Goal: Communication & Community: Answer question/provide support

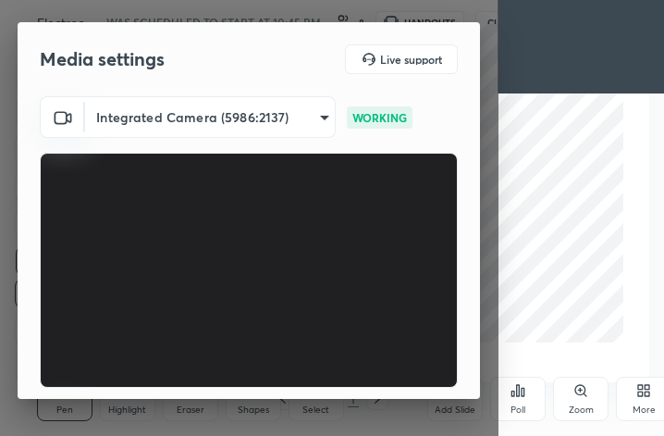
scroll to position [317, 590]
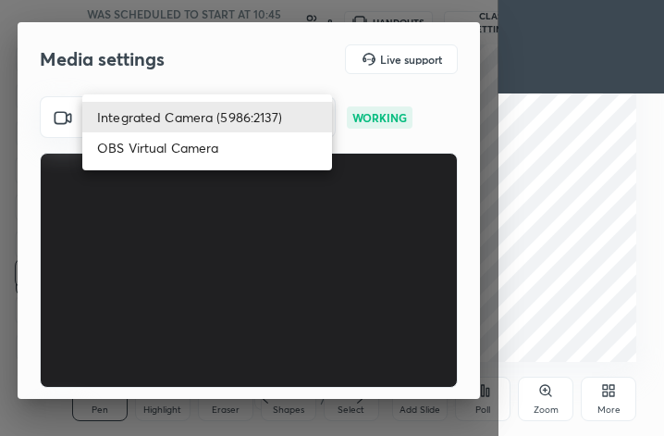
click at [265, 120] on body "1 2 3 4 5 6 7 C X Z C X Z E E Erase all H H Electrochemistry- Maha marathon 💥 W…" at bounding box center [332, 218] width 664 height 436
click at [524, 179] on div at bounding box center [332, 218] width 664 height 436
click at [287, 108] on body "1 2 3 4 5 6 7 C X Z C X Z E E Erase all H H Electrochemistry- Maha marathon 💥 W…" at bounding box center [332, 218] width 664 height 436
click at [290, 84] on li "Logi C615 HD WebCam (046d:082c)" at bounding box center [207, 86] width 250 height 31
type input "cbf26dbe7fb9cef52dc3a5368ec328f570044464205e12fe76263c737c10d9f8"
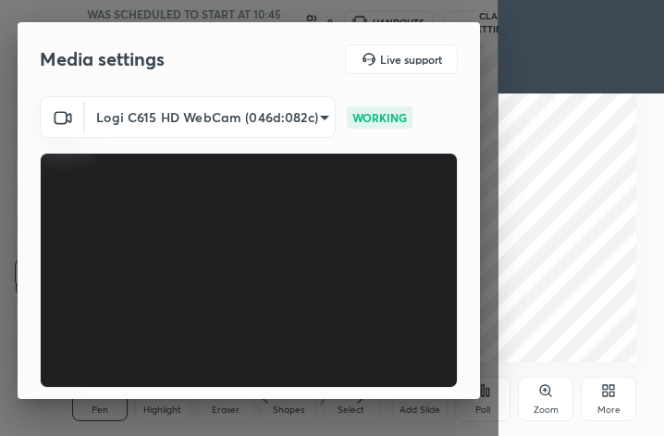
scroll to position [170, 0]
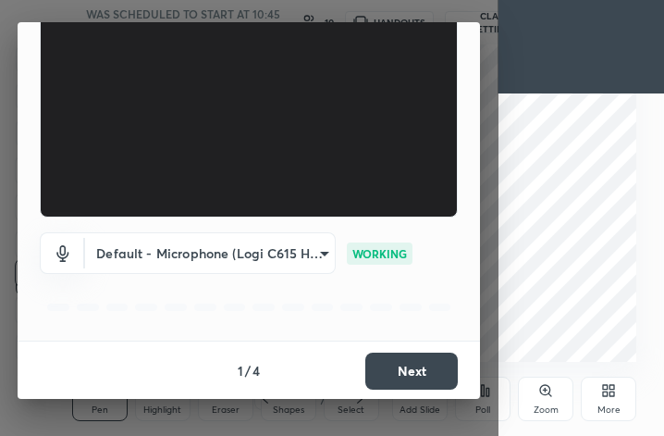
click at [406, 372] on button "Next" at bounding box center [411, 371] width 93 height 37
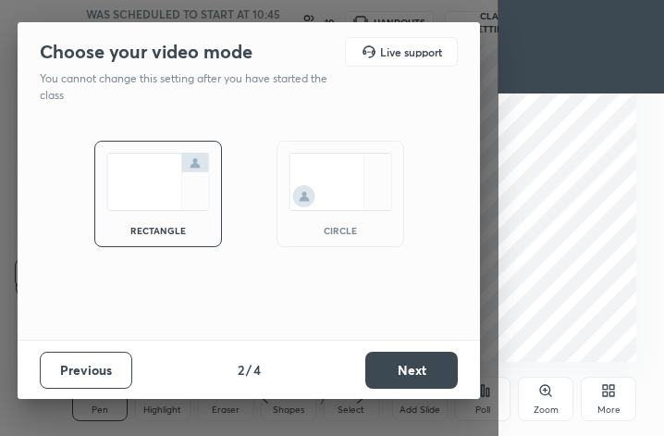
scroll to position [0, 0]
click at [377, 226] on div "circle" at bounding box center [341, 194] width 128 height 106
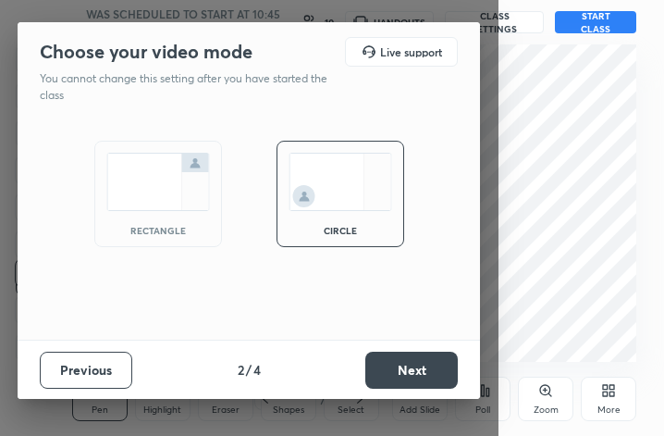
click at [411, 365] on button "Next" at bounding box center [411, 370] width 93 height 37
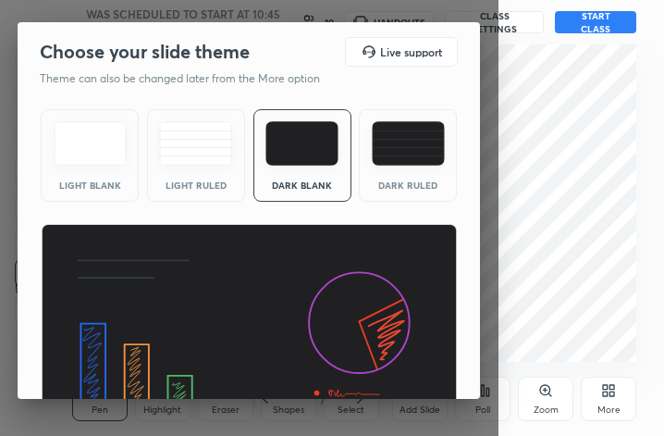
click at [409, 152] on img at bounding box center [408, 143] width 73 height 44
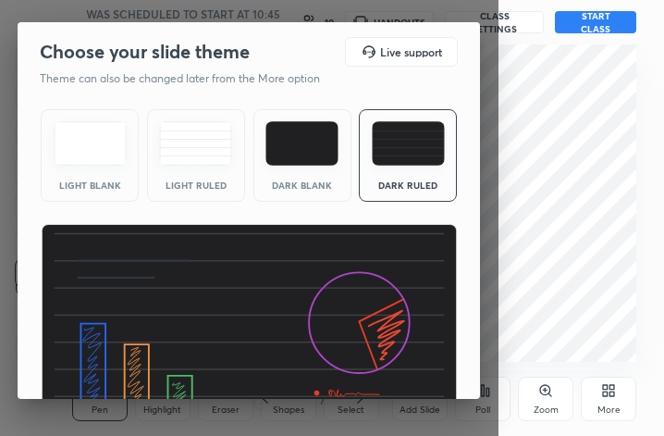
drag, startPoint x: 480, startPoint y: 157, endPoint x: 507, endPoint y: 371, distance: 215.4
click at [507, 371] on body "1 2 3 4 5 6 7 C X Z C X Z E E Erase all H H Electrochemistry- Maha marathon 💥 W…" at bounding box center [332, 218] width 664 height 436
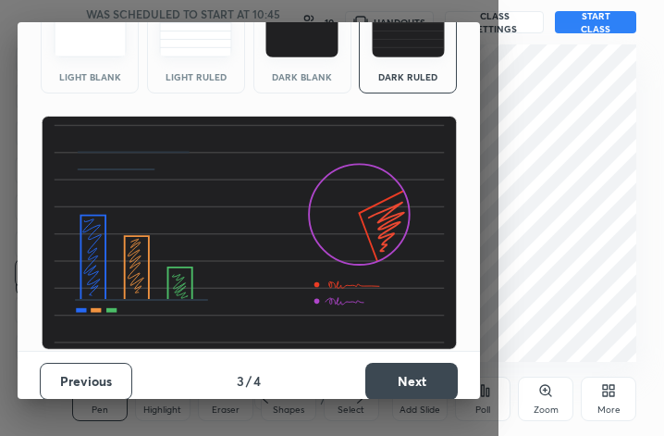
scroll to position [118, 0]
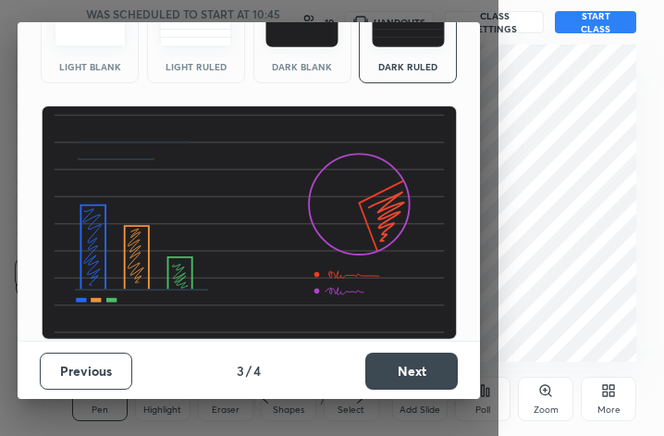
click at [448, 379] on button "Next" at bounding box center [411, 371] width 93 height 37
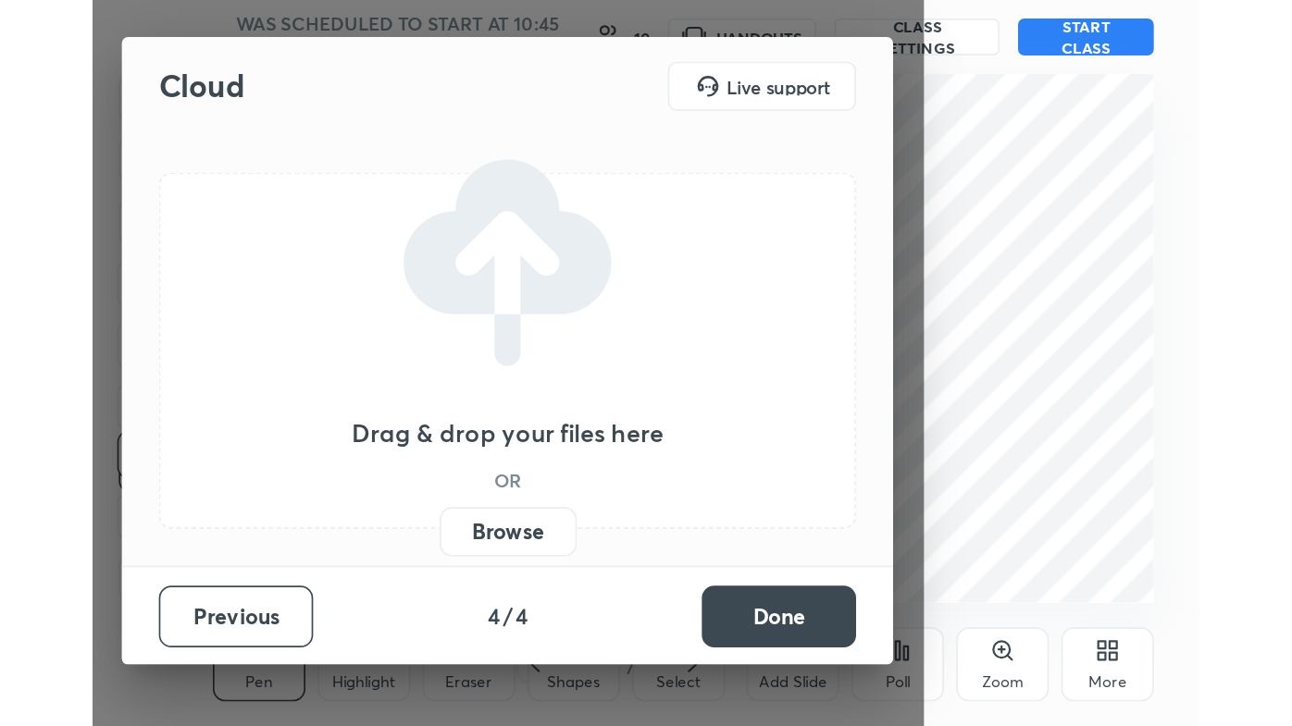
scroll to position [0, 0]
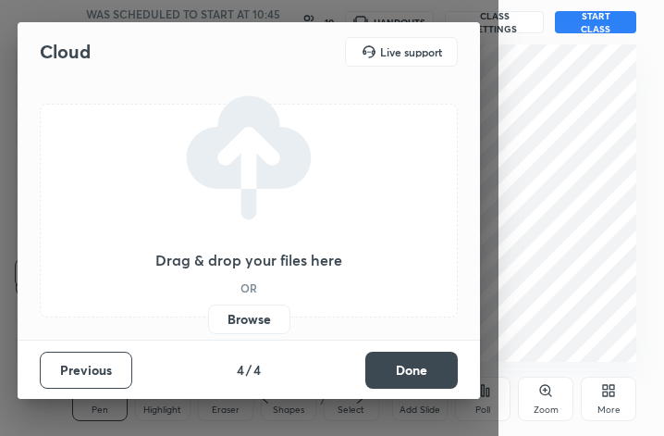
click at [448, 379] on button "Done" at bounding box center [411, 370] width 93 height 37
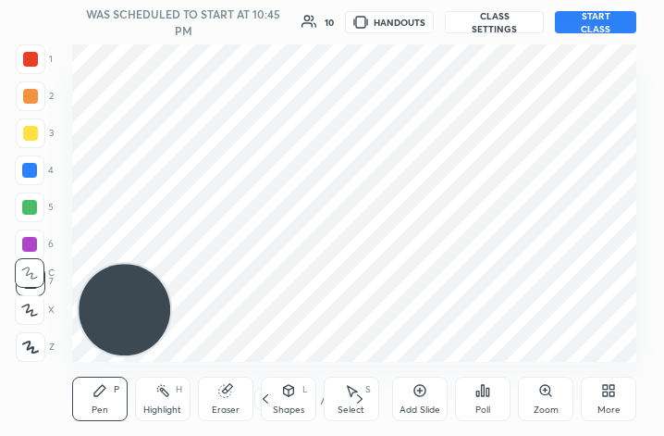
click at [615, 409] on div "More" at bounding box center [609, 409] width 23 height 9
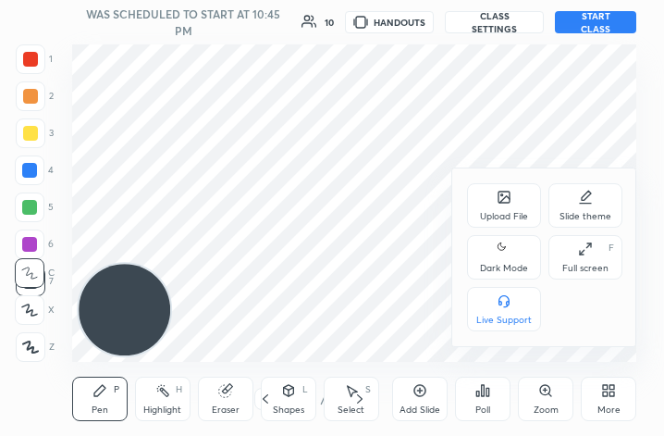
click at [607, 258] on div "Full screen F" at bounding box center [586, 257] width 74 height 44
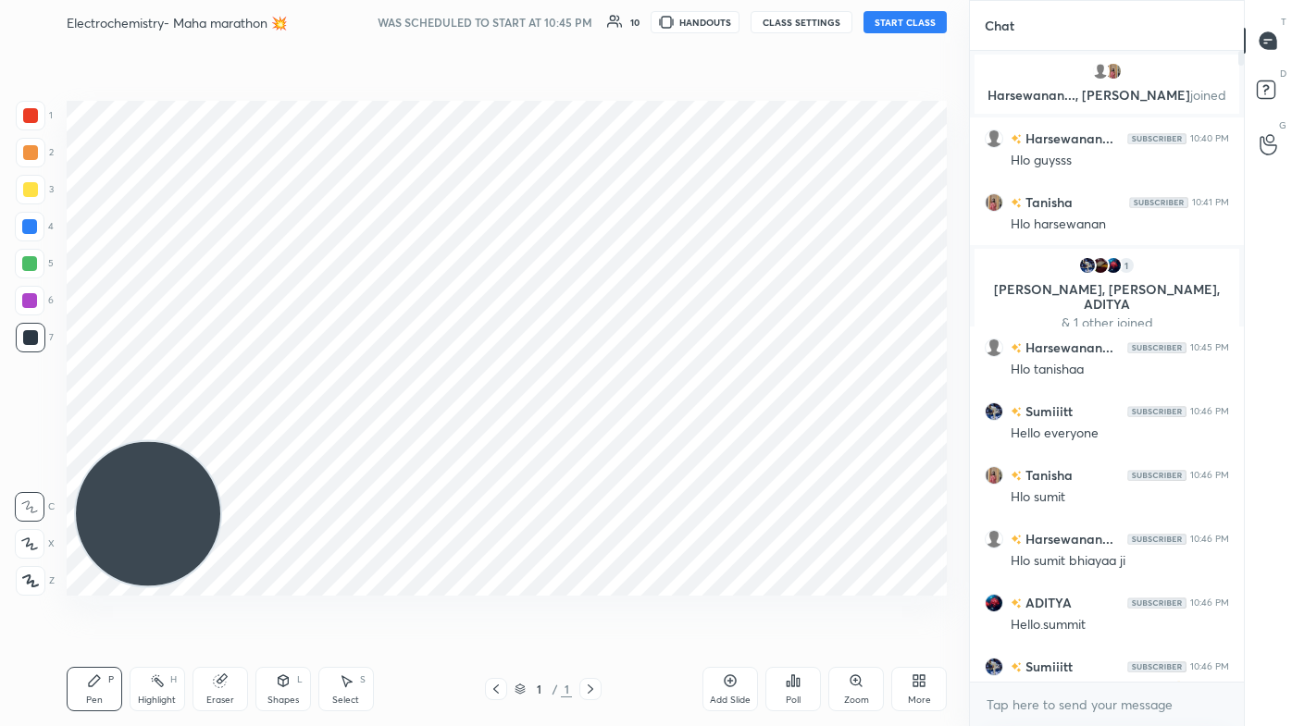
click at [663, 435] on div "More" at bounding box center [919, 689] width 56 height 44
click at [663, 435] on icon at bounding box center [811, 536] width 7 height 7
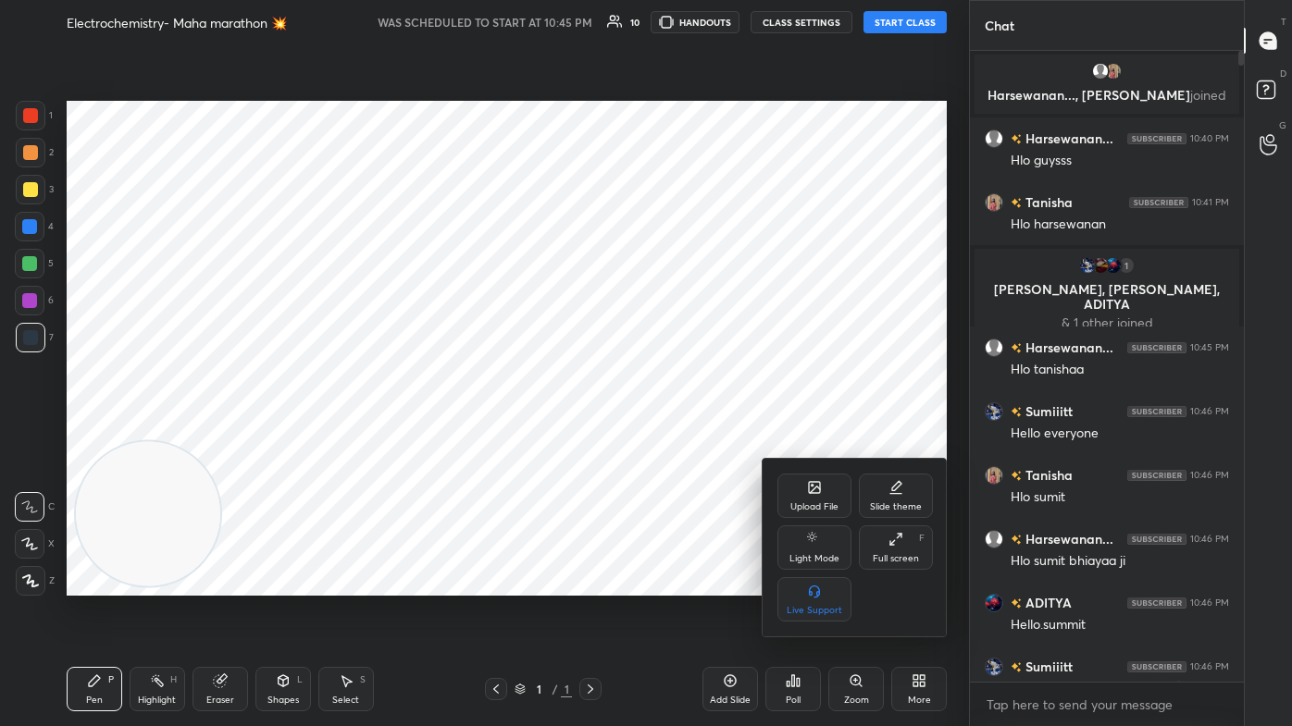
click at [663, 435] on div at bounding box center [646, 363] width 1292 height 726
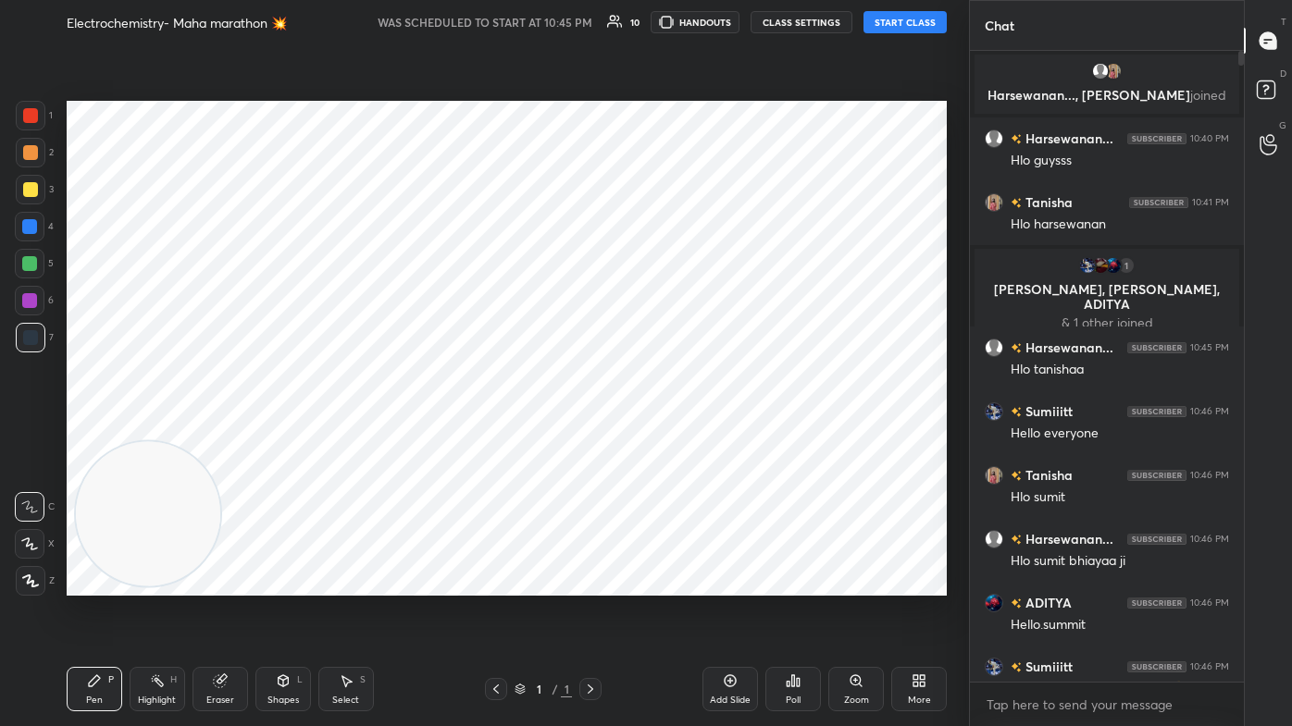
click at [663, 435] on div "Add Slide" at bounding box center [730, 700] width 41 height 9
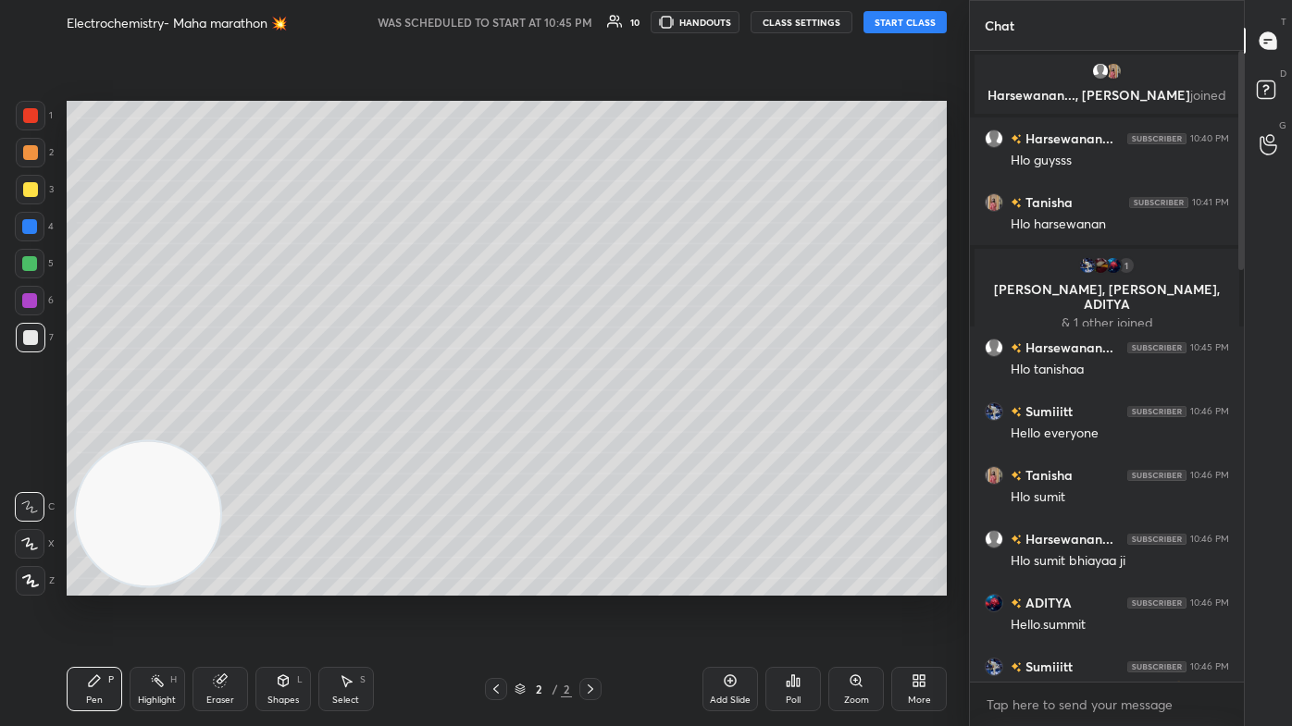
click at [663, 22] on button "START CLASS" at bounding box center [904, 22] width 83 height 22
click at [663, 89] on rect at bounding box center [1266, 90] width 18 height 18
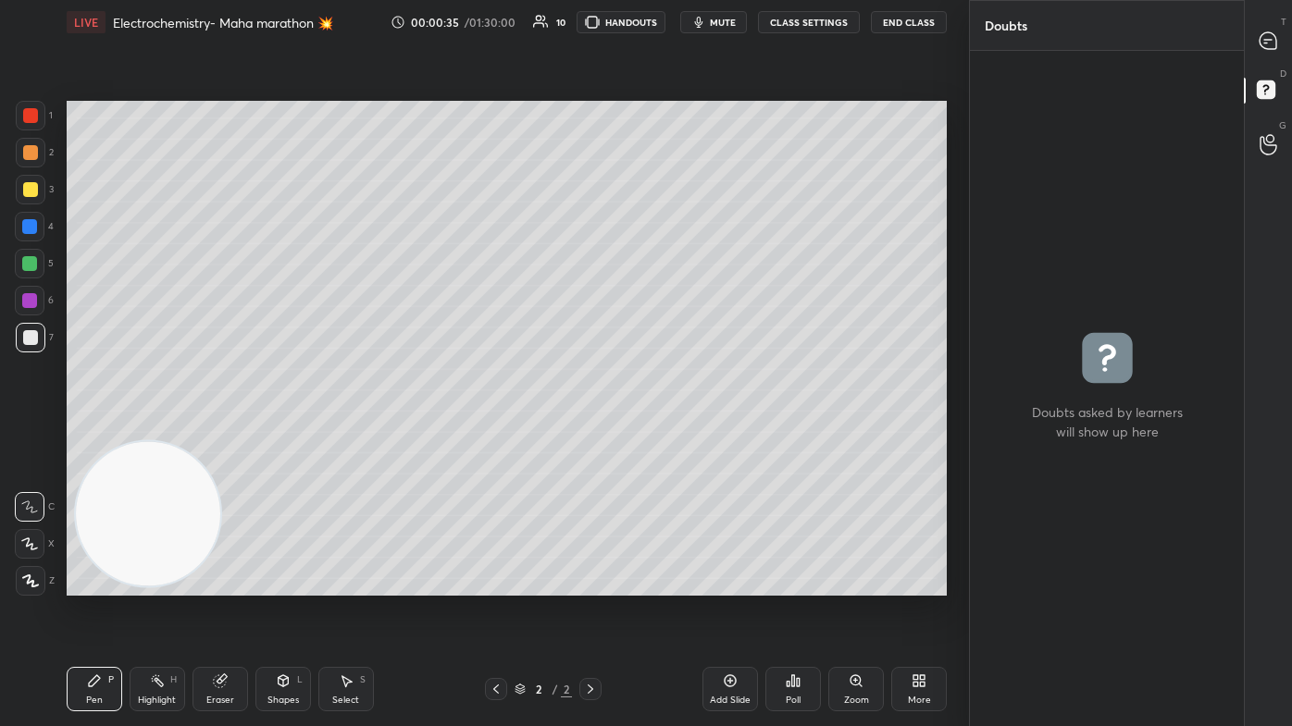
click at [663, 42] on icon at bounding box center [1267, 40] width 17 height 17
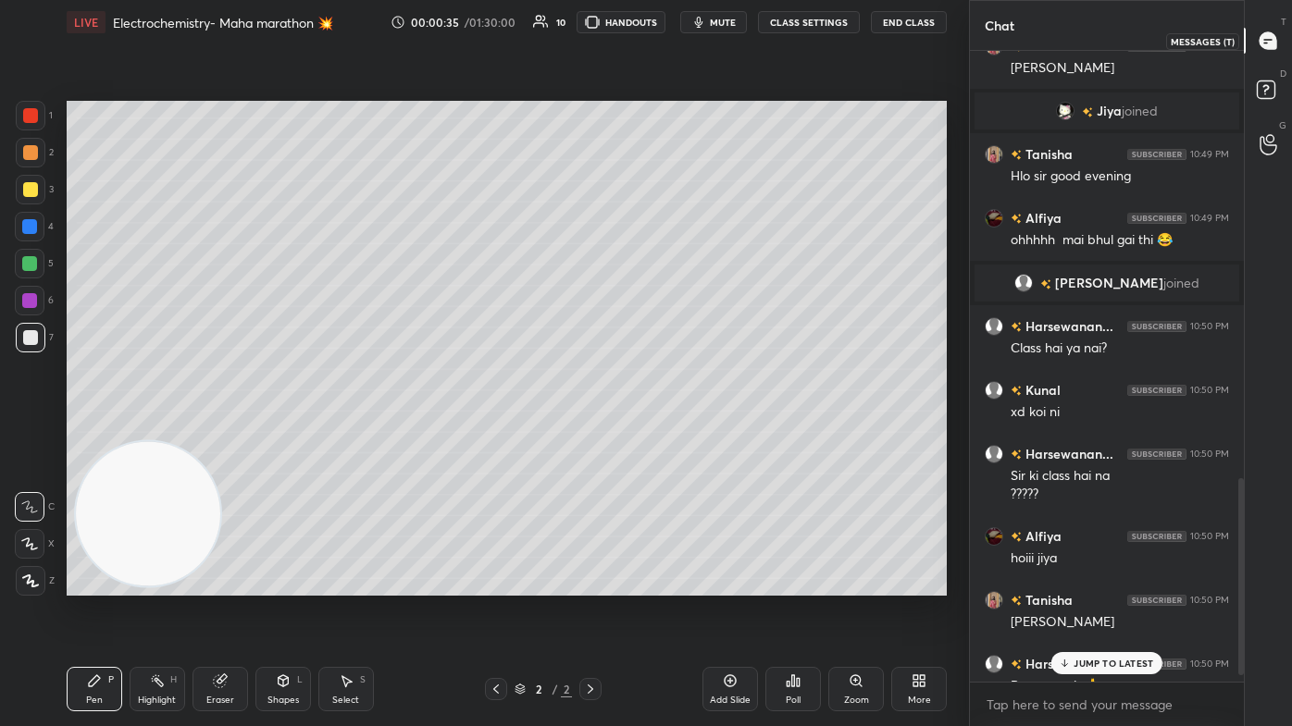
scroll to position [626, 268]
click at [663, 435] on p "JUMP TO LATEST" at bounding box center [1113, 663] width 80 height 11
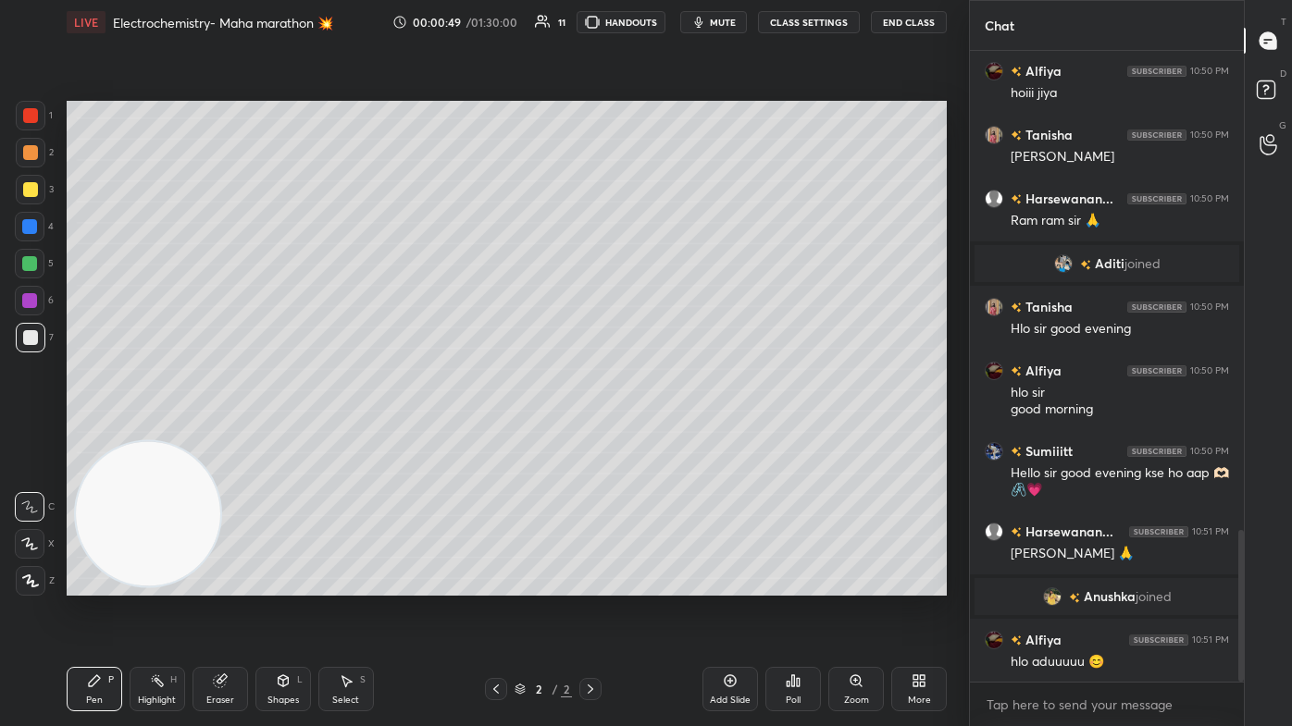
scroll to position [2425, 0]
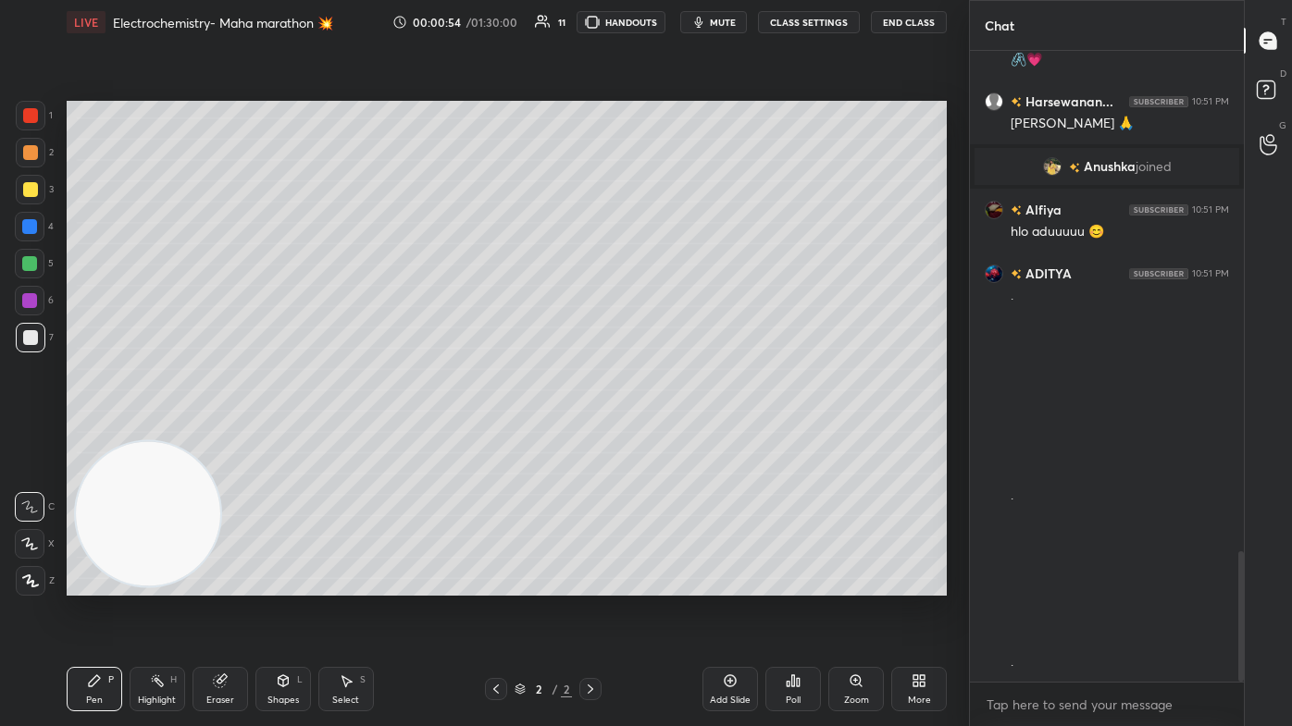
click at [33, 182] on div at bounding box center [30, 189] width 15 height 15
drag, startPoint x: 177, startPoint y: 514, endPoint x: 334, endPoint y: 452, distance: 169.4
click at [221, 435] on video at bounding box center [148, 514] width 145 height 145
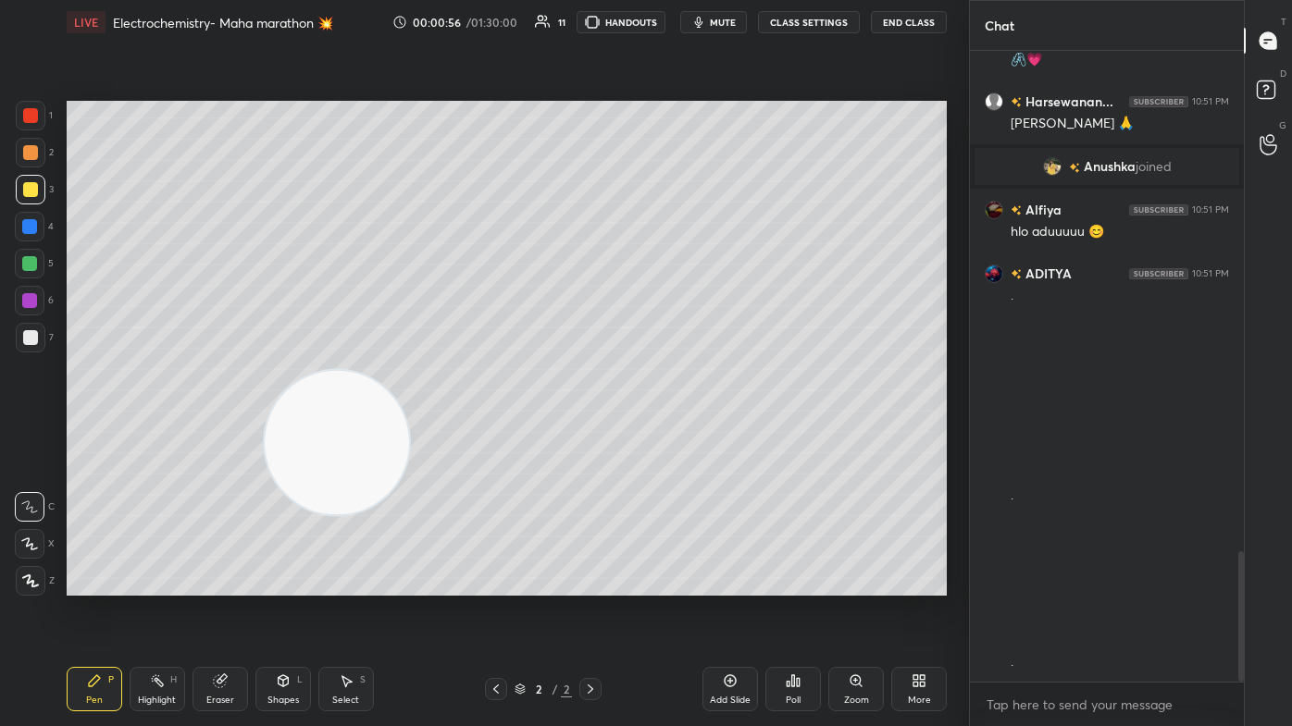
click at [26, 145] on div at bounding box center [30, 152] width 15 height 15
click at [33, 435] on div at bounding box center [30, 544] width 30 height 30
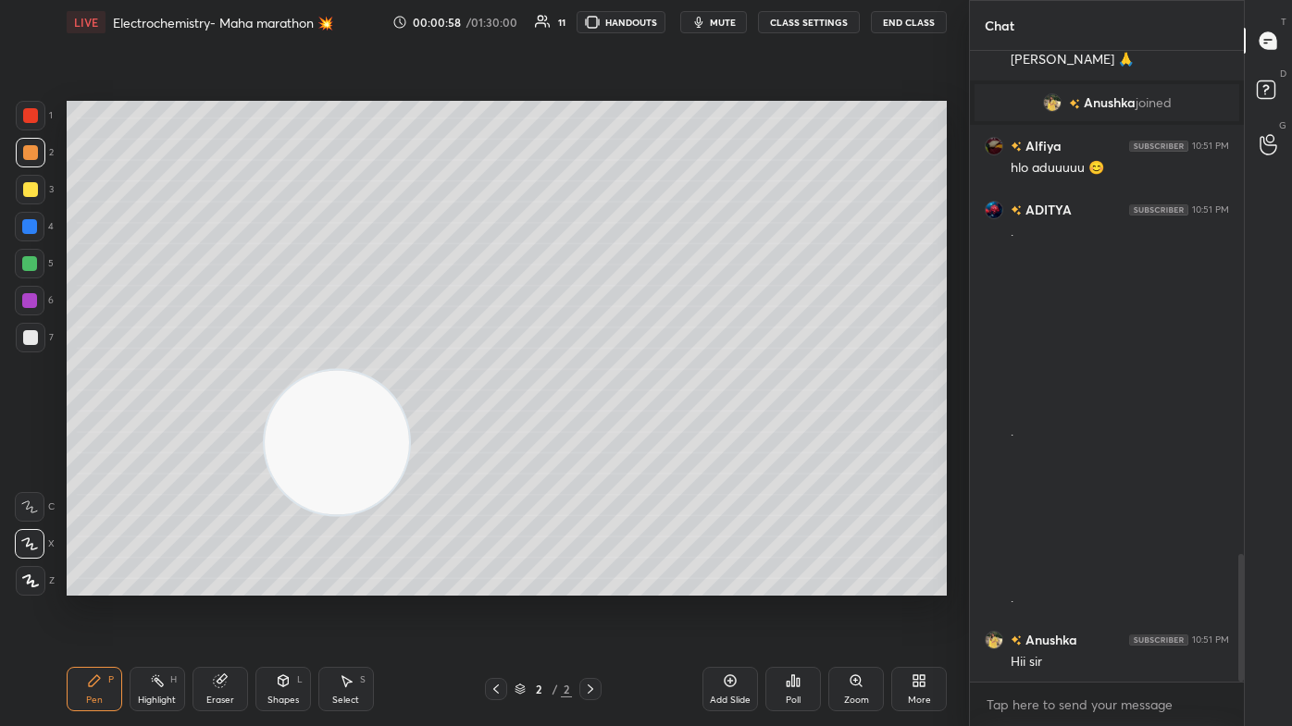
click at [289, 435] on div "Shapes L" at bounding box center [283, 689] width 56 height 44
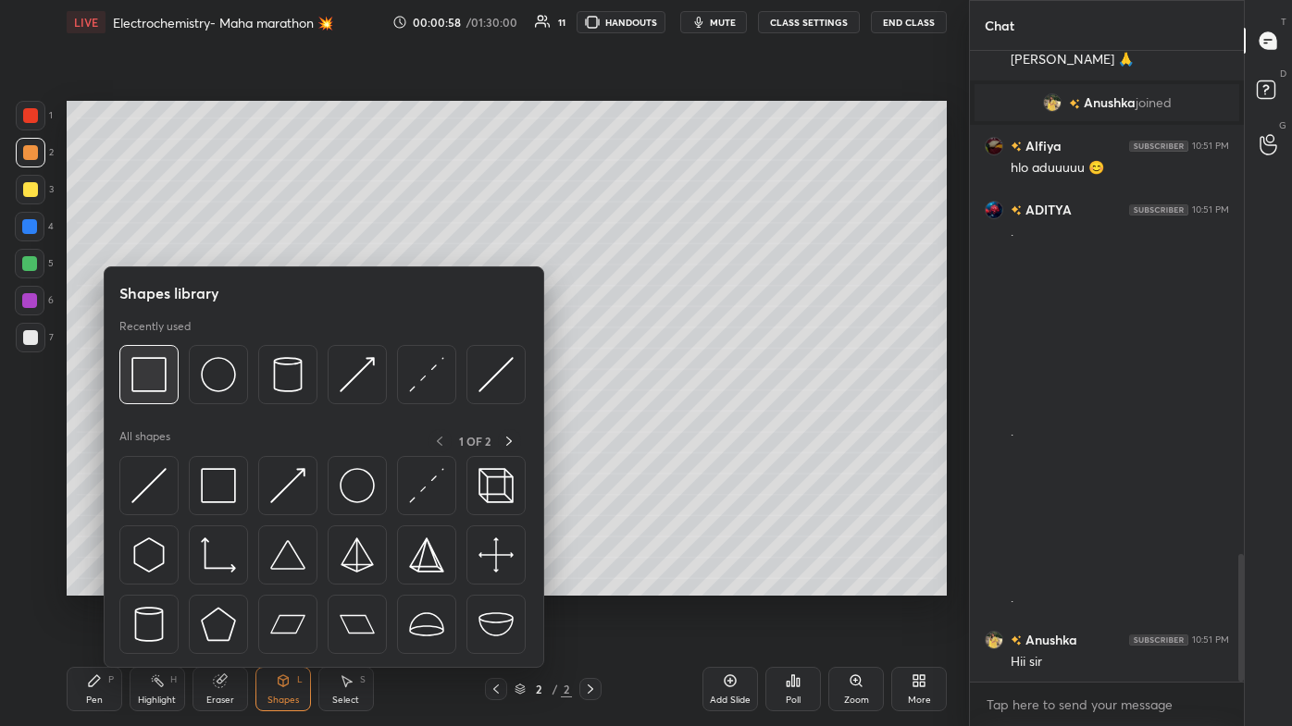
click at [153, 380] on img at bounding box center [148, 374] width 35 height 35
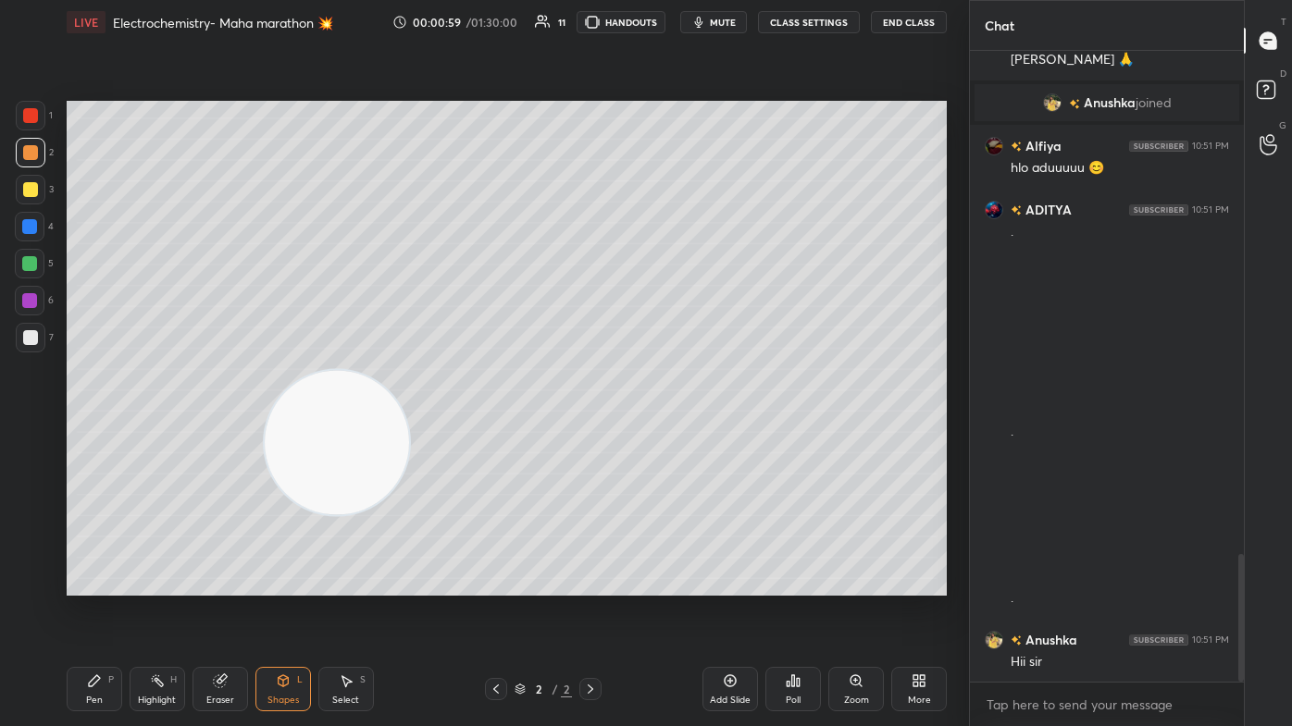
drag, startPoint x: 428, startPoint y: 440, endPoint x: 449, endPoint y: 434, distance: 21.1
click at [410, 435] on video at bounding box center [337, 443] width 145 height 145
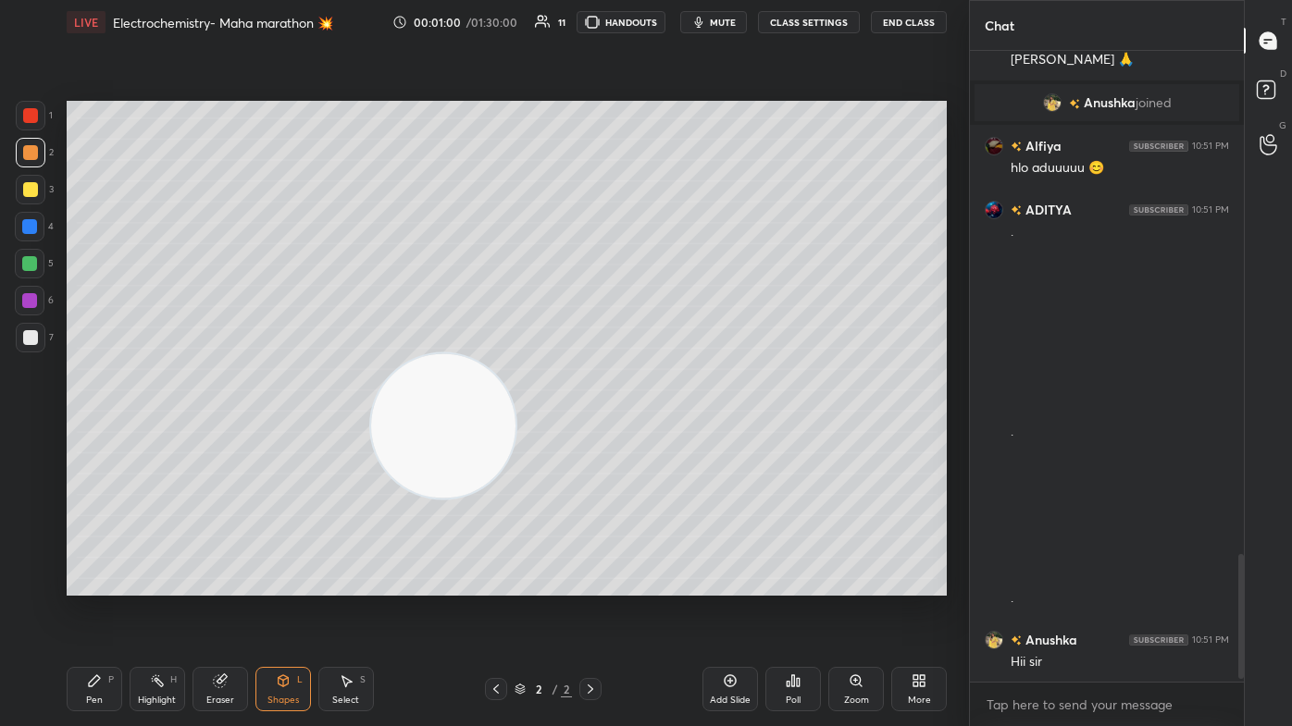
scroll to position [2553, 0]
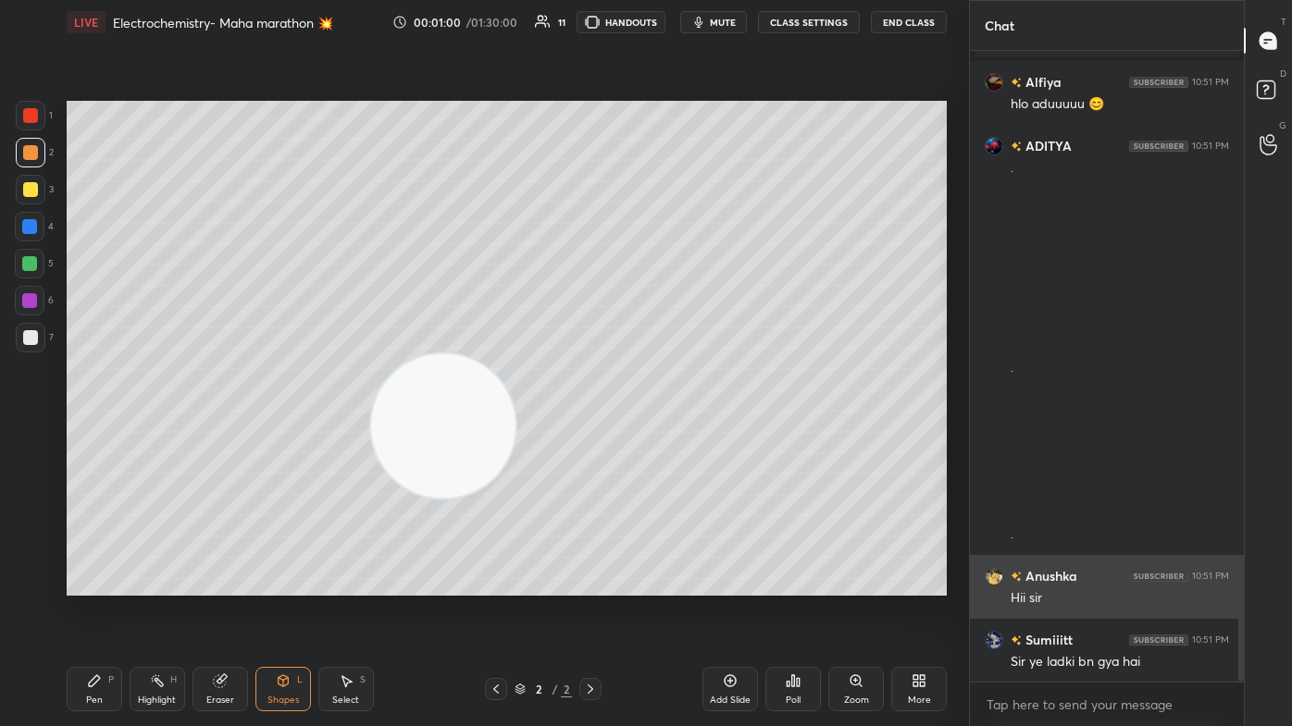
click at [663, 435] on img "grid" at bounding box center [994, 576] width 19 height 19
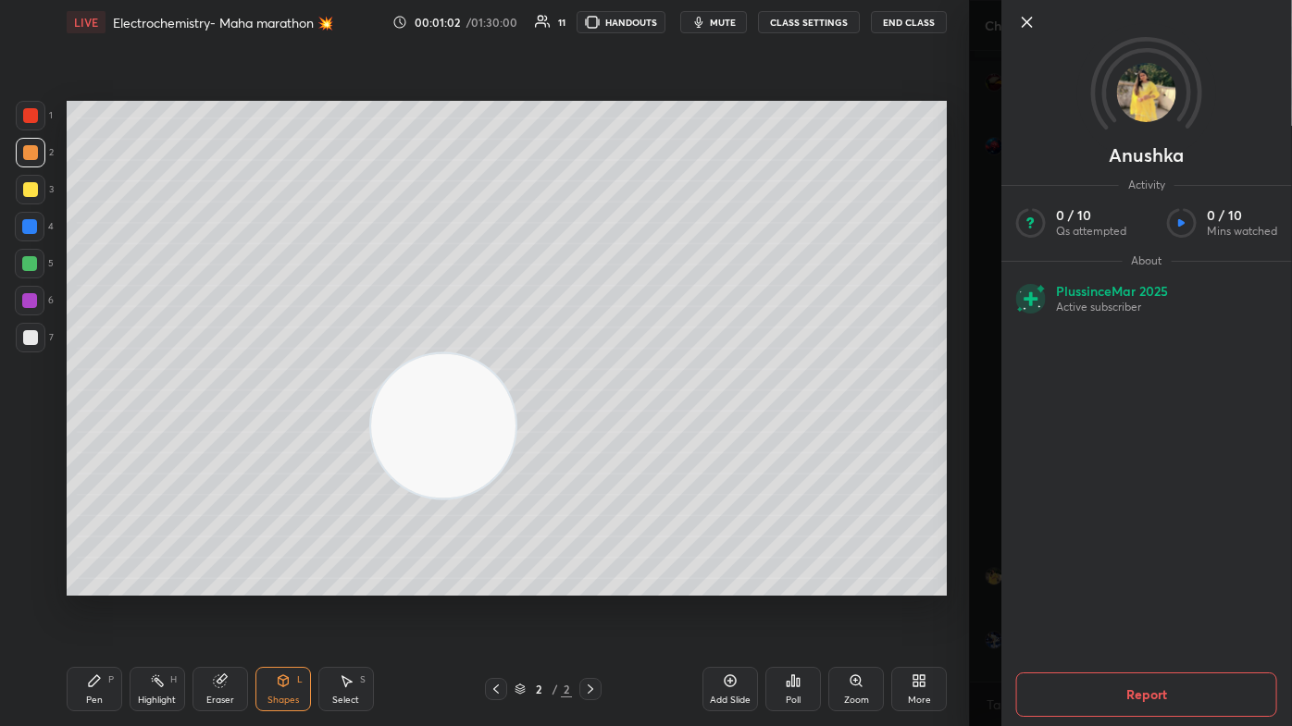
click at [663, 435] on div "1 2 3 4 5 6 7 C X Z C X Z E E Erase all H H LIVE Electrochemistry- Maha maratho…" at bounding box center [484, 363] width 969 height 726
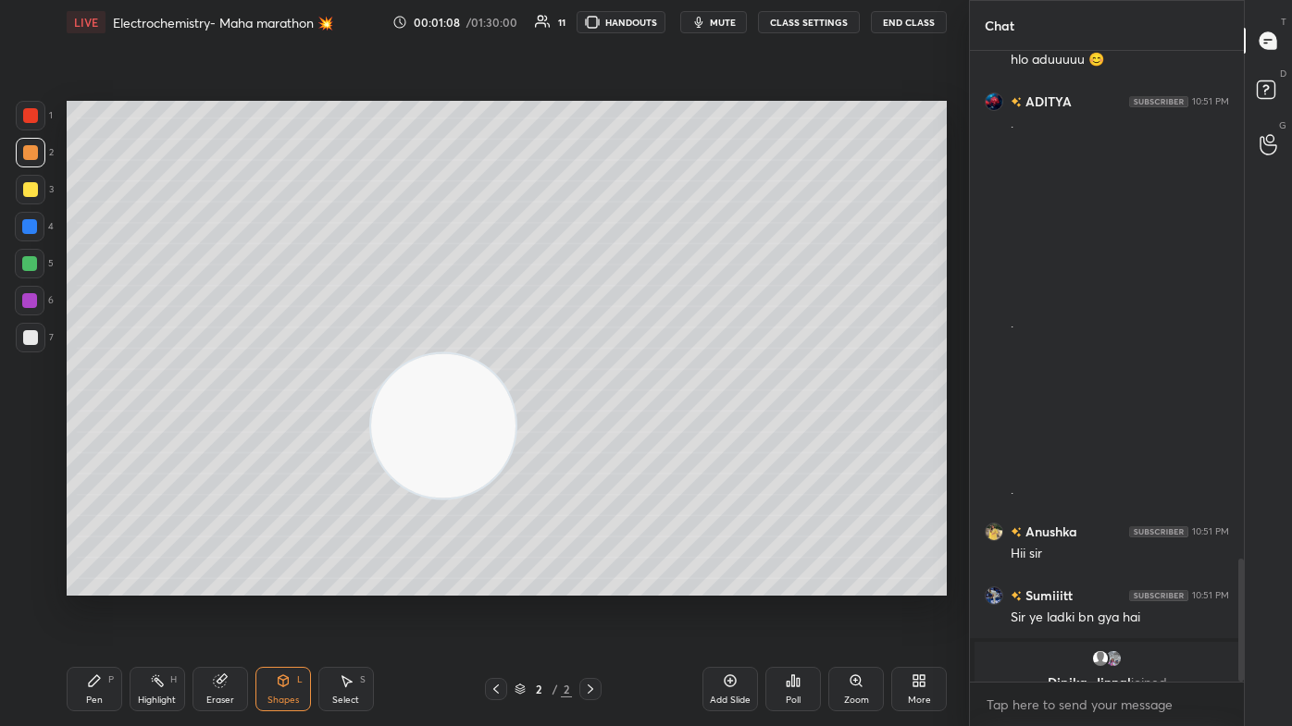
scroll to position [2620, 0]
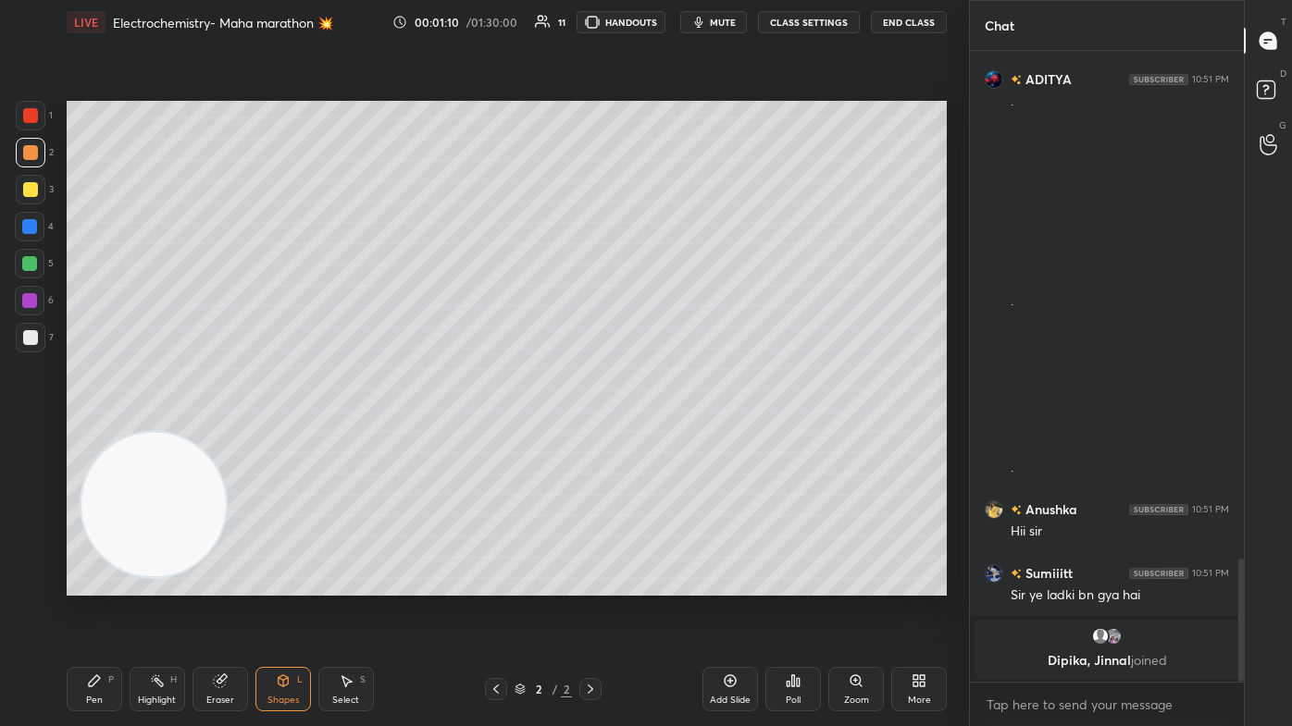
drag, startPoint x: 466, startPoint y: 439, endPoint x: 160, endPoint y: 518, distance: 316.4
click at [165, 435] on video at bounding box center [153, 505] width 145 height 145
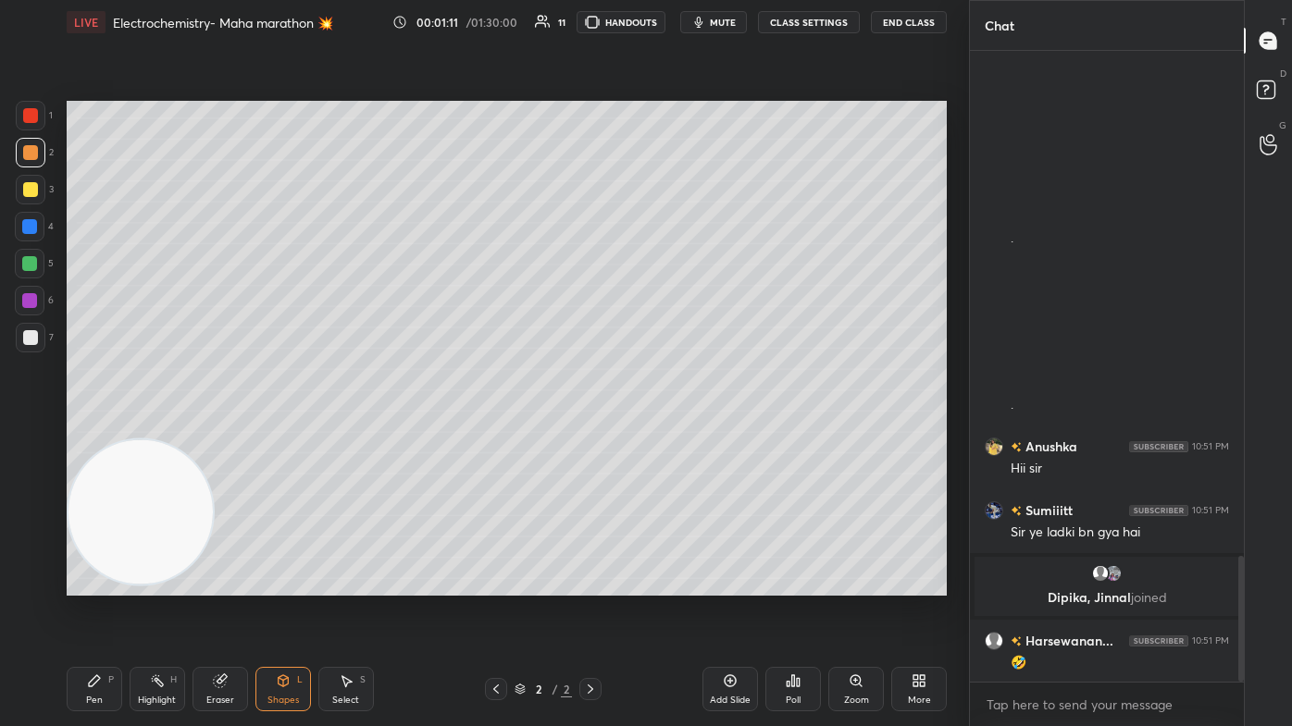
click at [100, 435] on div "Pen P" at bounding box center [95, 689] width 56 height 44
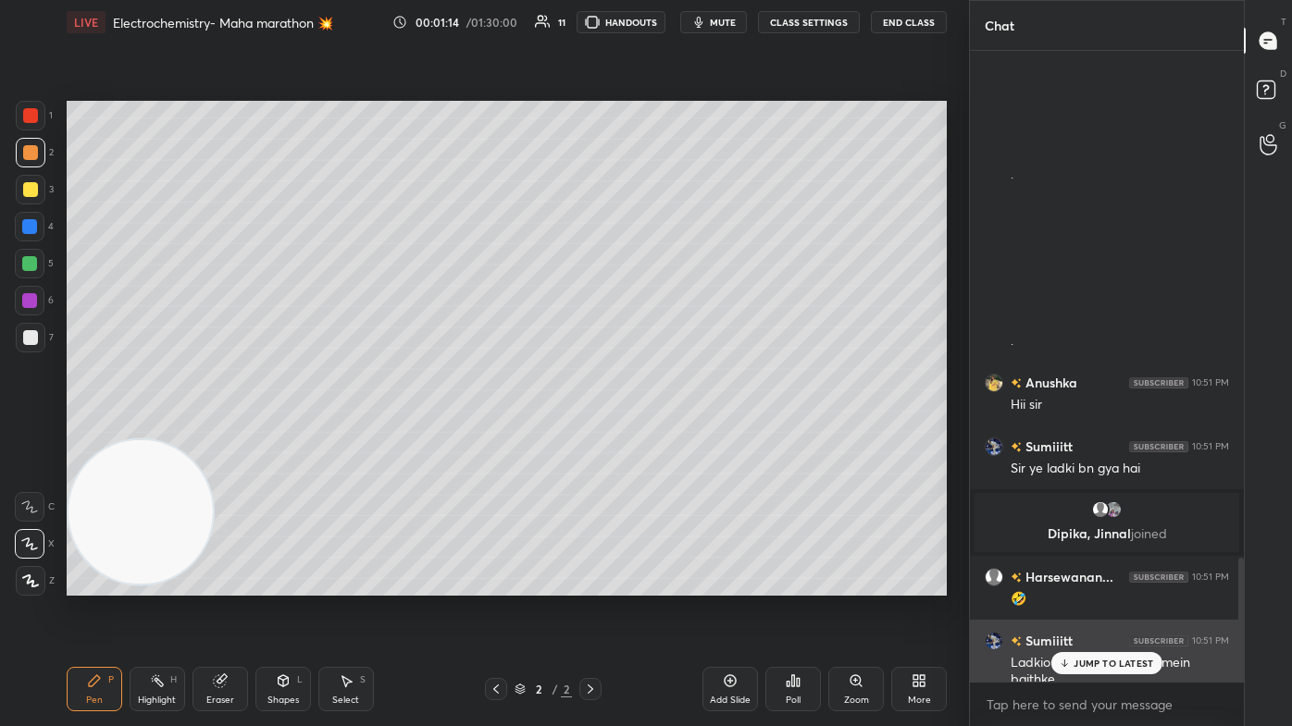
click at [663, 435] on p "JUMP TO LATEST" at bounding box center [1113, 663] width 80 height 11
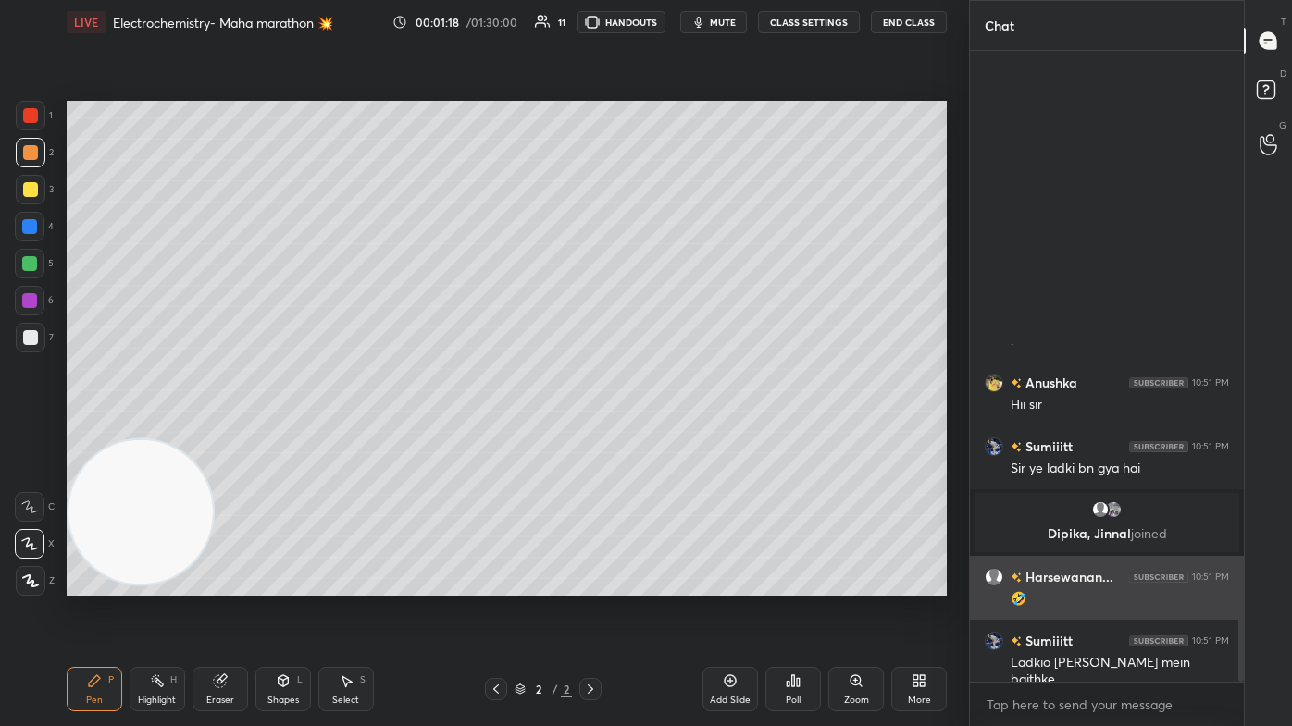
scroll to position [2637, 0]
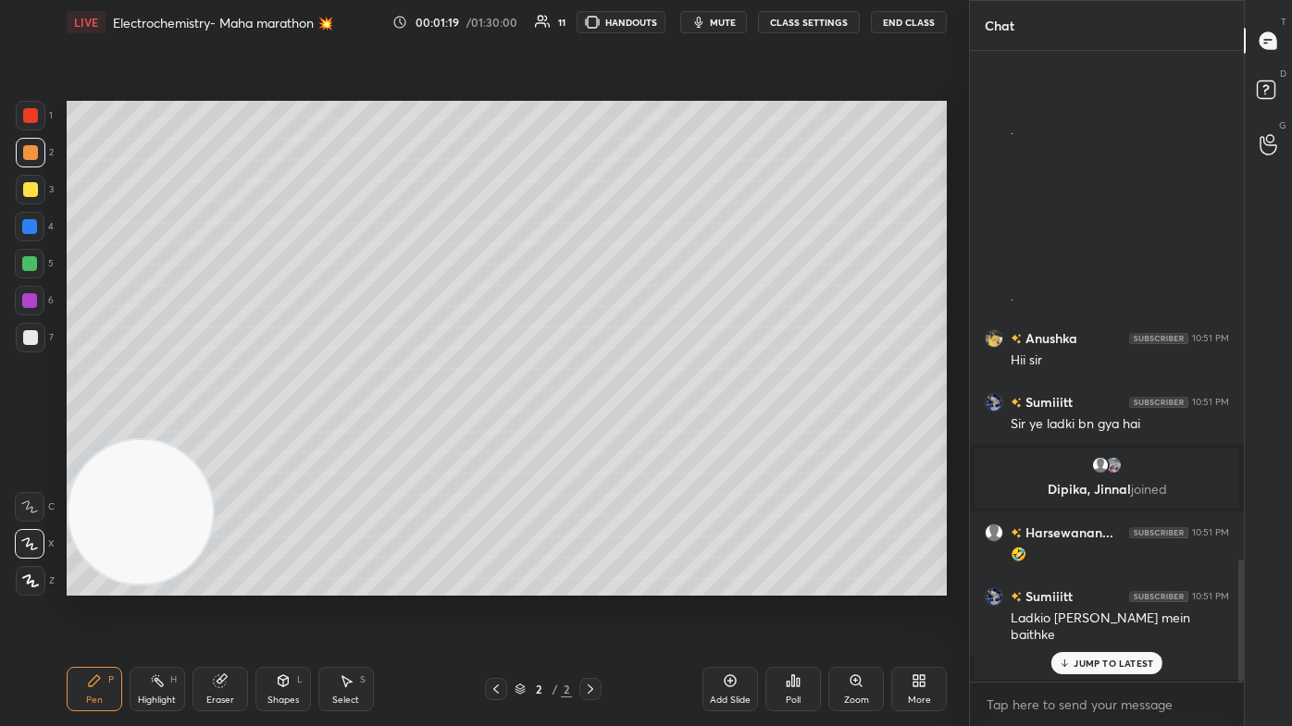
click at [28, 185] on div at bounding box center [30, 189] width 15 height 15
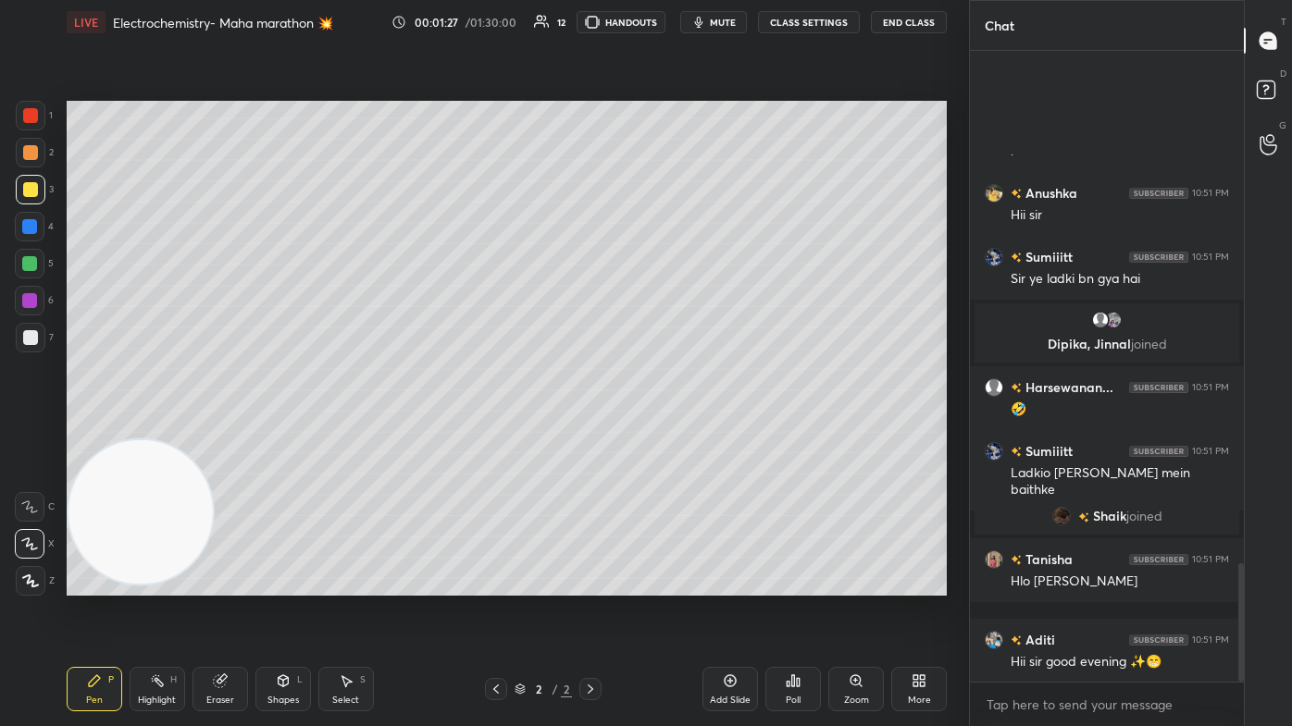
scroll to position [2810, 0]
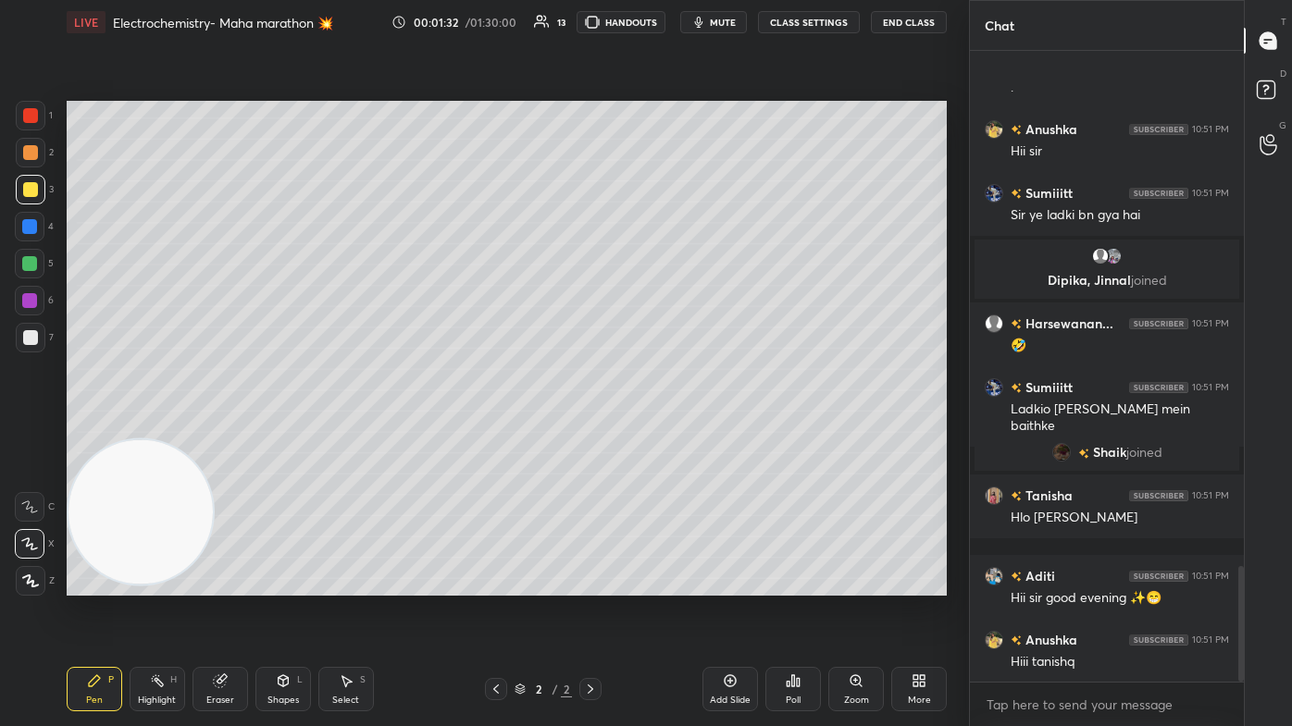
click at [34, 199] on div at bounding box center [31, 190] width 30 height 30
click at [30, 185] on div at bounding box center [30, 189] width 15 height 15
click at [31, 435] on div at bounding box center [30, 544] width 30 height 30
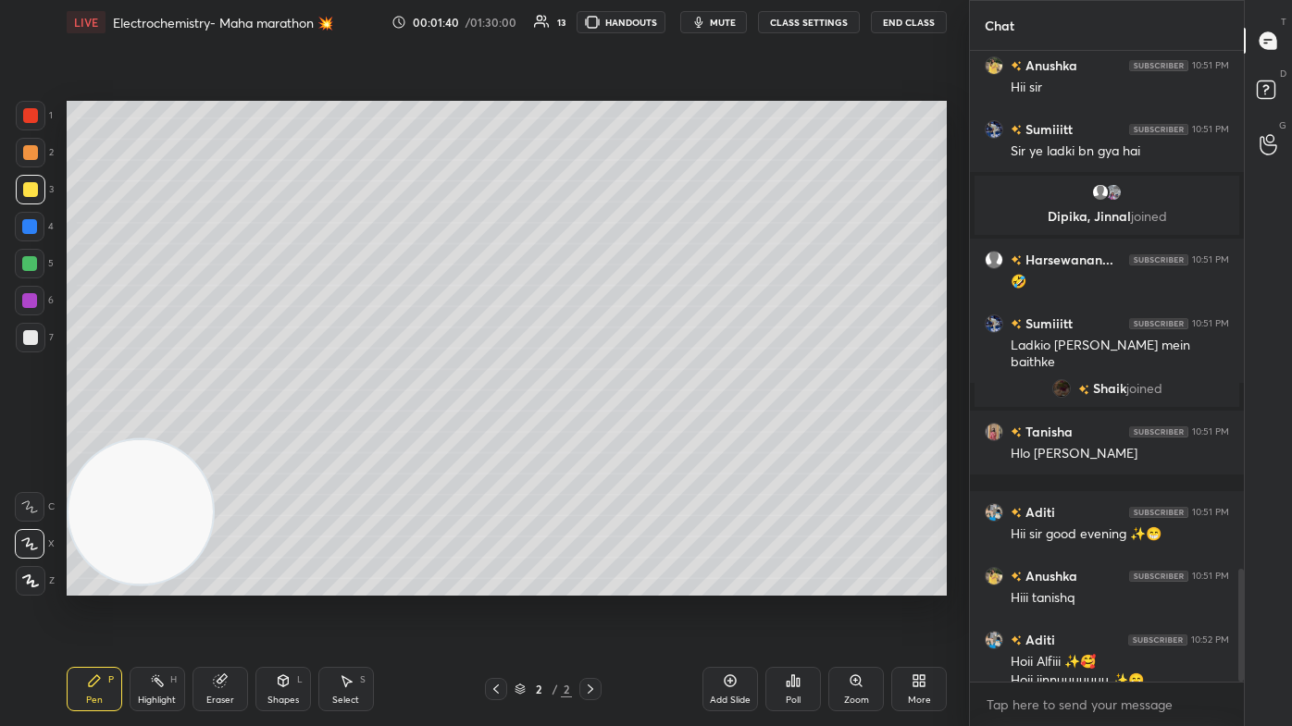
scroll to position [2892, 0]
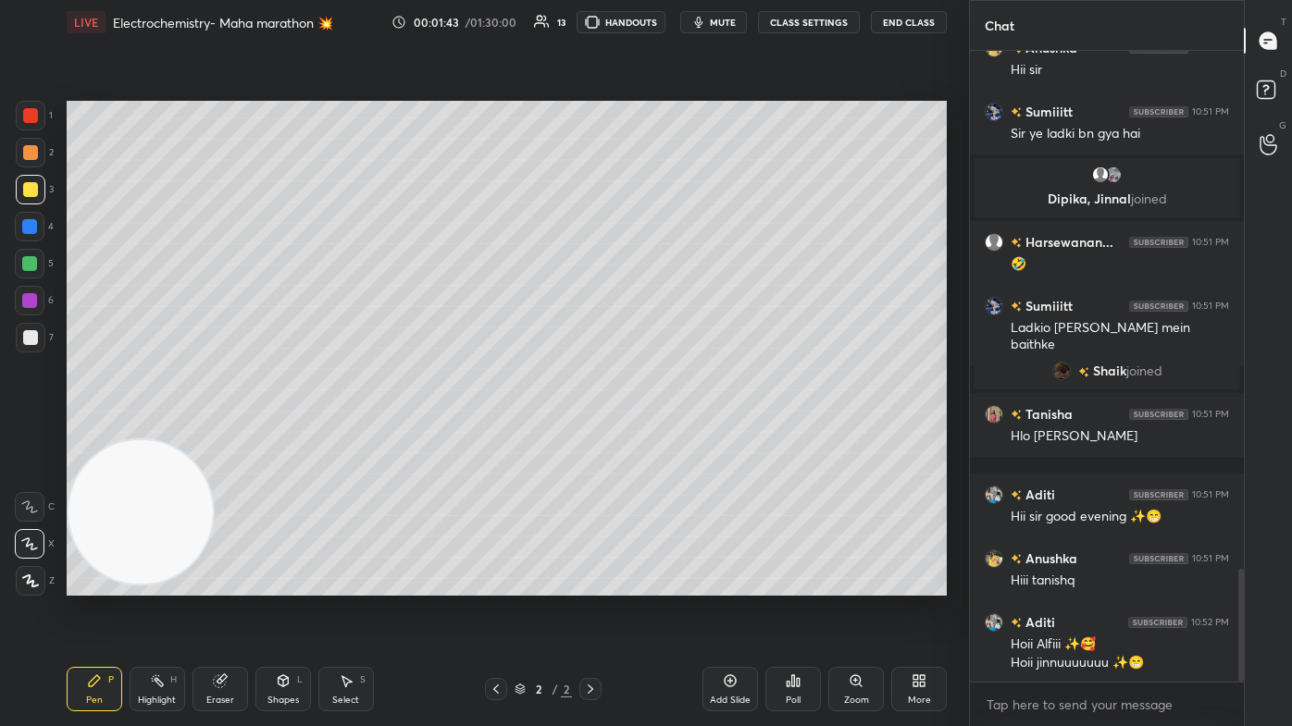
click at [232, 435] on div "Eraser" at bounding box center [220, 689] width 56 height 44
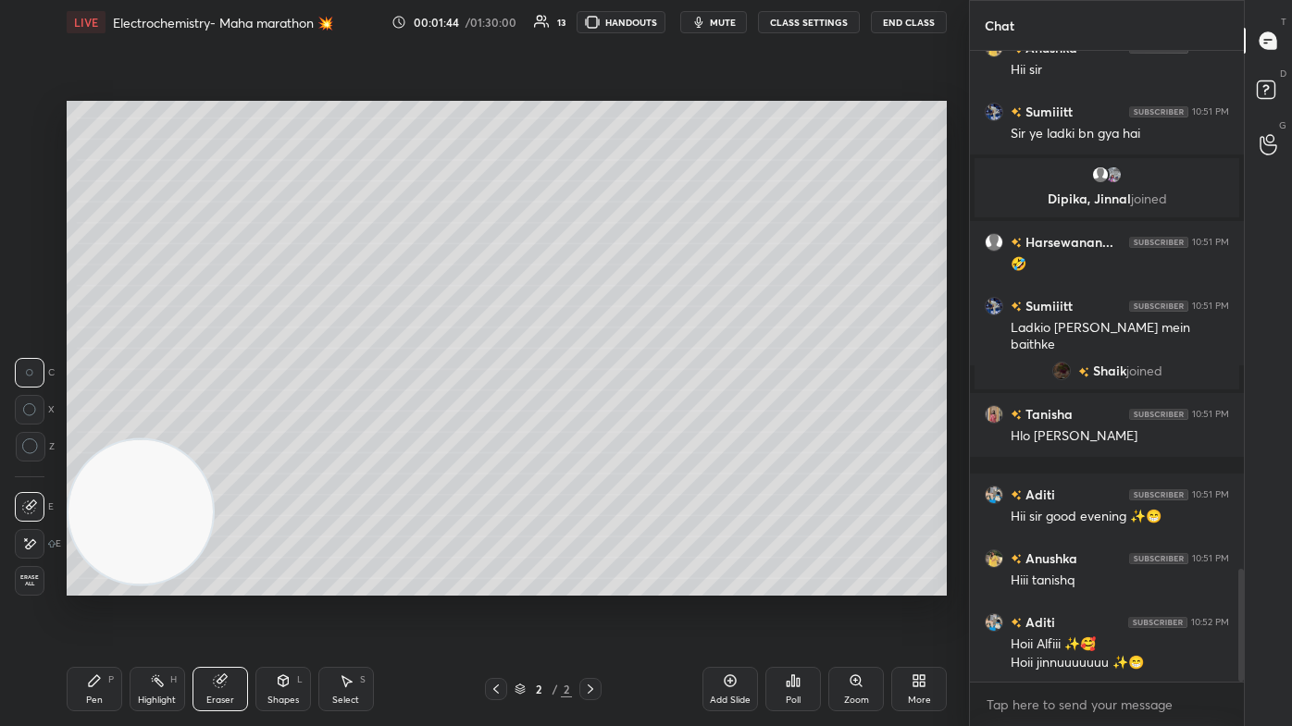
click at [34, 435] on icon at bounding box center [30, 447] width 17 height 17
click at [113, 435] on div "Pen P" at bounding box center [95, 689] width 56 height 44
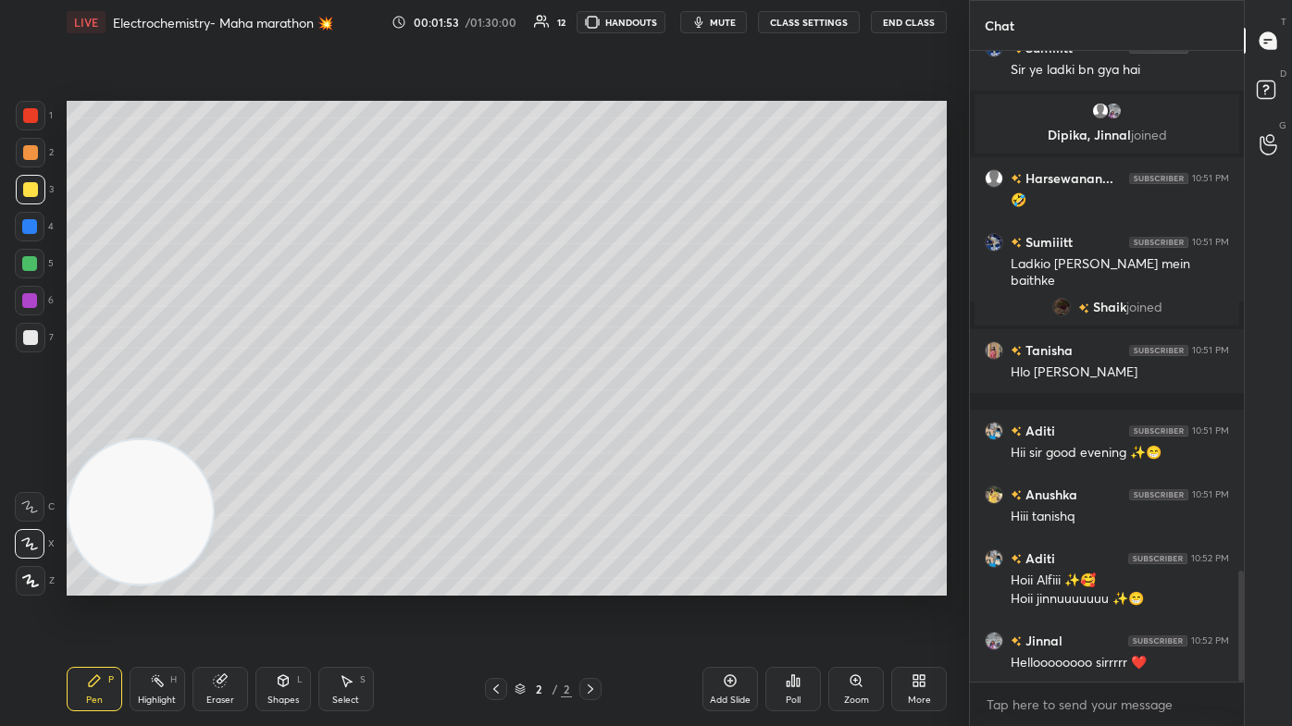
scroll to position [3020, 0]
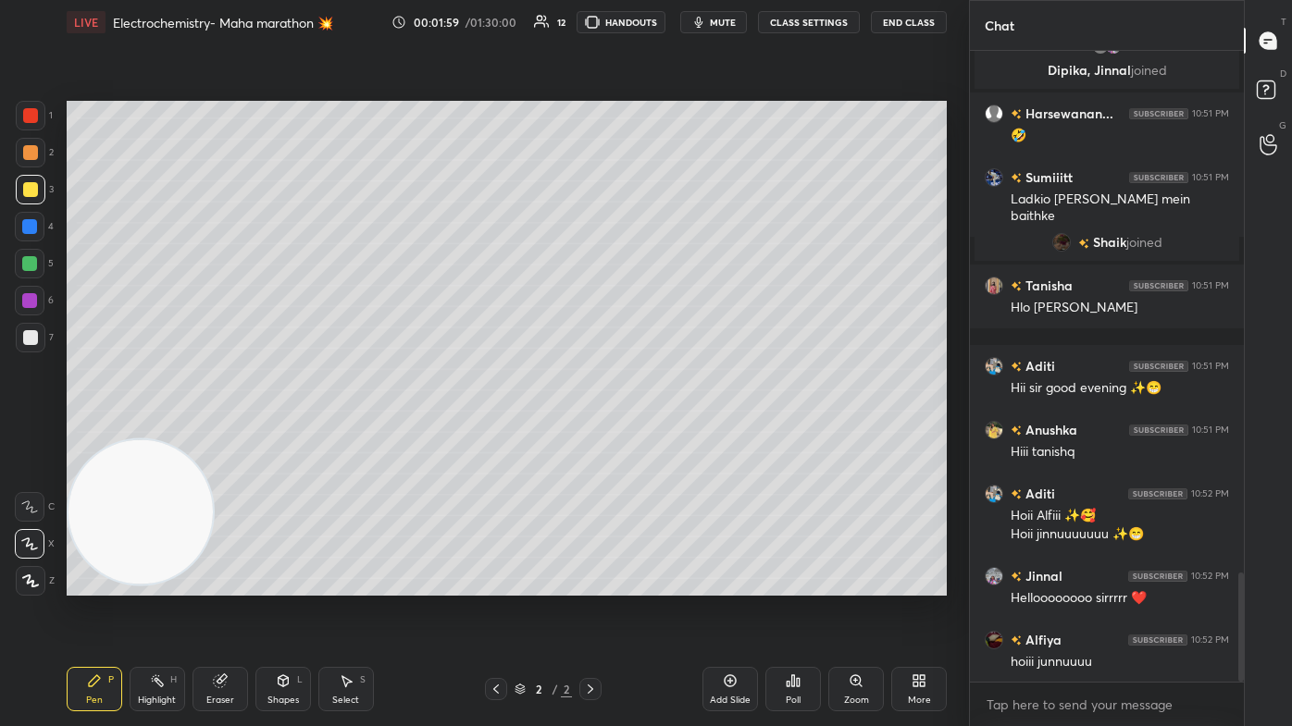
drag, startPoint x: 224, startPoint y: 683, endPoint x: 283, endPoint y: 596, distance: 105.2
click at [227, 435] on icon at bounding box center [220, 681] width 15 height 15
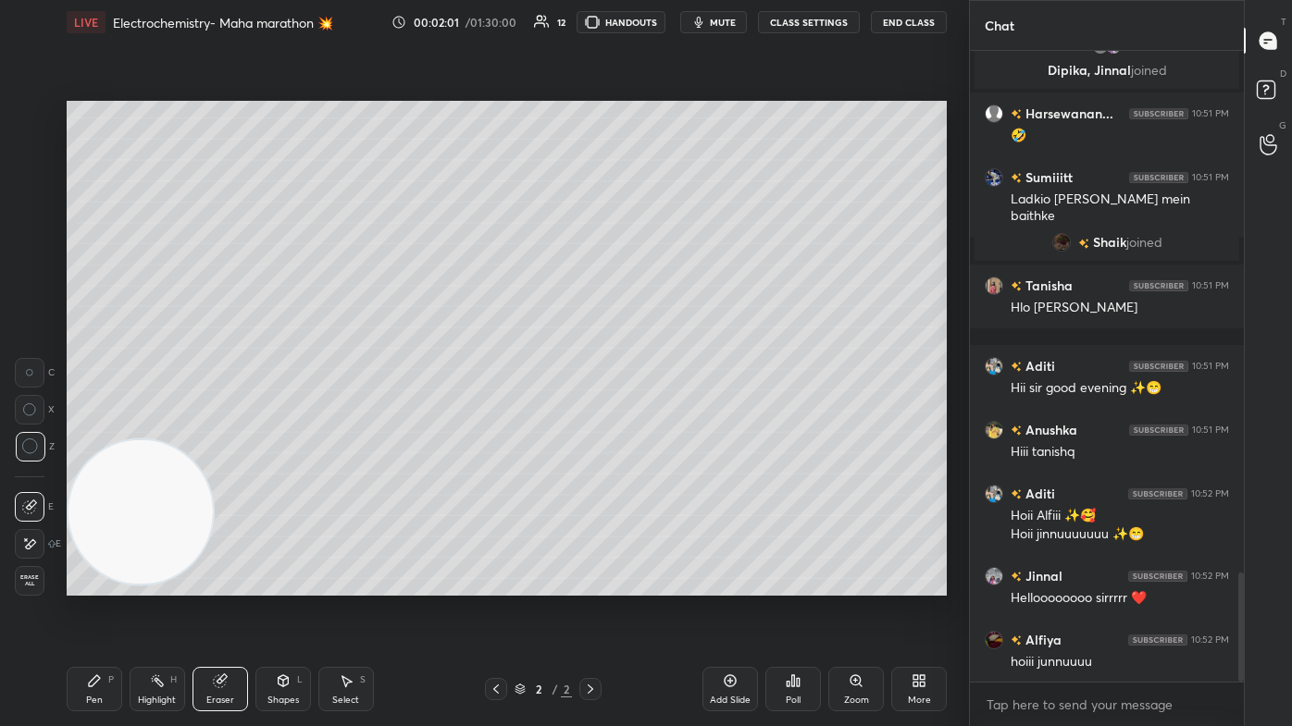
click at [105, 435] on div "Pen P" at bounding box center [95, 689] width 56 height 44
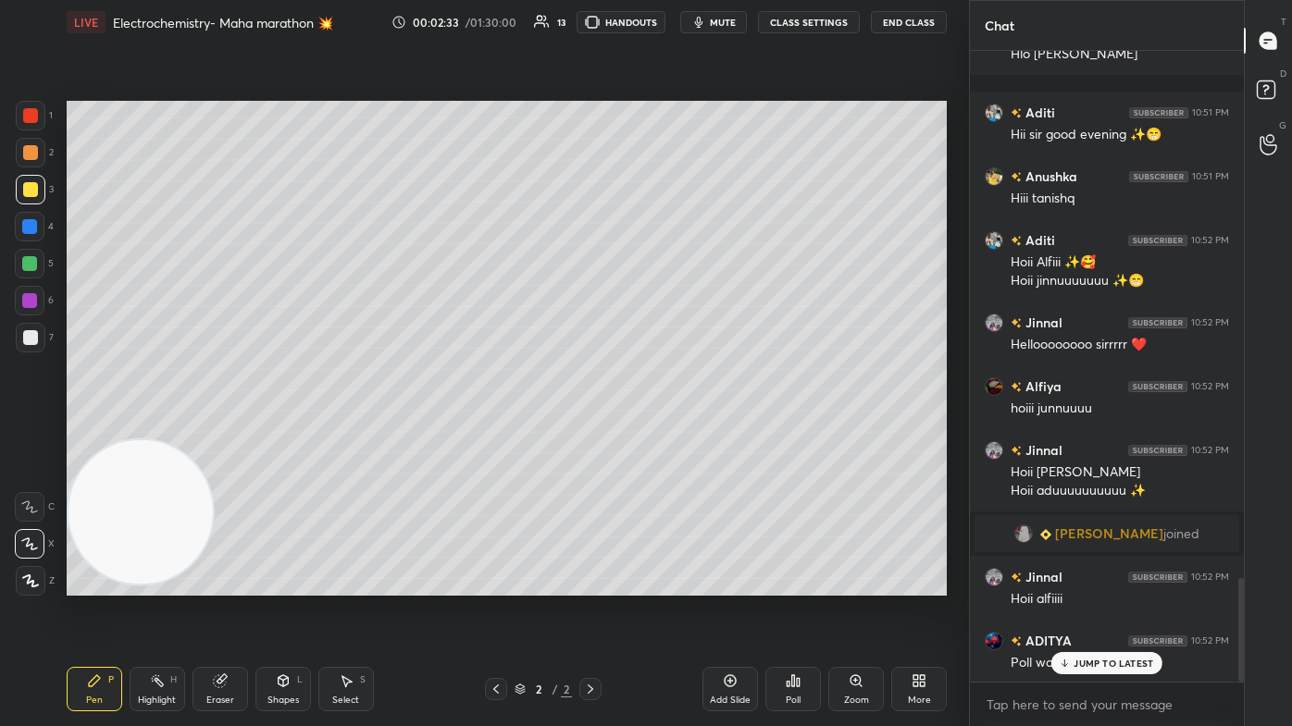
scroll to position [3269, 0]
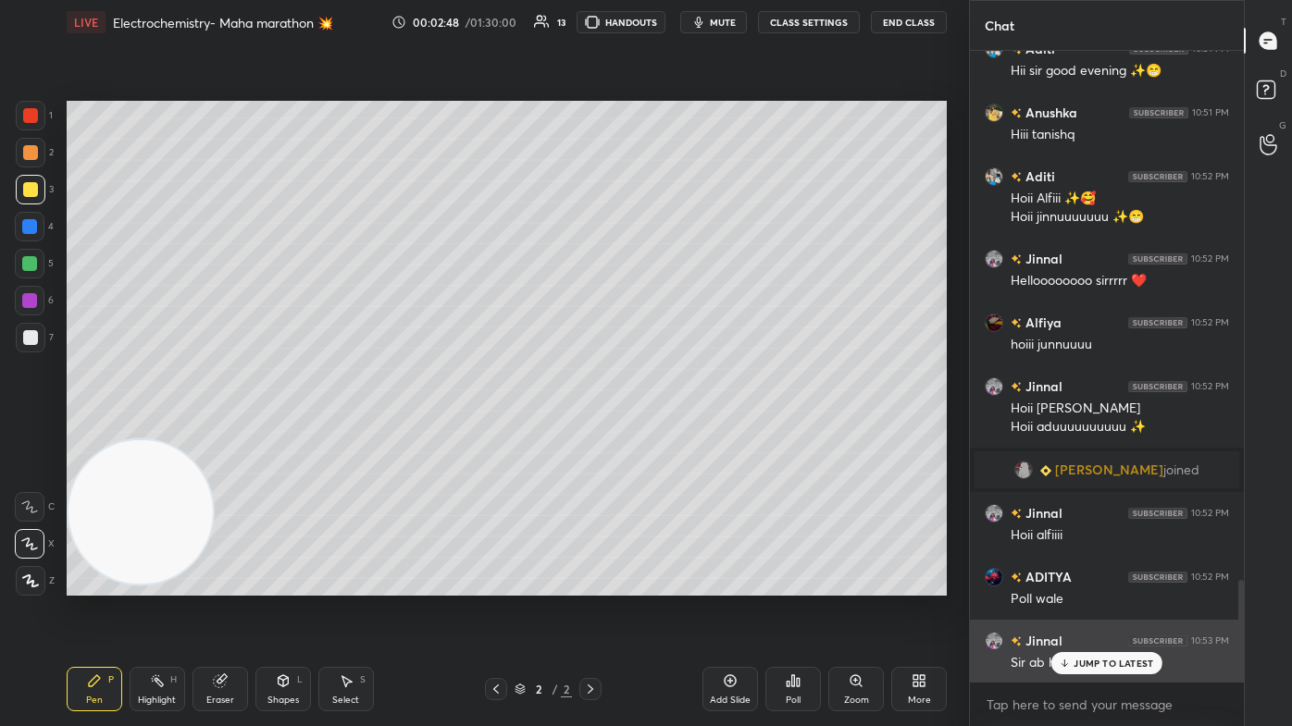
click at [663, 435] on div "JUMP TO LATEST" at bounding box center [1106, 663] width 111 height 22
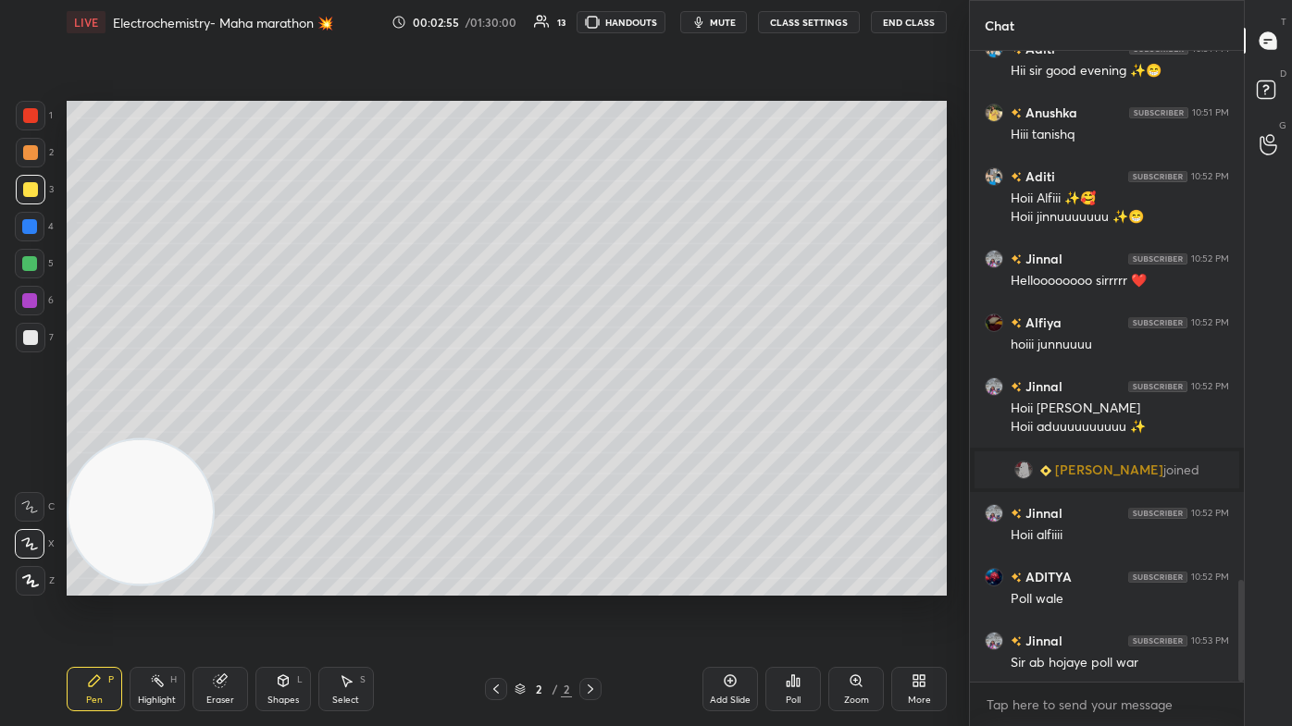
drag, startPoint x: 31, startPoint y: 239, endPoint x: 55, endPoint y: 234, distance: 23.6
click at [29, 239] on div at bounding box center [30, 227] width 30 height 30
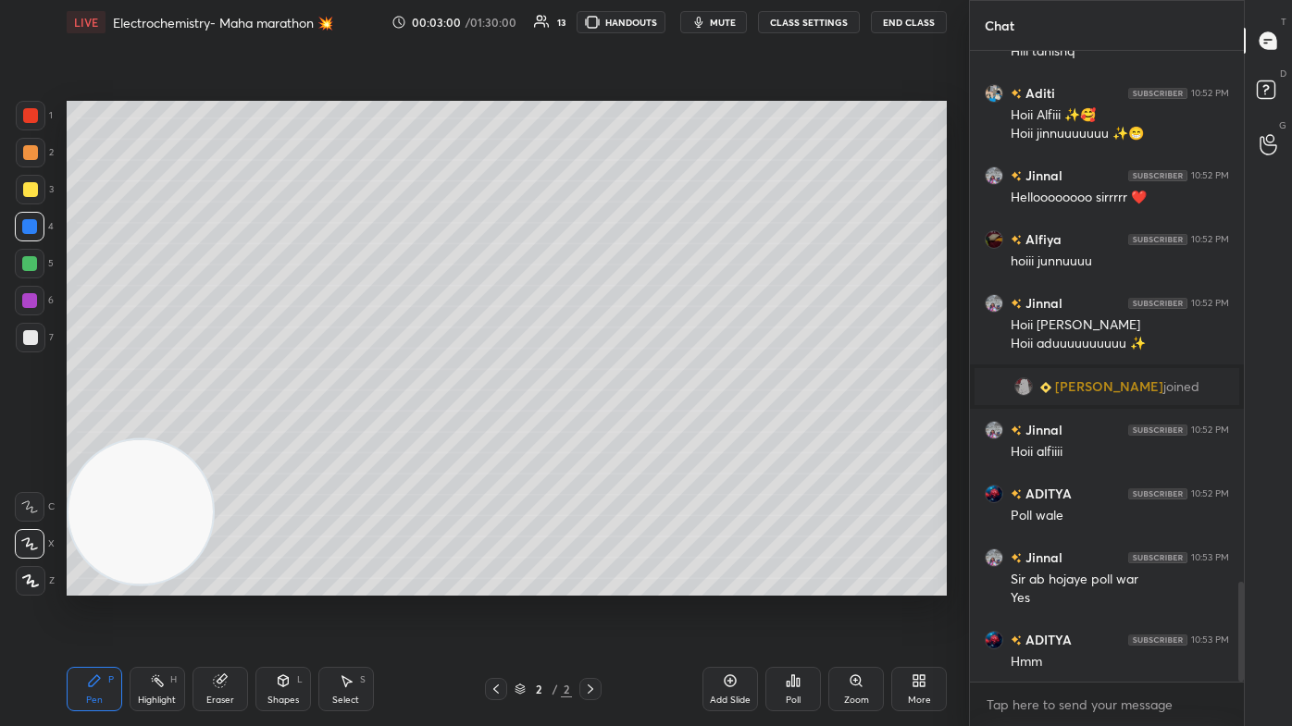
scroll to position [6, 5]
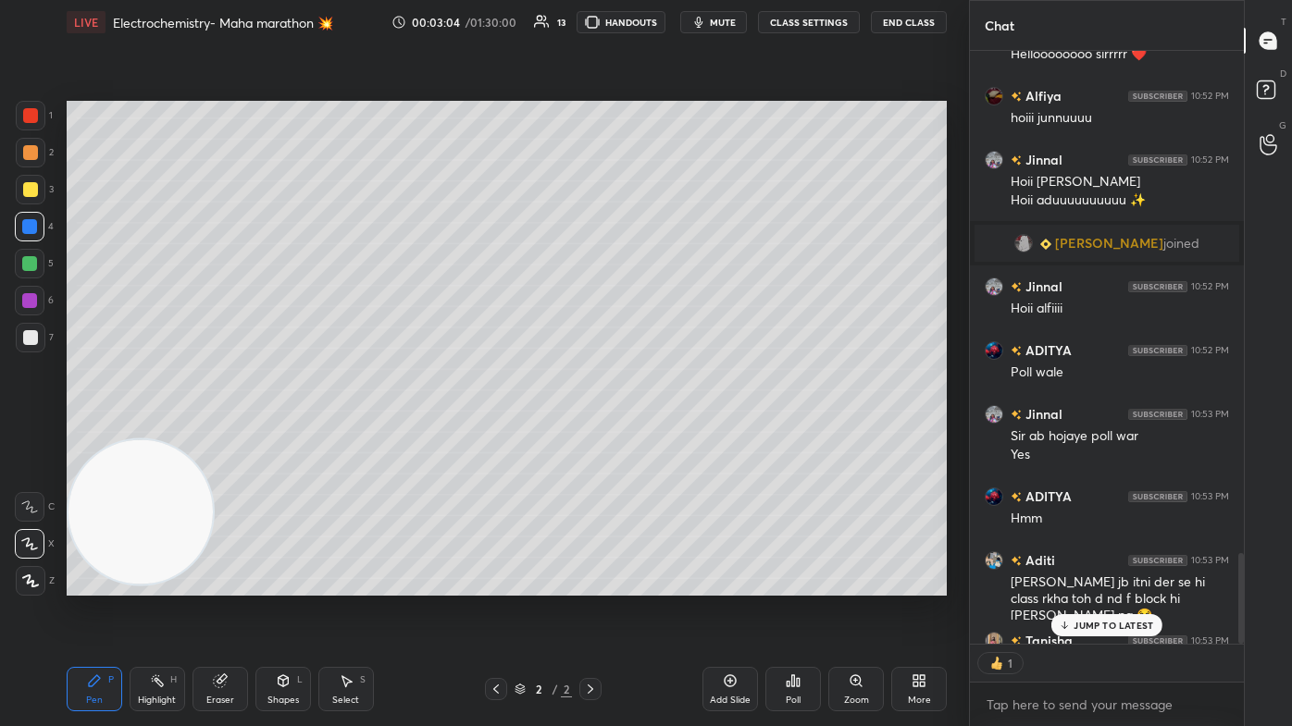
click at [663, 435] on p "JUMP TO LATEST" at bounding box center [1113, 625] width 80 height 11
click at [663, 435] on div "Areee sir rank to vapas aa jayegi" at bounding box center [1119, 727] width 218 height 19
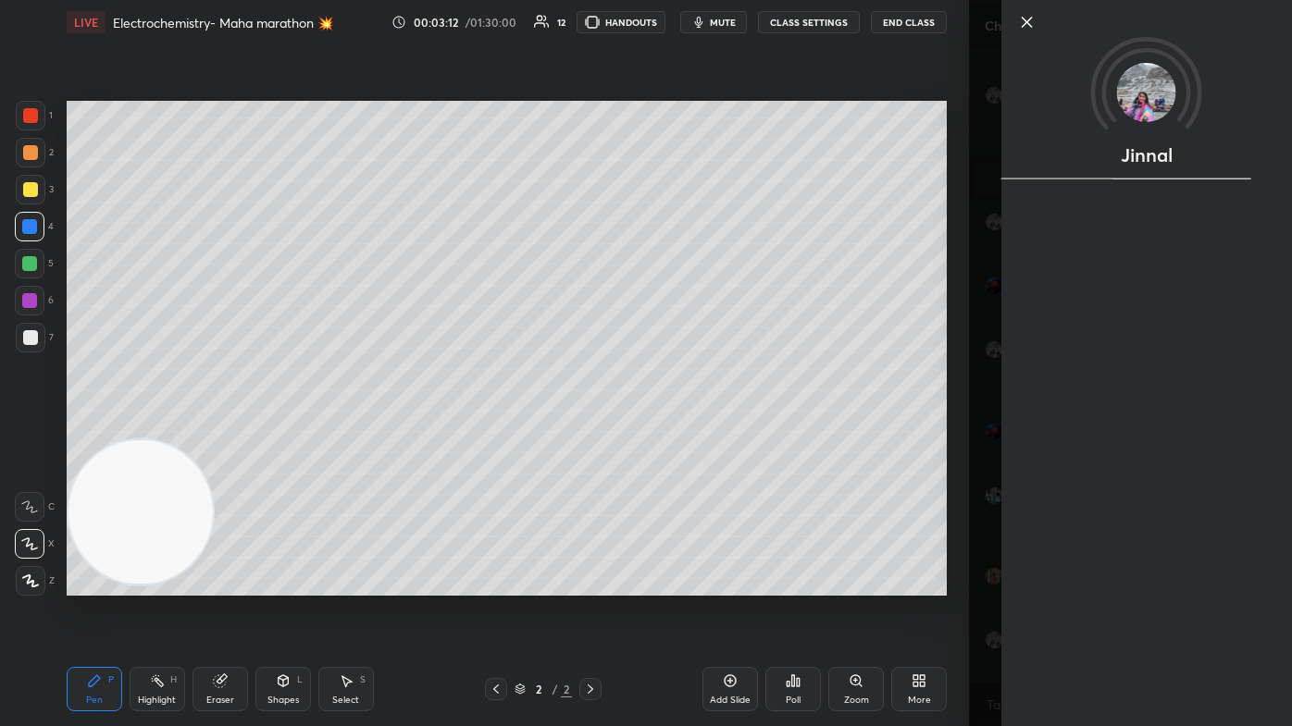
click at [663, 435] on div "Jinnal" at bounding box center [1130, 363] width 323 height 726
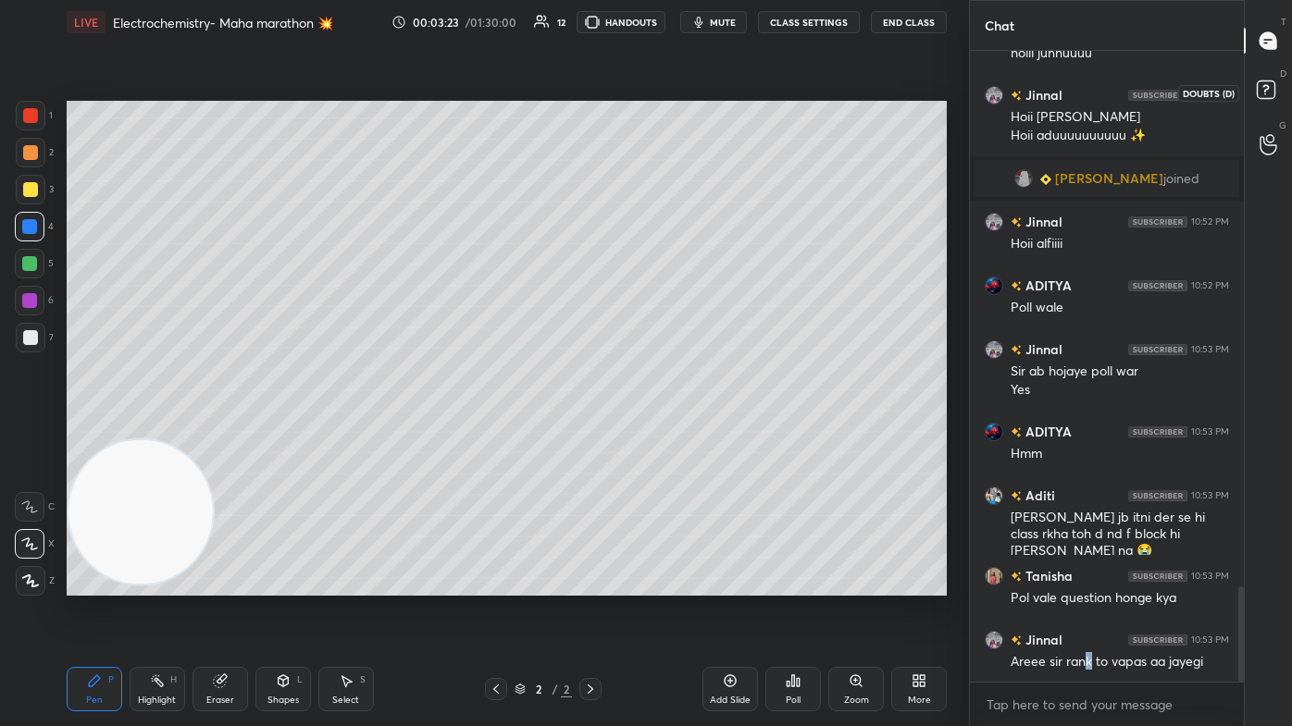
drag, startPoint x: 1270, startPoint y: 101, endPoint x: 1270, endPoint y: 76, distance: 25.0
click at [663, 96] on icon at bounding box center [1268, 92] width 33 height 33
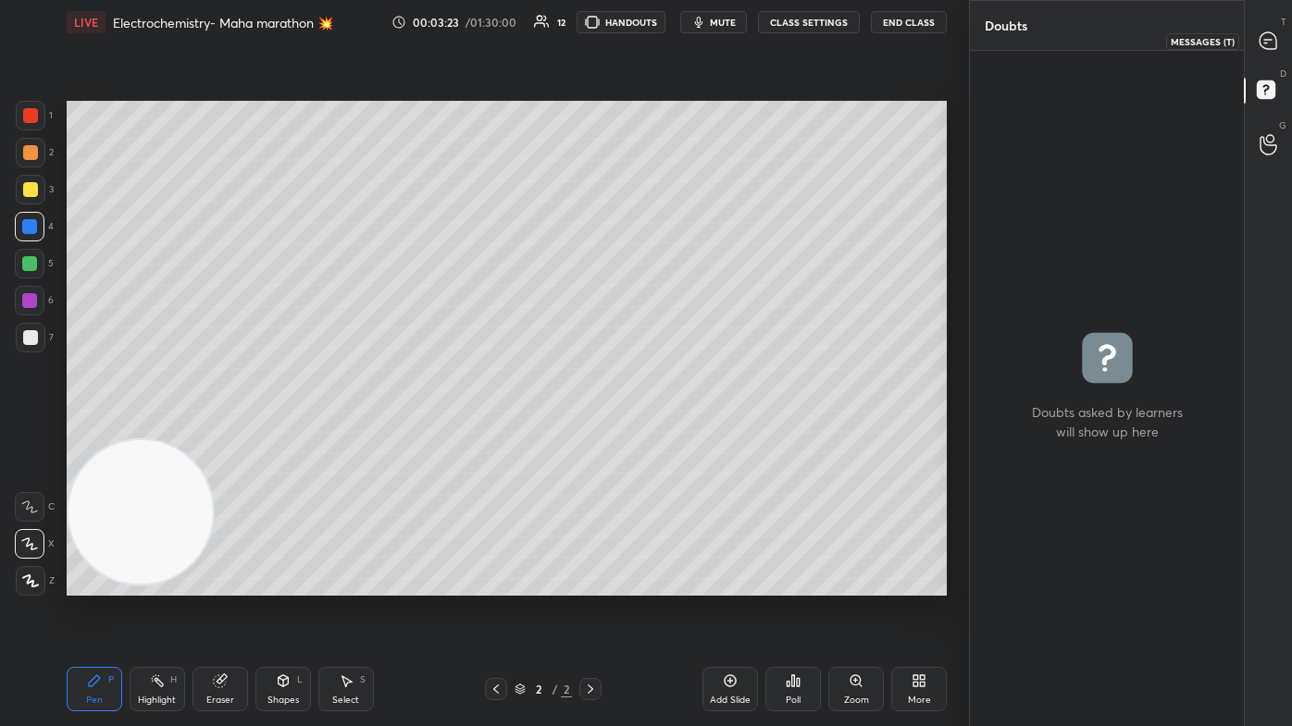
click at [663, 41] on icon at bounding box center [1267, 40] width 17 height 17
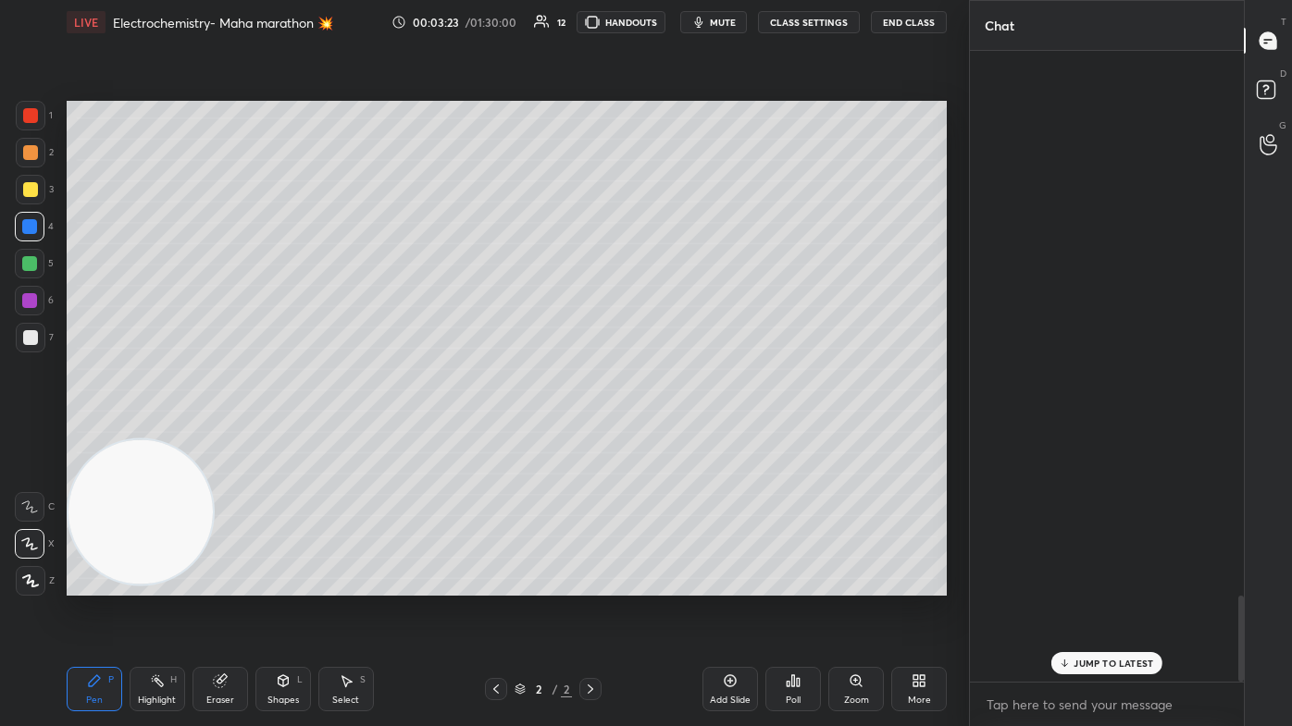
scroll to position [626, 268]
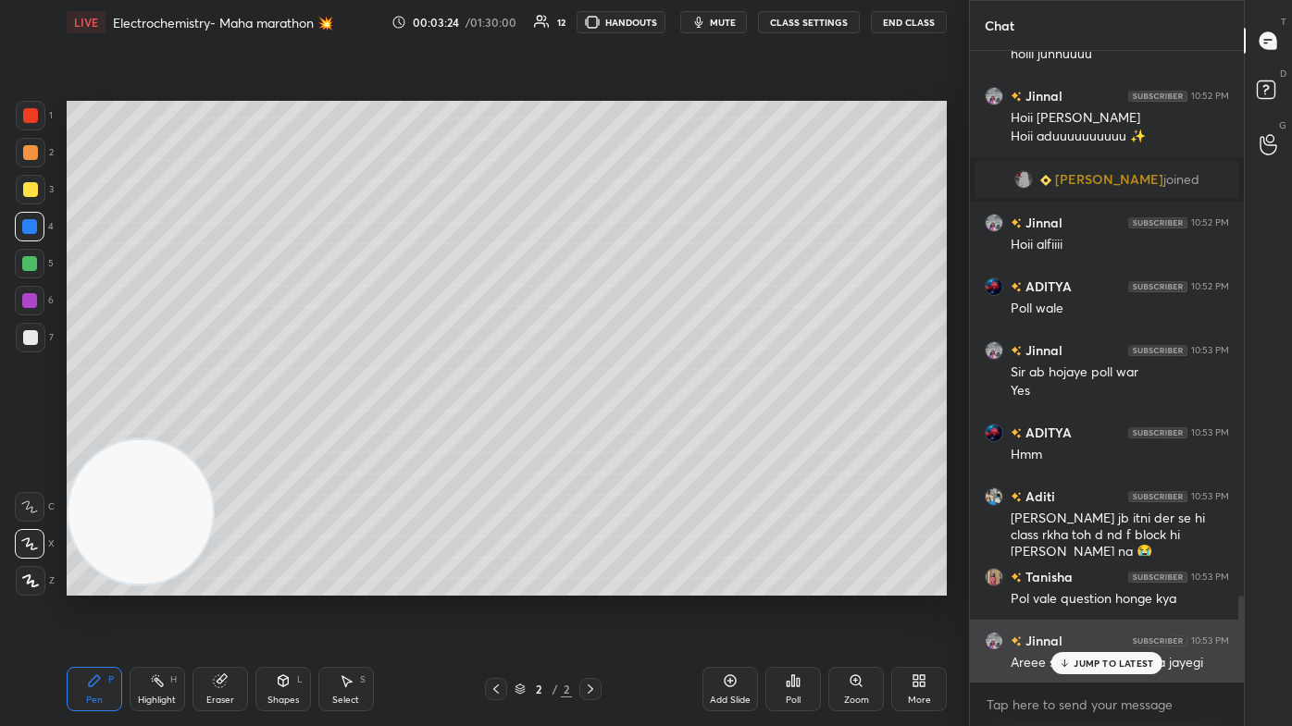
click at [663, 435] on p "JUMP TO LATEST" at bounding box center [1113, 663] width 80 height 11
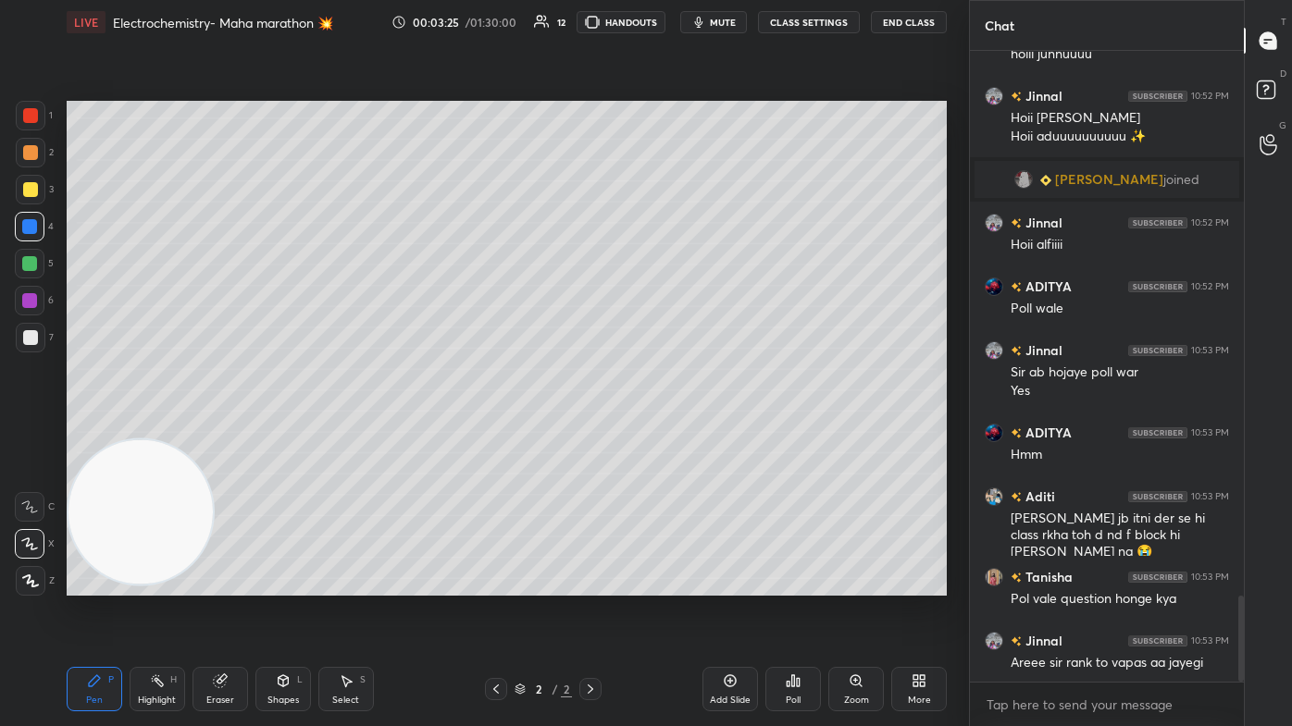
click at [663, 435] on div "Add Slide" at bounding box center [730, 689] width 56 height 44
click at [23, 194] on div at bounding box center [30, 189] width 15 height 15
click at [36, 435] on icon at bounding box center [29, 544] width 17 height 13
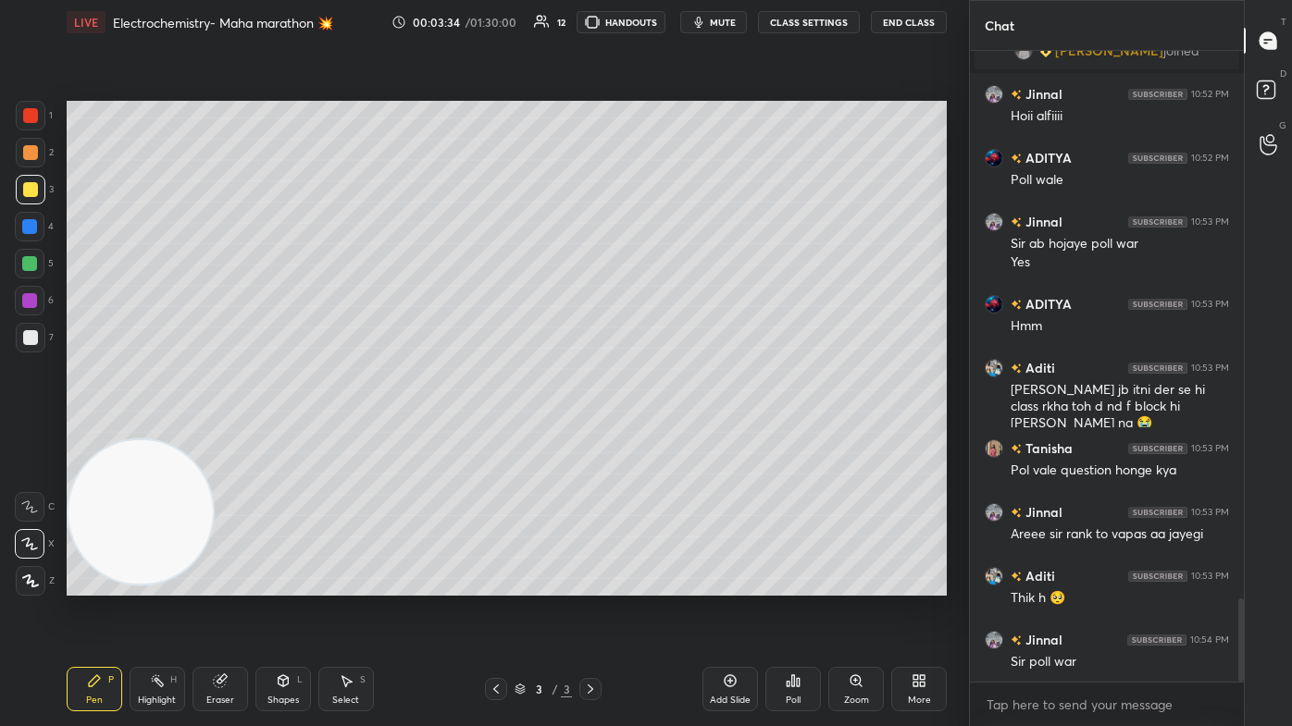
scroll to position [4172, 0]
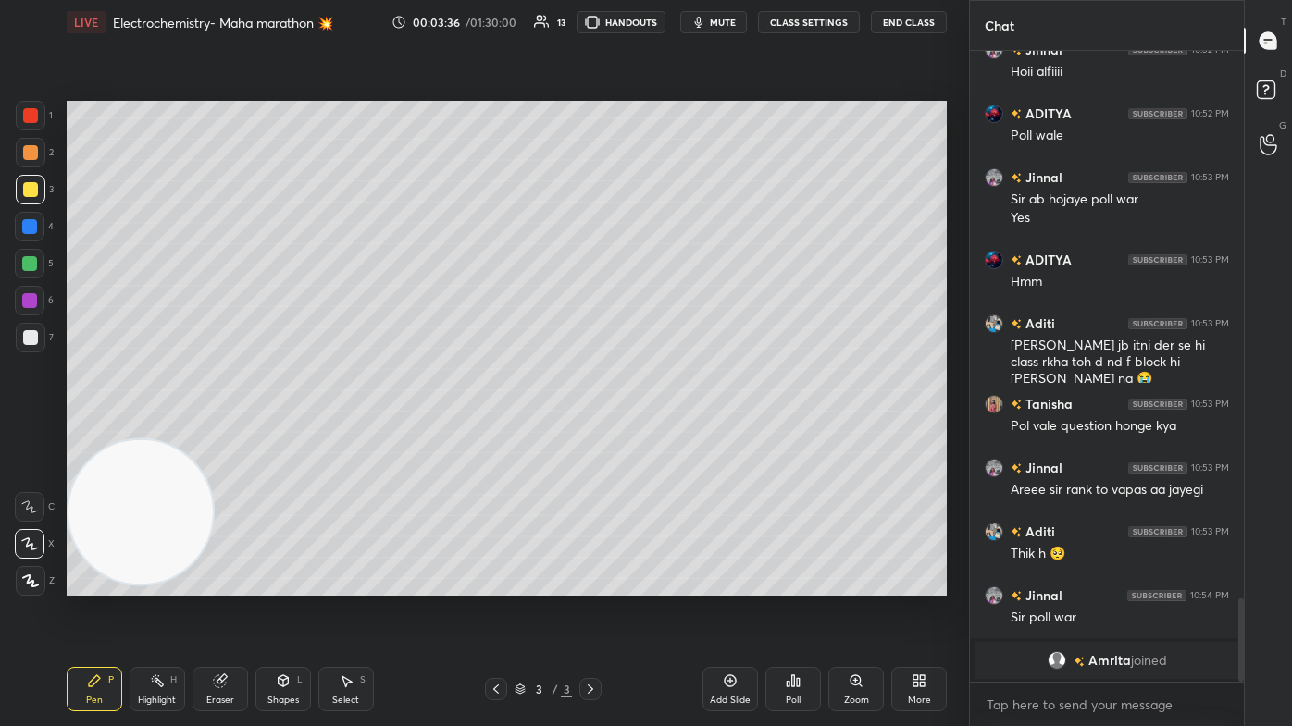
click at [224, 435] on div "Eraser" at bounding box center [220, 689] width 56 height 44
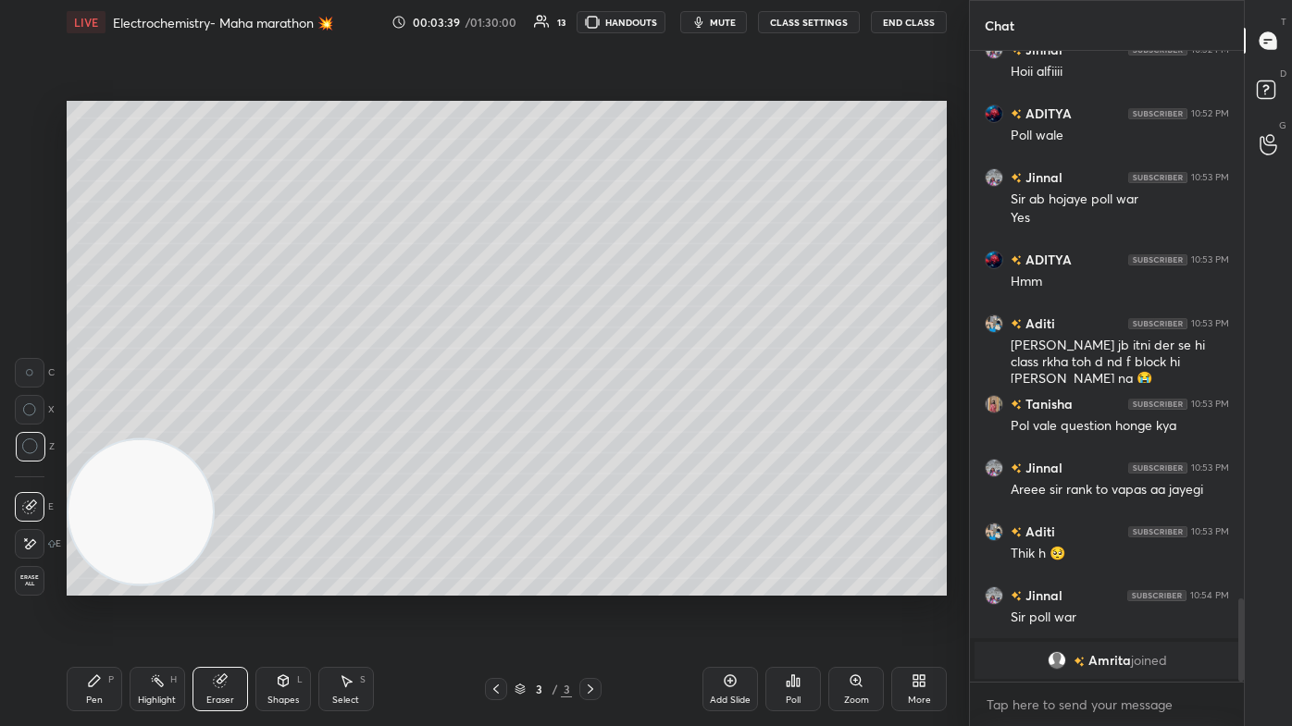
drag, startPoint x: 108, startPoint y: 700, endPoint x: 120, endPoint y: 685, distance: 19.8
click at [107, 435] on div "Pen P" at bounding box center [95, 689] width 56 height 44
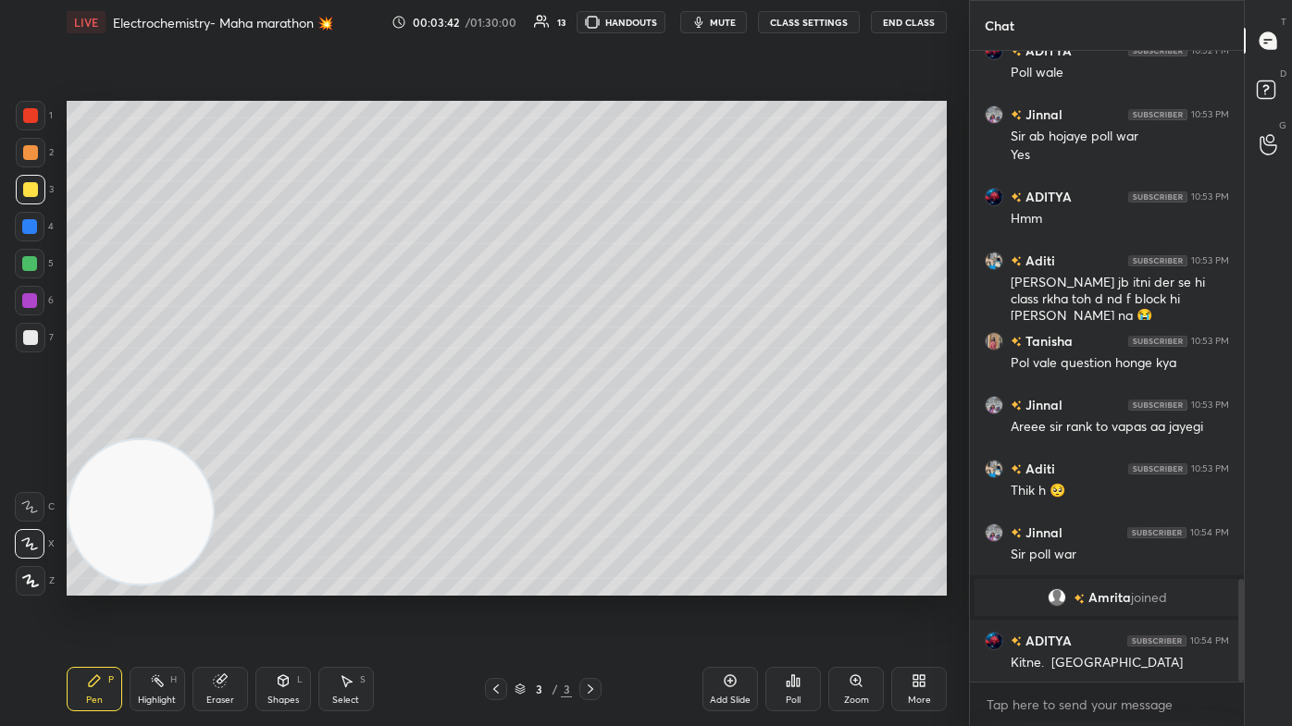
scroll to position [3318, 0]
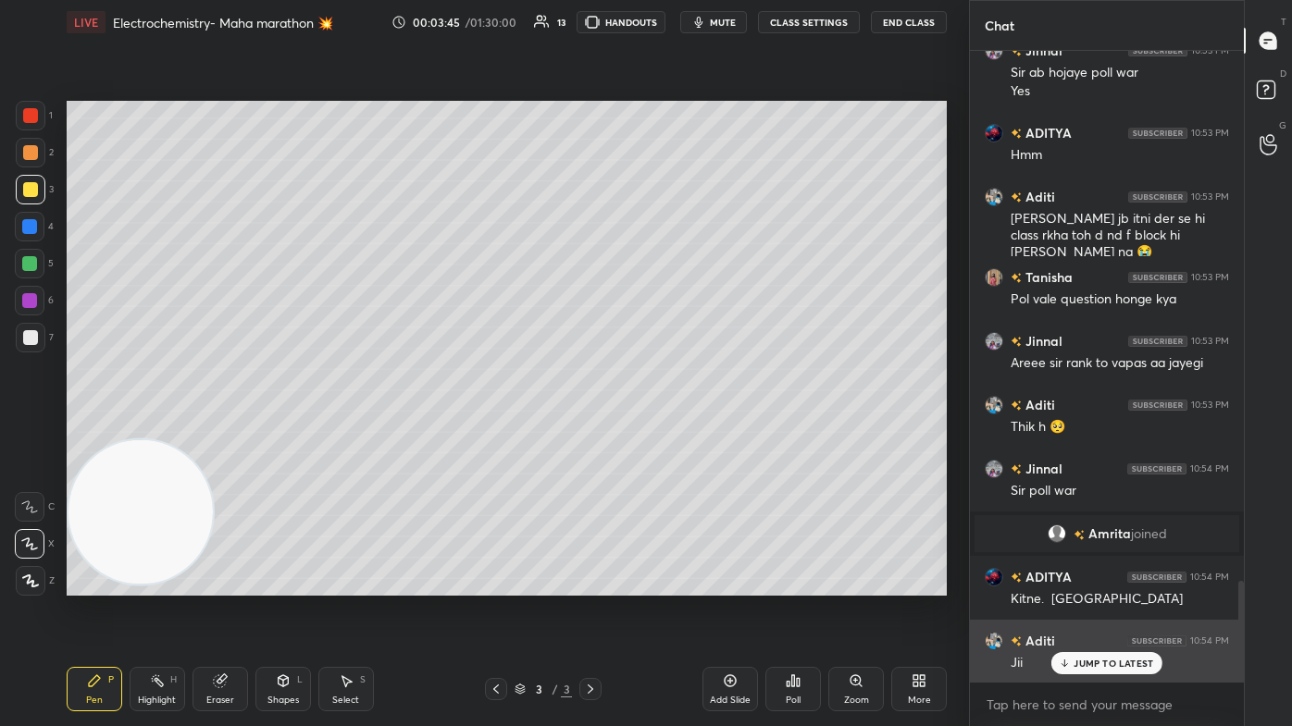
click at [663, 435] on p "JUMP TO LATEST" at bounding box center [1113, 663] width 80 height 11
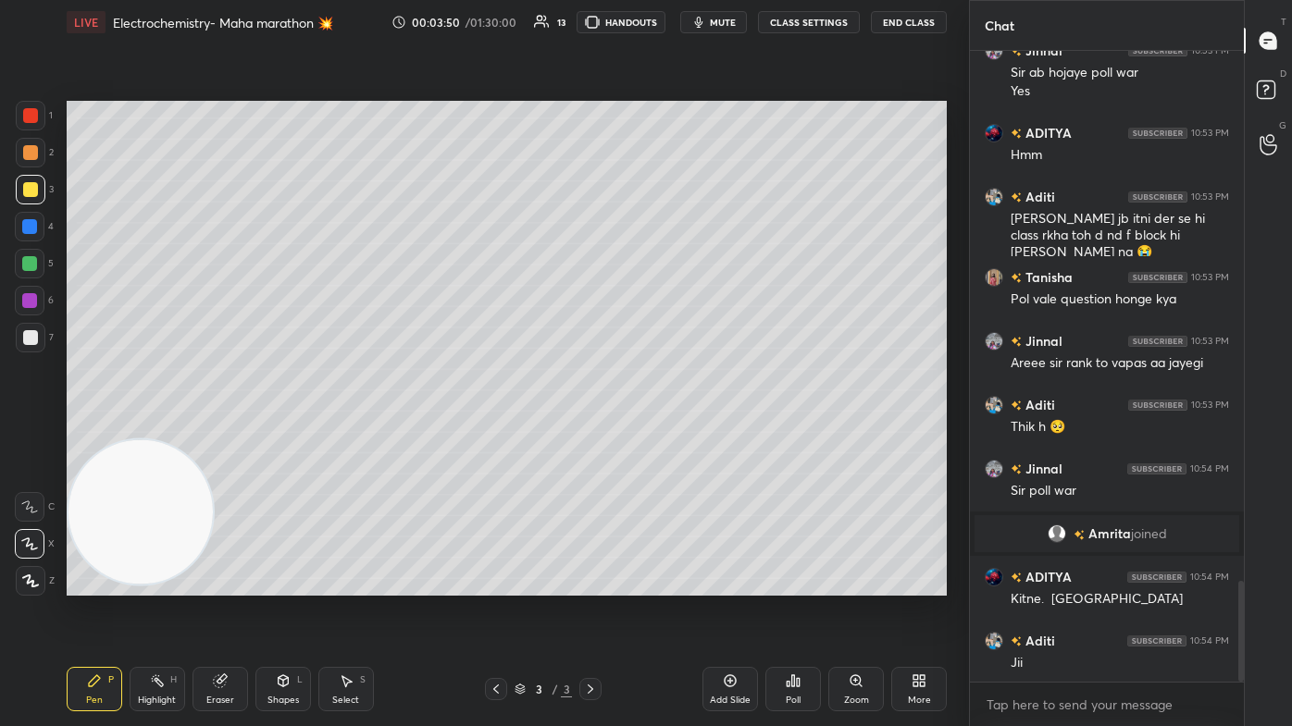
click at [229, 435] on div "Eraser" at bounding box center [220, 700] width 28 height 9
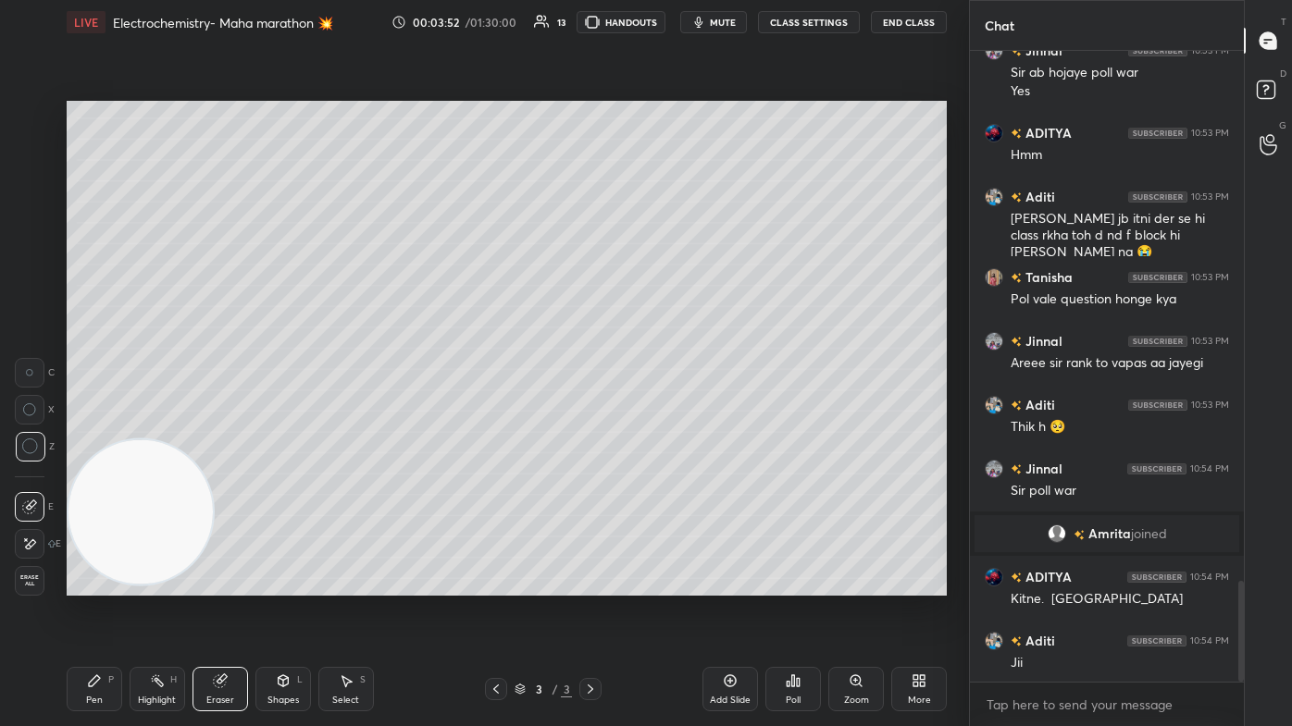
click at [96, 435] on div "Pen" at bounding box center [94, 700] width 17 height 9
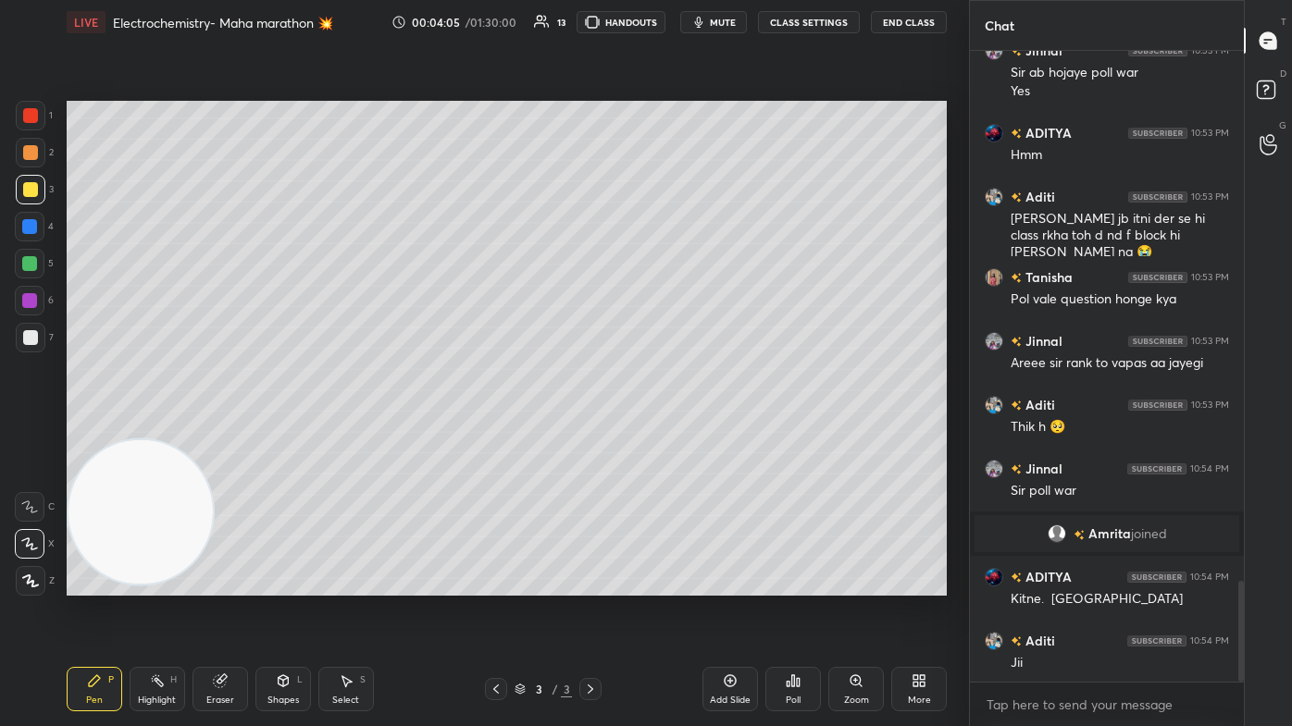
scroll to position [3363, 0]
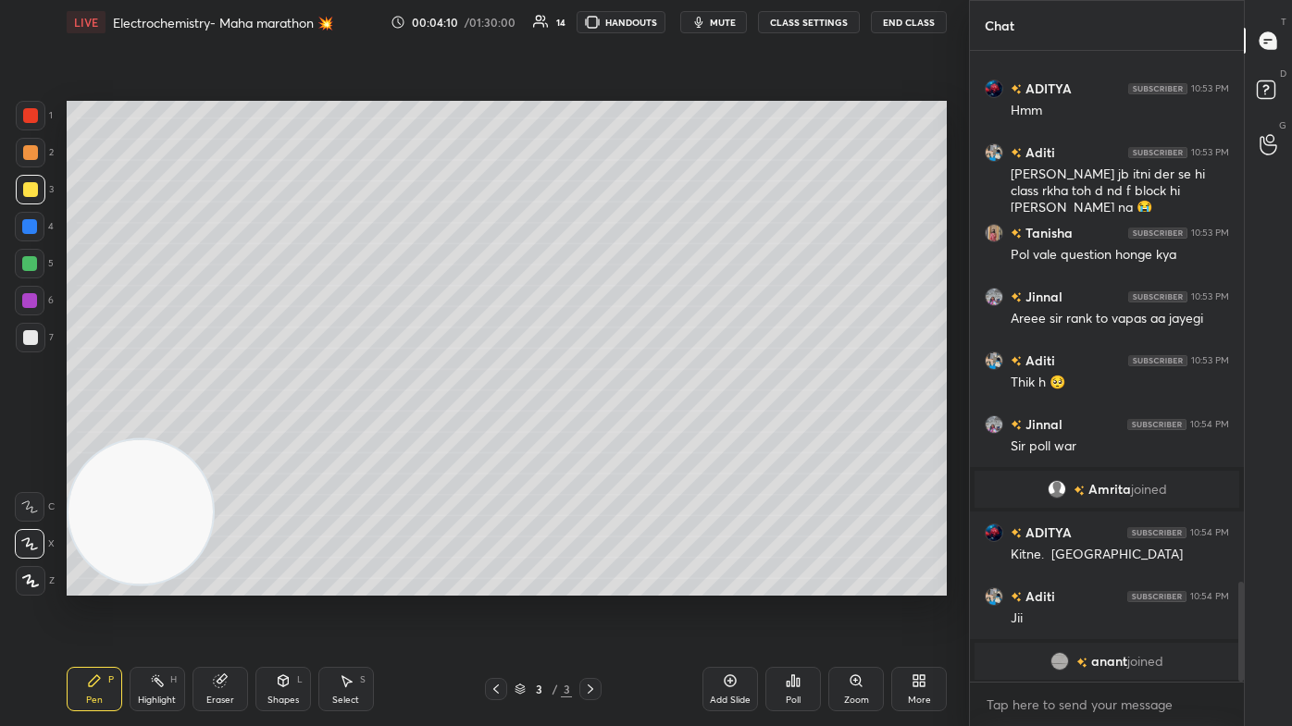
click at [226, 435] on div "Eraser" at bounding box center [220, 689] width 56 height 44
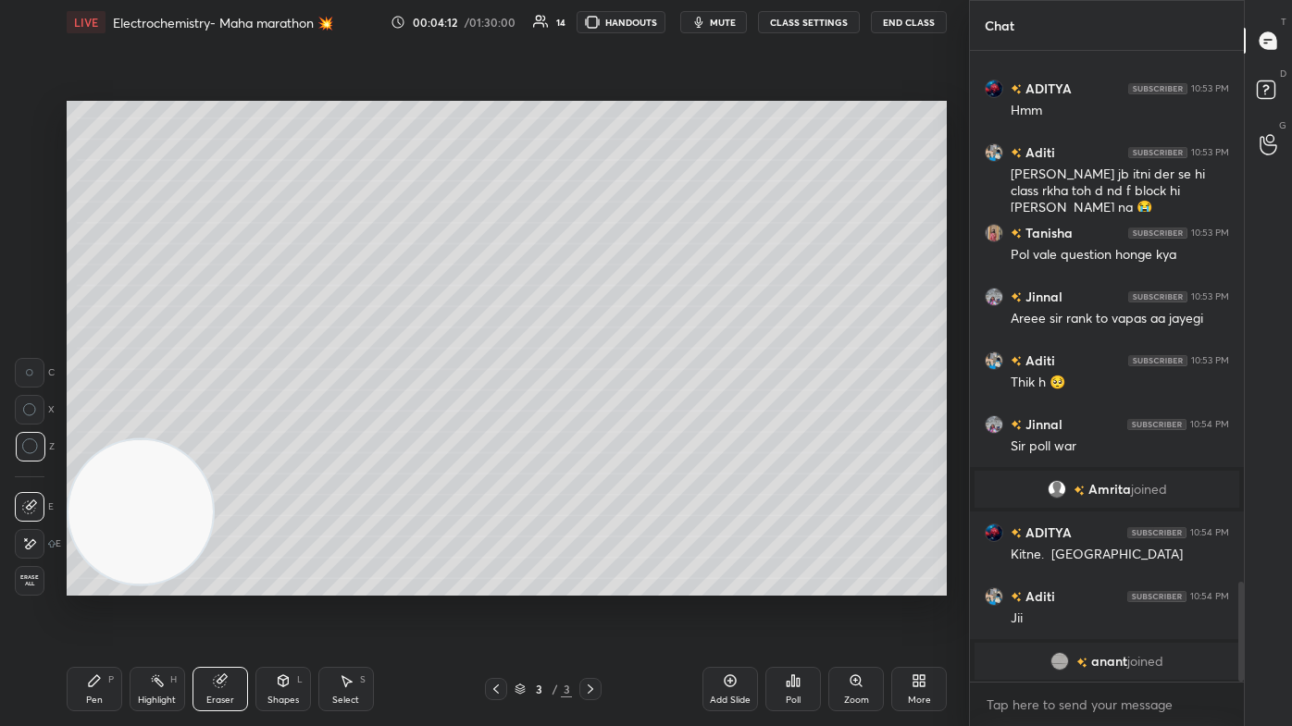
click at [83, 435] on div "Pen P" at bounding box center [95, 689] width 56 height 44
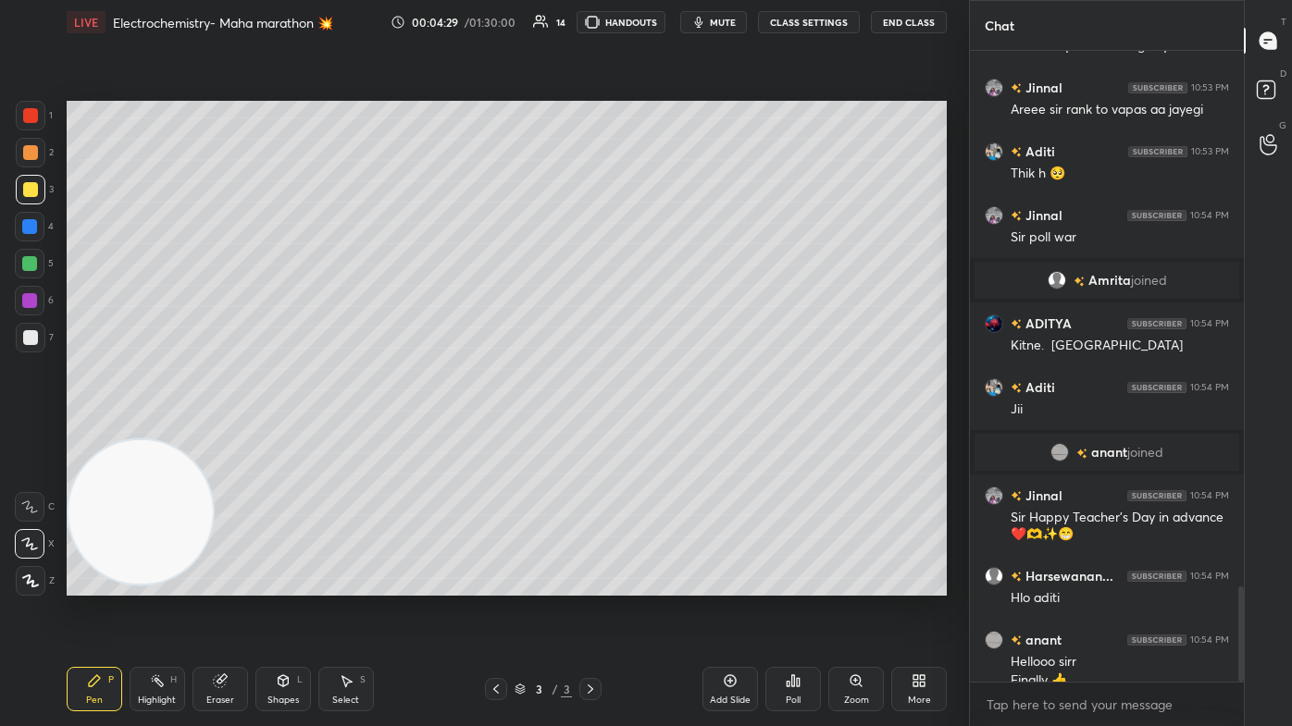
scroll to position [3557, 0]
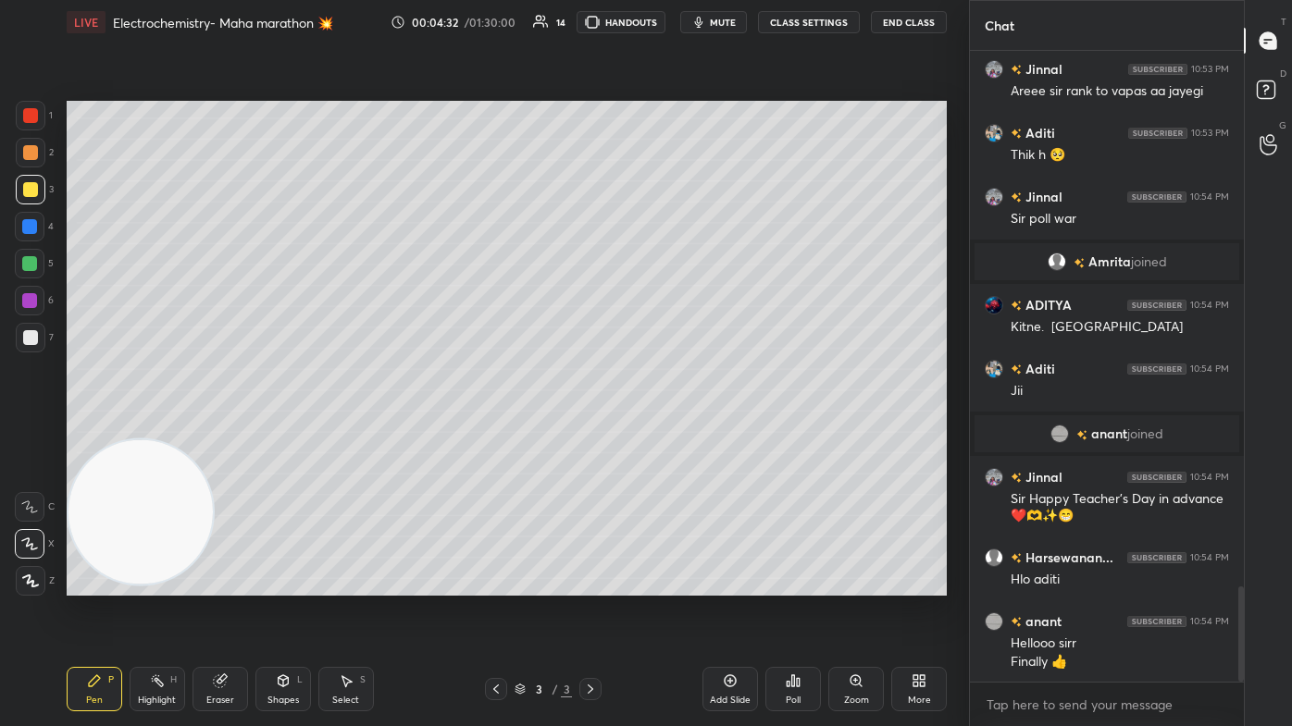
click at [93, 435] on div "Pen P" at bounding box center [95, 689] width 56 height 44
click at [16, 339] on div at bounding box center [31, 338] width 30 height 30
click at [274, 435] on div "Shapes L" at bounding box center [283, 689] width 56 height 44
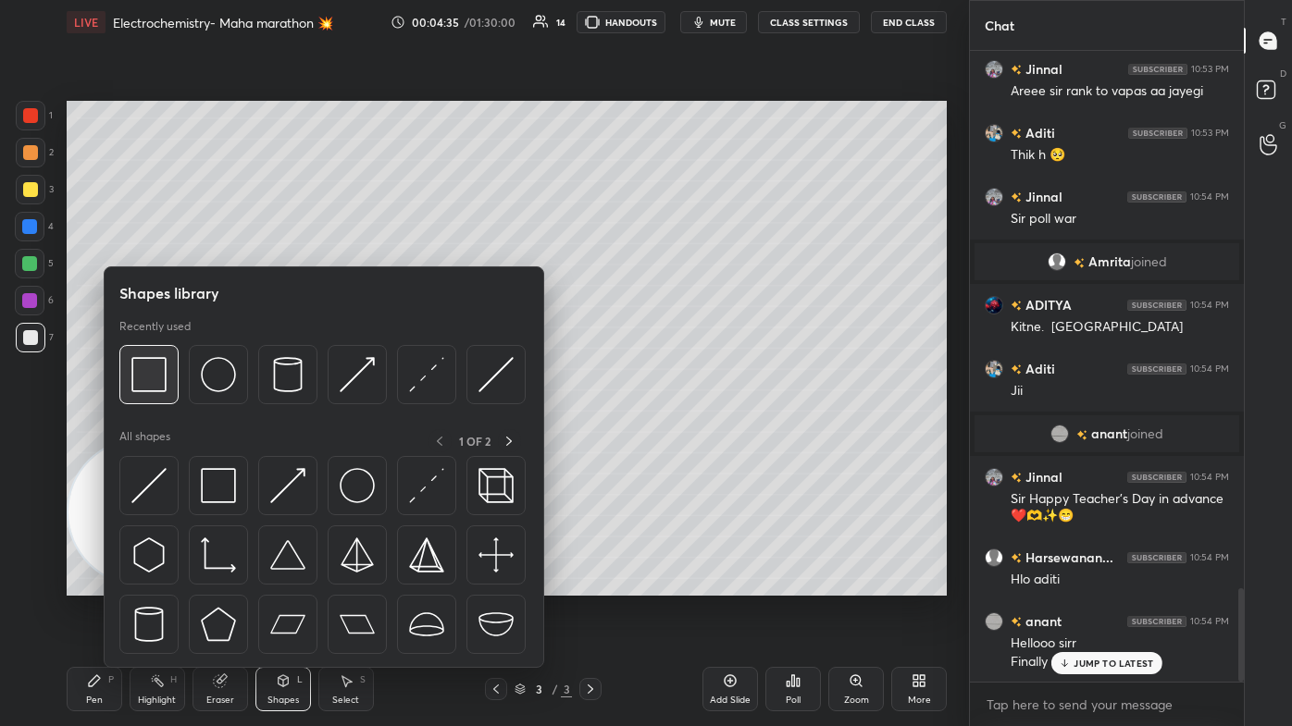
scroll to position [3620, 0]
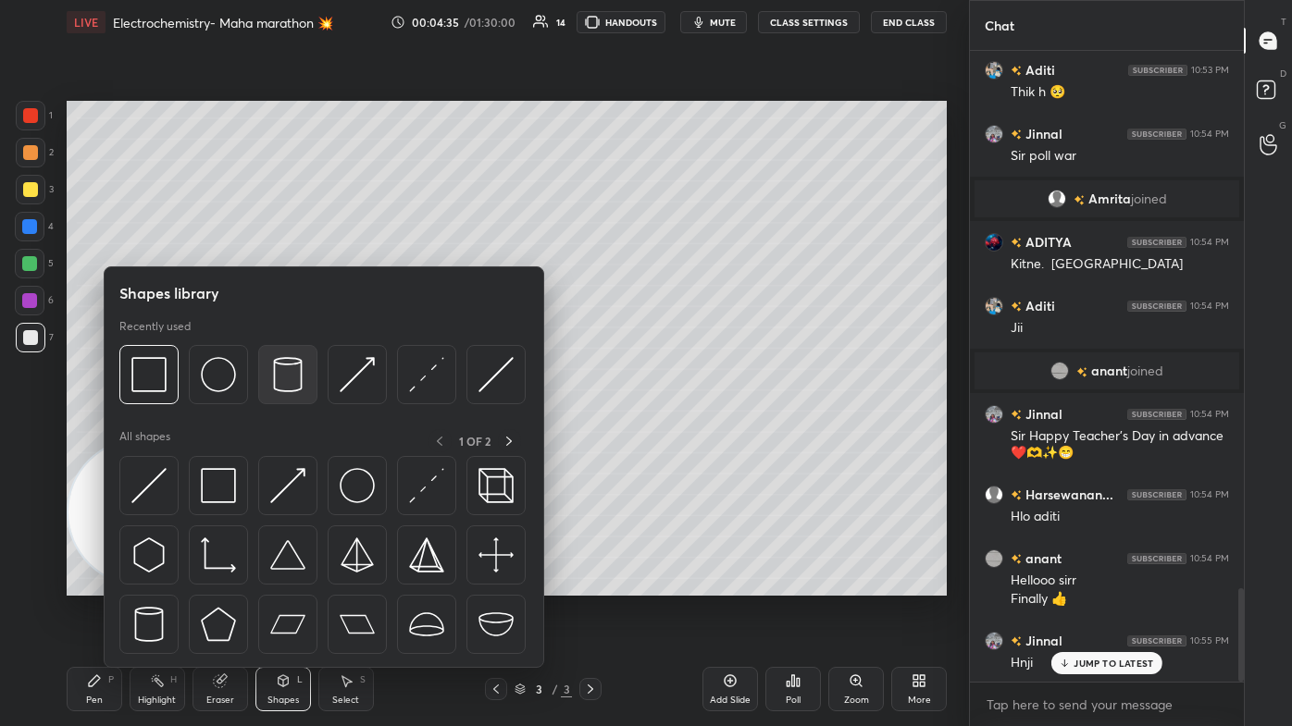
click at [279, 367] on img at bounding box center [287, 374] width 35 height 35
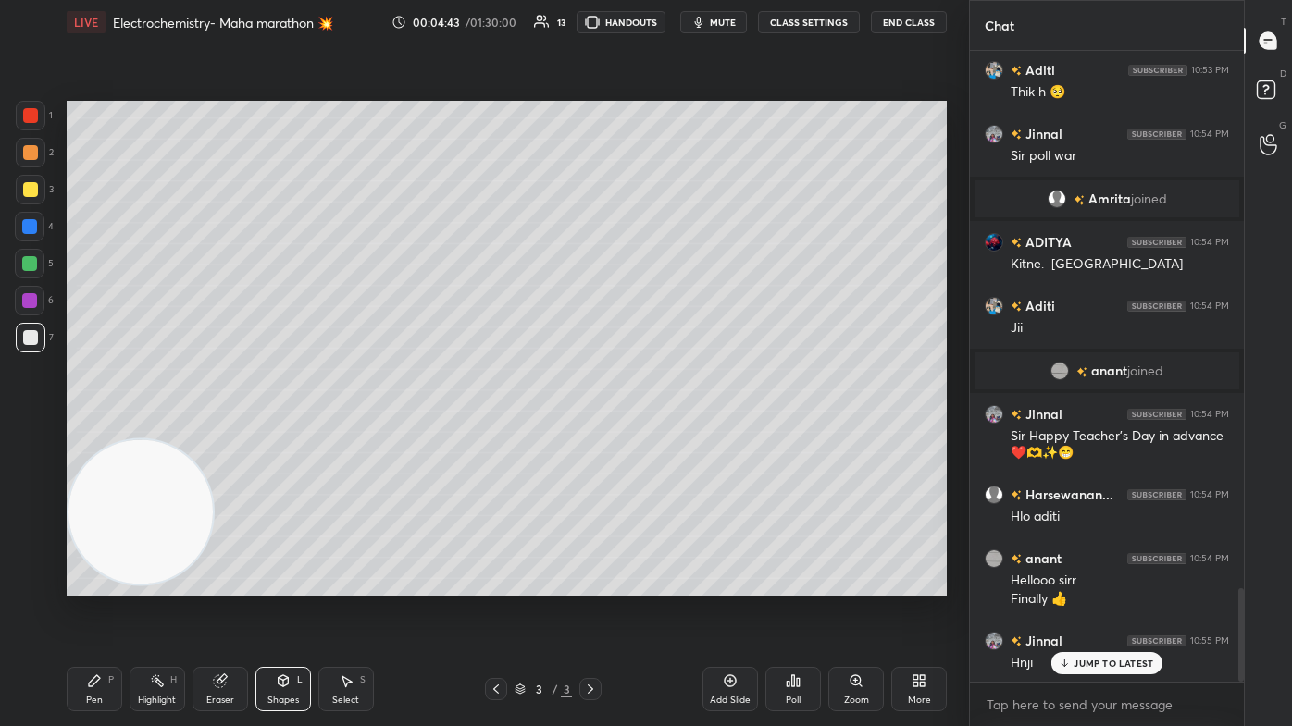
drag, startPoint x: 31, startPoint y: 226, endPoint x: 30, endPoint y: 247, distance: 21.4
click at [31, 224] on div at bounding box center [29, 226] width 15 height 15
click at [98, 435] on div "Pen P" at bounding box center [95, 689] width 56 height 44
click at [22, 435] on icon at bounding box center [30, 581] width 17 height 13
click at [31, 180] on div at bounding box center [31, 190] width 30 height 30
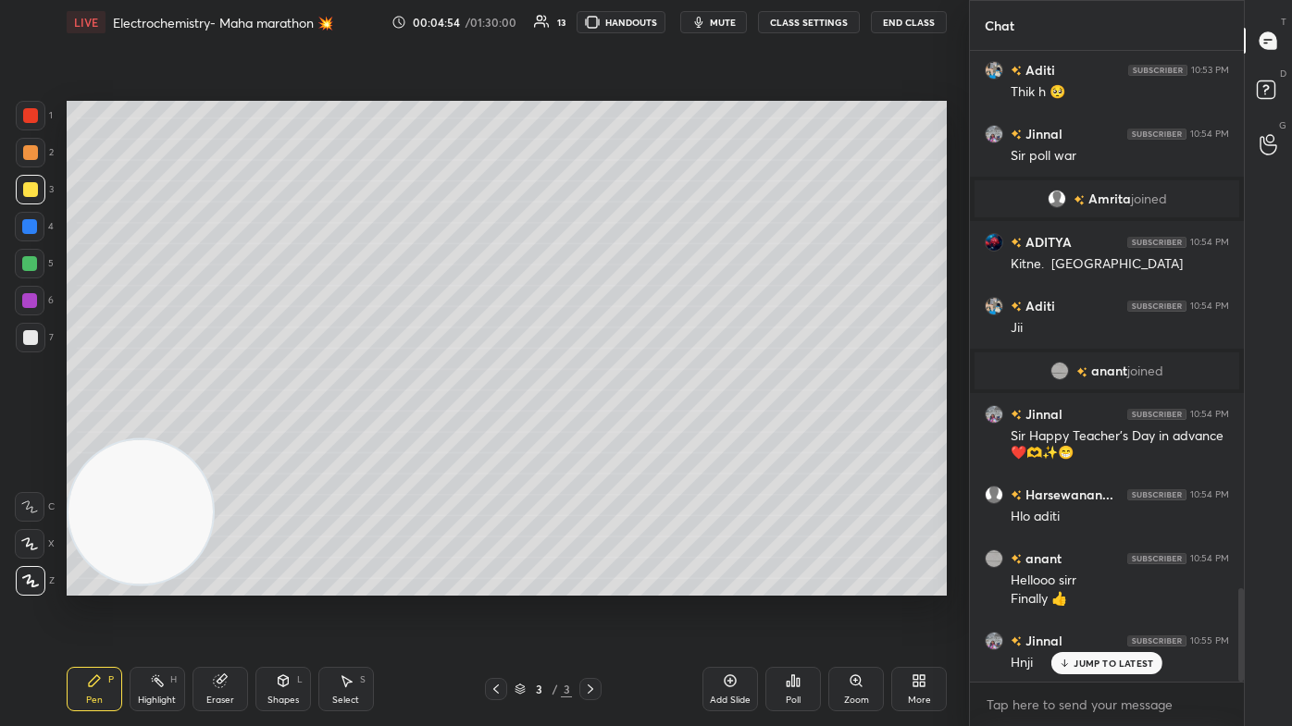
click at [25, 435] on icon at bounding box center [29, 544] width 17 height 13
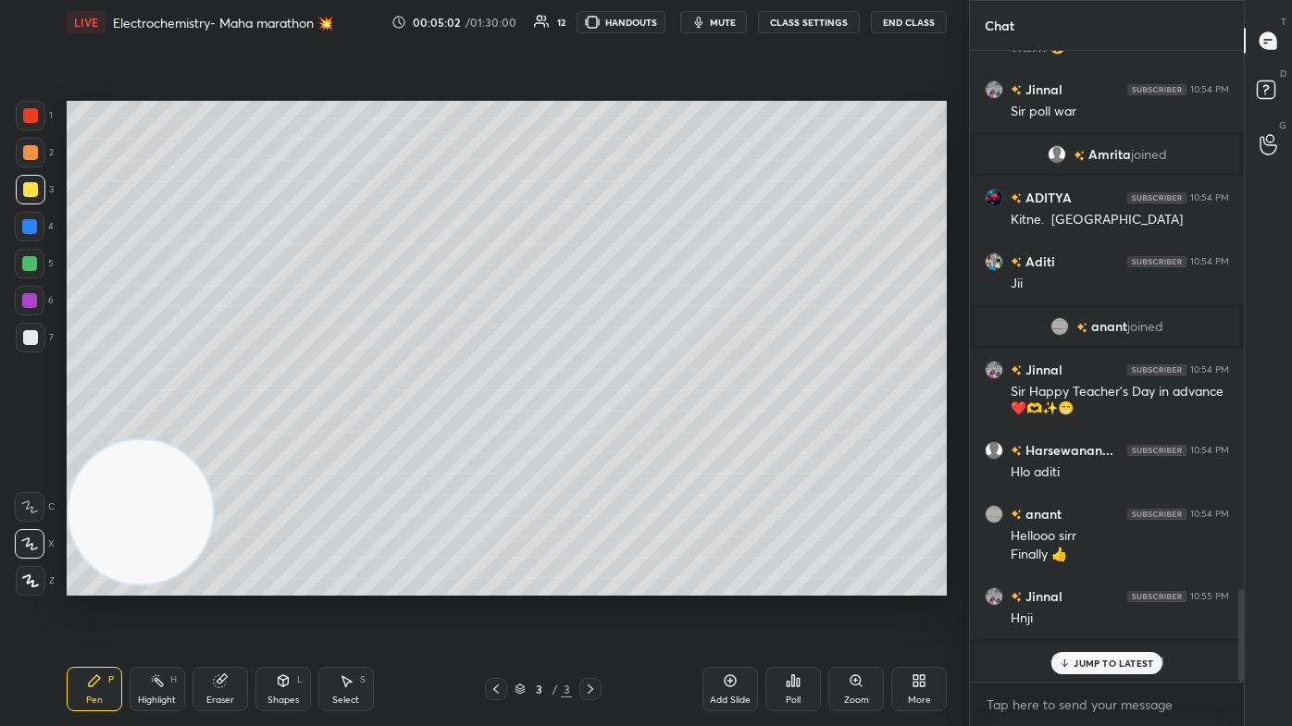
click at [34, 123] on div at bounding box center [31, 116] width 30 height 30
drag, startPoint x: 283, startPoint y: 696, endPoint x: 293, endPoint y: 672, distance: 26.1
click at [283, 435] on div "Shapes" at bounding box center [282, 700] width 31 height 9
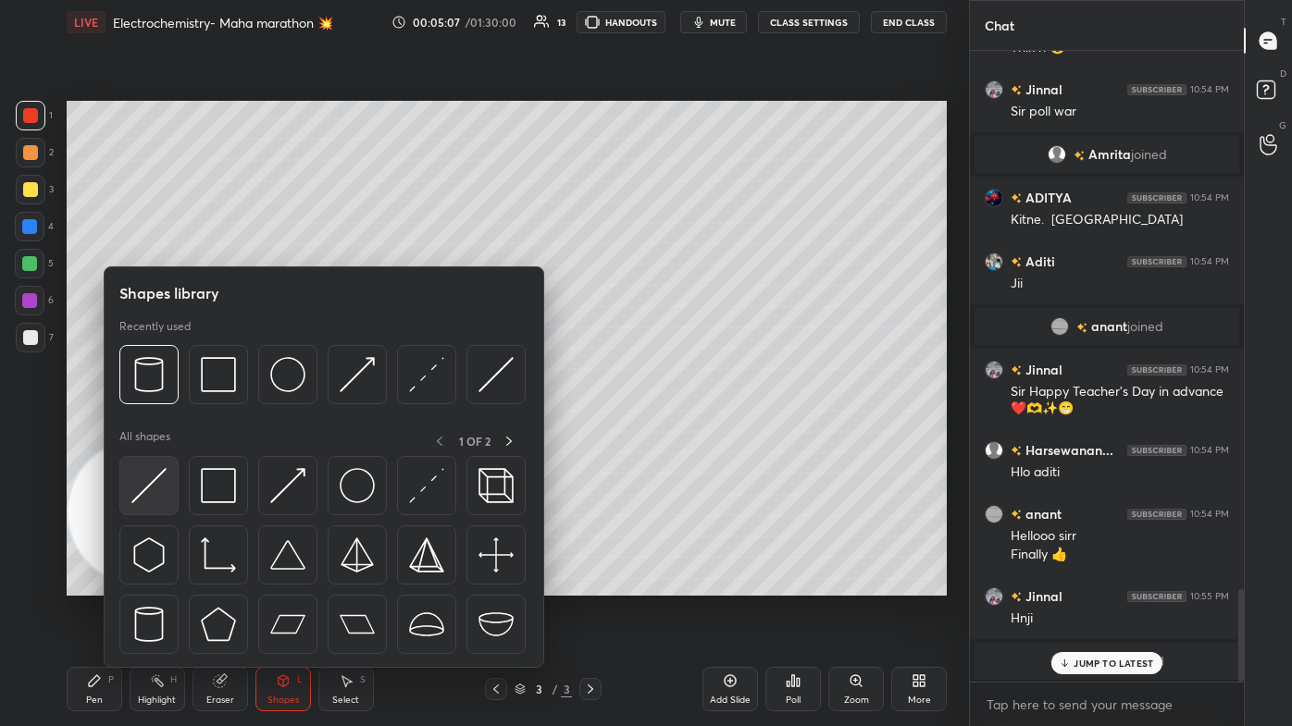
drag, startPoint x: 148, startPoint y: 490, endPoint x: 178, endPoint y: 447, distance: 52.6
click at [149, 435] on img at bounding box center [148, 485] width 35 height 35
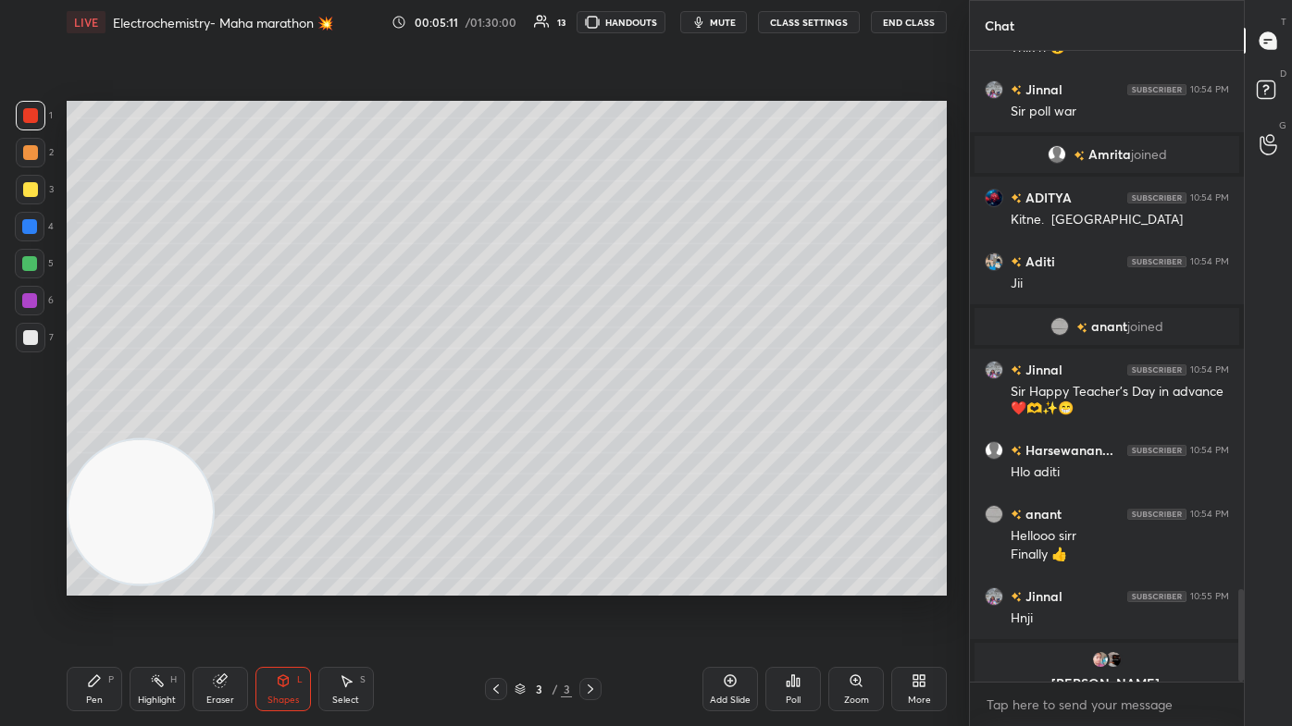
drag, startPoint x: 22, startPoint y: 192, endPoint x: 24, endPoint y: 209, distance: 17.7
click at [23, 192] on div at bounding box center [30, 189] width 15 height 15
click at [32, 277] on div at bounding box center [30, 264] width 30 height 30
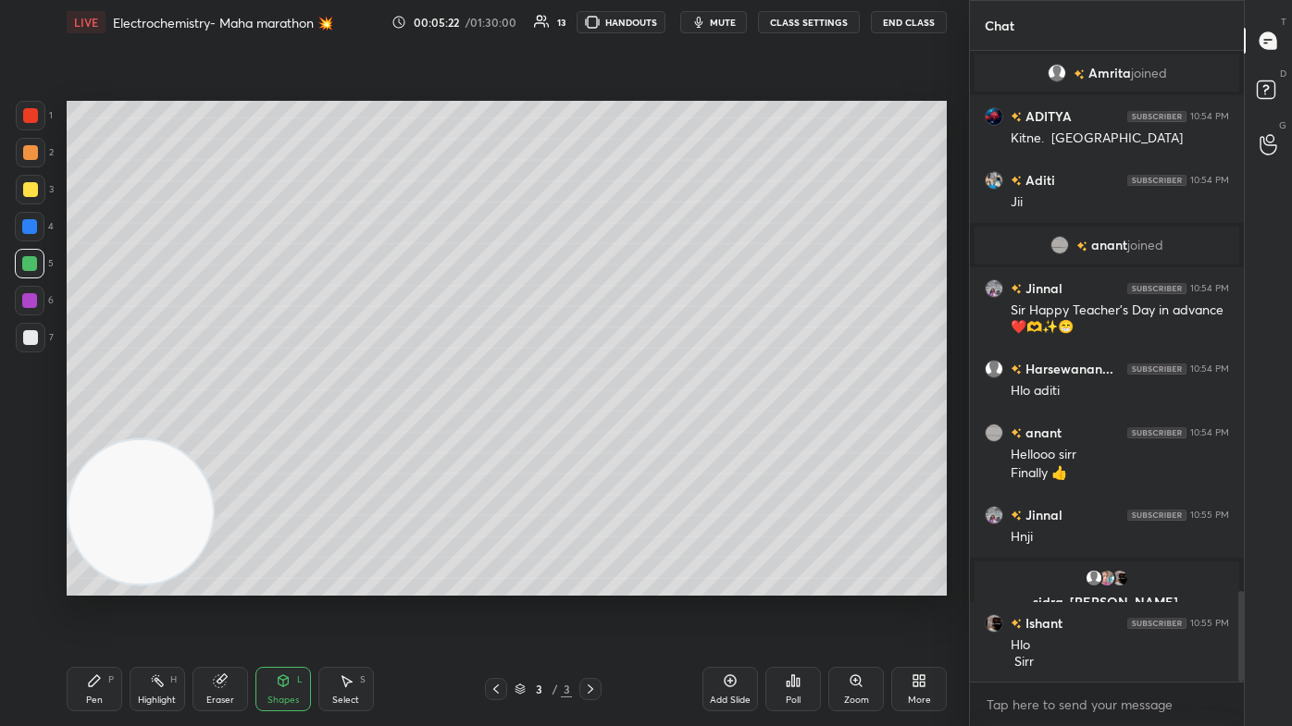
click at [105, 435] on div "Pen P" at bounding box center [95, 689] width 56 height 44
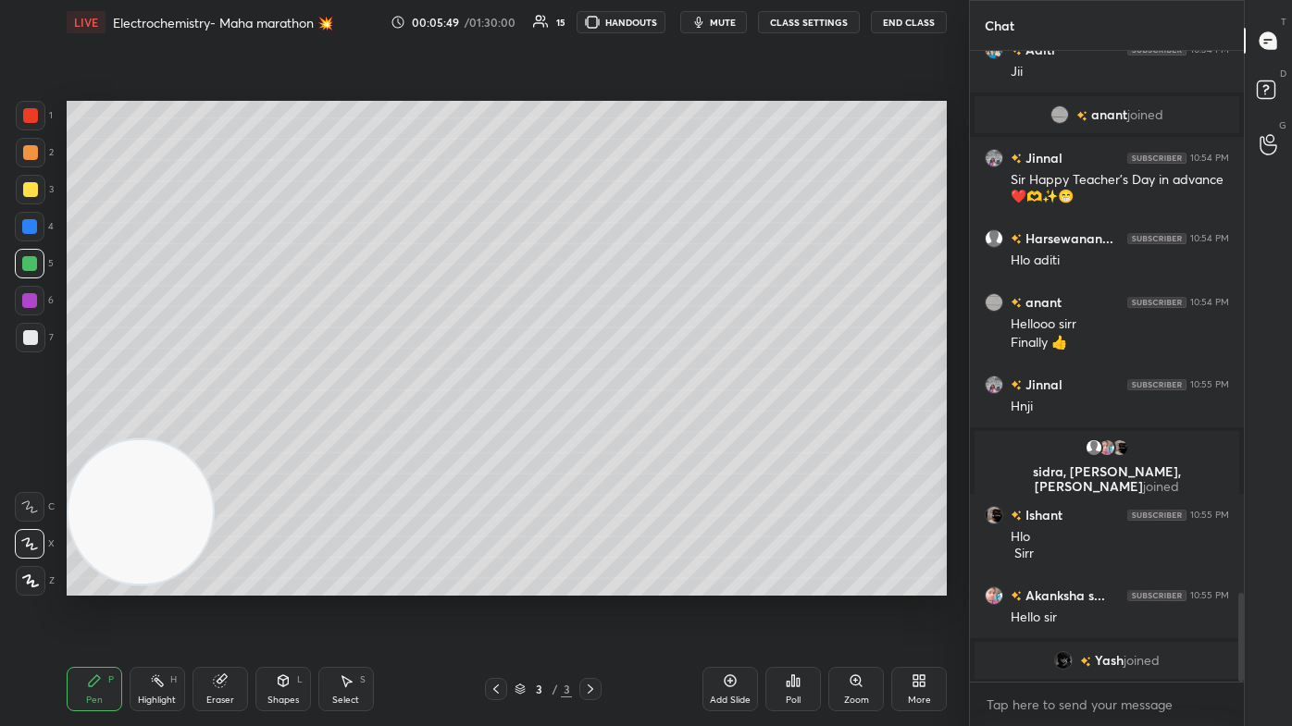
scroll to position [3898, 0]
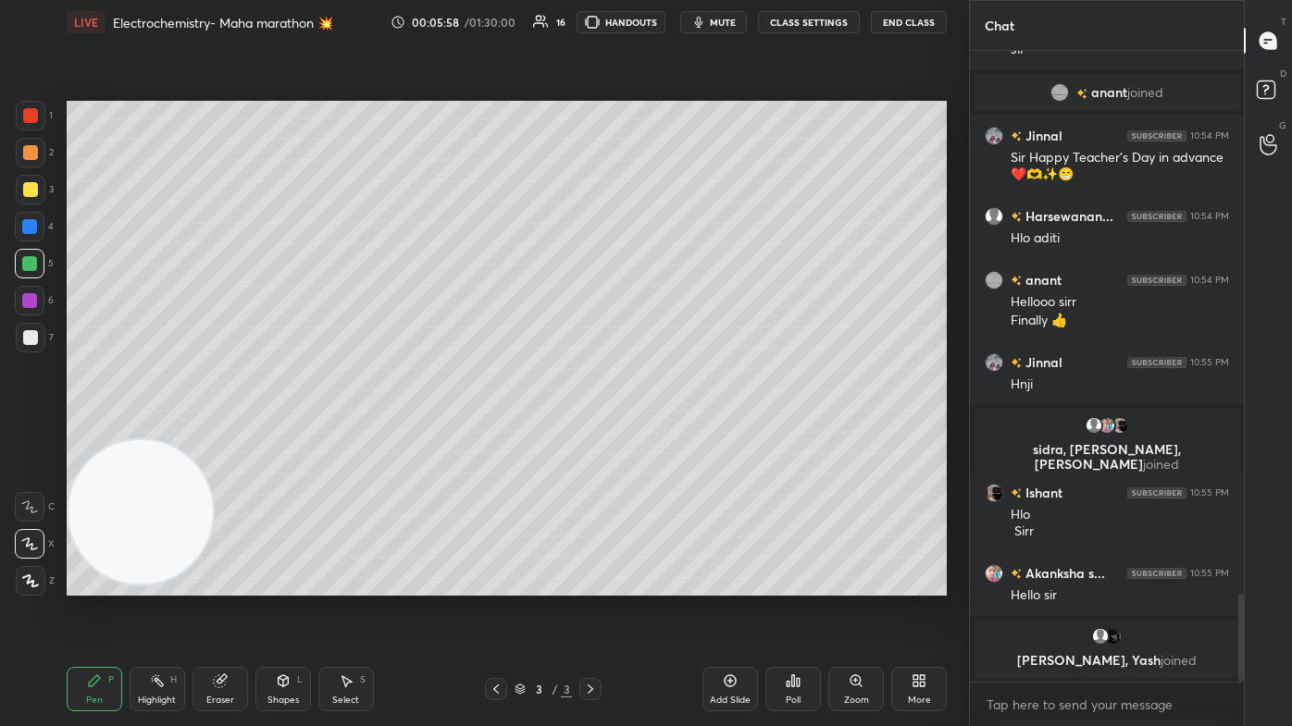
click at [26, 341] on div at bounding box center [30, 337] width 15 height 15
click at [34, 435] on icon at bounding box center [29, 544] width 17 height 13
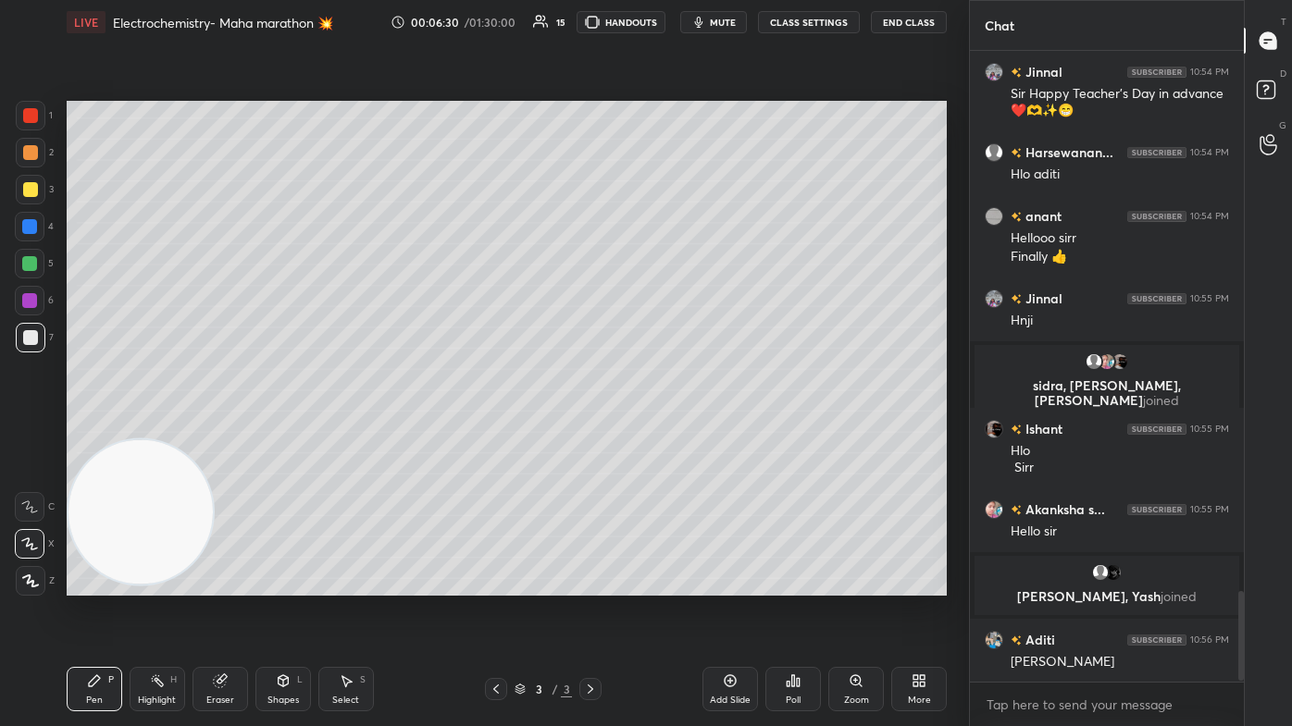
scroll to position [3834, 0]
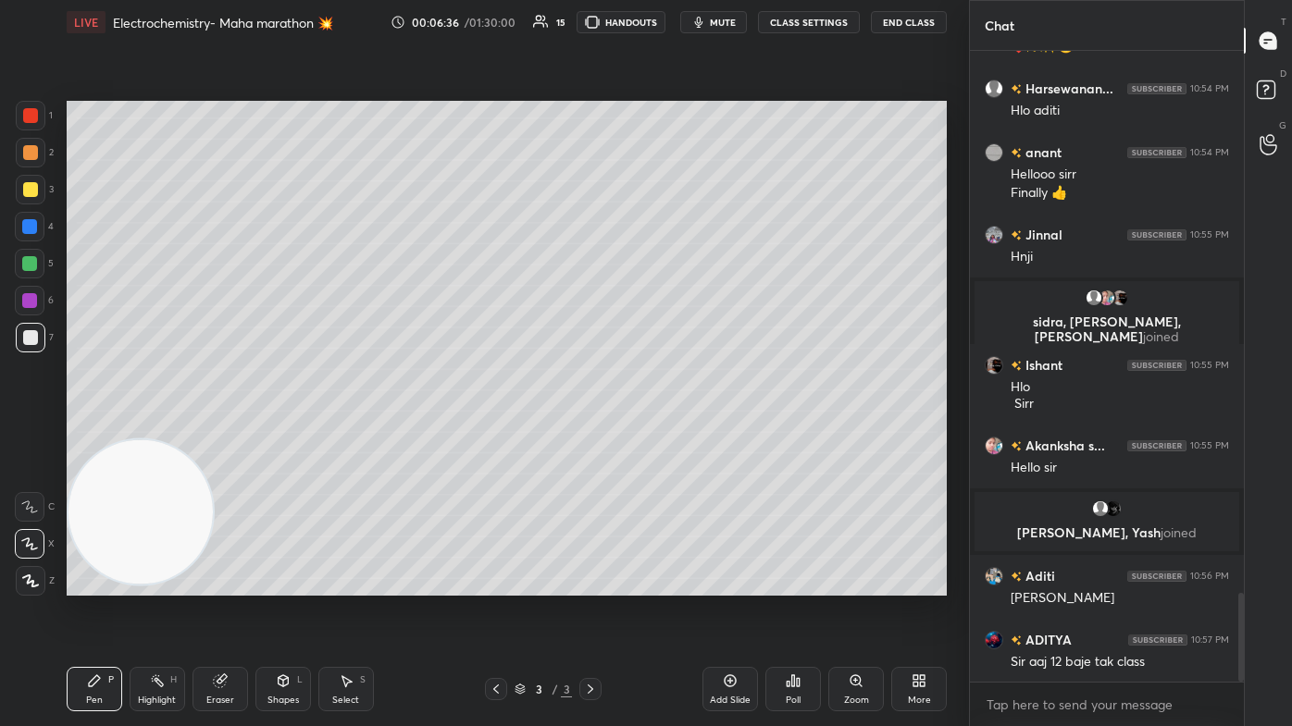
click at [217, 435] on div "Eraser" at bounding box center [220, 700] width 28 height 9
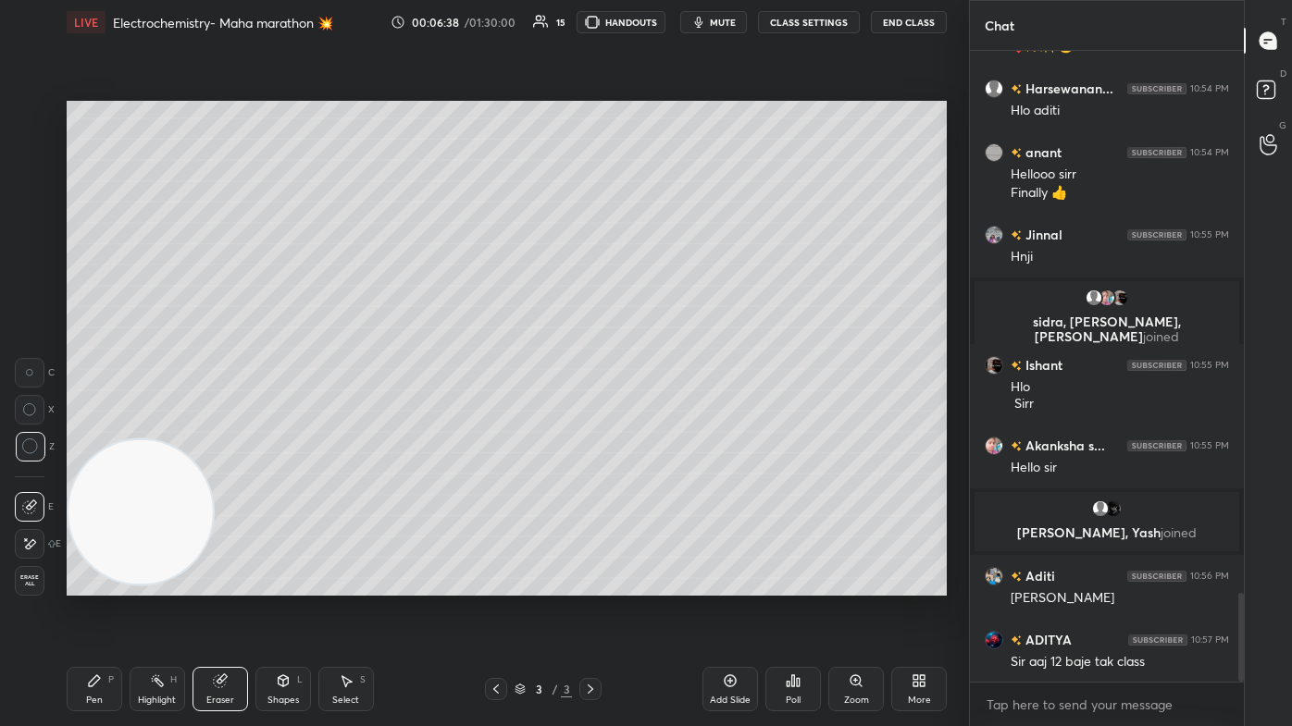
drag, startPoint x: 96, startPoint y: 686, endPoint x: 117, endPoint y: 658, distance: 34.4
click at [97, 435] on icon at bounding box center [94, 681] width 15 height 15
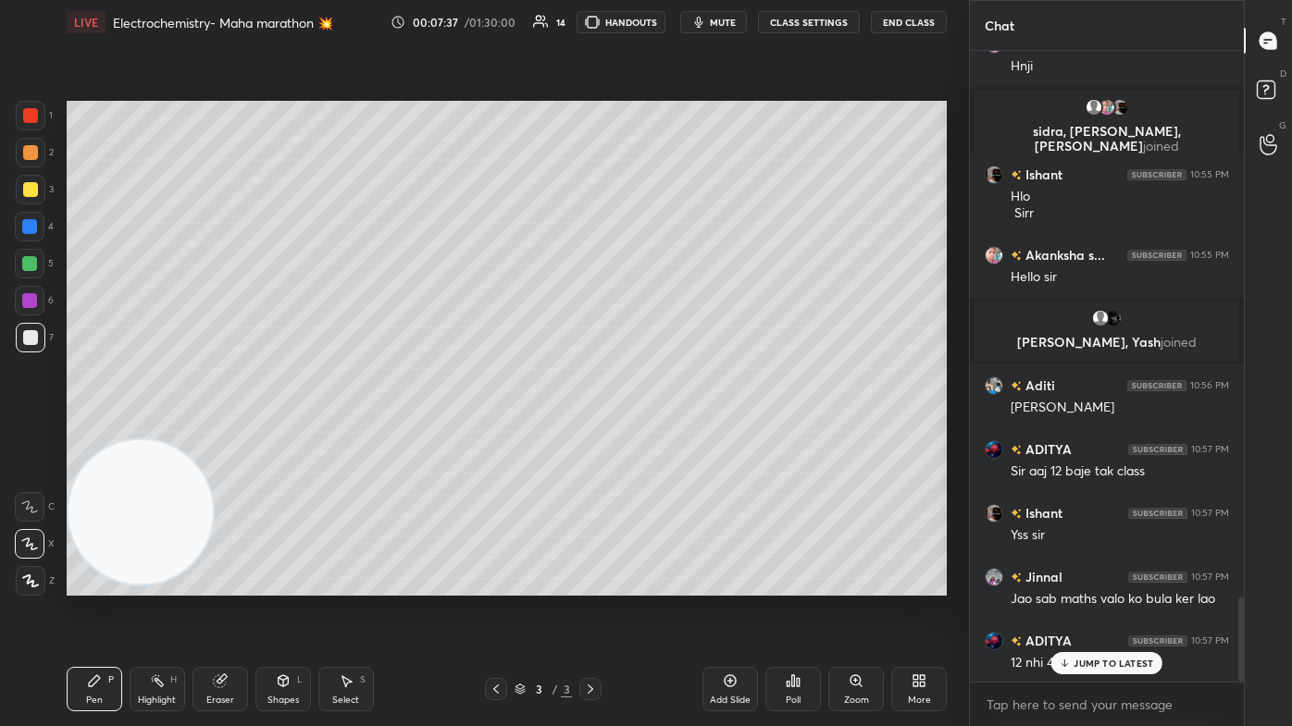
scroll to position [4088, 0]
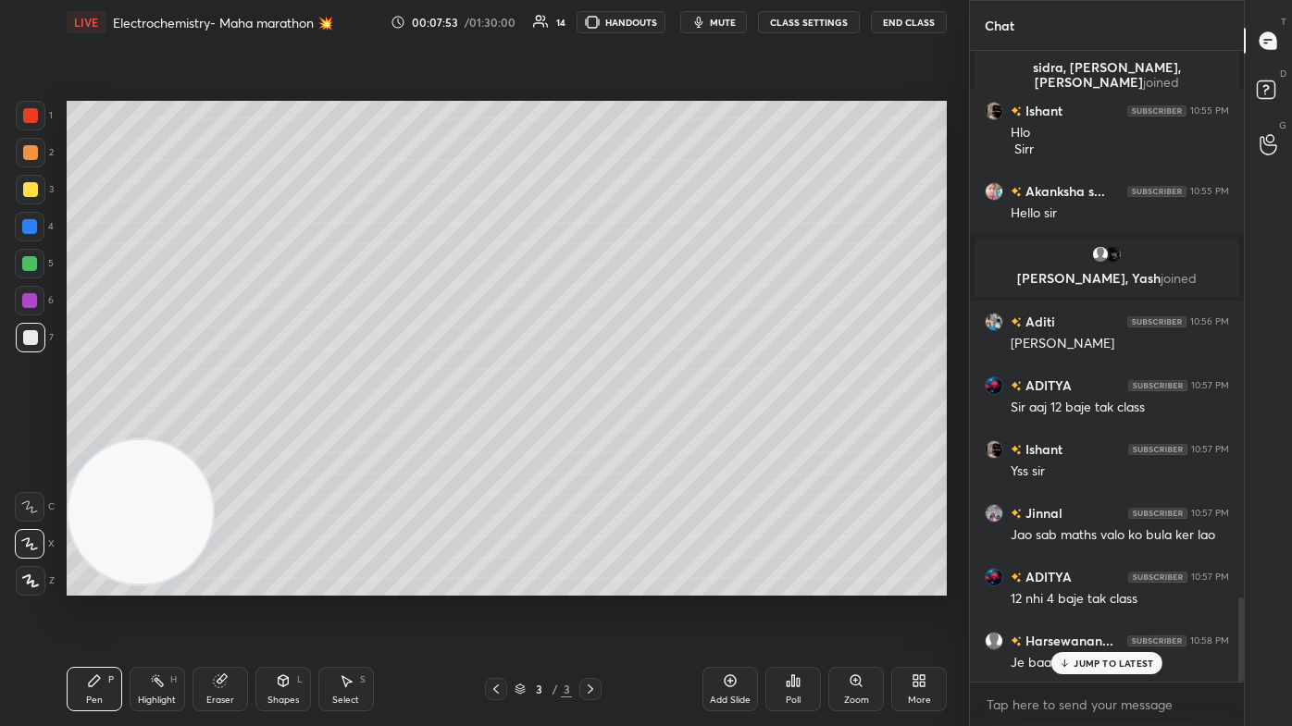
click at [663, 435] on p "JUMP TO LATEST" at bounding box center [1113, 663] width 80 height 11
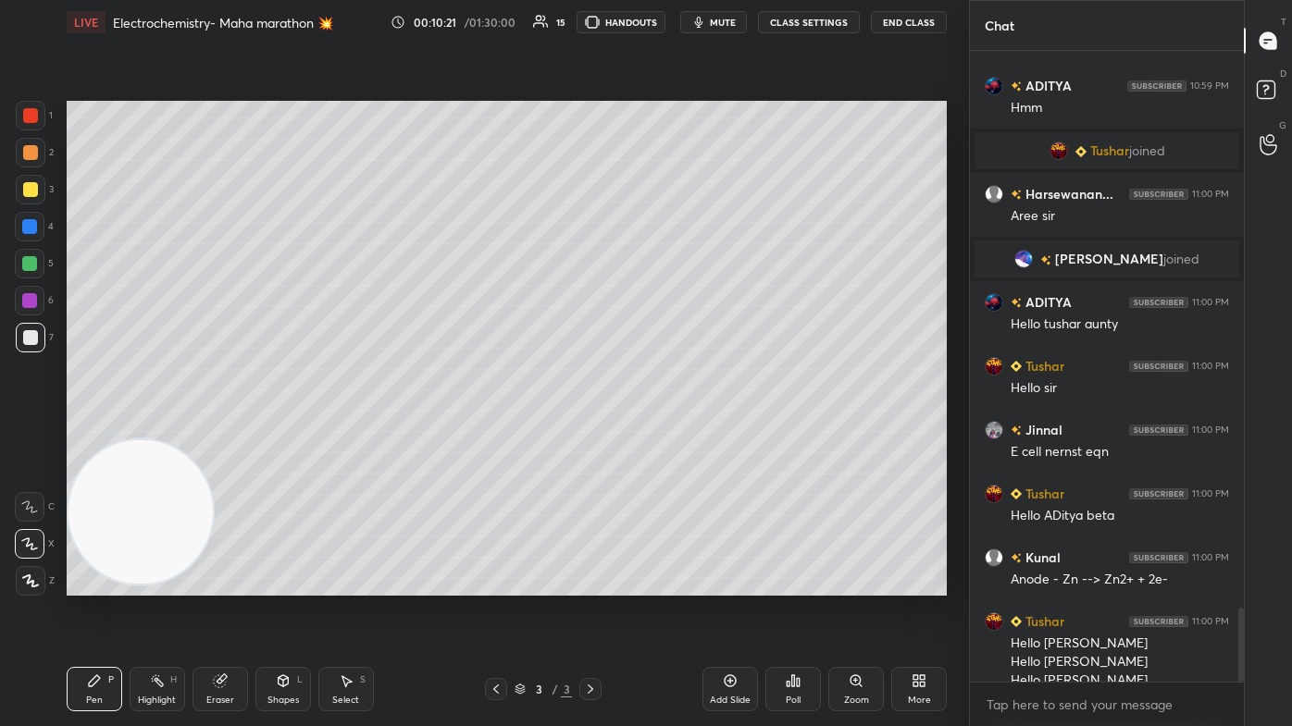
scroll to position [4741, 0]
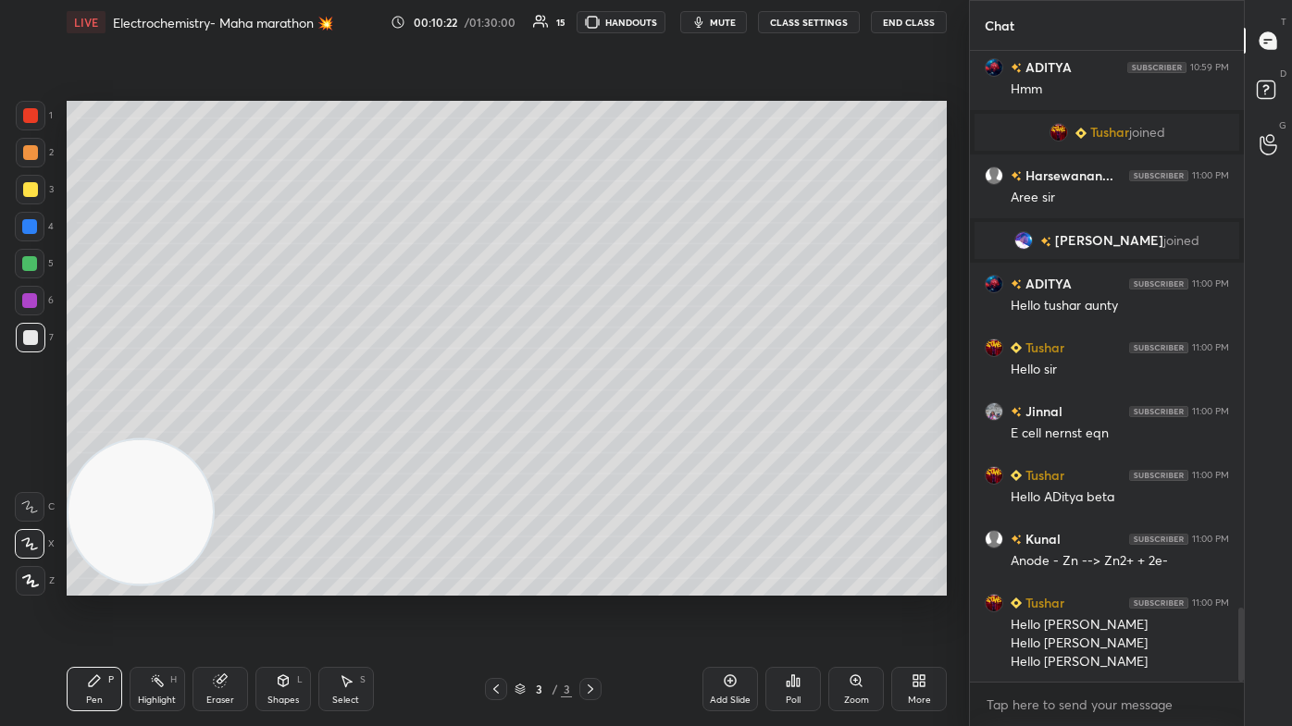
click at [27, 190] on div at bounding box center [30, 189] width 15 height 15
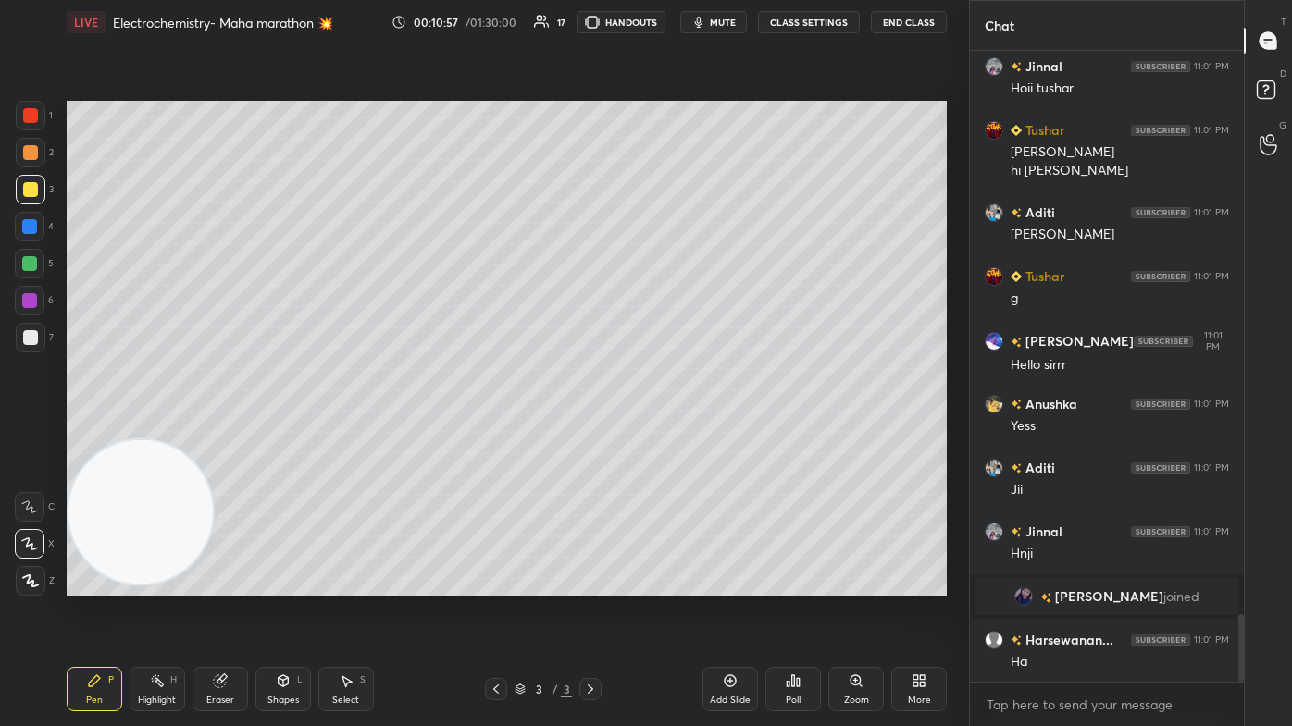
scroll to position [5230, 0]
click at [663, 435] on img "grid" at bounding box center [1053, 597] width 19 height 19
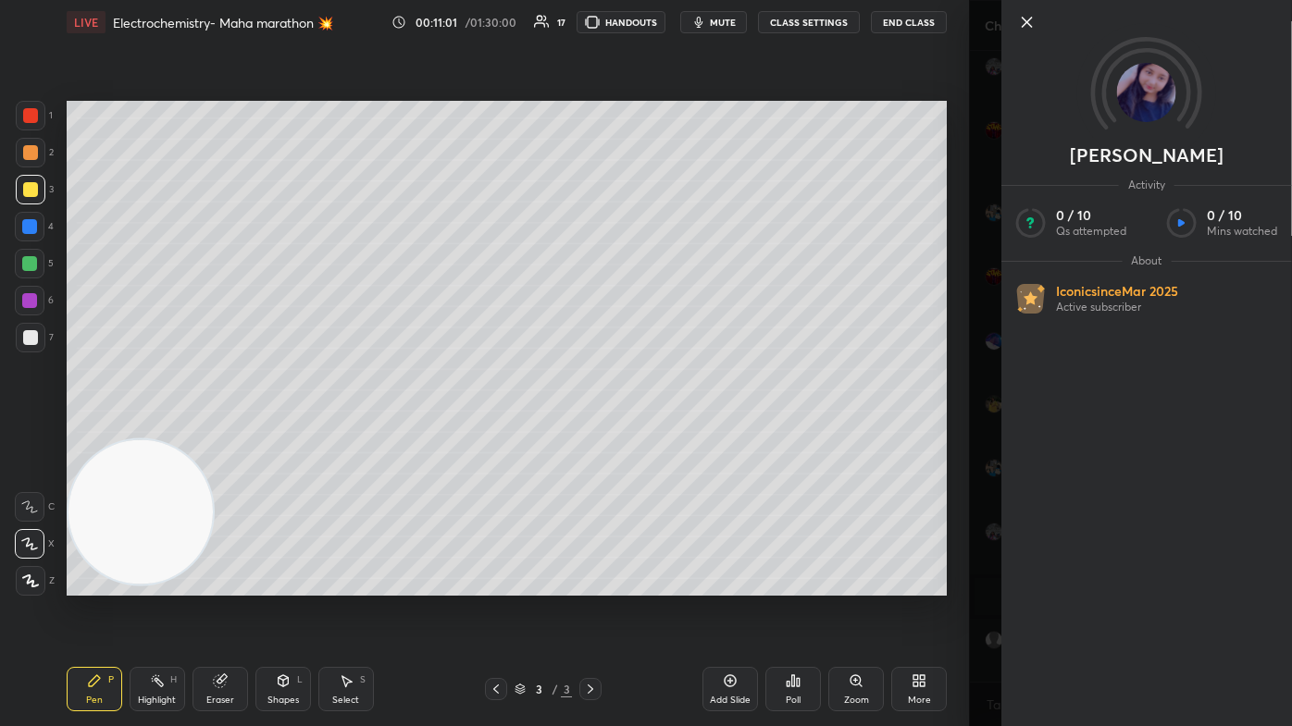
click at [663, 435] on div "[PERSON_NAME] Activity 0 / 10 Qs attempted 0 / 10 Mins watched About Iconic sin…" at bounding box center [1130, 363] width 323 height 726
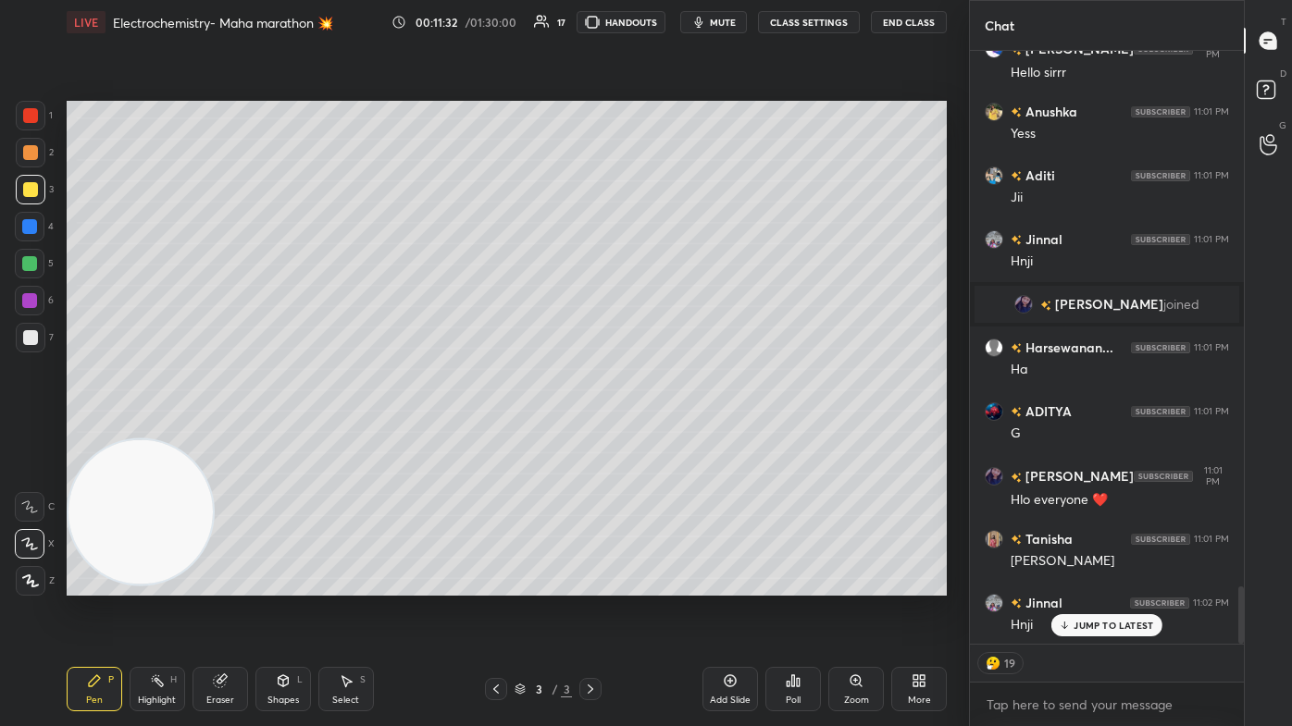
scroll to position [5586, 0]
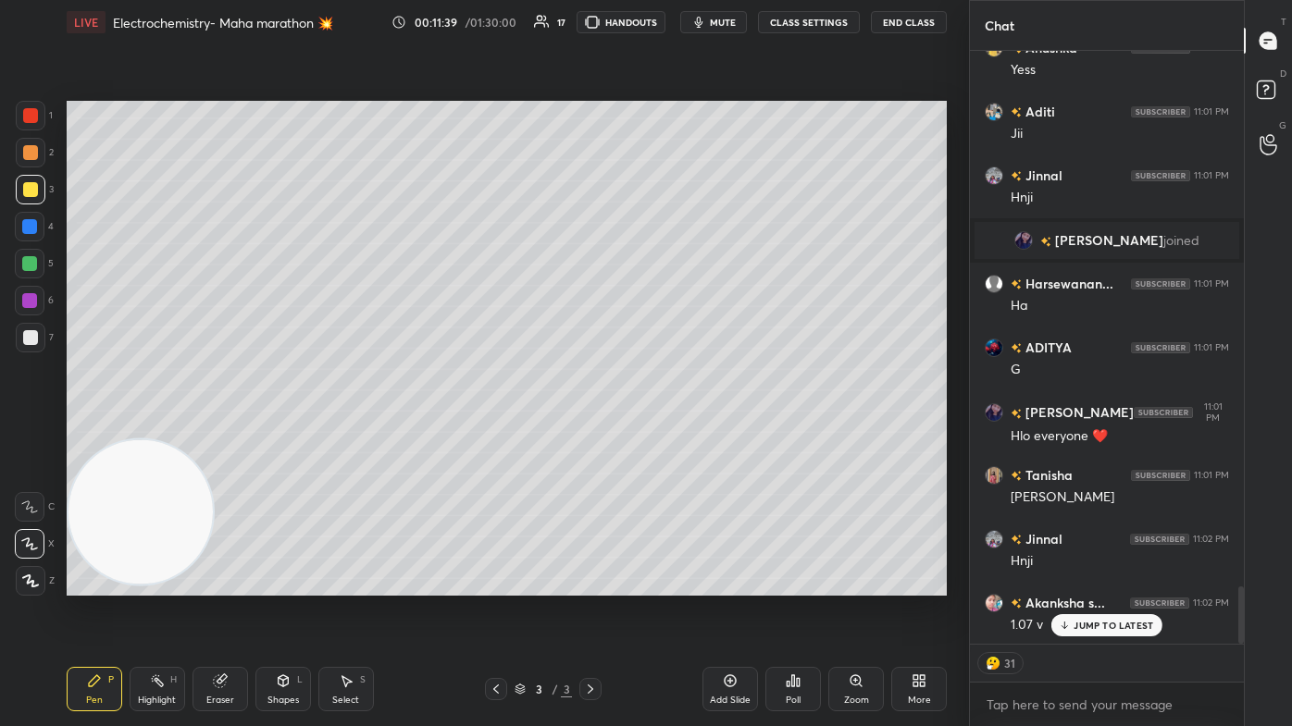
click at [31, 264] on div at bounding box center [29, 263] width 15 height 15
click at [663, 12] on button "CLASS SETTINGS" at bounding box center [809, 22] width 102 height 22
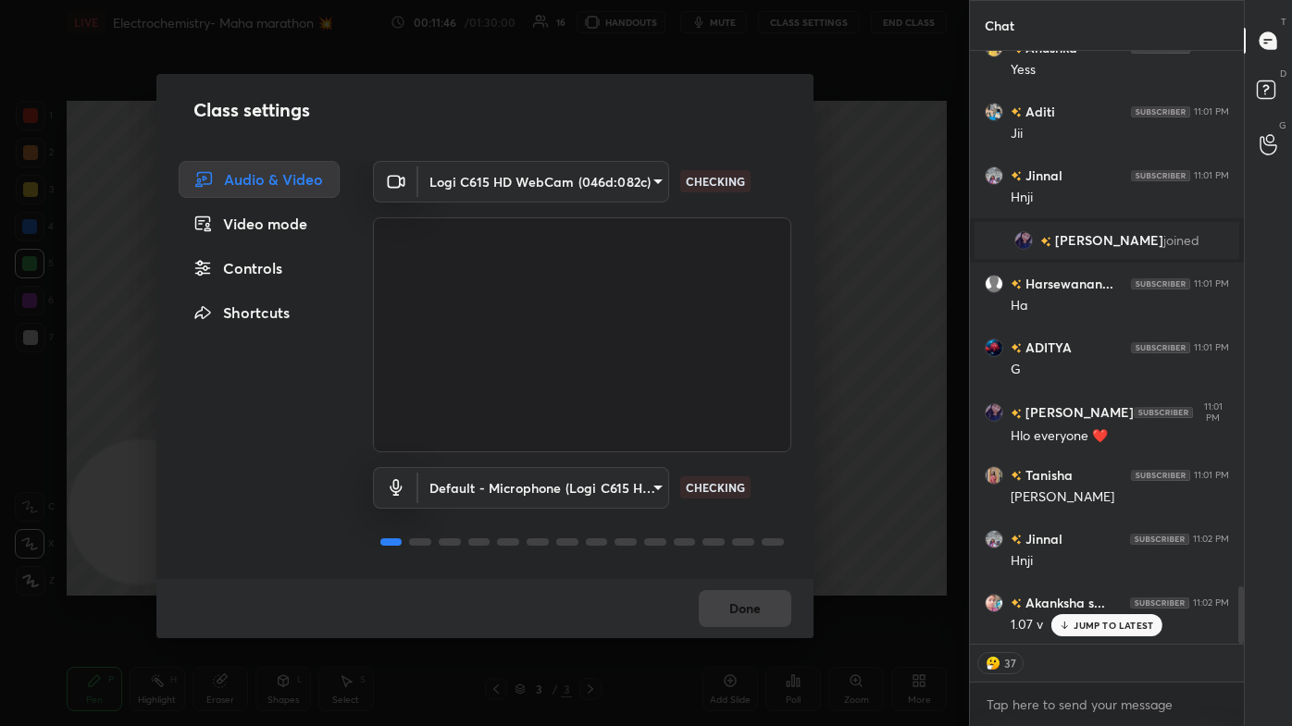
drag, startPoint x: 252, startPoint y: 269, endPoint x: 257, endPoint y: 283, distance: 14.9
click at [252, 270] on div "Controls" at bounding box center [259, 268] width 161 height 37
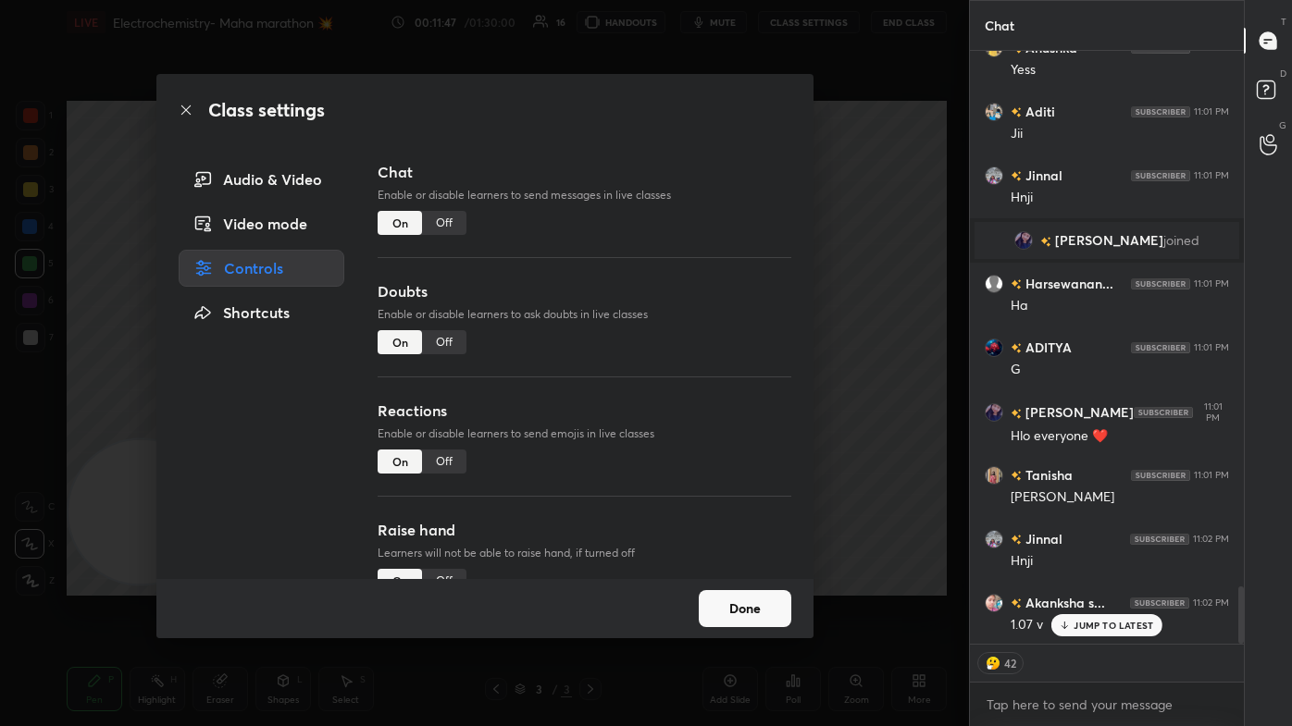
click at [445, 435] on div "Off" at bounding box center [444, 462] width 44 height 24
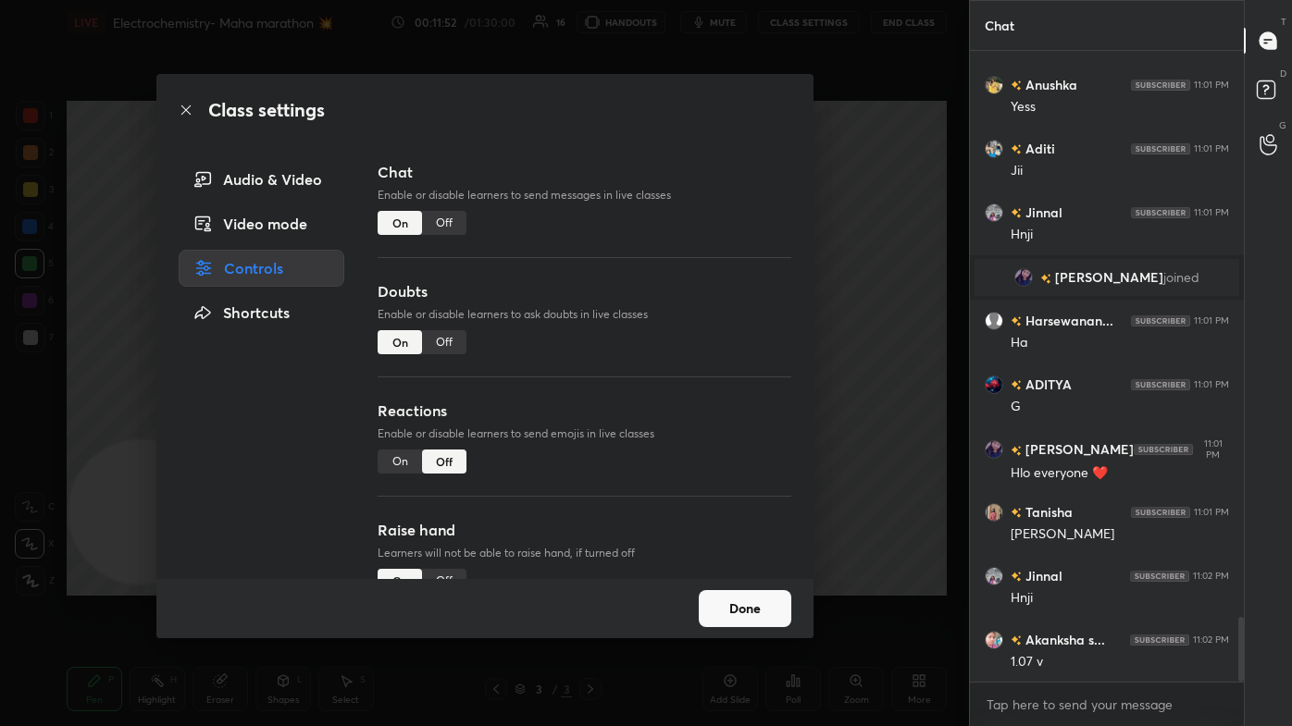
click at [663, 435] on button "Done" at bounding box center [745, 608] width 93 height 37
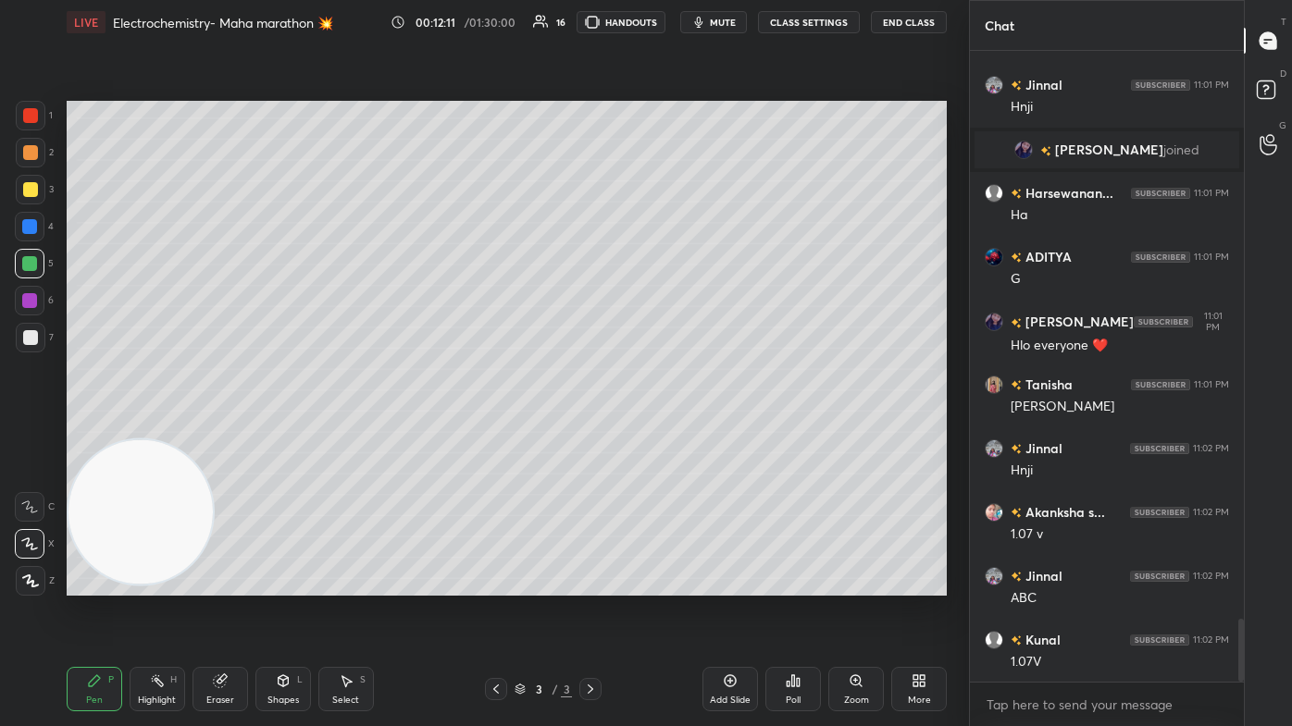
scroll to position [5741, 0]
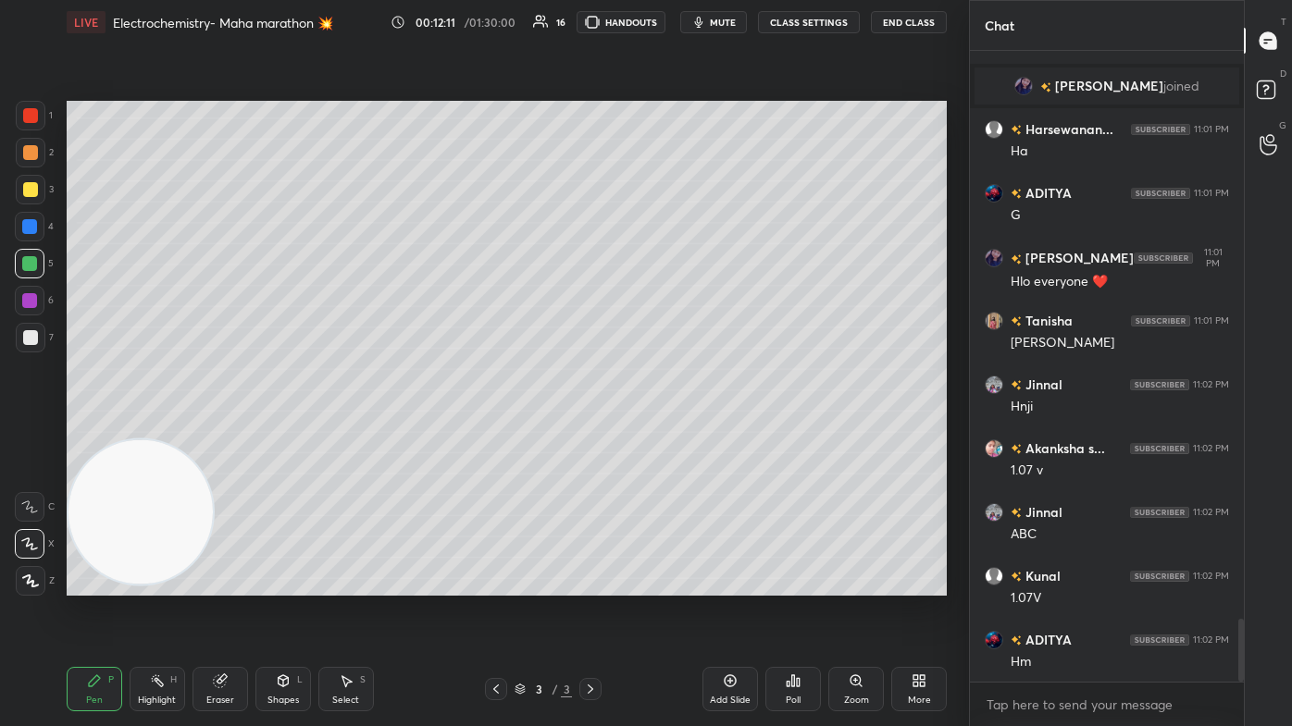
click at [24, 111] on div at bounding box center [30, 115] width 15 height 15
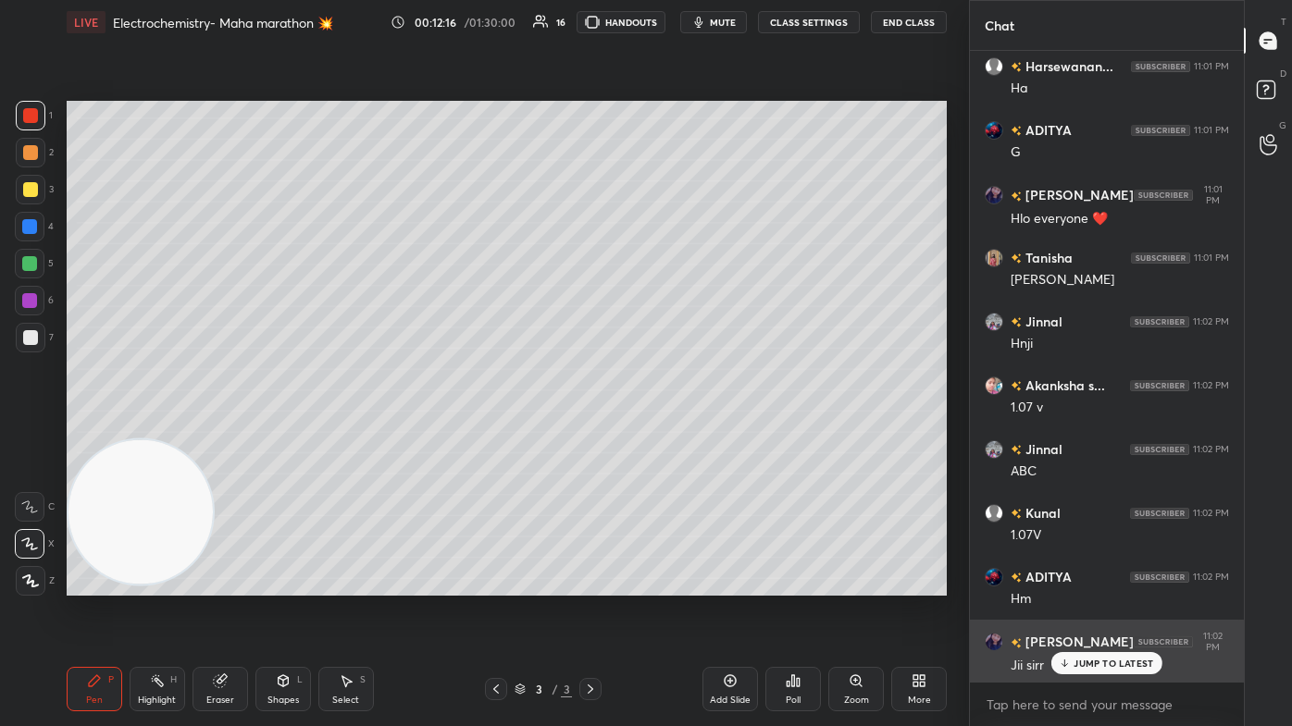
click at [663, 435] on p "JUMP TO LATEST" at bounding box center [1113, 663] width 80 height 11
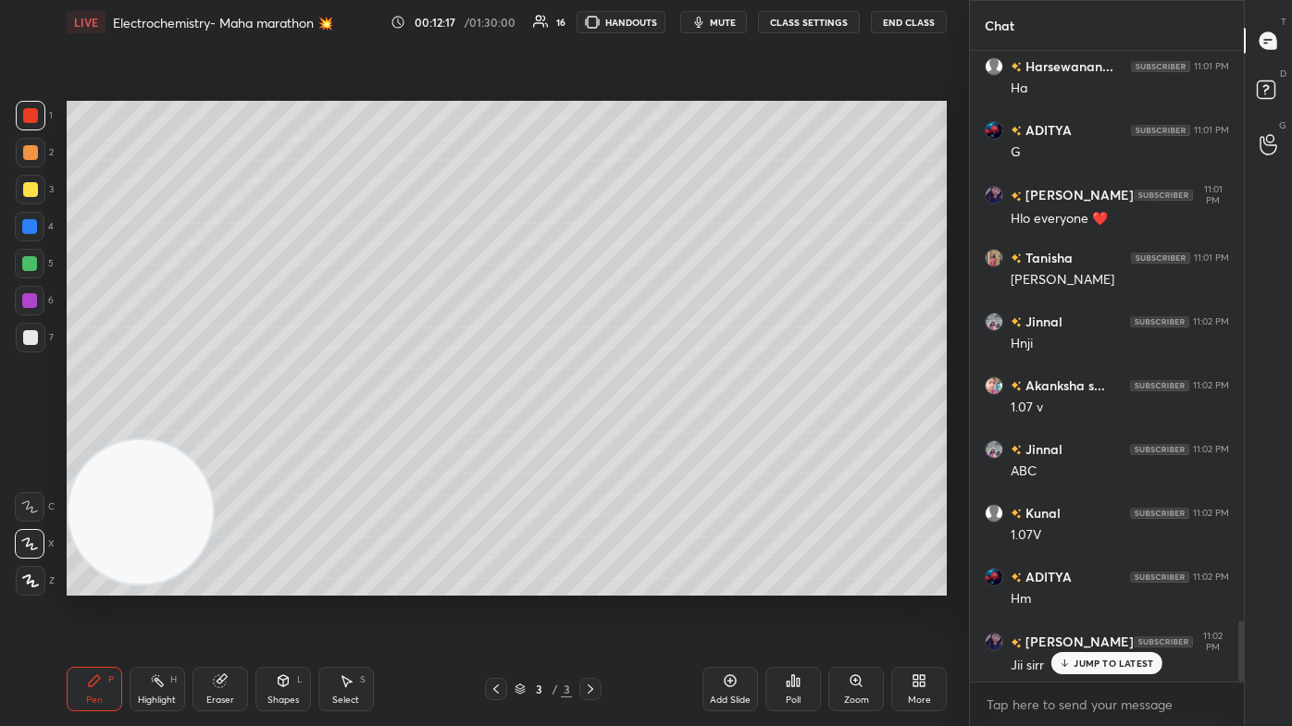
scroll to position [5867, 0]
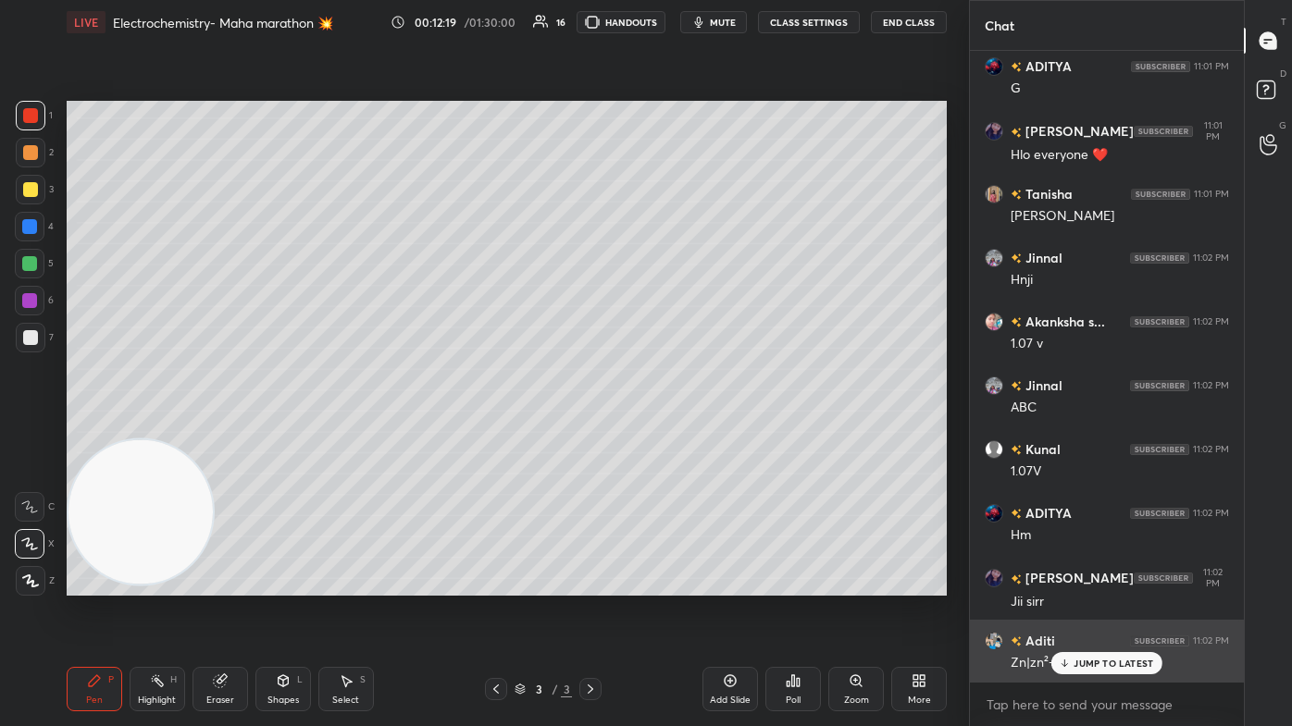
click at [663, 435] on p "JUMP TO LATEST" at bounding box center [1113, 663] width 80 height 11
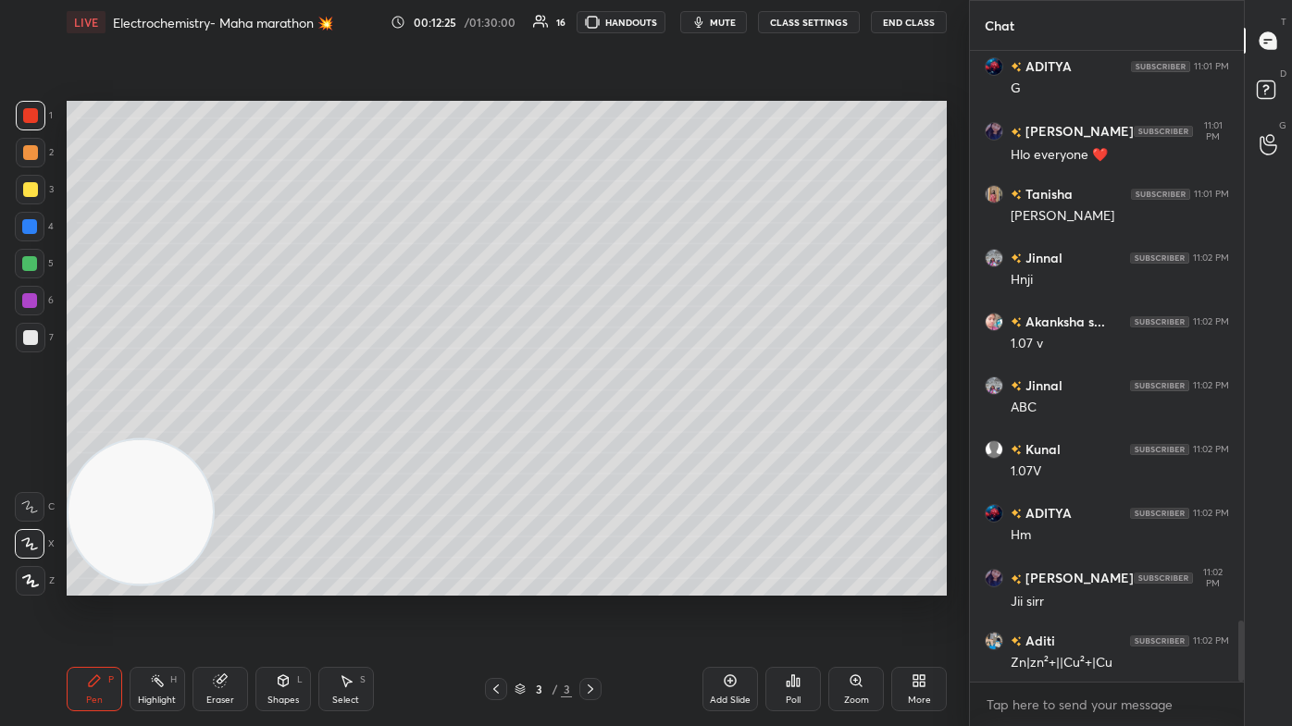
scroll to position [5931, 0]
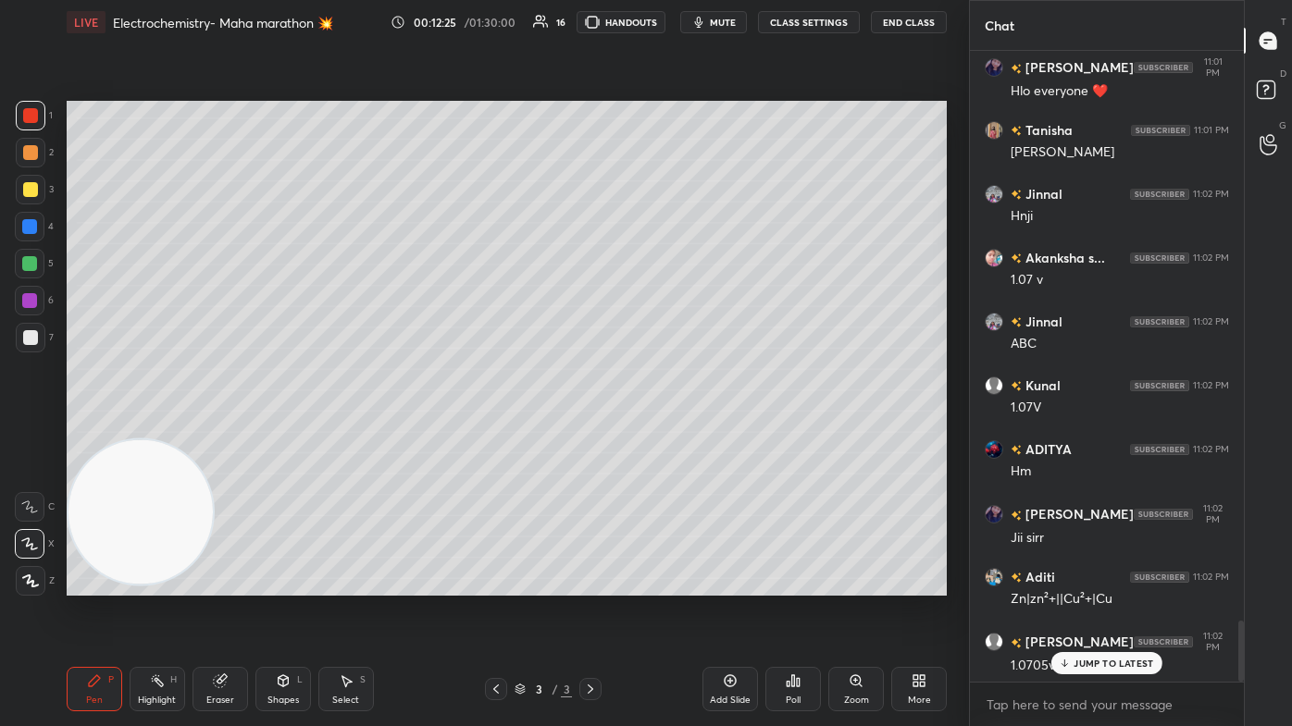
click at [30, 192] on div at bounding box center [30, 189] width 15 height 15
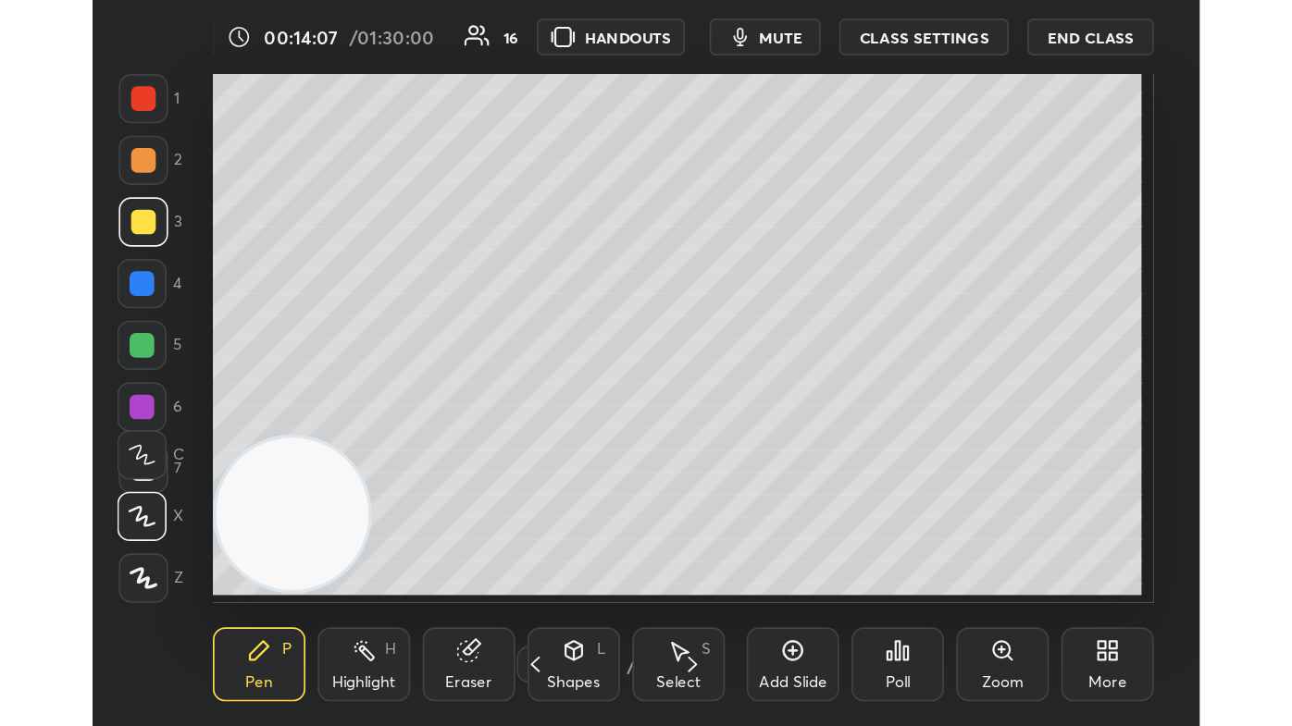
scroll to position [317, 590]
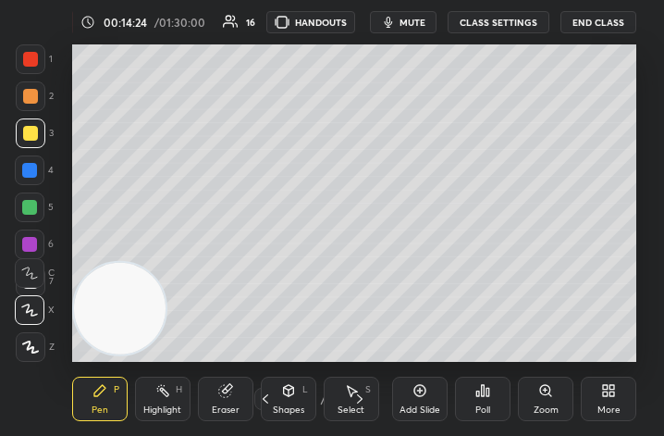
click at [619, 396] on div "More" at bounding box center [609, 399] width 56 height 44
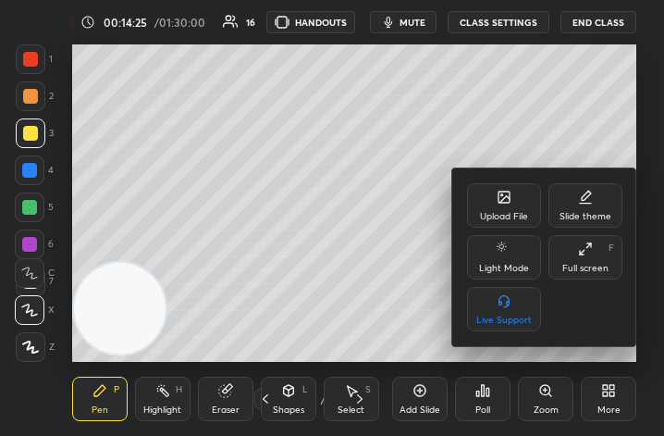
click at [582, 243] on icon at bounding box center [585, 249] width 15 height 15
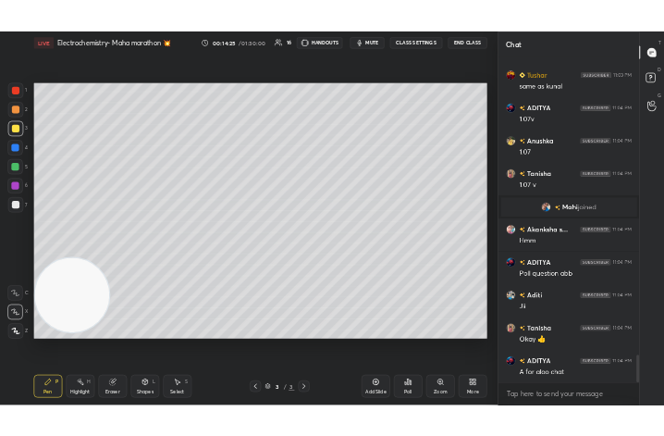
scroll to position [91921, 91635]
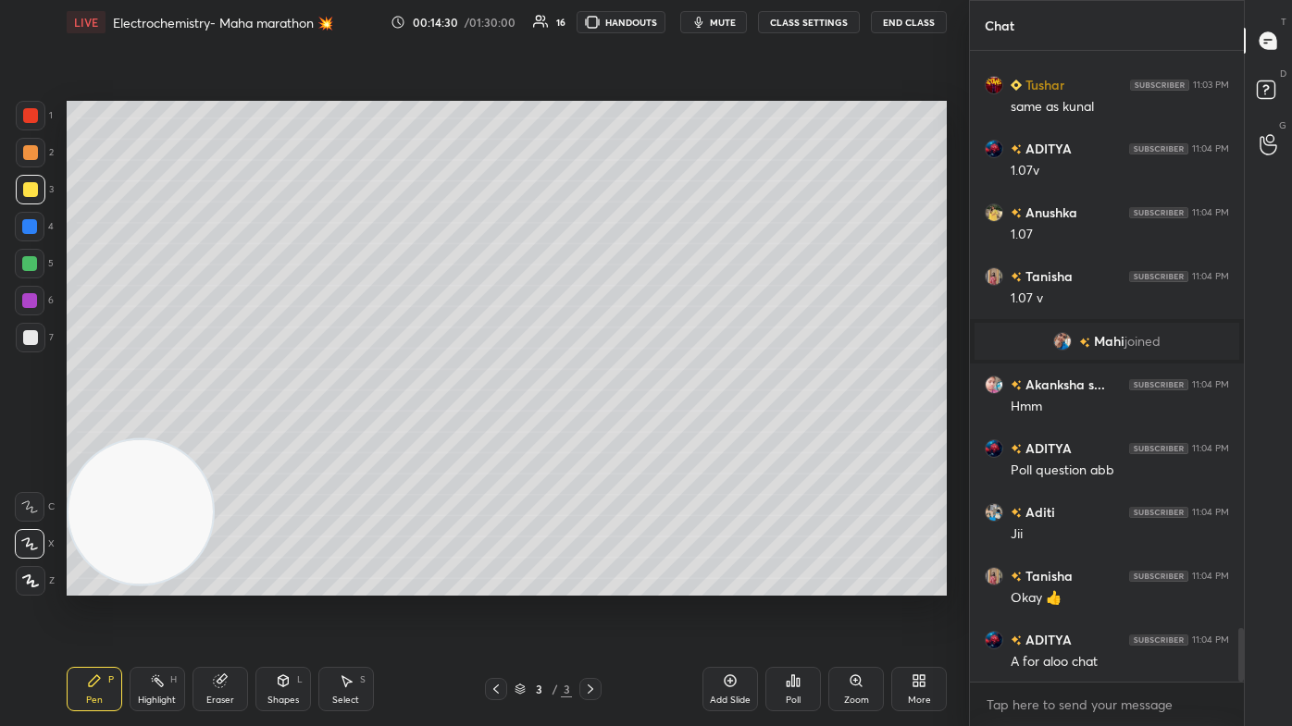
click at [663, 435] on div "More" at bounding box center [919, 689] width 56 height 44
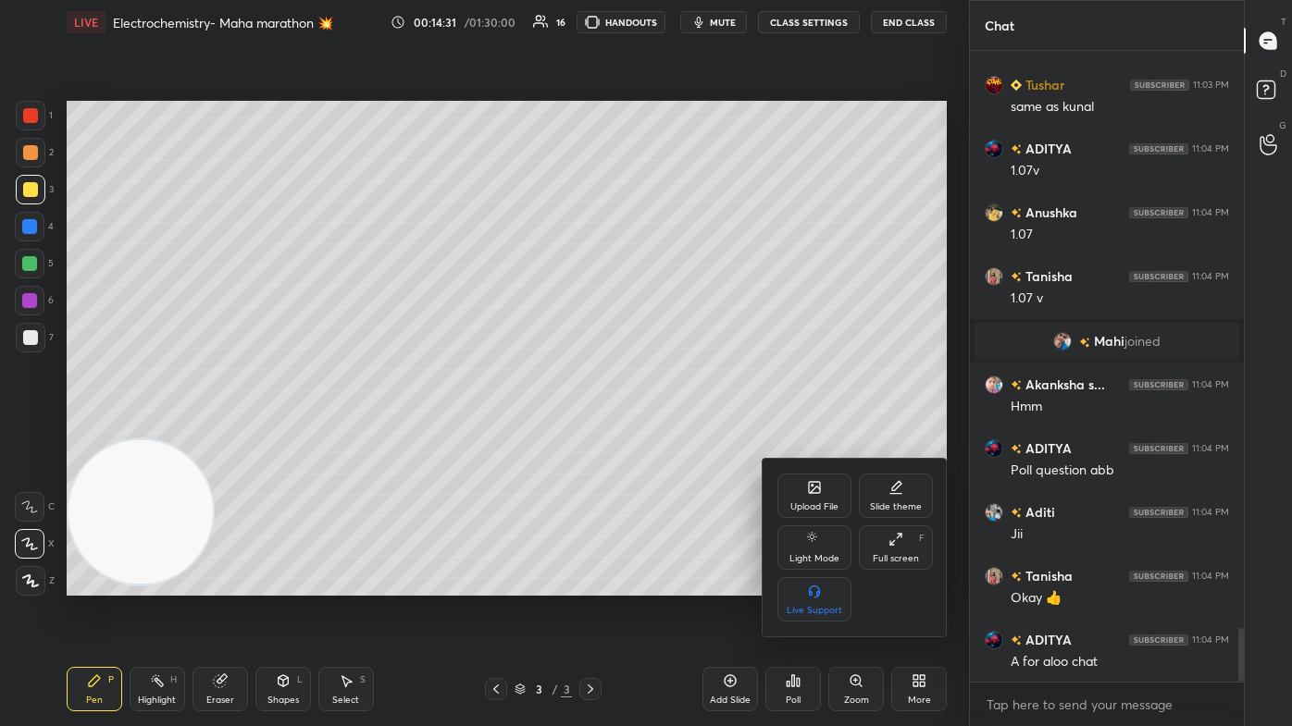
click at [663, 435] on div "Upload File" at bounding box center [814, 496] width 74 height 44
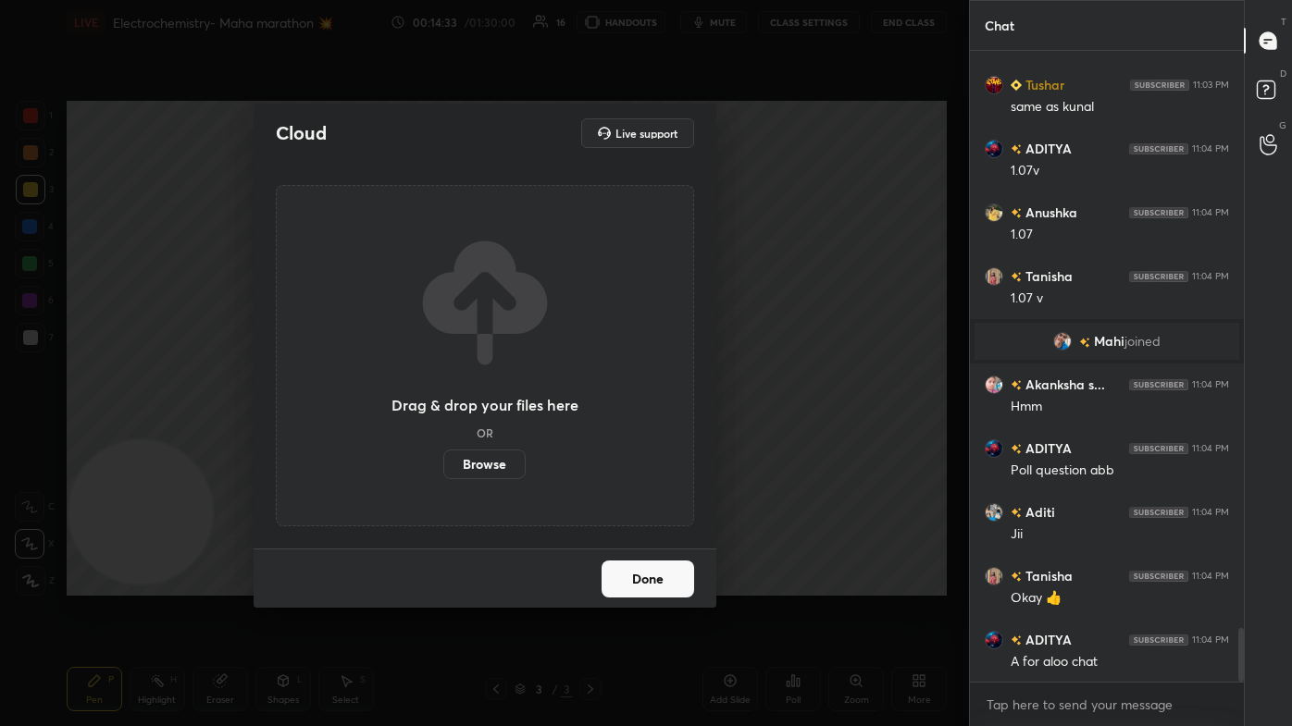
click at [503, 435] on label "Browse" at bounding box center [484, 465] width 82 height 30
click at [443, 435] on input "Browse" at bounding box center [443, 465] width 0 height 30
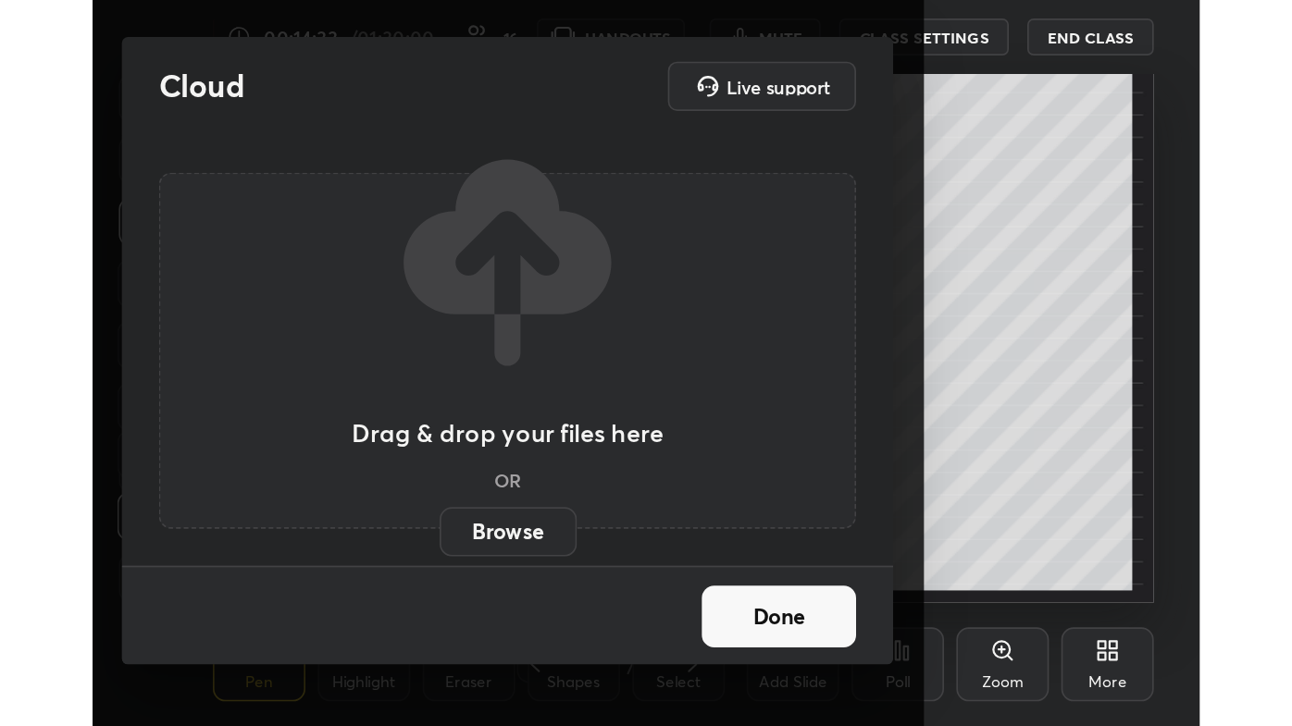
scroll to position [317, 590]
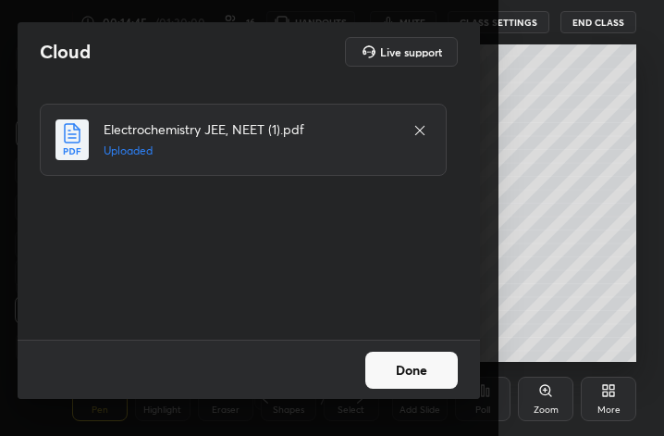
drag, startPoint x: 415, startPoint y: 373, endPoint x: 425, endPoint y: 366, distance: 12.1
click at [413, 372] on button "Done" at bounding box center [411, 370] width 93 height 37
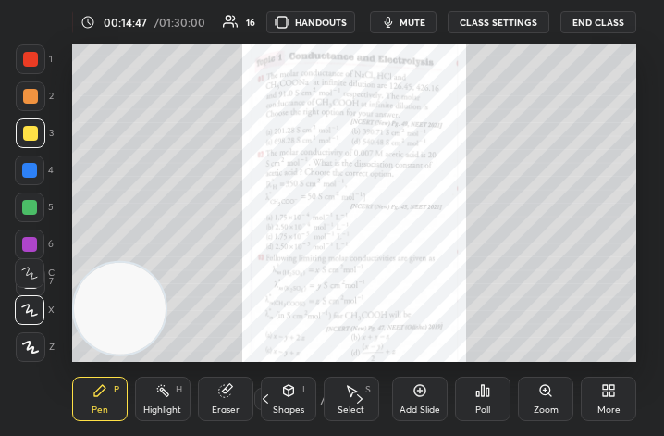
click at [604, 403] on div "More" at bounding box center [609, 399] width 56 height 44
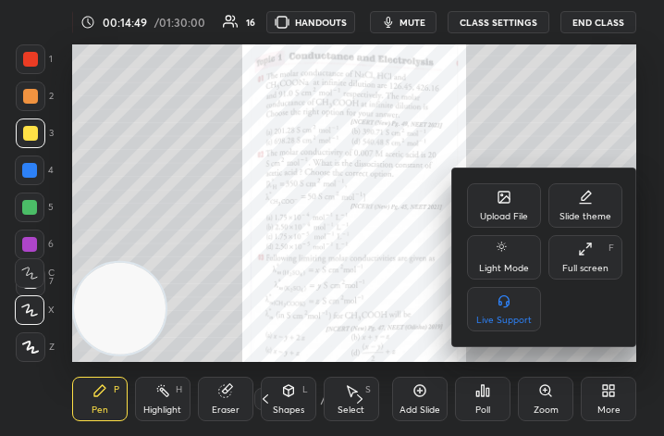
click at [580, 254] on icon at bounding box center [585, 249] width 15 height 15
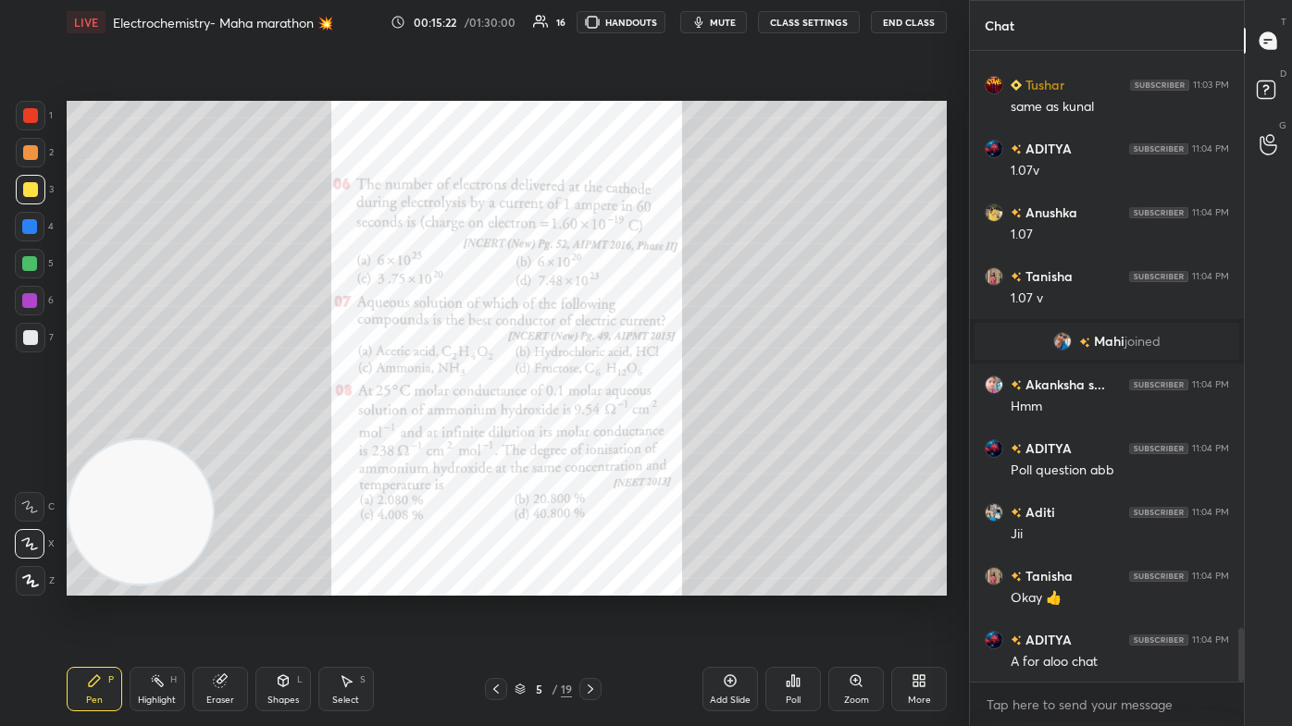
scroll to position [6854, 0]
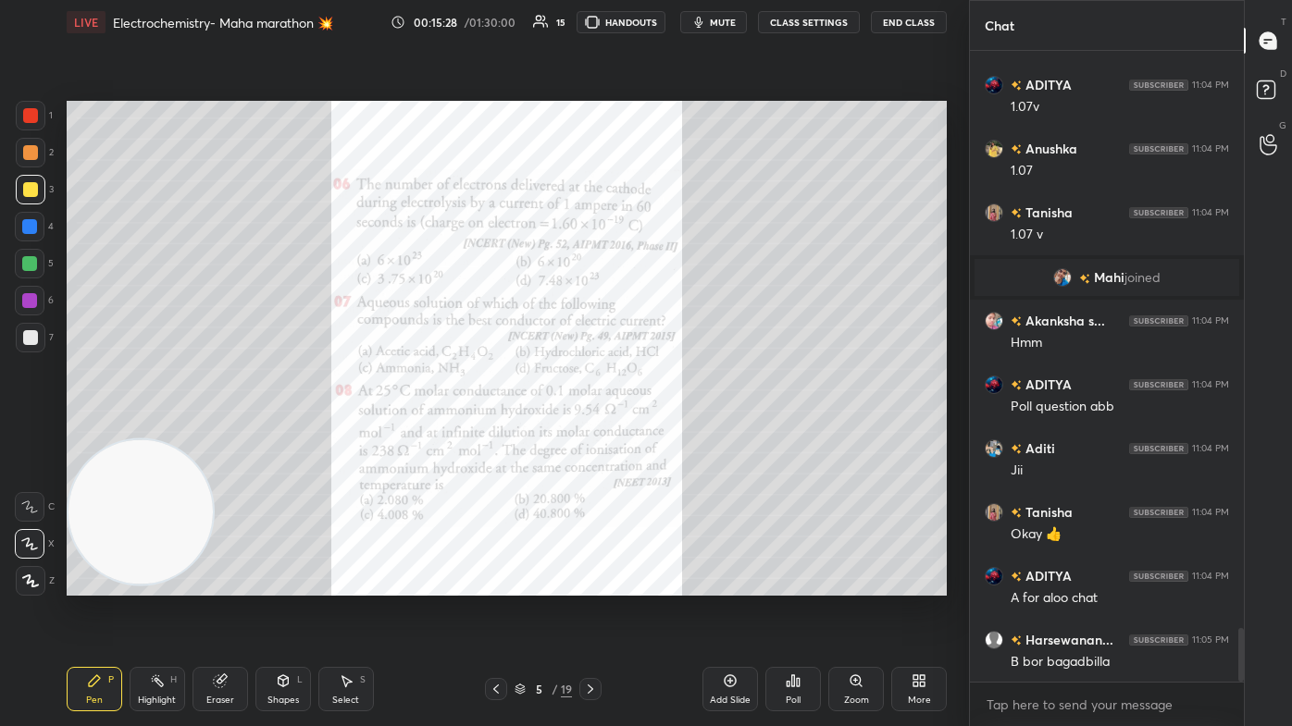
click at [31, 118] on div at bounding box center [30, 115] width 15 height 15
click at [663, 435] on div "Zoom" at bounding box center [856, 689] width 56 height 44
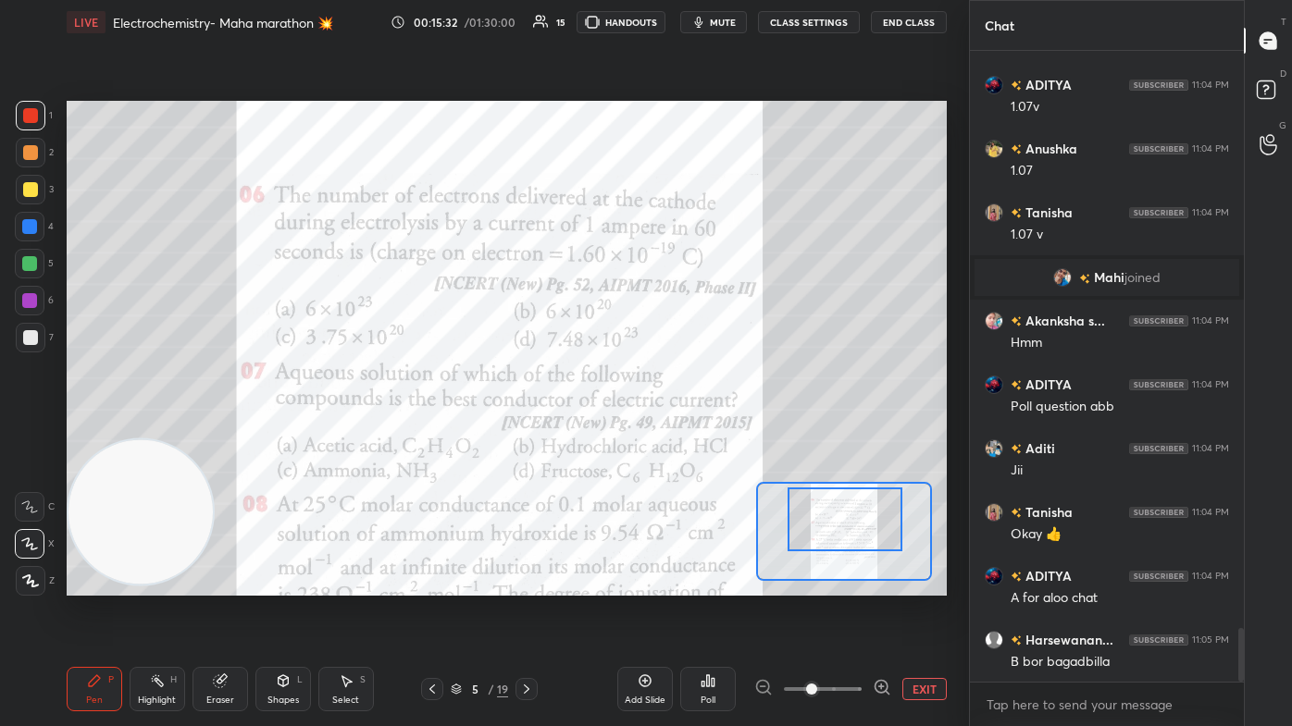
drag, startPoint x: 849, startPoint y: 530, endPoint x: 863, endPoint y: 518, distance: 18.4
click at [663, 435] on div at bounding box center [844, 520] width 115 height 64
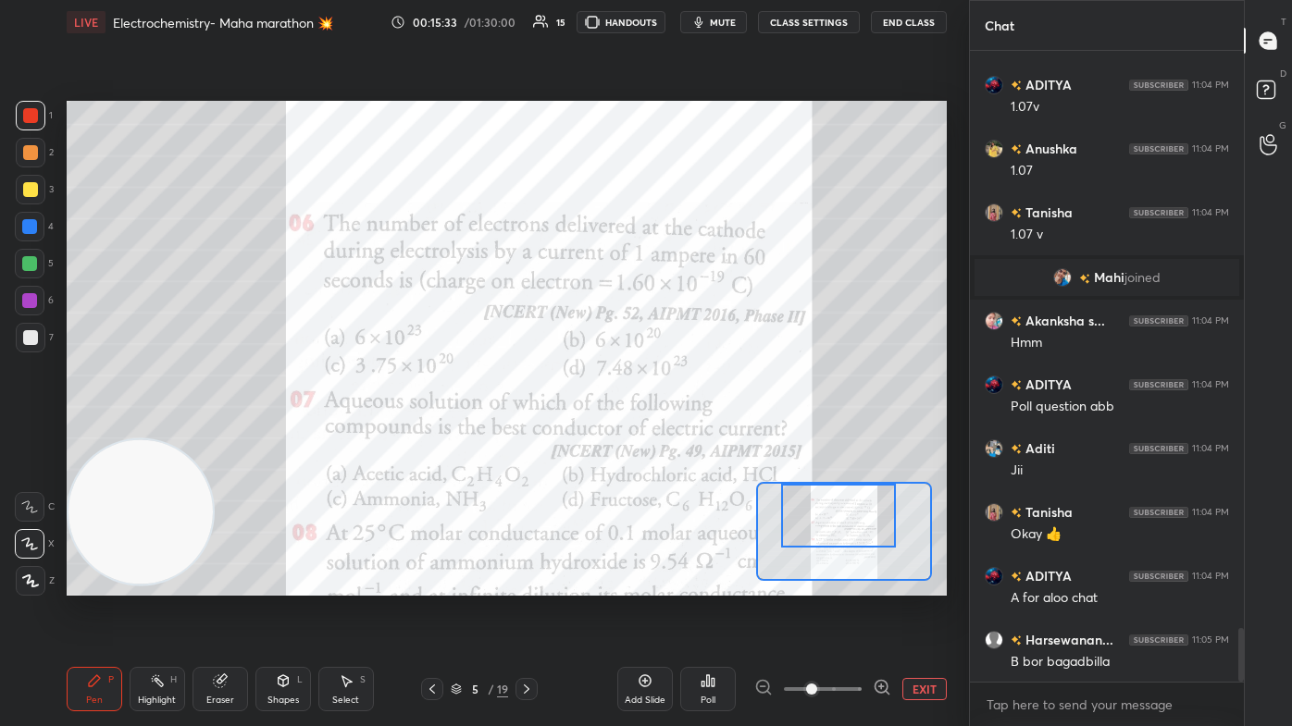
click at [663, 435] on div at bounding box center [838, 516] width 115 height 64
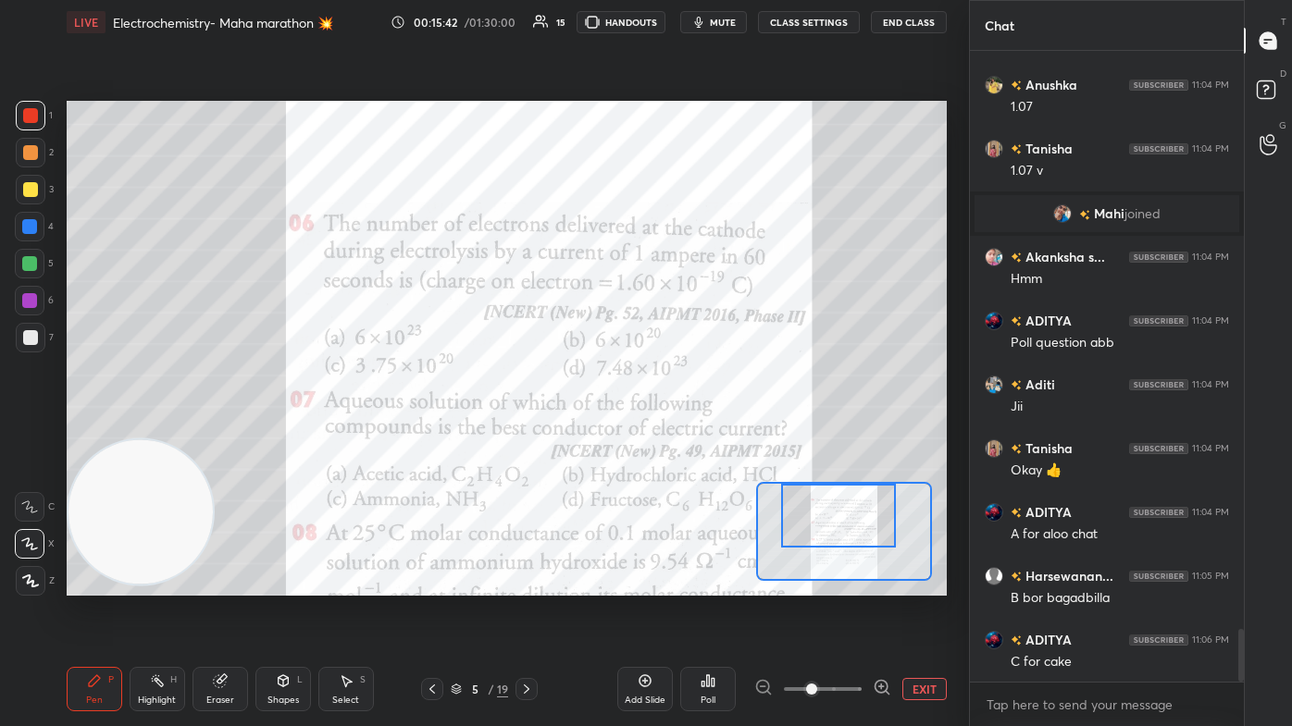
scroll to position [6980, 0]
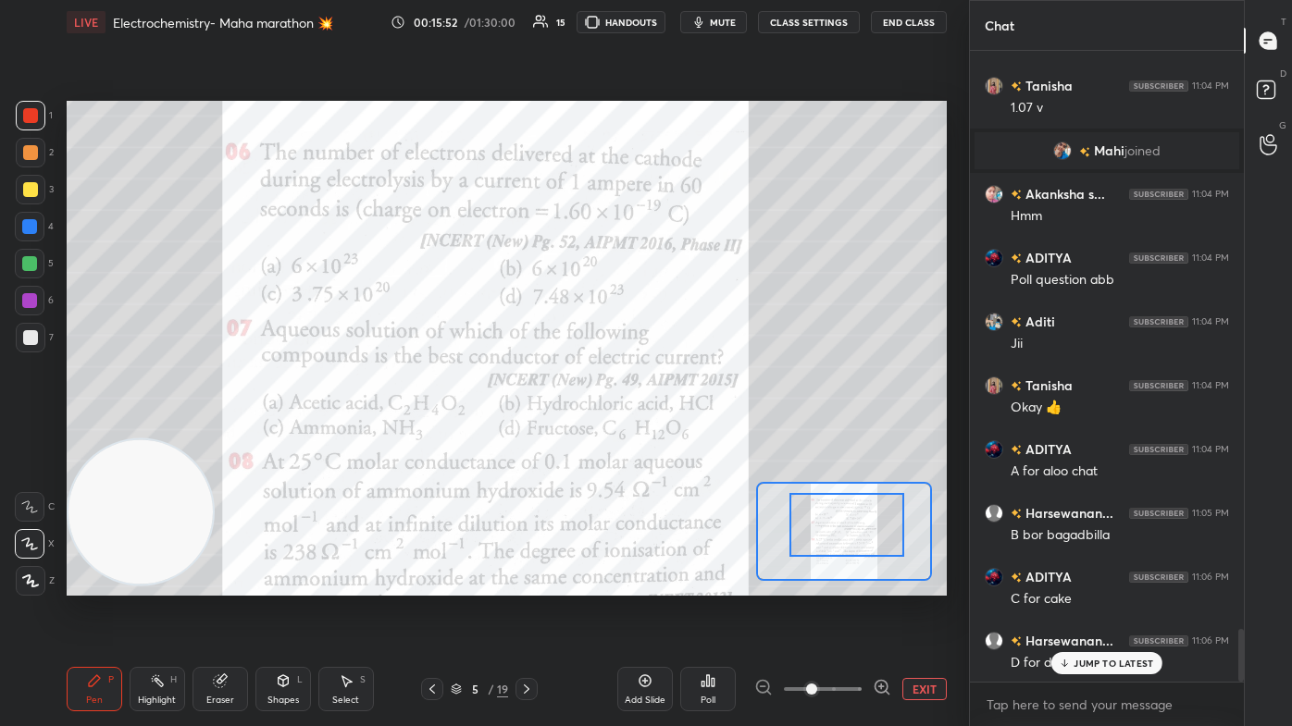
drag, startPoint x: 857, startPoint y: 526, endPoint x: 865, endPoint y: 535, distance: 12.4
click at [663, 435] on div at bounding box center [846, 525] width 115 height 64
click at [663, 34] on div "LIVE Electrochemistry- Maha marathon 💥 00:15:56 / 01:30:00 15 HANDOUTS mute CLA…" at bounding box center [507, 22] width 880 height 44
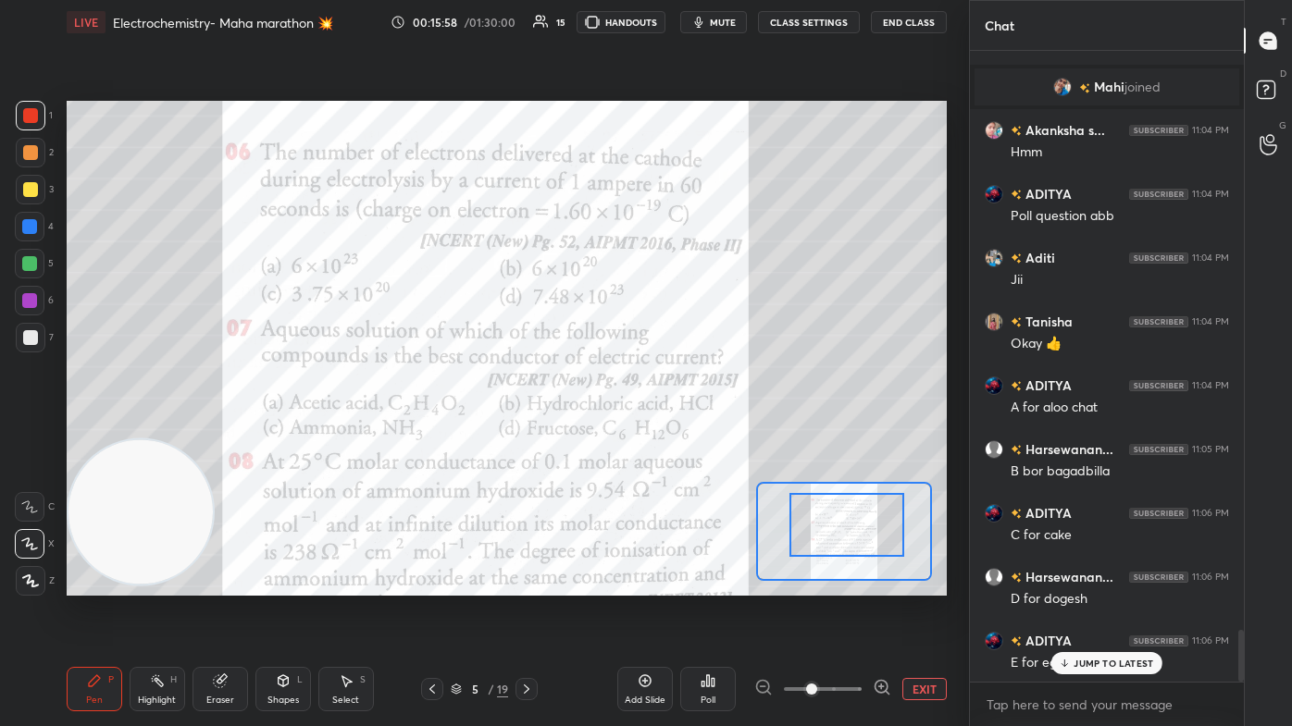
click at [663, 22] on span "mute" at bounding box center [723, 22] width 26 height 13
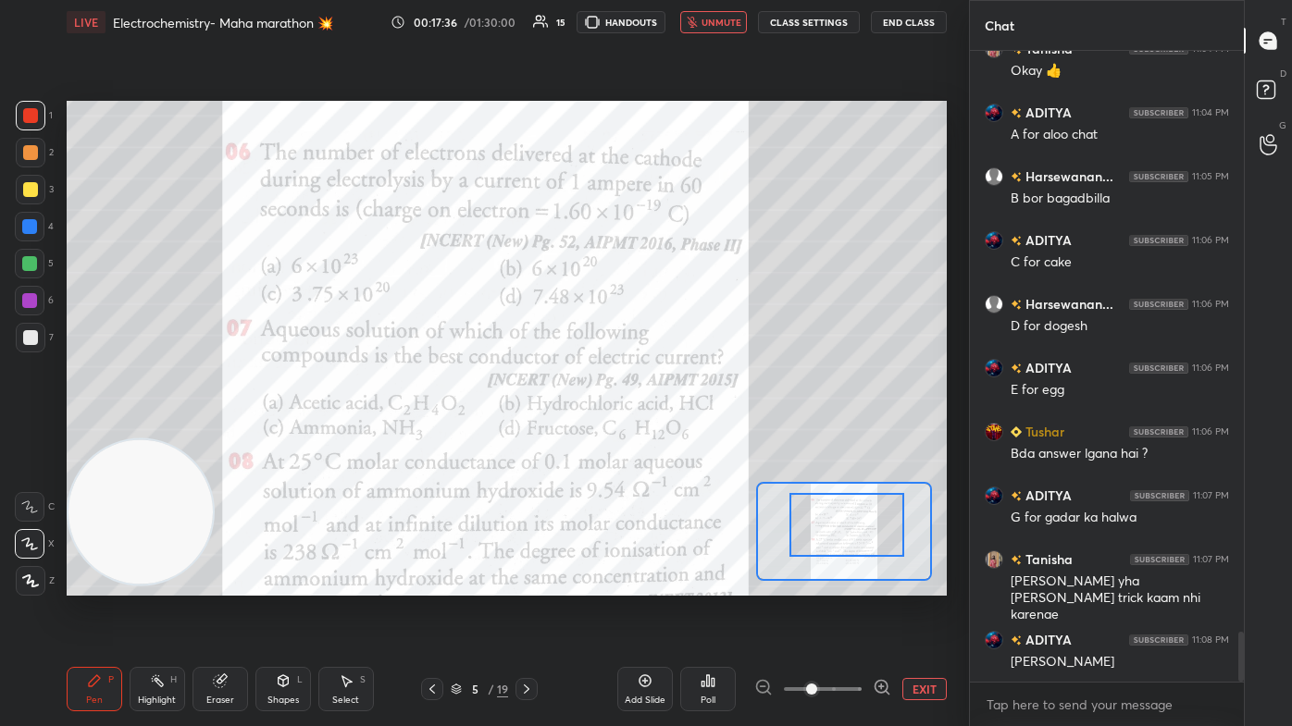
scroll to position [7380, 0]
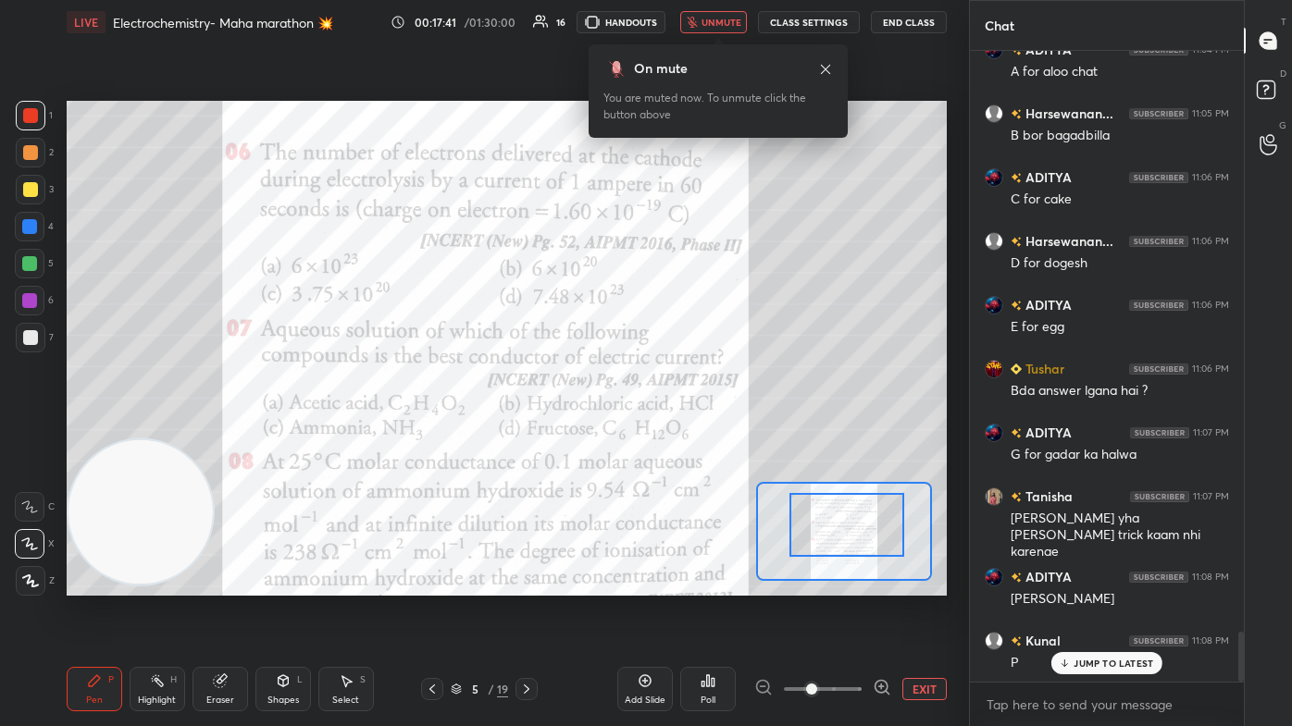
click at [663, 30] on button "unmute" at bounding box center [713, 22] width 67 height 22
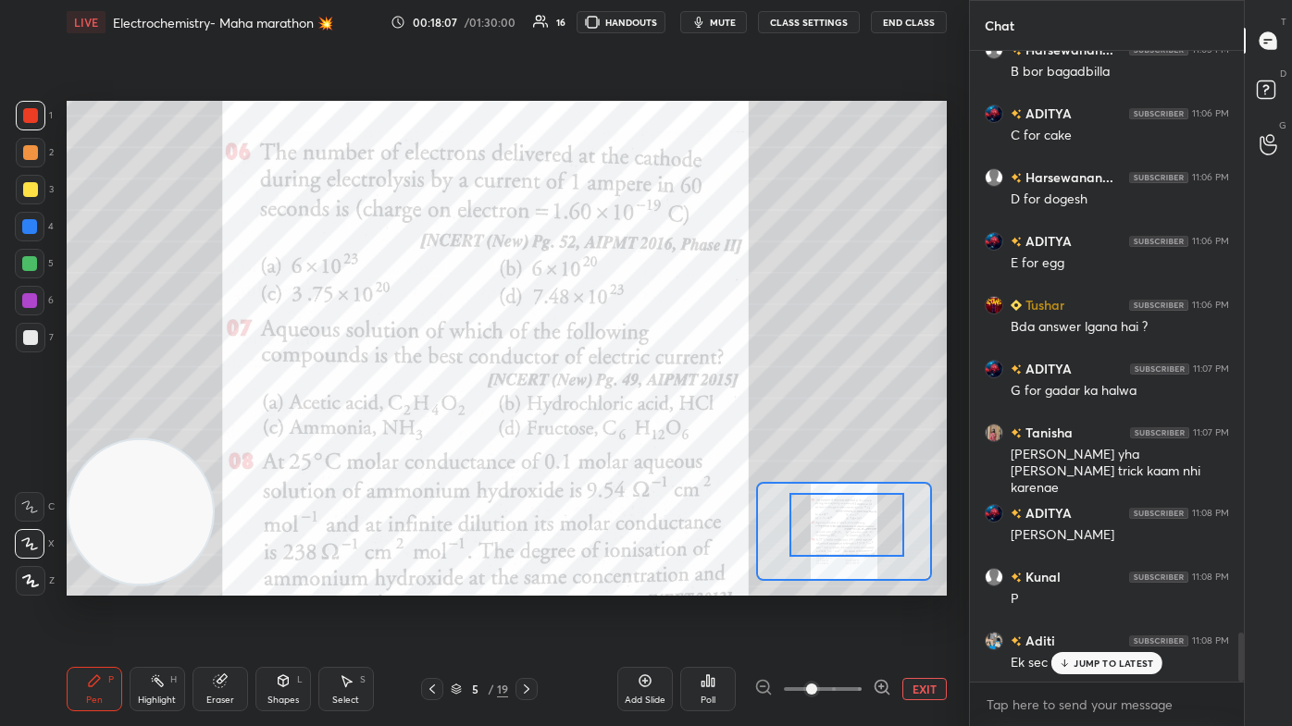
scroll to position [7508, 0]
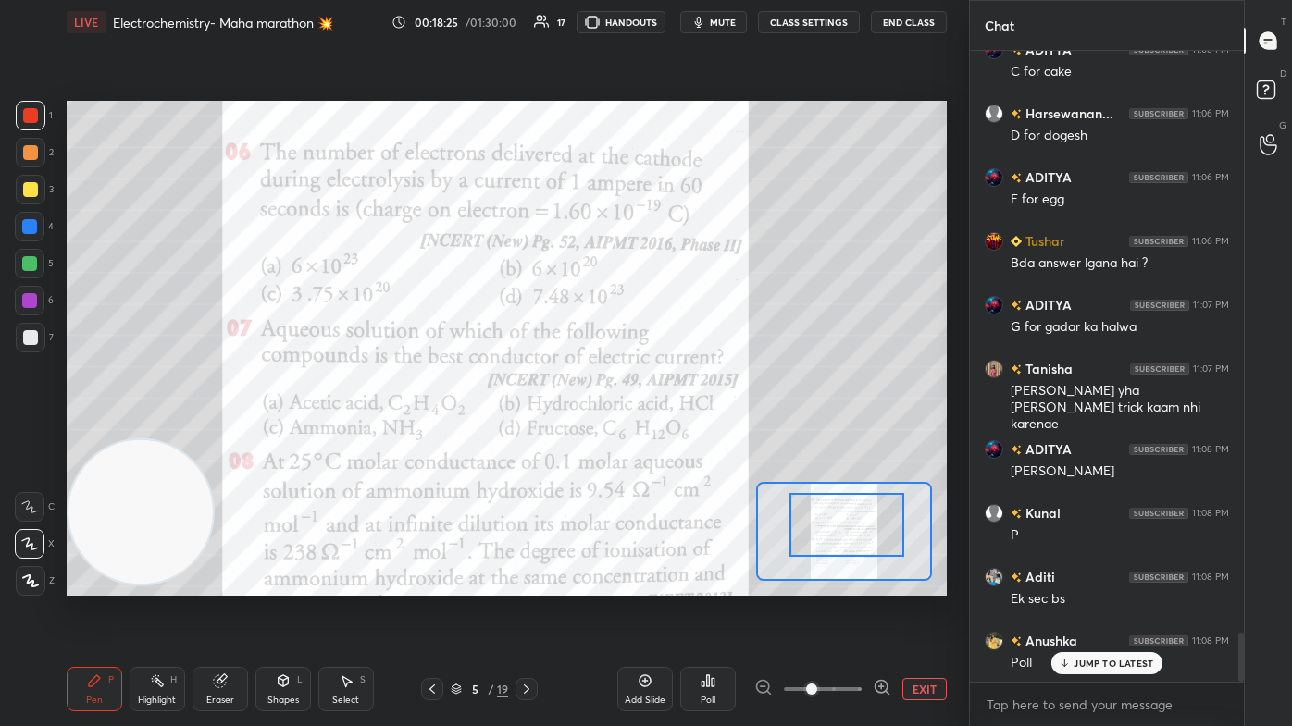
click at [663, 435] on div "Poll" at bounding box center [708, 689] width 56 height 44
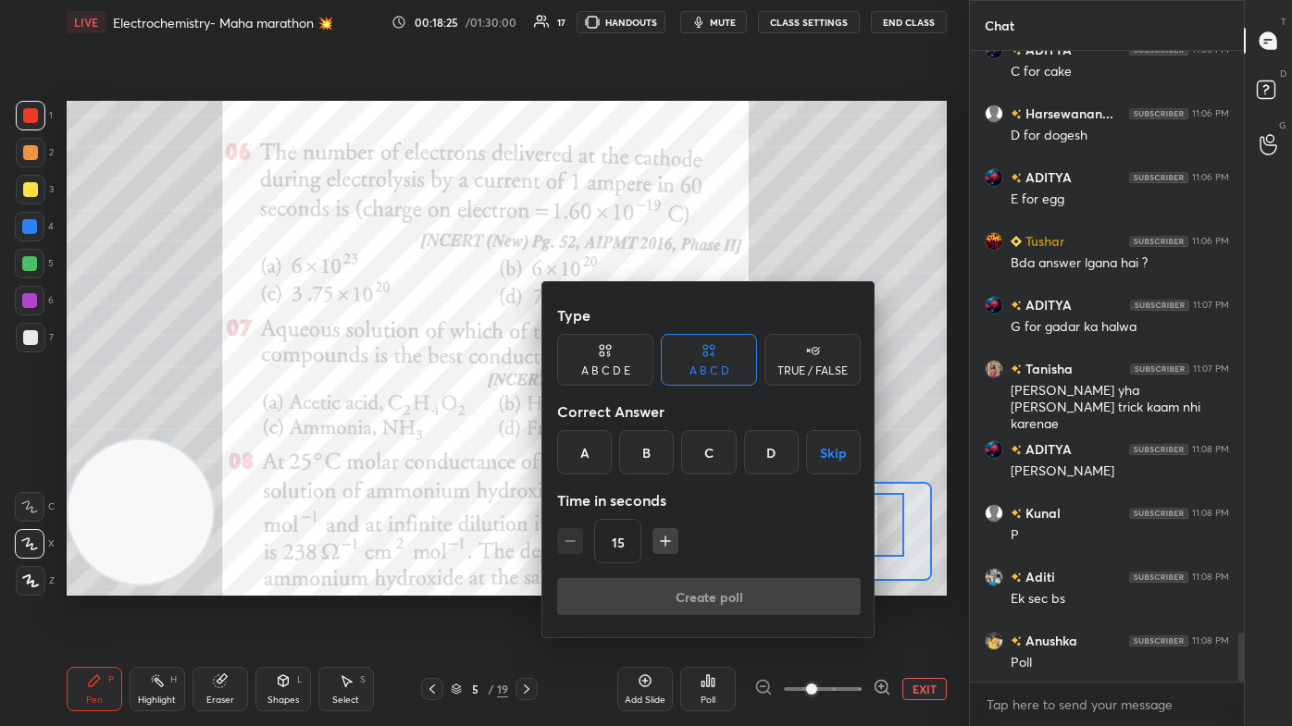
scroll to position [7573, 0]
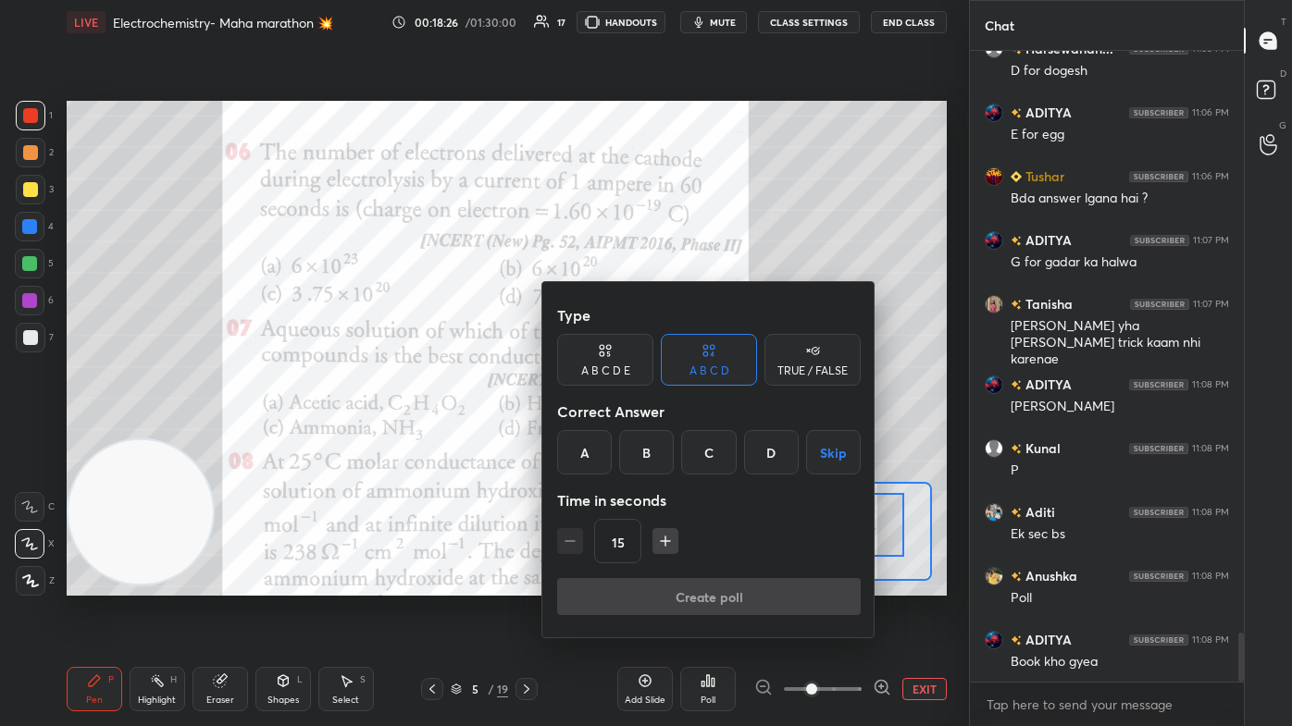
click at [663, 435] on div "C" at bounding box center [708, 452] width 55 height 44
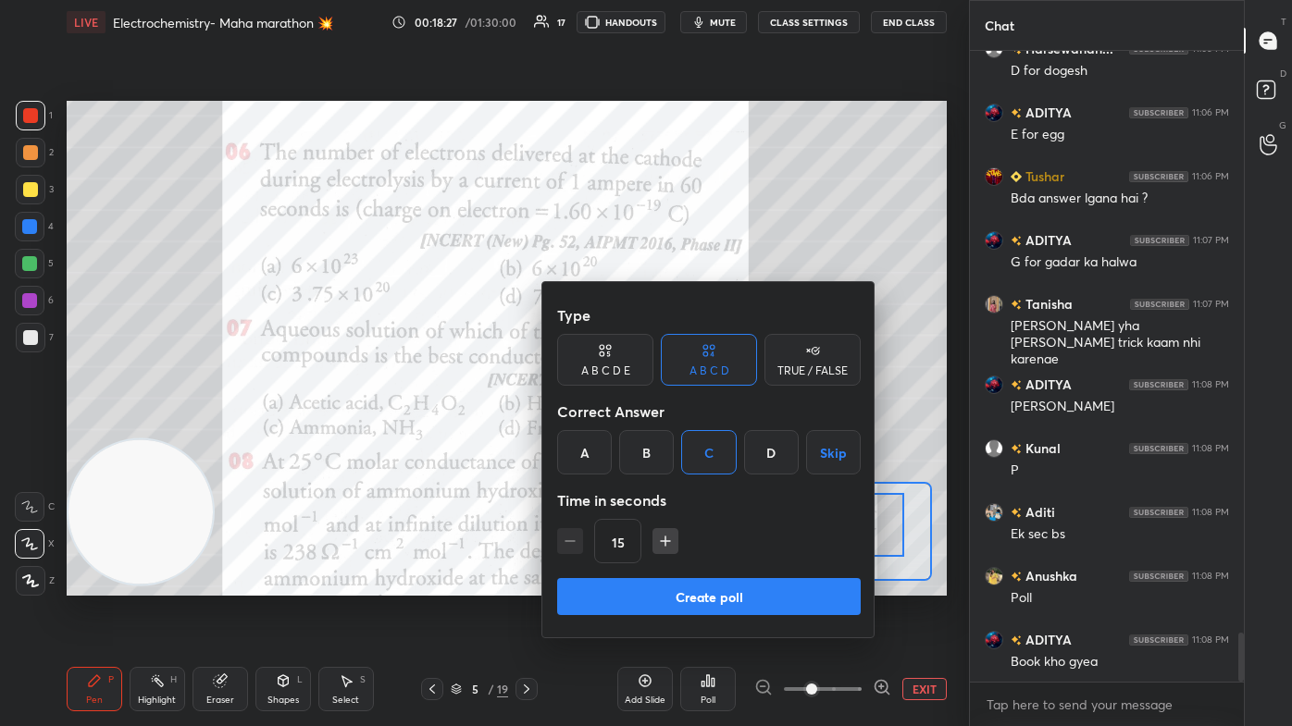
click at [663, 435] on button "Create poll" at bounding box center [708, 596] width 303 height 37
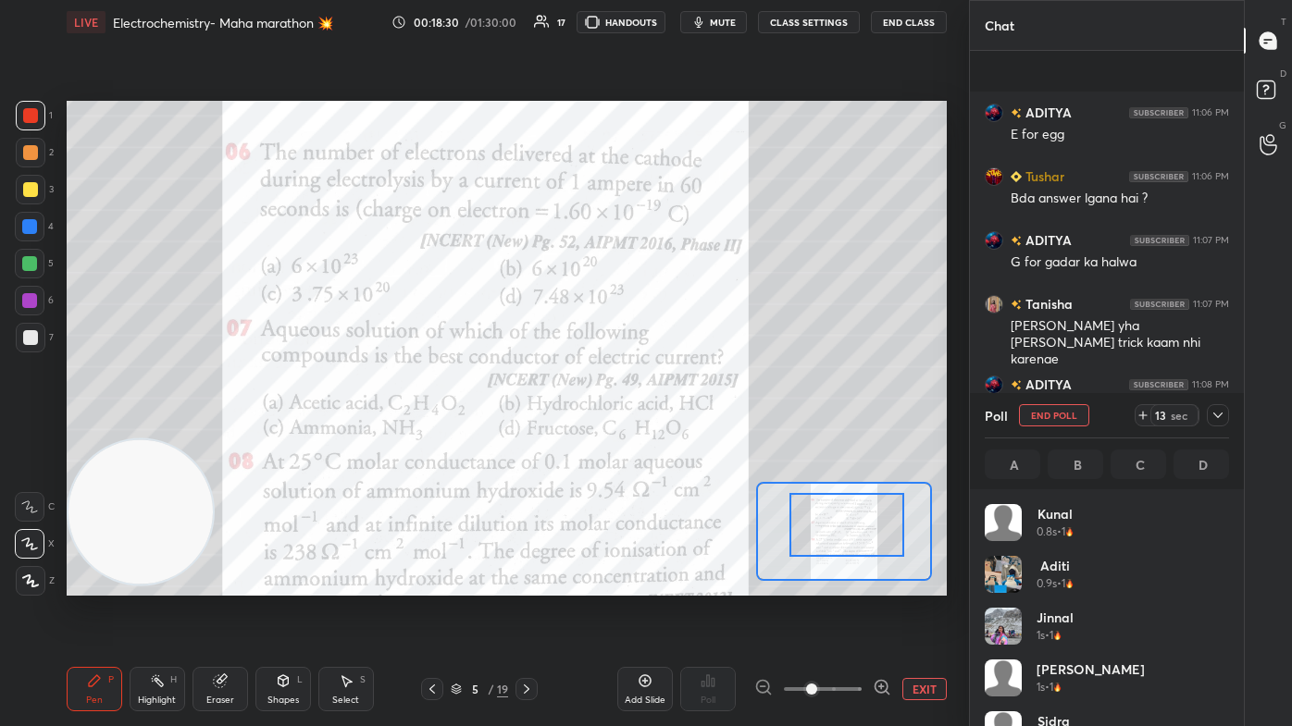
scroll to position [7713, 0]
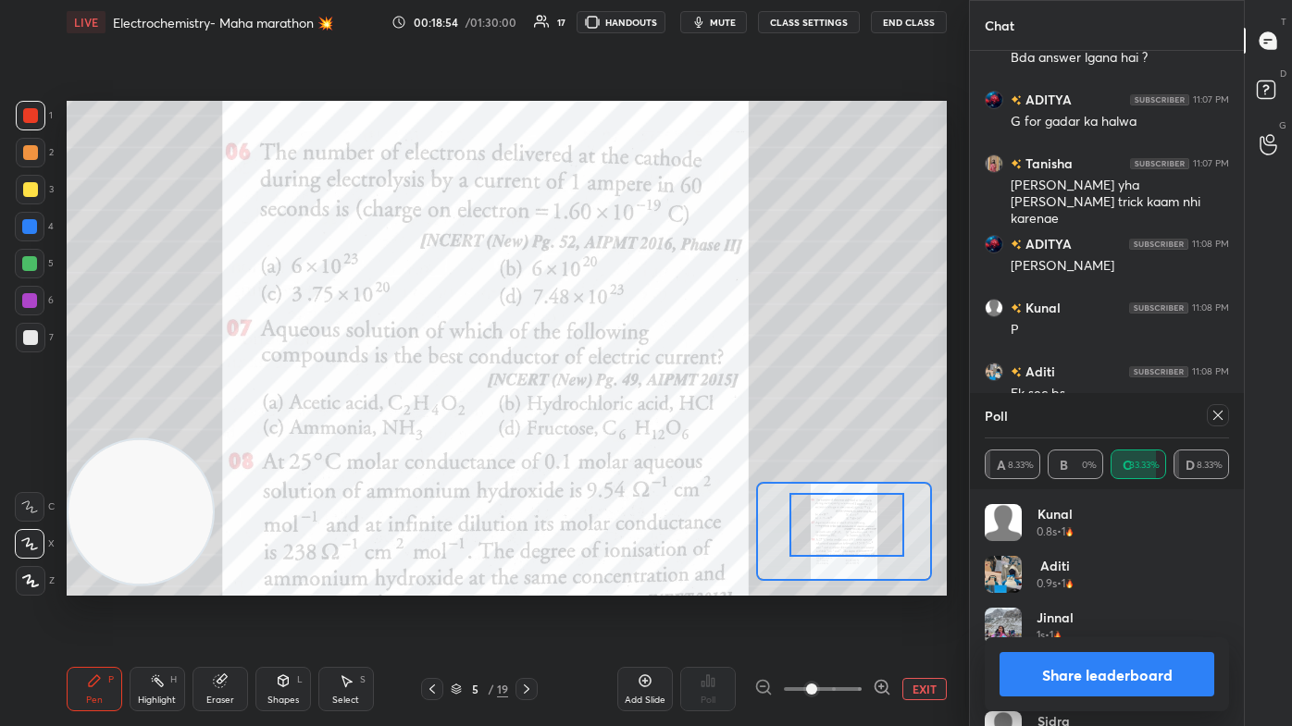
drag, startPoint x: 1108, startPoint y: 677, endPoint x: 1122, endPoint y: 668, distance: 17.5
click at [663, 435] on button "Share leaderboard" at bounding box center [1106, 674] width 215 height 44
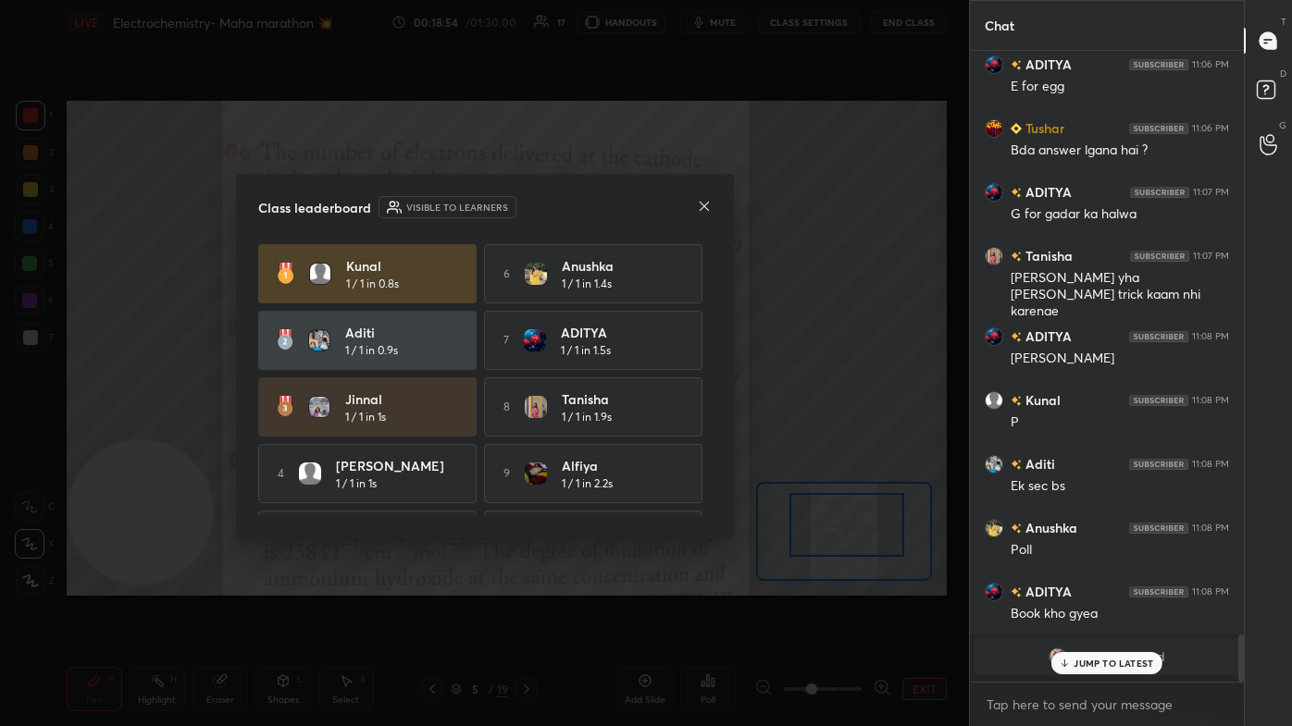
scroll to position [6, 5]
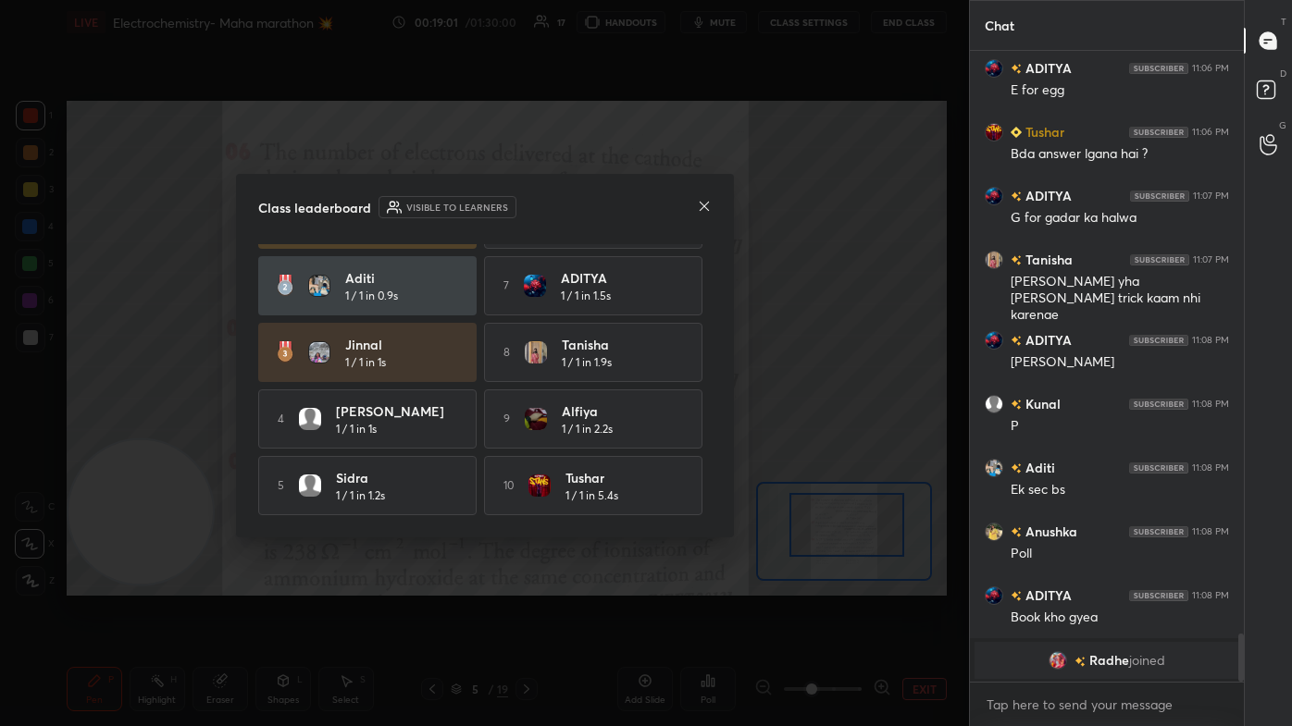
click at [663, 207] on icon at bounding box center [704, 206] width 15 height 15
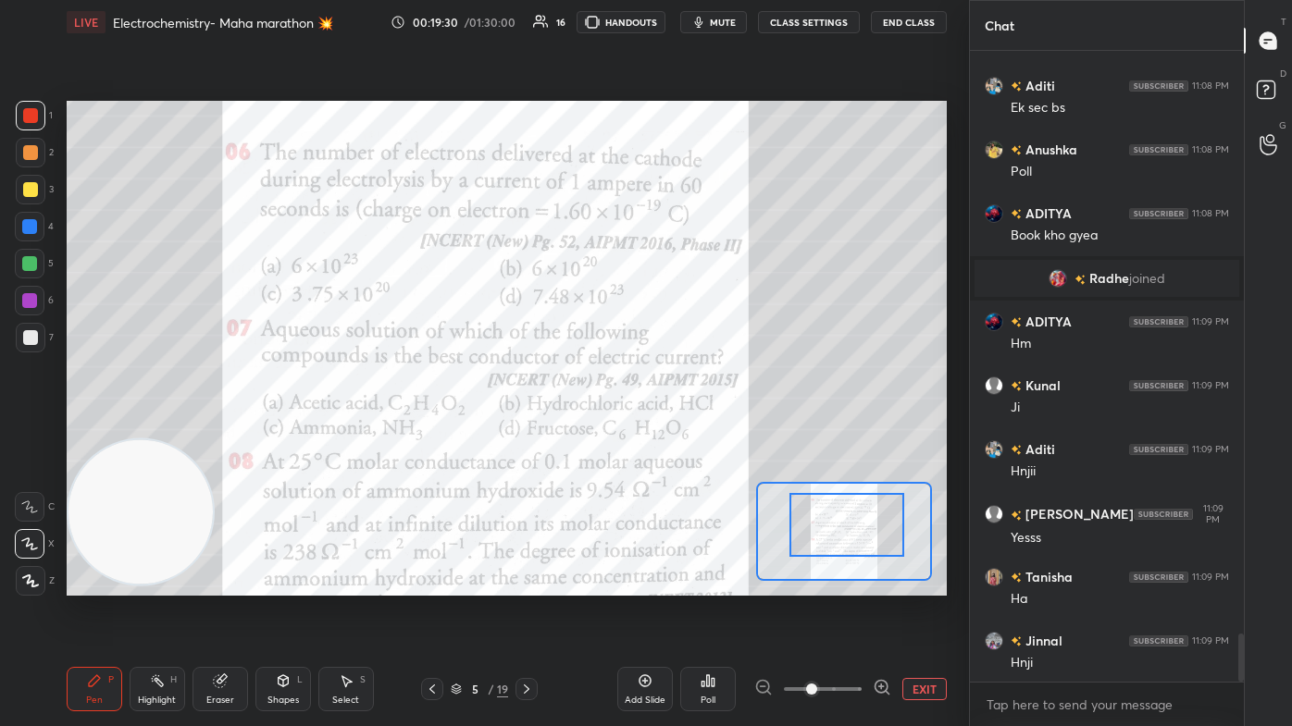
scroll to position [7777, 0]
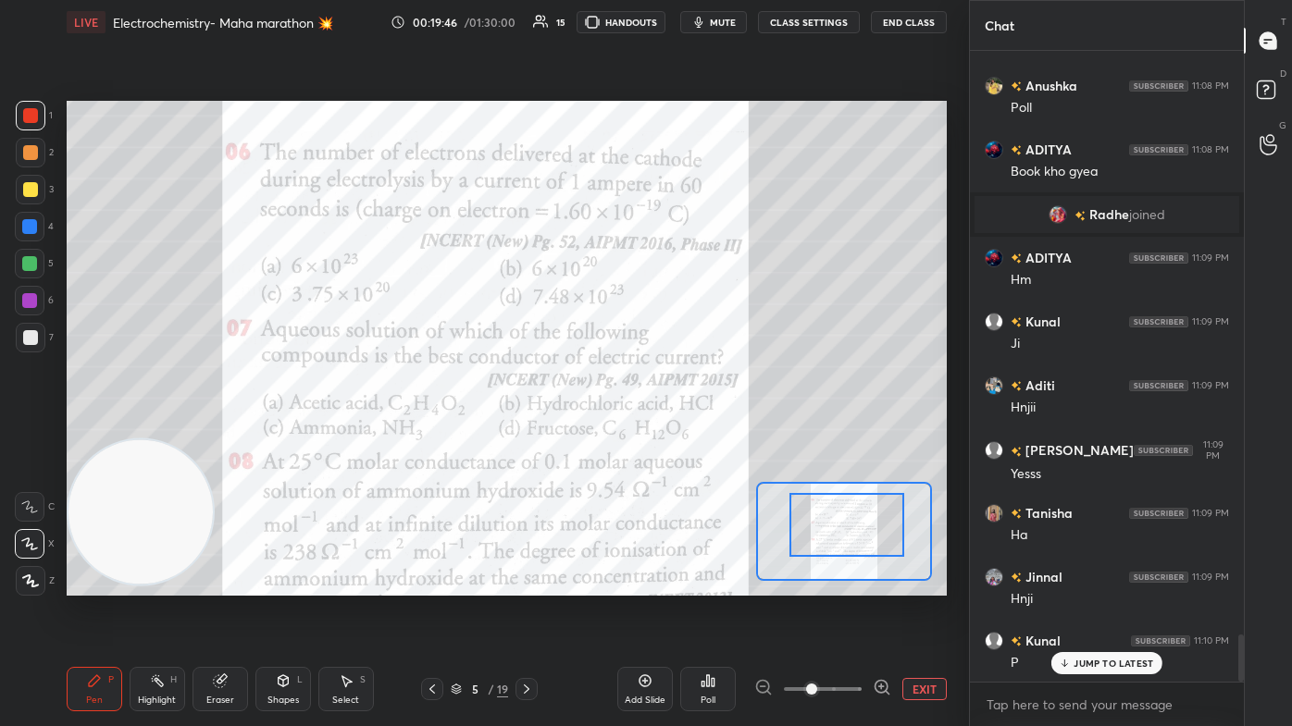
click at [663, 435] on div "Poll" at bounding box center [707, 700] width 15 height 9
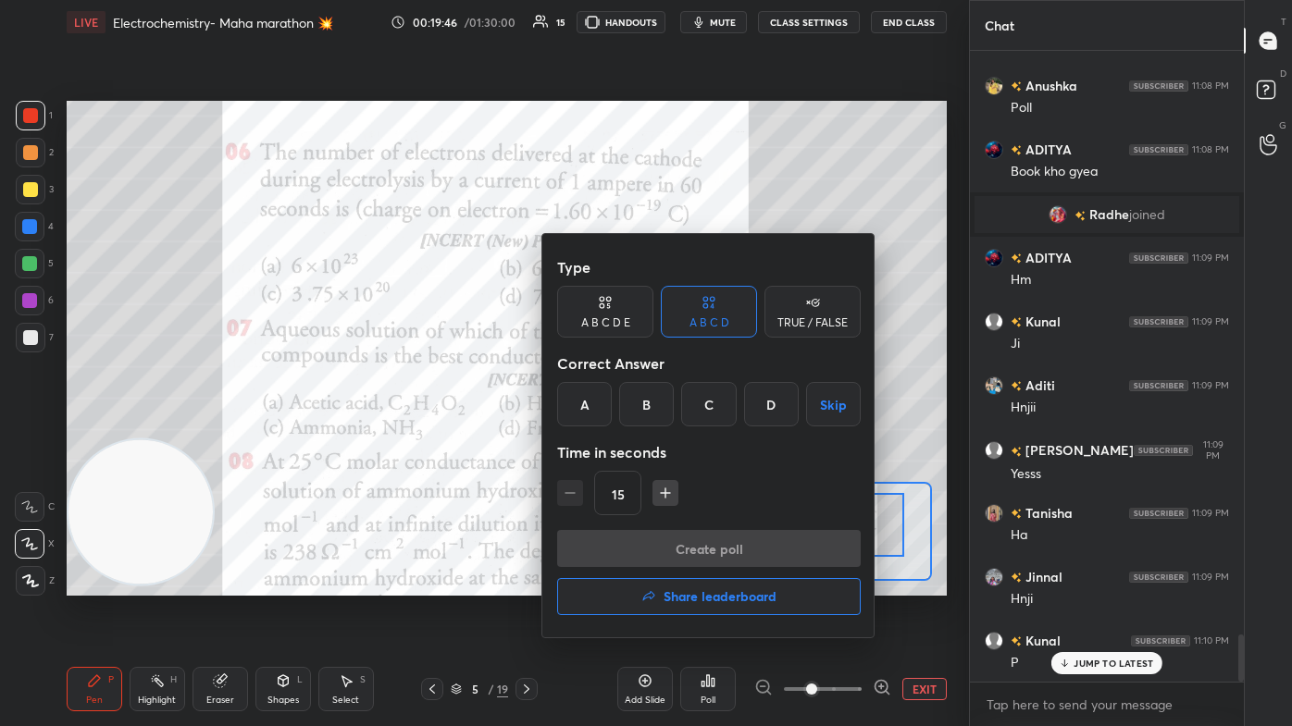
click at [649, 397] on div "B" at bounding box center [646, 404] width 55 height 44
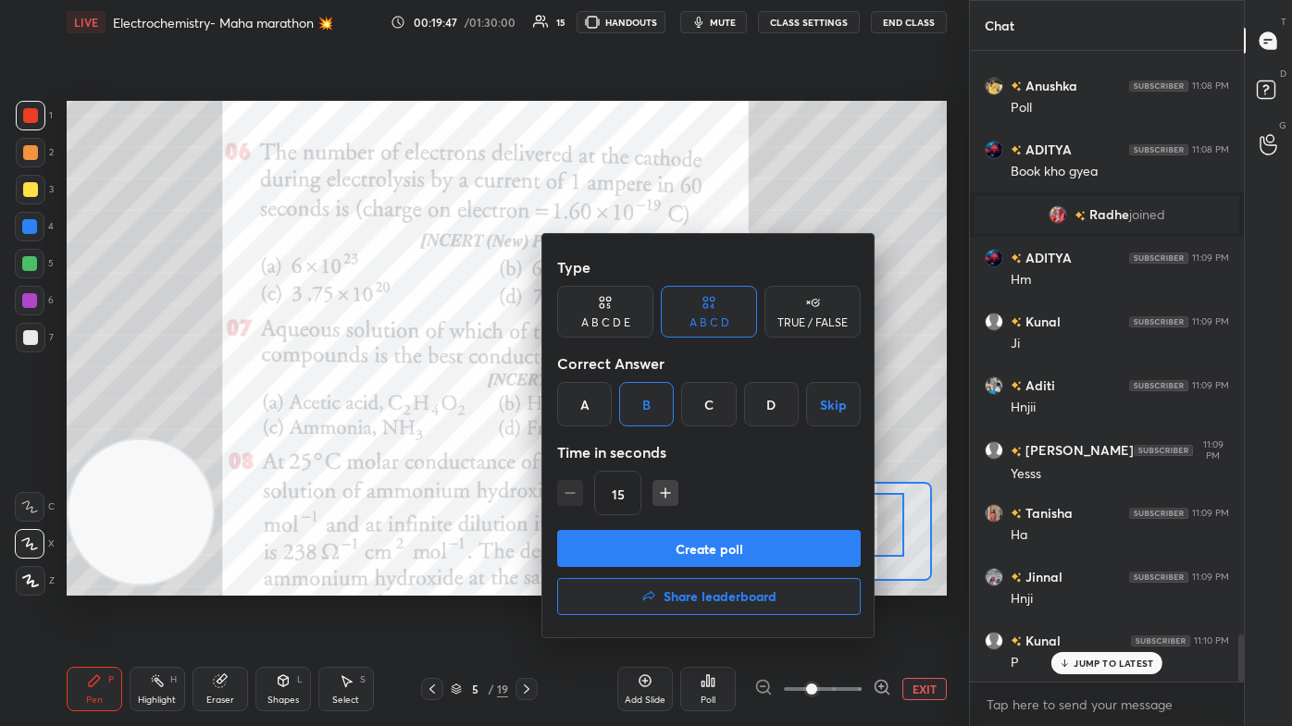
drag, startPoint x: 631, startPoint y: 542, endPoint x: 642, endPoint y: 548, distance: 12.4
click at [631, 435] on button "Create poll" at bounding box center [708, 548] width 303 height 37
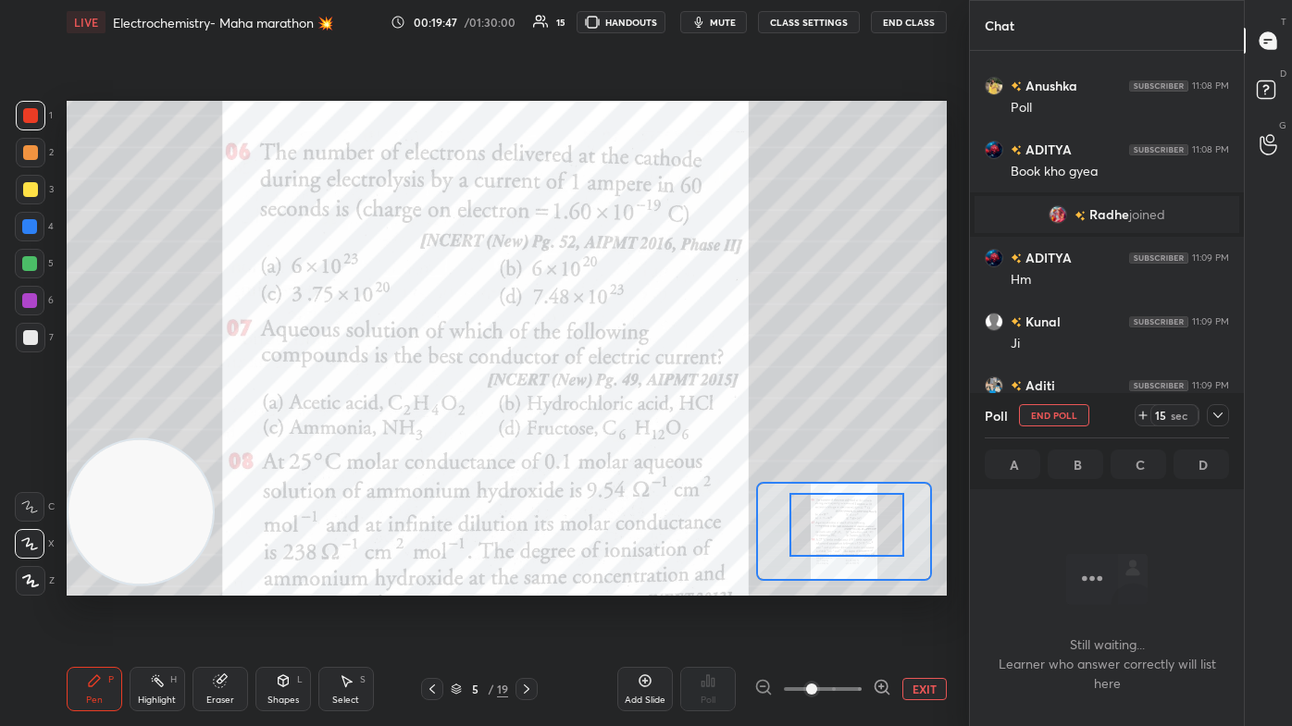
scroll to position [587, 268]
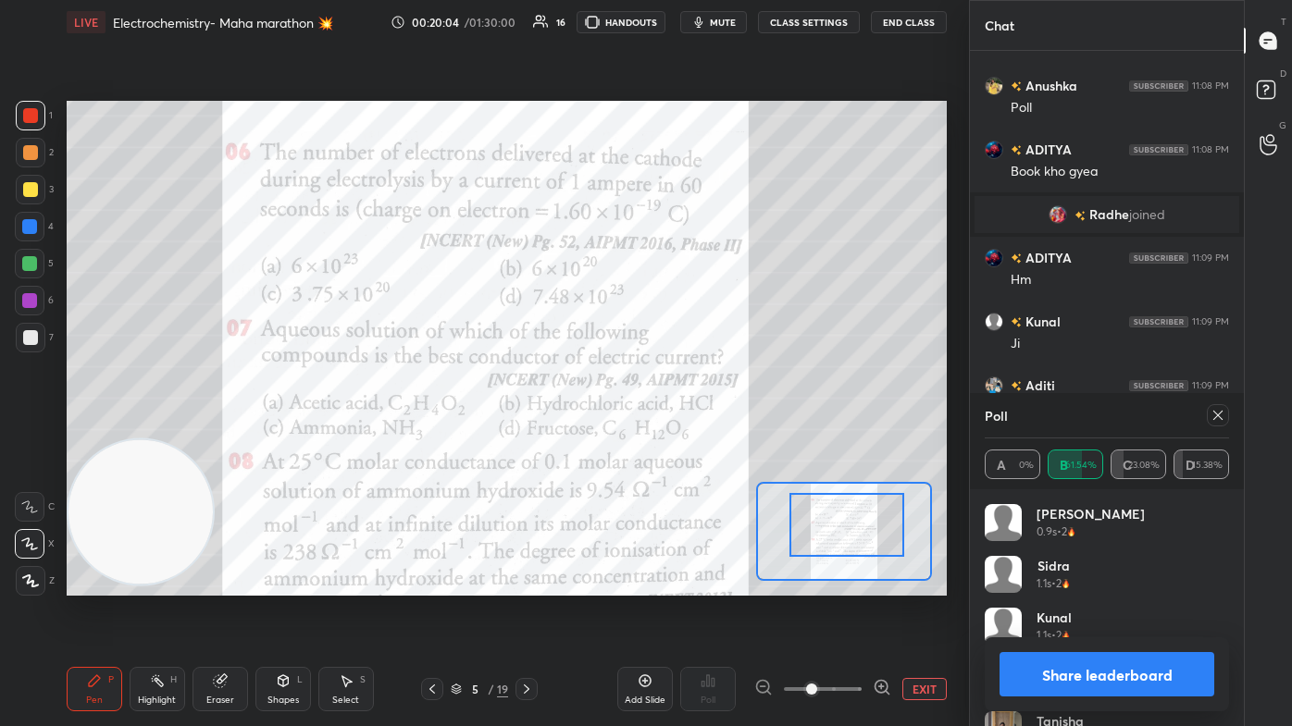
click at [663, 435] on button "Share leaderboard" at bounding box center [1106, 674] width 215 height 44
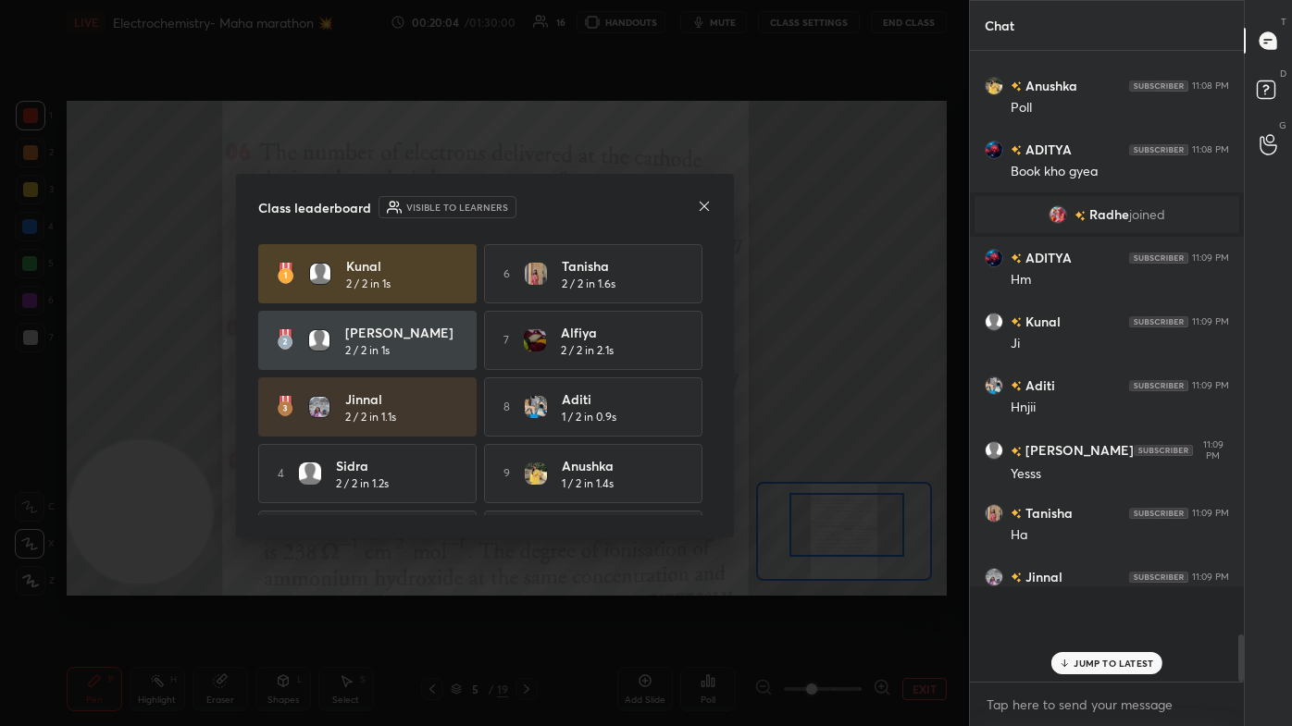
scroll to position [6, 5]
click at [663, 201] on icon at bounding box center [704, 206] width 15 height 15
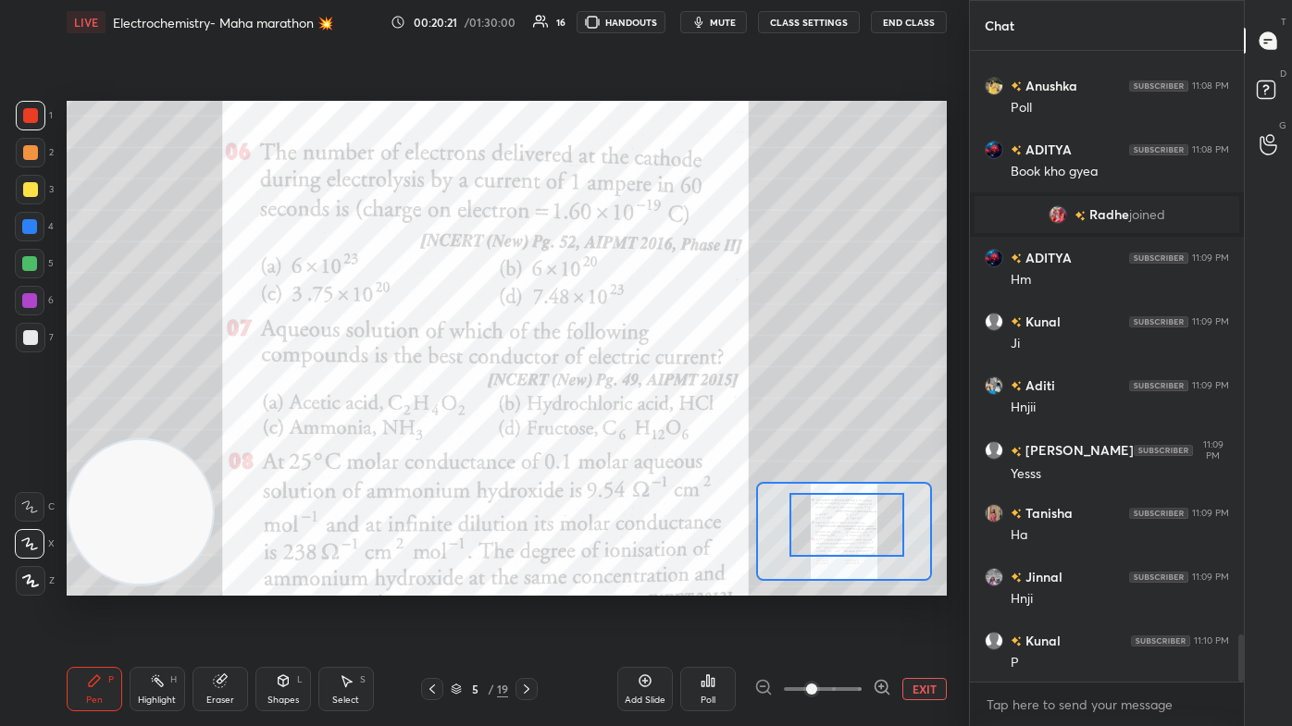
scroll to position [7841, 0]
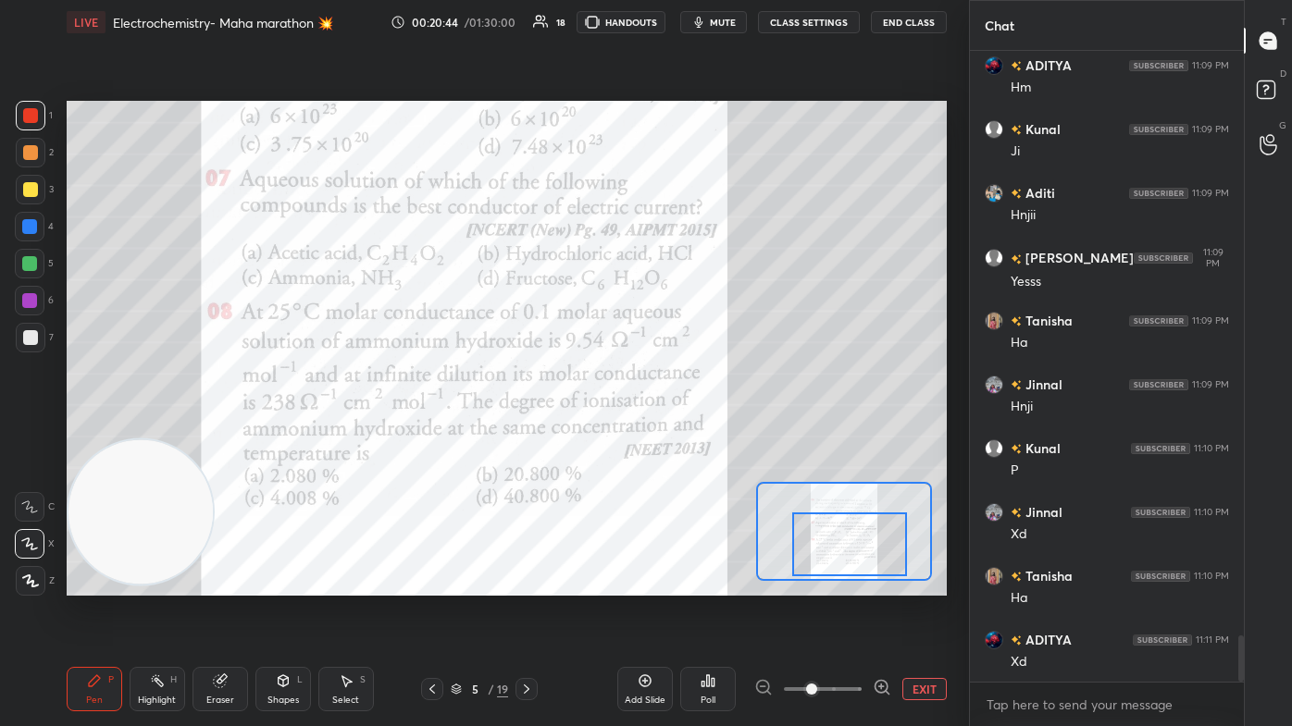
drag, startPoint x: 853, startPoint y: 542, endPoint x: 856, endPoint y: 555, distance: 13.2
click at [663, 435] on div at bounding box center [849, 545] width 115 height 64
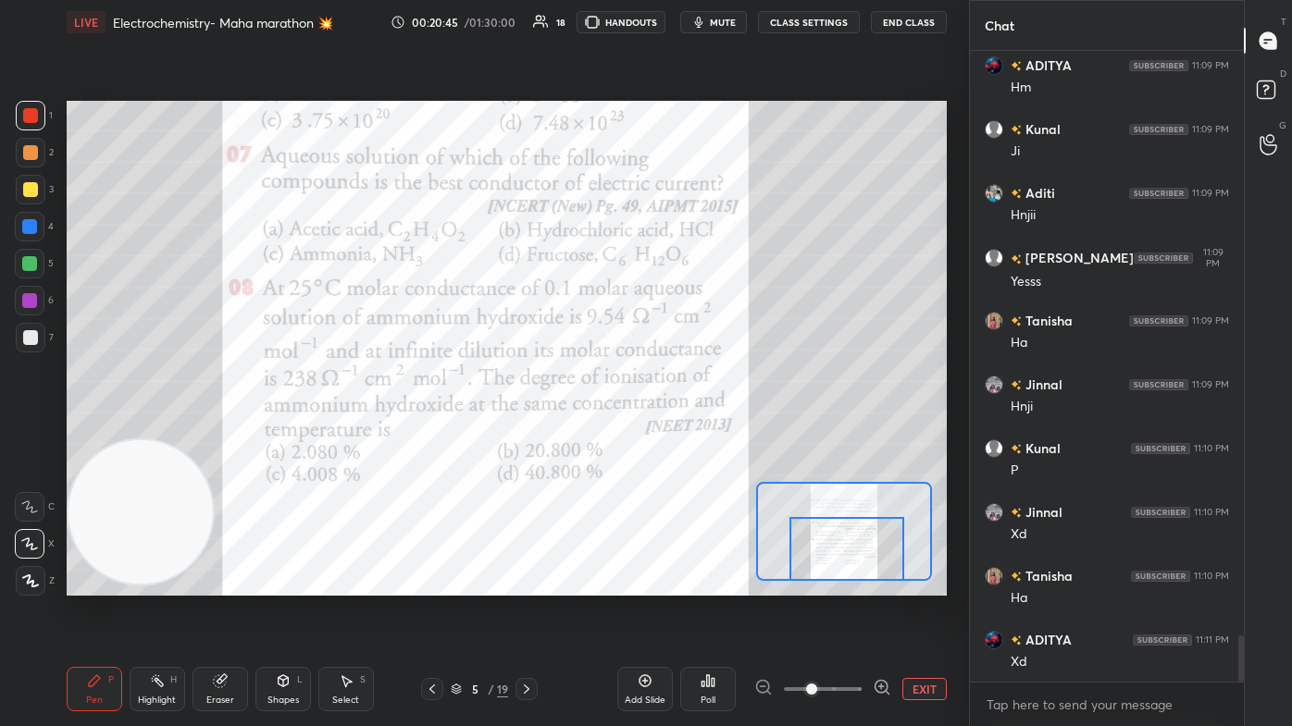
click at [663, 435] on div at bounding box center [846, 549] width 115 height 64
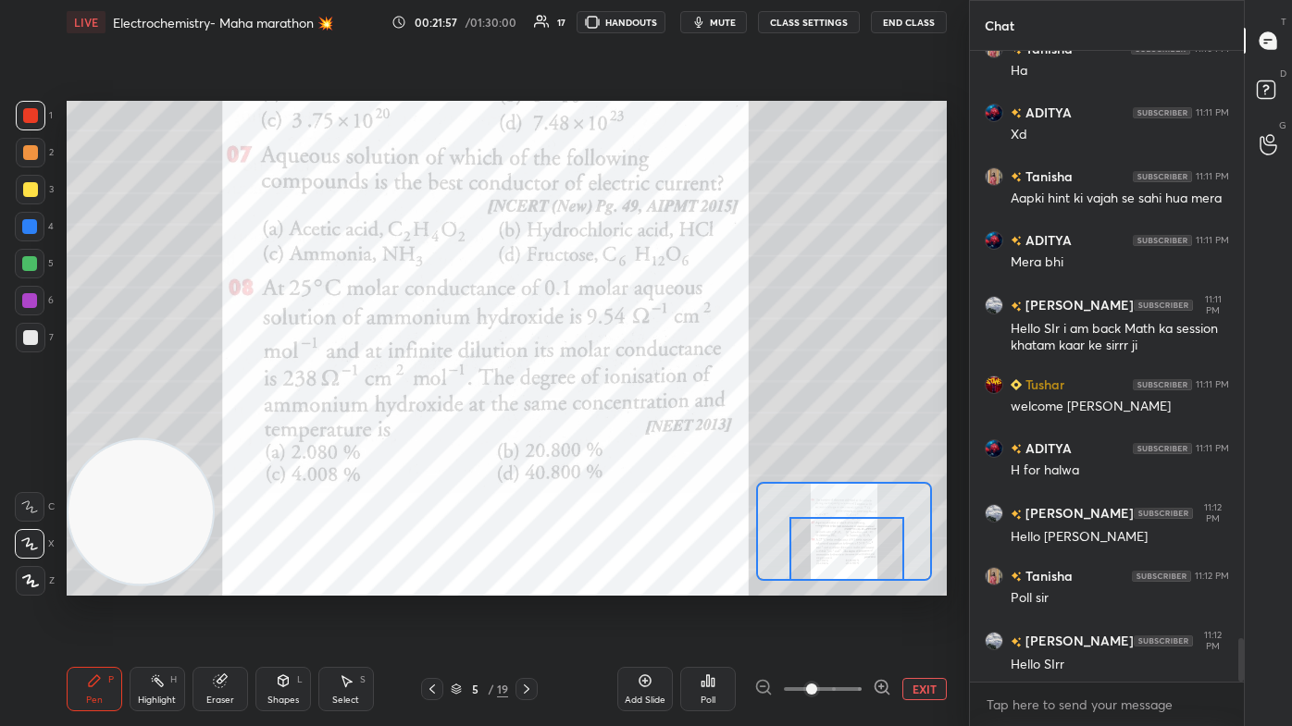
scroll to position [8561, 0]
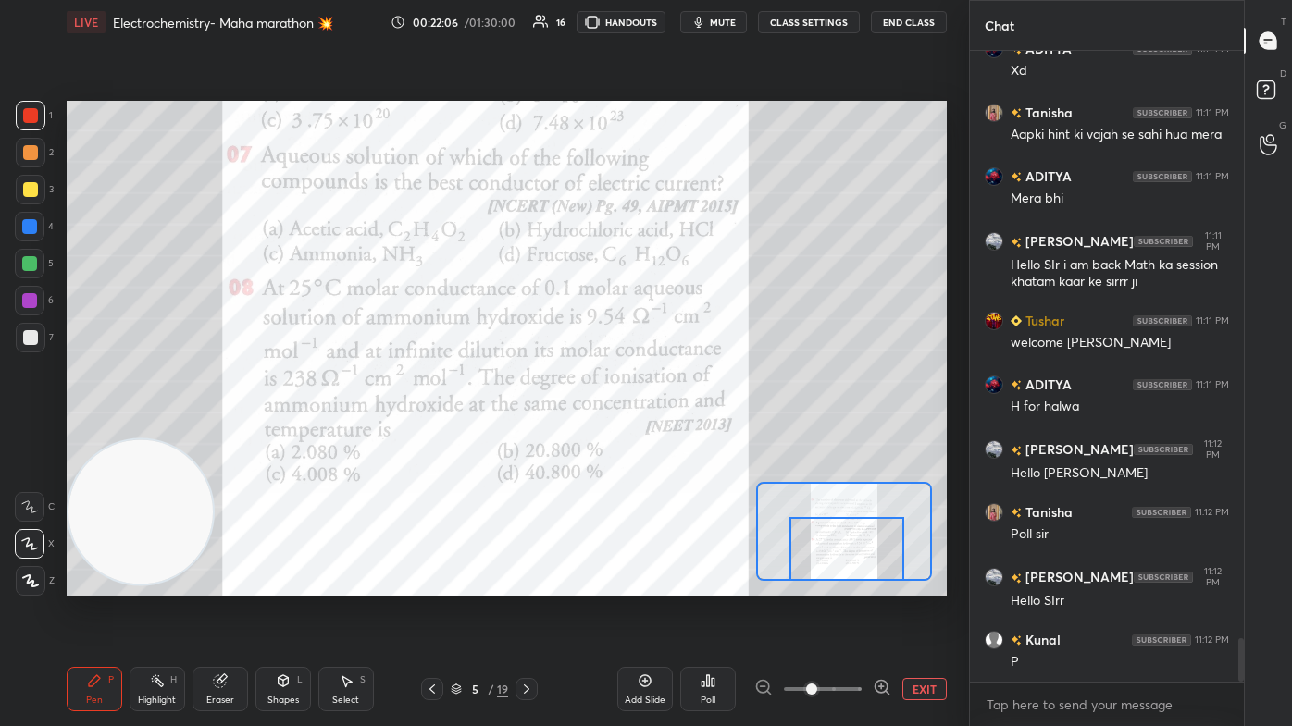
click at [663, 435] on div "Poll" at bounding box center [707, 700] width 15 height 9
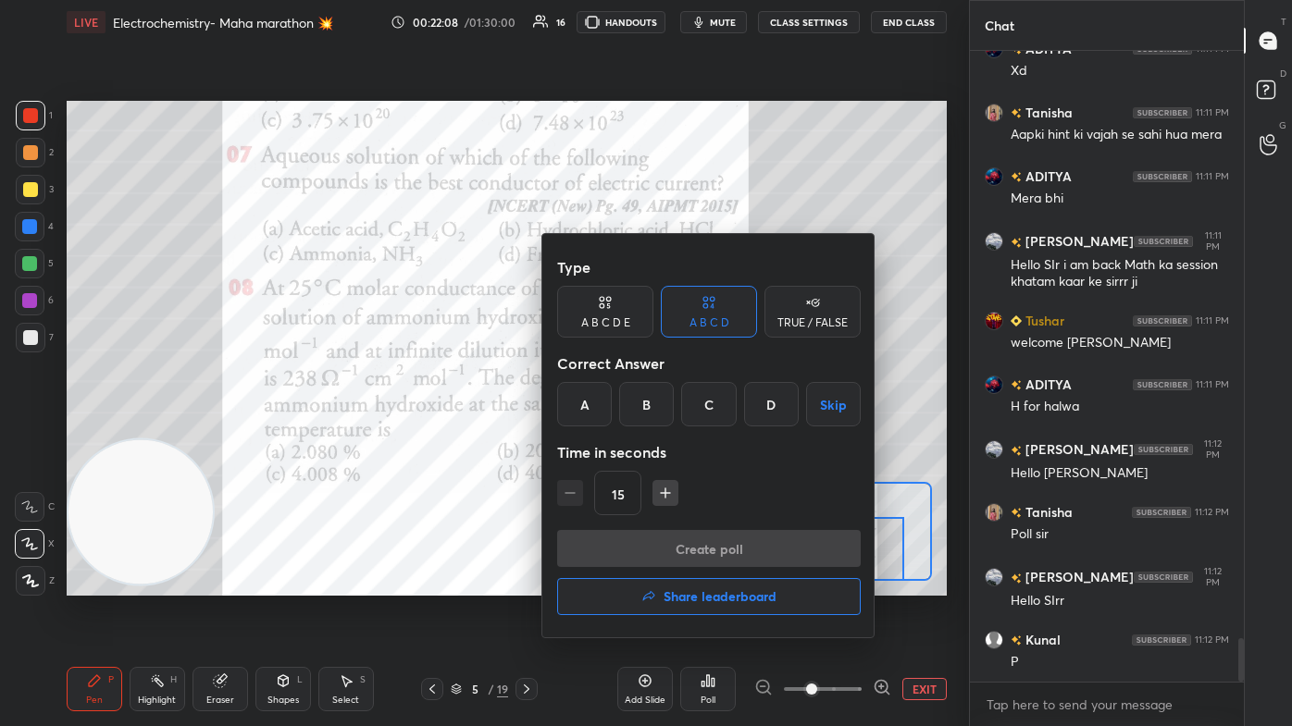
click at [663, 400] on div "C" at bounding box center [708, 404] width 55 height 44
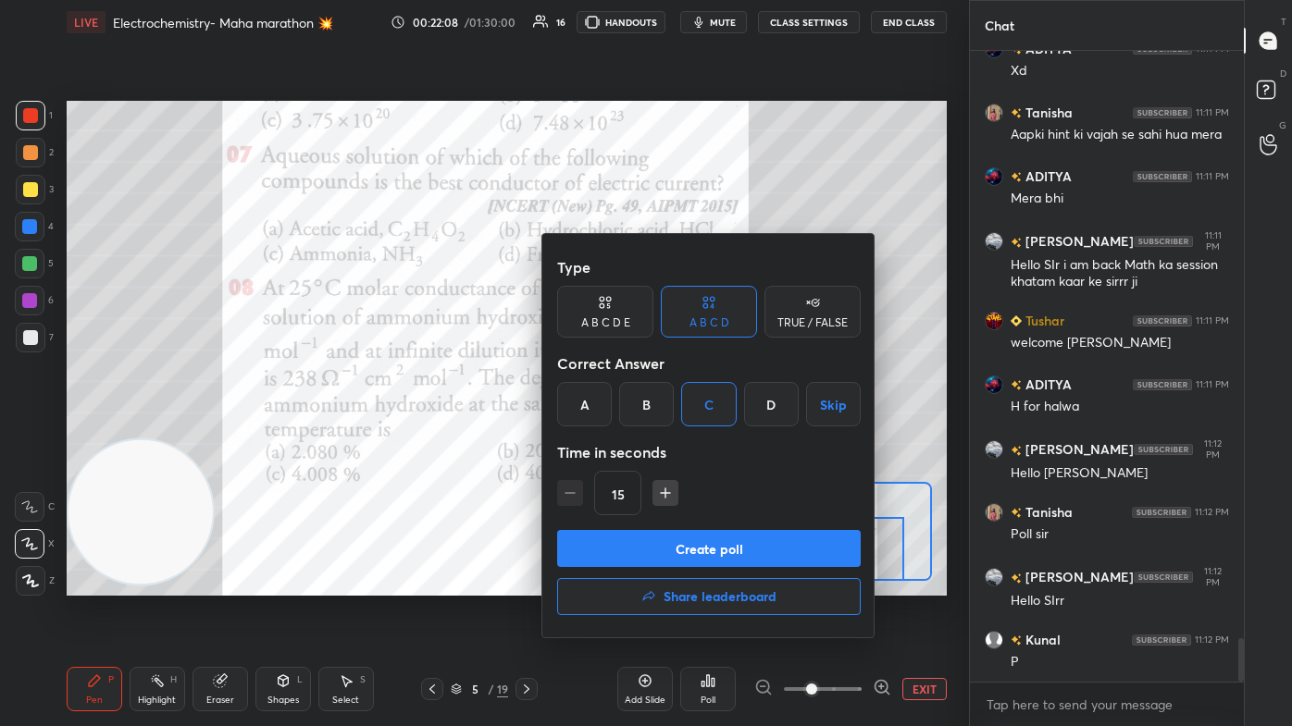
click at [636, 435] on button "Create poll" at bounding box center [708, 548] width 303 height 37
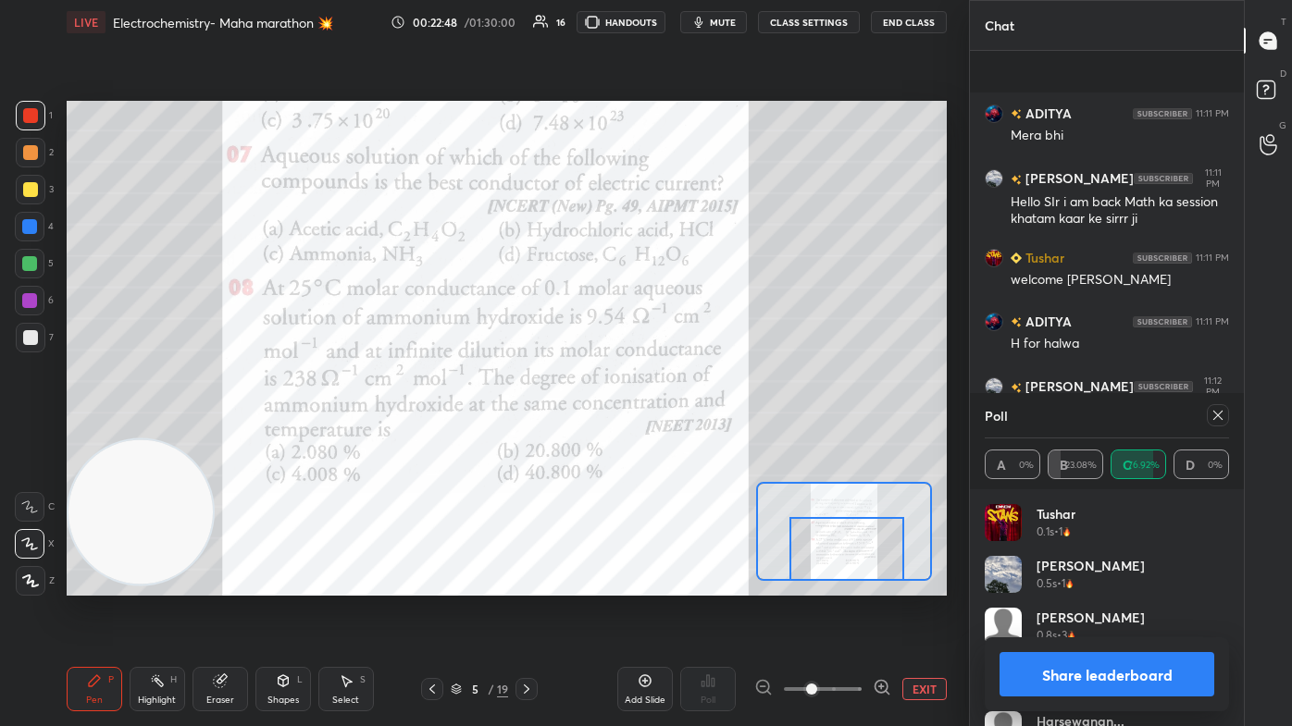
scroll to position [8801, 0]
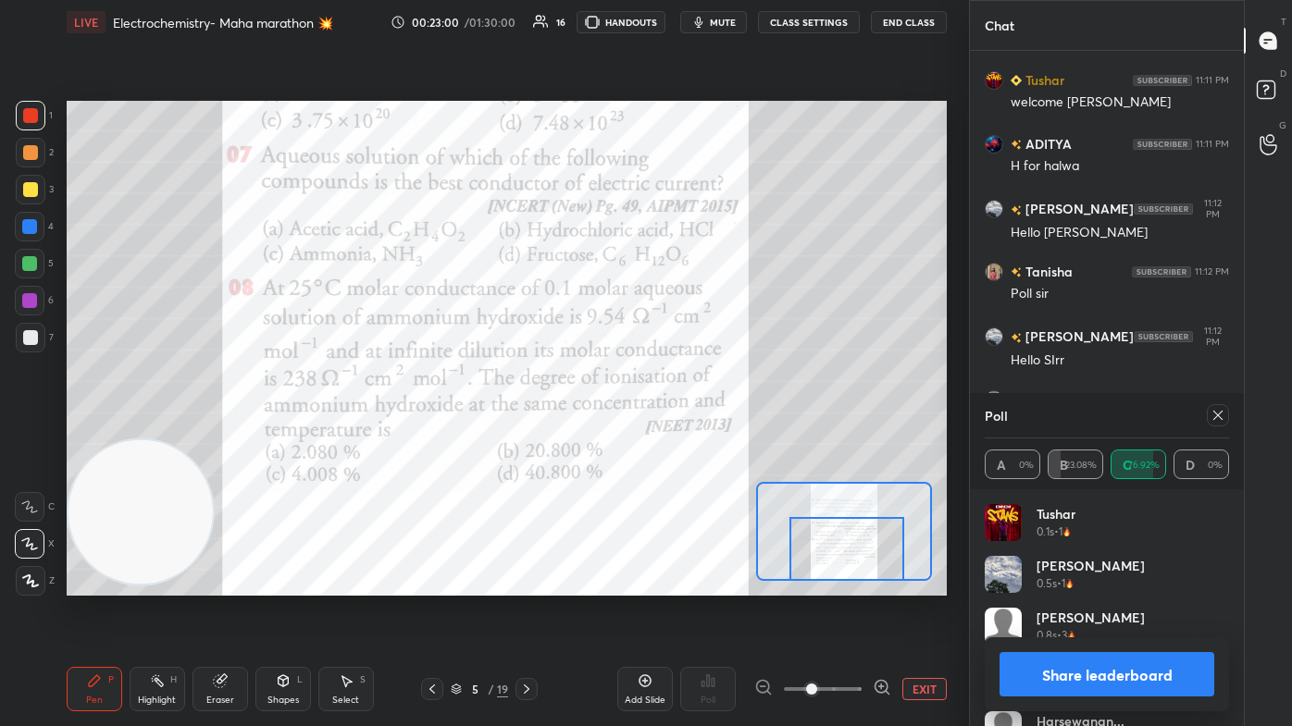
click at [663, 435] on button "Share leaderboard" at bounding box center [1106, 674] width 215 height 44
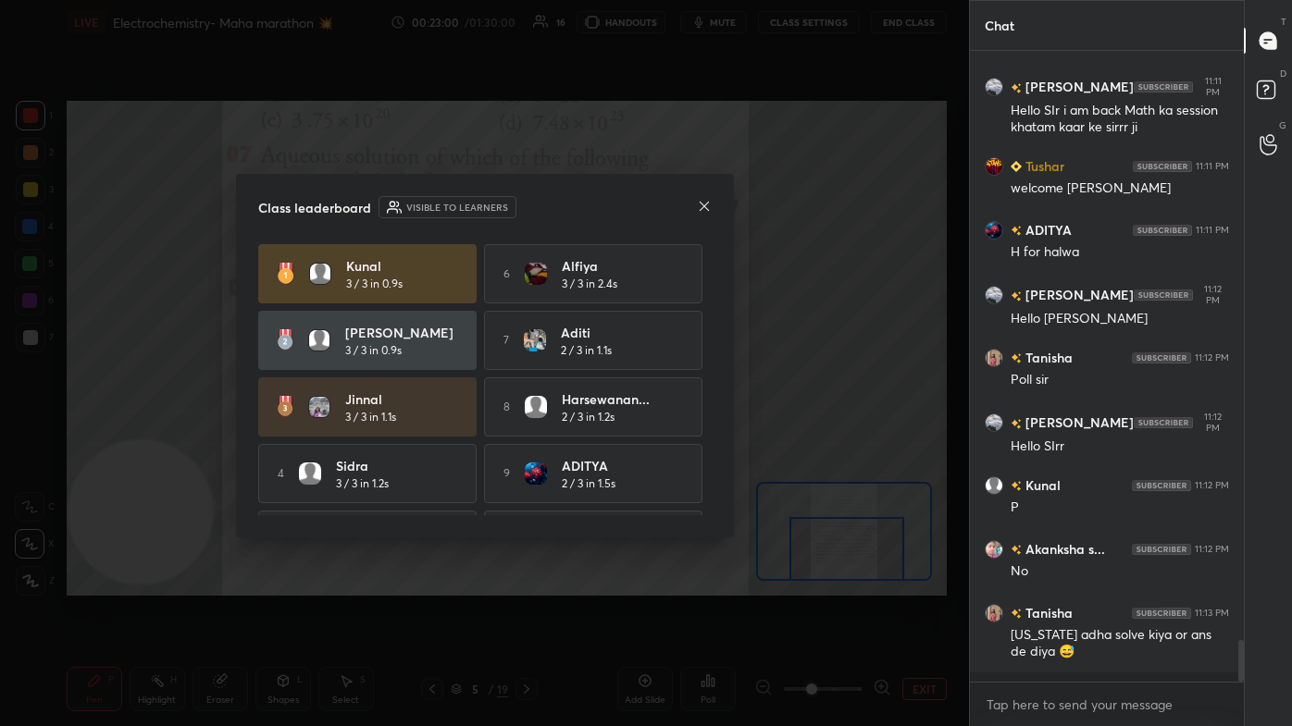
scroll to position [626, 268]
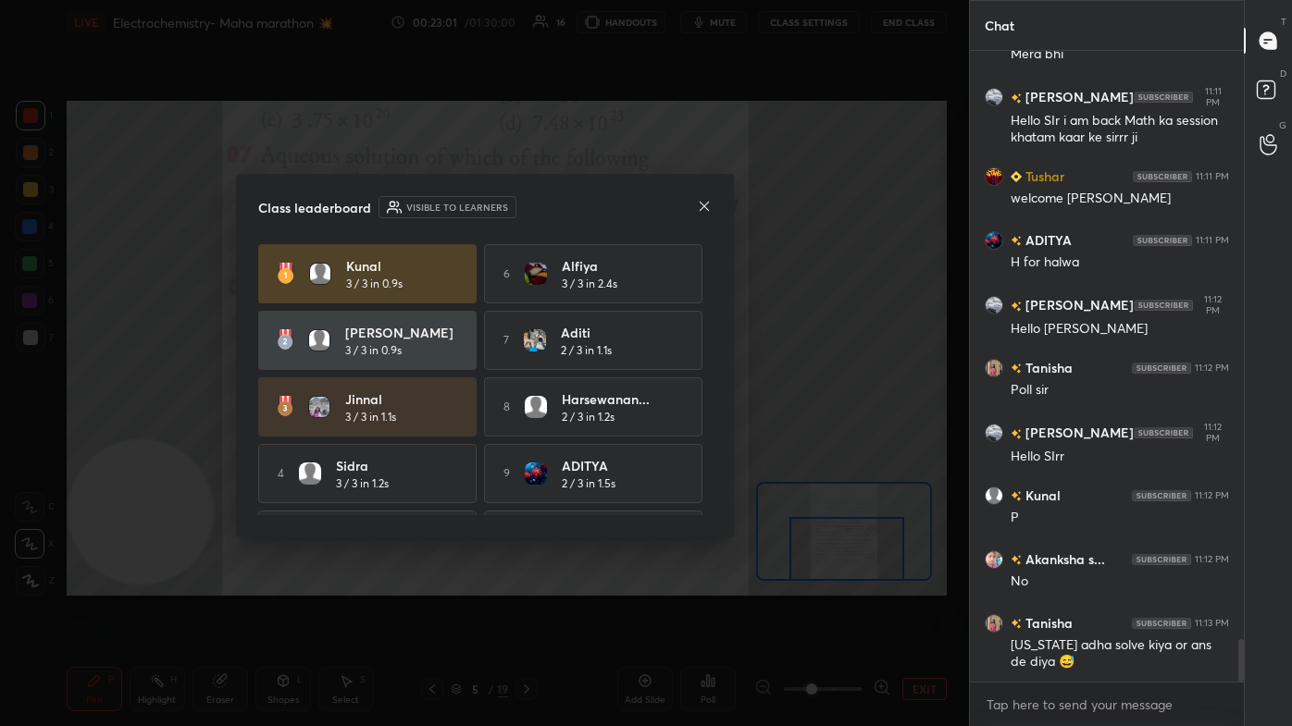
click at [663, 205] on icon at bounding box center [704, 206] width 15 height 15
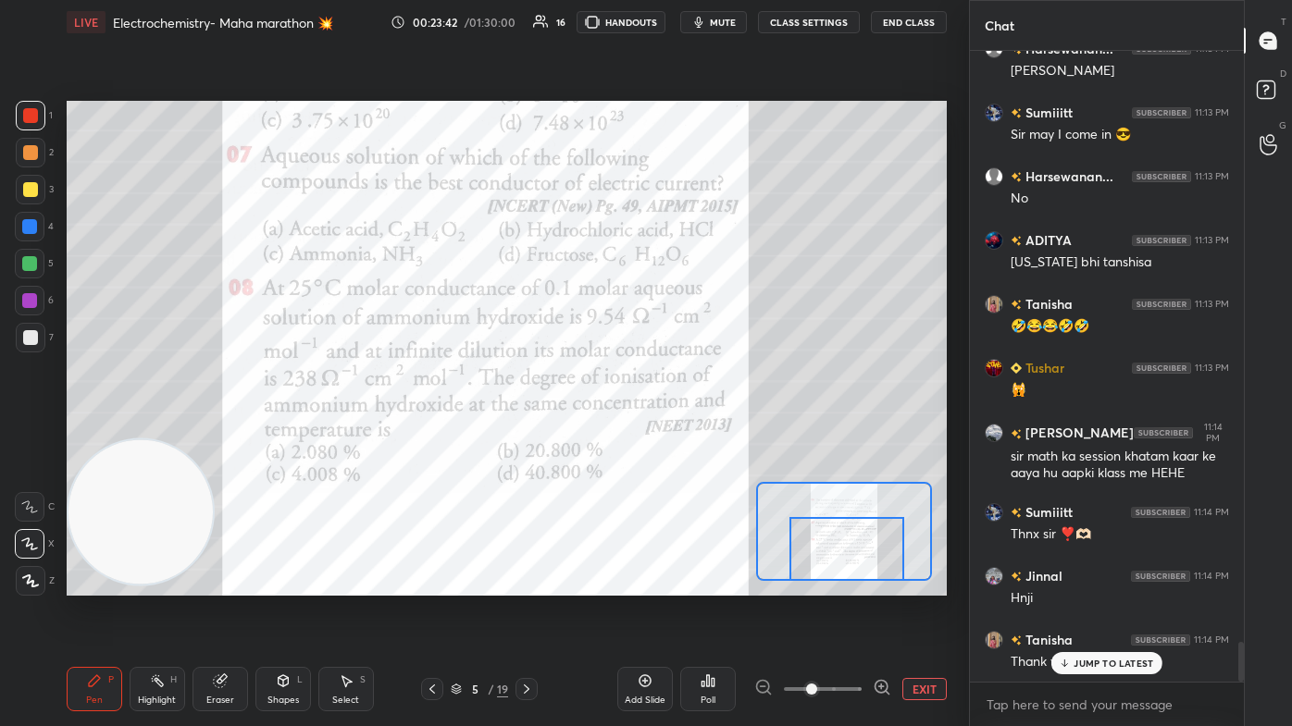
scroll to position [9423, 0]
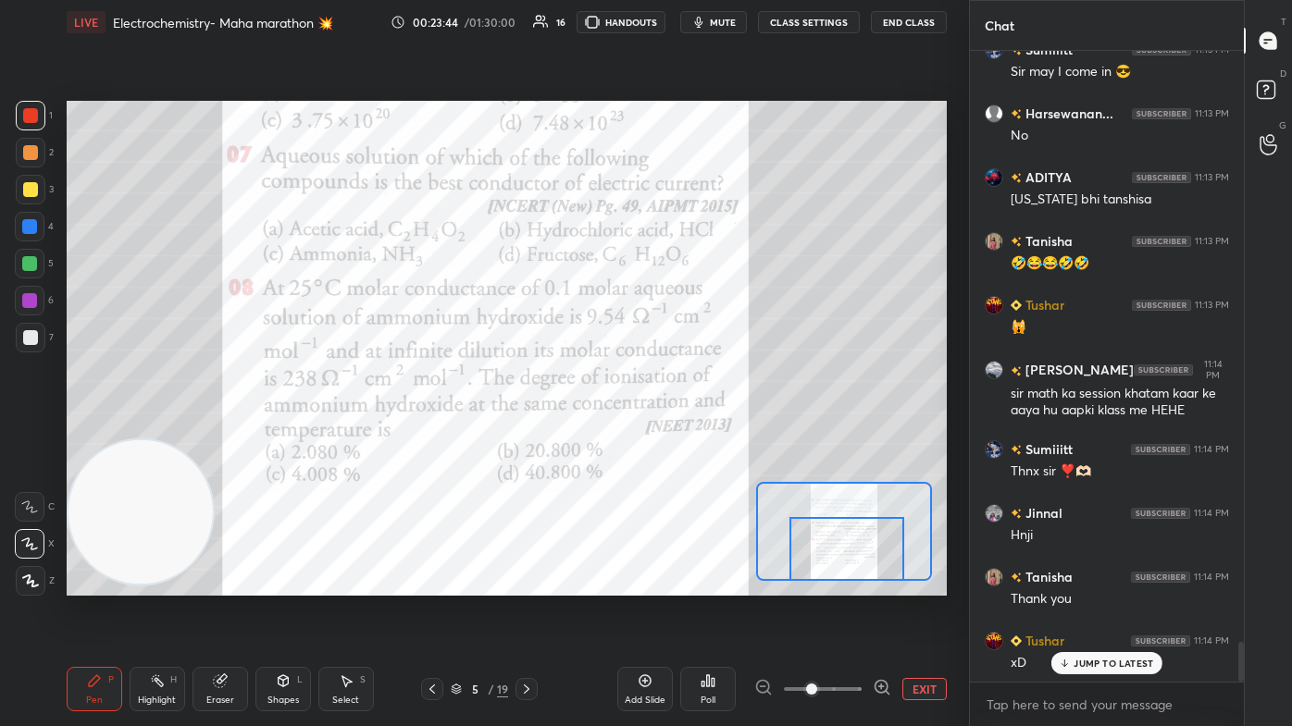
drag, startPoint x: 220, startPoint y: 690, endPoint x: 230, endPoint y: 671, distance: 21.9
click at [217, 435] on div "Eraser" at bounding box center [220, 689] width 56 height 44
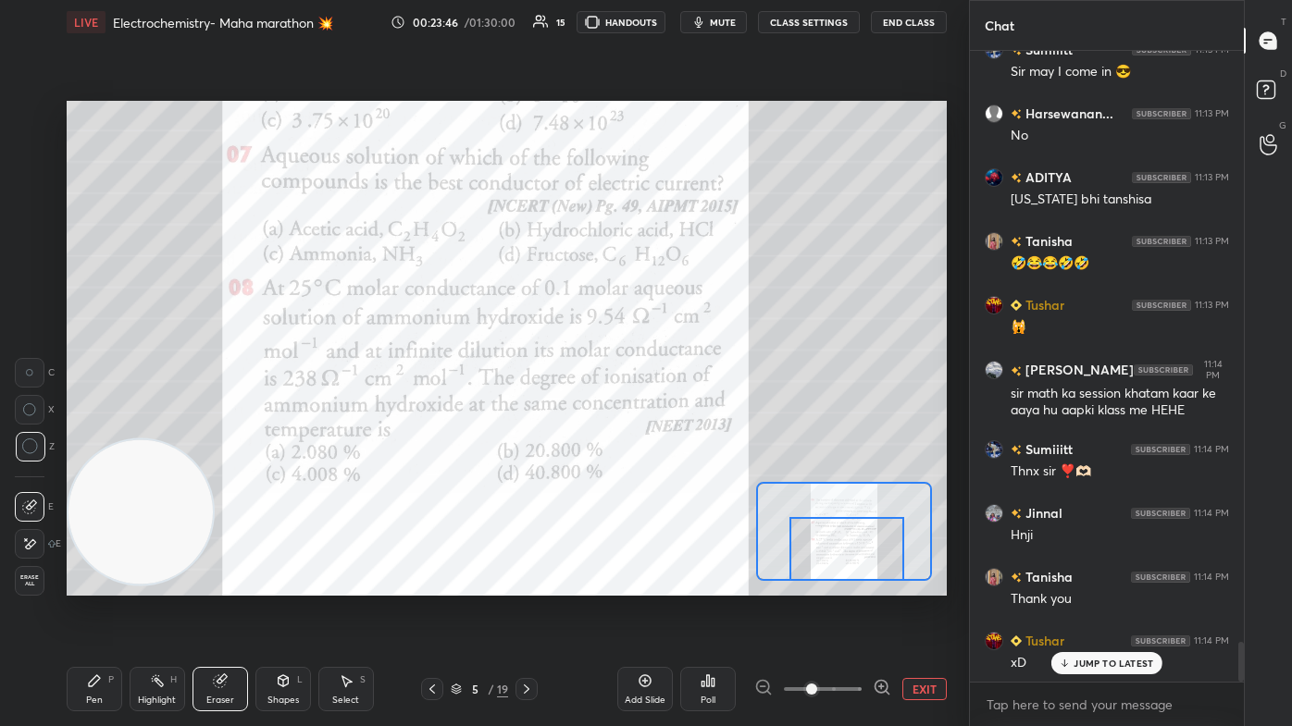
scroll to position [9487, 0]
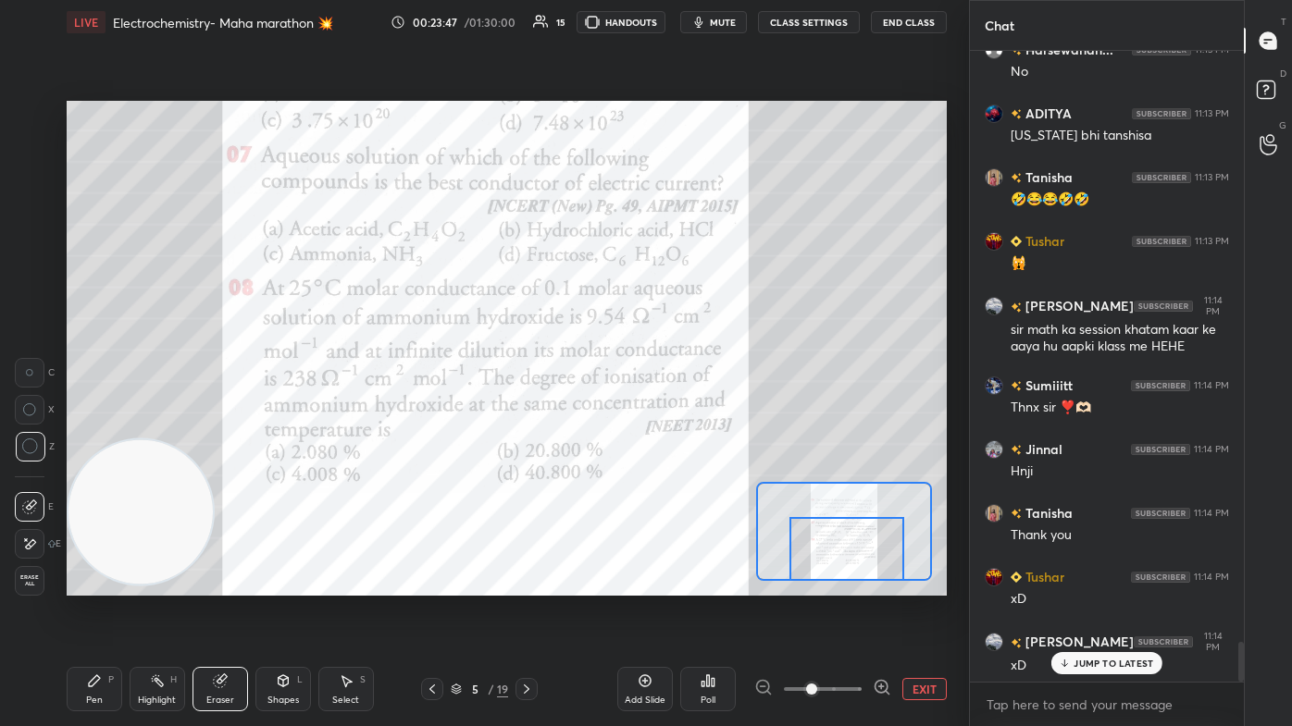
click at [89, 435] on div "Pen" at bounding box center [94, 700] width 17 height 9
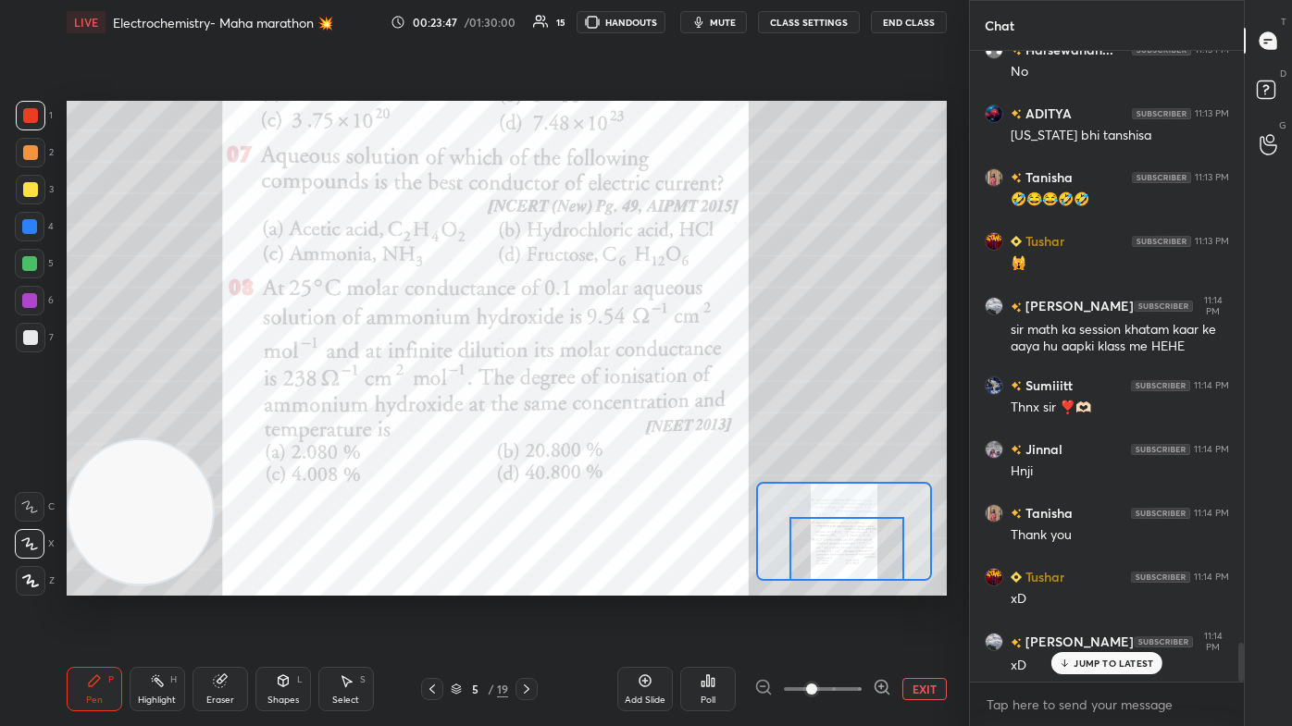
scroll to position [9551, 0]
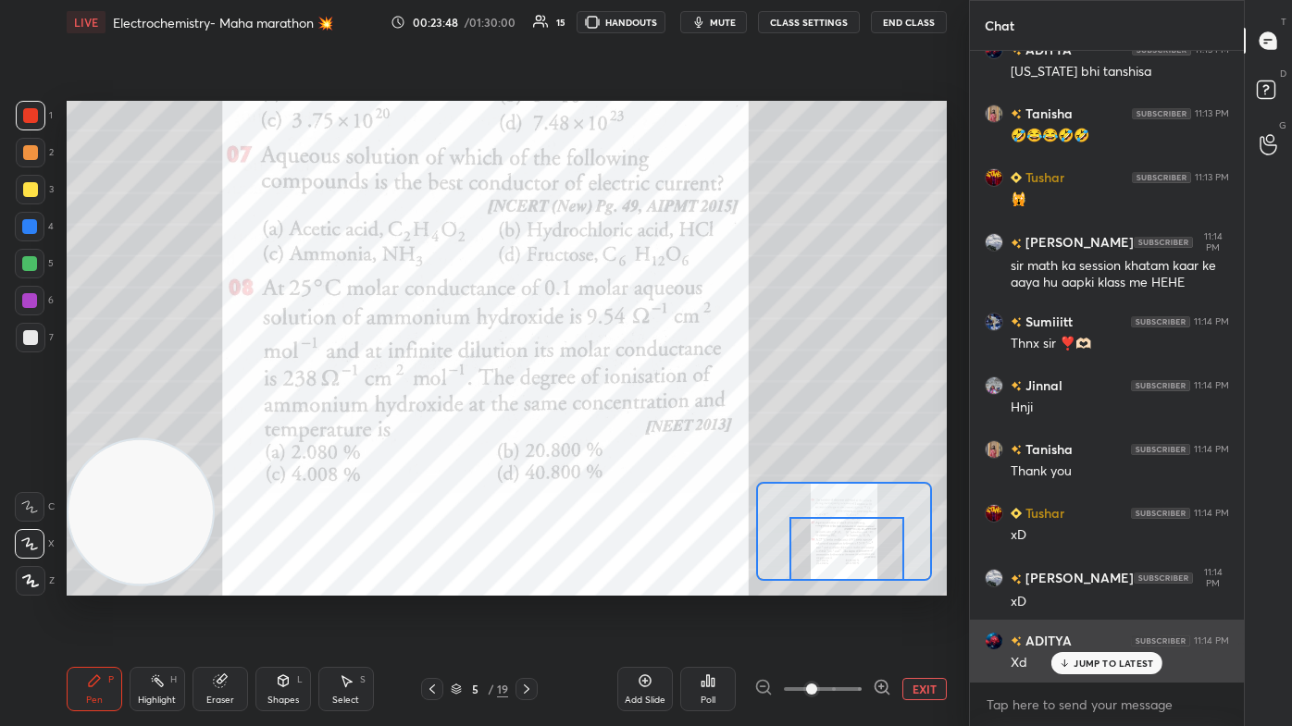
click at [663, 435] on p "JUMP TO LATEST" at bounding box center [1113, 663] width 80 height 11
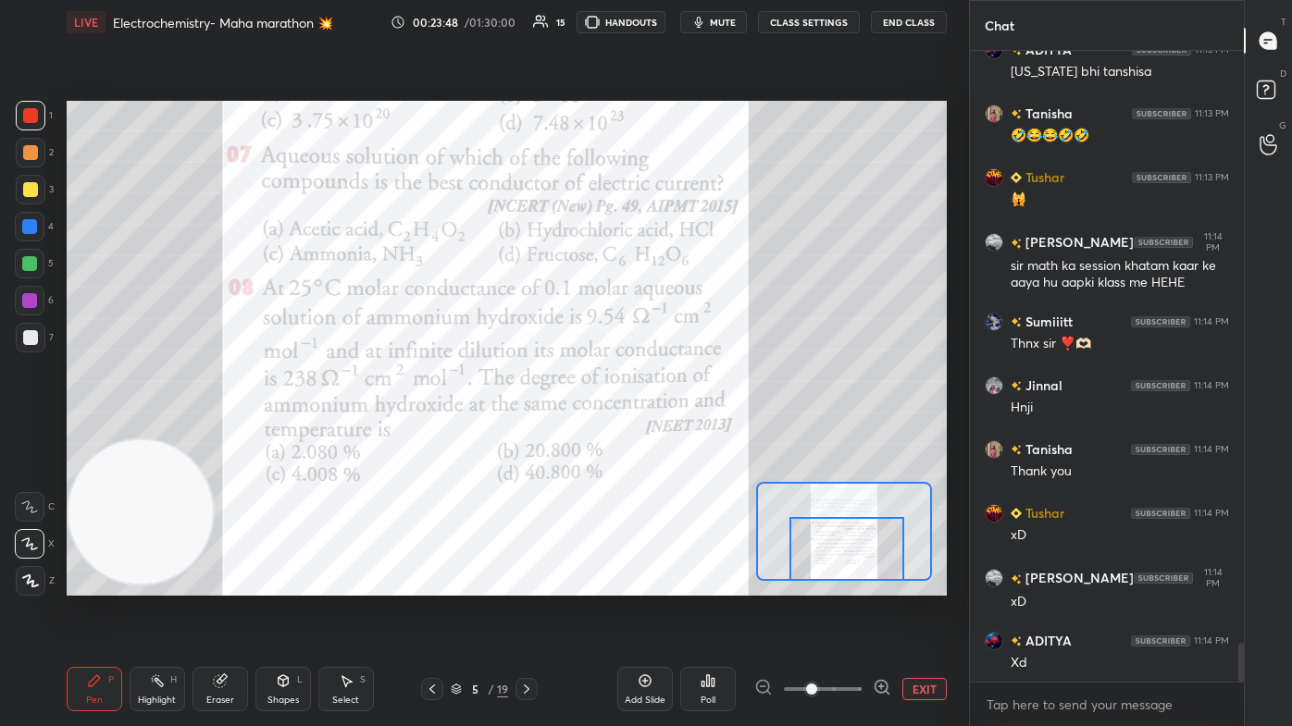
scroll to position [9616, 0]
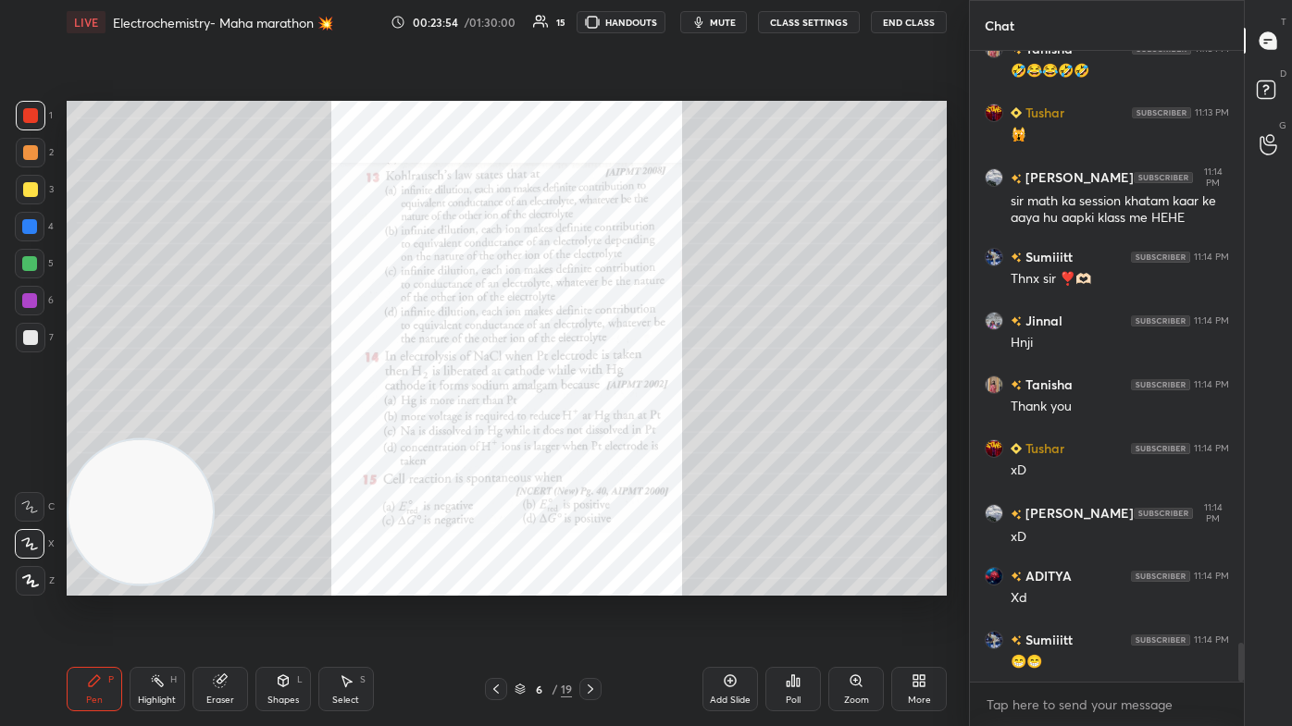
click at [663, 435] on div "Zoom" at bounding box center [856, 700] width 25 height 9
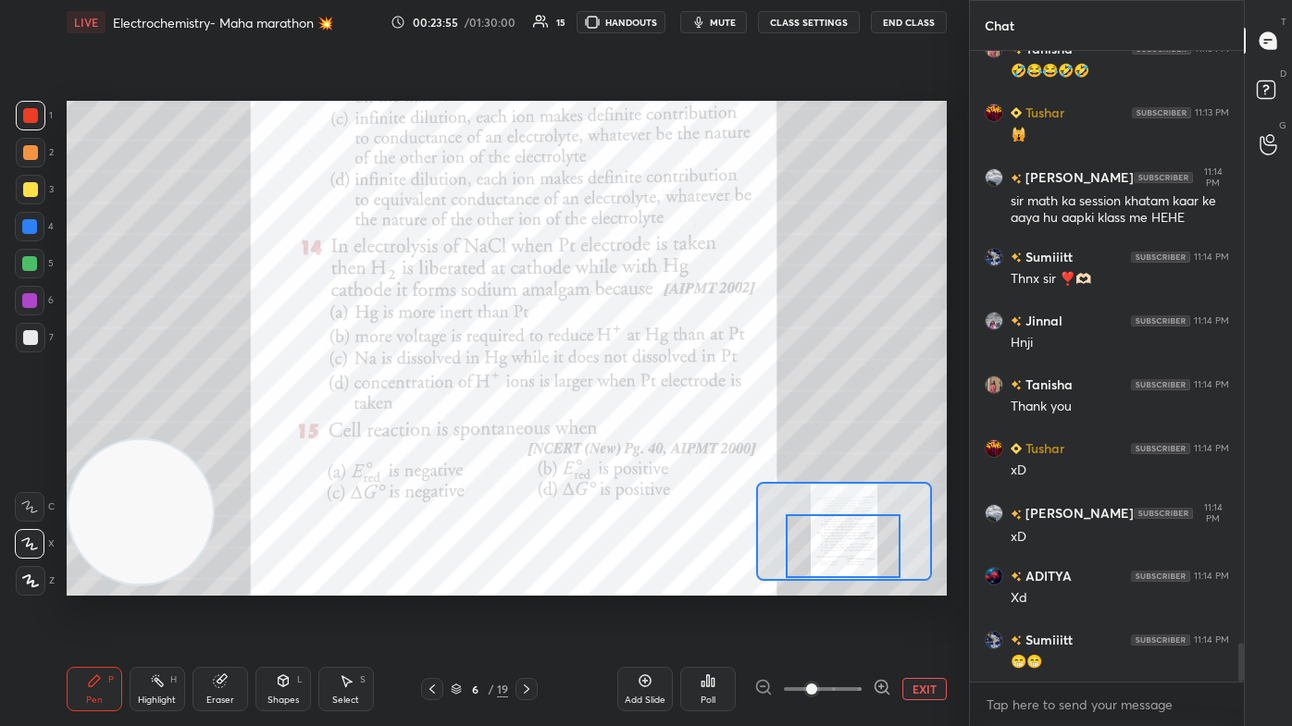
click at [663, 435] on div at bounding box center [843, 546] width 115 height 64
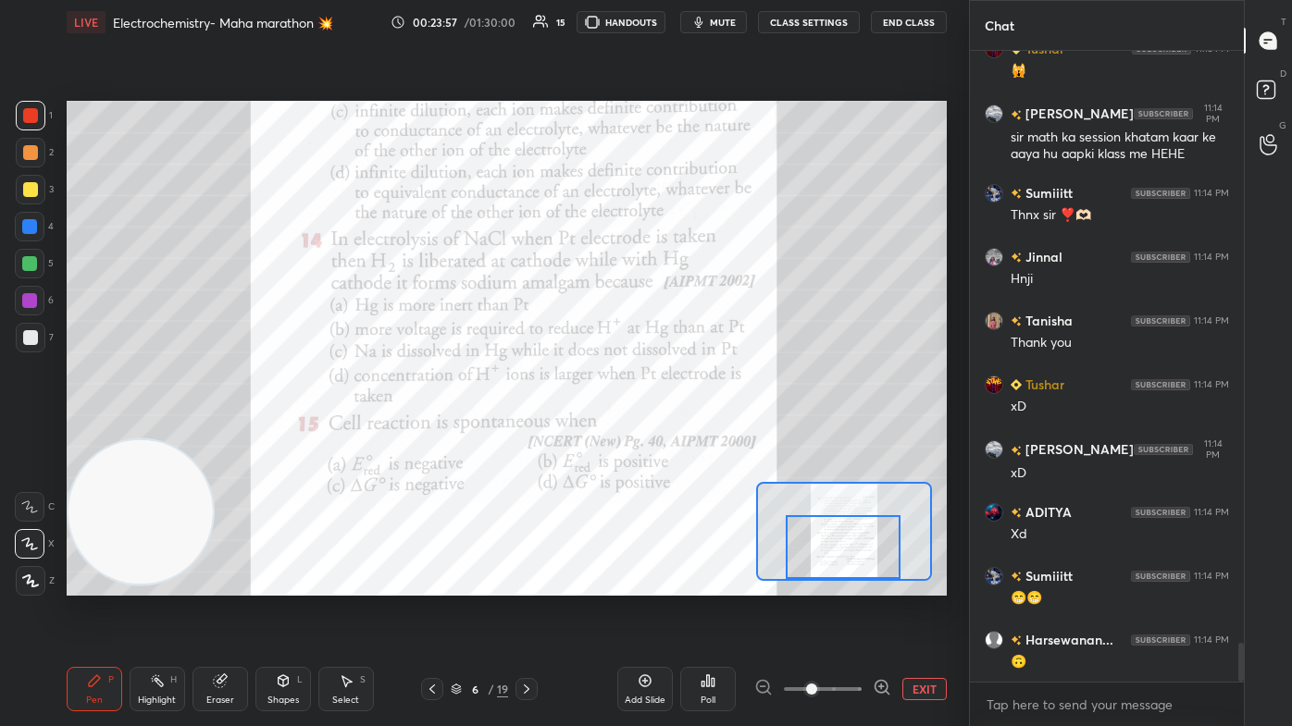
click at [663, 435] on span at bounding box center [811, 689] width 11 height 11
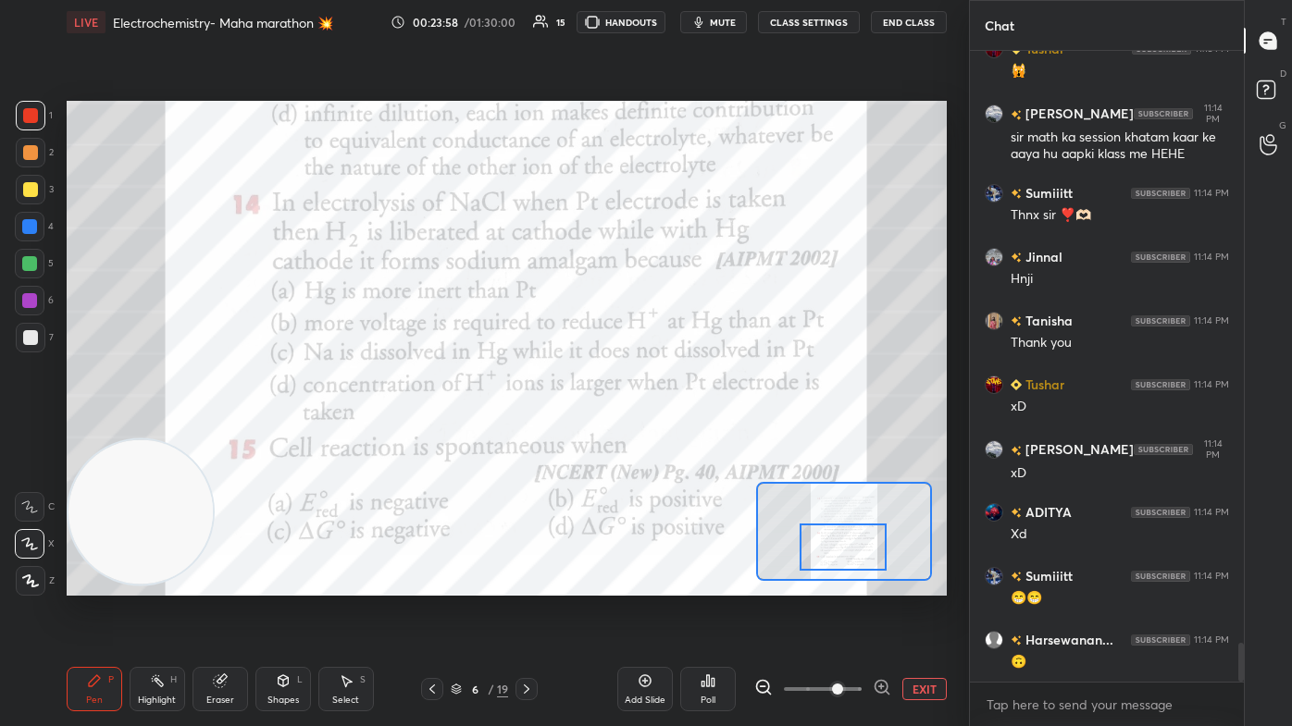
click at [663, 435] on div at bounding box center [842, 548] width 86 height 48
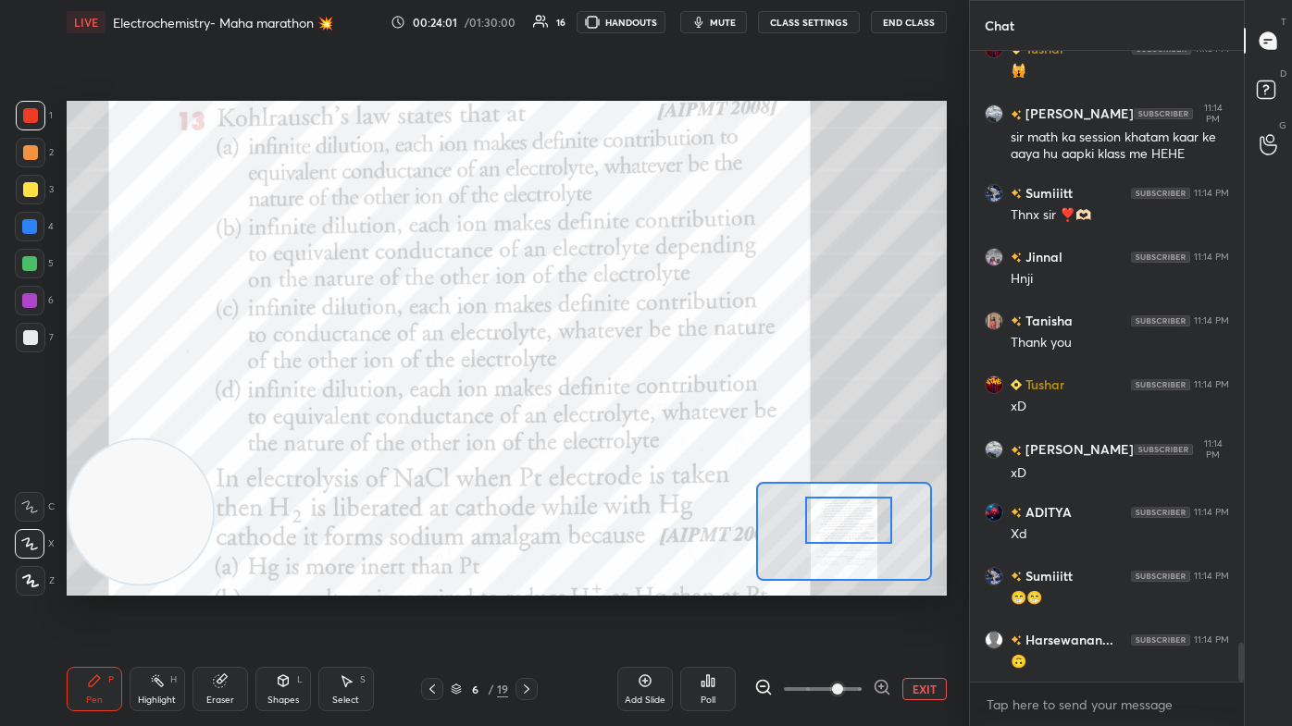
drag, startPoint x: 836, startPoint y: 558, endPoint x: 842, endPoint y: 531, distance: 27.4
click at [663, 435] on div at bounding box center [848, 521] width 86 height 48
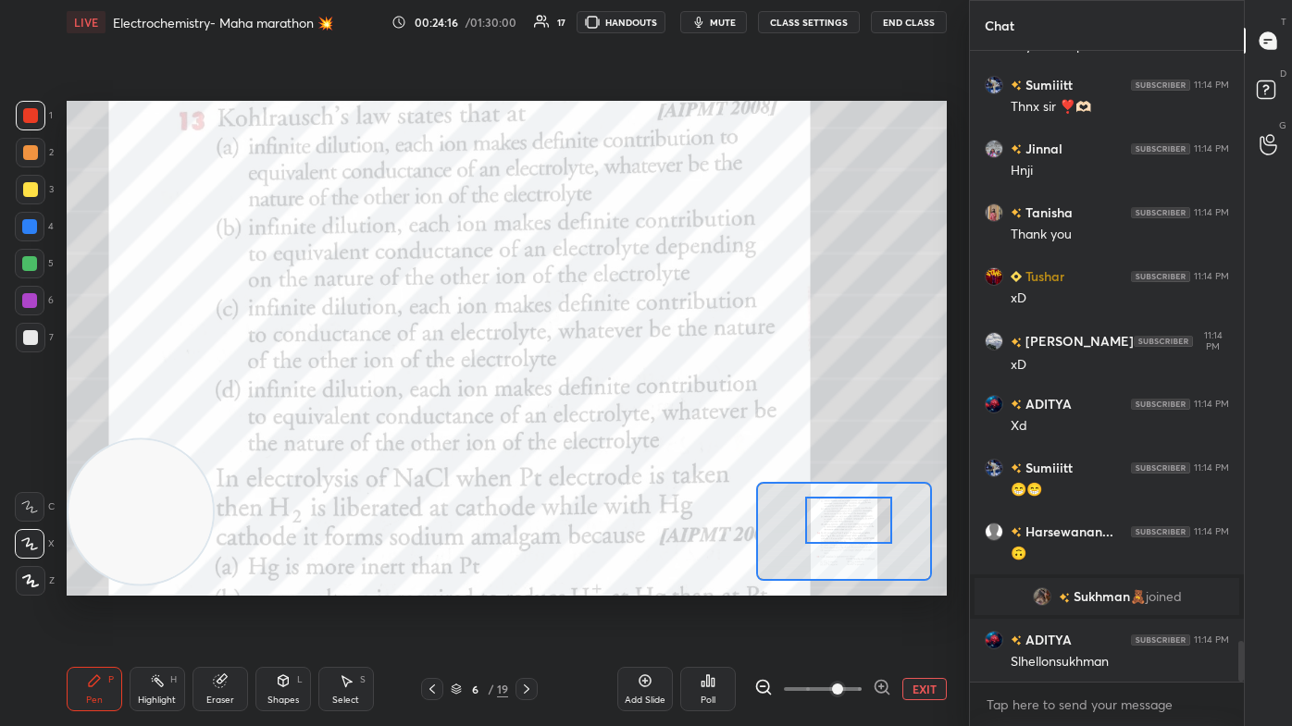
scroll to position [9275, 0]
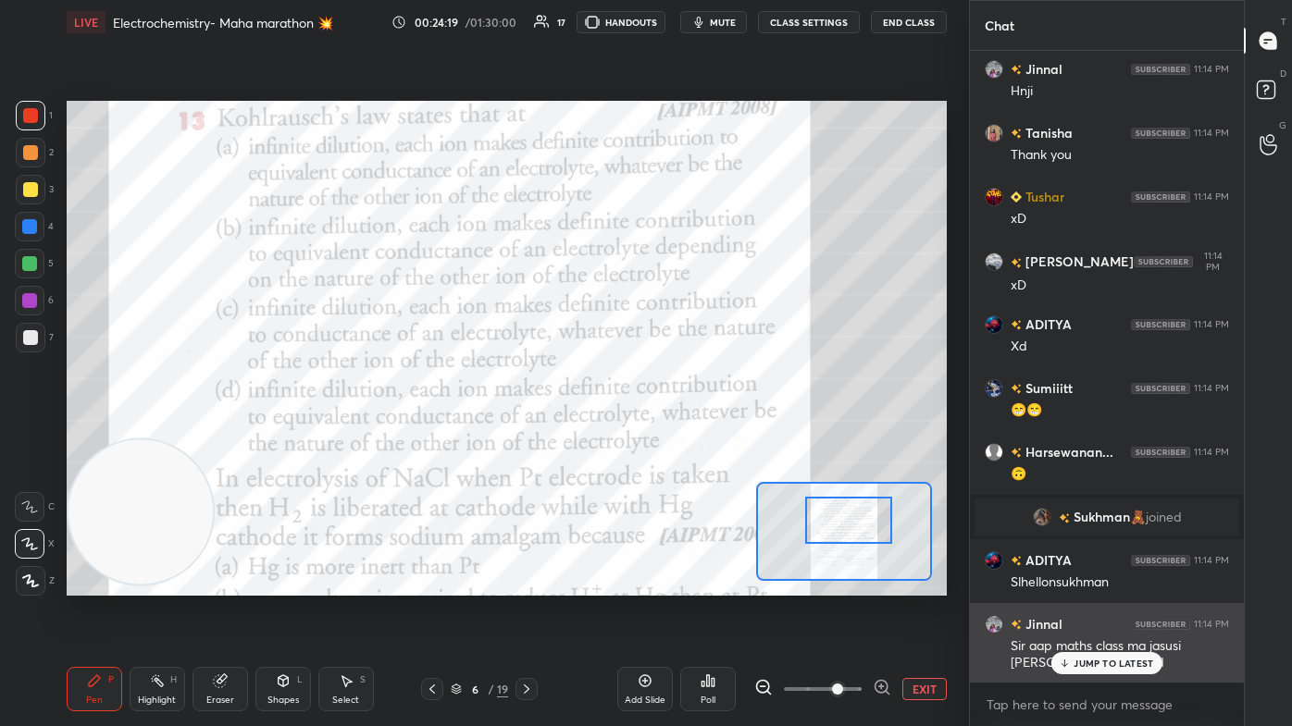
click at [663, 435] on p "JUMP TO LATEST" at bounding box center [1113, 663] width 80 height 11
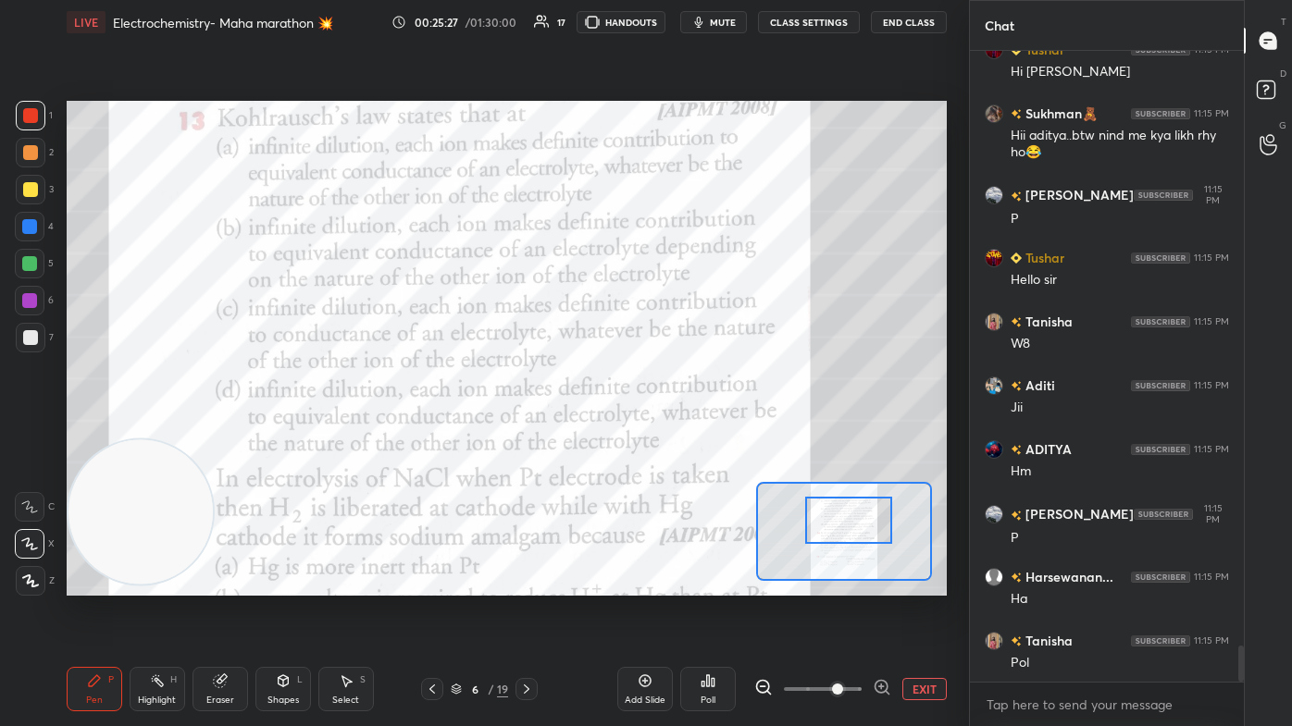
scroll to position [10300, 0]
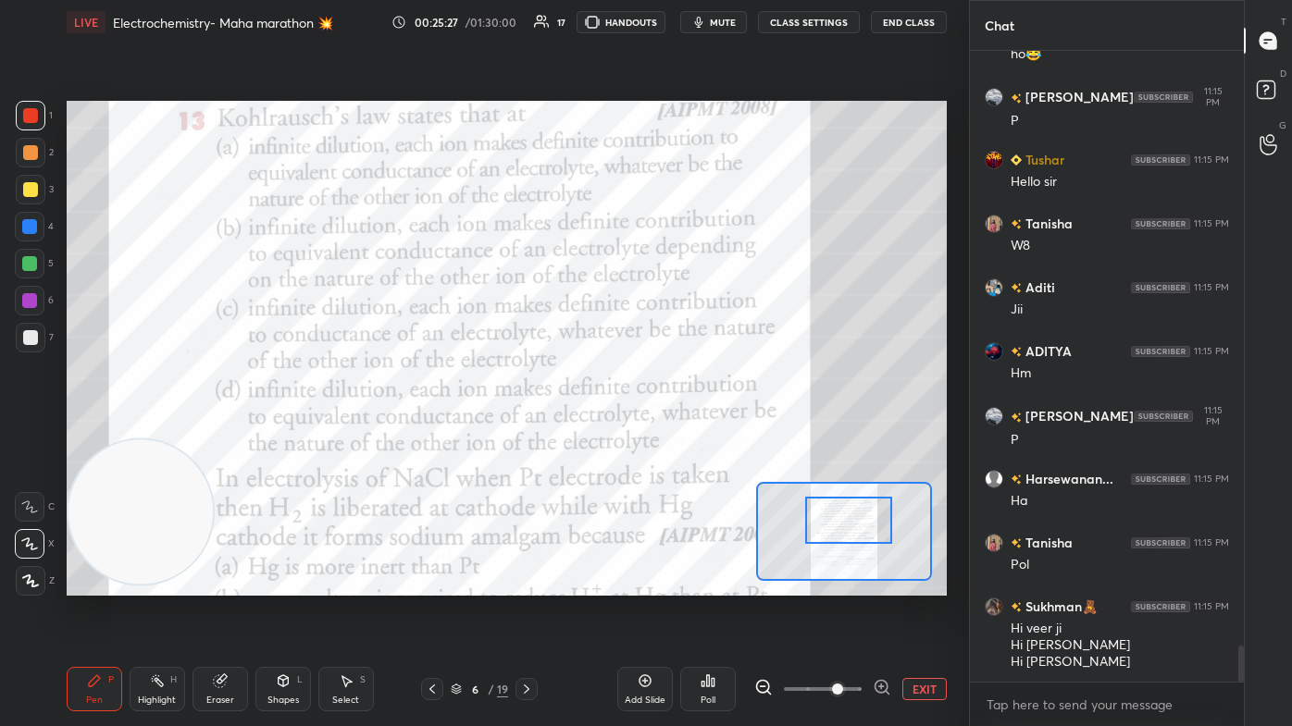
click at [663, 435] on div "Poll" at bounding box center [707, 700] width 15 height 9
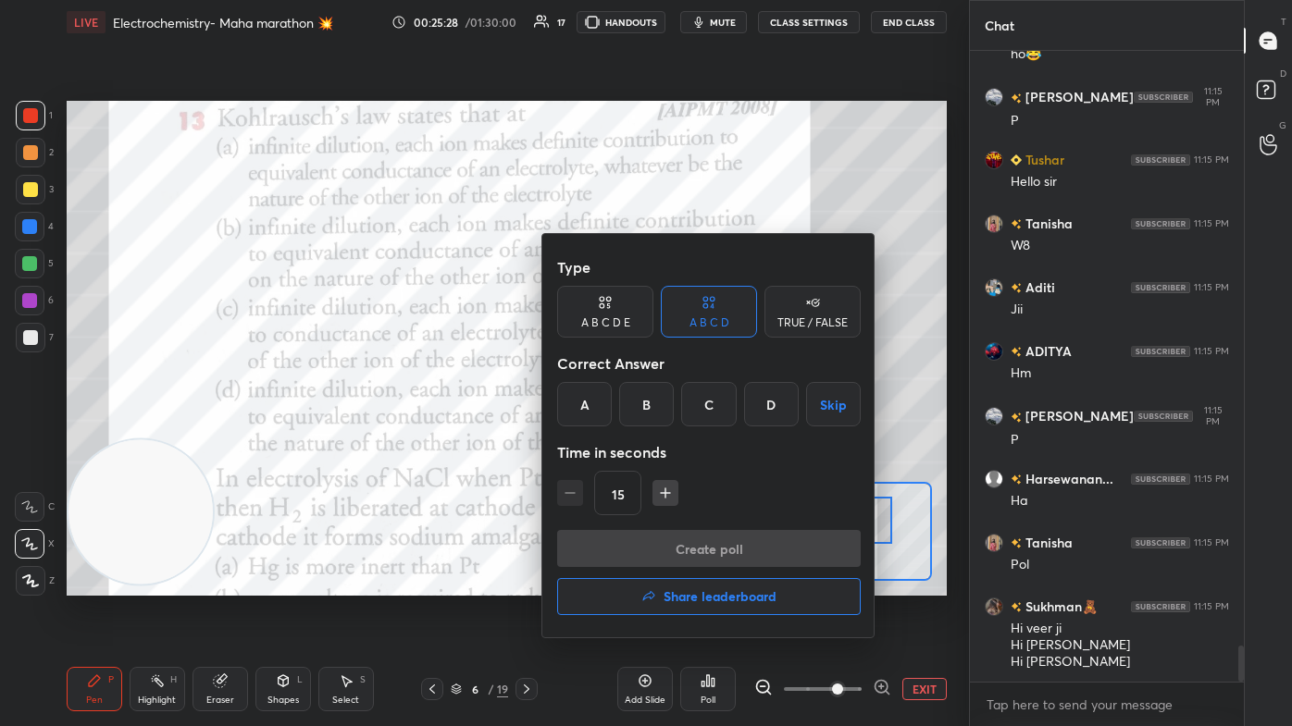
click at [663, 408] on div "D" at bounding box center [771, 404] width 55 height 44
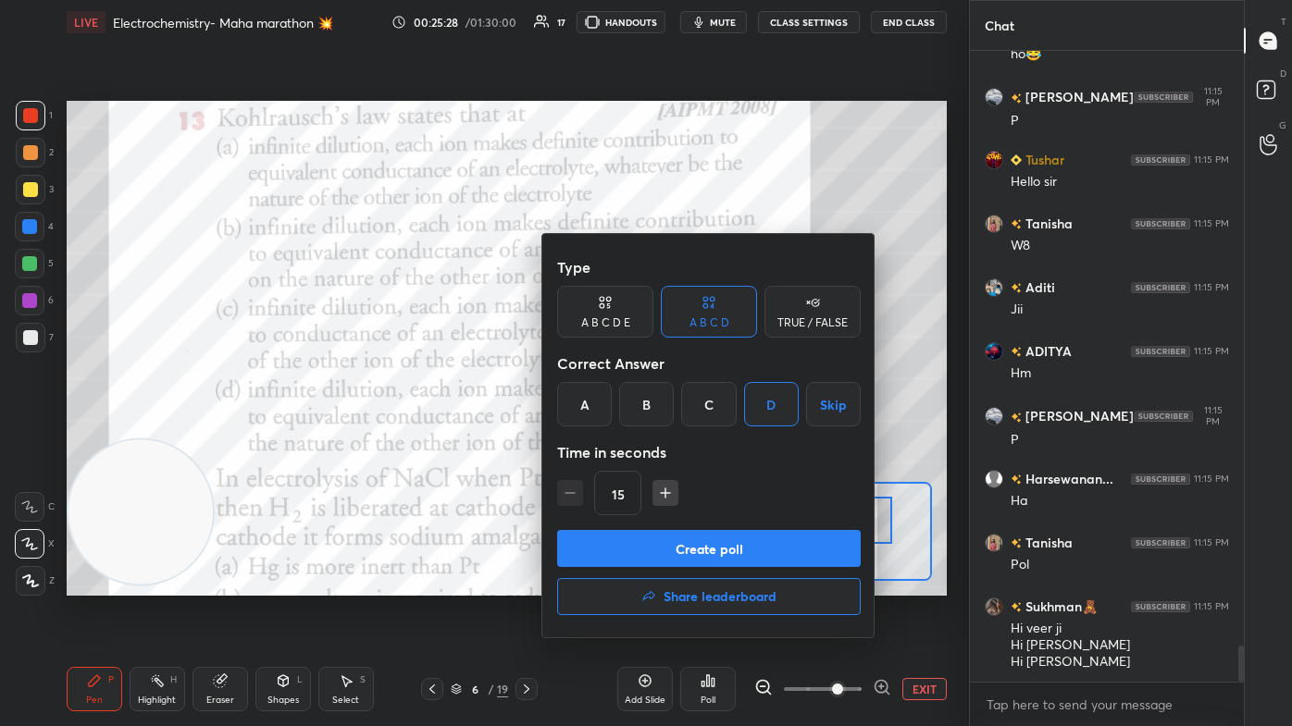
click at [663, 435] on button "Create poll" at bounding box center [708, 548] width 303 height 37
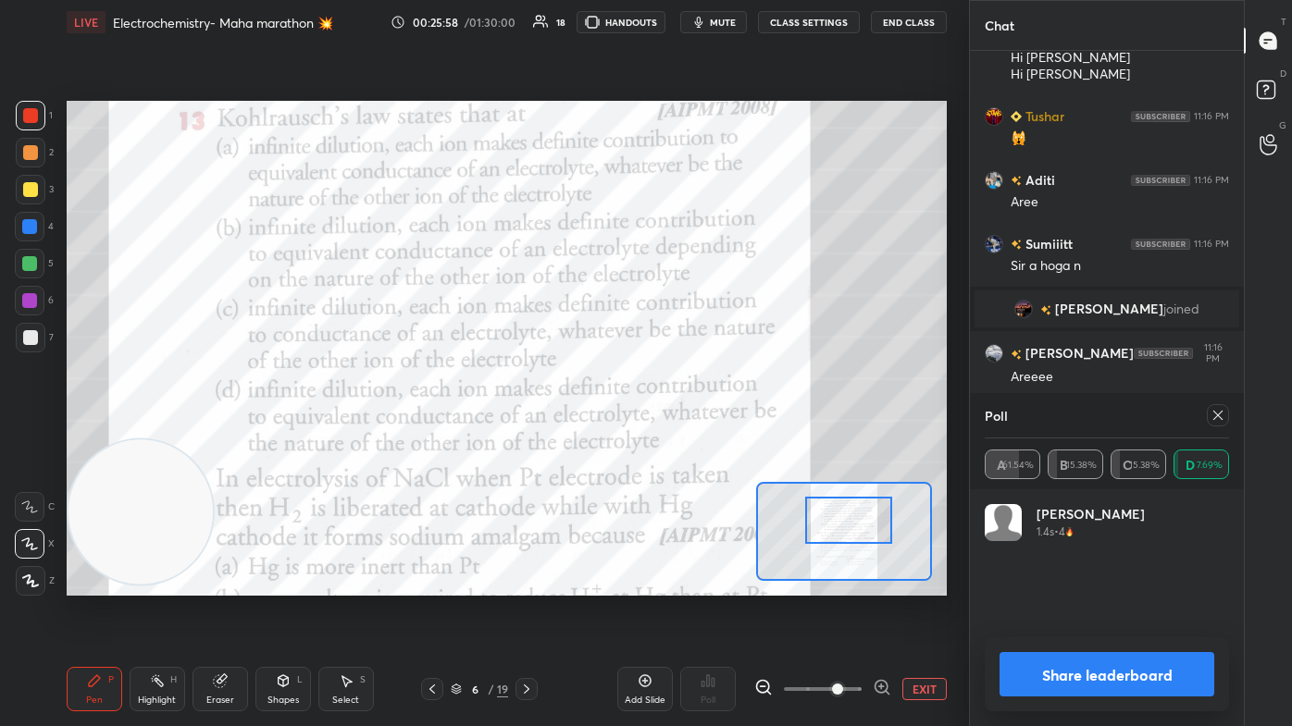
scroll to position [10952, 0]
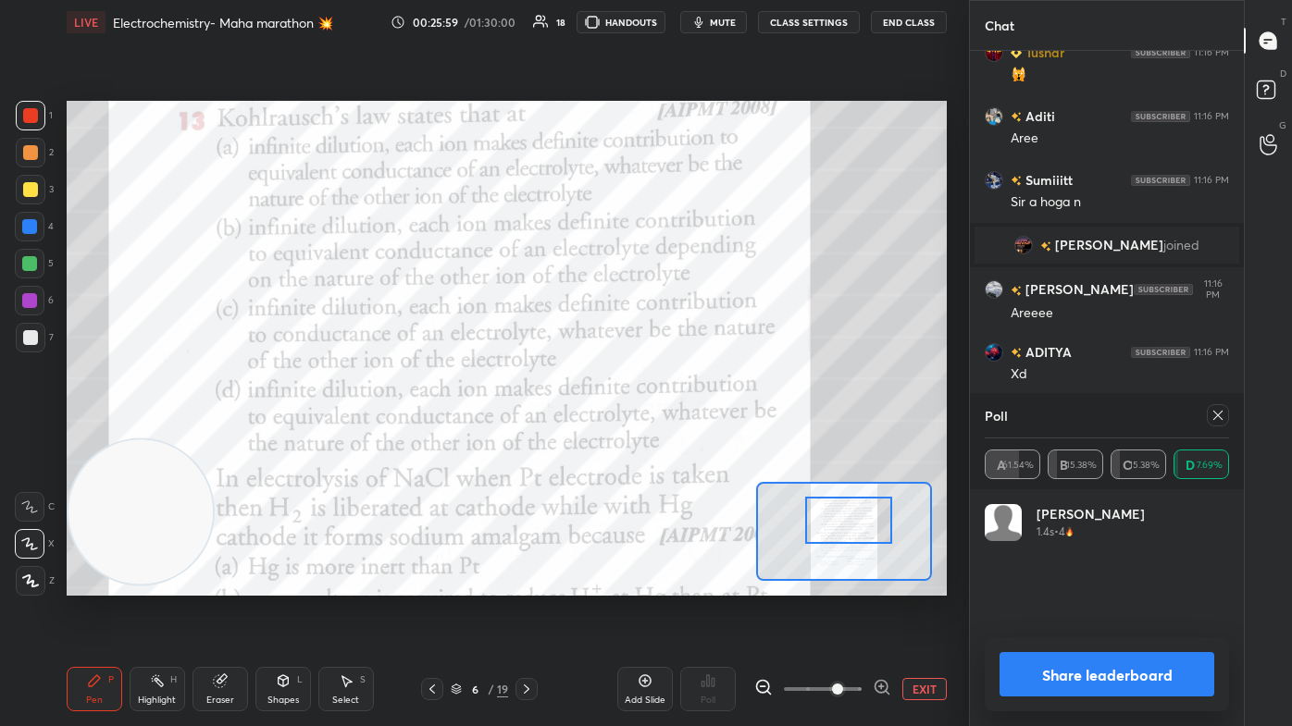
click at [663, 435] on button "Share leaderboard" at bounding box center [1106, 674] width 215 height 44
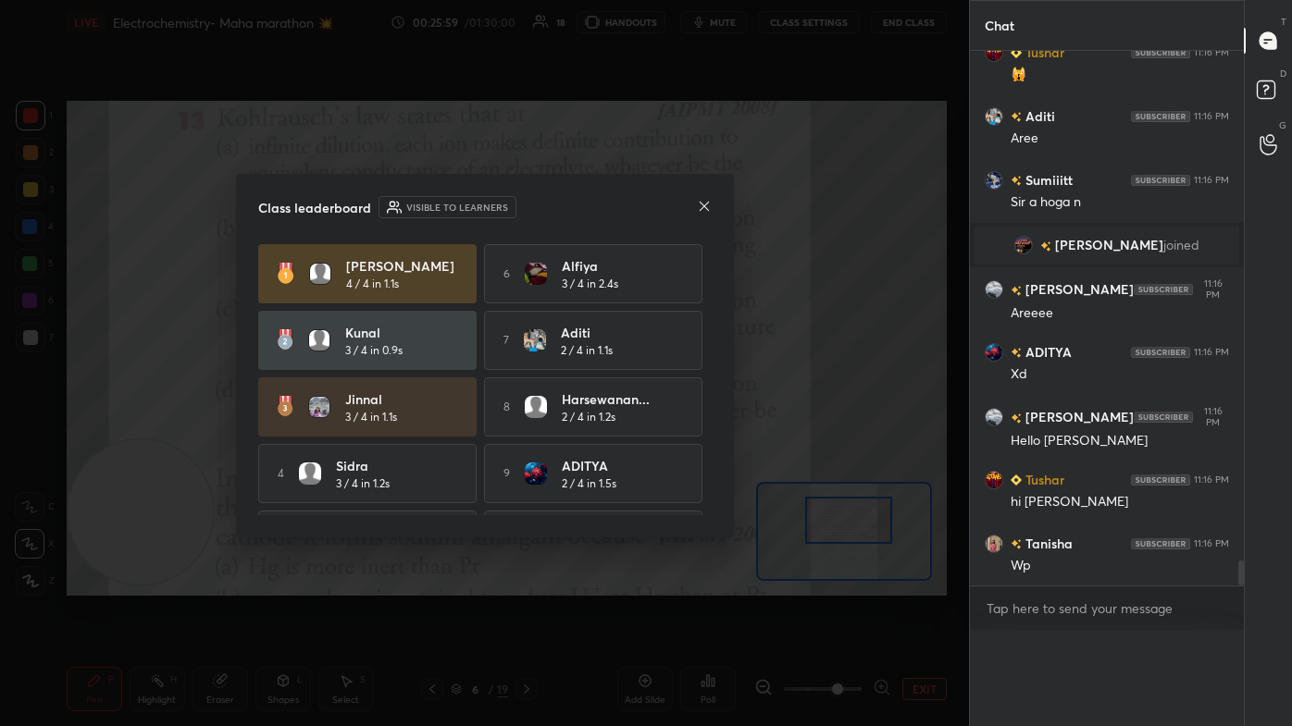
scroll to position [6, 5]
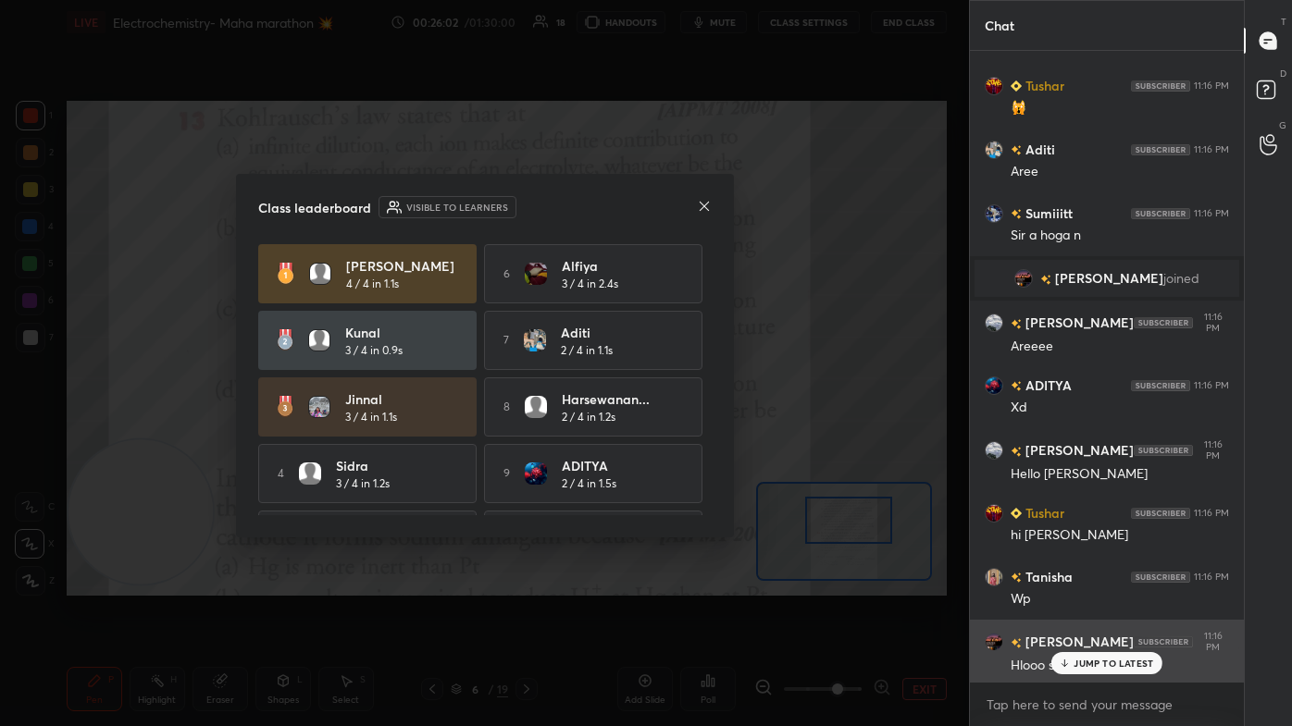
click at [663, 435] on p "JUMP TO LATEST" at bounding box center [1113, 663] width 80 height 11
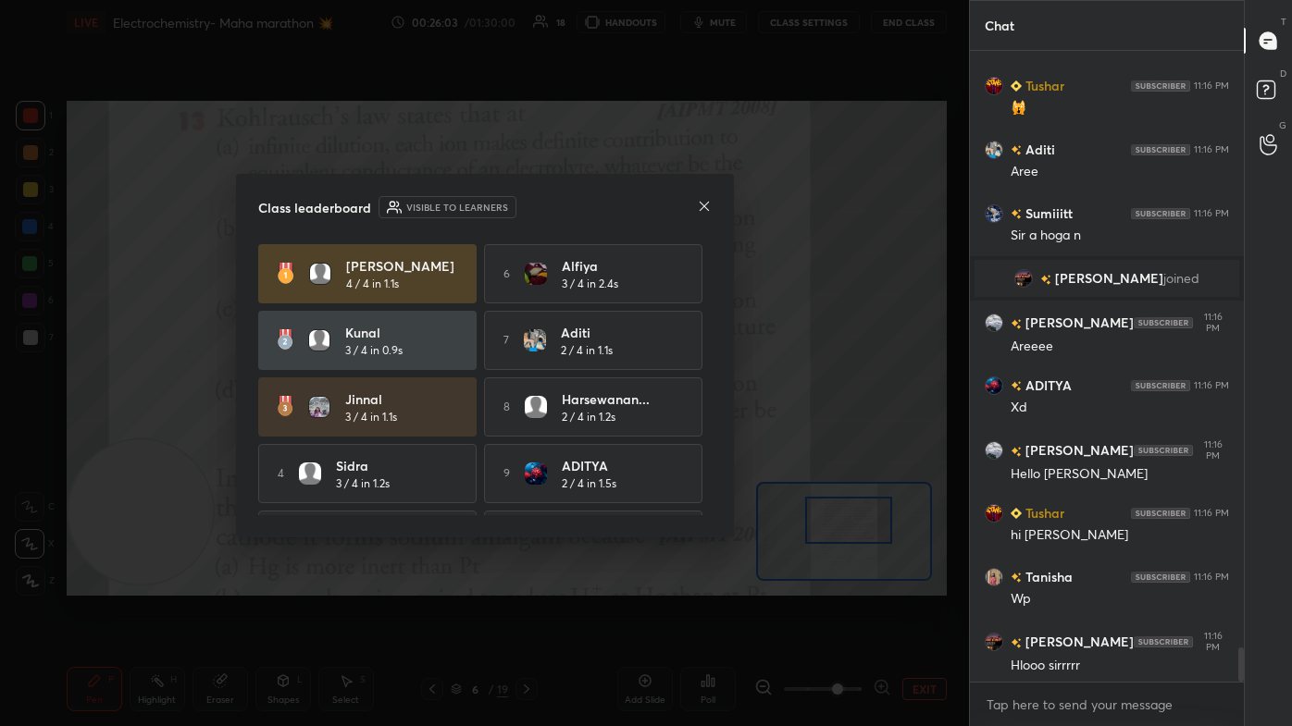
click at [663, 209] on icon at bounding box center [704, 206] width 15 height 15
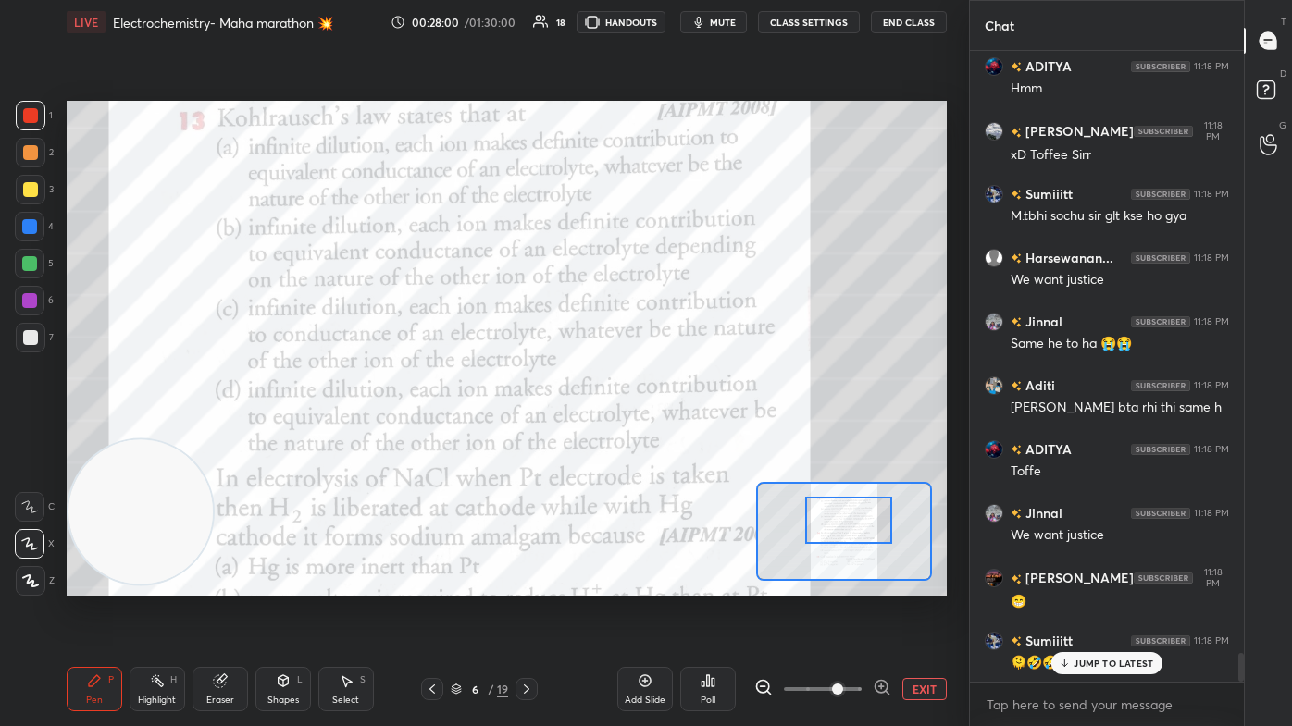
scroll to position [13188, 0]
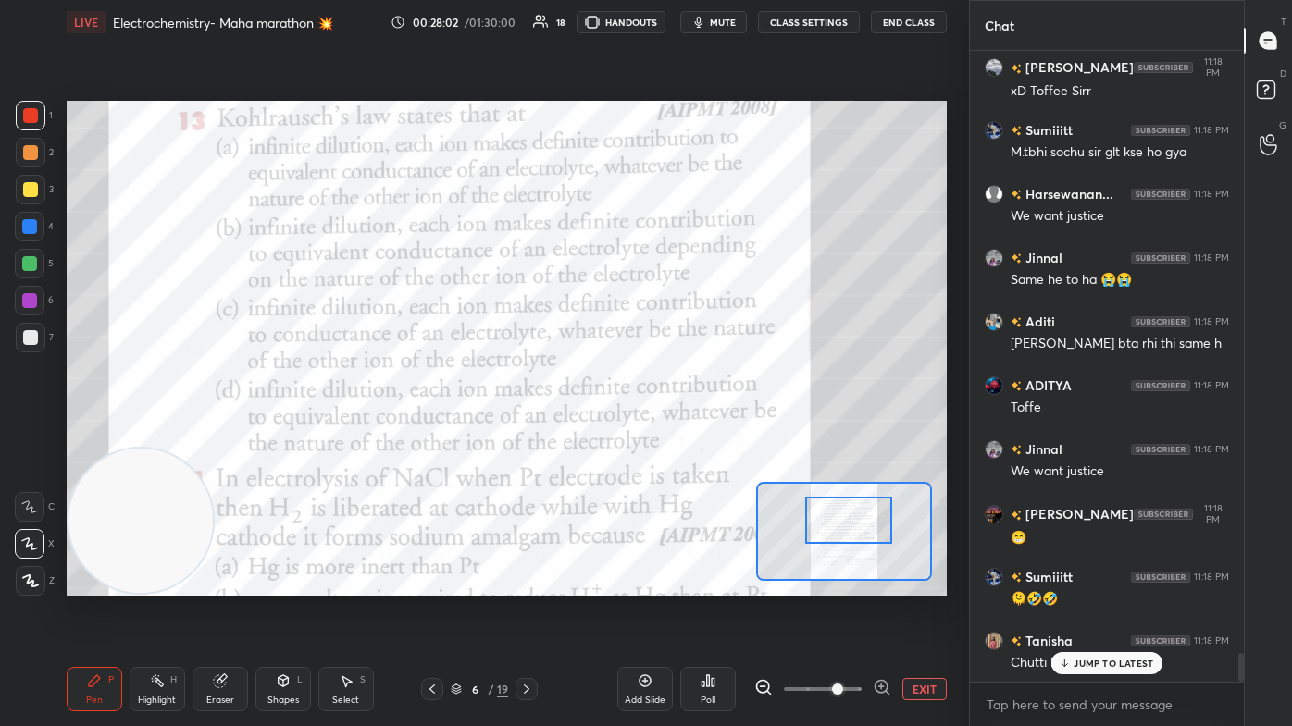
drag, startPoint x: 126, startPoint y: 517, endPoint x: 80, endPoint y: 556, distance: 60.4
click at [80, 435] on video at bounding box center [140, 521] width 145 height 145
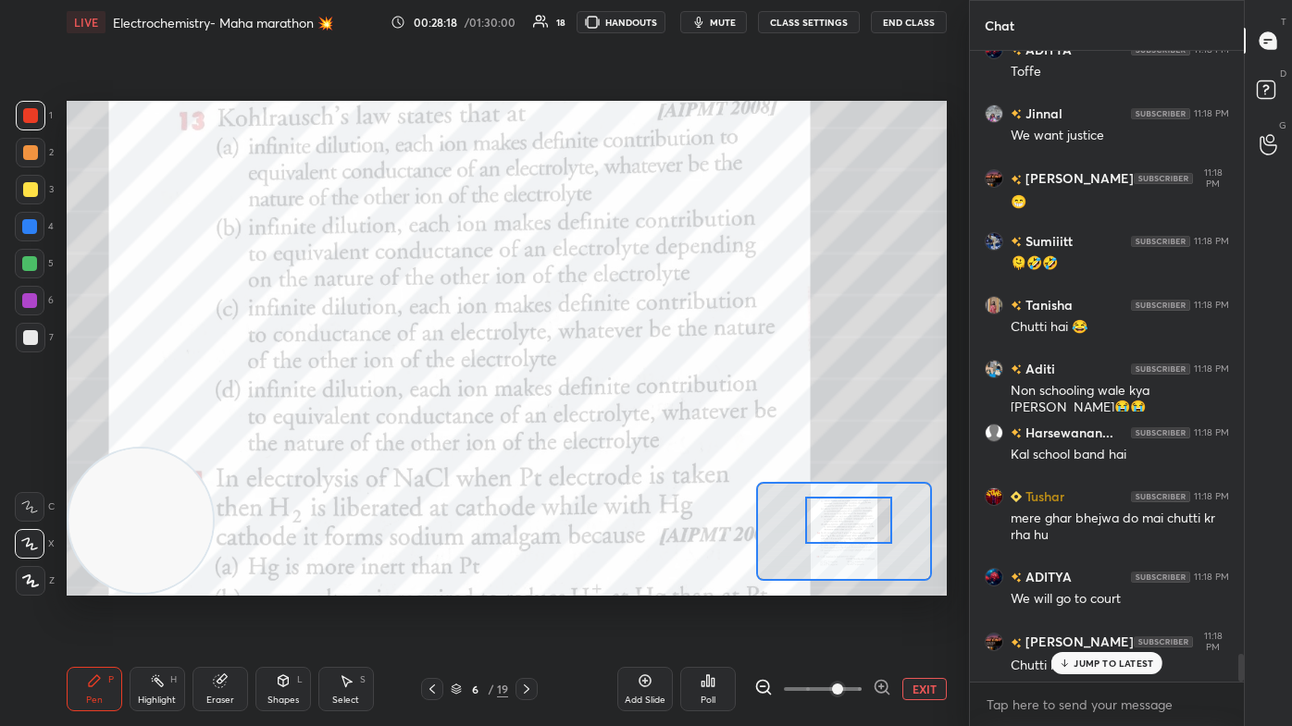
scroll to position [13588, 0]
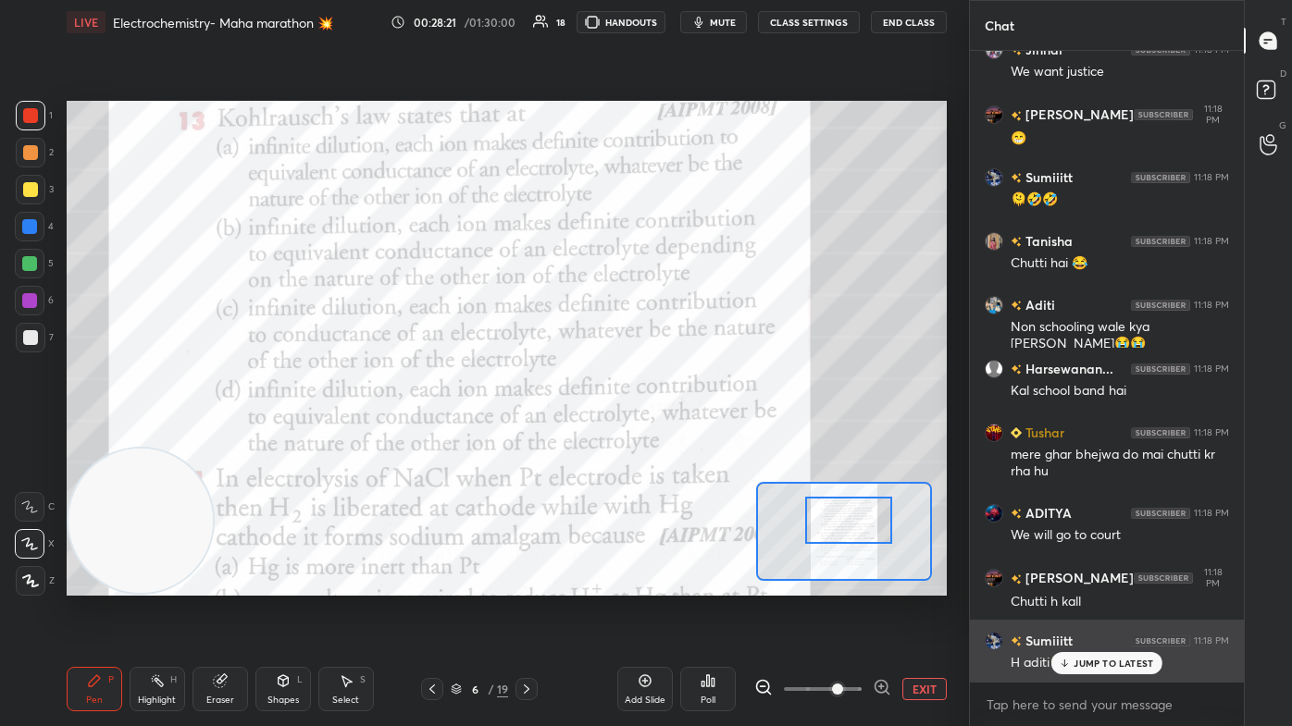
click at [663, 435] on p "JUMP TO LATEST" at bounding box center [1113, 663] width 80 height 11
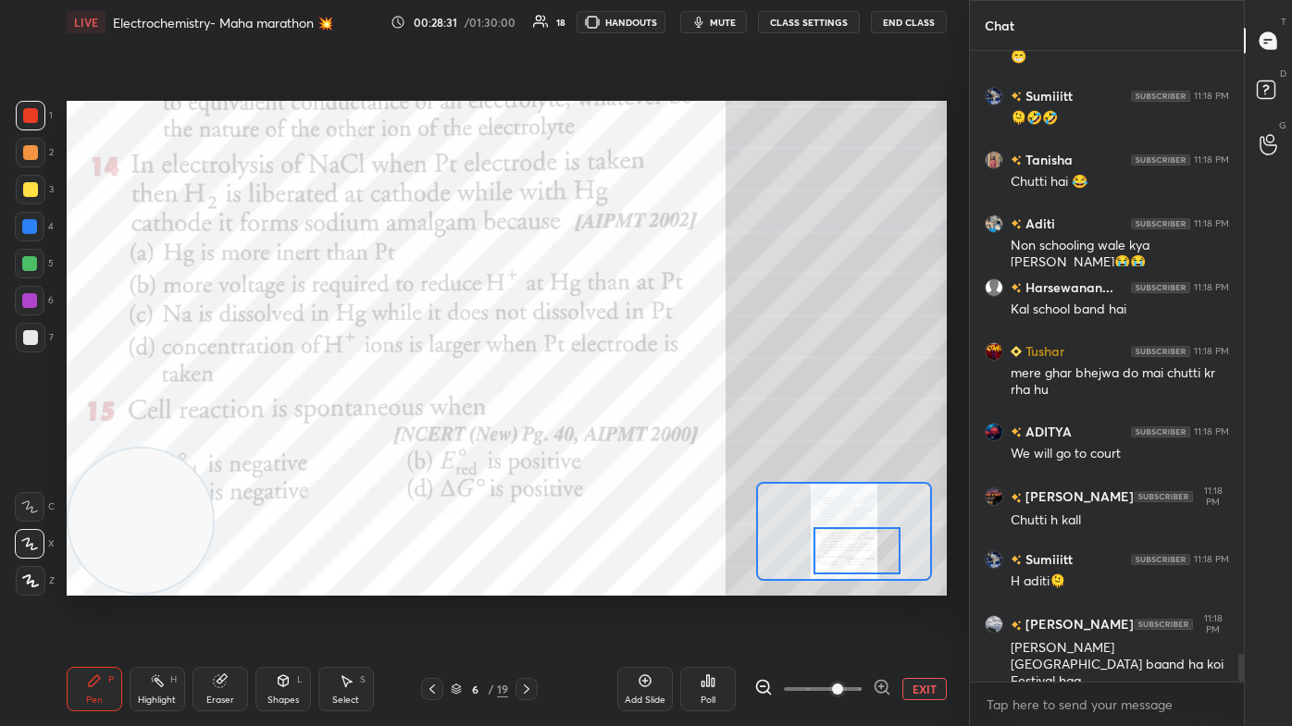
scroll to position [13733, 0]
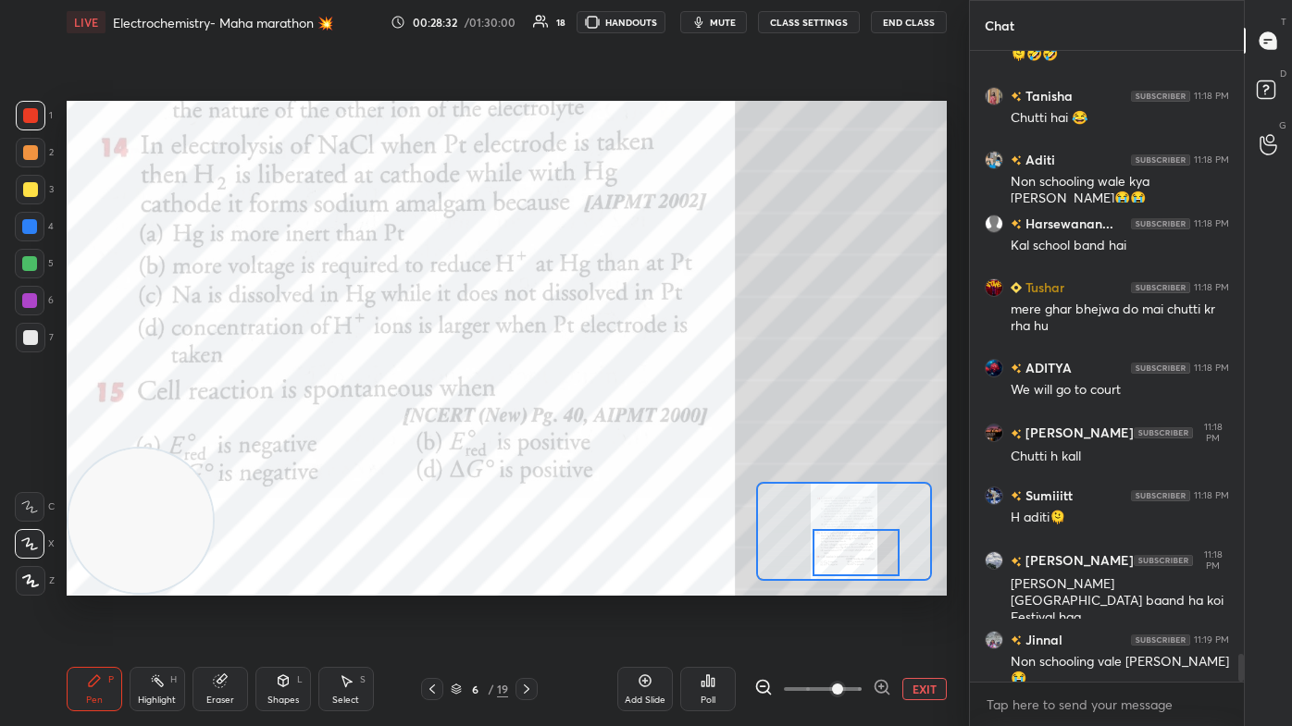
drag, startPoint x: 862, startPoint y: 516, endPoint x: 868, endPoint y: 552, distance: 36.5
click at [663, 435] on div at bounding box center [855, 553] width 86 height 48
click at [30, 232] on div at bounding box center [29, 226] width 15 height 15
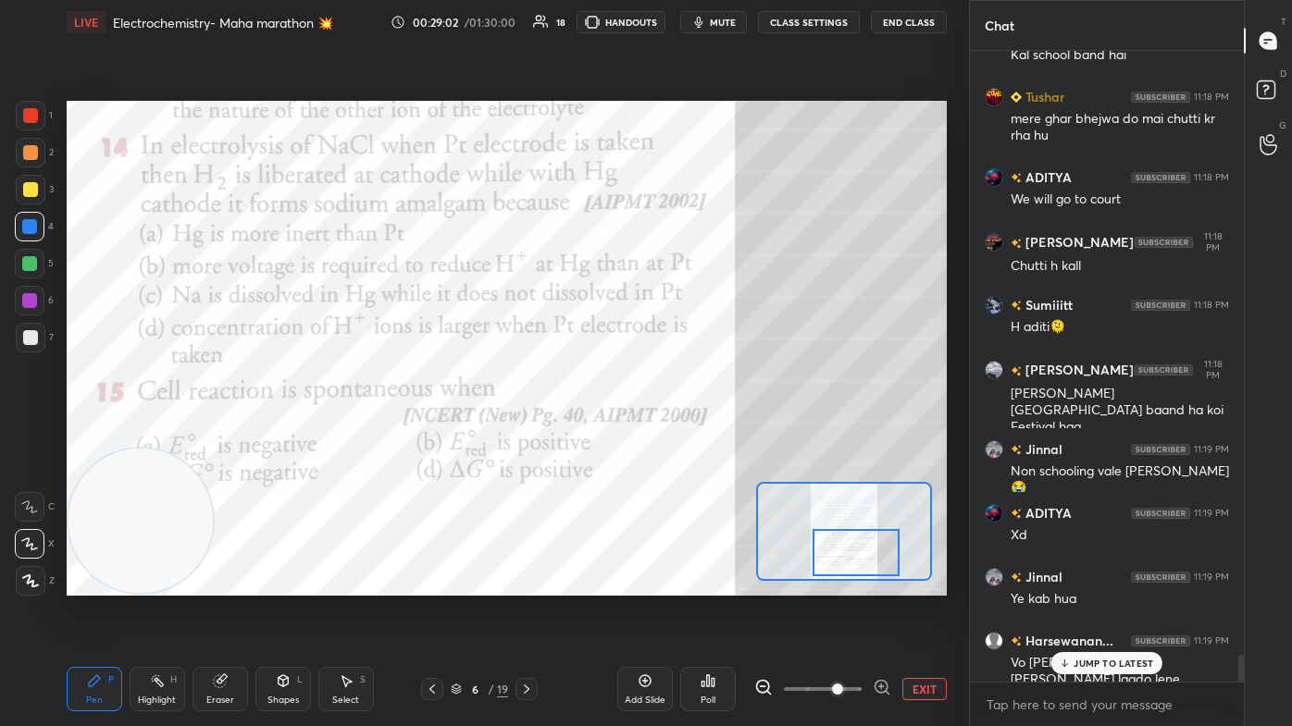
scroll to position [13988, 0]
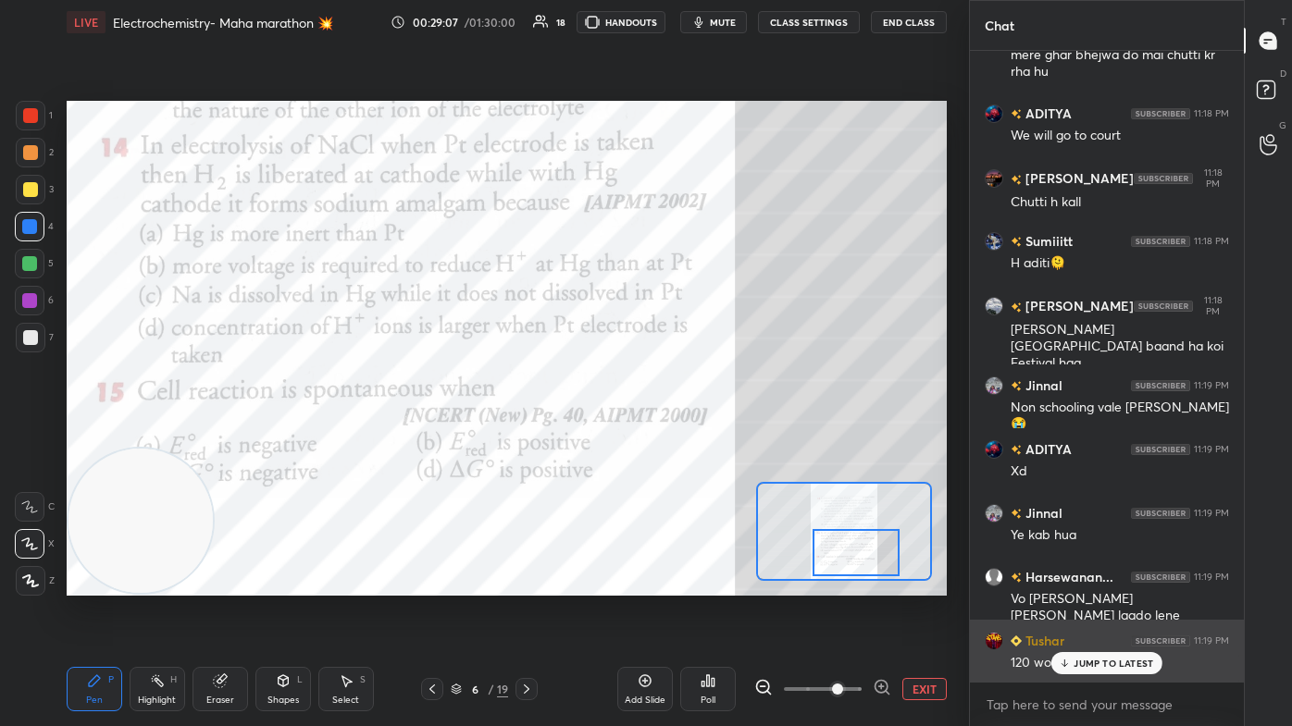
click at [663, 435] on p "JUMP TO LATEST" at bounding box center [1113, 663] width 80 height 11
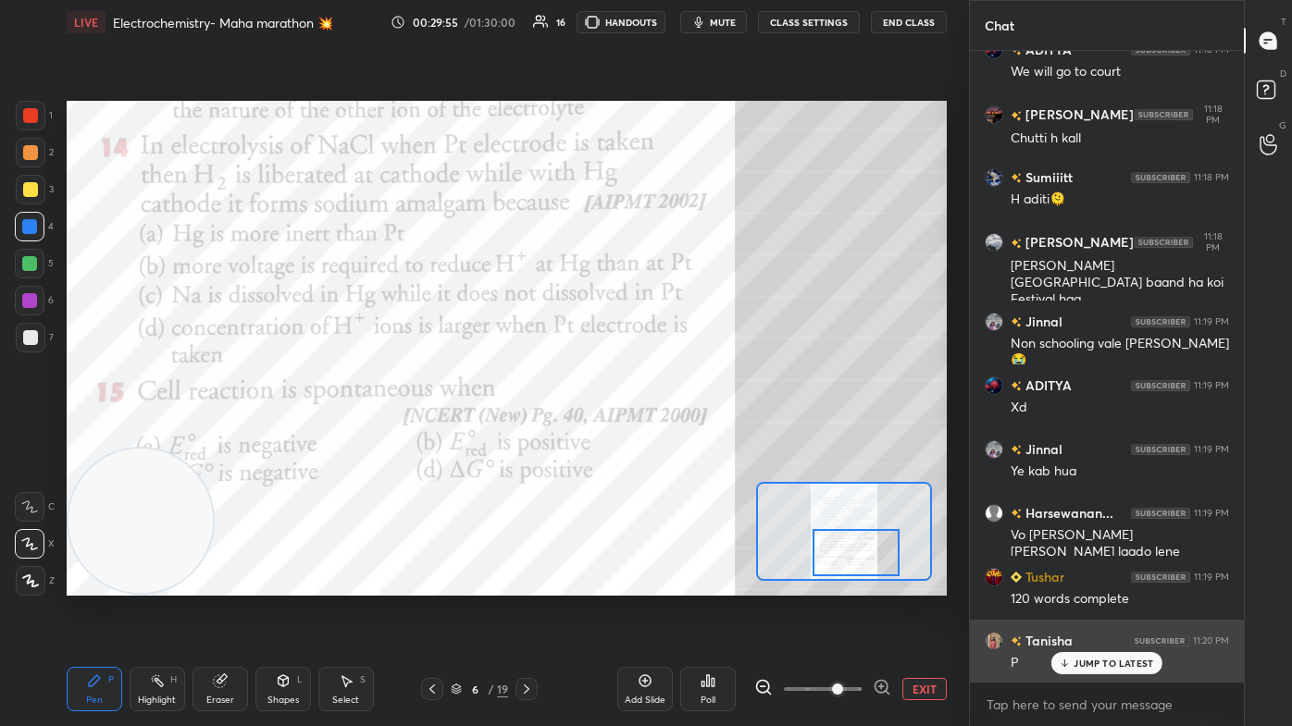
click at [663, 435] on p "JUMP TO LATEST" at bounding box center [1113, 663] width 80 height 11
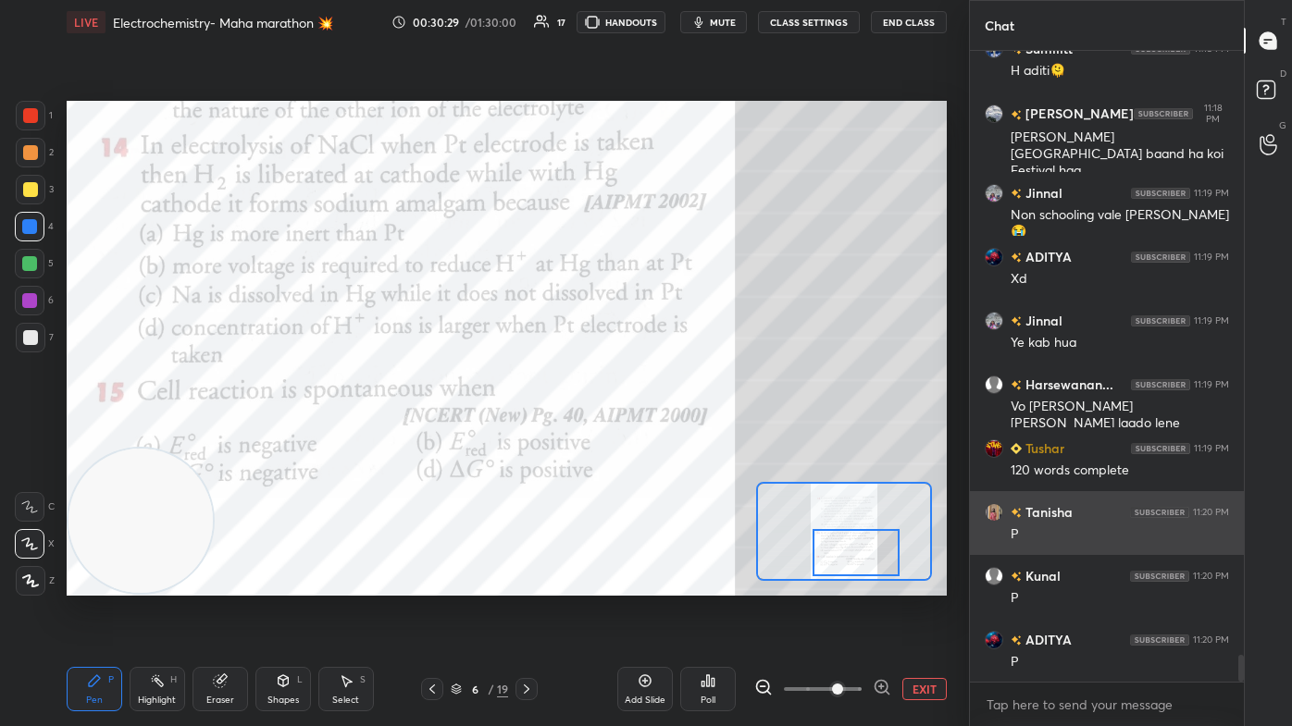
scroll to position [14244, 0]
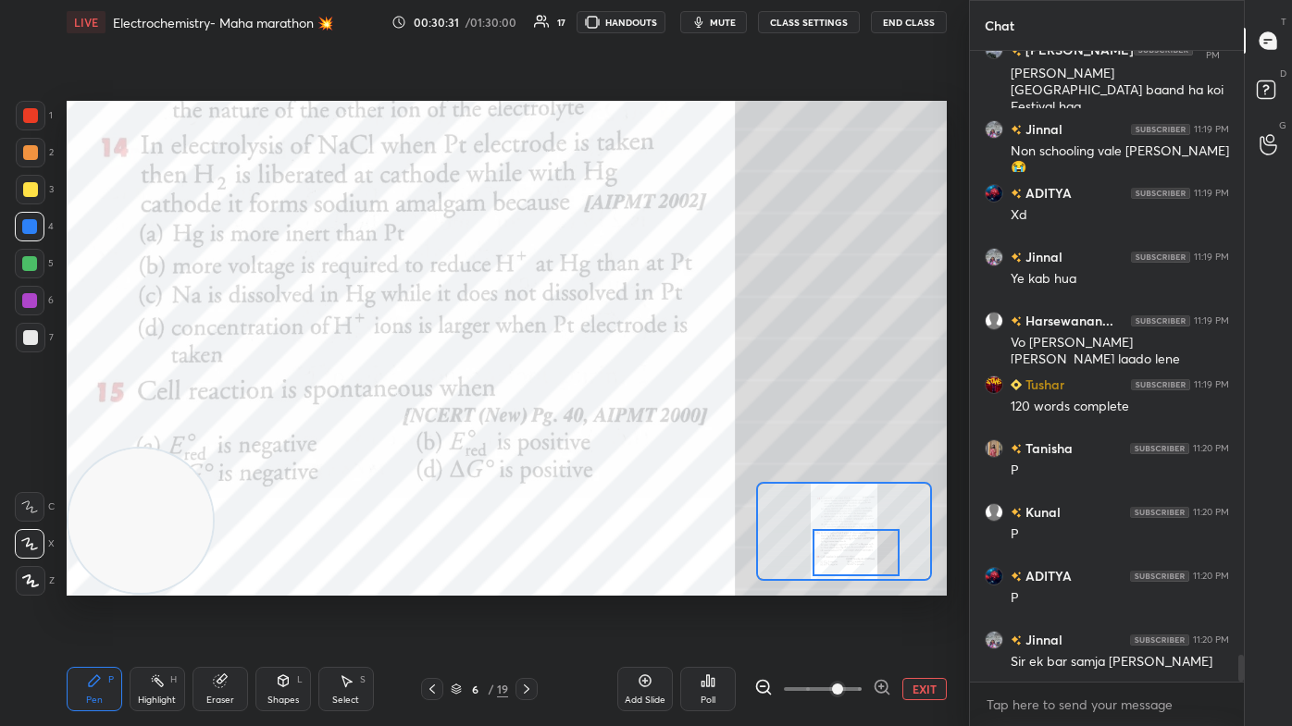
click at [663, 435] on div "Poll" at bounding box center [708, 689] width 56 height 44
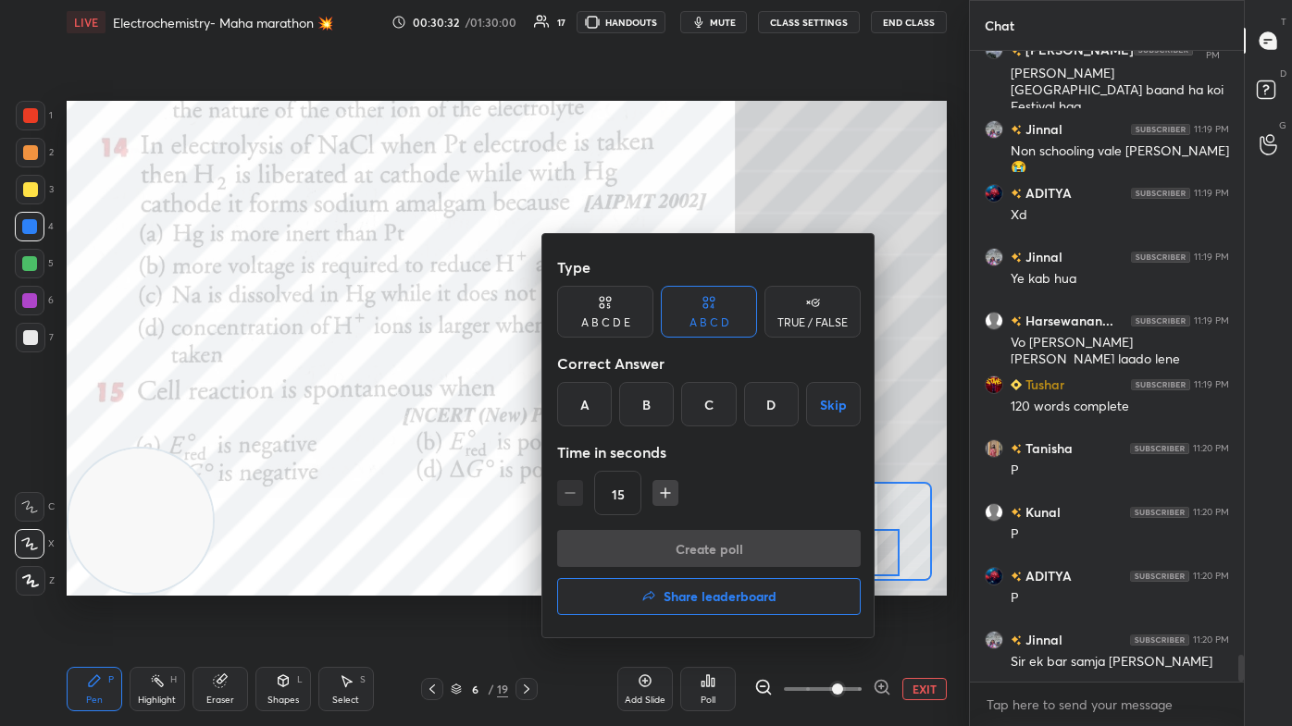
click at [656, 404] on div "B" at bounding box center [646, 404] width 55 height 44
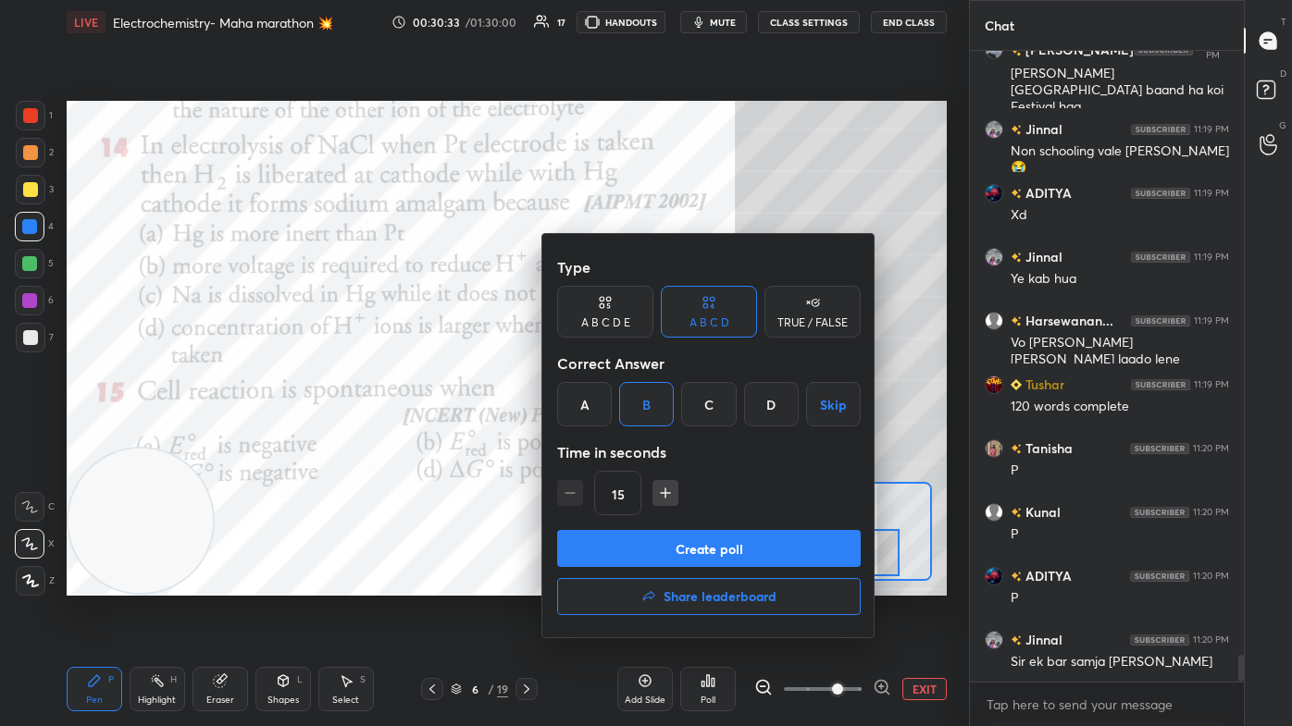
click at [663, 435] on button "Create poll" at bounding box center [708, 548] width 303 height 37
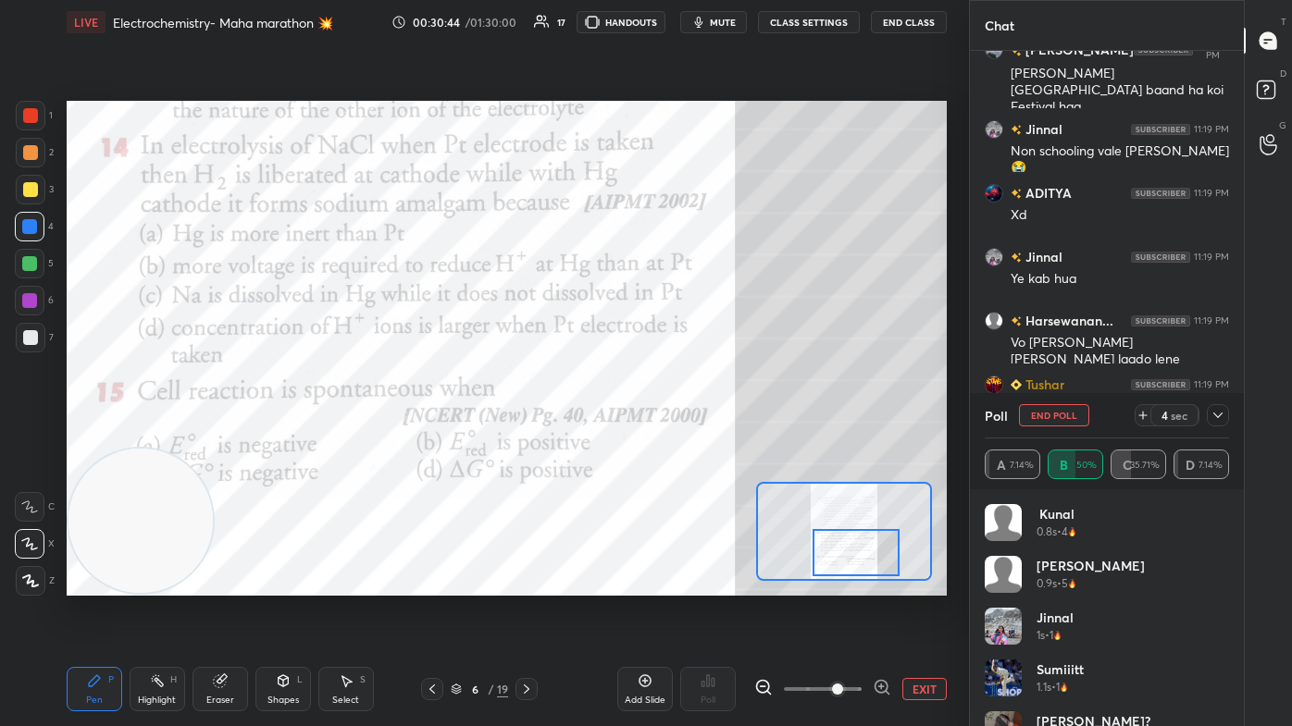
scroll to position [14404, 0]
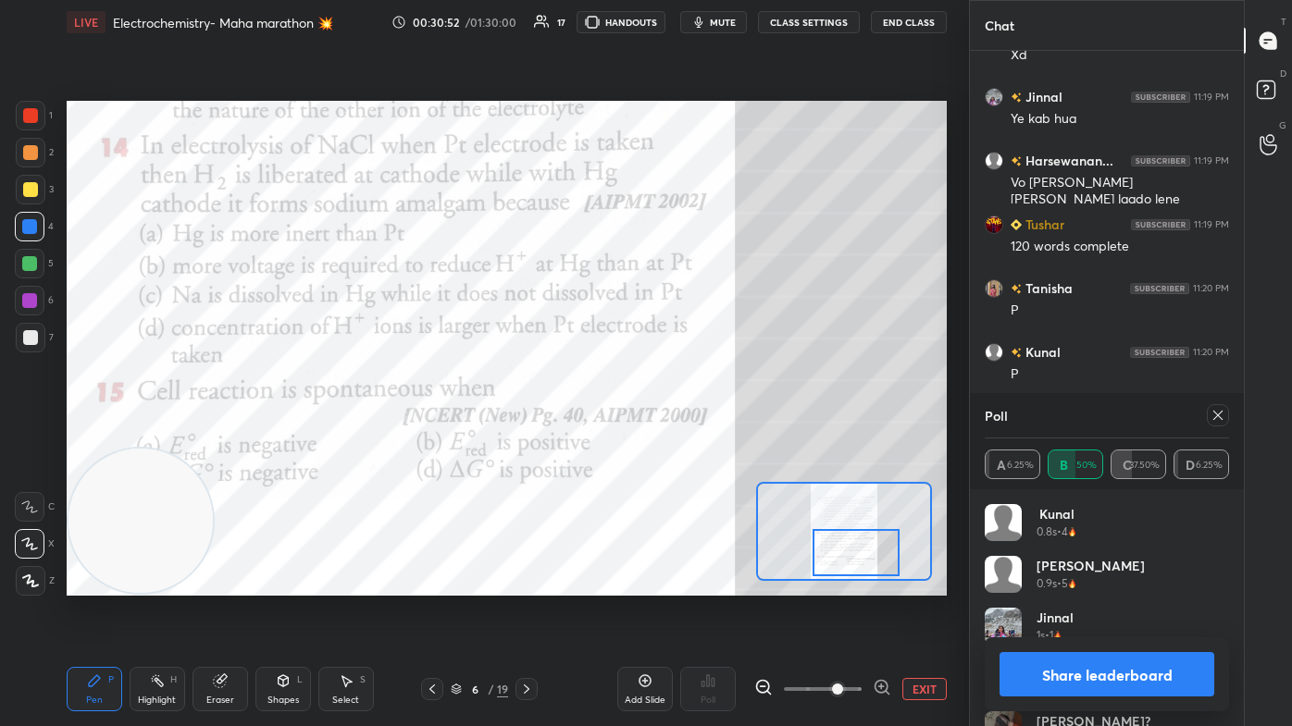
click at [663, 435] on span at bounding box center [823, 689] width 78 height 28
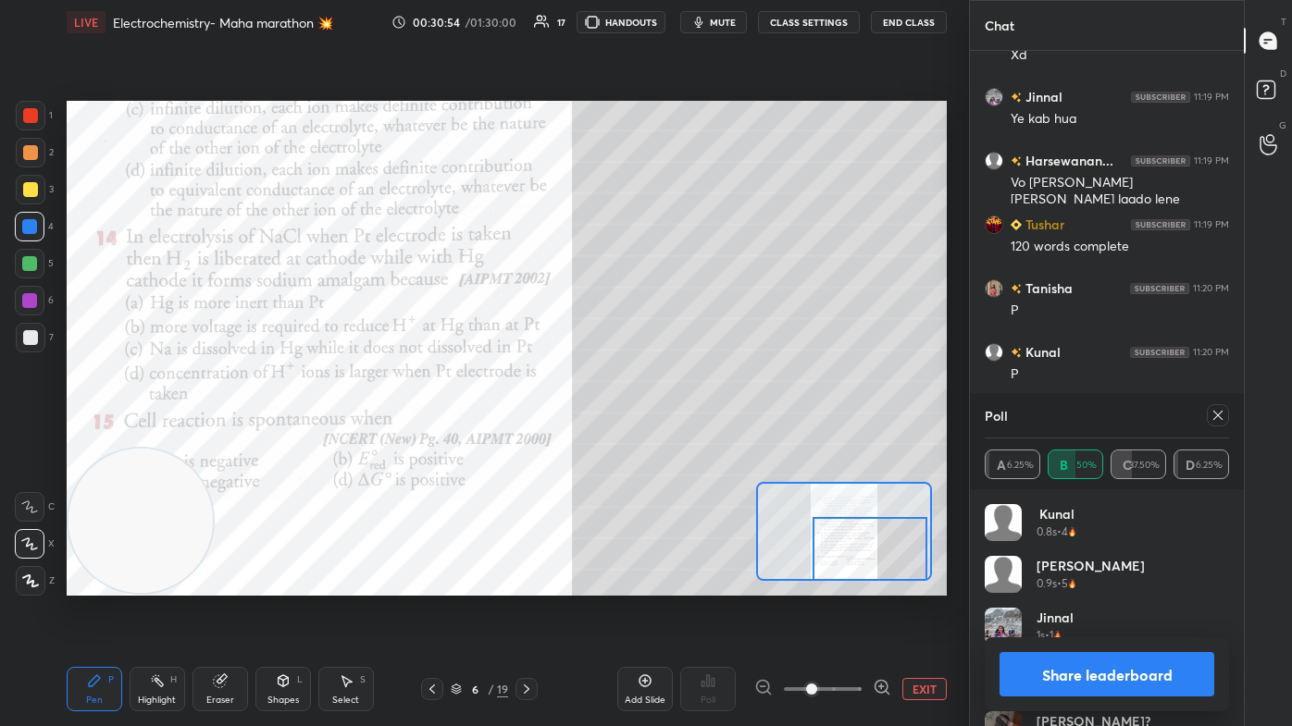
drag, startPoint x: 870, startPoint y: 557, endPoint x: 918, endPoint y: 569, distance: 49.6
click at [663, 435] on div at bounding box center [869, 549] width 115 height 64
click at [663, 435] on button "Share leaderboard" at bounding box center [1106, 674] width 215 height 44
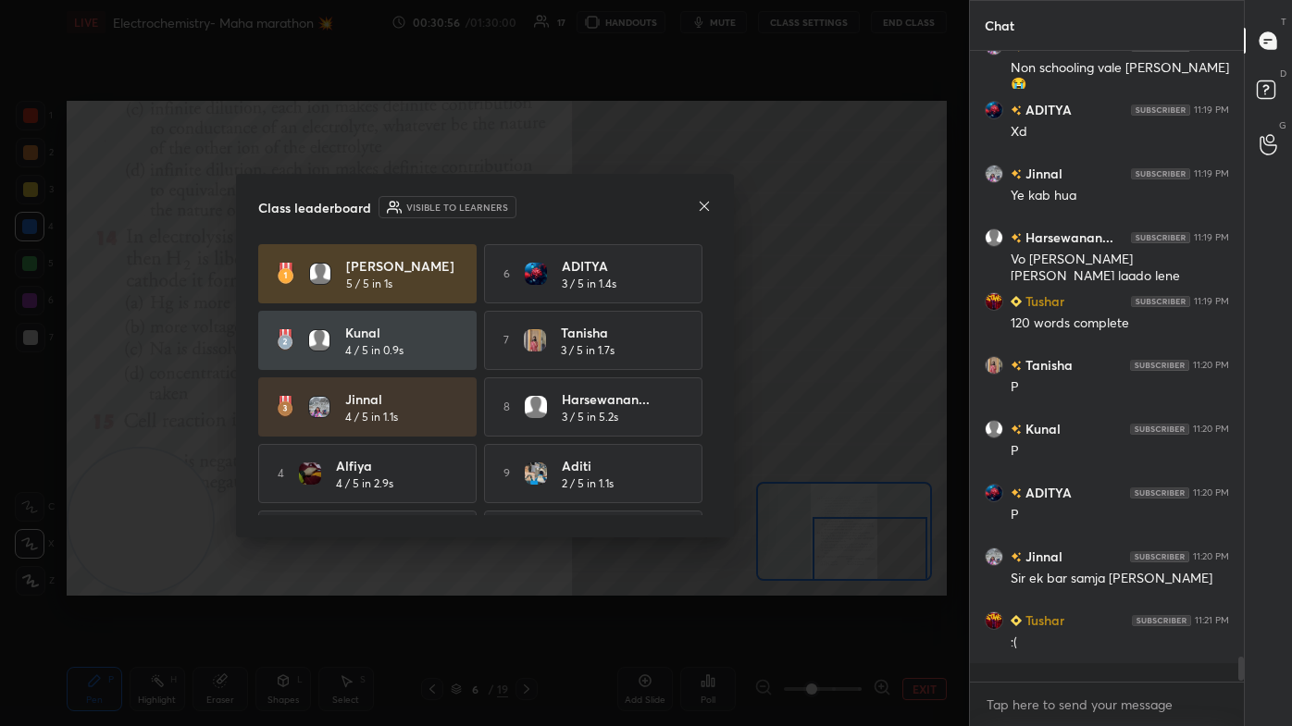
scroll to position [626, 268]
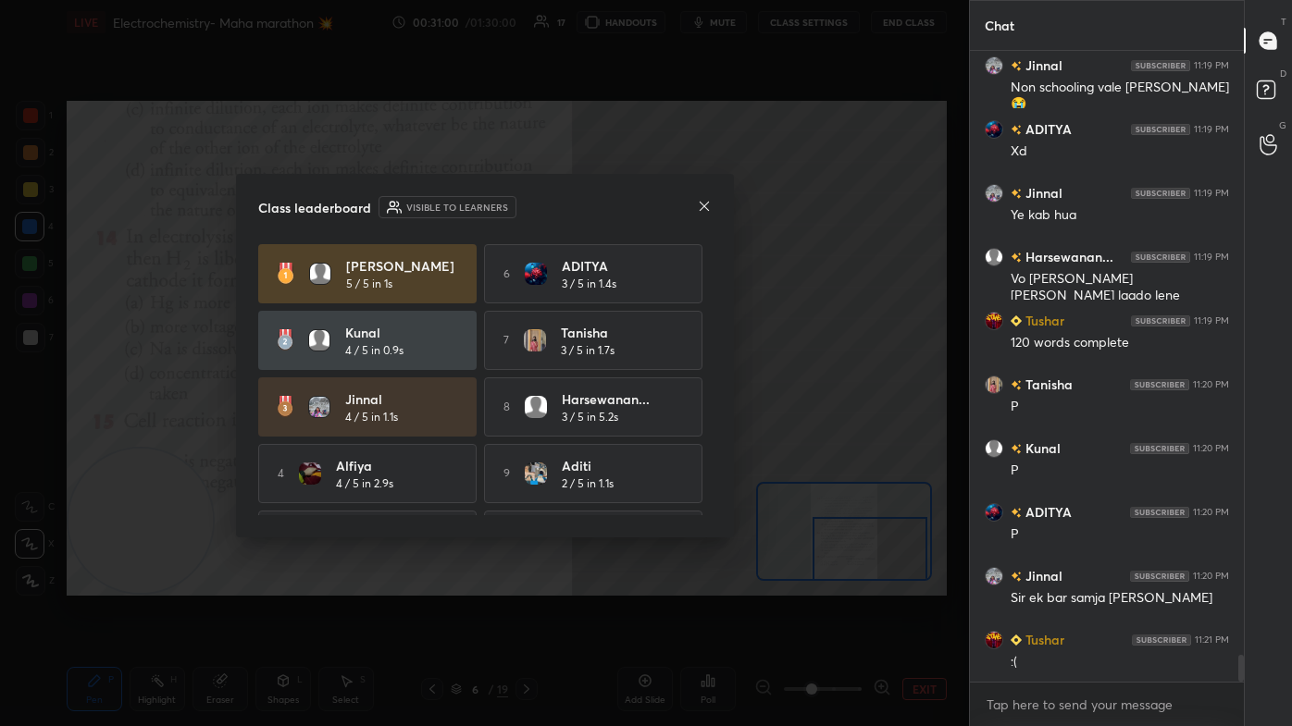
click at [663, 207] on icon at bounding box center [704, 206] width 15 height 15
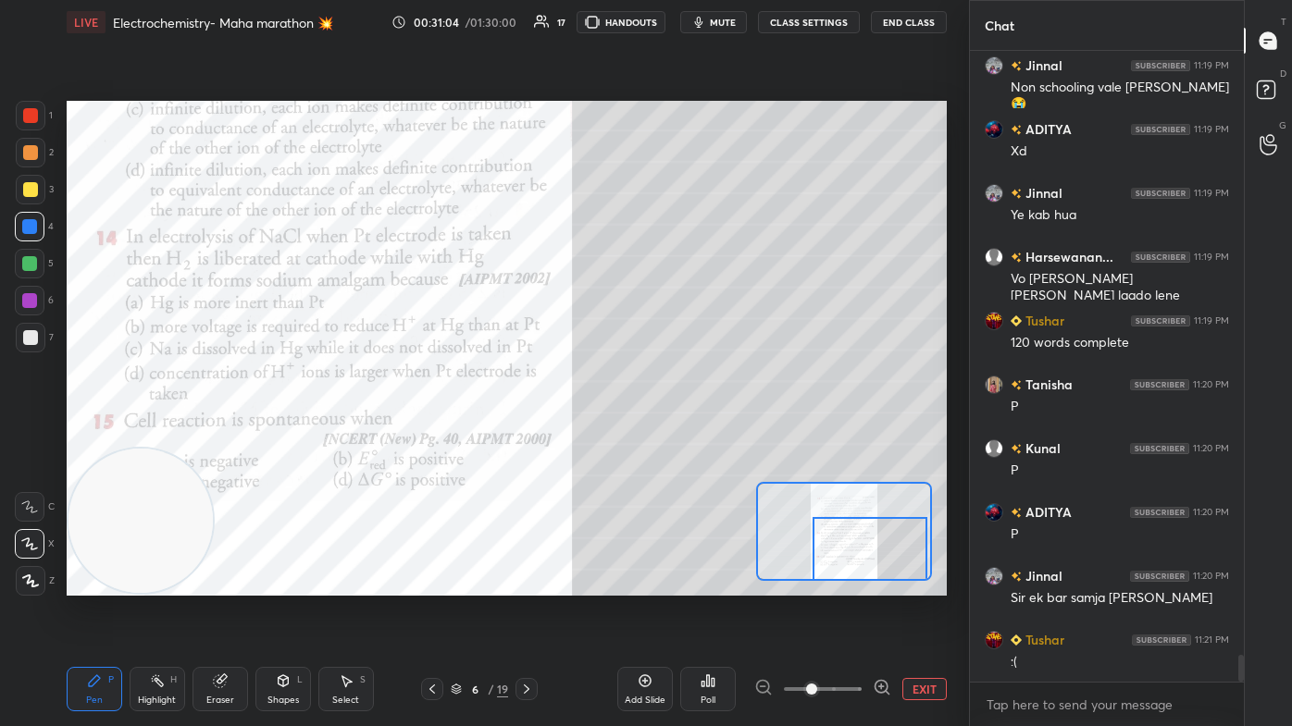
click at [31, 183] on div at bounding box center [30, 189] width 15 height 15
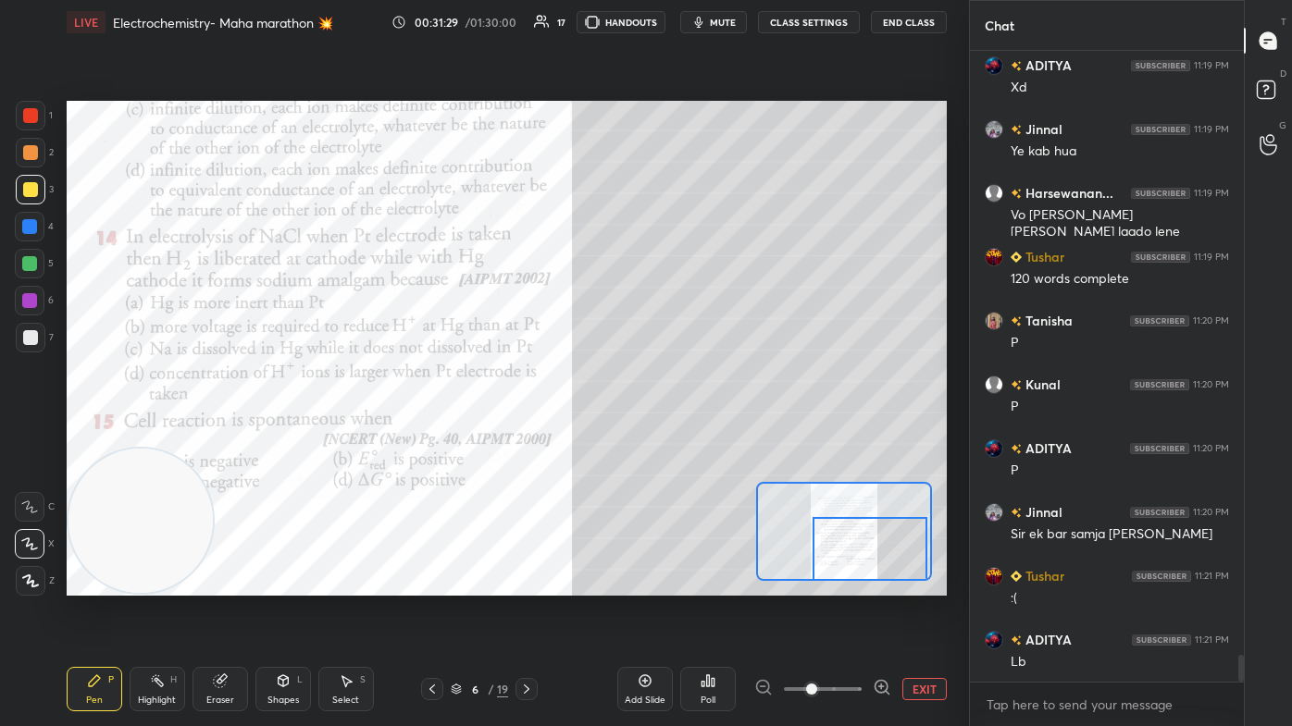
click at [31, 264] on div at bounding box center [29, 263] width 15 height 15
click at [663, 16] on span "mute" at bounding box center [723, 22] width 26 height 13
click at [27, 187] on div at bounding box center [30, 189] width 15 height 15
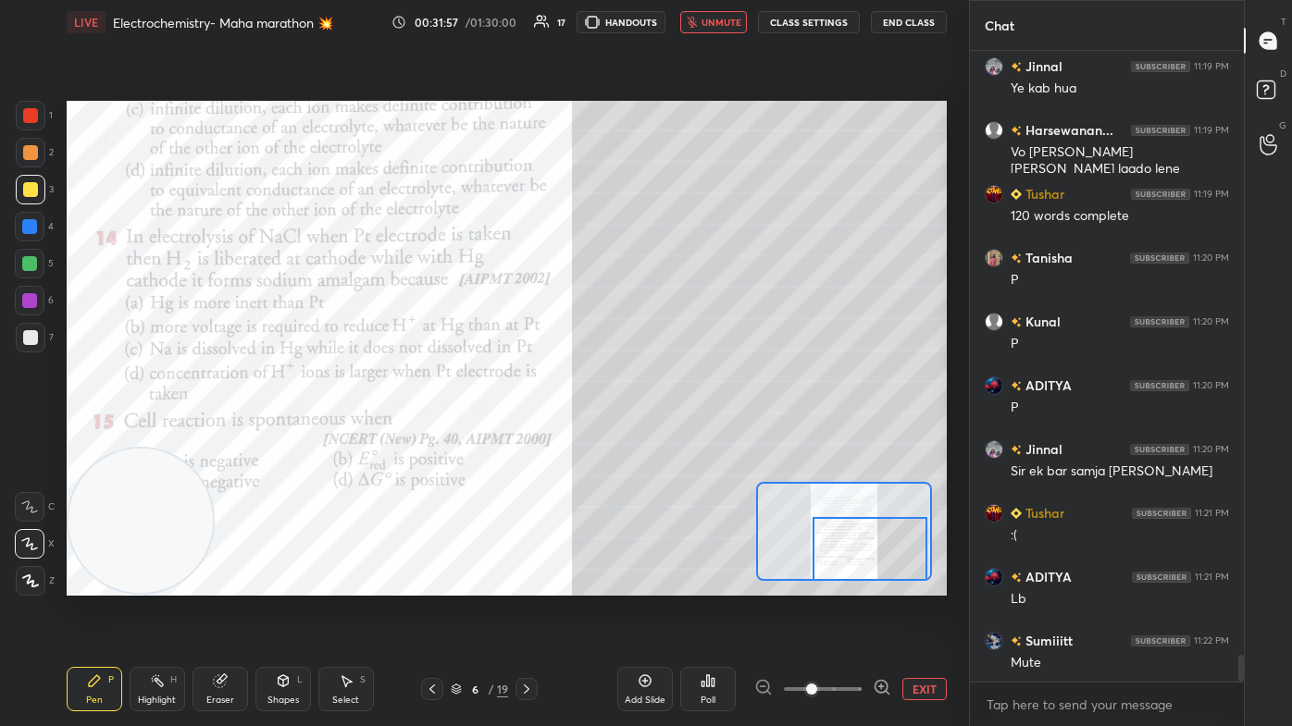
click at [663, 24] on span "unmute" at bounding box center [721, 22] width 40 height 13
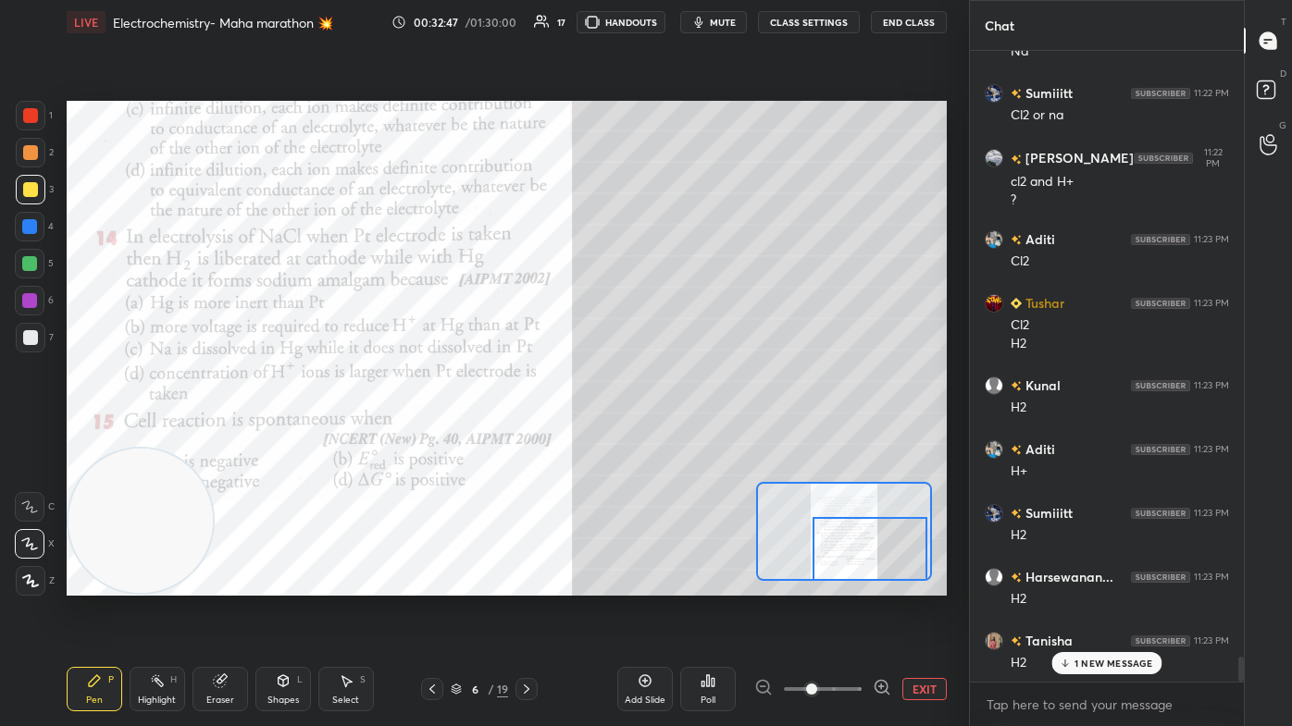
scroll to position [15557, 0]
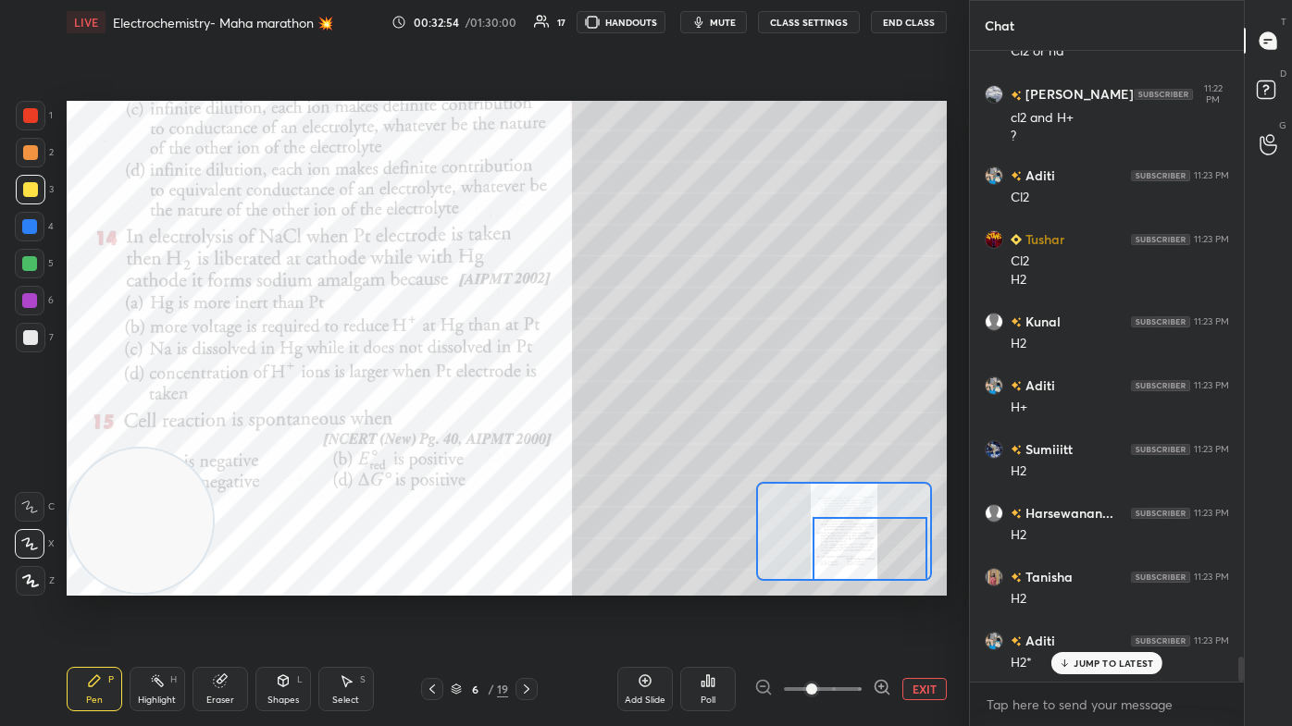
click at [25, 303] on div at bounding box center [29, 300] width 15 height 15
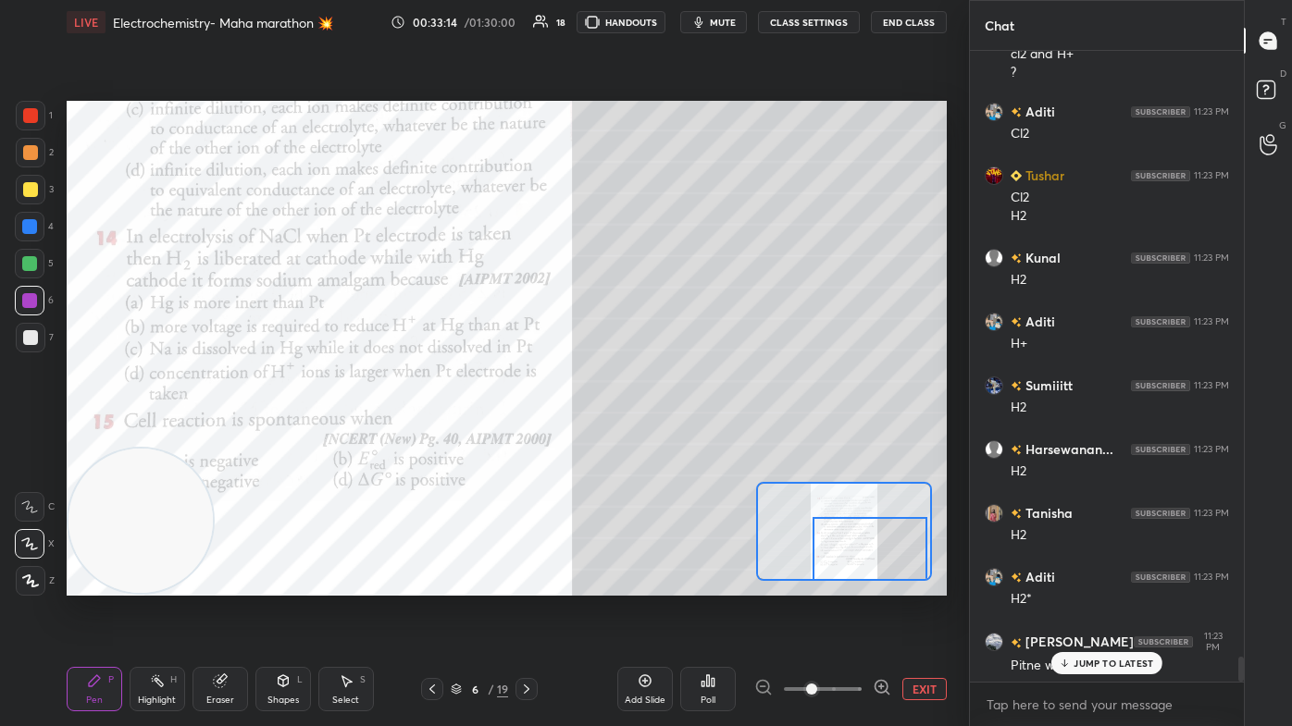
click at [29, 261] on div at bounding box center [29, 263] width 15 height 15
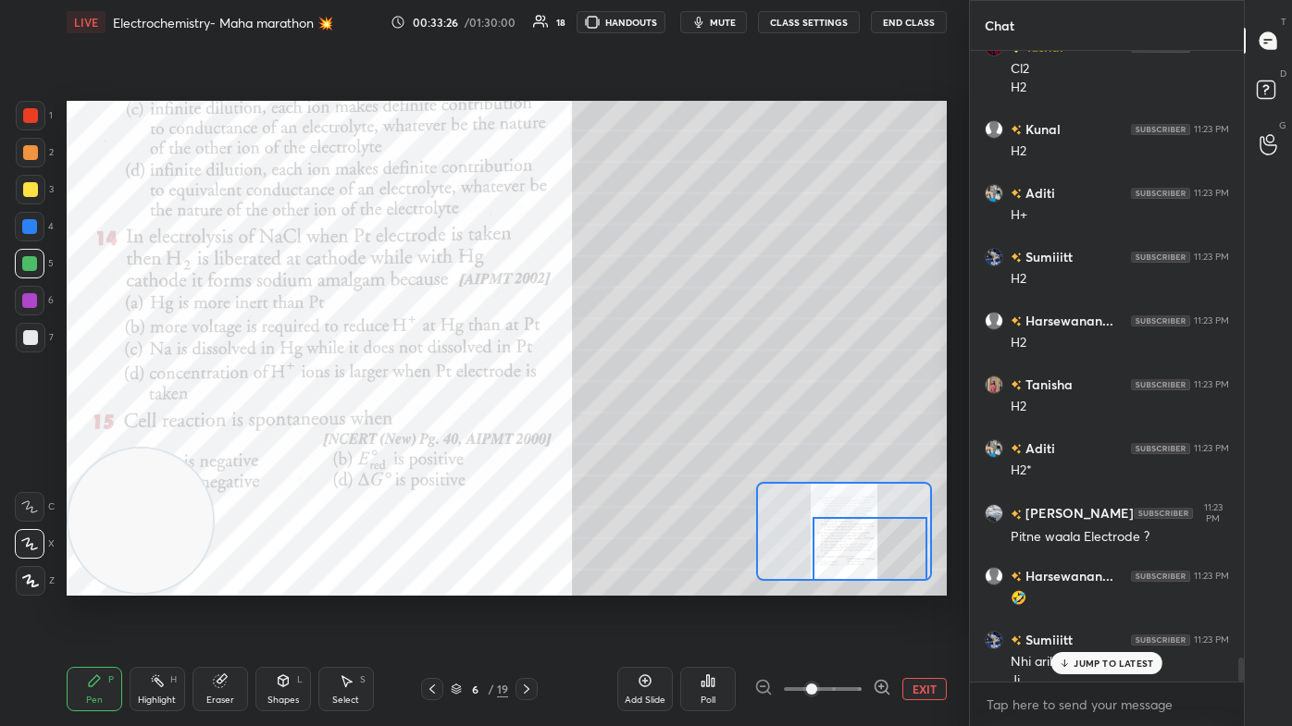
scroll to position [15767, 0]
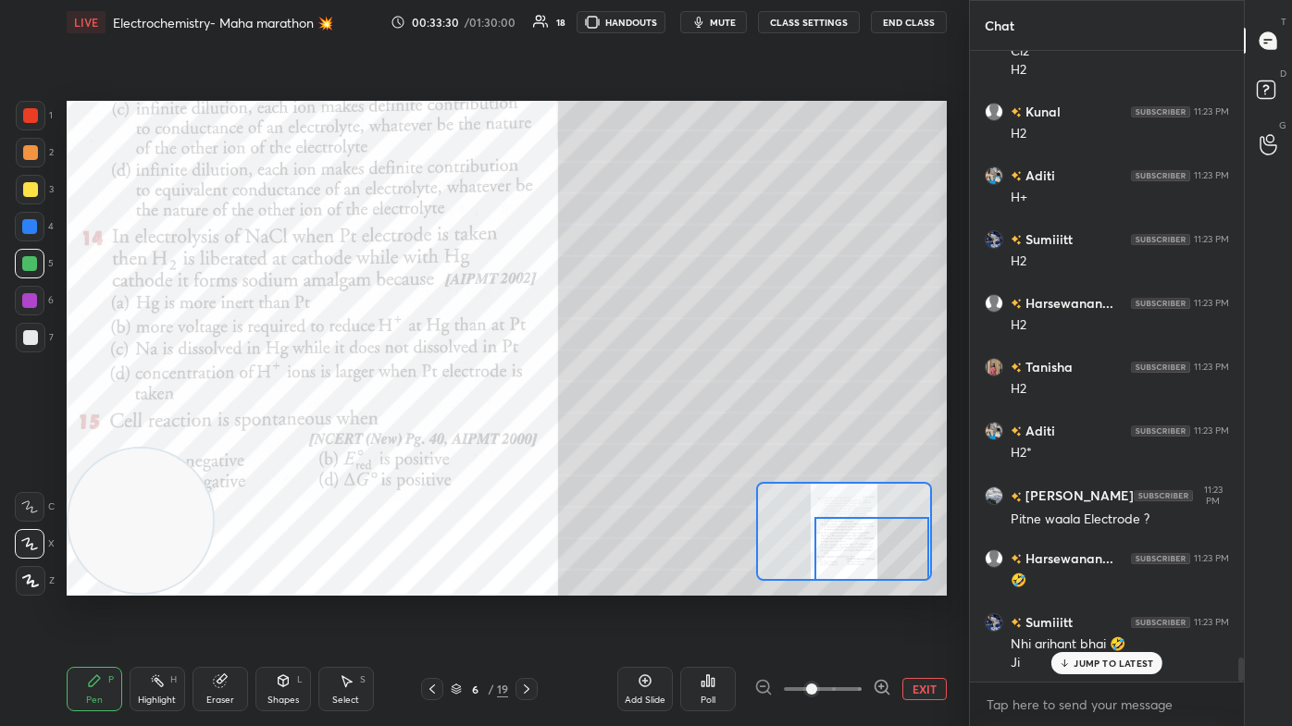
drag, startPoint x: 873, startPoint y: 554, endPoint x: 883, endPoint y: 550, distance: 10.3
click at [663, 435] on div at bounding box center [871, 549] width 115 height 64
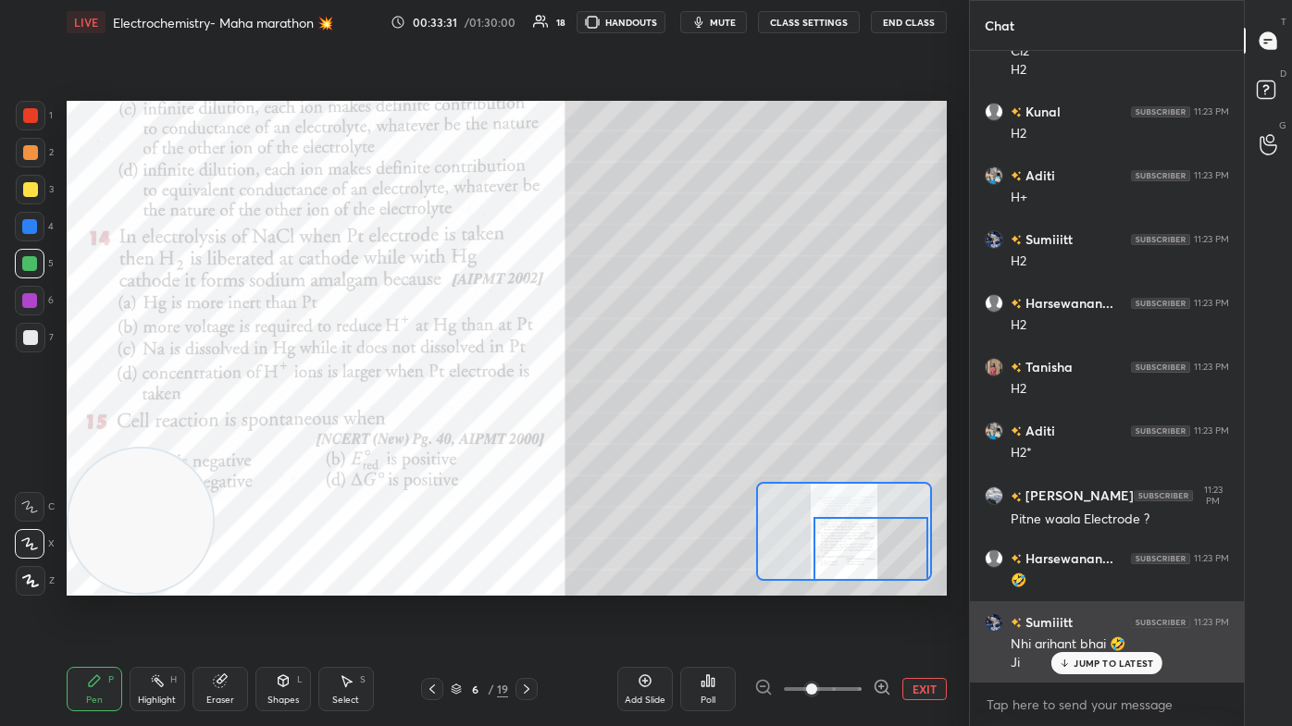
click at [663, 435] on p "JUMP TO LATEST" at bounding box center [1113, 663] width 80 height 11
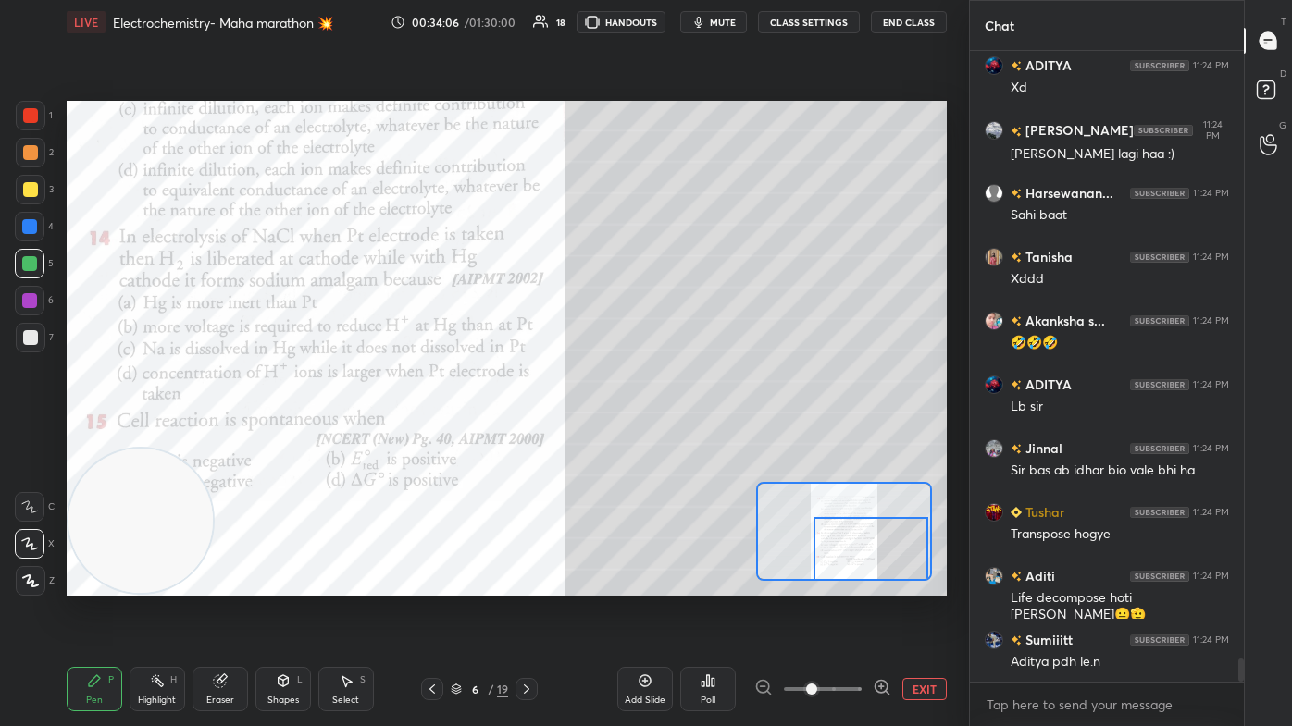
scroll to position [16726, 0]
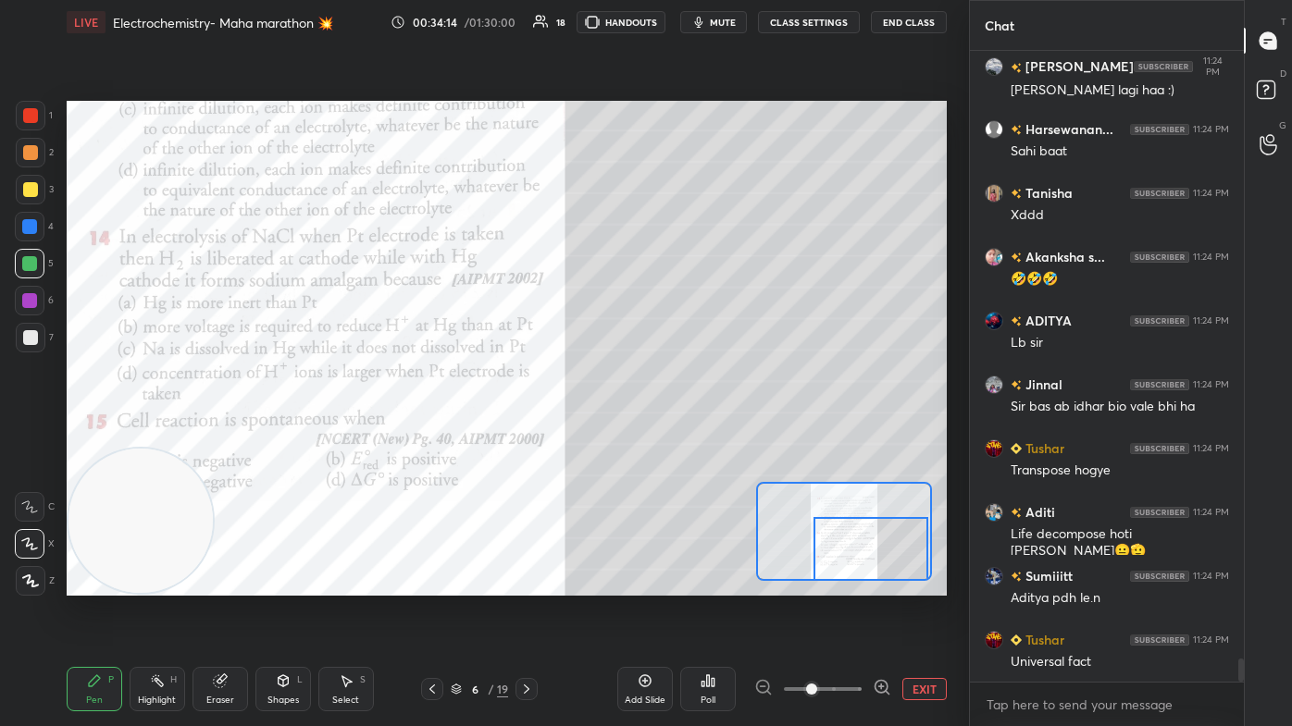
click at [30, 115] on div at bounding box center [30, 115] width 15 height 15
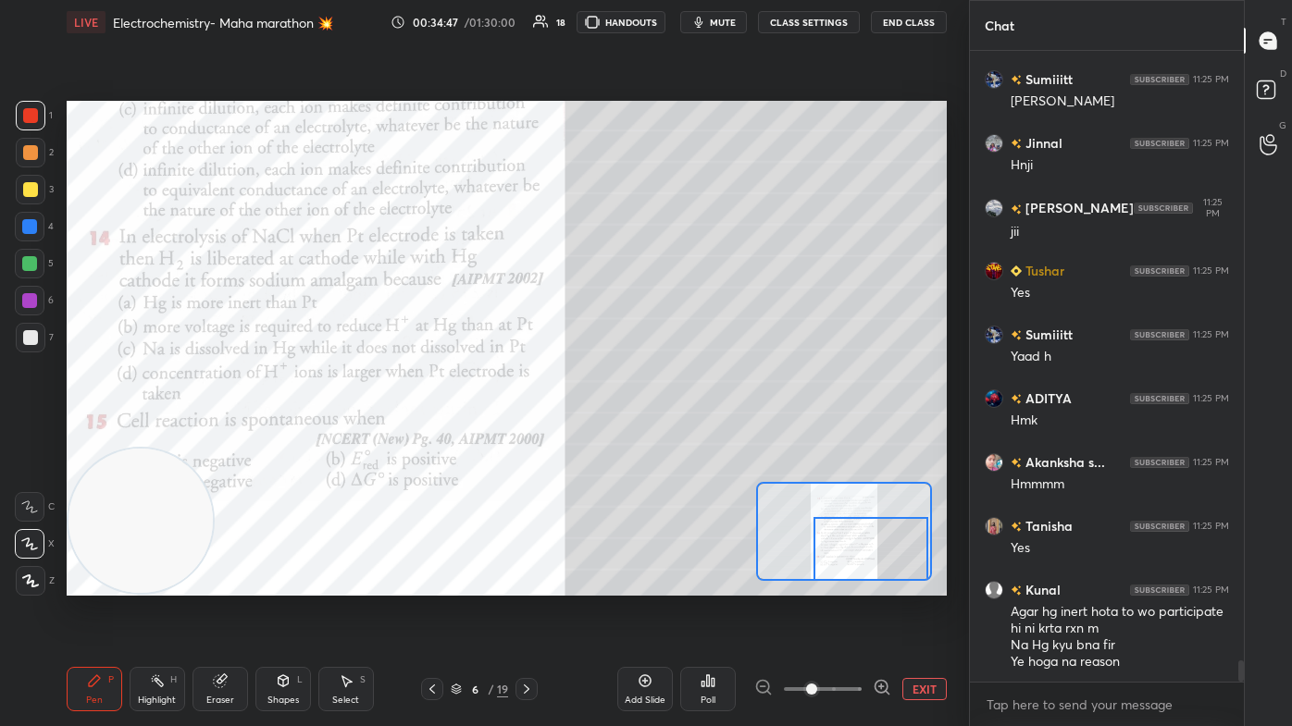
scroll to position [17733, 0]
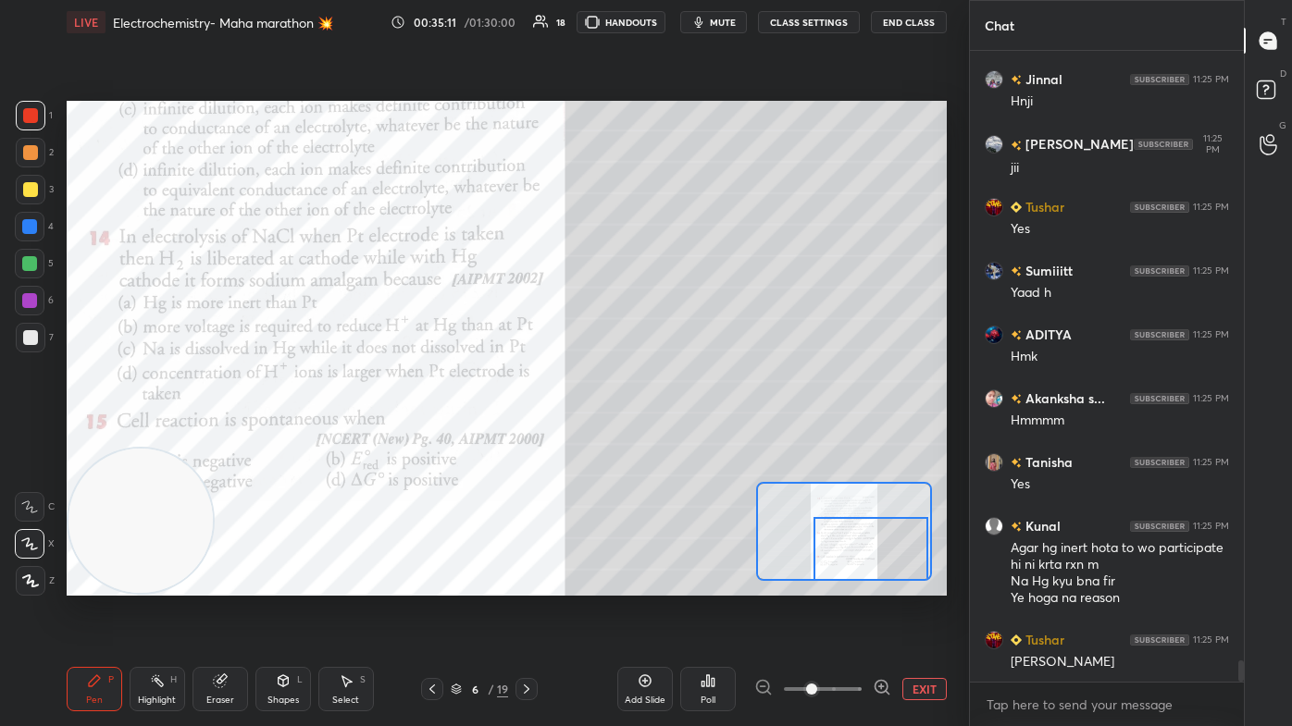
click at [217, 435] on div "Eraser" at bounding box center [220, 689] width 56 height 44
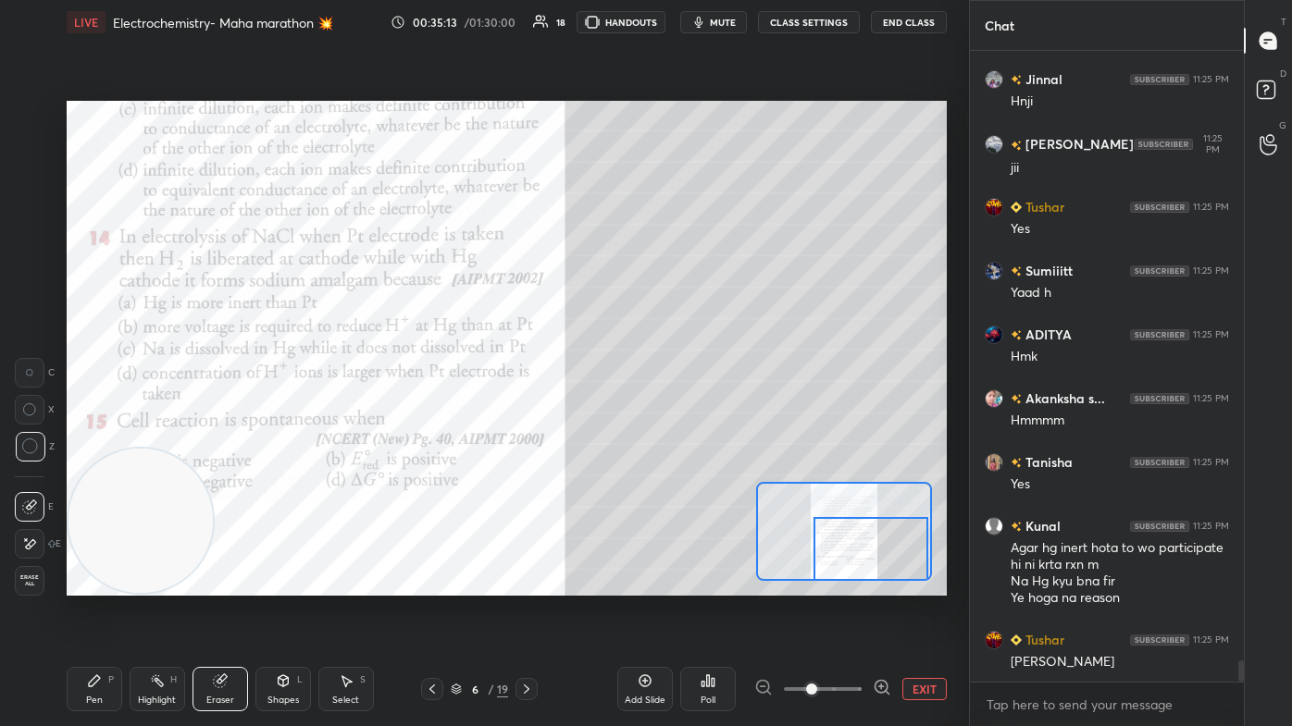
scroll to position [17797, 0]
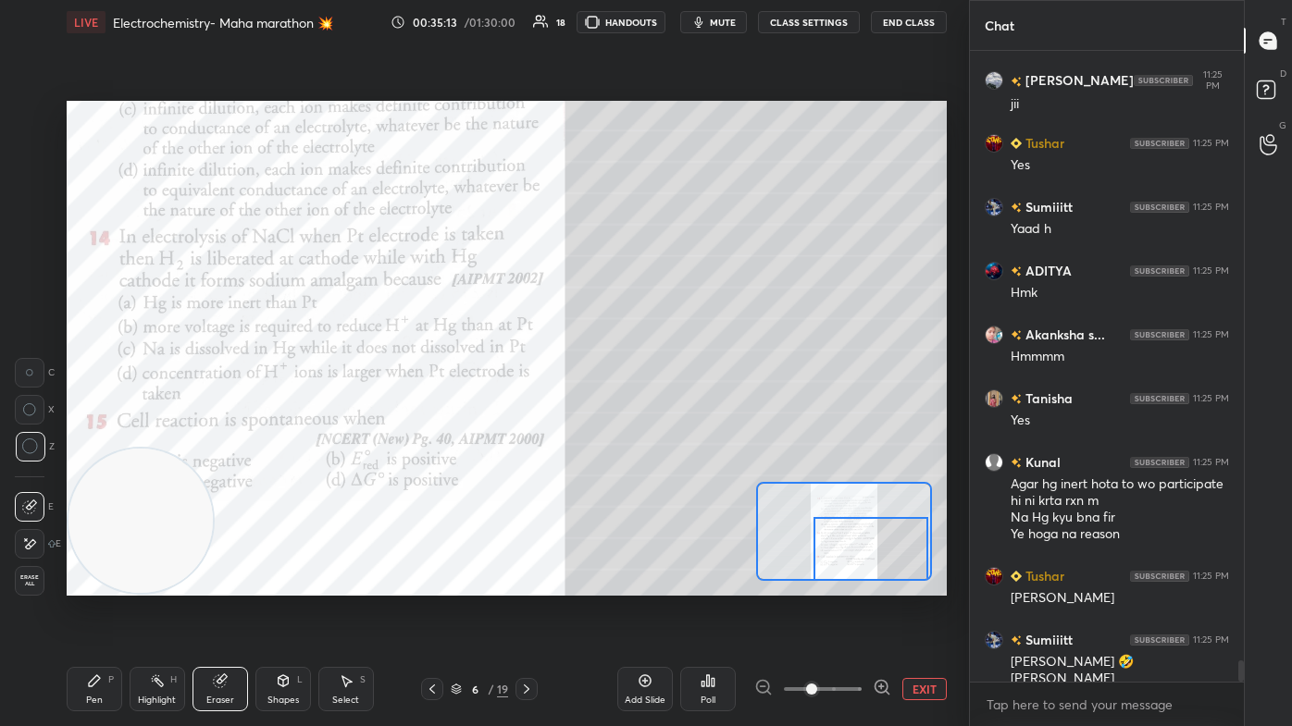
drag, startPoint x: 102, startPoint y: 694, endPoint x: 168, endPoint y: 671, distance: 70.5
click at [101, 435] on div "Pen P" at bounding box center [95, 689] width 56 height 44
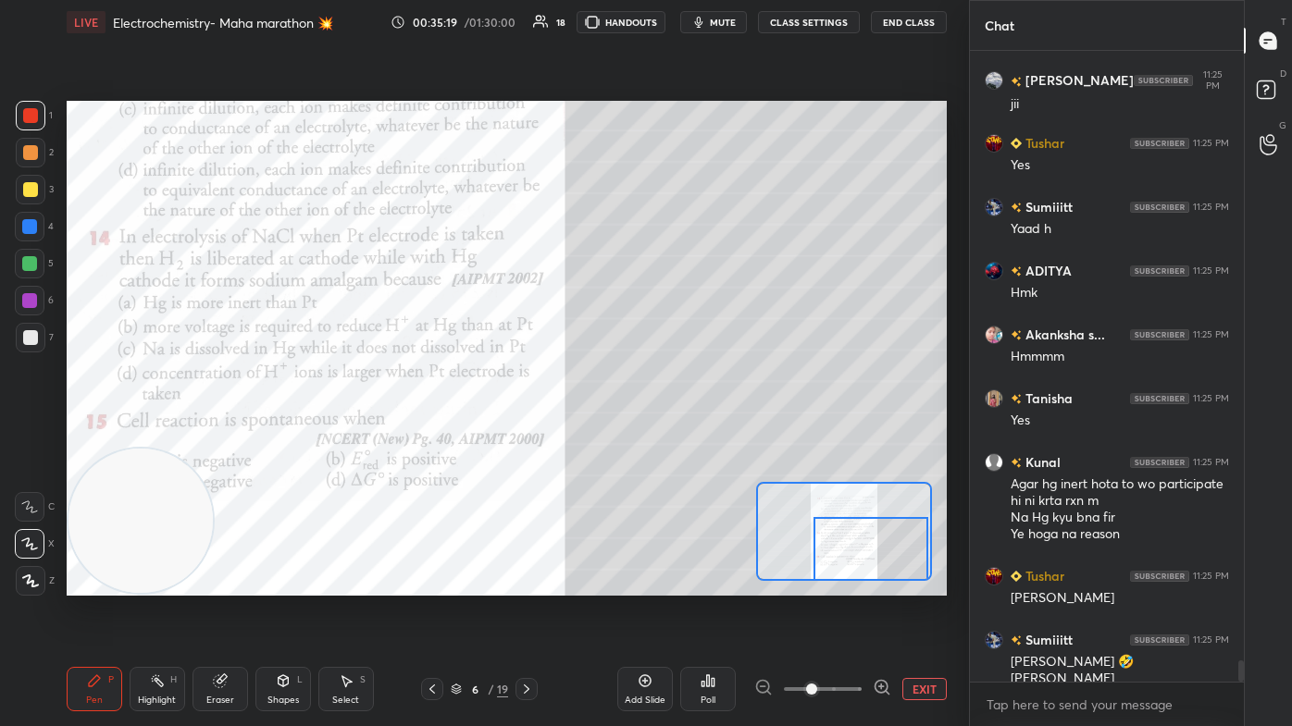
drag, startPoint x: 30, startPoint y: 192, endPoint x: 61, endPoint y: 261, distance: 75.4
click at [30, 193] on div at bounding box center [30, 189] width 15 height 15
click at [32, 227] on div at bounding box center [29, 226] width 15 height 15
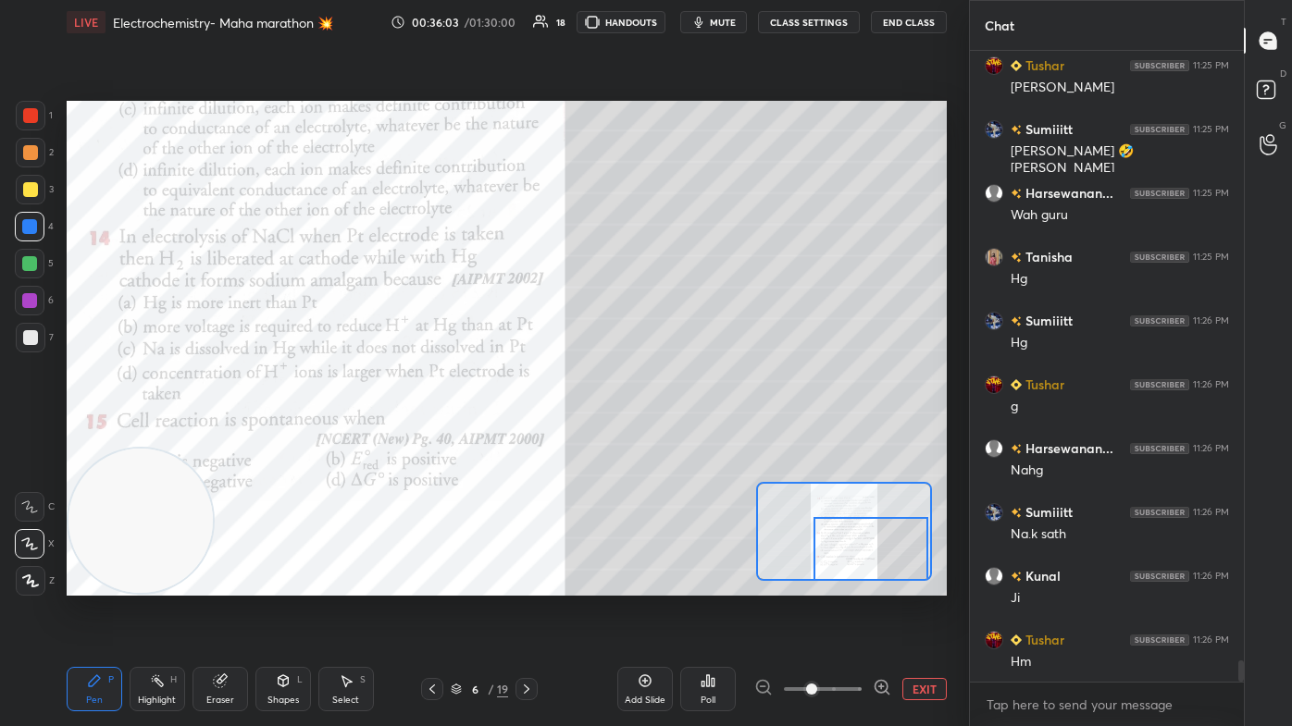
scroll to position [18372, 0]
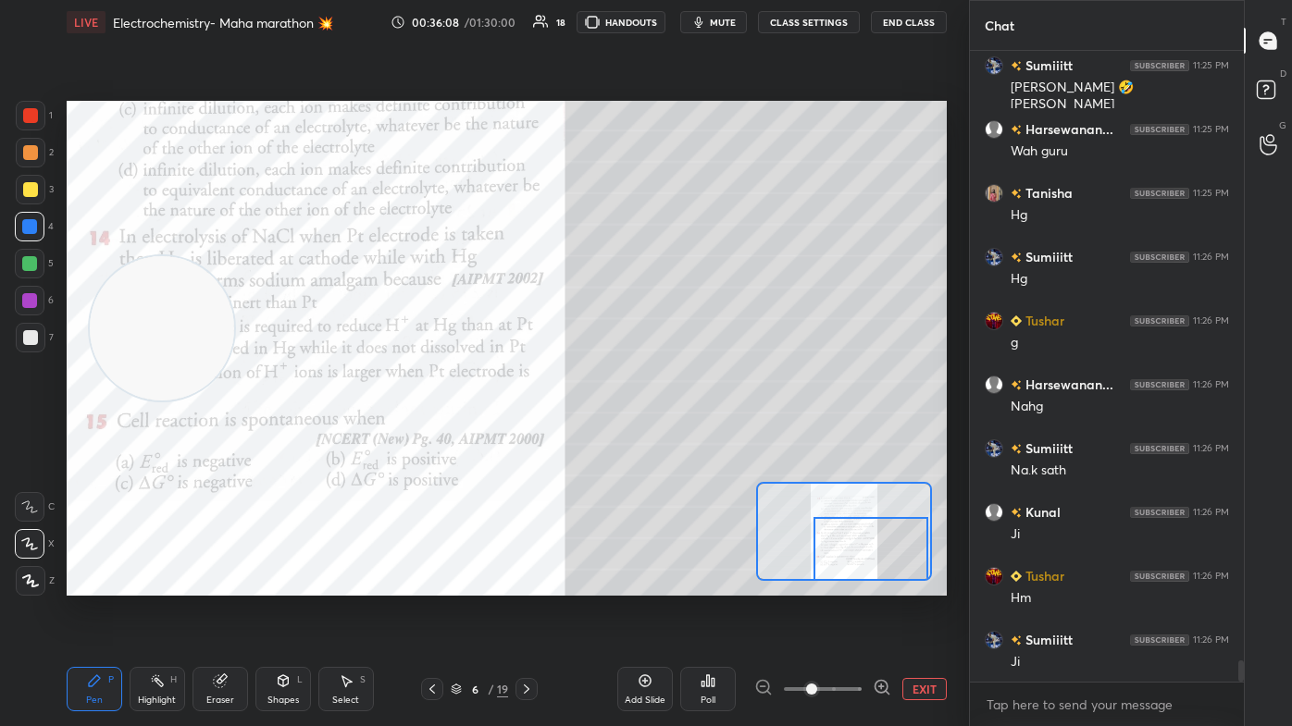
drag, startPoint x: 146, startPoint y: 527, endPoint x: 127, endPoint y: 140, distance: 388.2
click at [127, 256] on video at bounding box center [162, 328] width 145 height 145
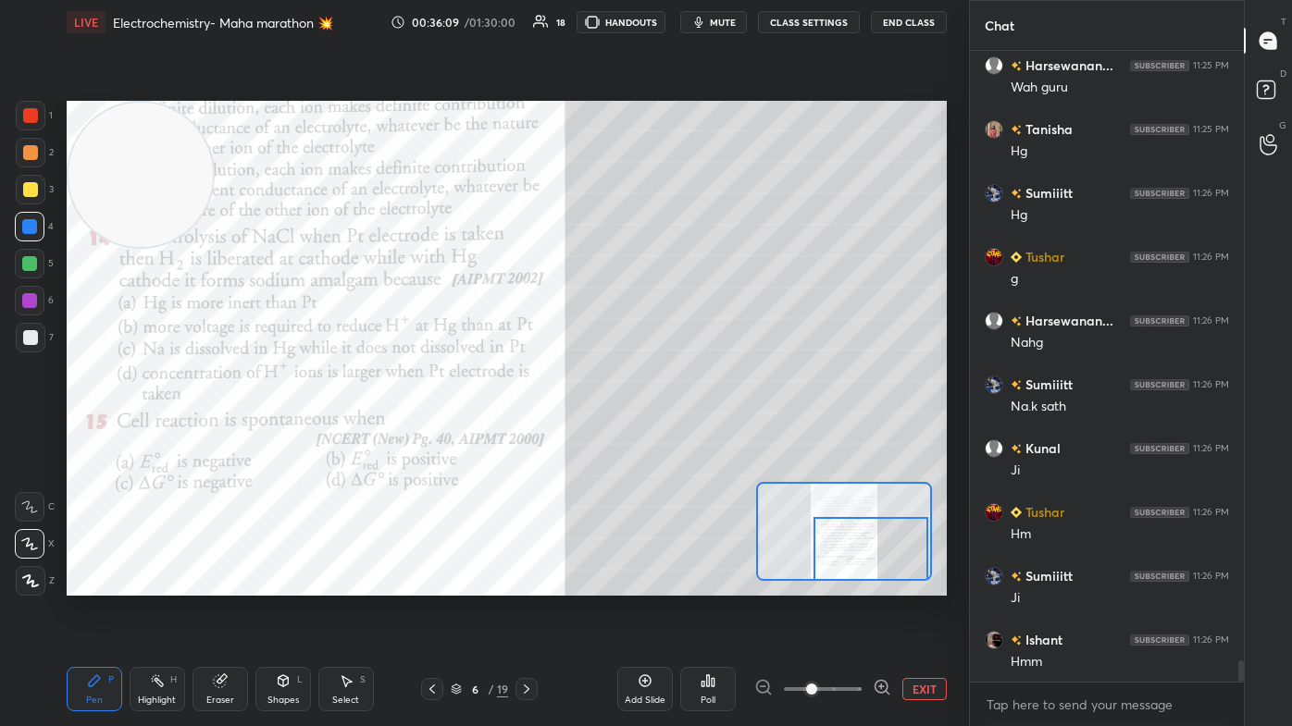
drag, startPoint x: 221, startPoint y: 150, endPoint x: 149, endPoint y: 172, distance: 75.5
click at [214, 150] on video at bounding box center [140, 175] width 145 height 145
drag, startPoint x: 26, startPoint y: 266, endPoint x: 38, endPoint y: 313, distance: 47.8
click at [25, 266] on div at bounding box center [29, 263] width 15 height 15
click at [24, 435] on icon at bounding box center [30, 581] width 17 height 13
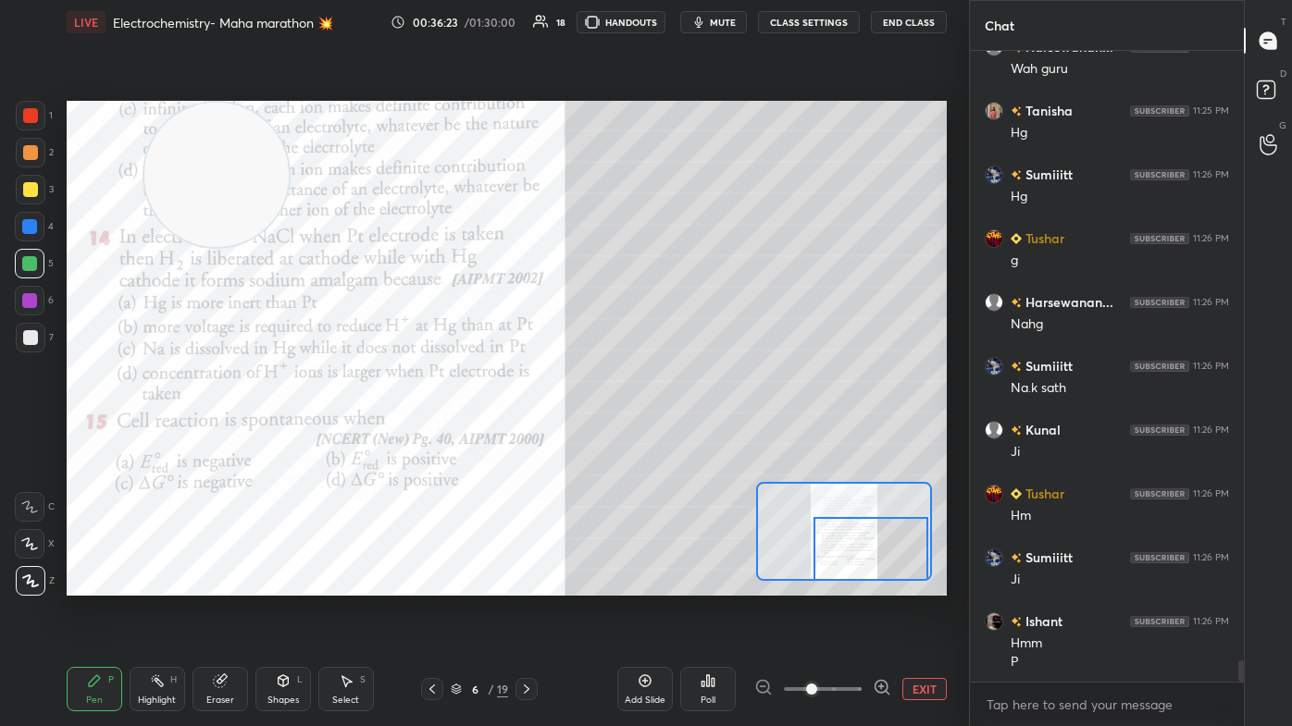
scroll to position [18518, 0]
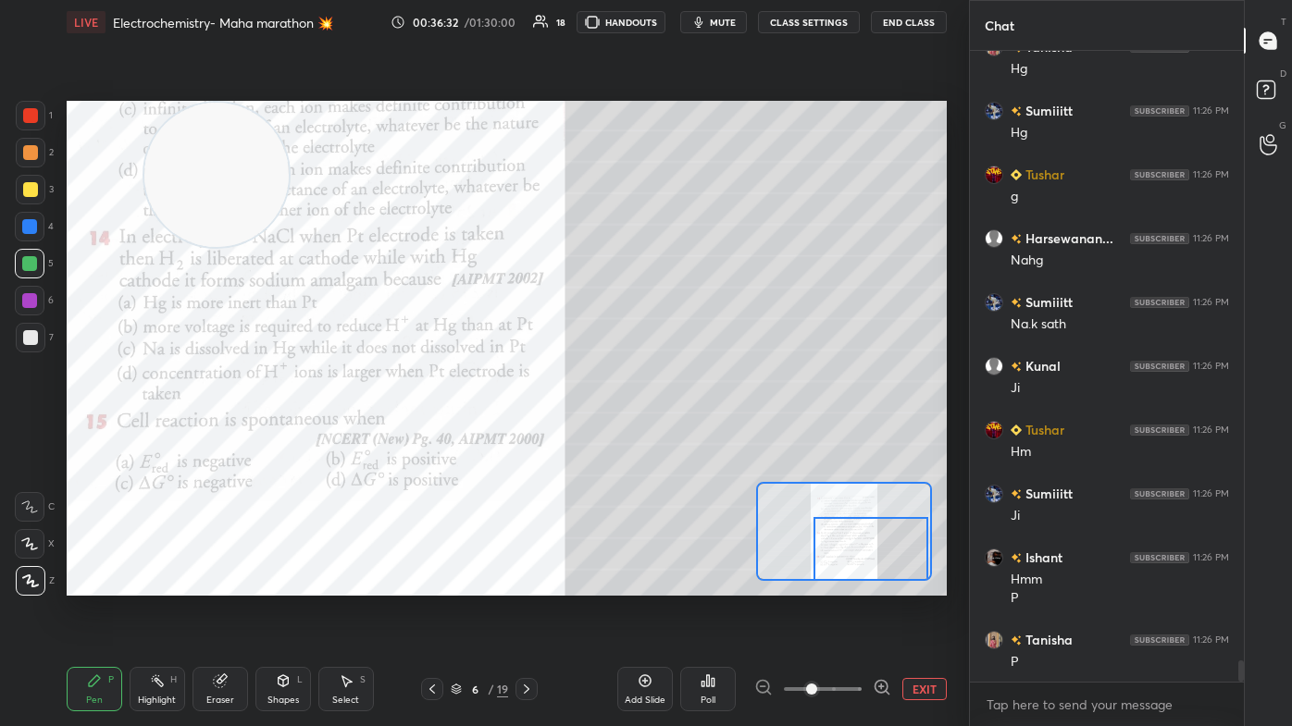
click at [663, 435] on div "Poll" at bounding box center [708, 689] width 56 height 44
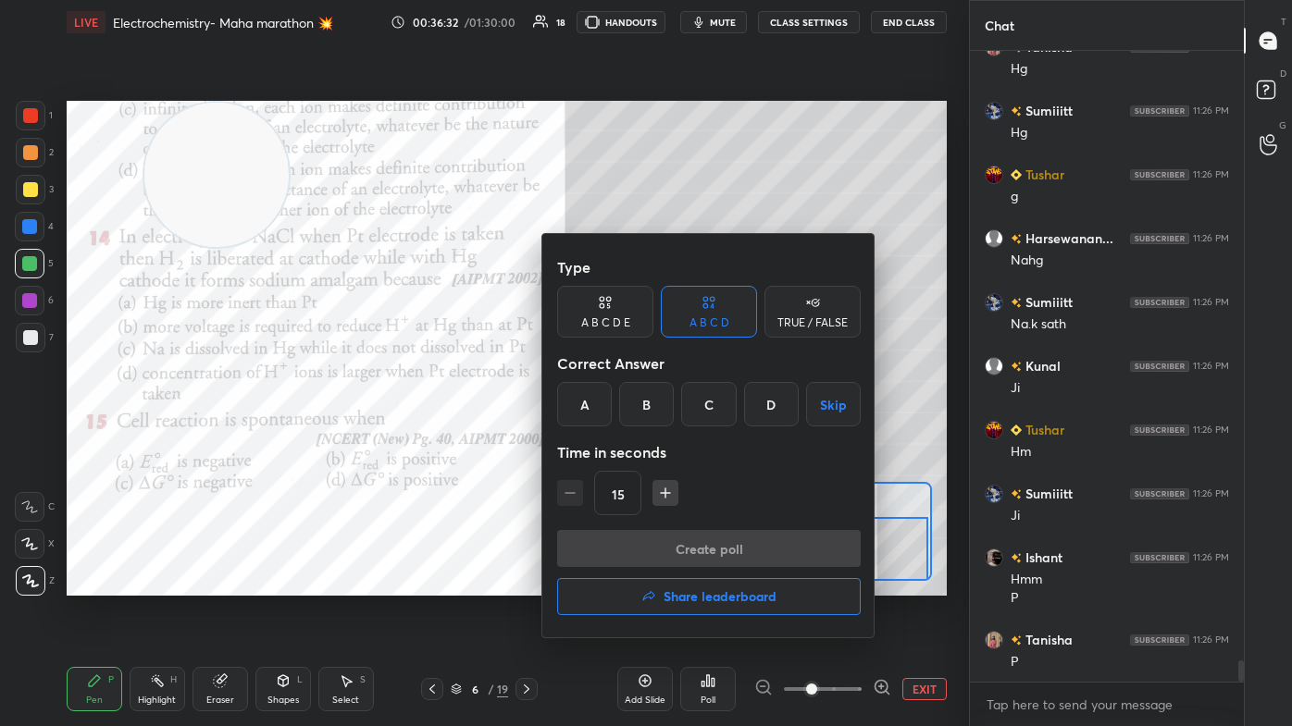
drag, startPoint x: 719, startPoint y: 394, endPoint x: 700, endPoint y: 416, distance: 29.5
click at [663, 394] on div "C" at bounding box center [708, 404] width 55 height 44
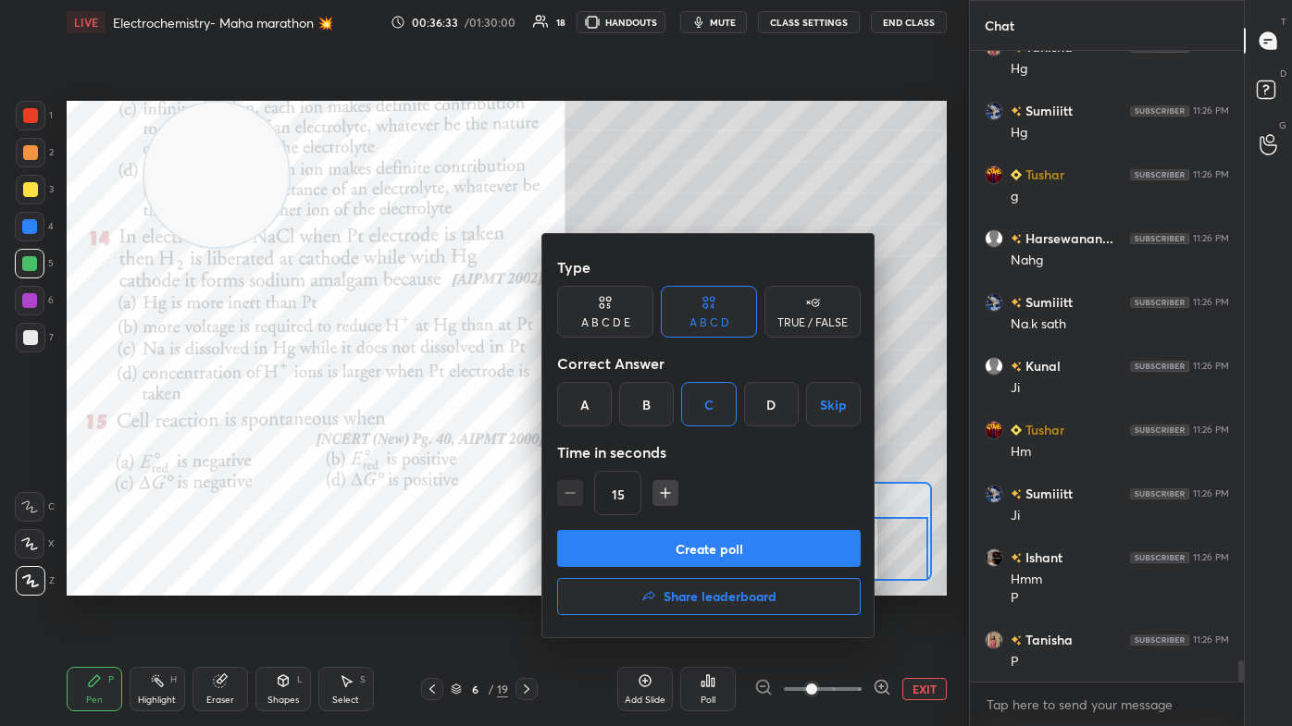
click at [657, 435] on button "Create poll" at bounding box center [708, 548] width 303 height 37
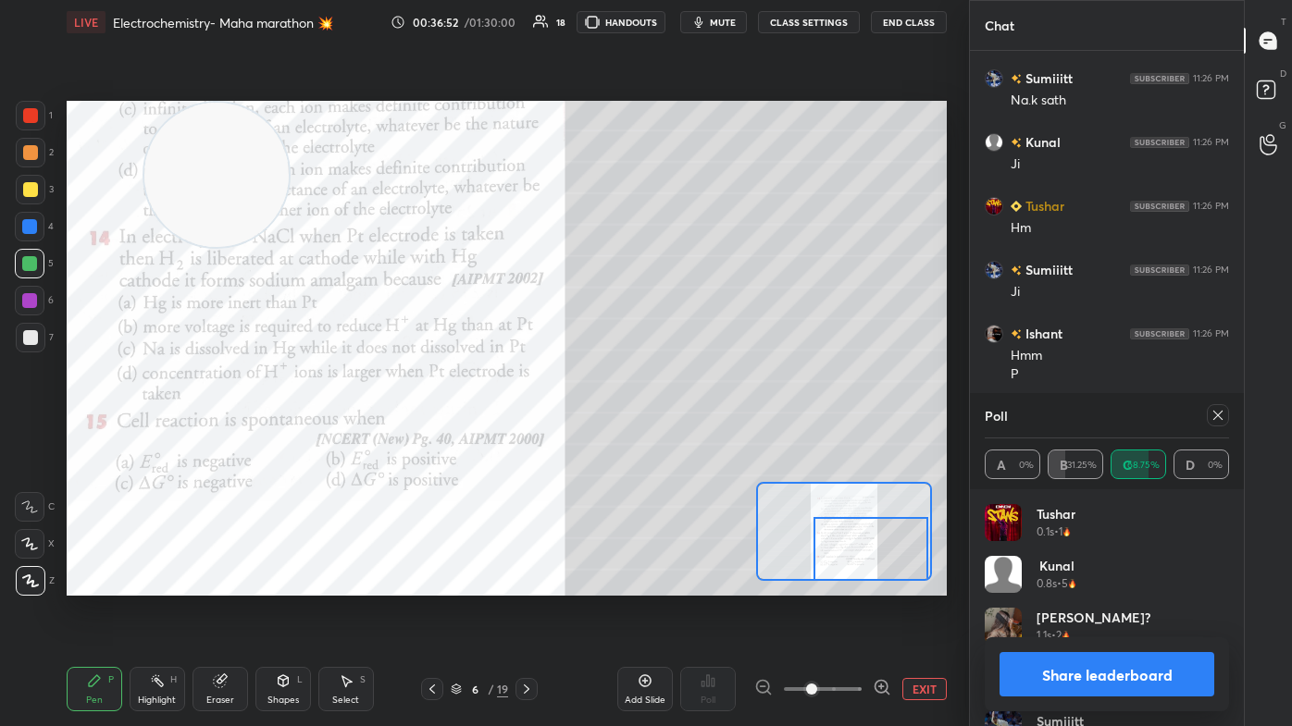
scroll to position [18806, 0]
click at [663, 435] on button "Share leaderboard" at bounding box center [1106, 674] width 215 height 44
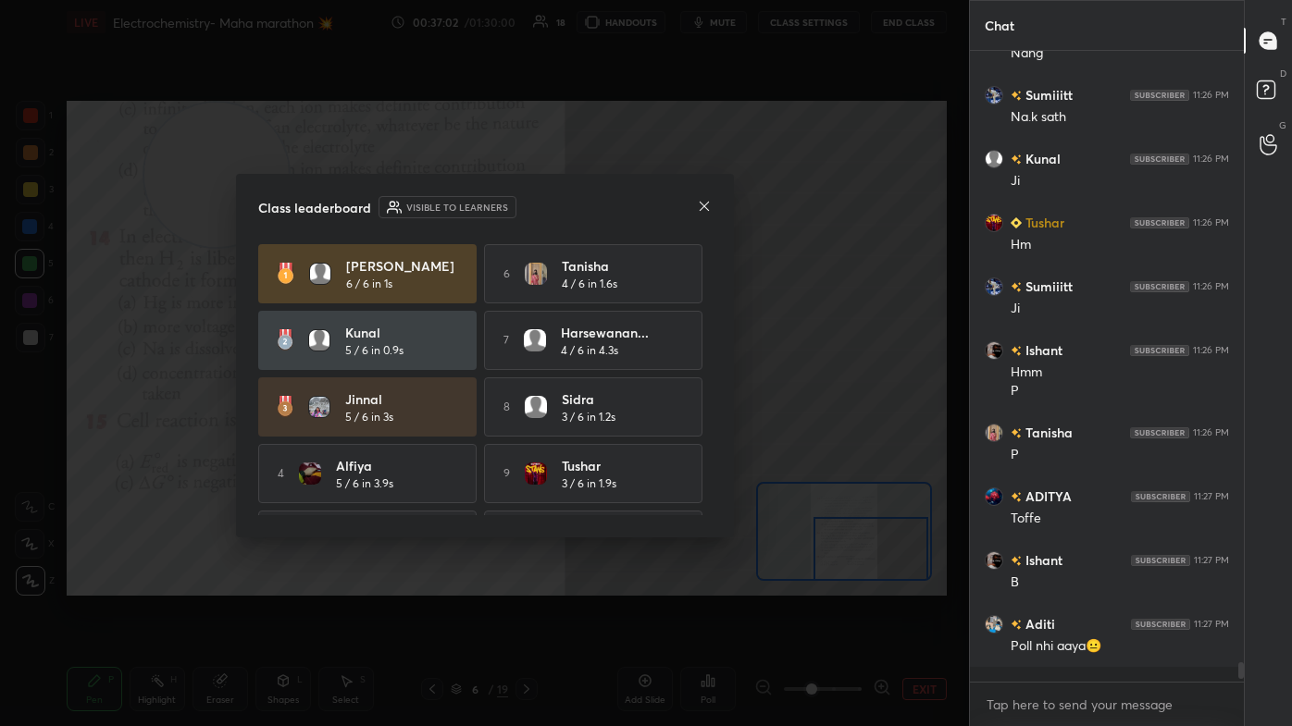
scroll to position [626, 268]
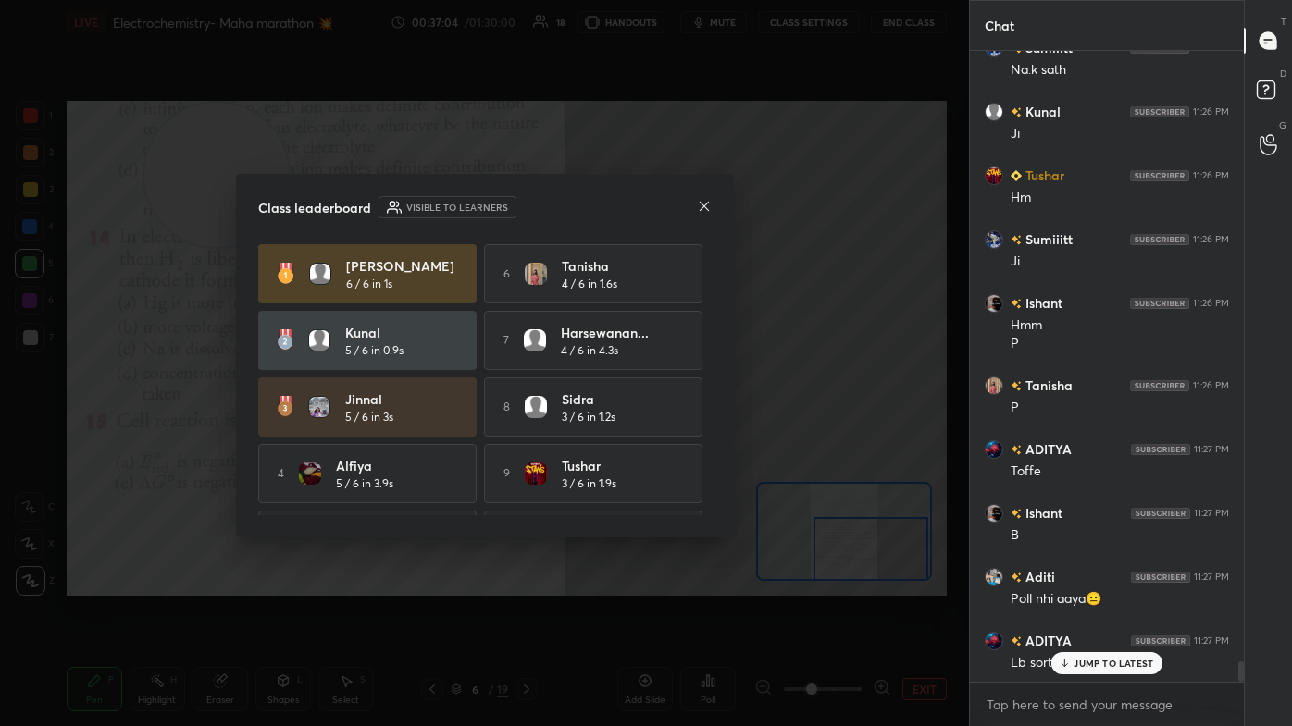
drag, startPoint x: 711, startPoint y: 207, endPoint x: 721, endPoint y: 204, distance: 10.8
click at [663, 207] on div "Class leaderboard Visible to learners [PERSON_NAME] 6 / 6 in 1s 6 [PERSON_NAME]…" at bounding box center [485, 356] width 498 height 364
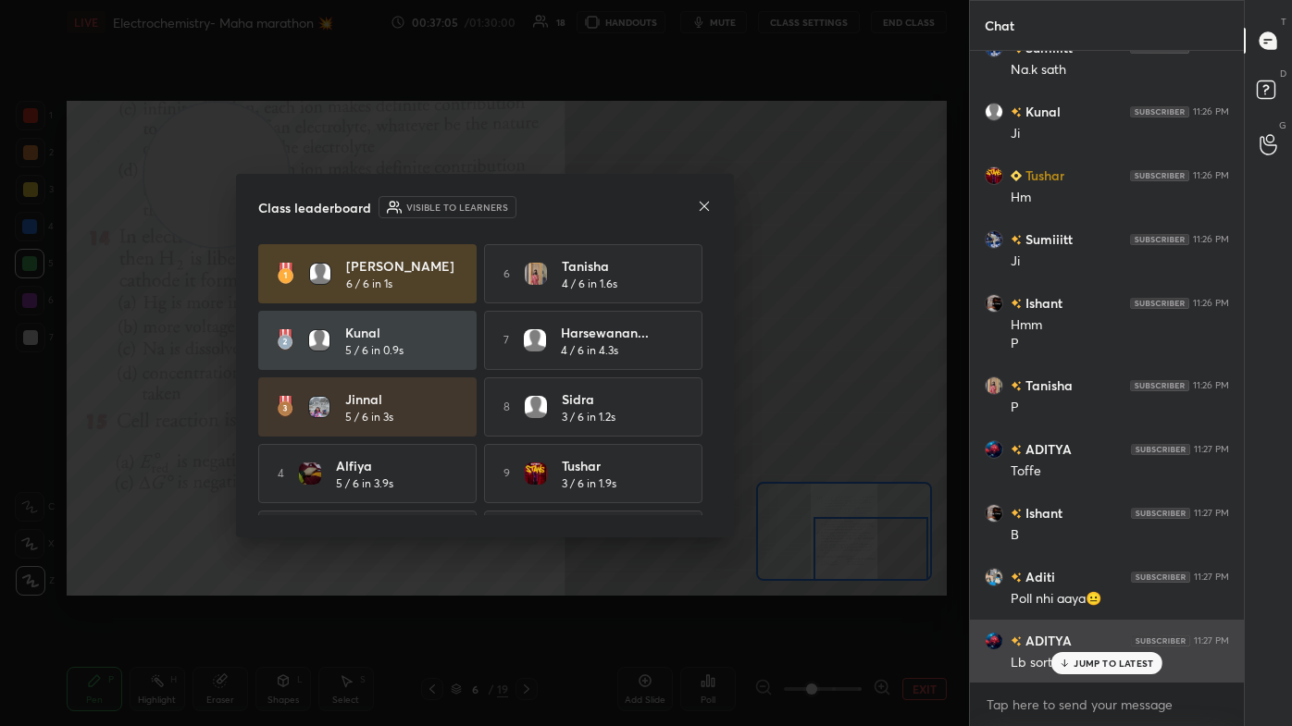
click at [663, 435] on p "JUMP TO LATEST" at bounding box center [1113, 663] width 80 height 11
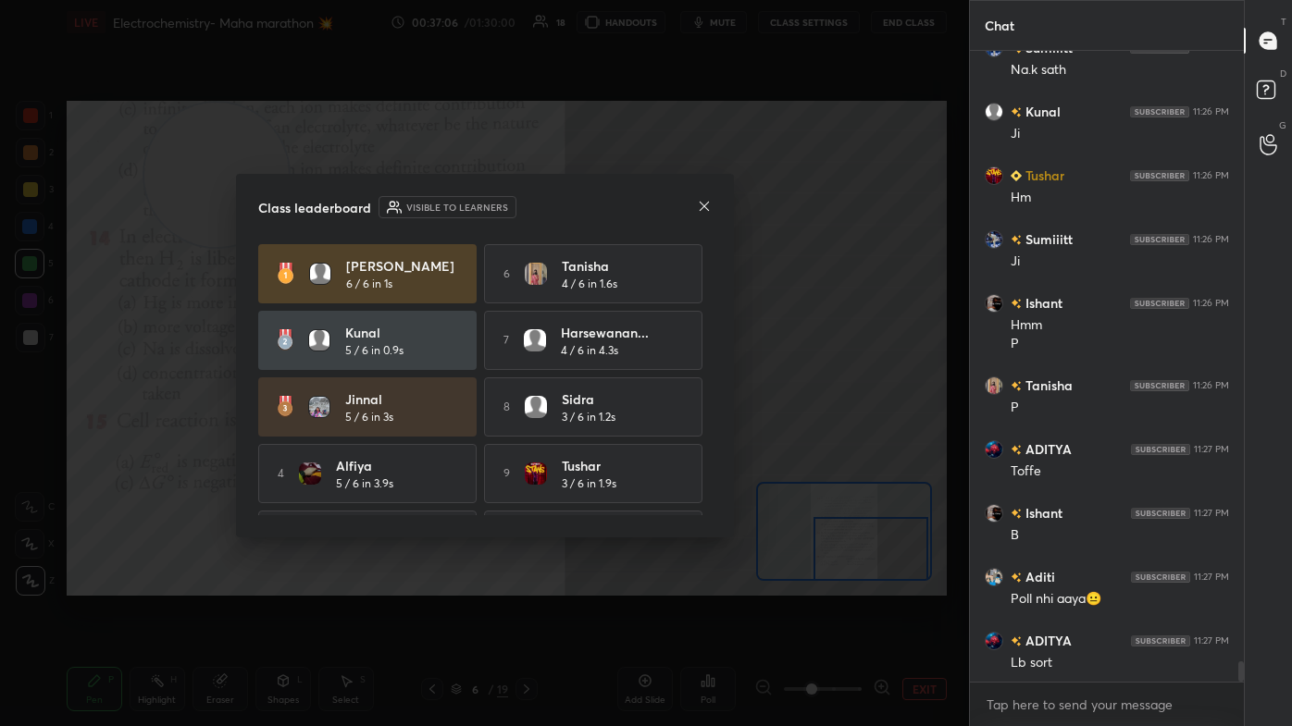
click at [663, 205] on icon at bounding box center [704, 206] width 15 height 15
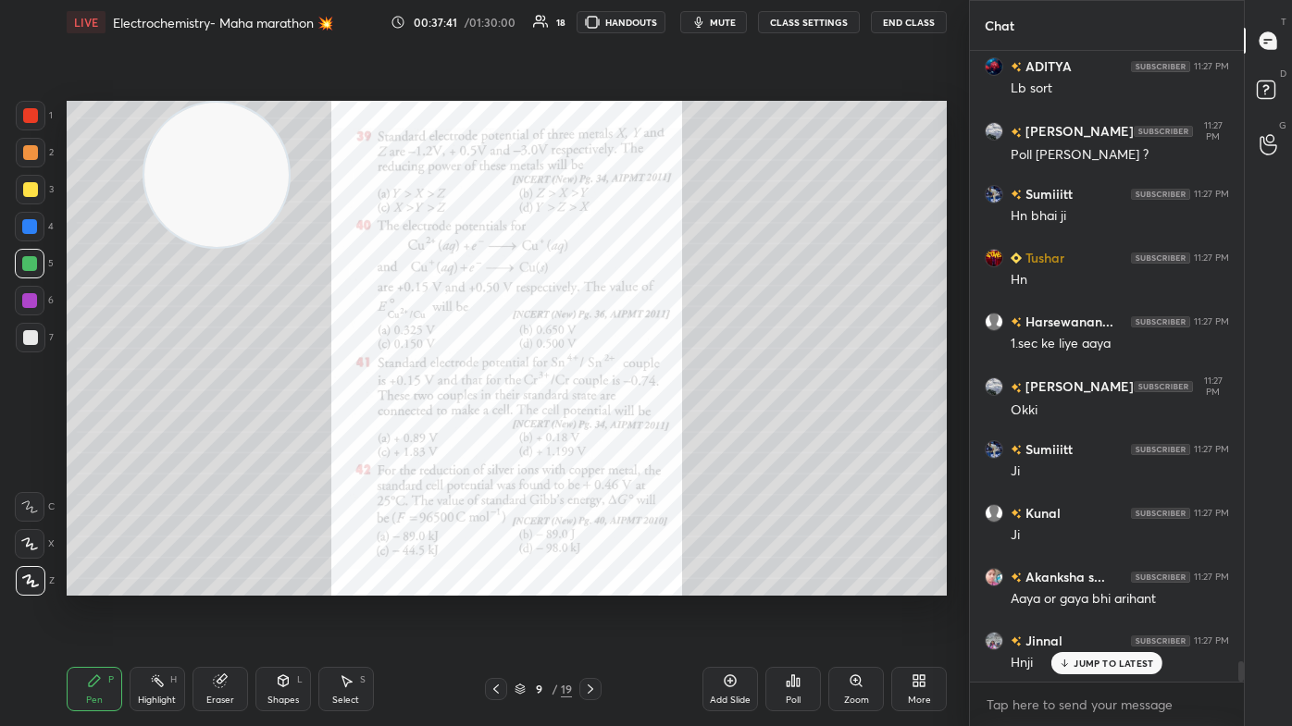
click at [663, 435] on div "Zoom" at bounding box center [856, 700] width 25 height 9
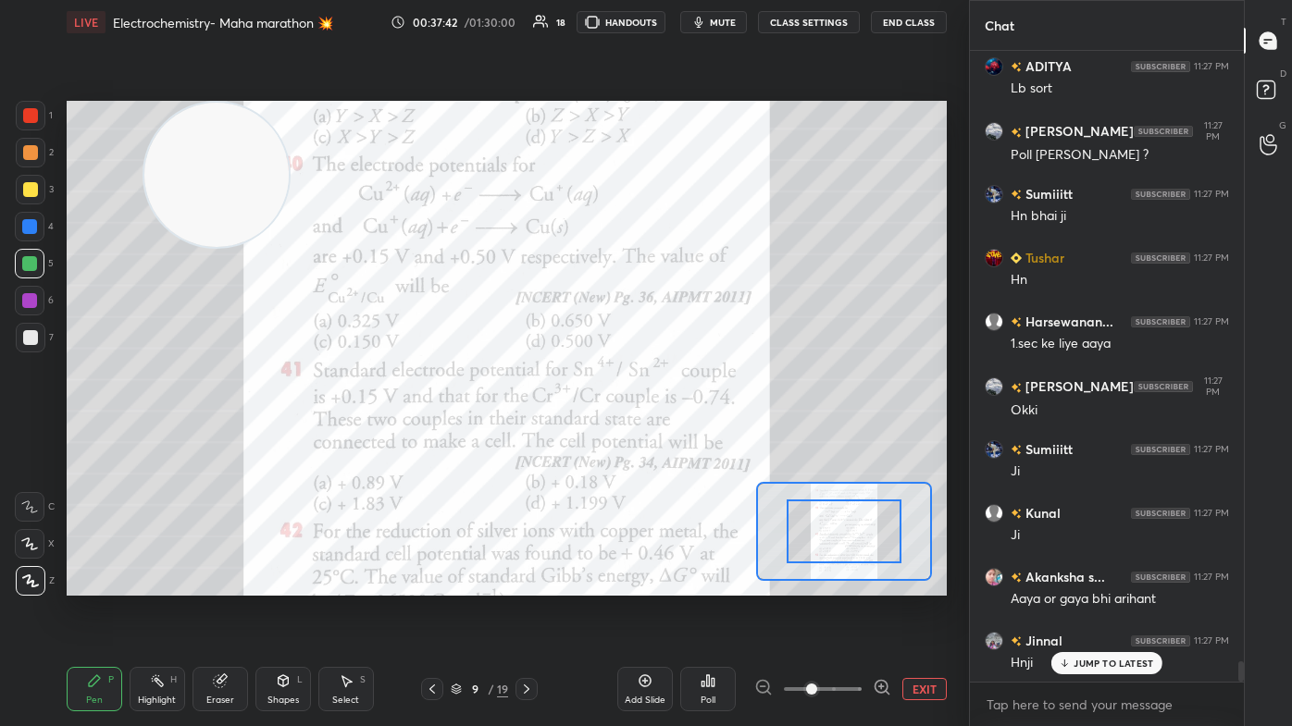
click at [663, 435] on span at bounding box center [823, 689] width 78 height 28
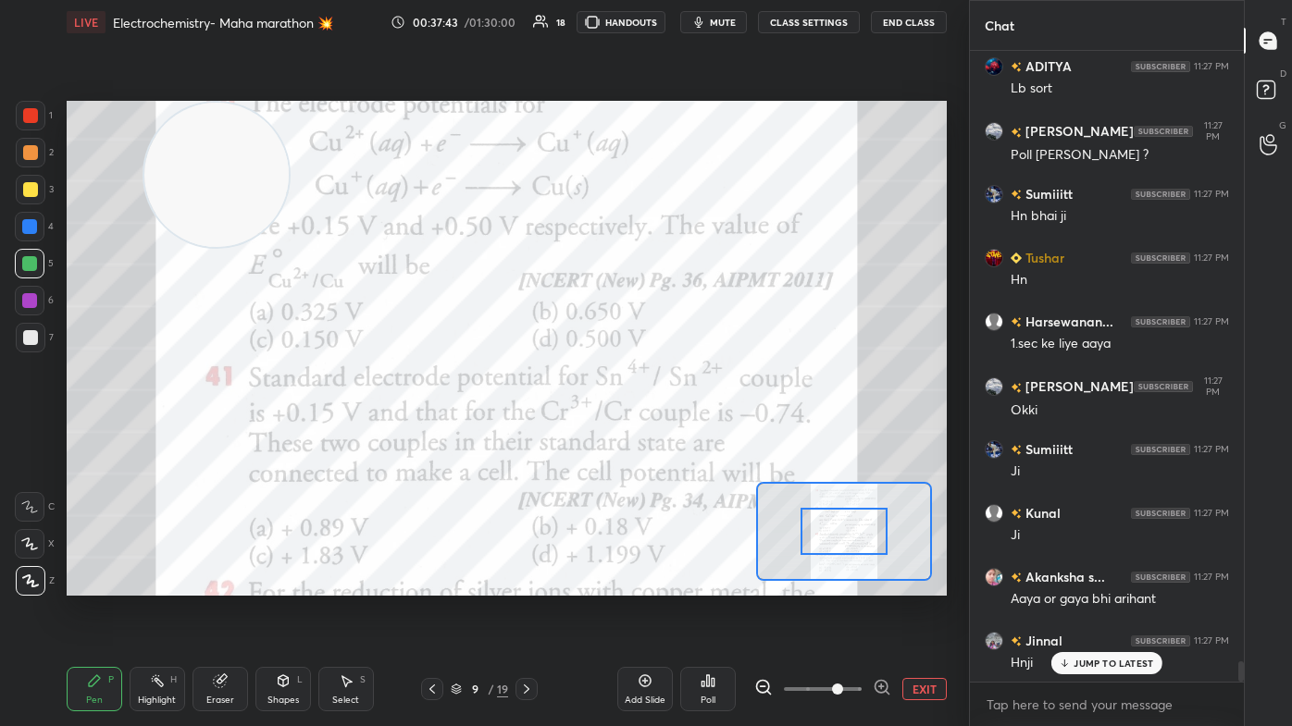
click at [663, 435] on div at bounding box center [843, 532] width 86 height 48
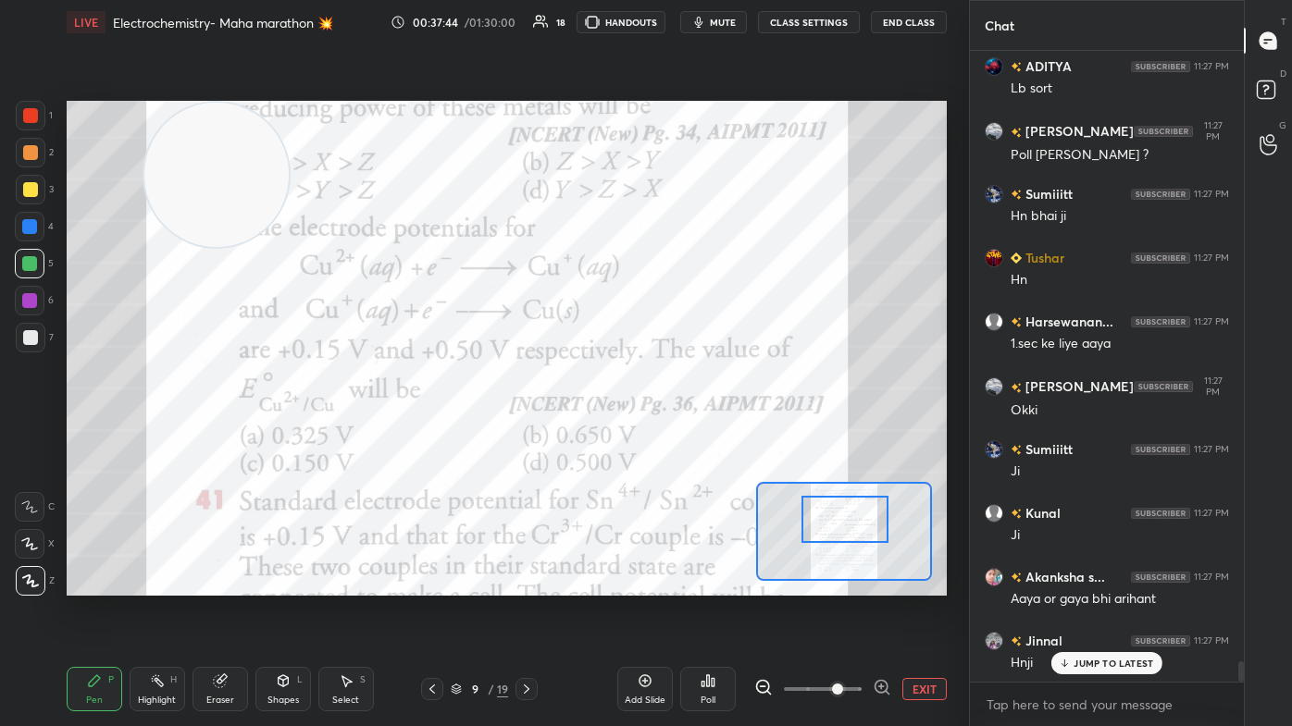
drag, startPoint x: 812, startPoint y: 533, endPoint x: 815, endPoint y: 518, distance: 15.1
click at [663, 435] on div at bounding box center [844, 520] width 86 height 48
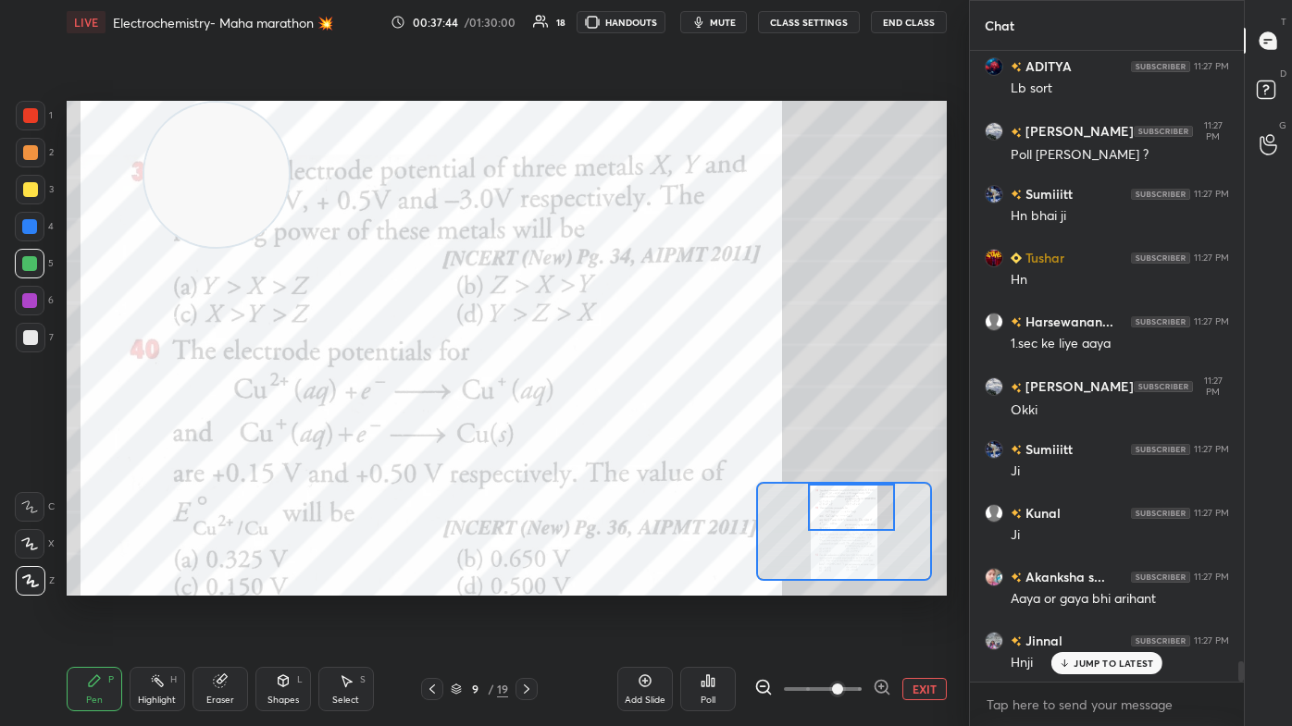
drag, startPoint x: 820, startPoint y: 523, endPoint x: 824, endPoint y: 505, distance: 18.0
click at [663, 435] on div at bounding box center [851, 508] width 86 height 48
drag, startPoint x: 217, startPoint y: 182, endPoint x: 80, endPoint y: 609, distance: 448.3
click at [69, 435] on div "Setting up your live class Poll for secs No correct answer Start poll" at bounding box center [506, 348] width 895 height 608
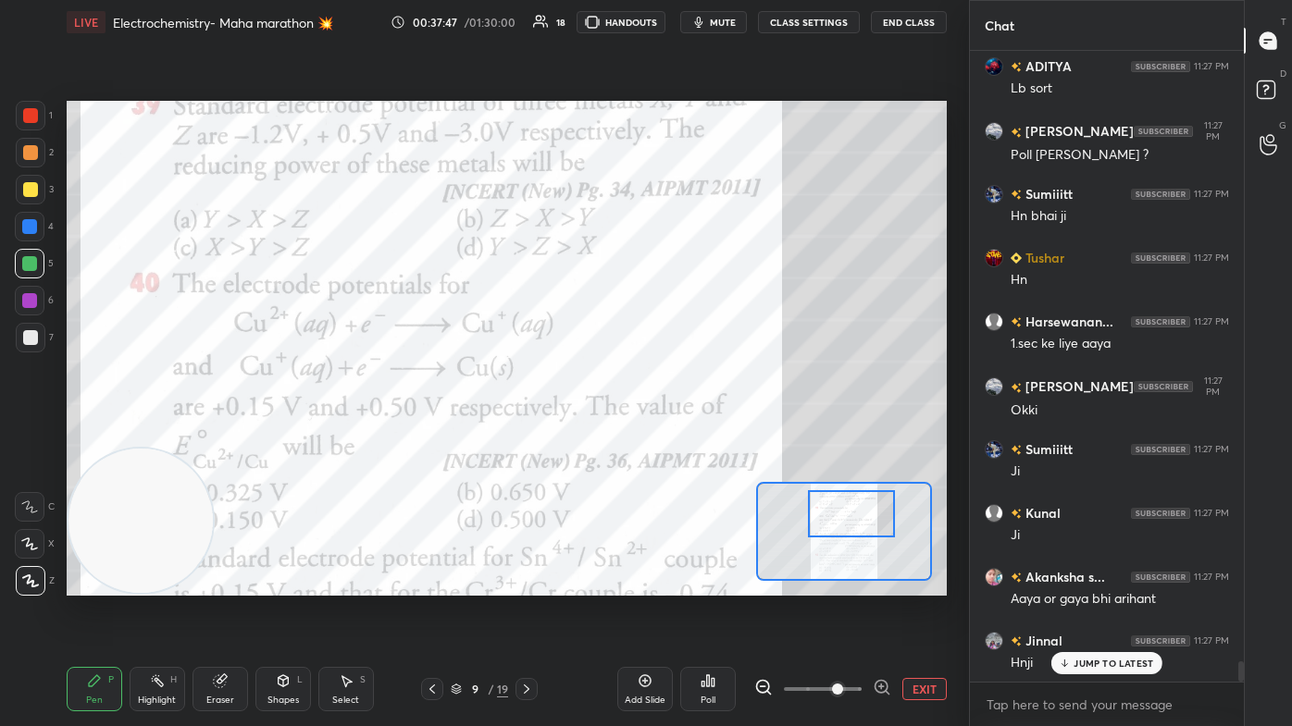
click at [663, 435] on div at bounding box center [851, 514] width 86 height 48
drag, startPoint x: 809, startPoint y: 691, endPoint x: 816, endPoint y: 668, distance: 24.3
click at [663, 435] on span at bounding box center [823, 689] width 78 height 28
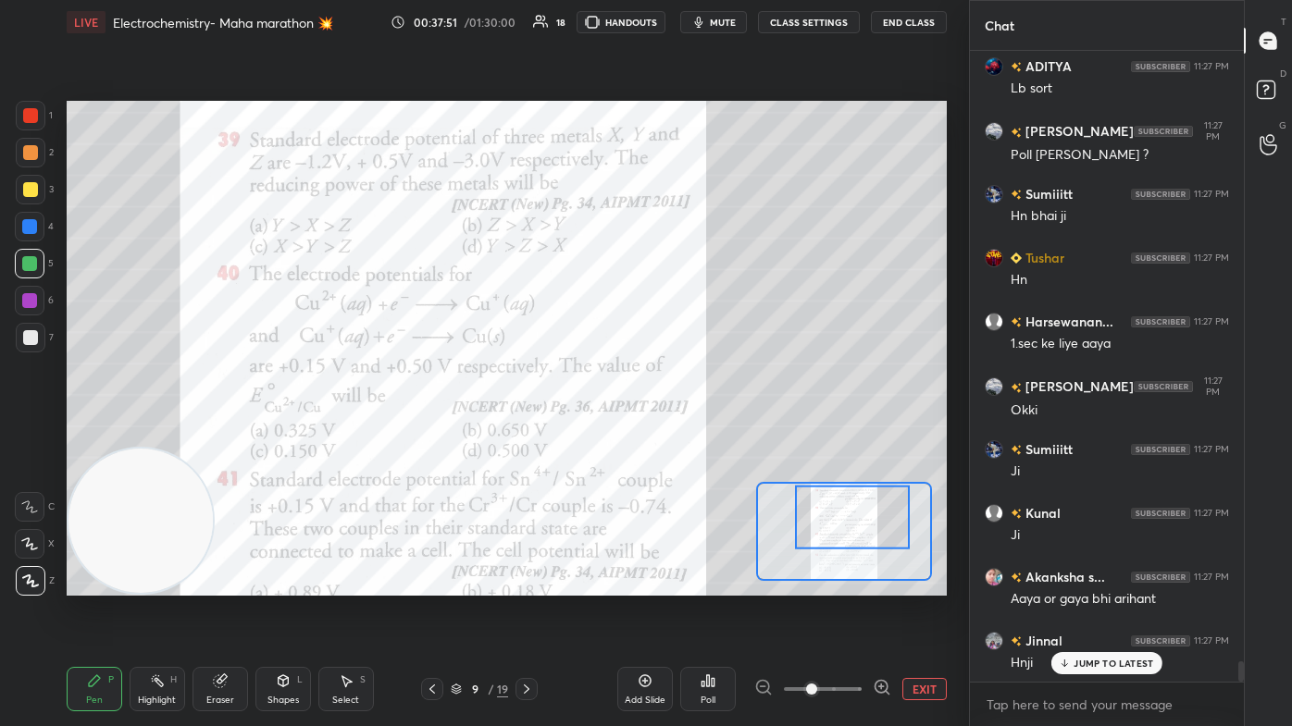
click at [663, 435] on div at bounding box center [852, 518] width 115 height 64
click at [21, 235] on div at bounding box center [30, 227] width 30 height 30
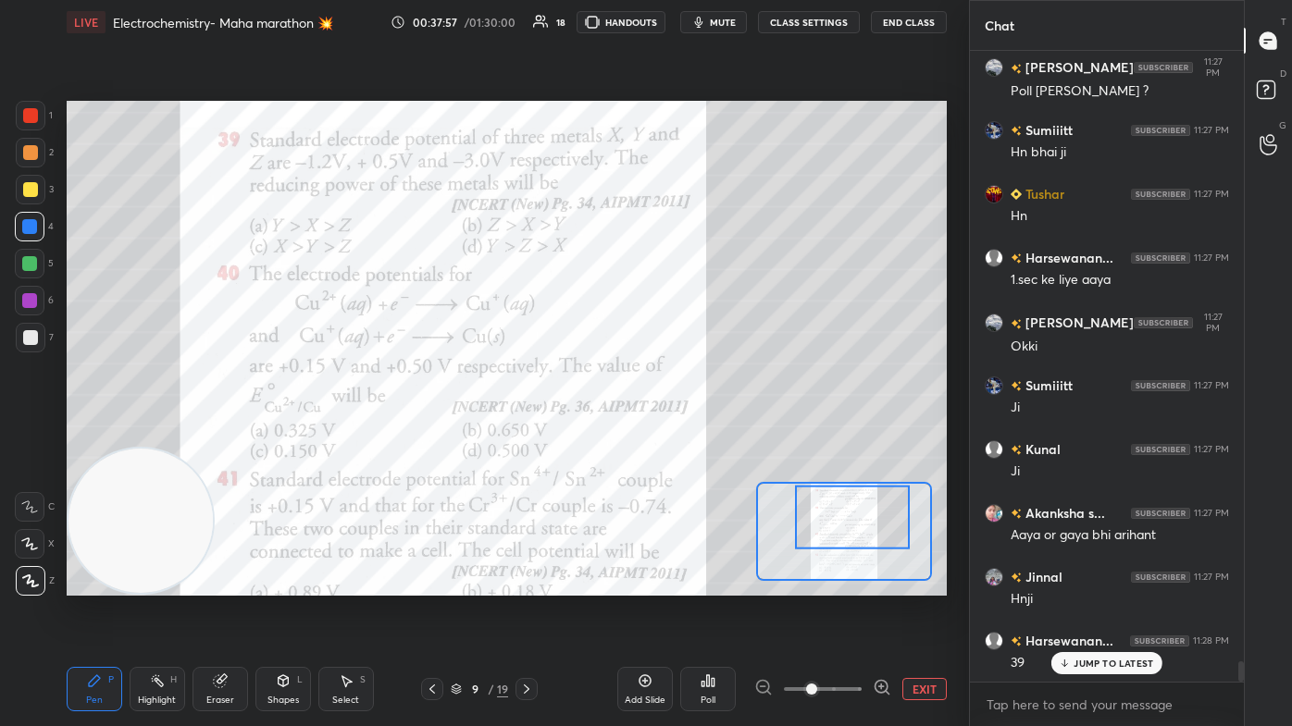
scroll to position [19476, 0]
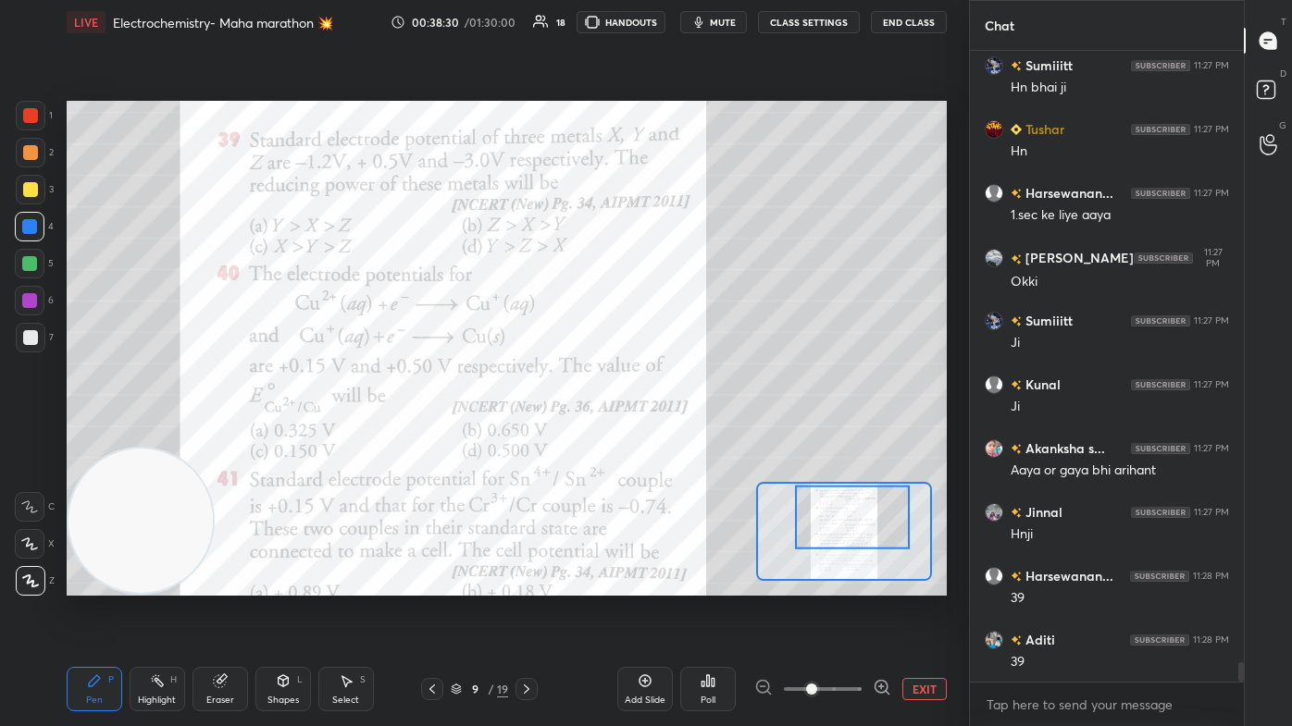
click at [663, 435] on div "Poll" at bounding box center [707, 700] width 15 height 9
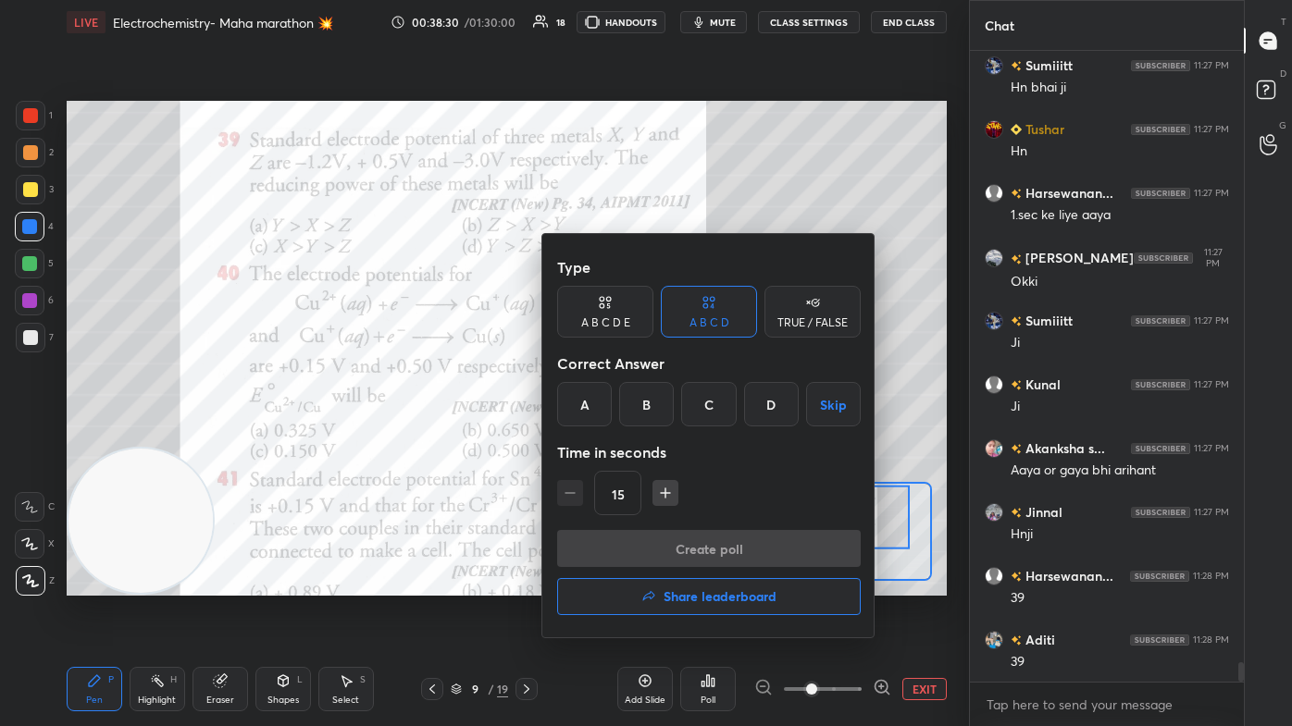
click at [645, 404] on div "B" at bounding box center [646, 404] width 55 height 44
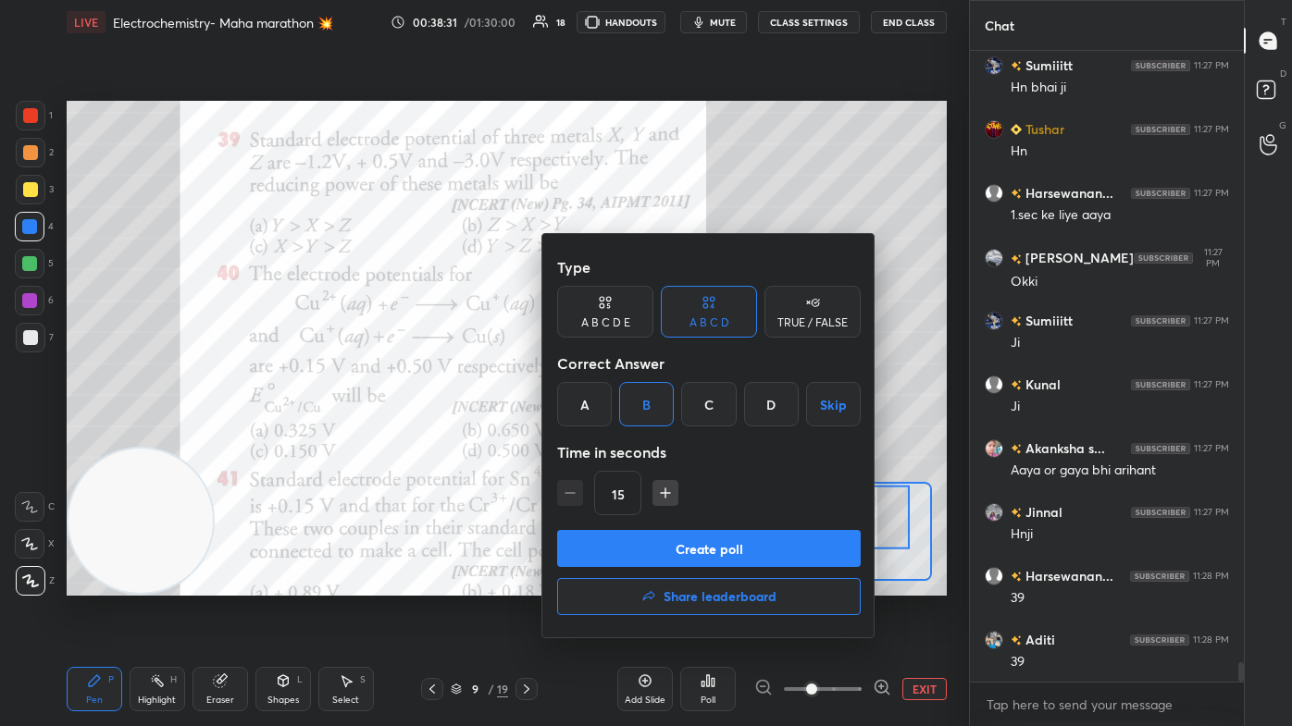
scroll to position [19540, 0]
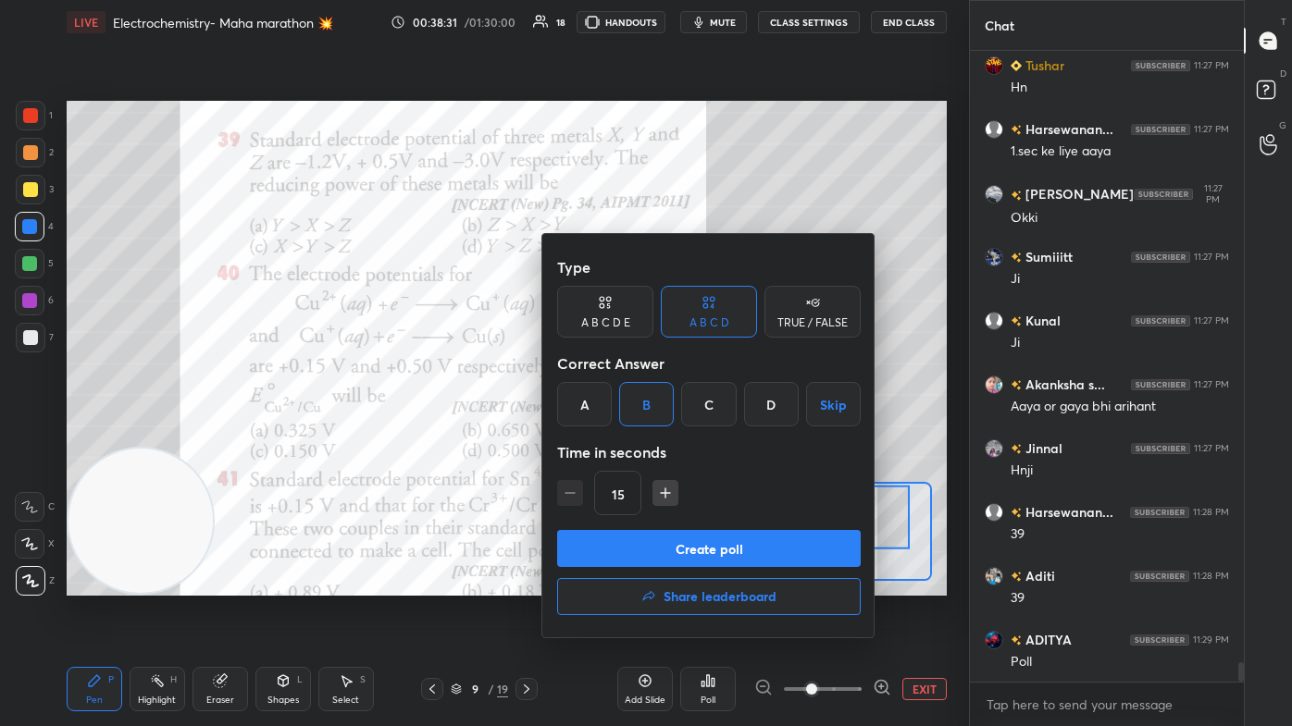
click at [658, 435] on button "Create poll" at bounding box center [708, 548] width 303 height 37
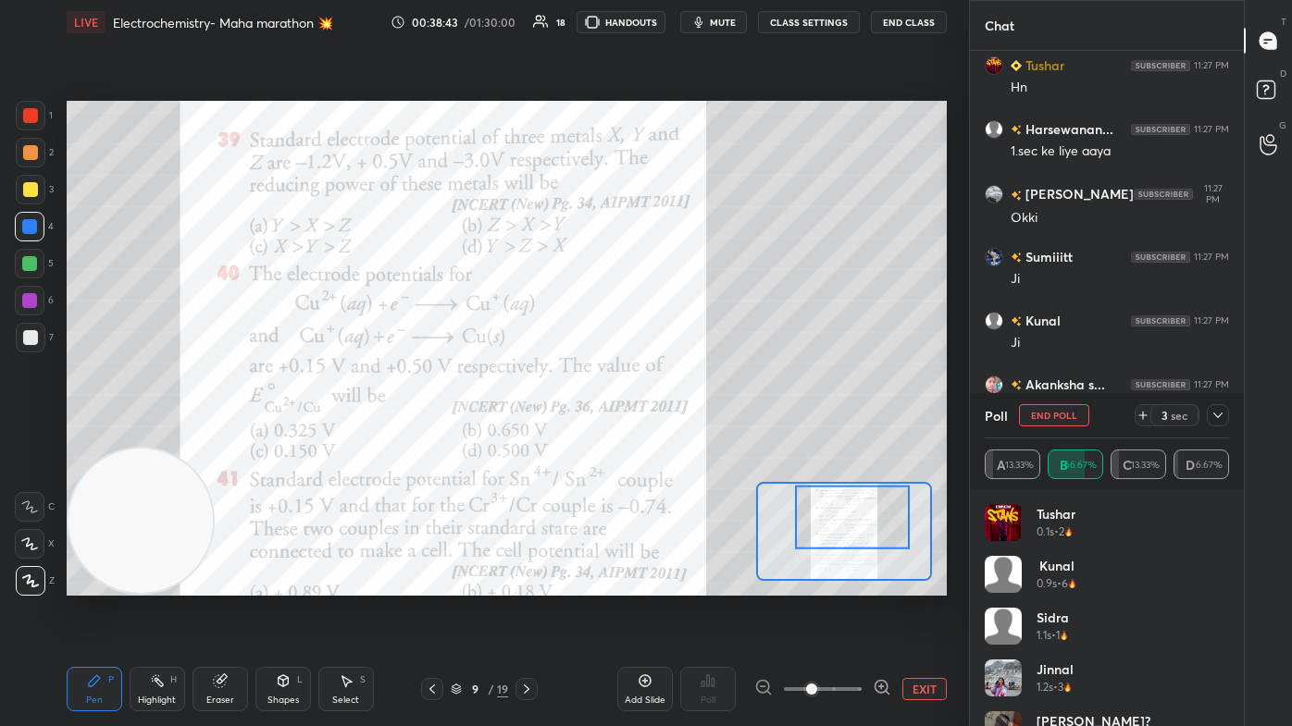
scroll to position [19653, 0]
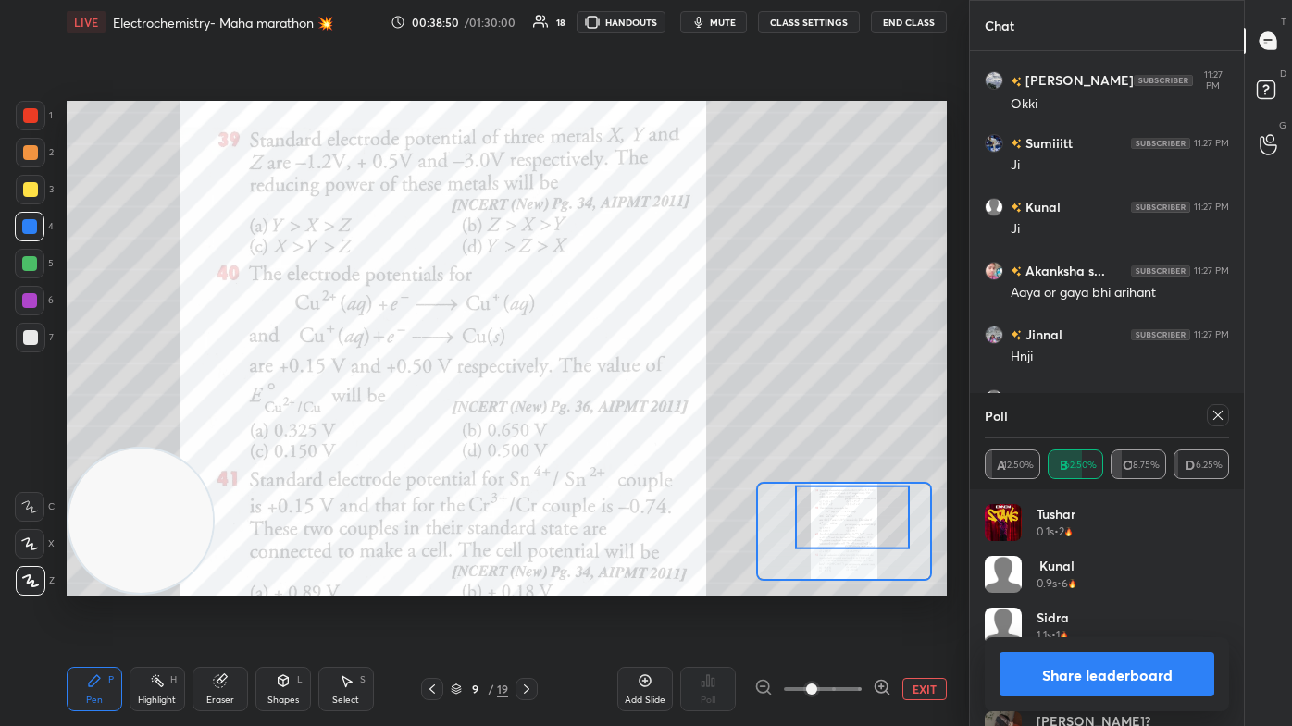
click at [663, 435] on button "Share leaderboard" at bounding box center [1106, 674] width 215 height 44
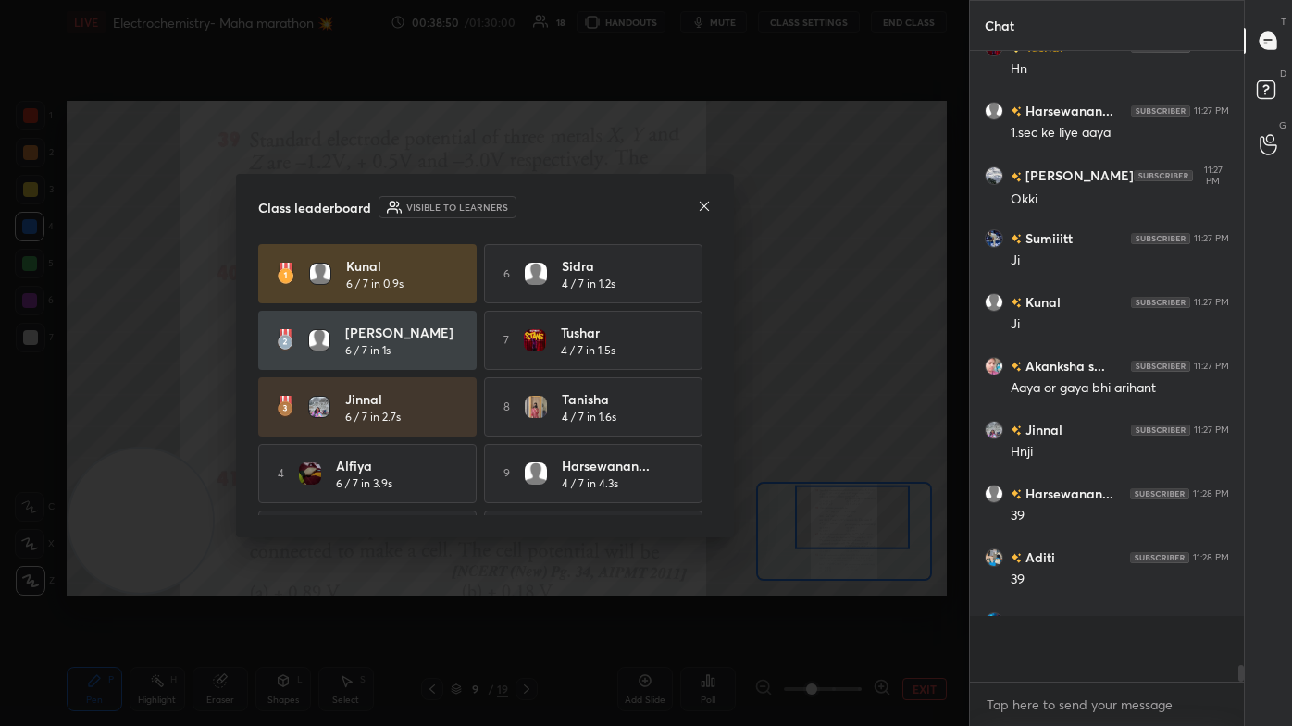
scroll to position [6, 5]
click at [663, 202] on icon at bounding box center [704, 206] width 15 height 15
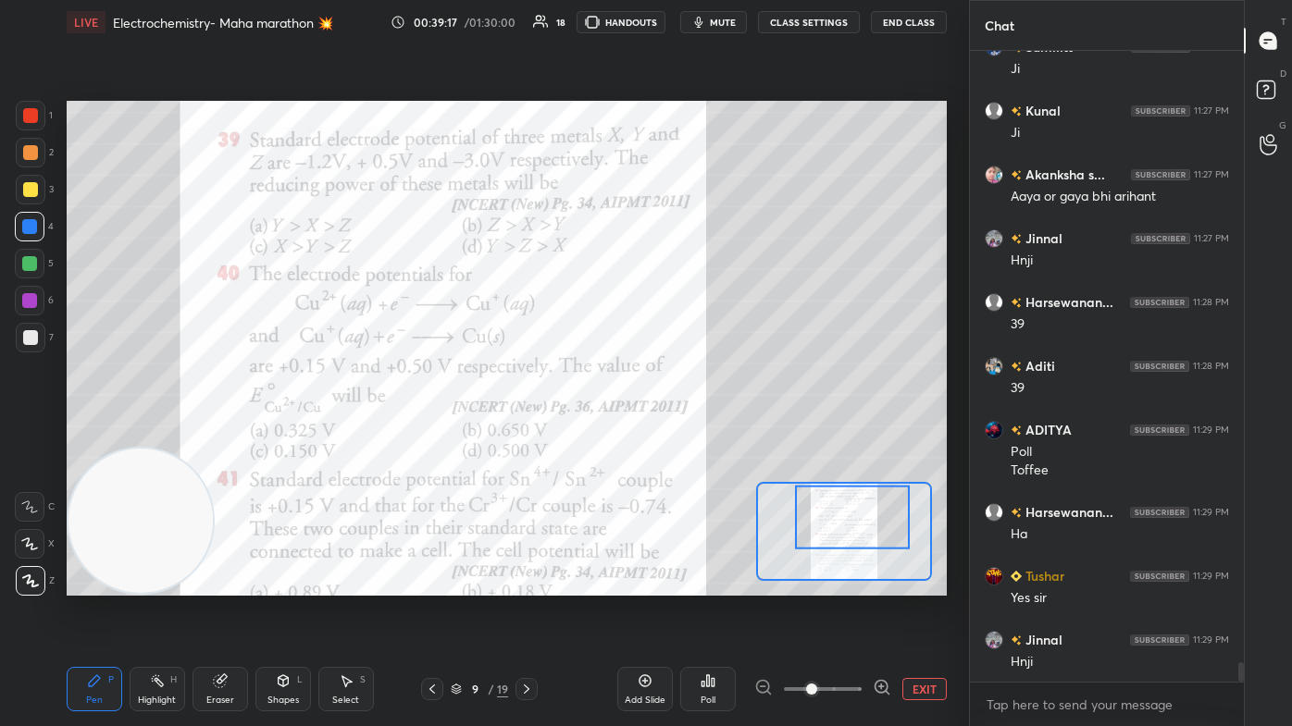
scroll to position [19814, 0]
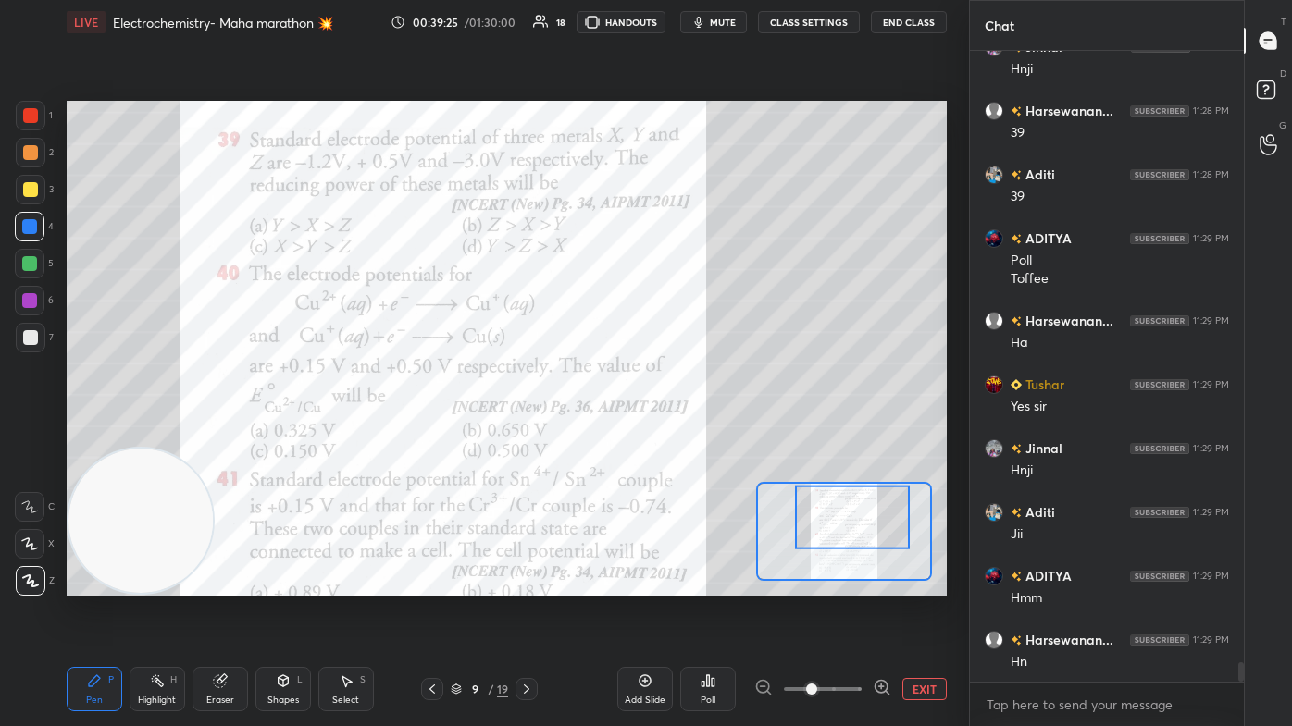
click at [35, 112] on div at bounding box center [30, 115] width 15 height 15
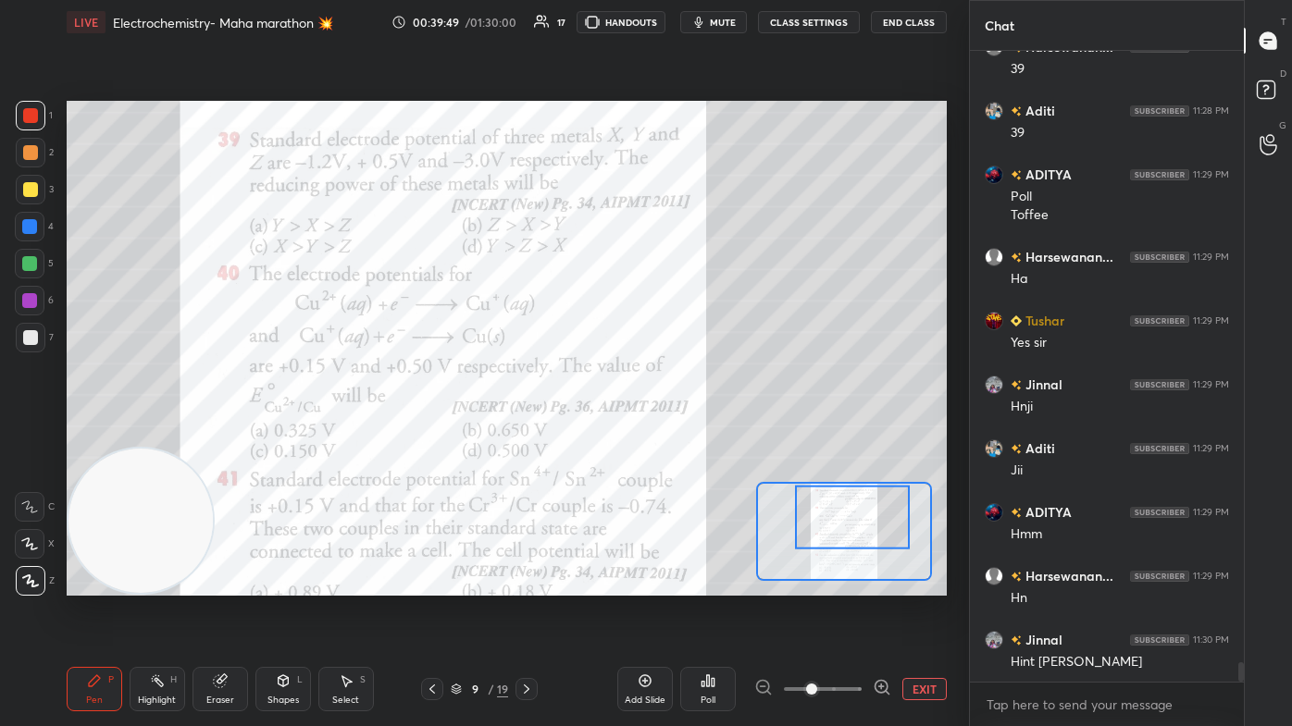
click at [663, 12] on div "LIVE Electrochemistry- Maha marathon 💥 00:39:49 / 01:30:00 17 HANDOUTS mute CLA…" at bounding box center [507, 22] width 880 height 44
click at [663, 27] on button "mute" at bounding box center [713, 22] width 67 height 22
click at [663, 24] on span "unmute" at bounding box center [721, 22] width 40 height 13
click at [663, 19] on span "mute" at bounding box center [723, 22] width 26 height 13
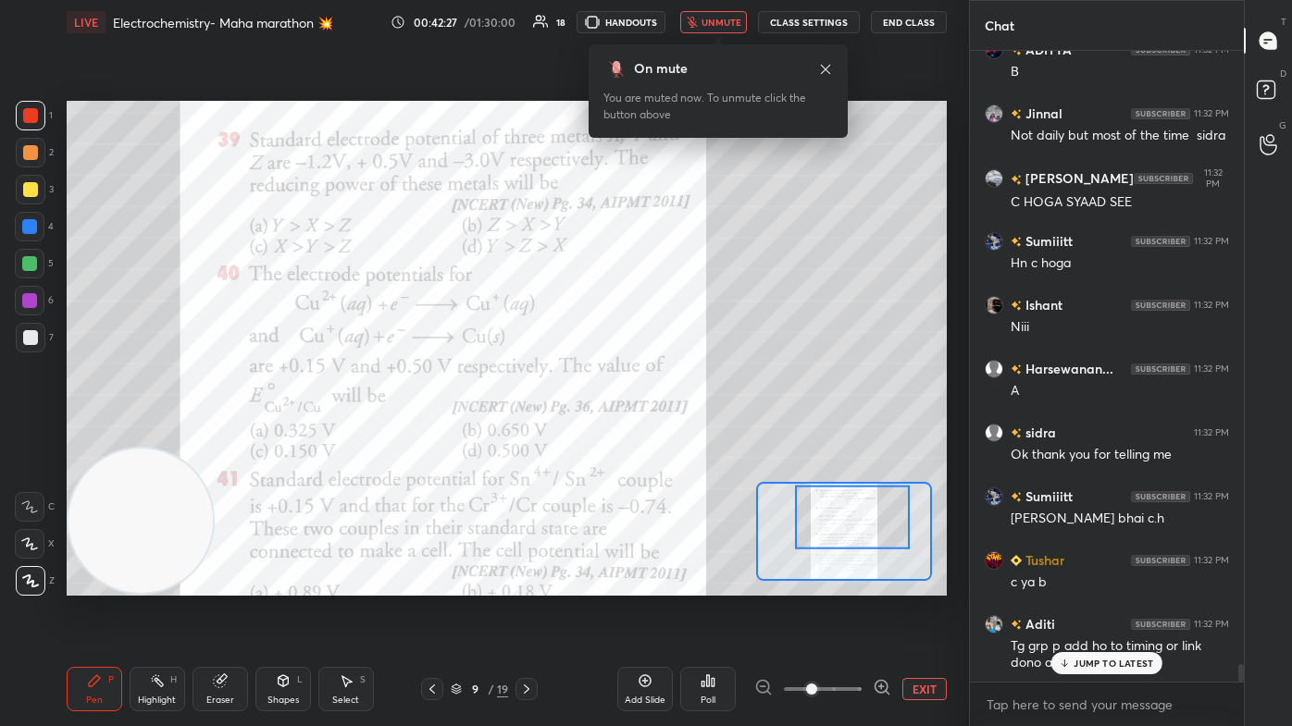
scroll to position [22644, 0]
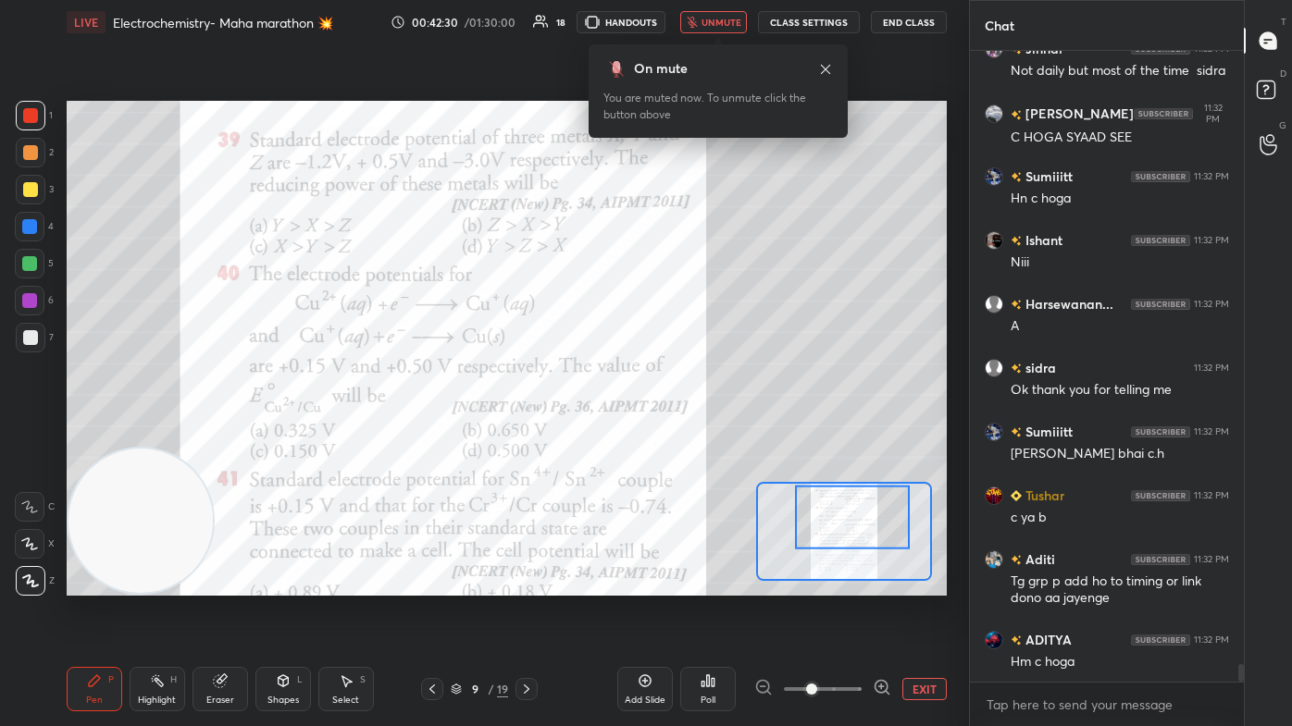
click at [663, 20] on span "unmute" at bounding box center [721, 22] width 40 height 13
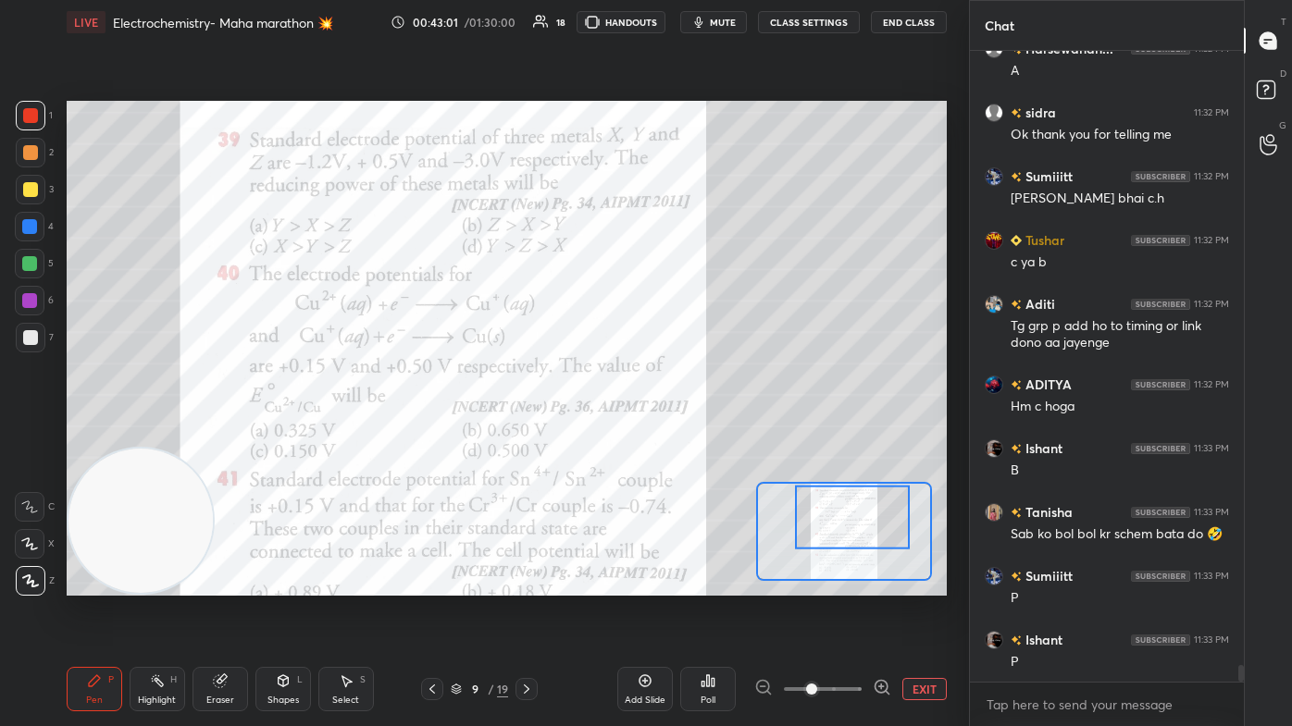
scroll to position [22962, 0]
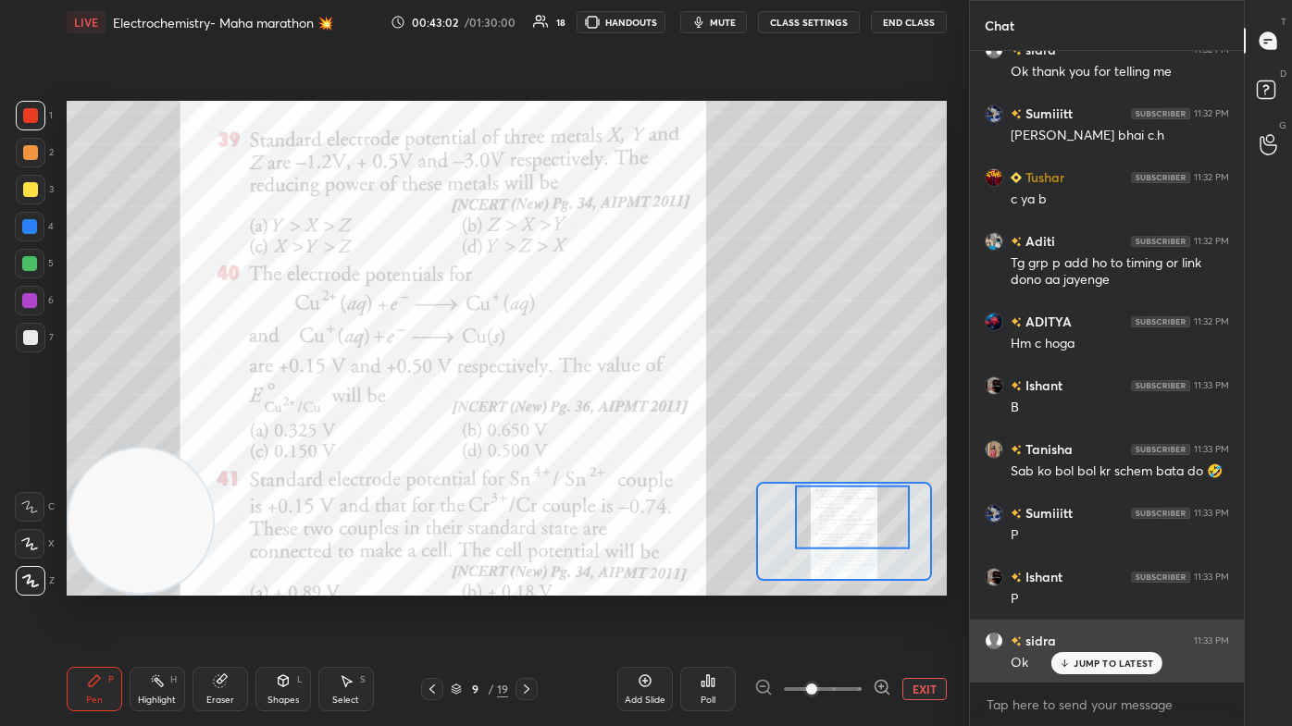
click at [663, 435] on p "JUMP TO LATEST" at bounding box center [1113, 663] width 80 height 11
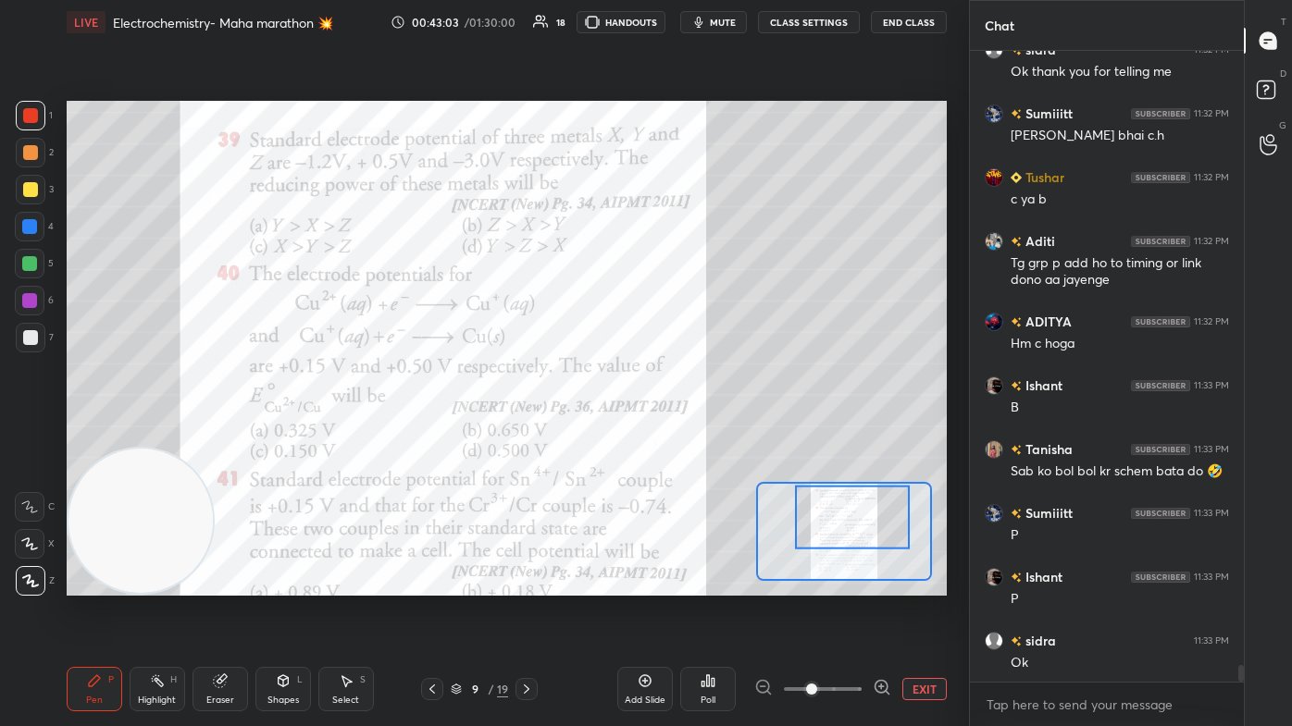
click at [663, 435] on div "Poll" at bounding box center [707, 700] width 15 height 9
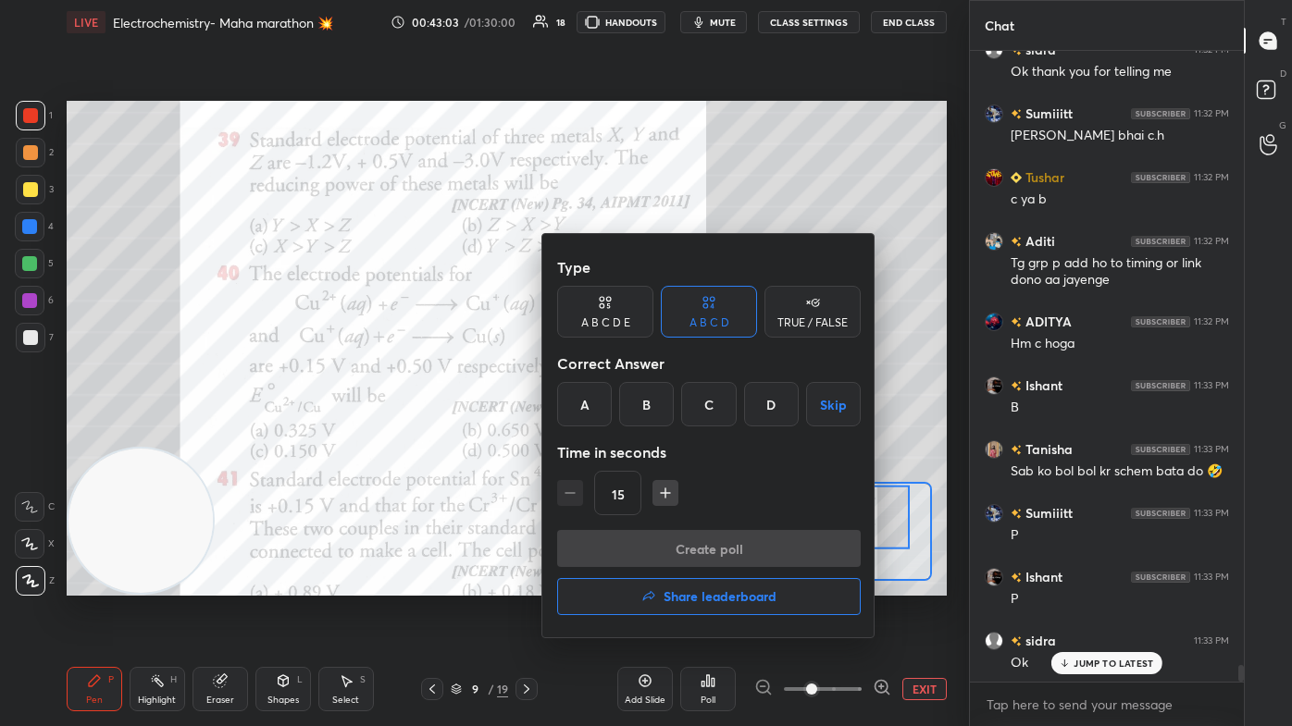
scroll to position [23026, 0]
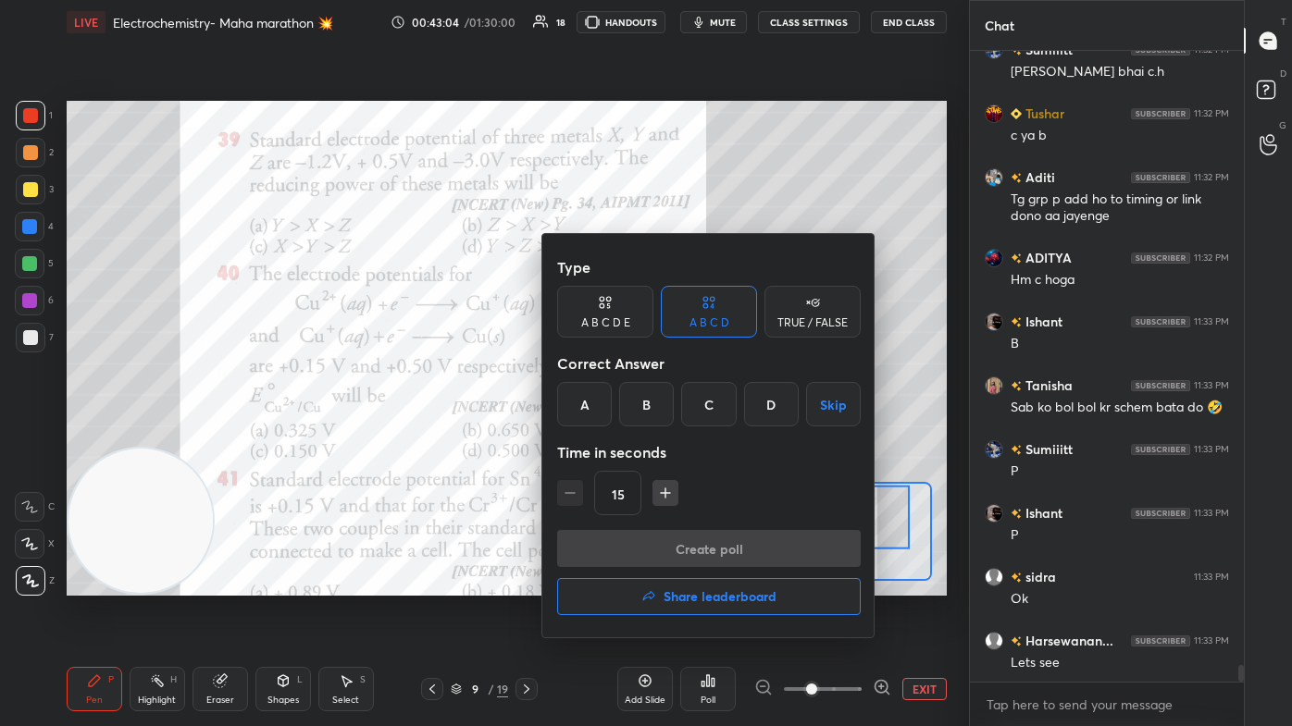
click at [582, 392] on div "A" at bounding box center [584, 404] width 55 height 44
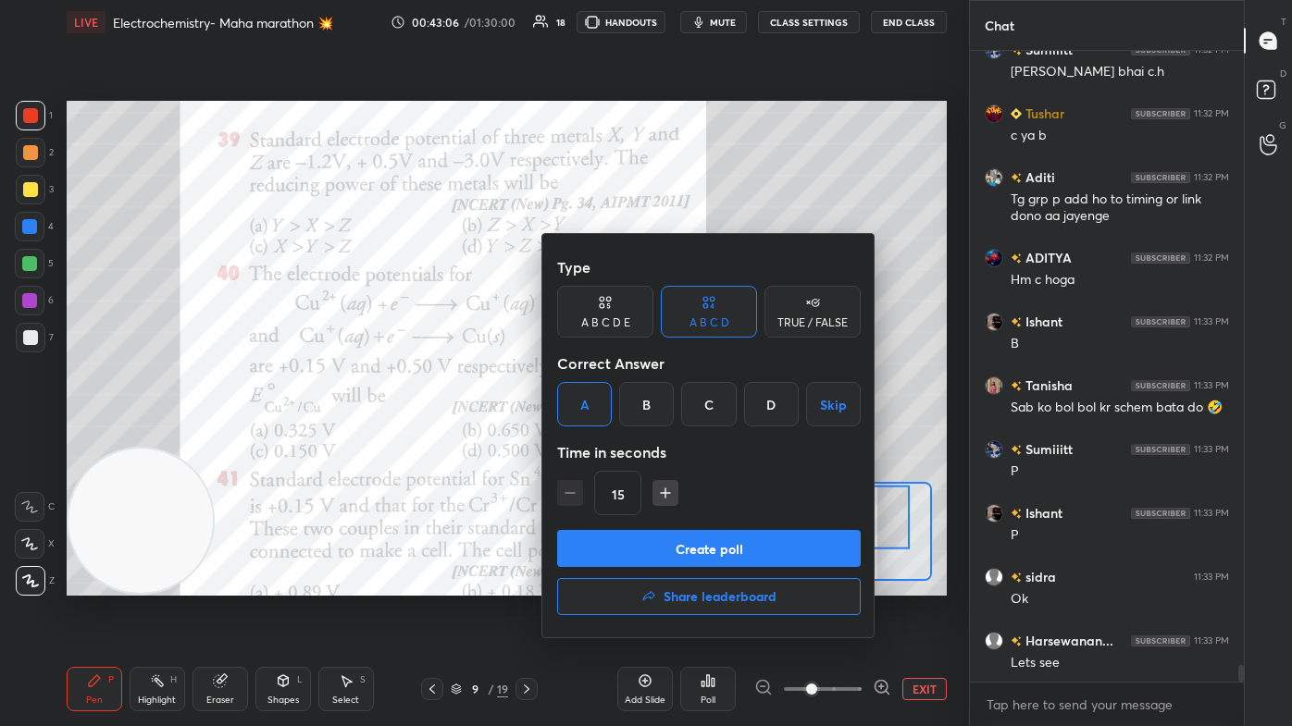
click at [637, 435] on button "Create poll" at bounding box center [708, 548] width 303 height 37
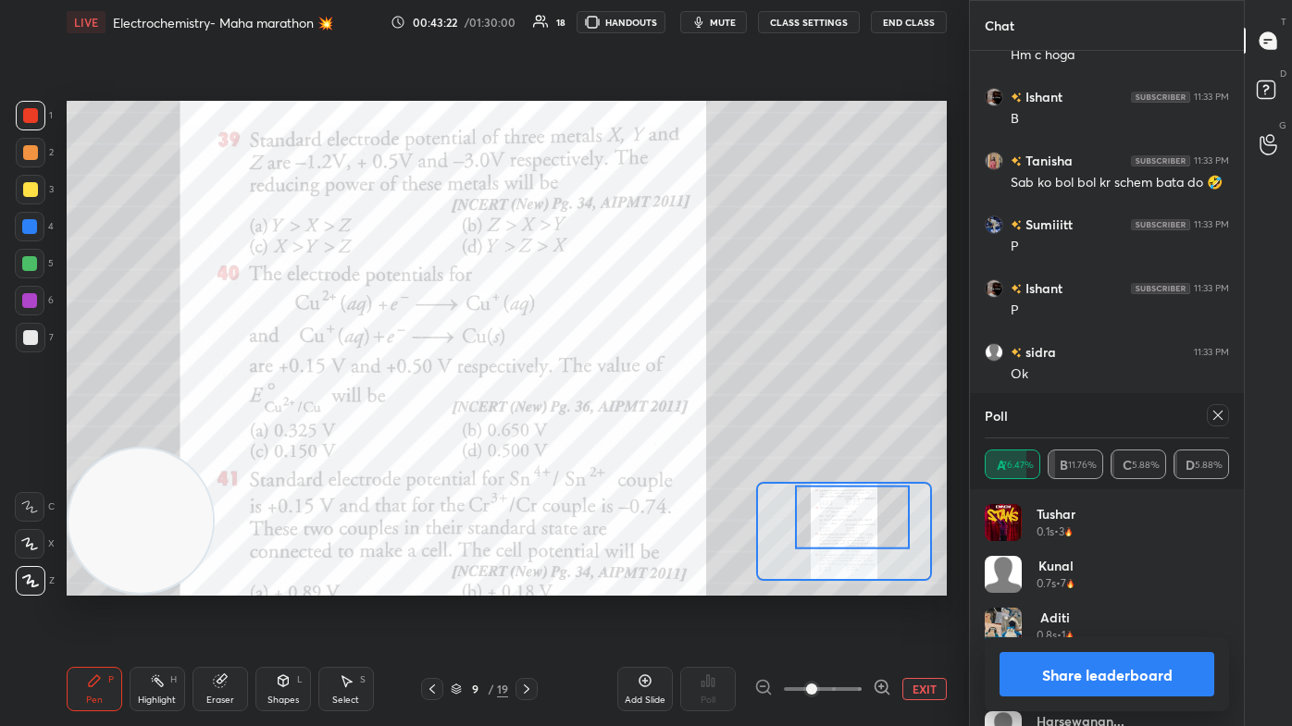
scroll to position [23315, 0]
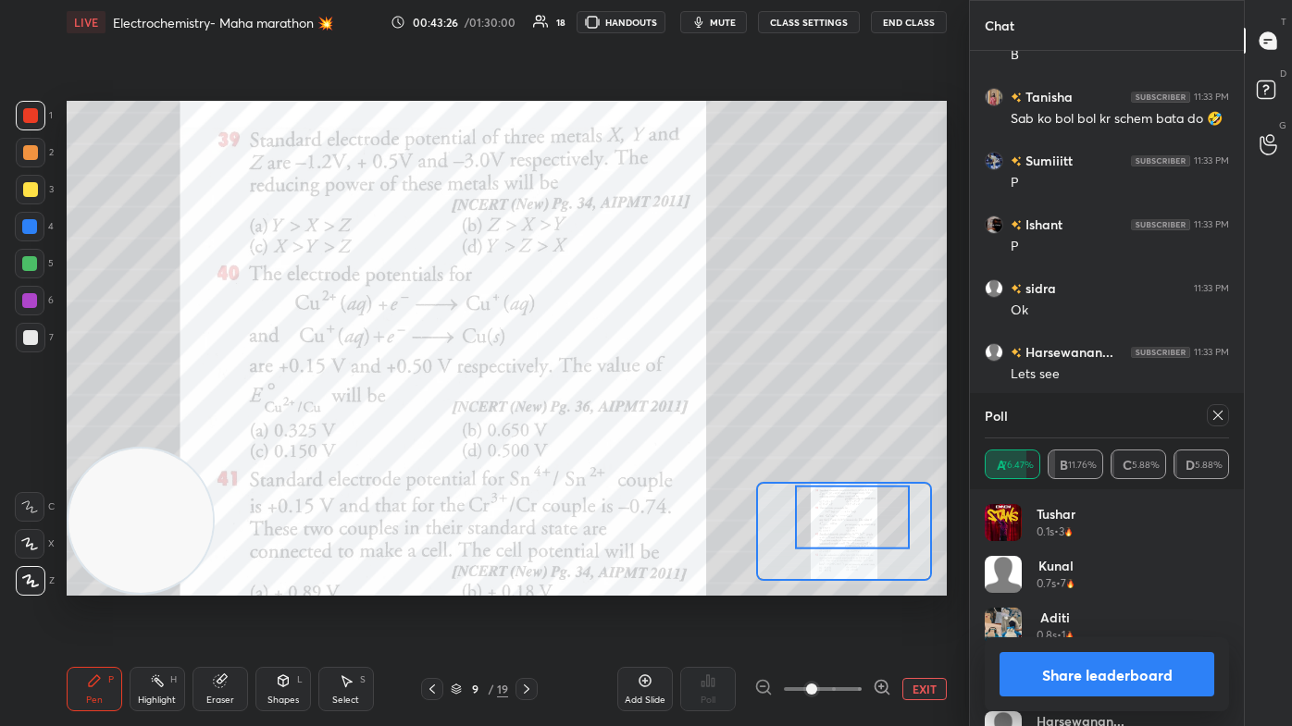
drag, startPoint x: 1078, startPoint y: 682, endPoint x: 1102, endPoint y: 686, distance: 24.3
click at [663, 435] on button "Share leaderboard" at bounding box center [1106, 674] width 215 height 44
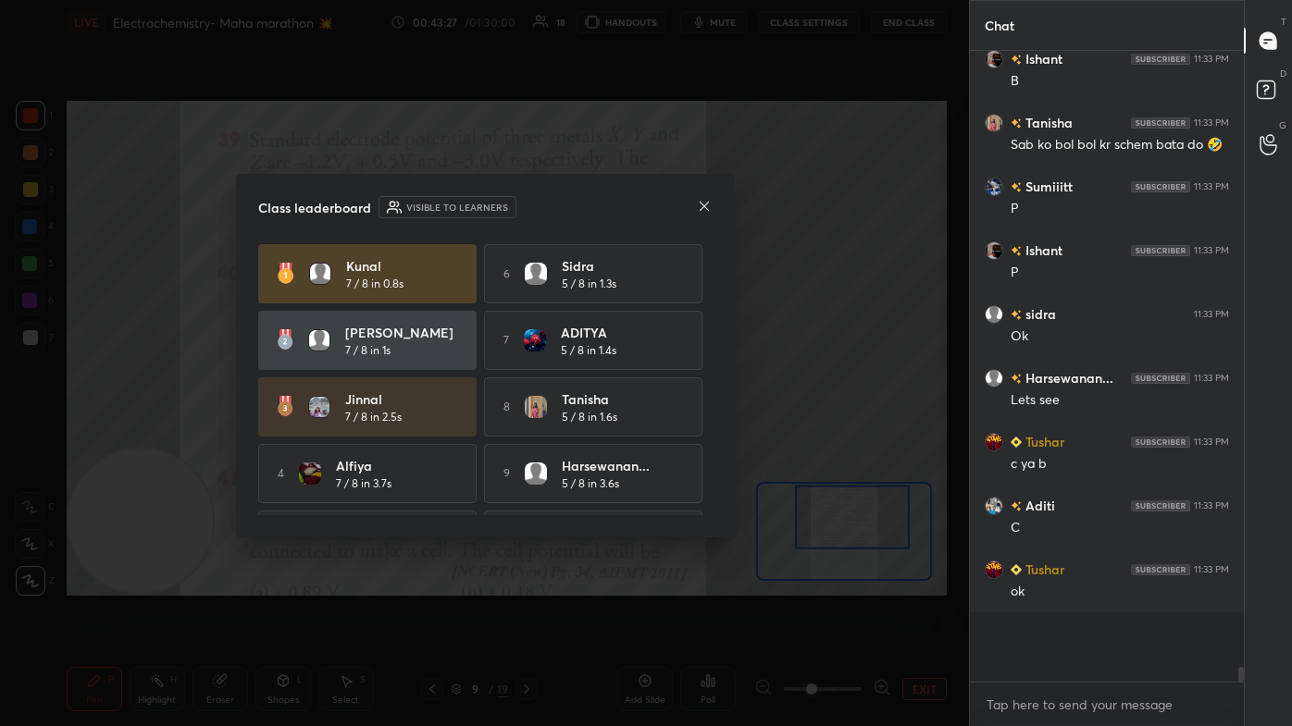
scroll to position [6, 5]
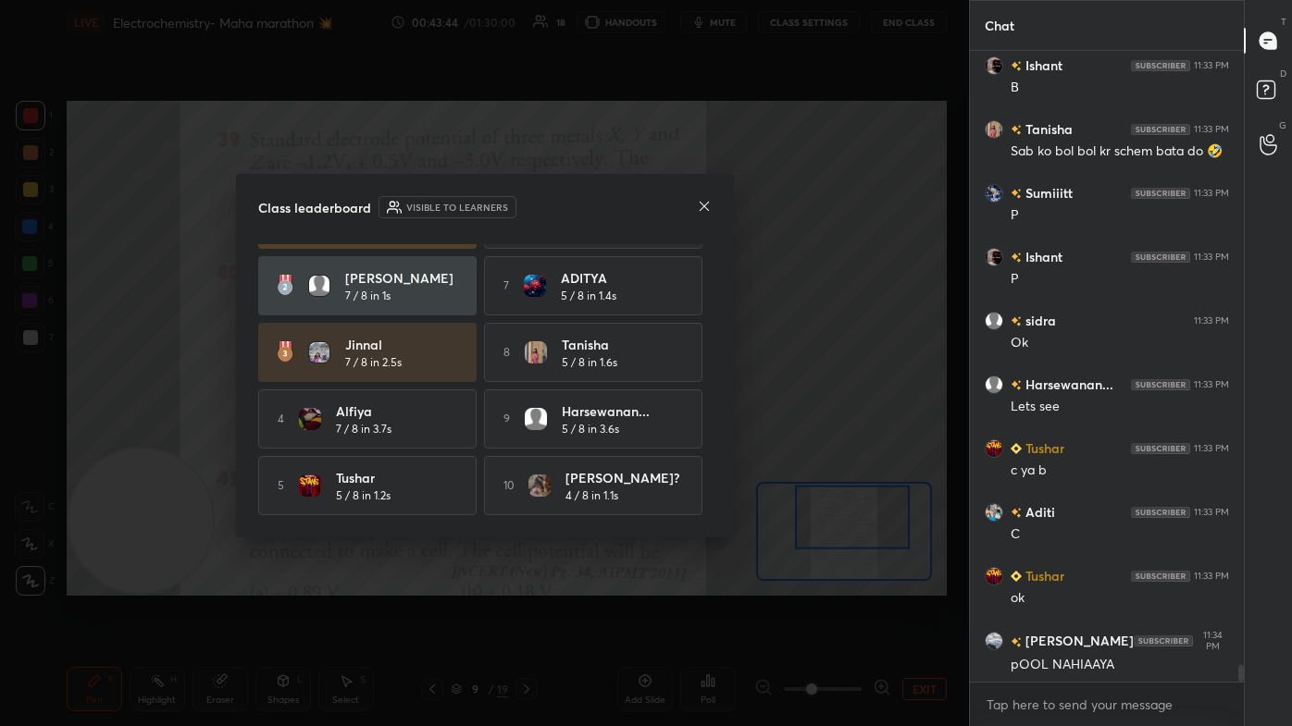
click at [663, 210] on icon at bounding box center [704, 206] width 15 height 15
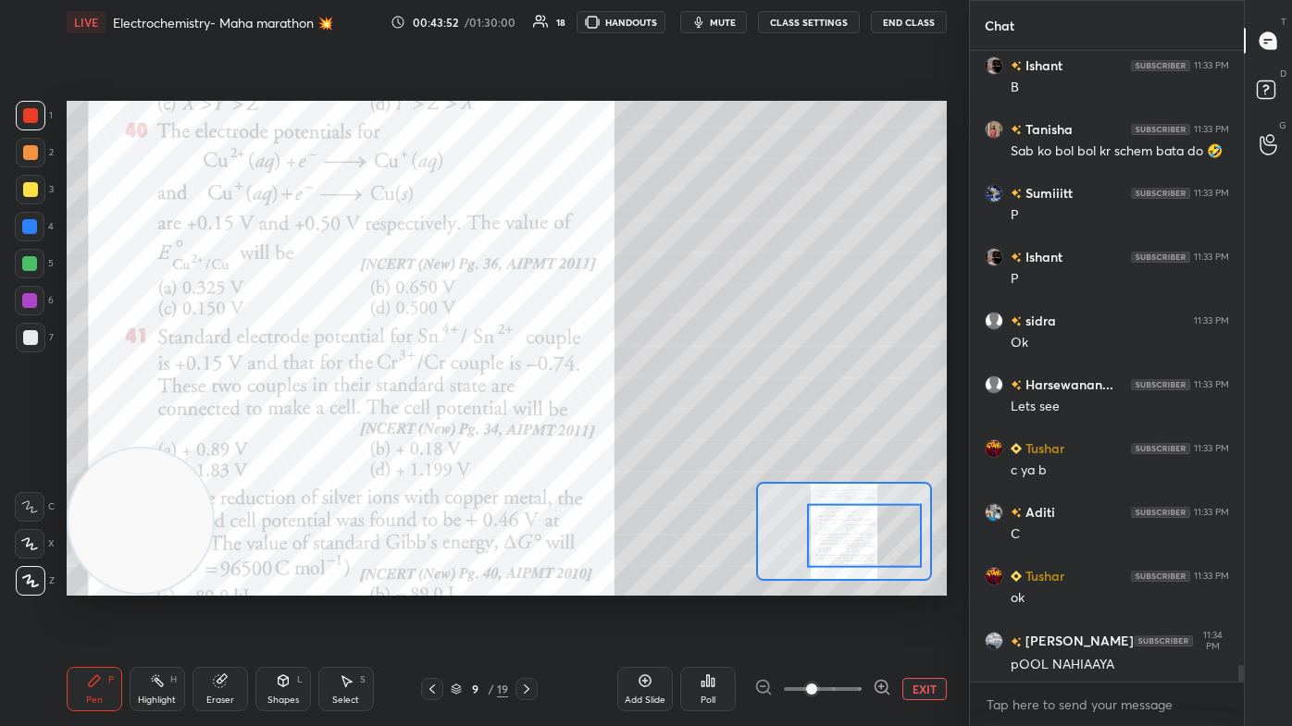
drag, startPoint x: 862, startPoint y: 540, endPoint x: 874, endPoint y: 553, distance: 17.7
click at [663, 435] on div at bounding box center [864, 536] width 115 height 64
click at [33, 435] on div at bounding box center [30, 544] width 30 height 30
click at [27, 185] on div at bounding box center [30, 189] width 15 height 15
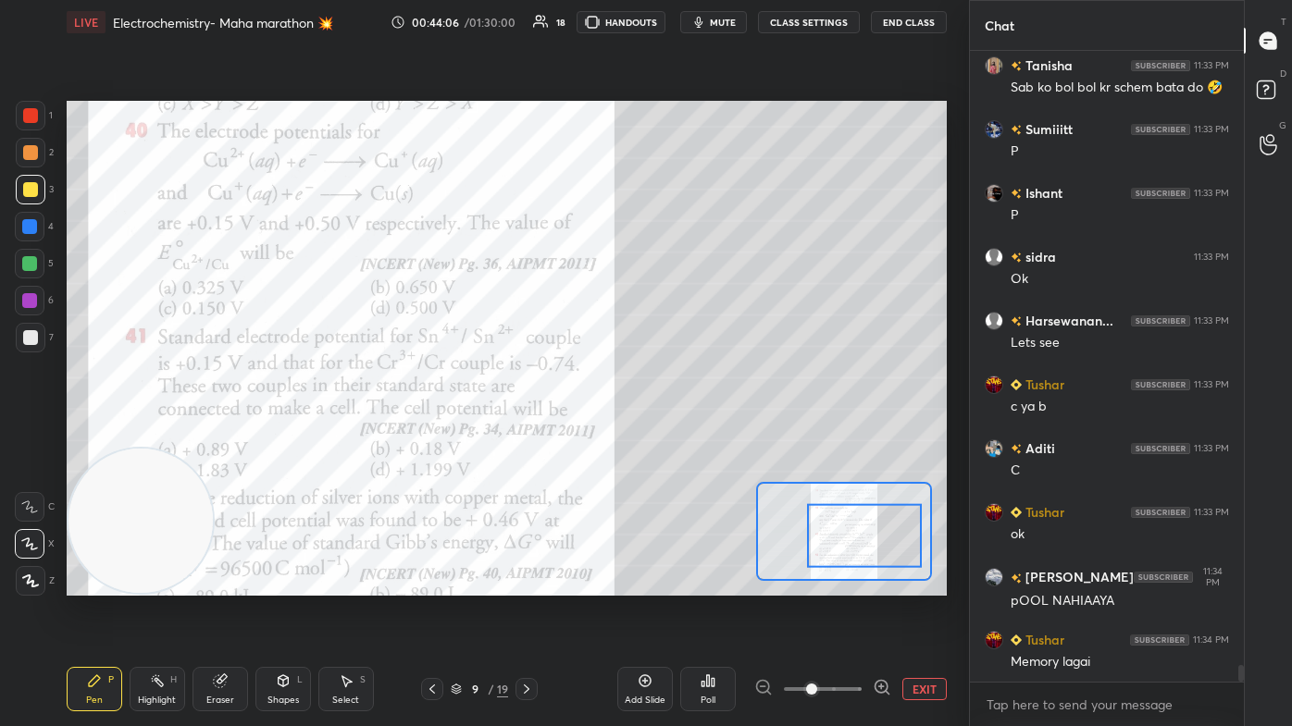
click at [228, 435] on div "Eraser" at bounding box center [220, 689] width 56 height 44
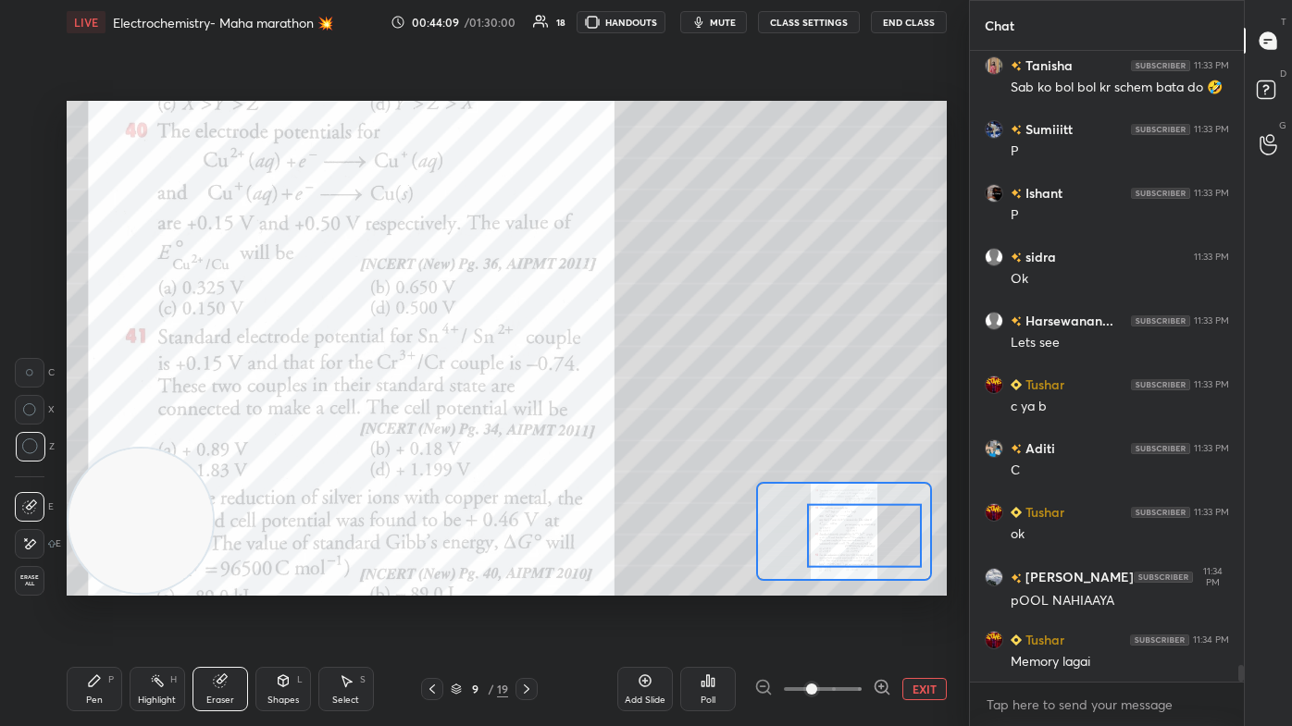
scroll to position [23410, 0]
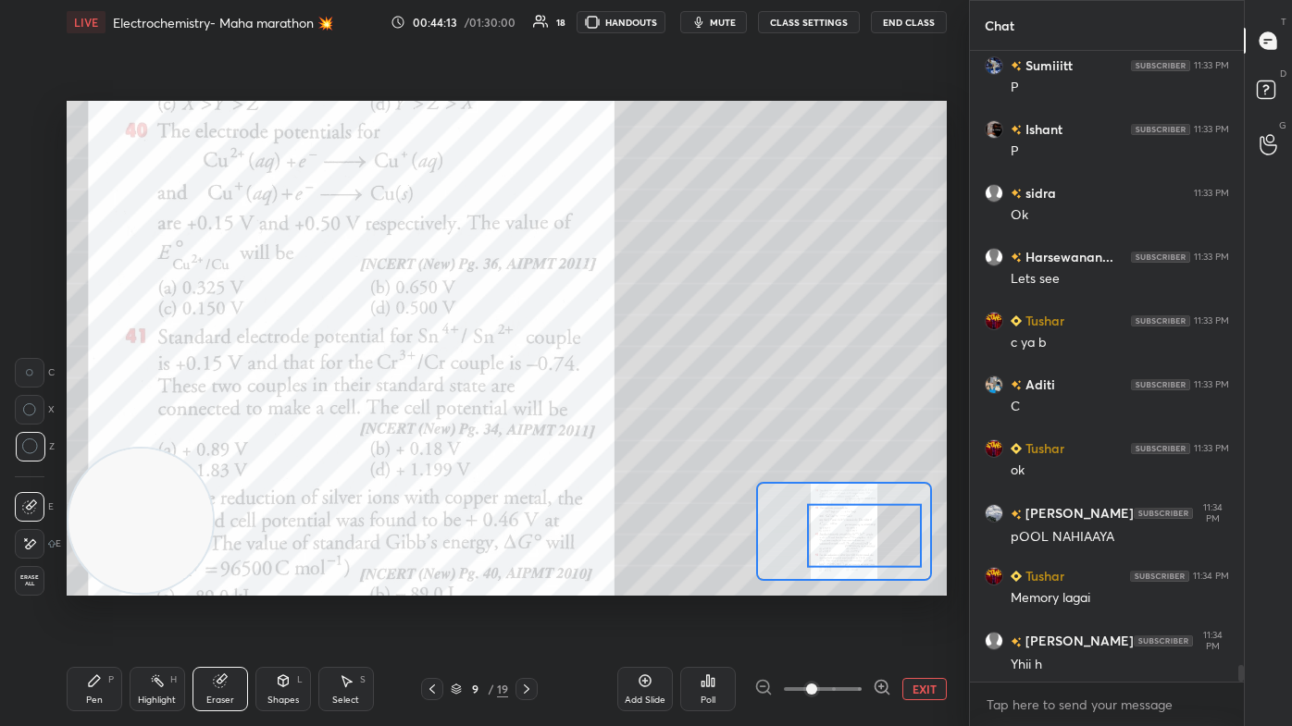
click at [98, 435] on div "Pen" at bounding box center [94, 700] width 17 height 9
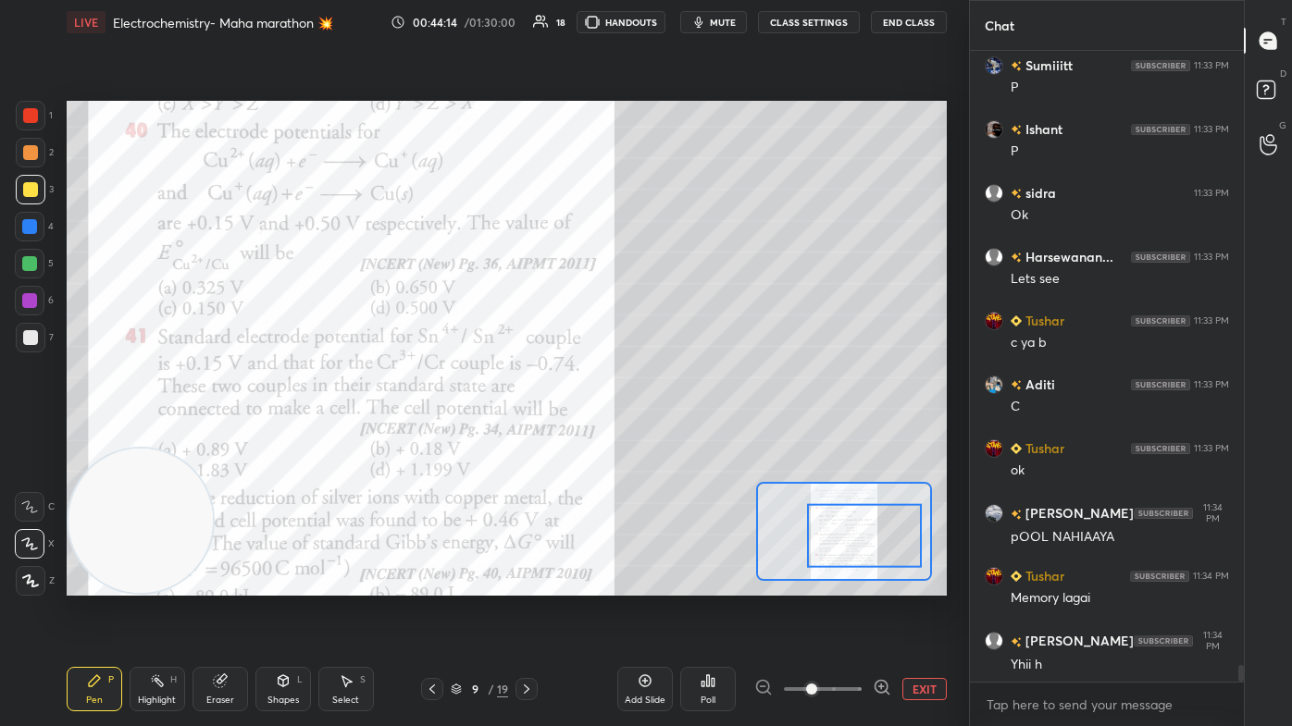
scroll to position [23473, 0]
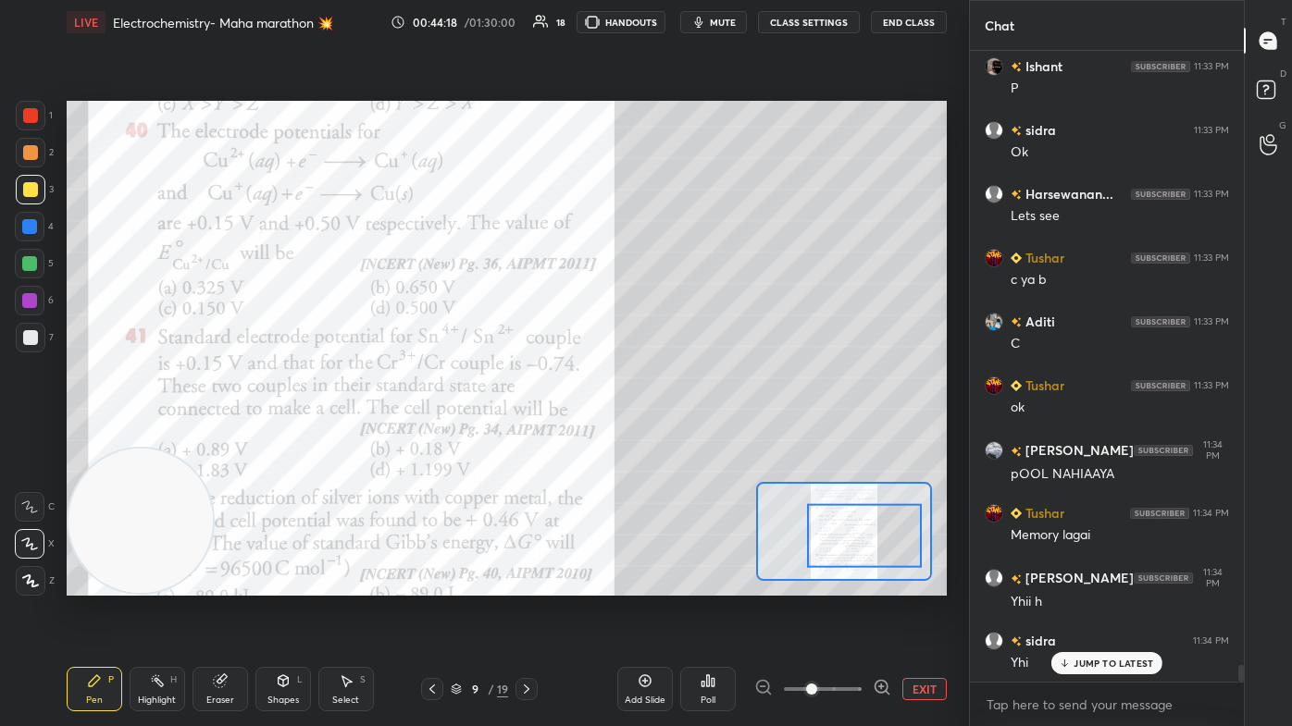
click at [31, 229] on div at bounding box center [29, 226] width 15 height 15
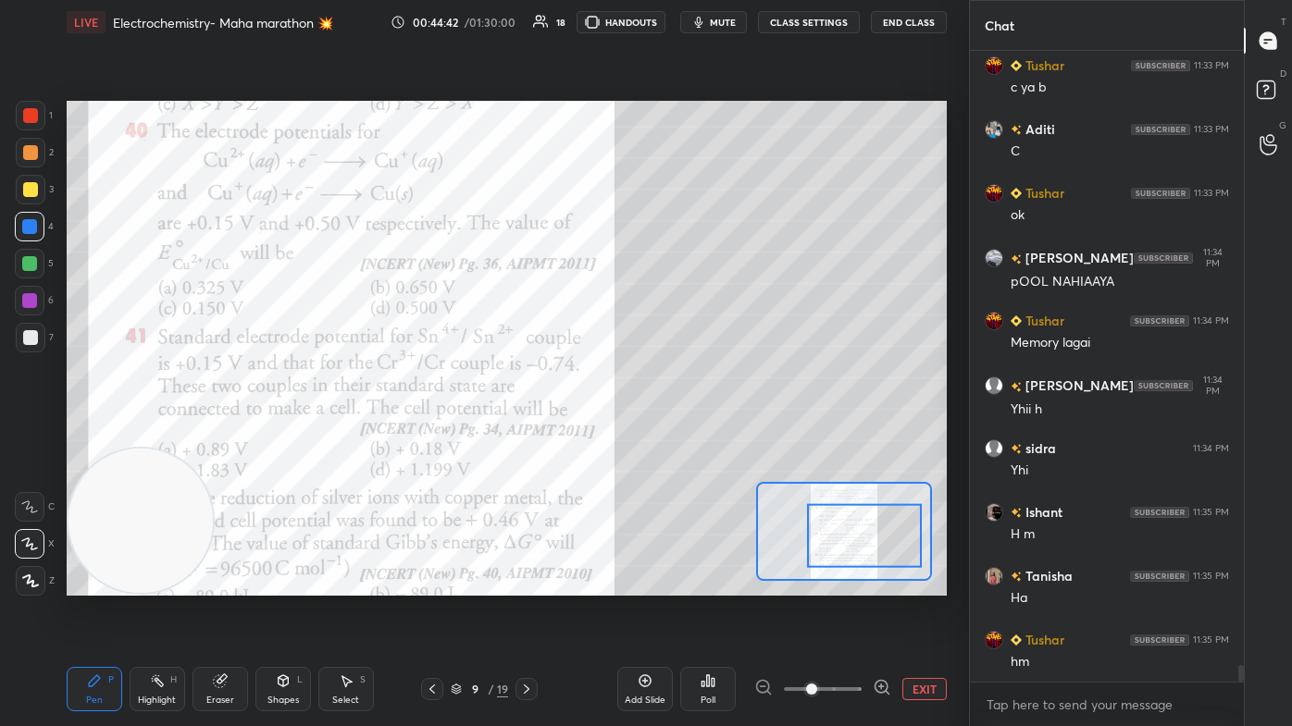
scroll to position [23729, 0]
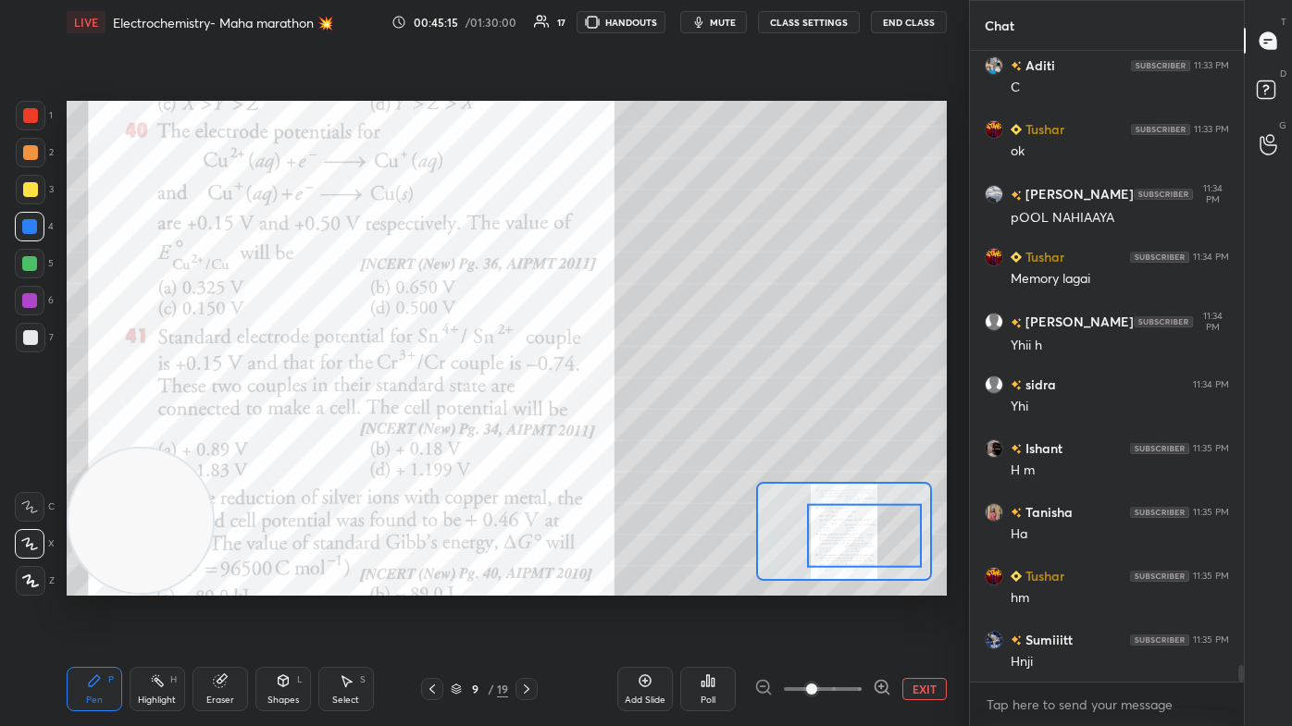
click at [663, 133] on div "Setting up your live class Poll for secs No correct answer Start poll" at bounding box center [506, 348] width 895 height 608
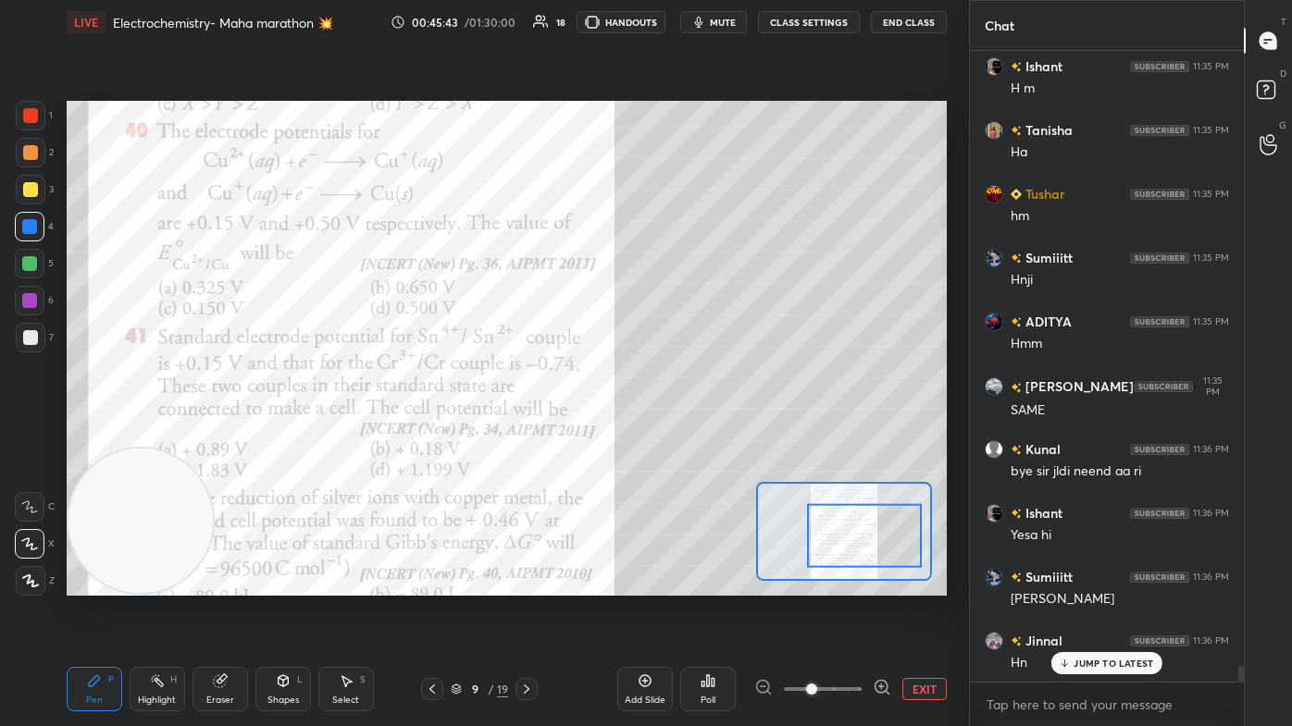
scroll to position [24176, 0]
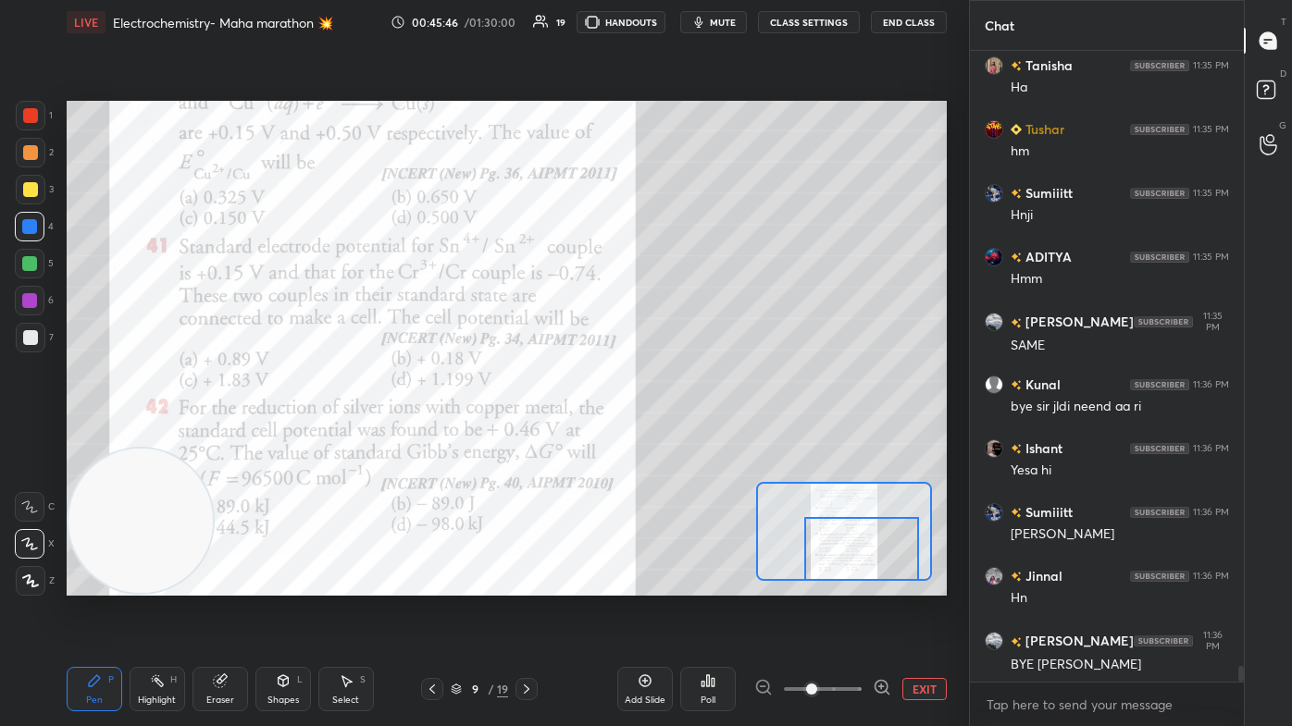
click at [663, 435] on div at bounding box center [861, 549] width 115 height 64
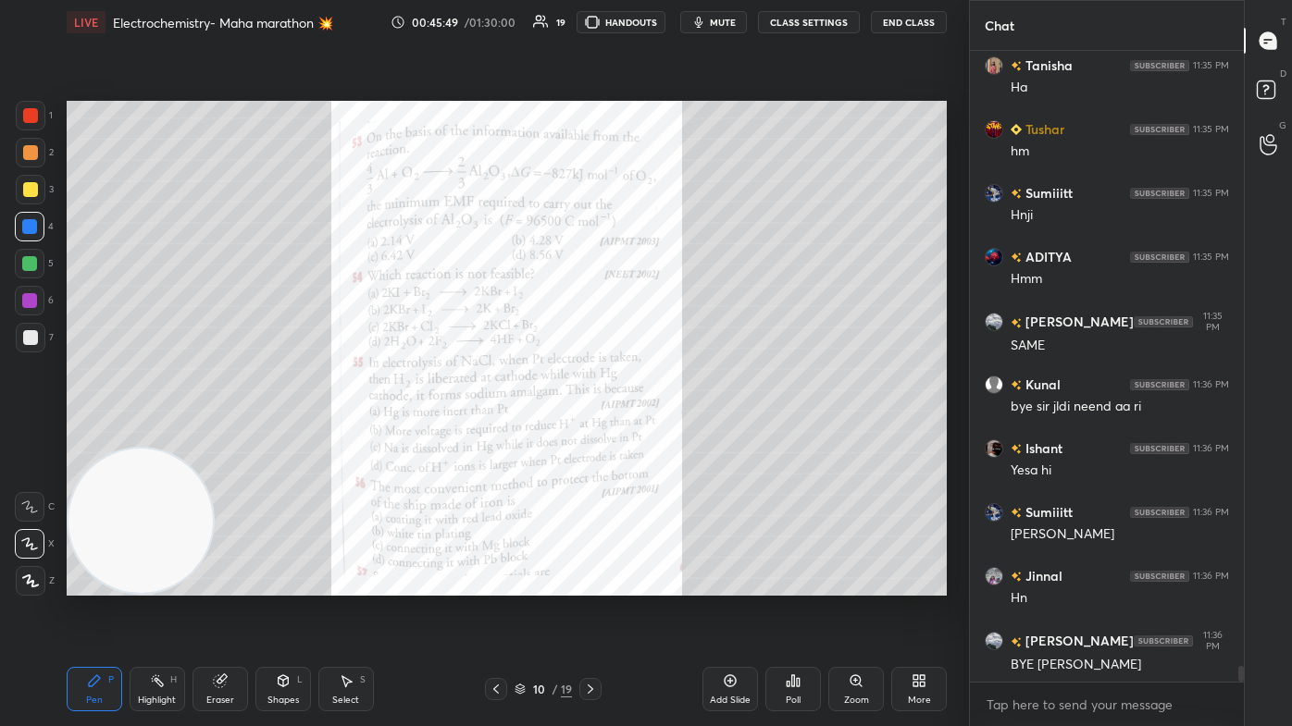
scroll to position [24240, 0]
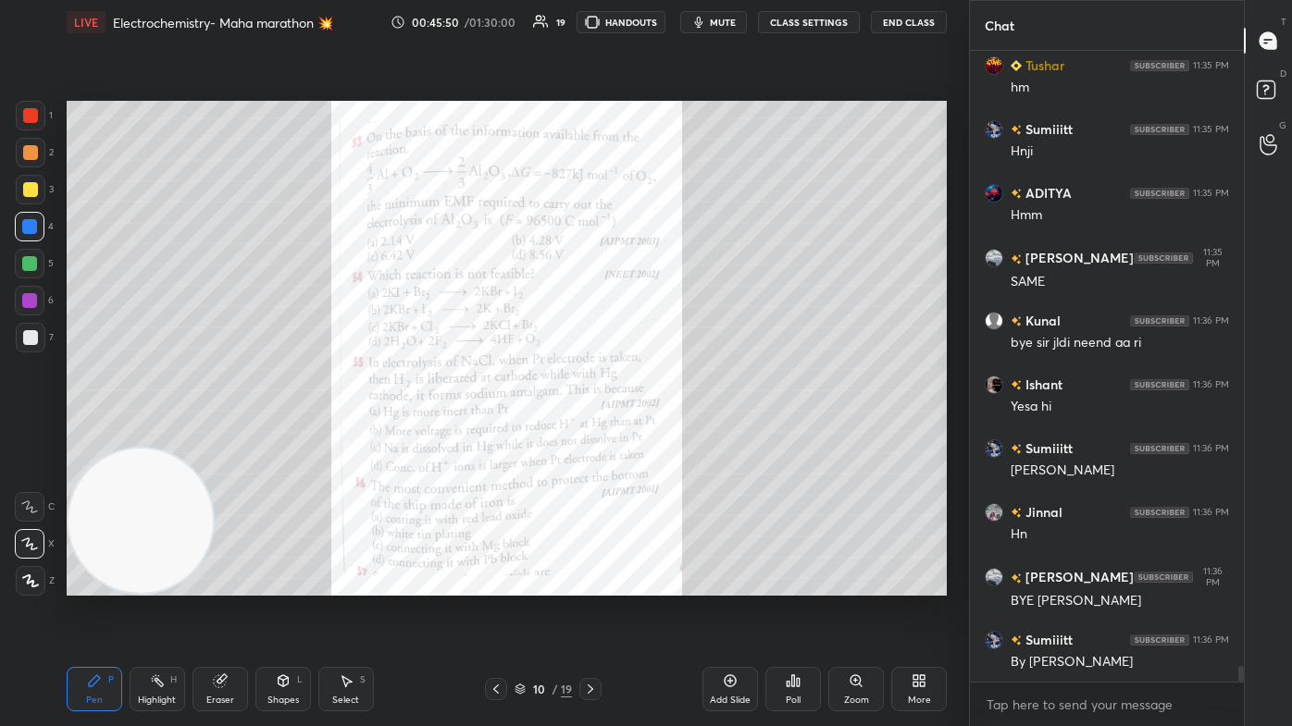
click at [663, 435] on div "Zoom" at bounding box center [856, 700] width 25 height 9
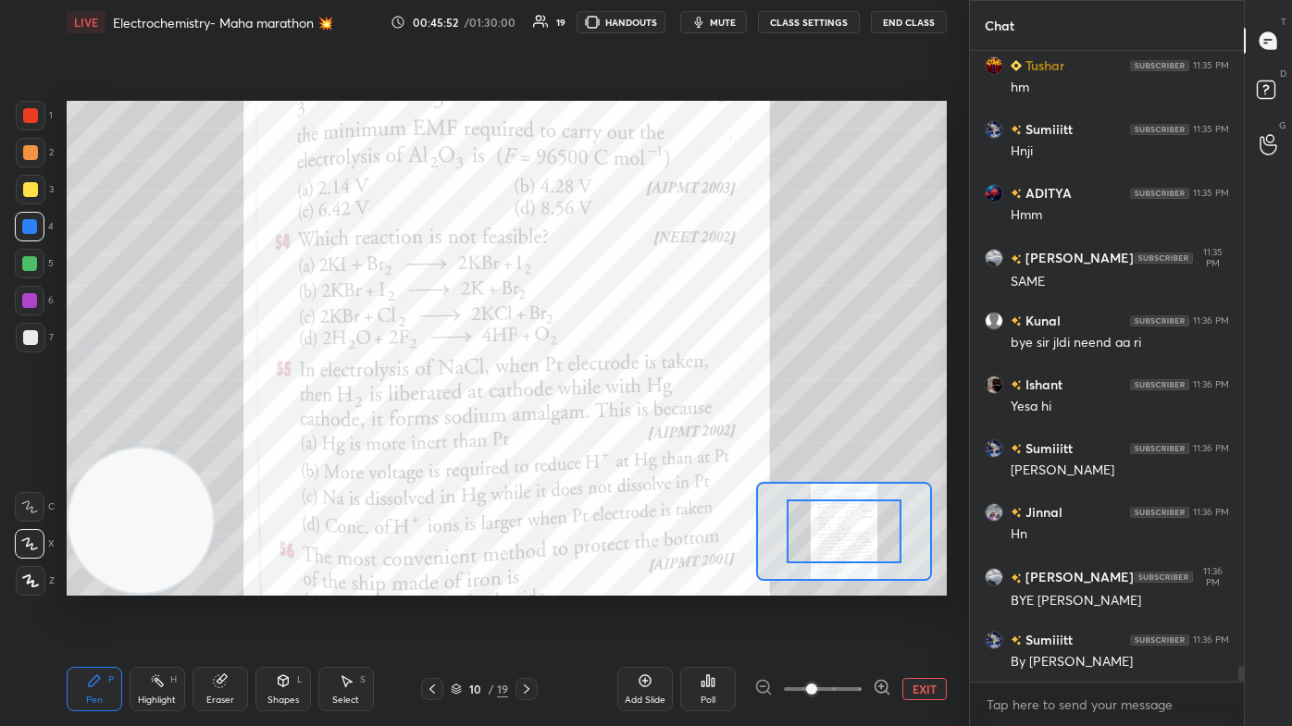
scroll to position [24304, 0]
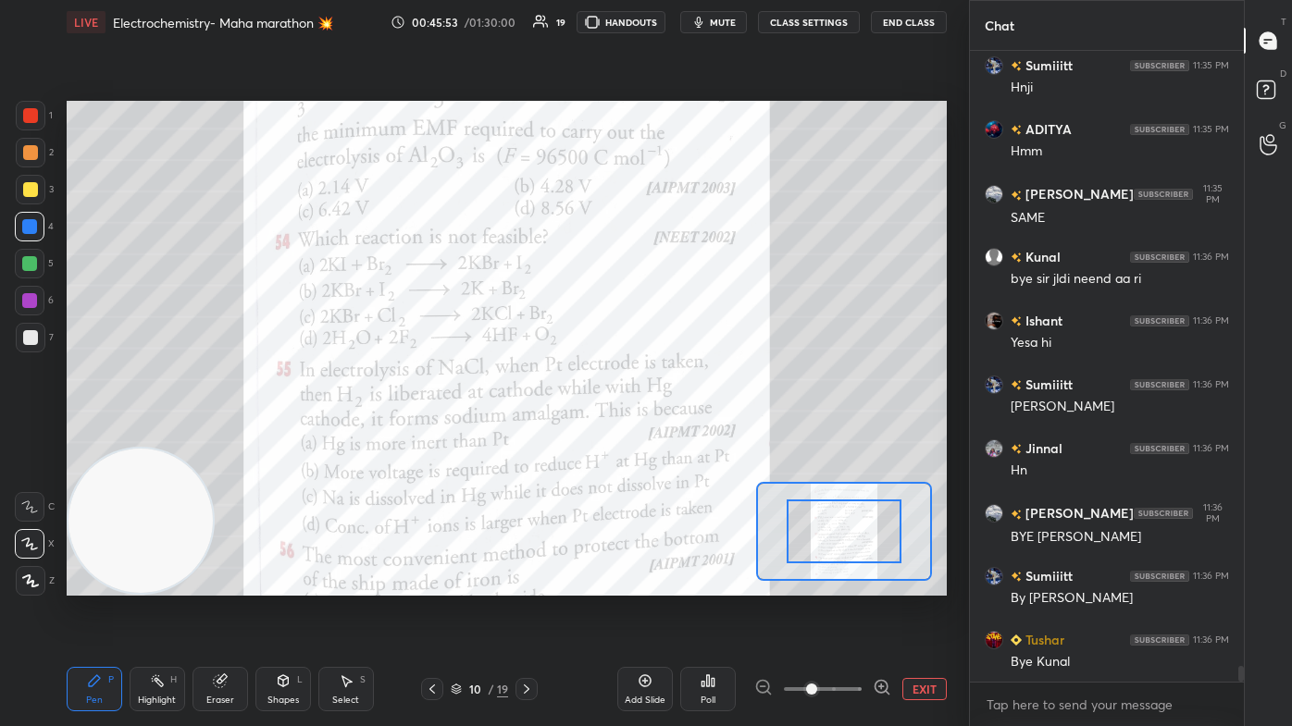
click at [663, 435] on span at bounding box center [823, 689] width 78 height 28
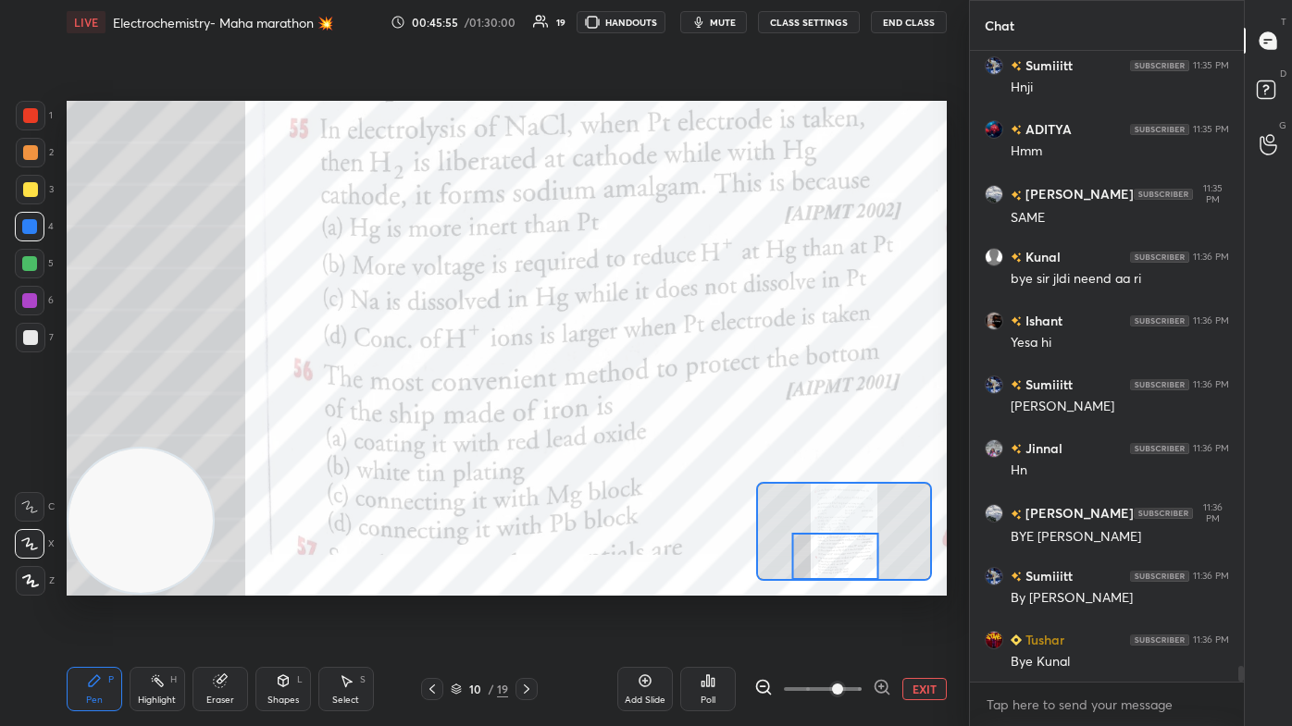
click at [663, 435] on div at bounding box center [835, 557] width 86 height 48
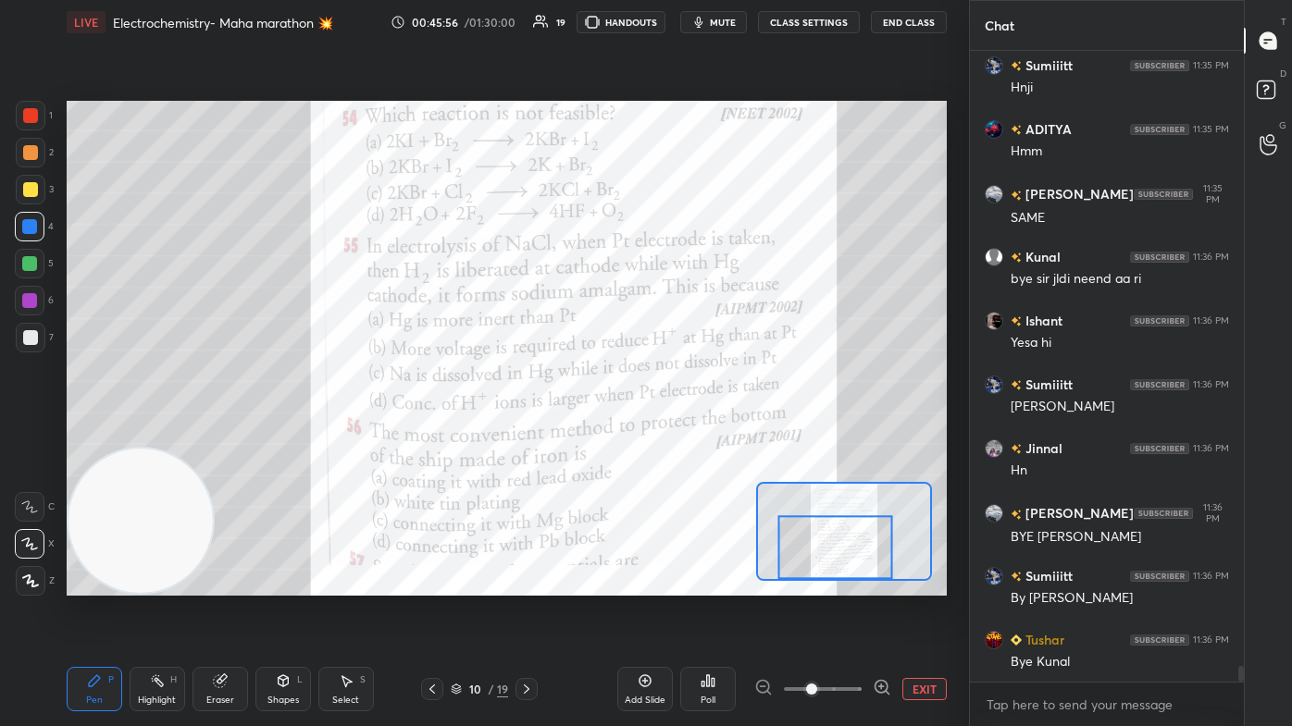
drag, startPoint x: 809, startPoint y: 687, endPoint x: 829, endPoint y: 638, distance: 52.2
click at [663, 435] on span at bounding box center [823, 689] width 78 height 28
click at [663, 435] on div at bounding box center [834, 548] width 115 height 64
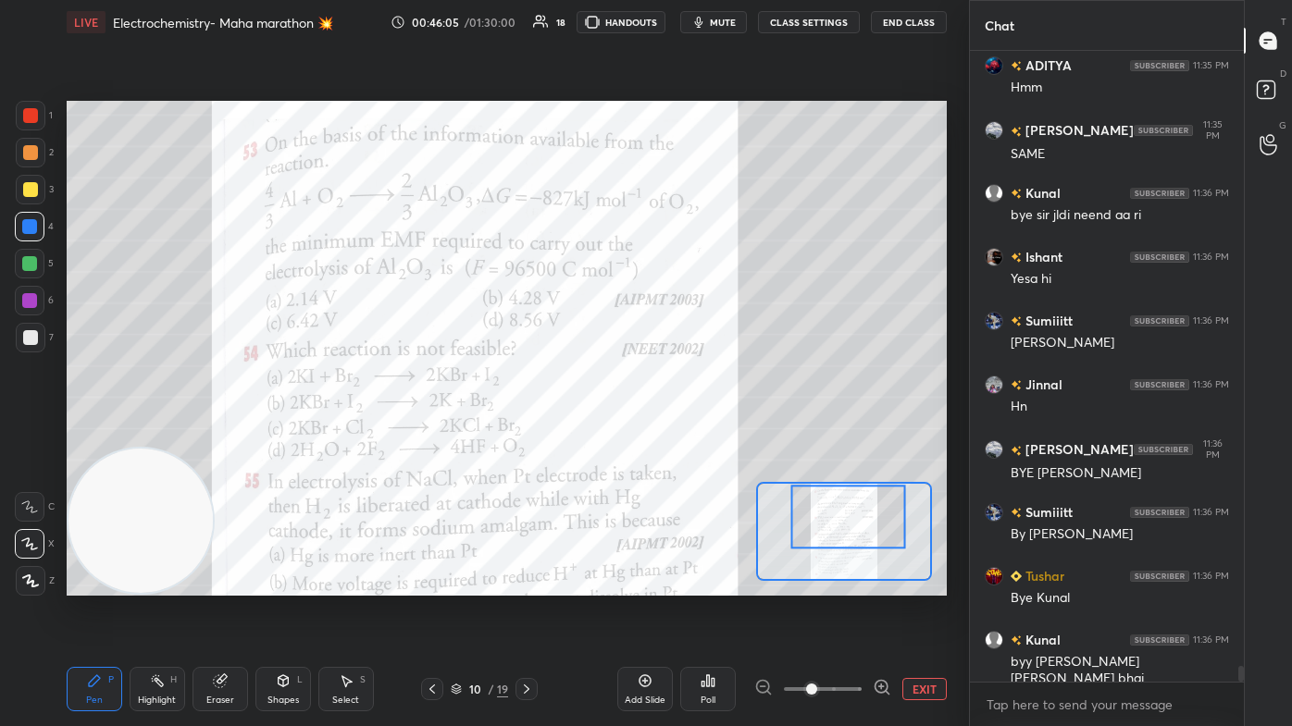
scroll to position [24432, 0]
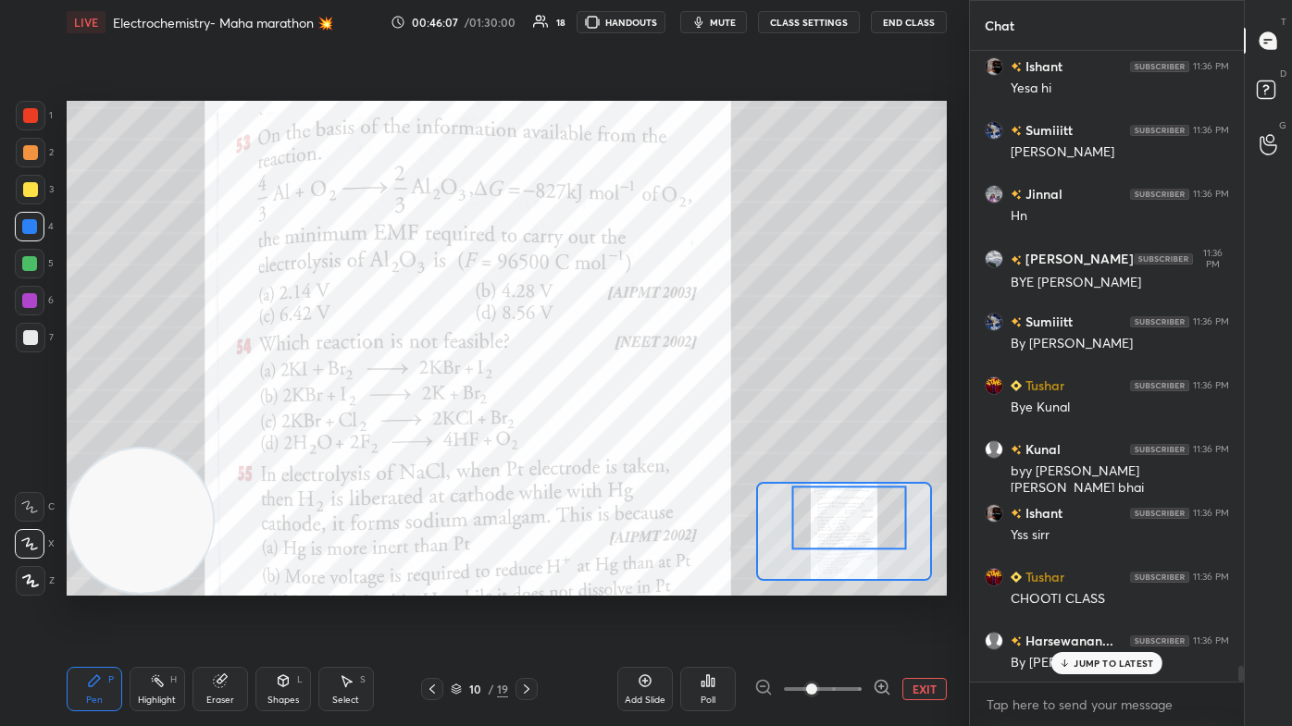
drag, startPoint x: 831, startPoint y: 545, endPoint x: 845, endPoint y: 515, distance: 32.7
click at [663, 435] on div at bounding box center [848, 519] width 115 height 64
click at [663, 435] on p "JUMP TO LATEST" at bounding box center [1113, 663] width 80 height 11
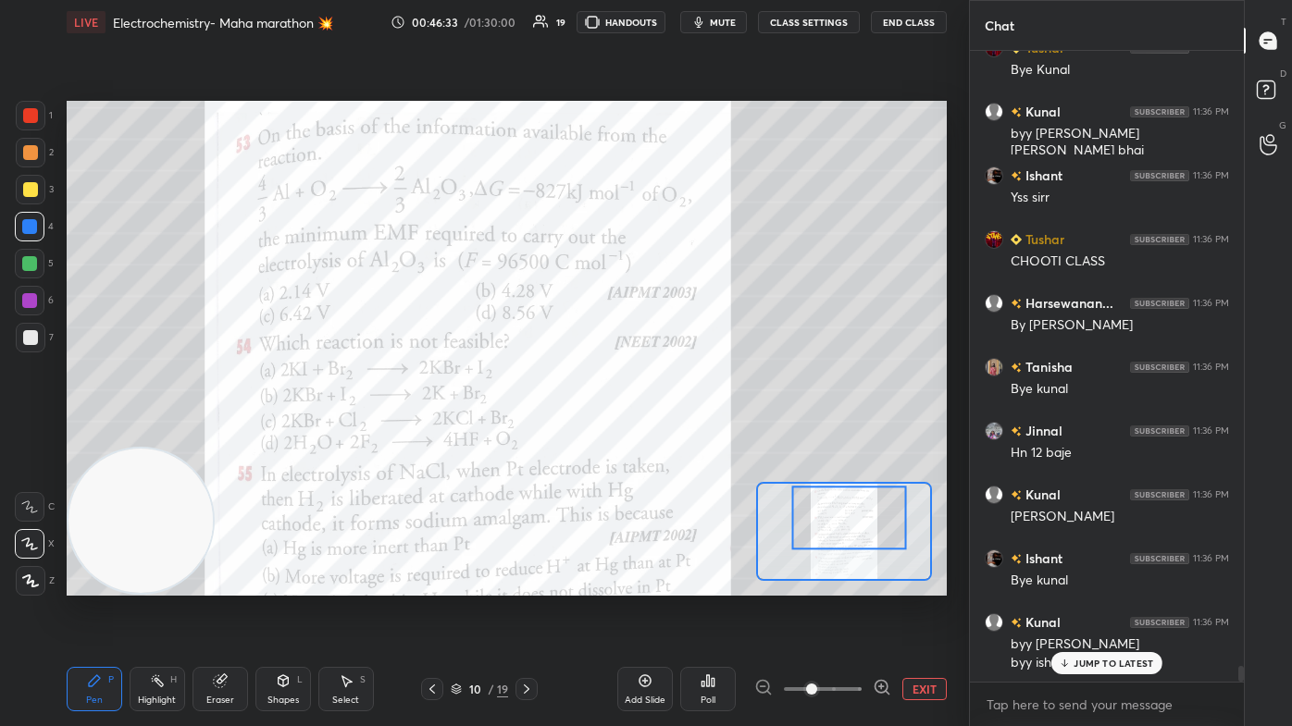
scroll to position [24961, 0]
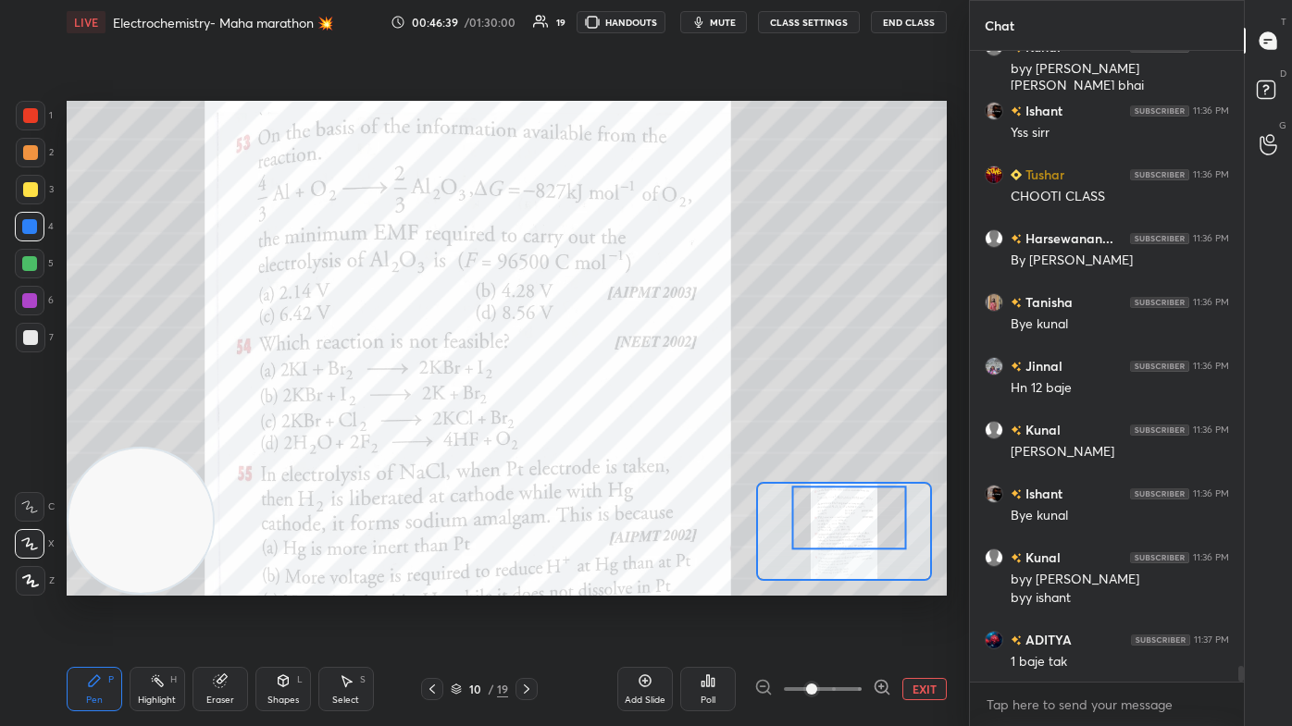
click at [30, 117] on div at bounding box center [30, 115] width 15 height 15
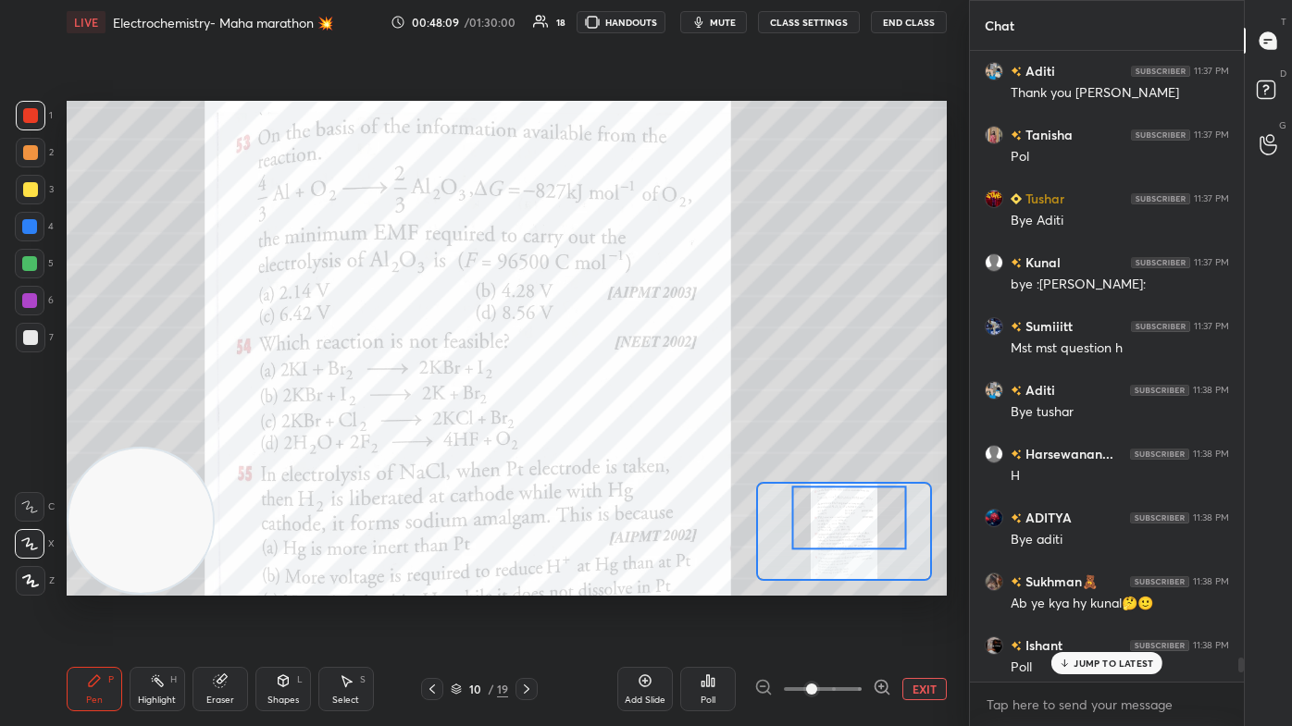
scroll to position [26645, 0]
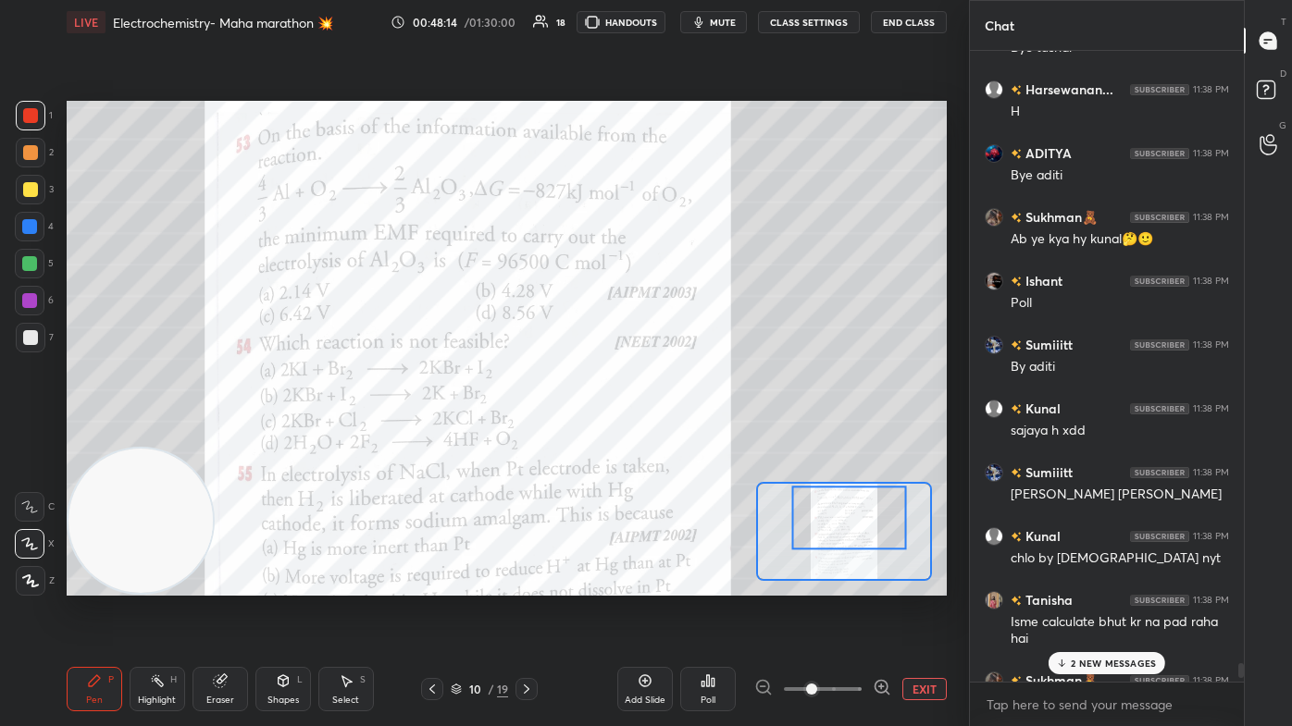
drag, startPoint x: 1241, startPoint y: 676, endPoint x: 1233, endPoint y: 668, distance: 11.8
click at [663, 435] on div at bounding box center [1241, 670] width 6 height 15
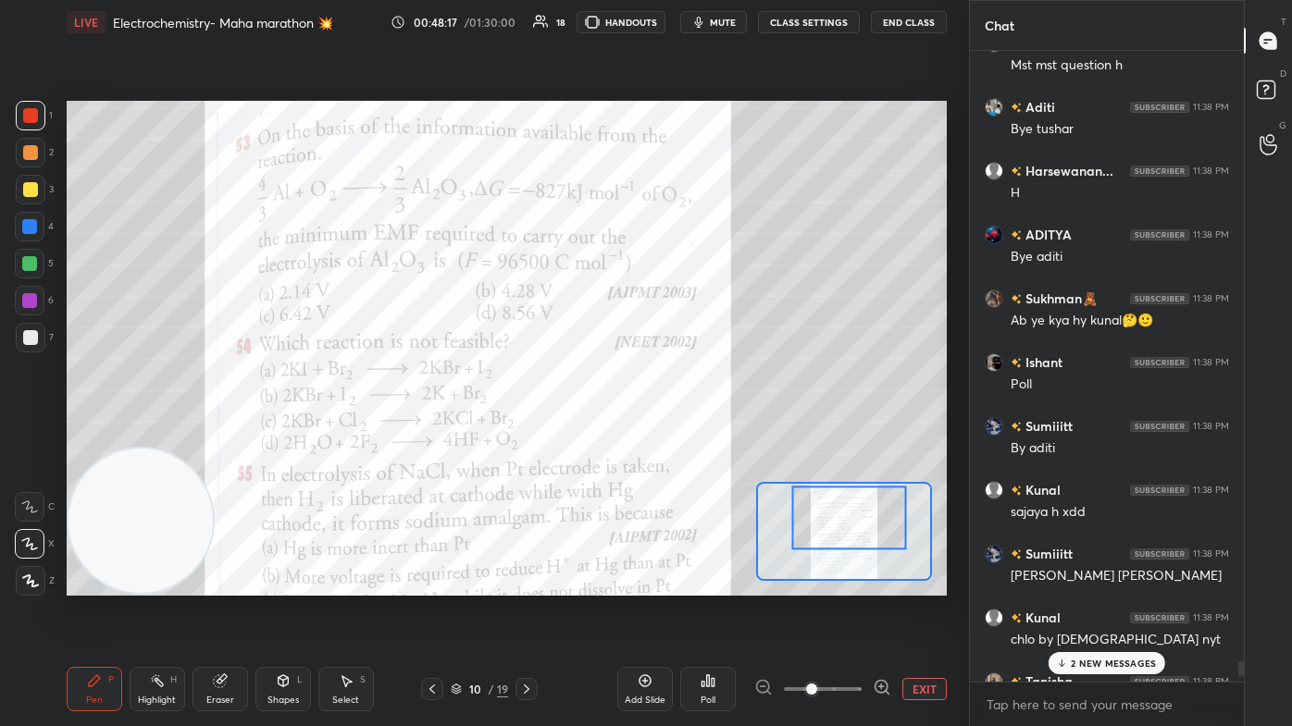
click at [663, 435] on p "2 NEW MESSAGES" at bounding box center [1113, 663] width 85 height 11
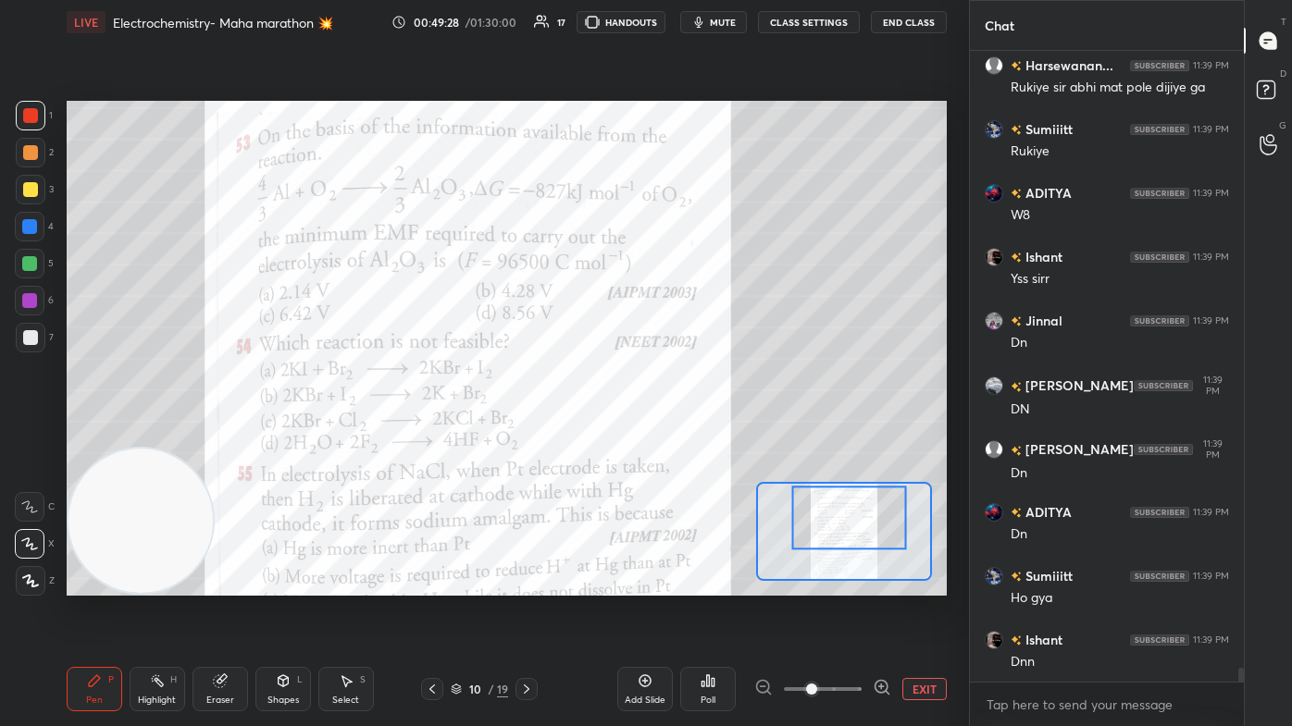
scroll to position [28177, 0]
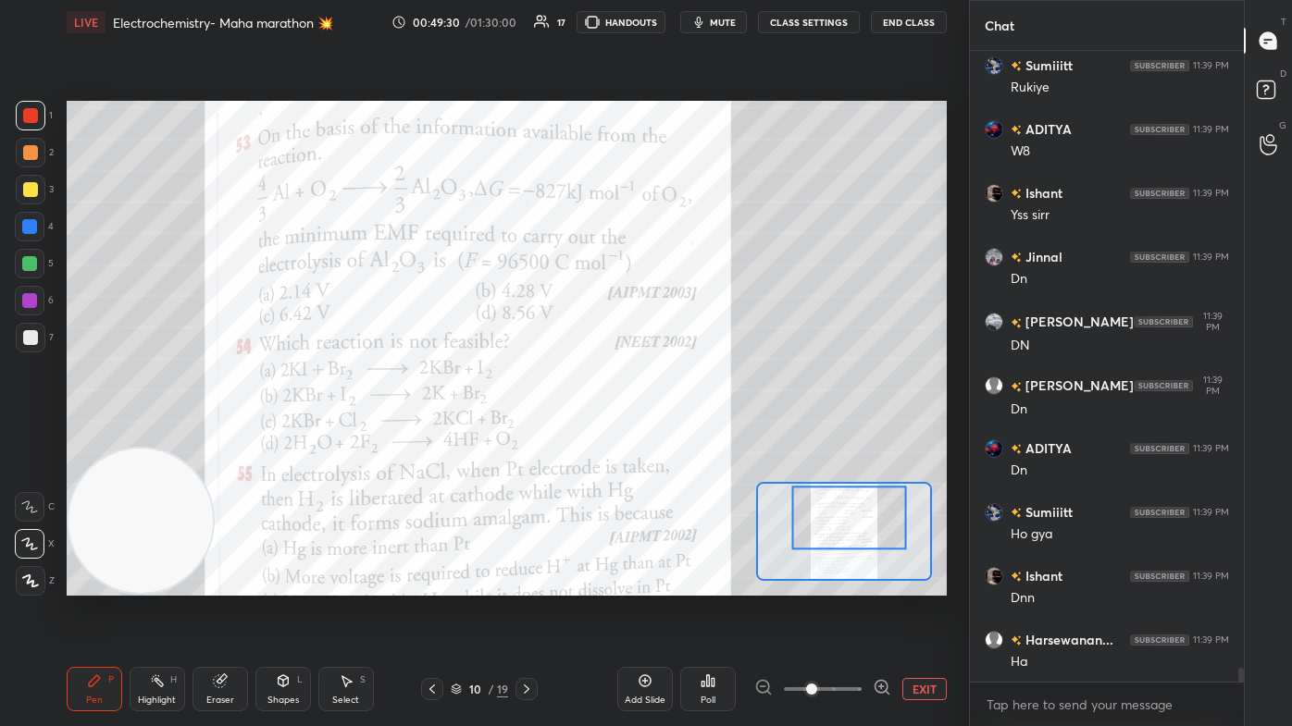
click at [663, 435] on div "Poll" at bounding box center [707, 700] width 15 height 9
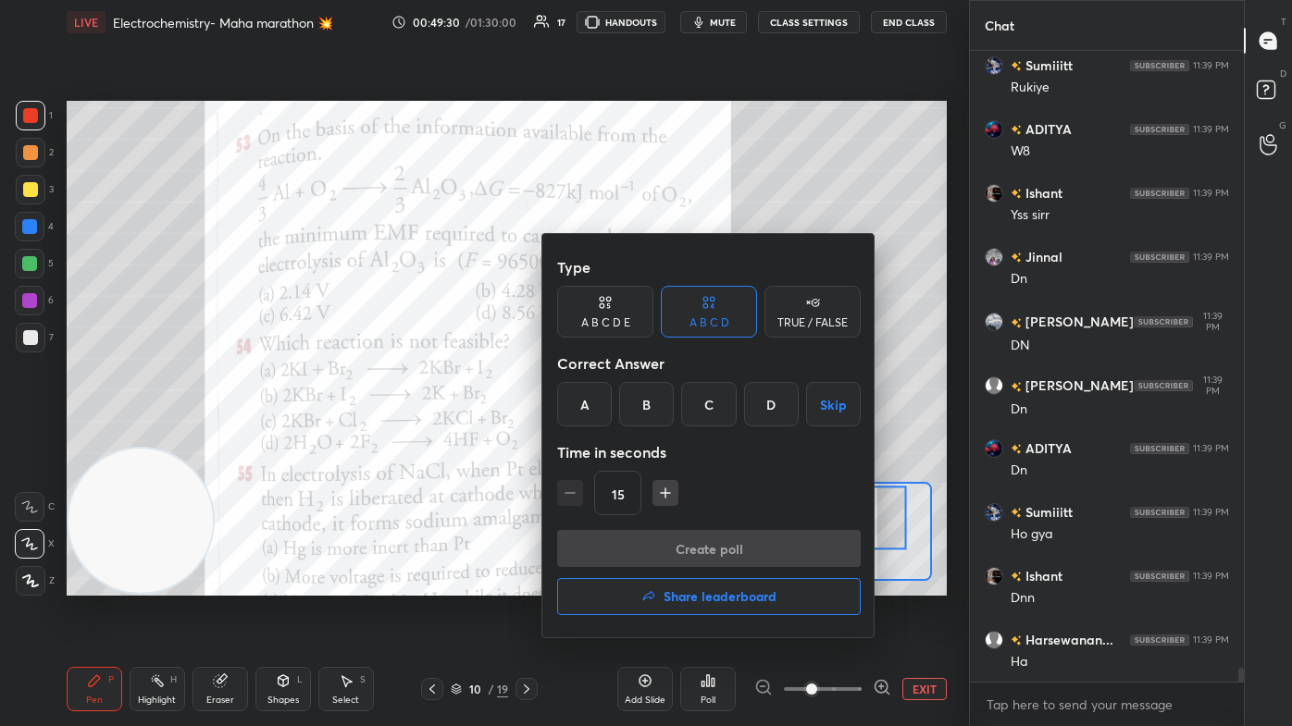
click at [570, 399] on div "A" at bounding box center [584, 404] width 55 height 44
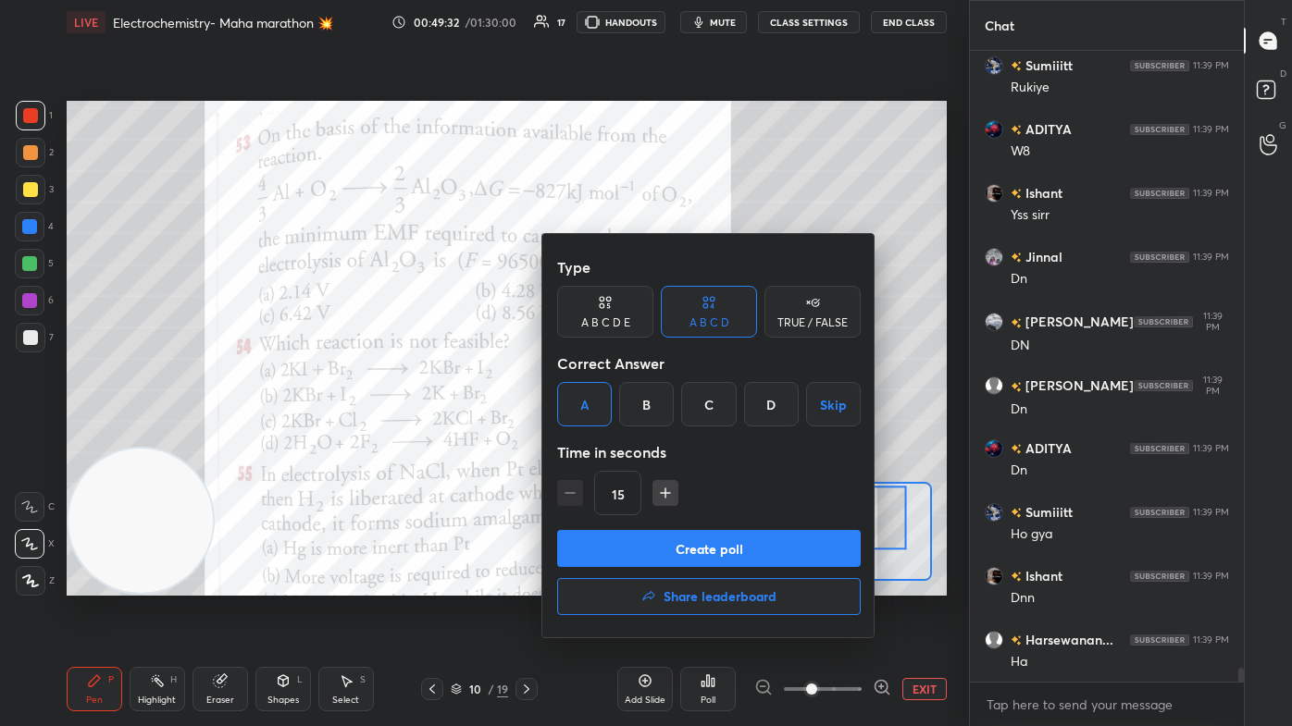
scroll to position [28274, 0]
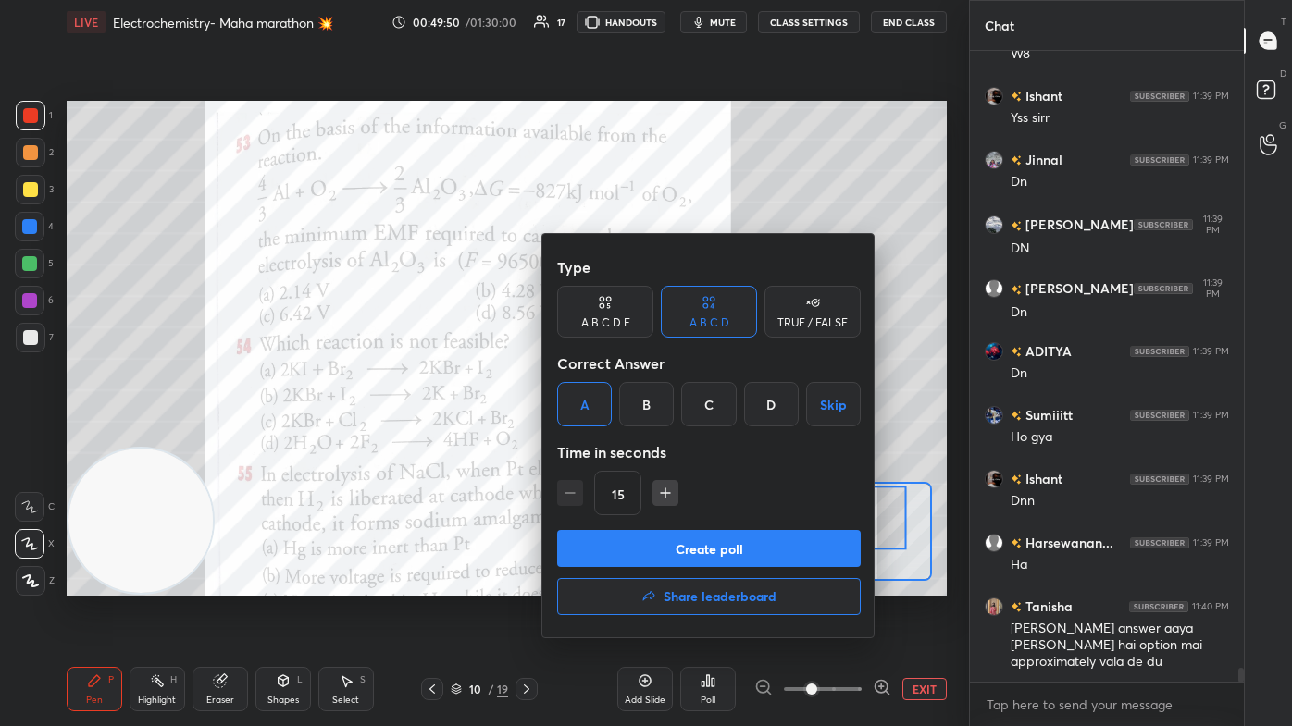
drag, startPoint x: 616, startPoint y: 548, endPoint x: 633, endPoint y: 555, distance: 18.2
click at [614, 435] on button "Create poll" at bounding box center [708, 548] width 303 height 37
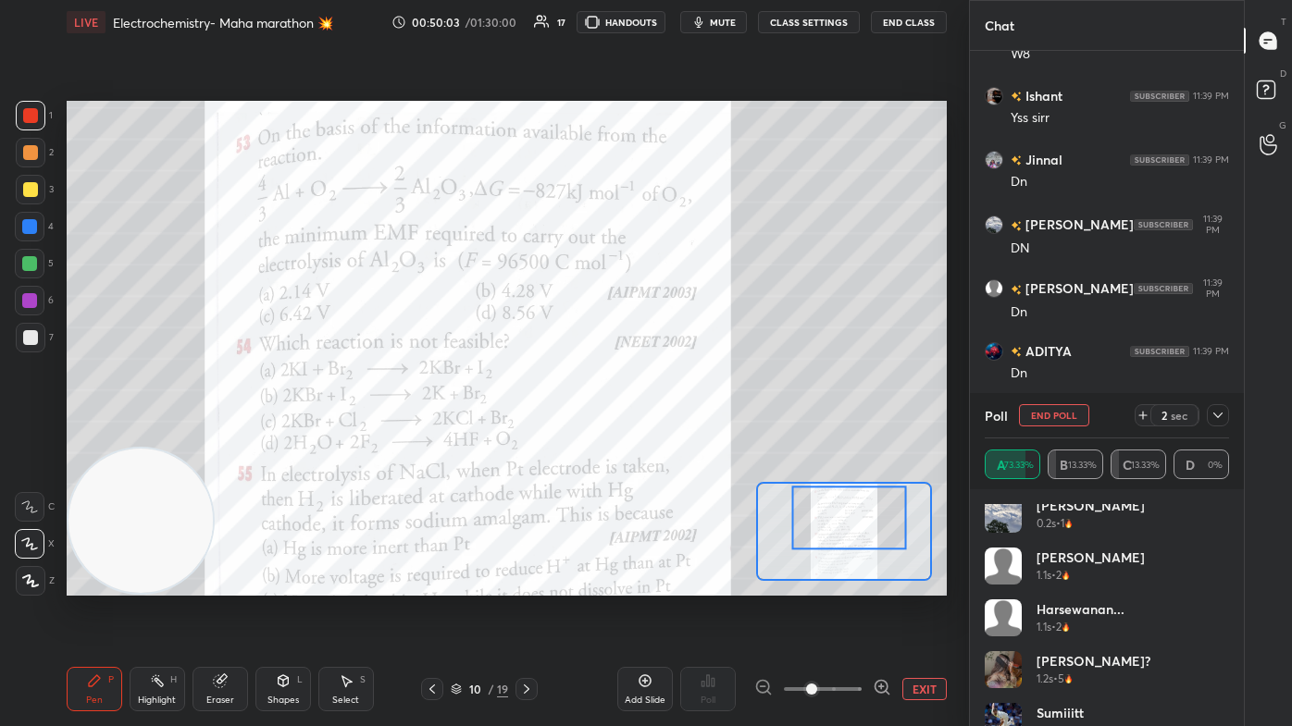
scroll to position [0, 0]
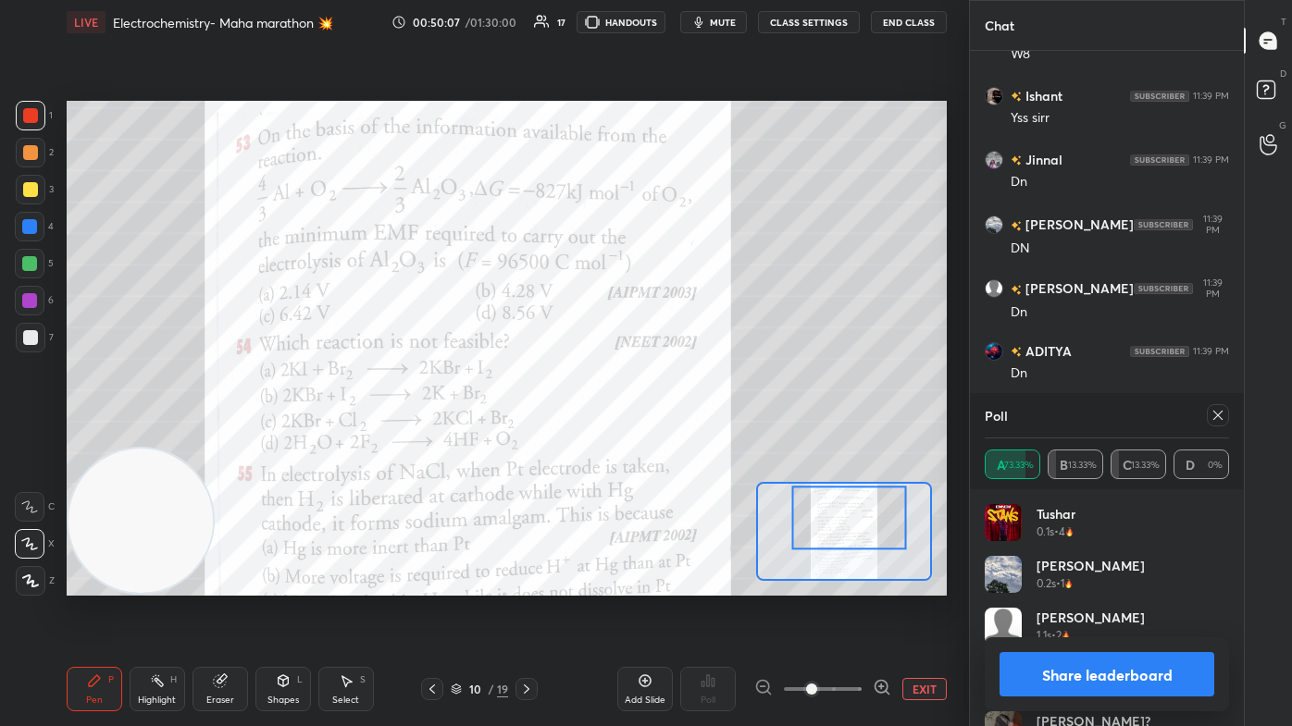
click at [663, 435] on button "Share leaderboard" at bounding box center [1106, 674] width 215 height 44
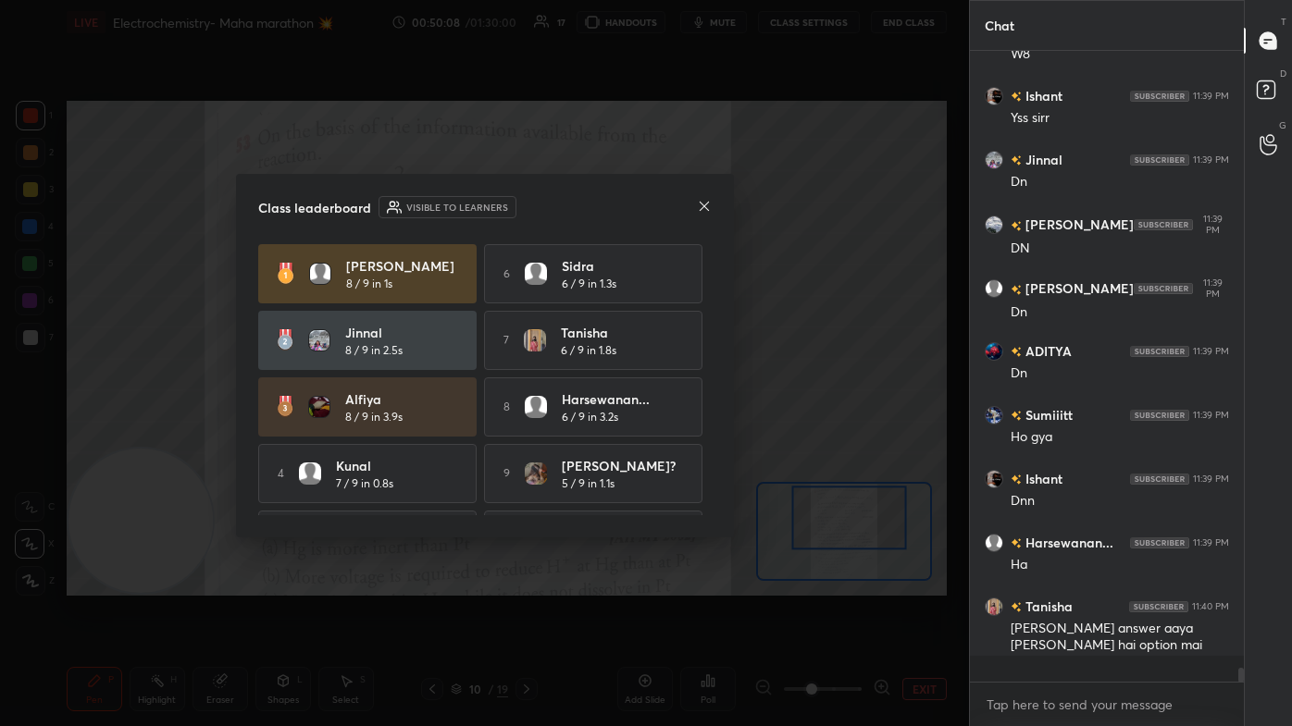
scroll to position [658, 268]
click at [663, 201] on icon at bounding box center [704, 206] width 15 height 15
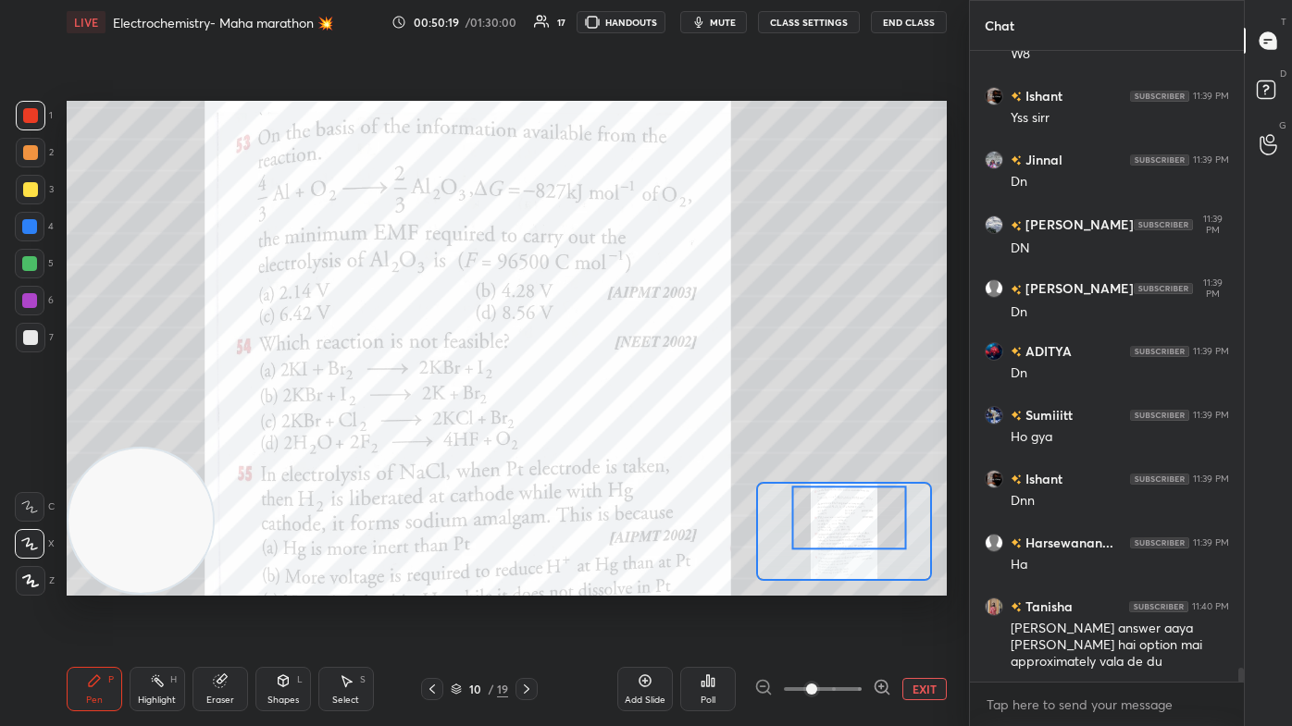
click at [30, 271] on div at bounding box center [30, 264] width 30 height 30
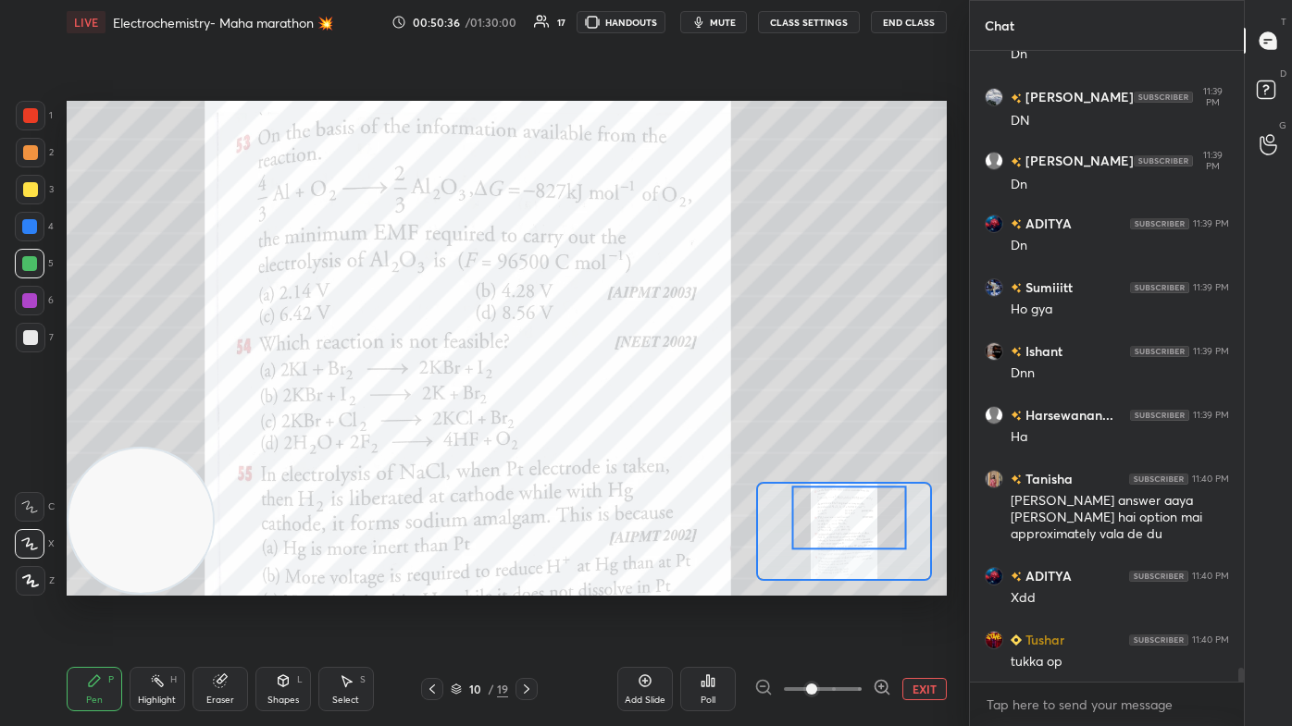
scroll to position [28466, 0]
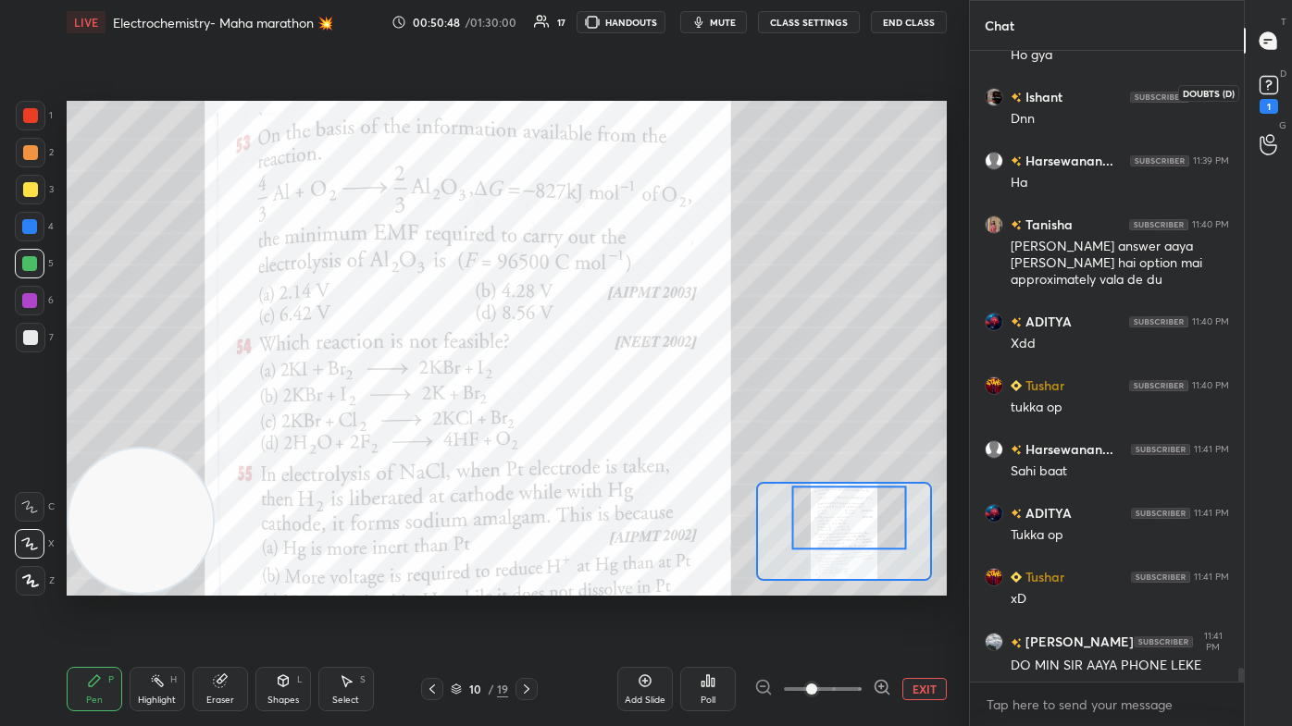
click at [663, 88] on rect at bounding box center [1268, 86] width 18 height 18
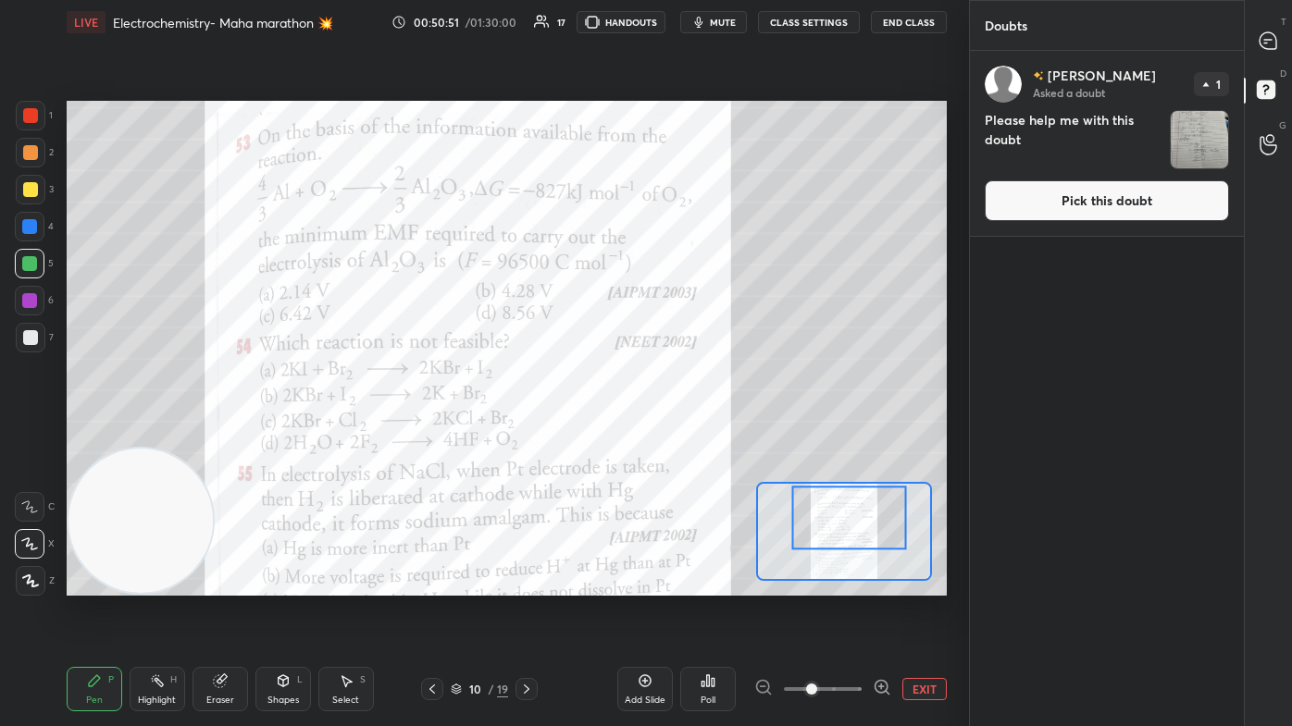
click at [663, 201] on button "Pick this doubt" at bounding box center [1107, 200] width 244 height 41
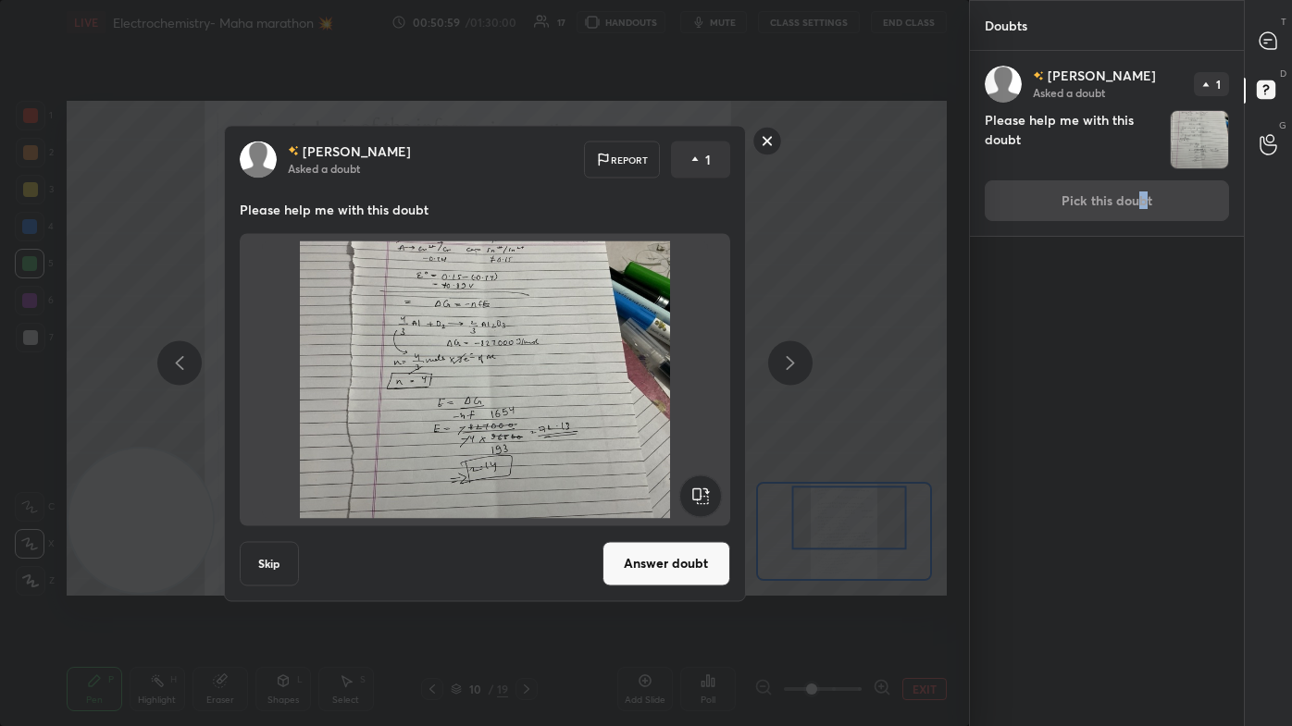
click at [638, 435] on button "Answer doubt" at bounding box center [666, 563] width 128 height 44
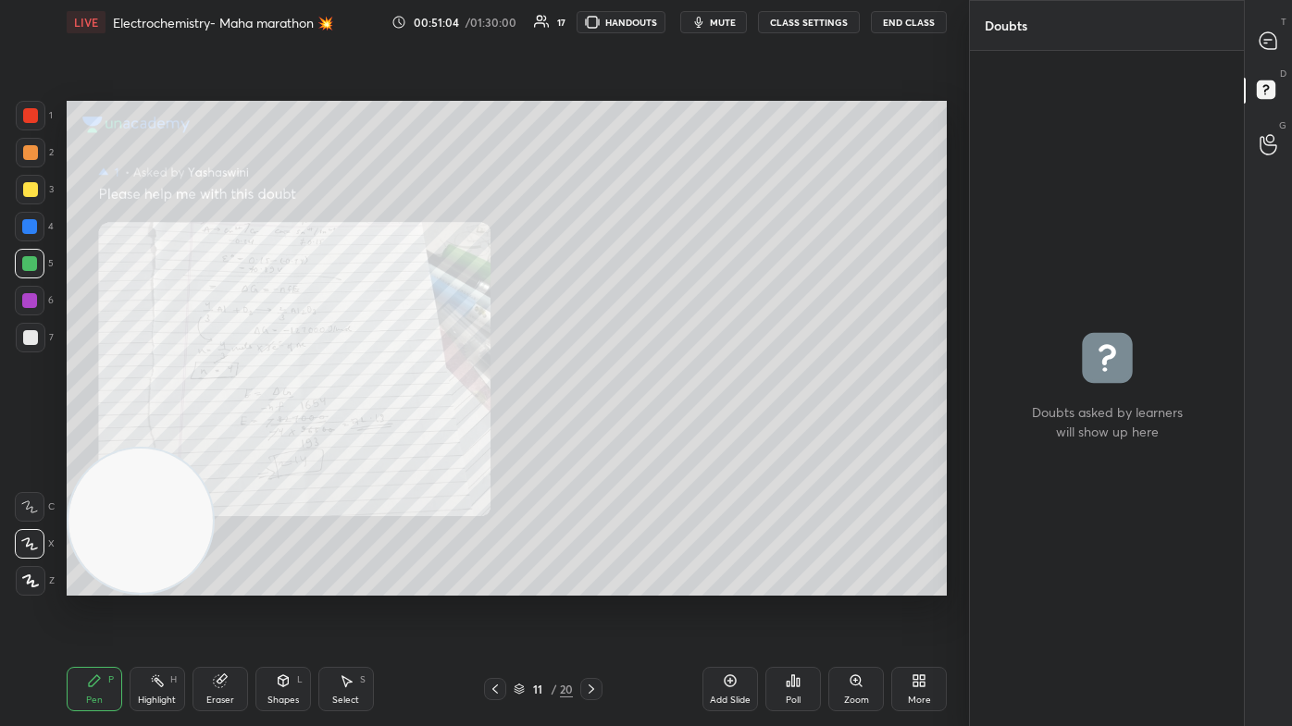
click at [663, 435] on div "Zoom" at bounding box center [856, 700] width 25 height 9
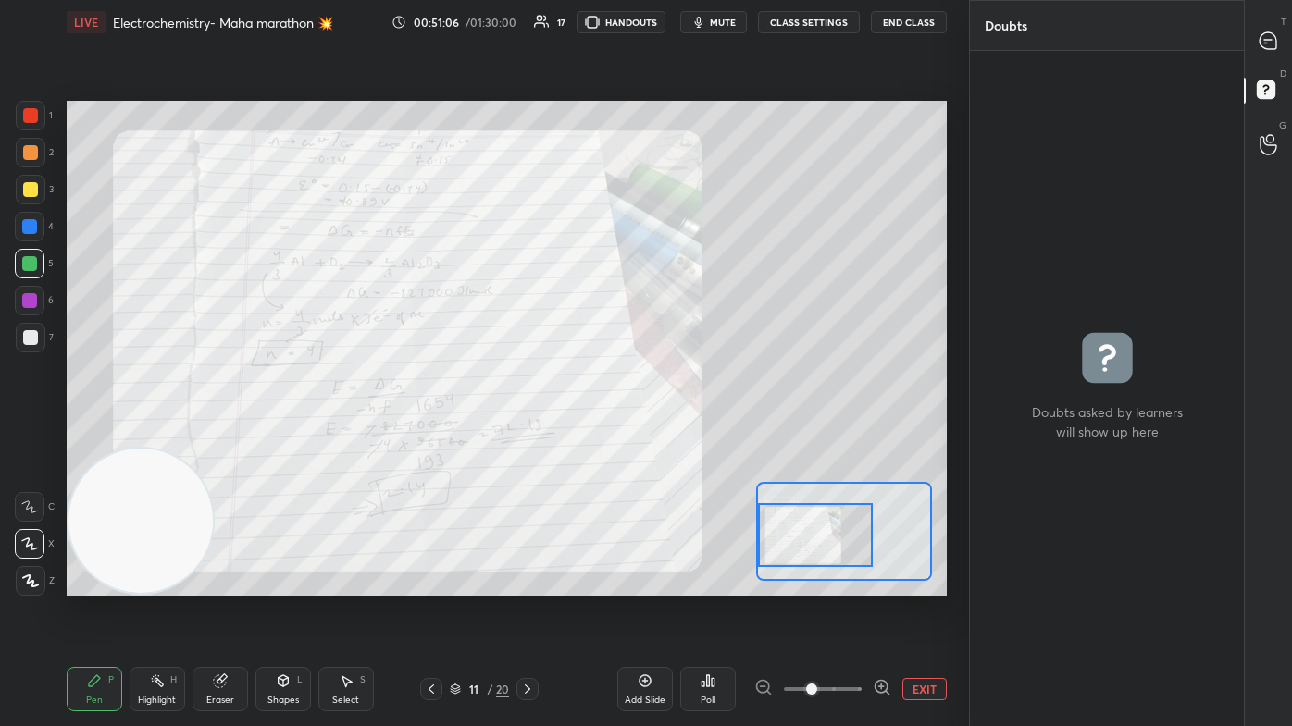
drag, startPoint x: 819, startPoint y: 538, endPoint x: 804, endPoint y: 539, distance: 14.9
click at [663, 435] on div at bounding box center [815, 535] width 115 height 64
click at [29, 227] on div at bounding box center [29, 226] width 15 height 15
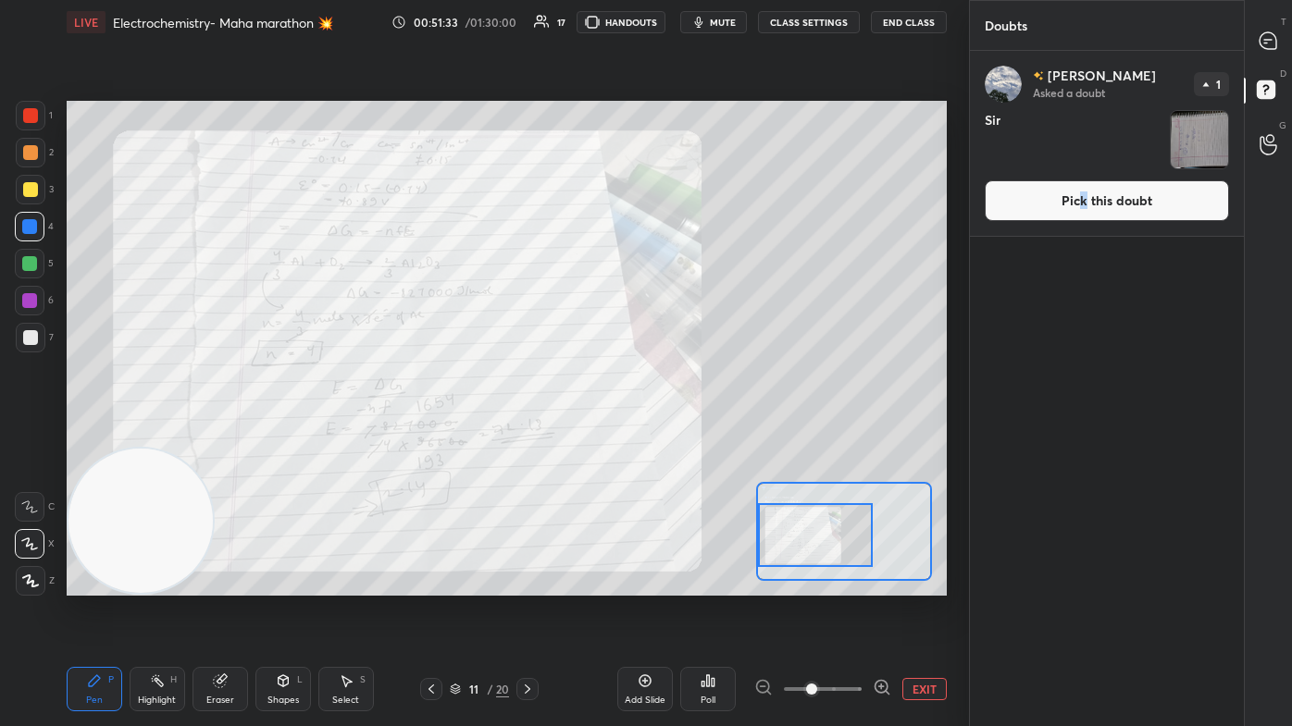
click at [663, 195] on button "Pick this doubt" at bounding box center [1107, 200] width 244 height 41
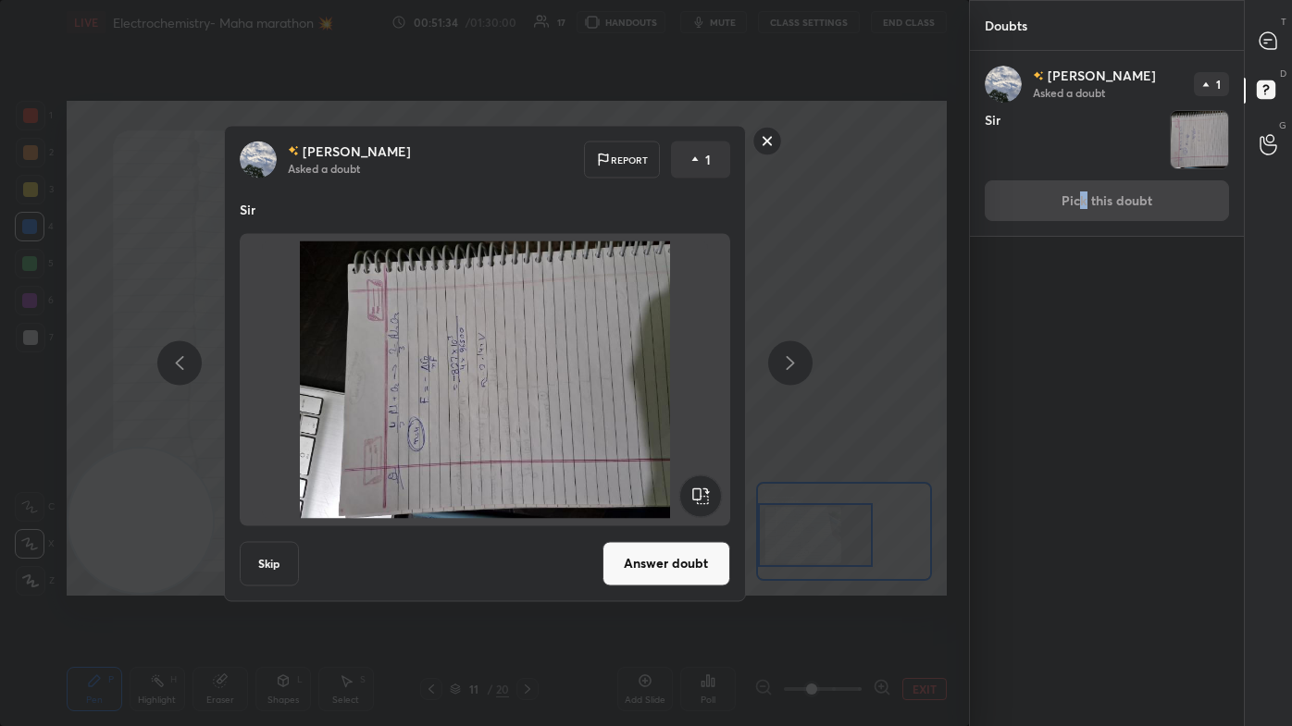
click at [663, 435] on rect at bounding box center [700, 496] width 42 height 42
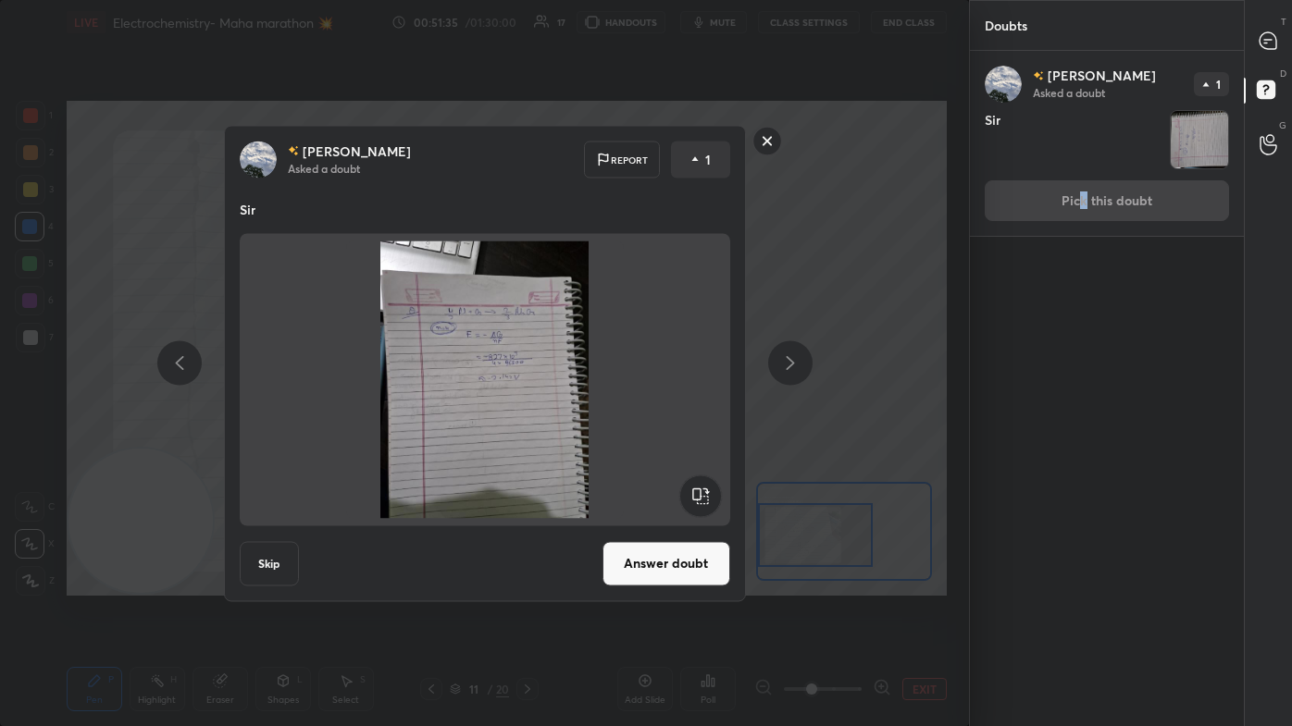
click at [663, 435] on button "Answer doubt" at bounding box center [666, 563] width 128 height 44
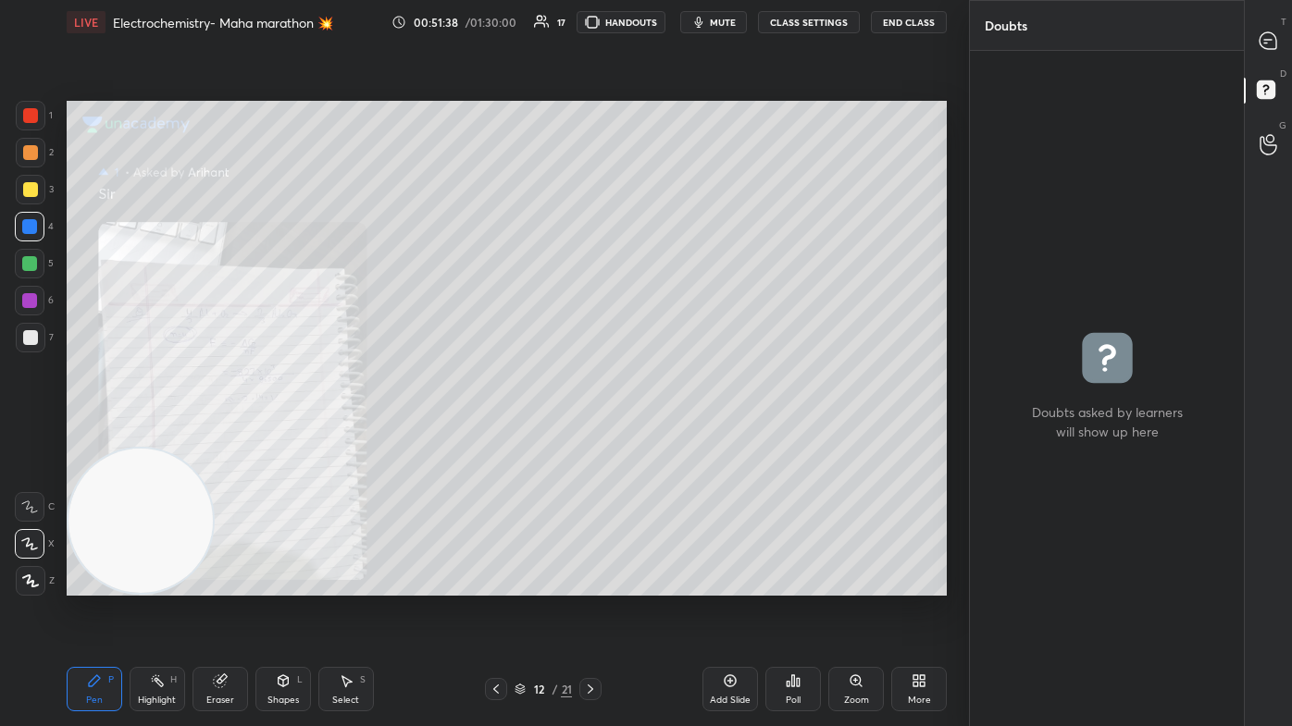
click at [663, 435] on div "Zoom" at bounding box center [856, 689] width 56 height 44
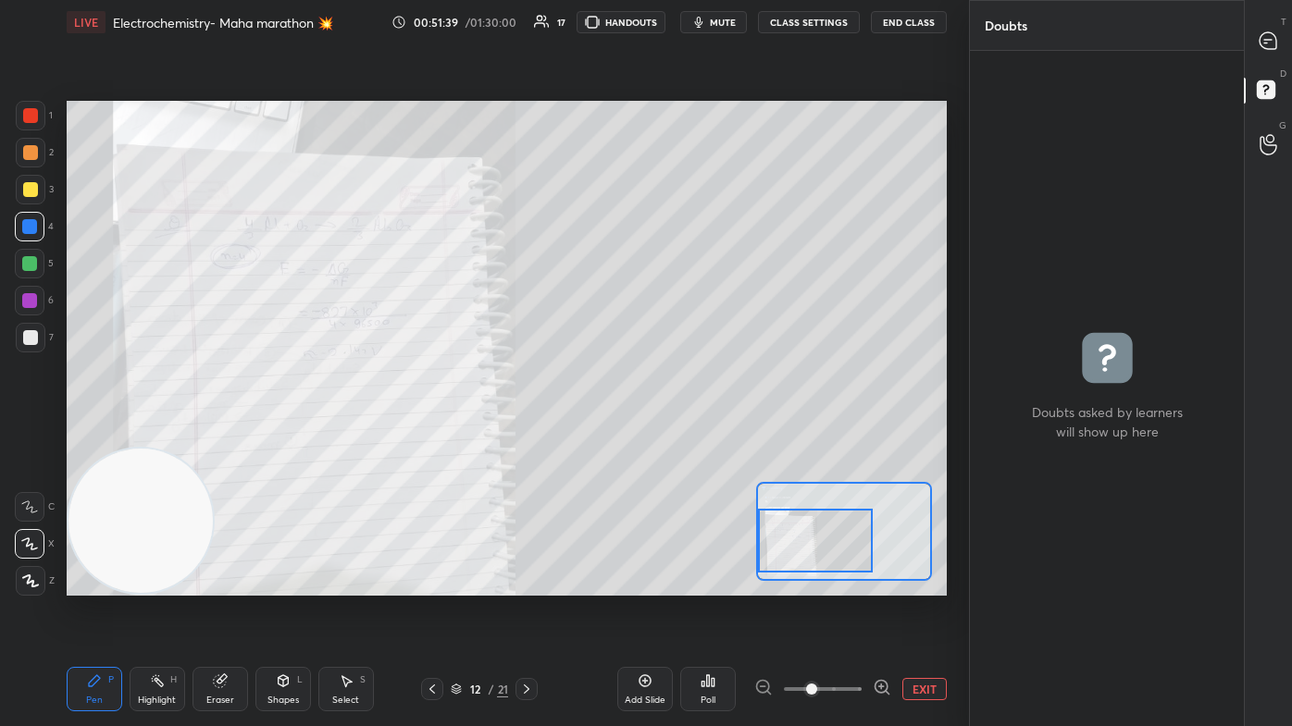
drag, startPoint x: 814, startPoint y: 542, endPoint x: 799, endPoint y: 545, distance: 15.1
click at [663, 435] on div at bounding box center [815, 541] width 115 height 64
click at [24, 192] on div at bounding box center [30, 189] width 15 height 15
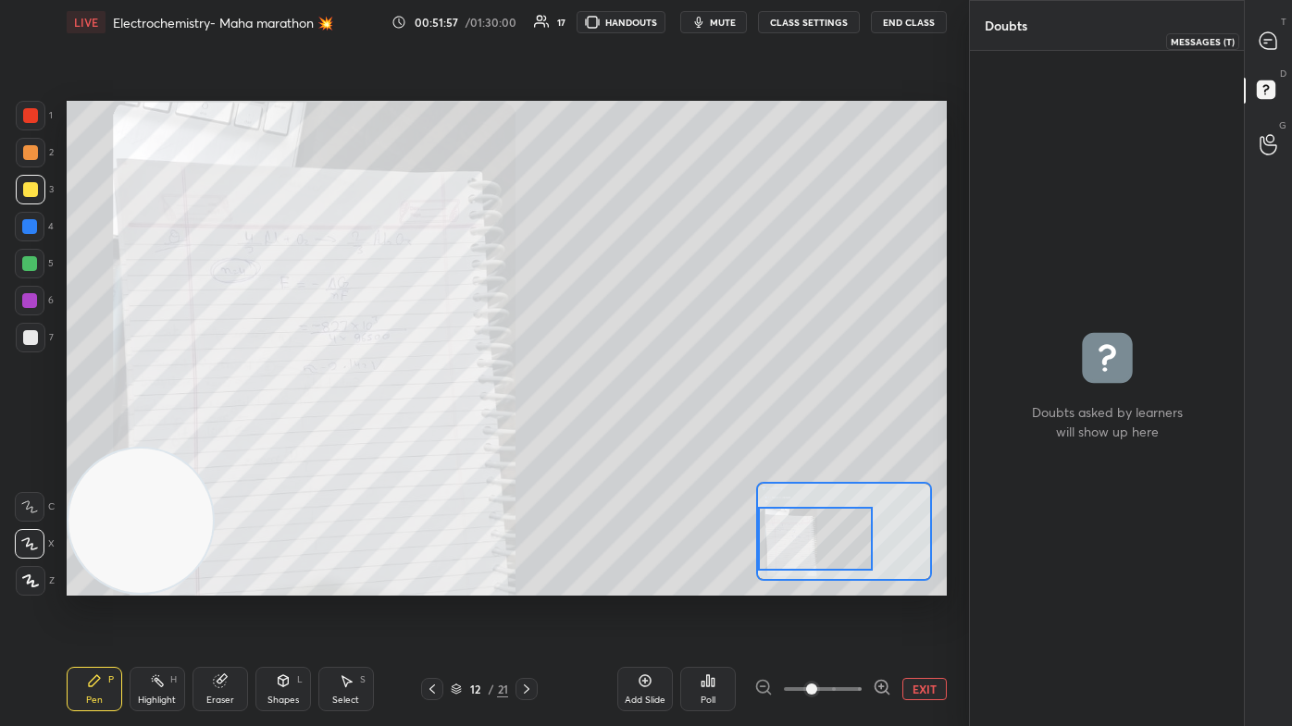
click at [663, 44] on icon at bounding box center [1267, 40] width 17 height 17
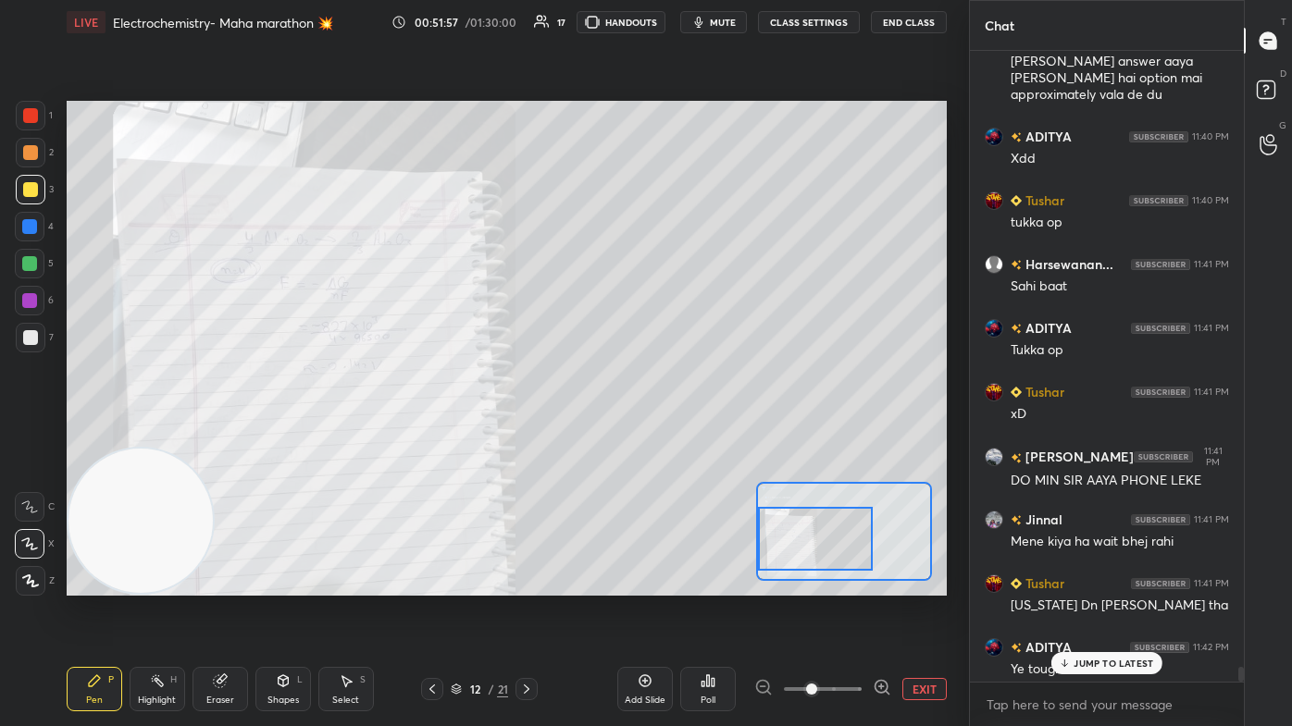
scroll to position [626, 268]
click at [663, 435] on div "JUMP TO LATEST" at bounding box center [1106, 663] width 111 height 22
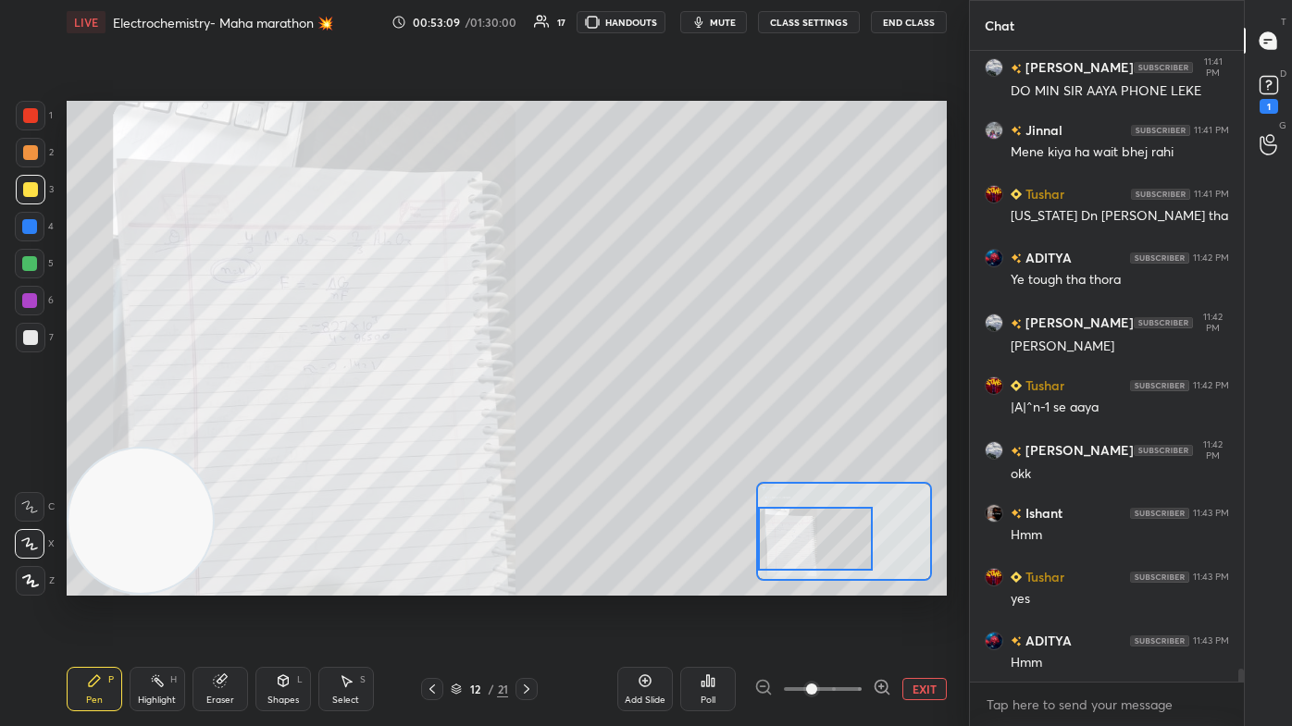
scroll to position [29736, 0]
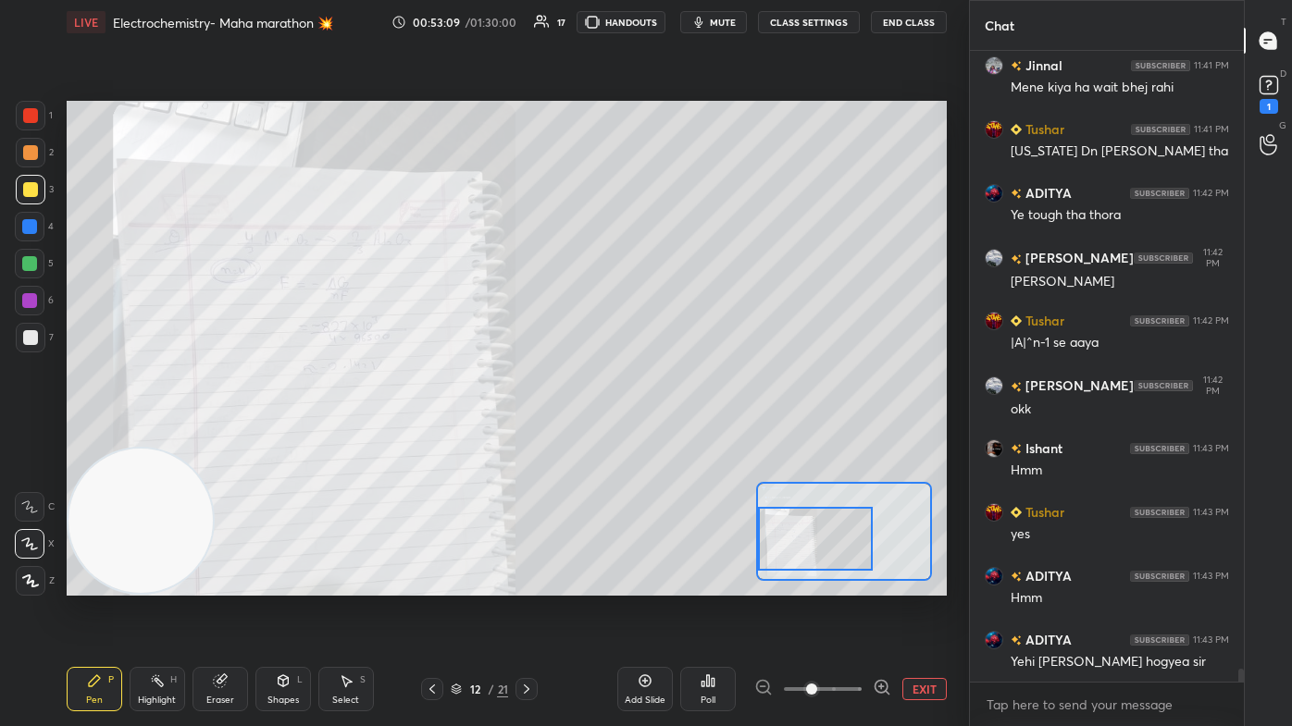
click at [663, 89] on rect at bounding box center [1268, 86] width 18 height 18
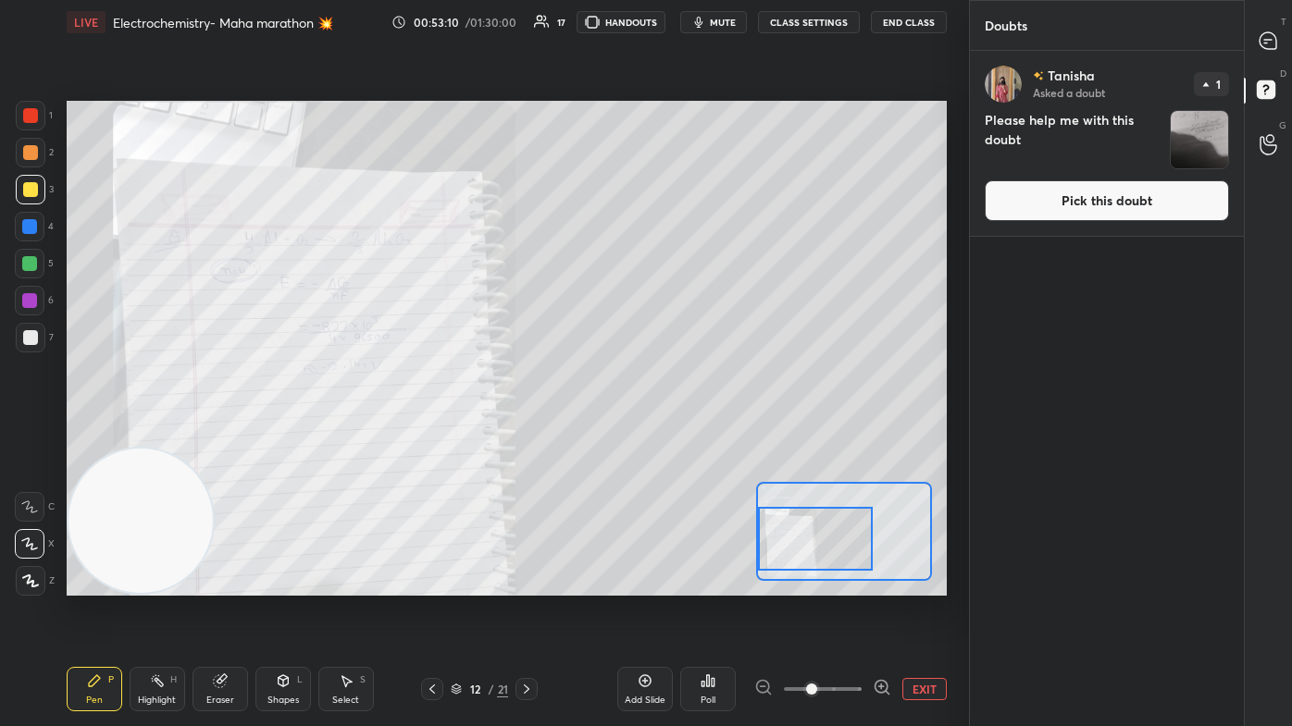
click at [663, 147] on img "grid" at bounding box center [1199, 139] width 57 height 57
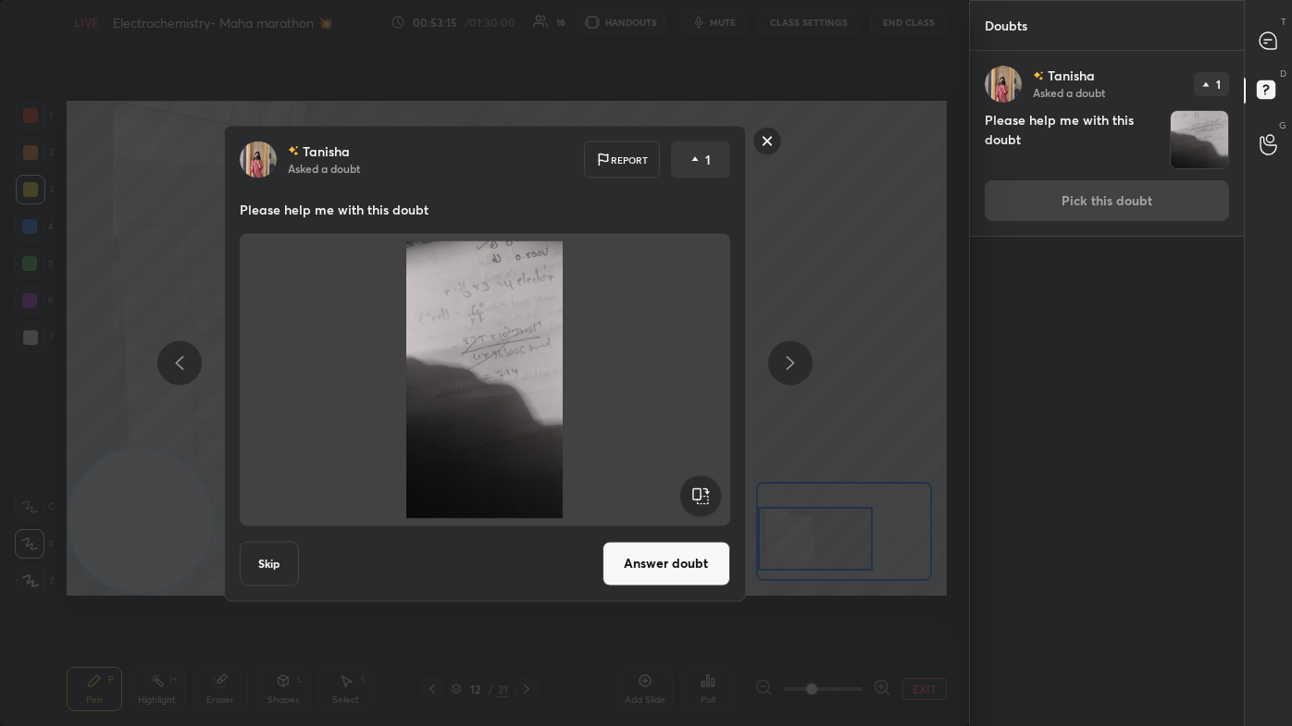
click at [663, 139] on rect at bounding box center [766, 141] width 29 height 29
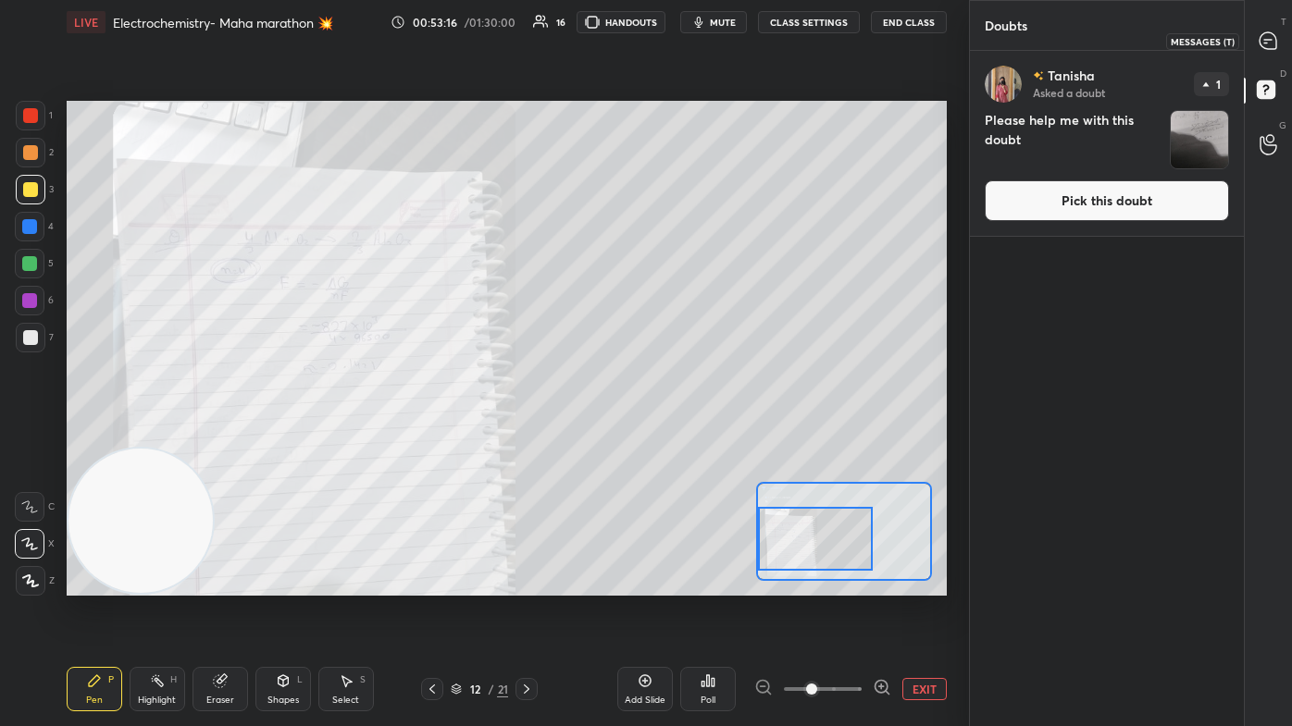
click at [663, 35] on icon at bounding box center [1267, 40] width 19 height 19
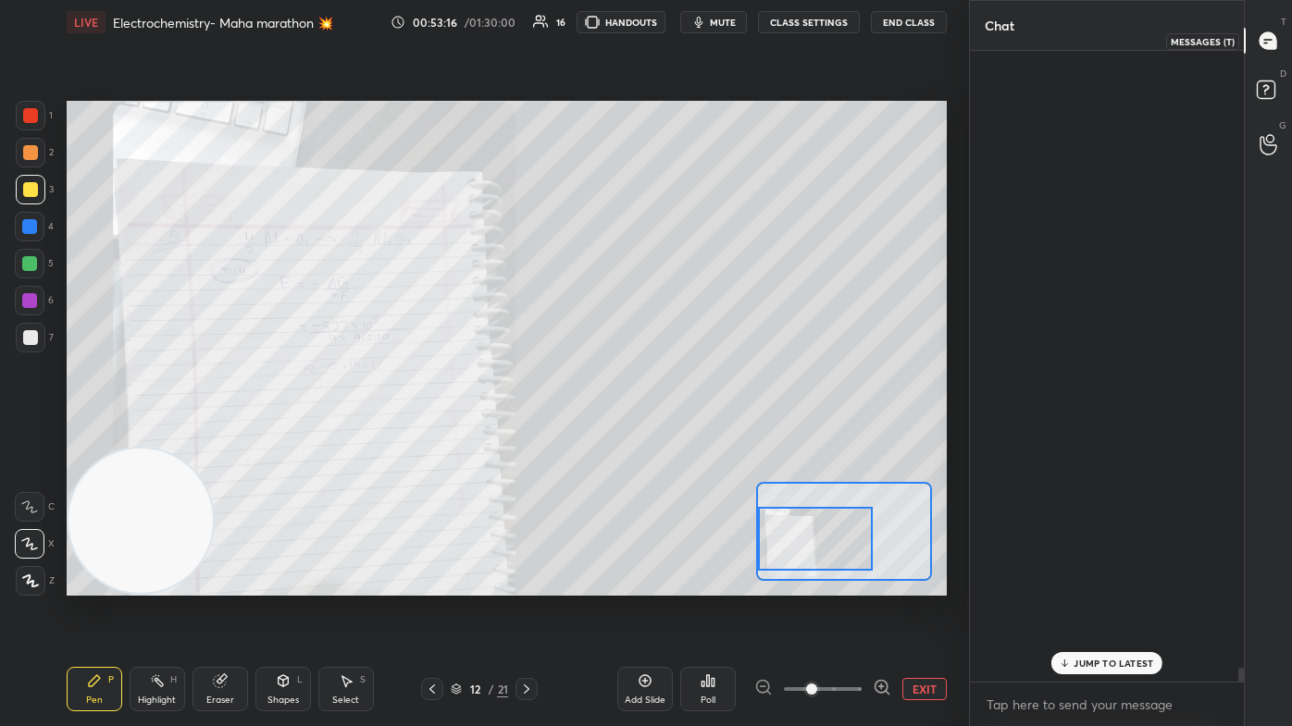
scroll to position [626, 268]
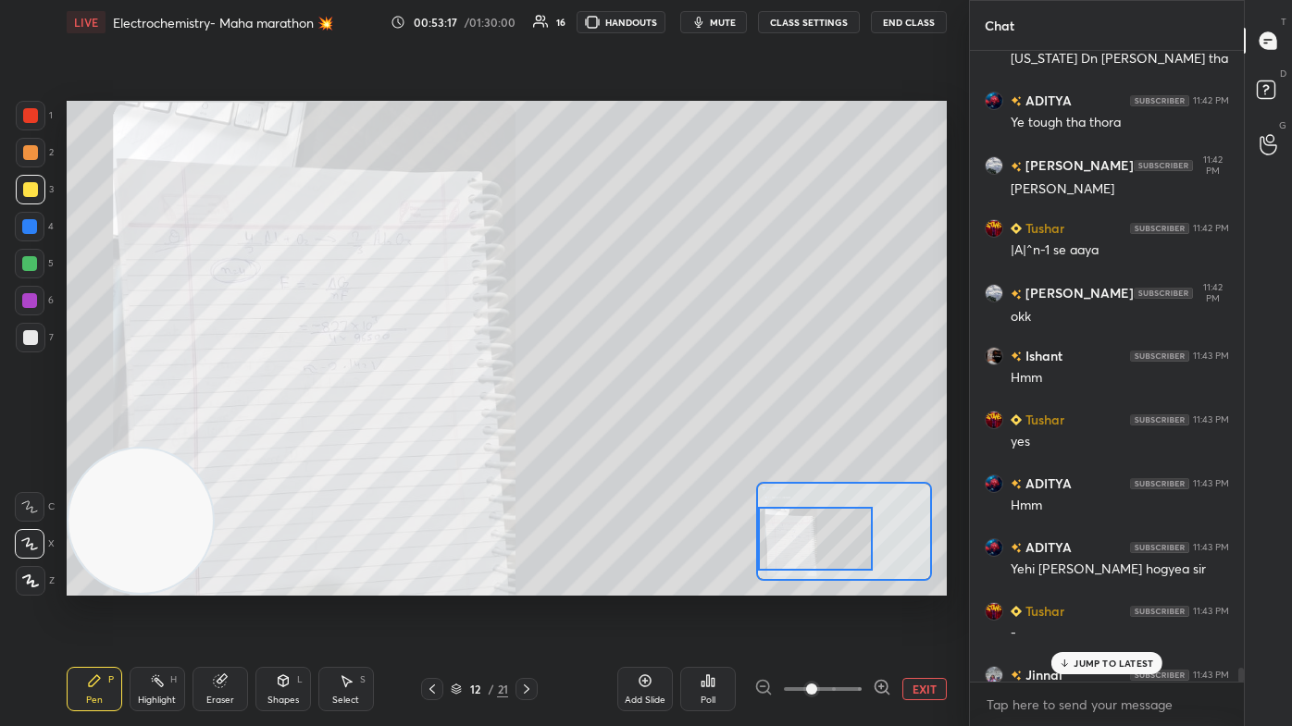
click at [663, 435] on p "JUMP TO LATEST" at bounding box center [1113, 663] width 80 height 11
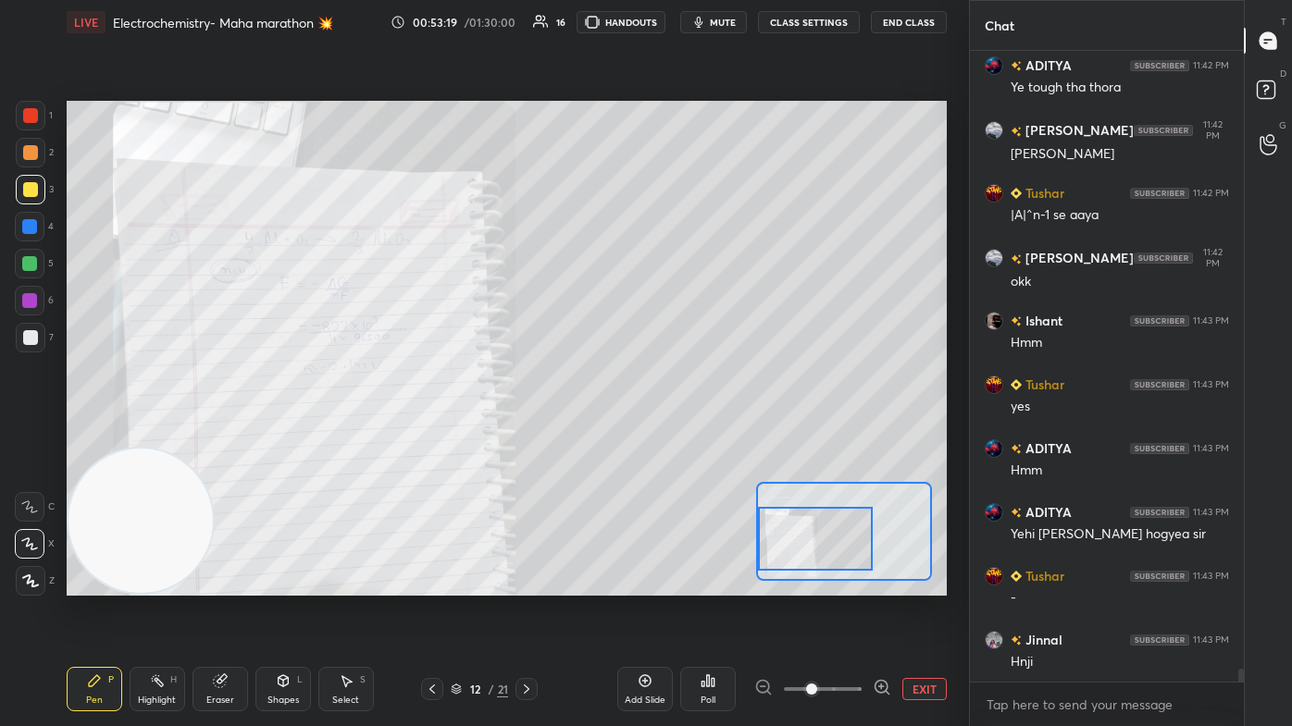
click at [663, 435] on div "Add Slide Poll EXIT" at bounding box center [781, 690] width 329 height 104
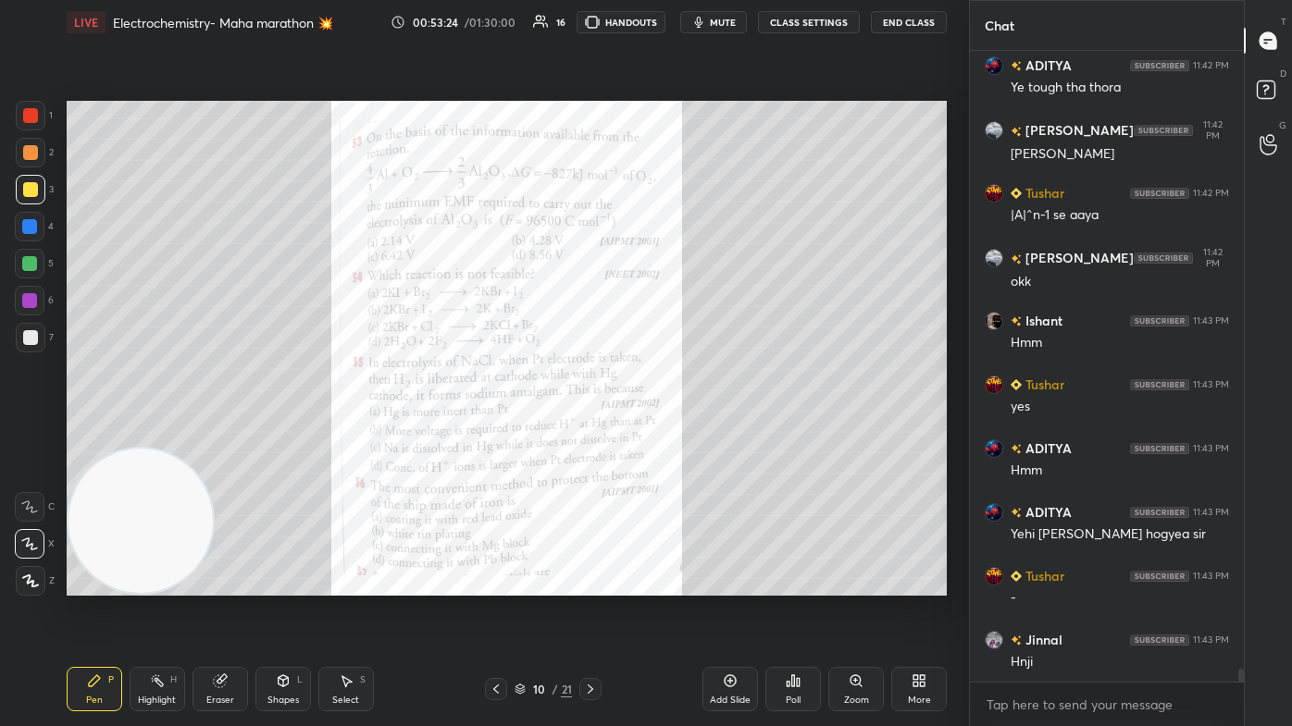
click at [663, 435] on div "Zoom" at bounding box center [856, 700] width 25 height 9
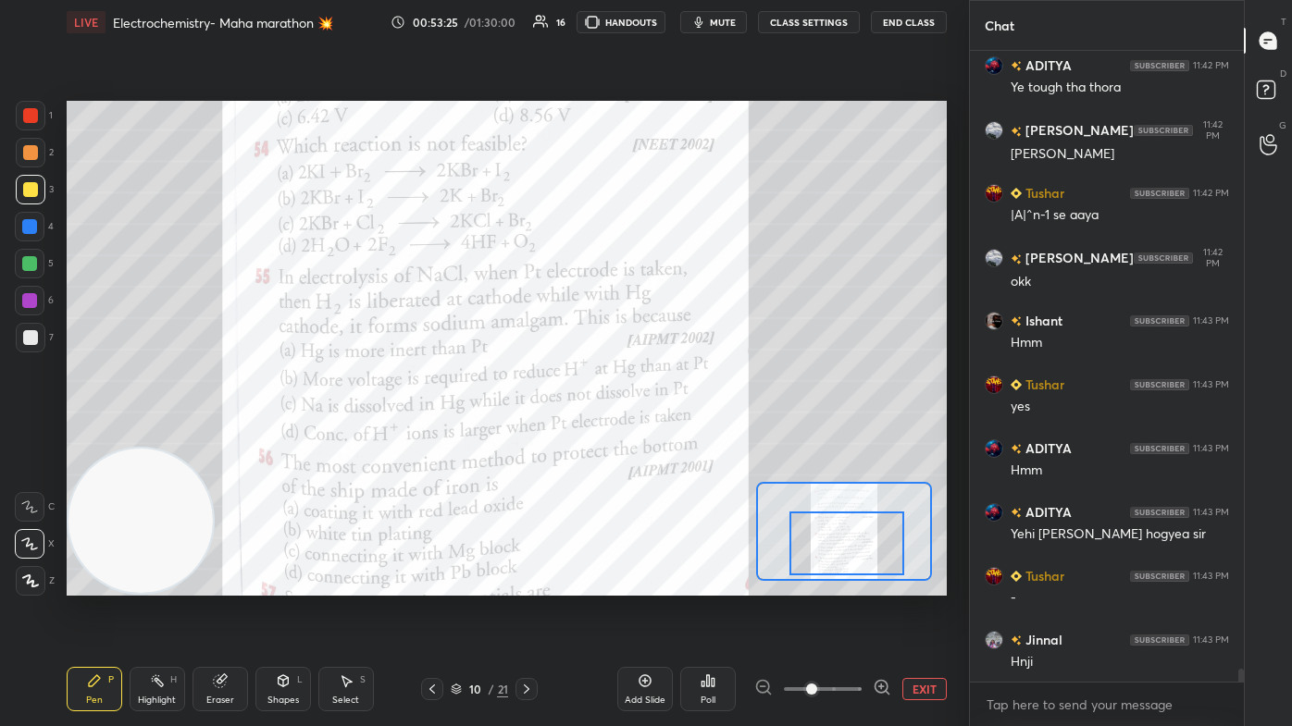
click at [663, 435] on div at bounding box center [846, 544] width 115 height 64
click at [29, 226] on div at bounding box center [29, 226] width 15 height 15
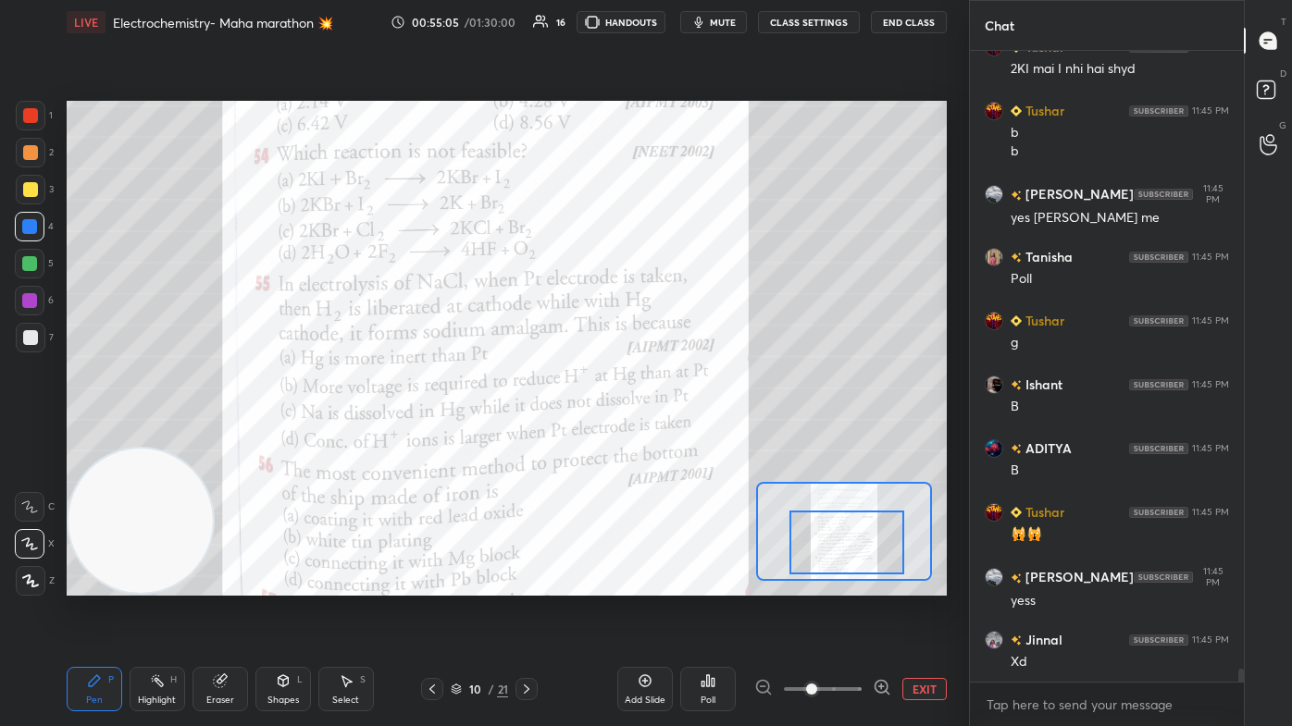
scroll to position [30776, 0]
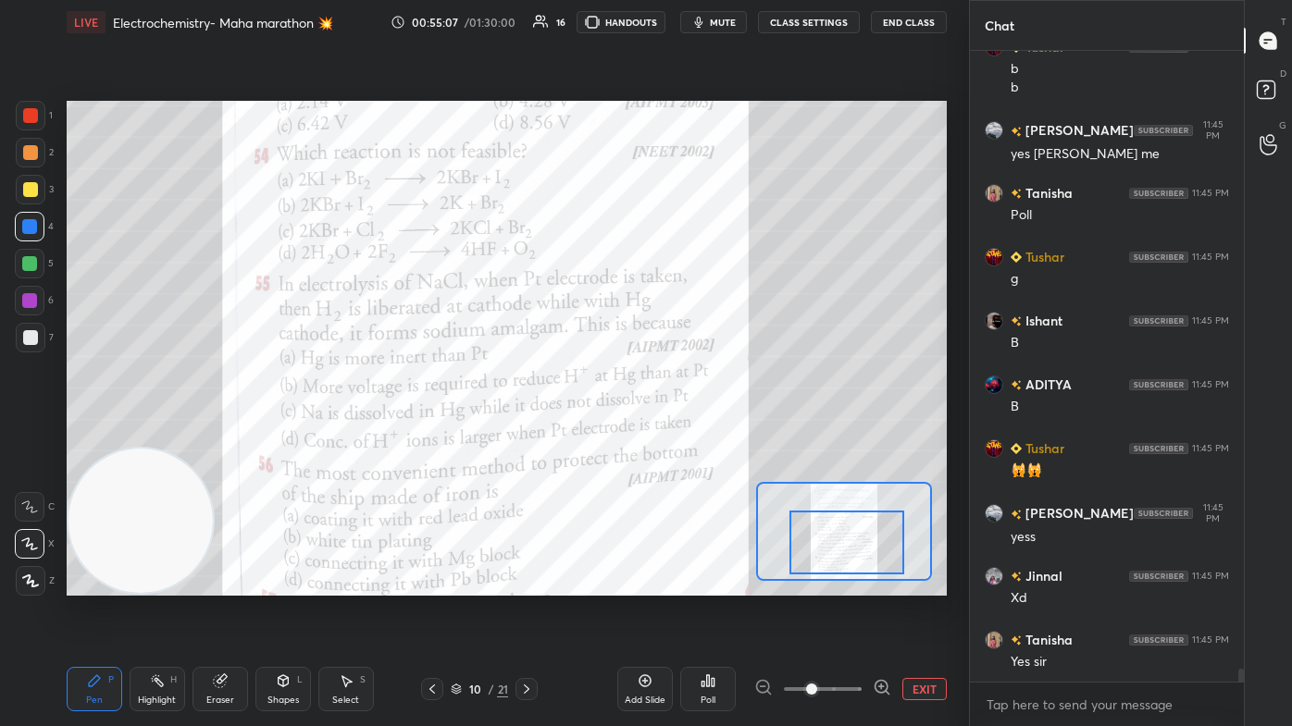
click at [663, 435] on icon at bounding box center [707, 681] width 15 height 15
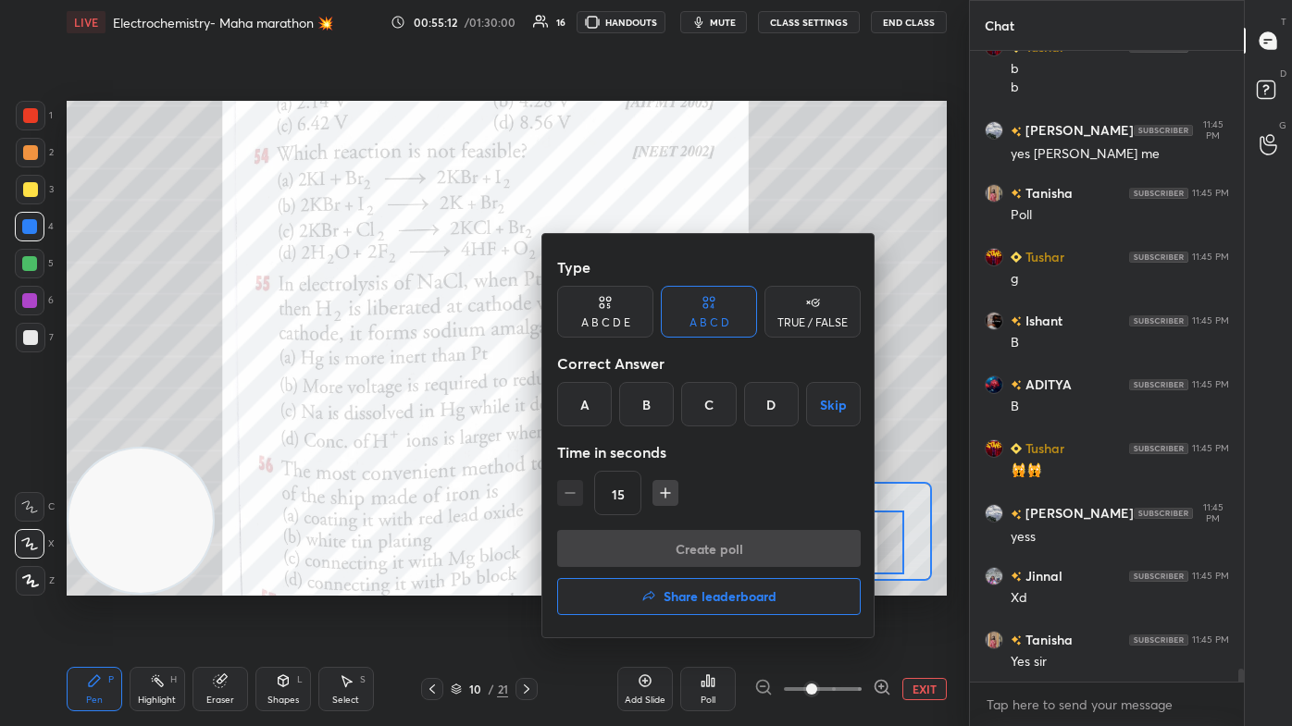
click at [640, 412] on div "B" at bounding box center [646, 404] width 55 height 44
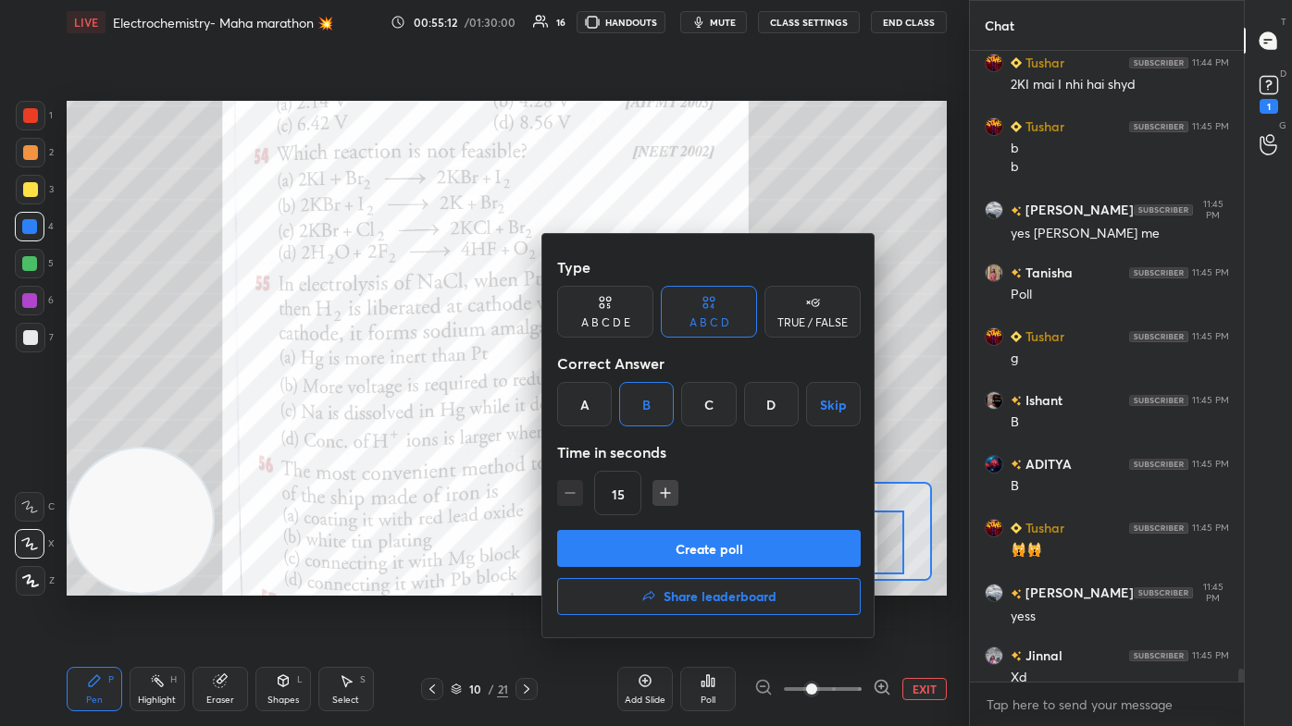
scroll to position [30855, 0]
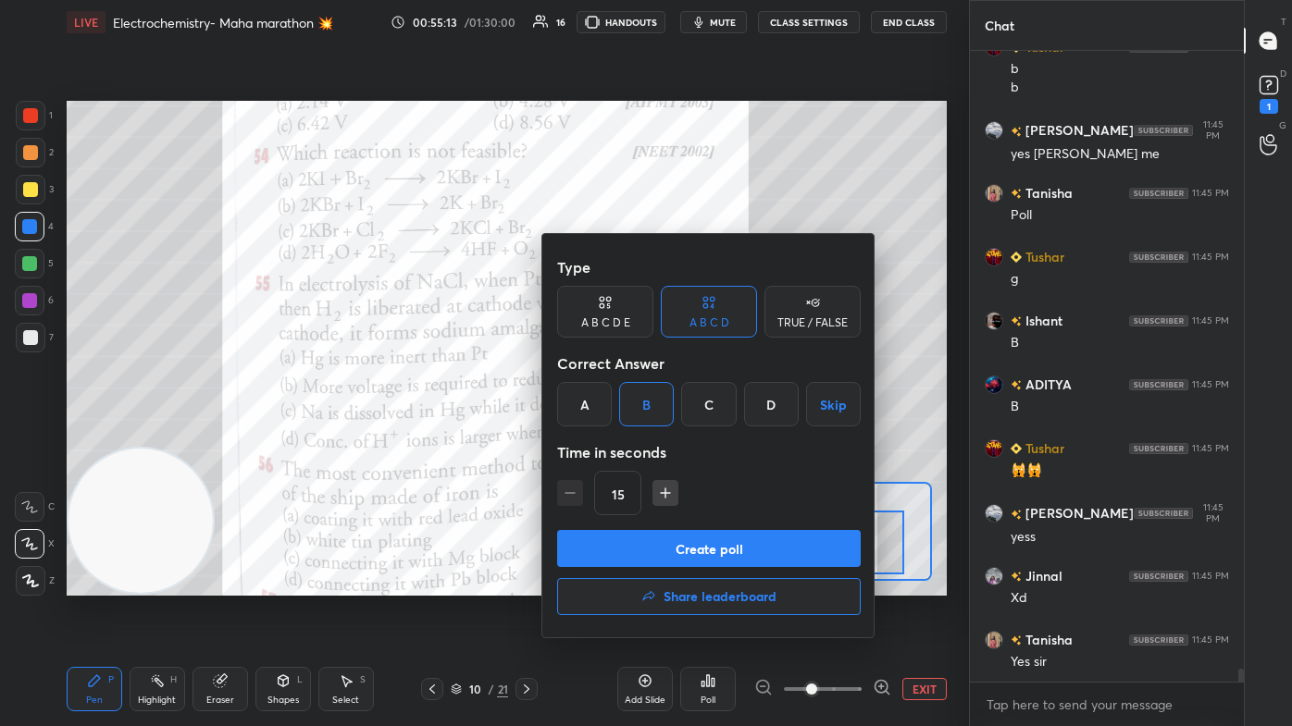
drag, startPoint x: 638, startPoint y: 555, endPoint x: 650, endPoint y: 553, distance: 13.1
click at [638, 435] on button "Create poll" at bounding box center [708, 548] width 303 height 37
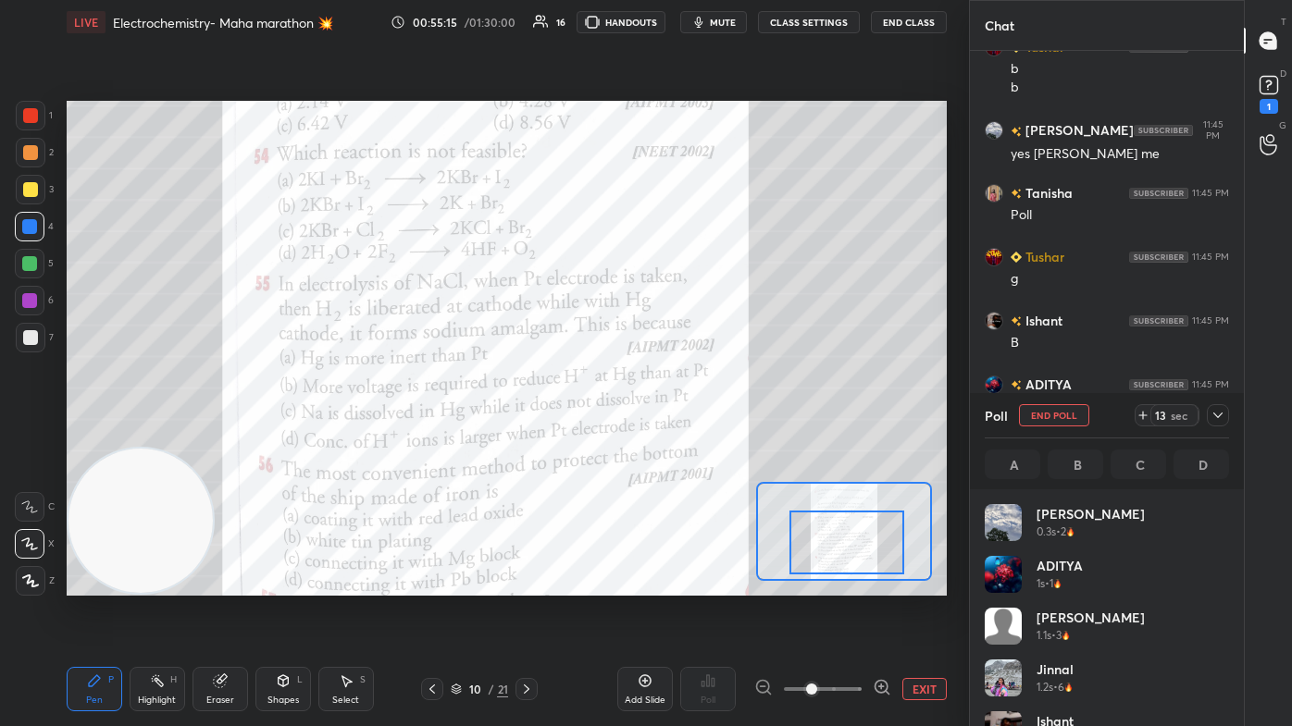
scroll to position [217, 239]
click at [663, 19] on span "mute" at bounding box center [723, 22] width 26 height 13
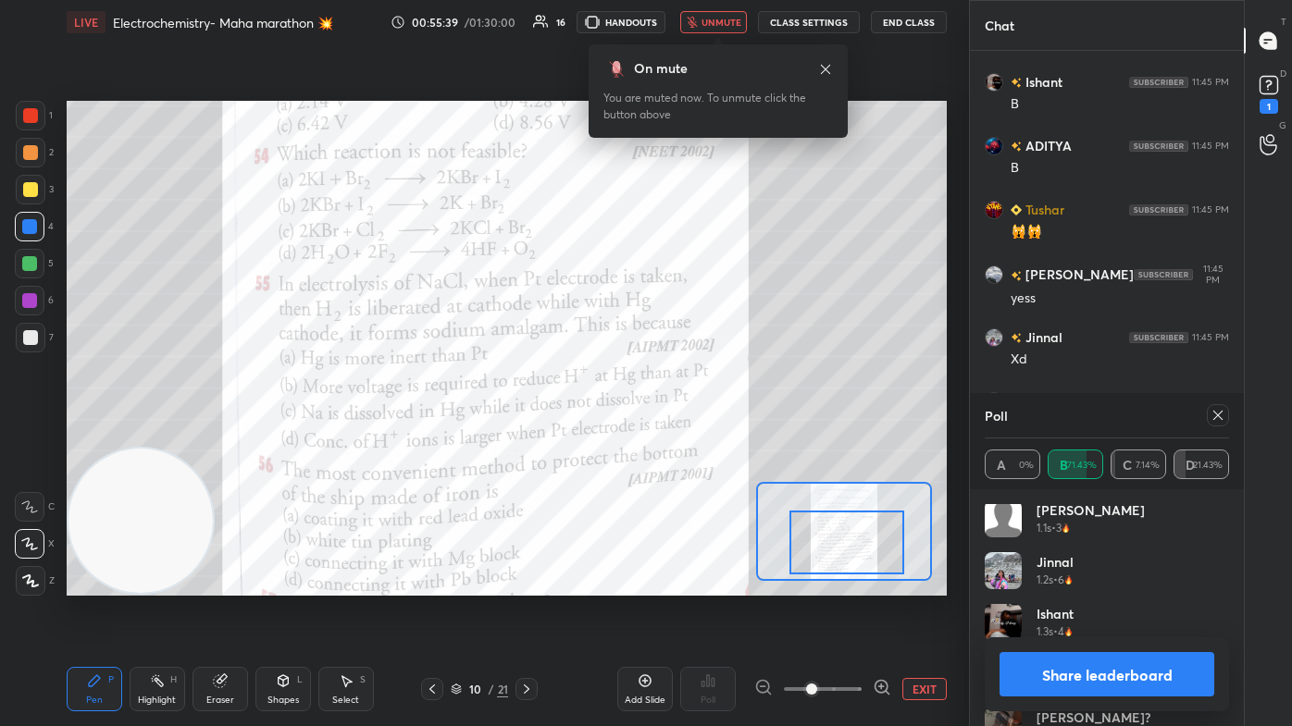
scroll to position [100, 0]
click at [663, 19] on span "unmute" at bounding box center [721, 22] width 40 height 13
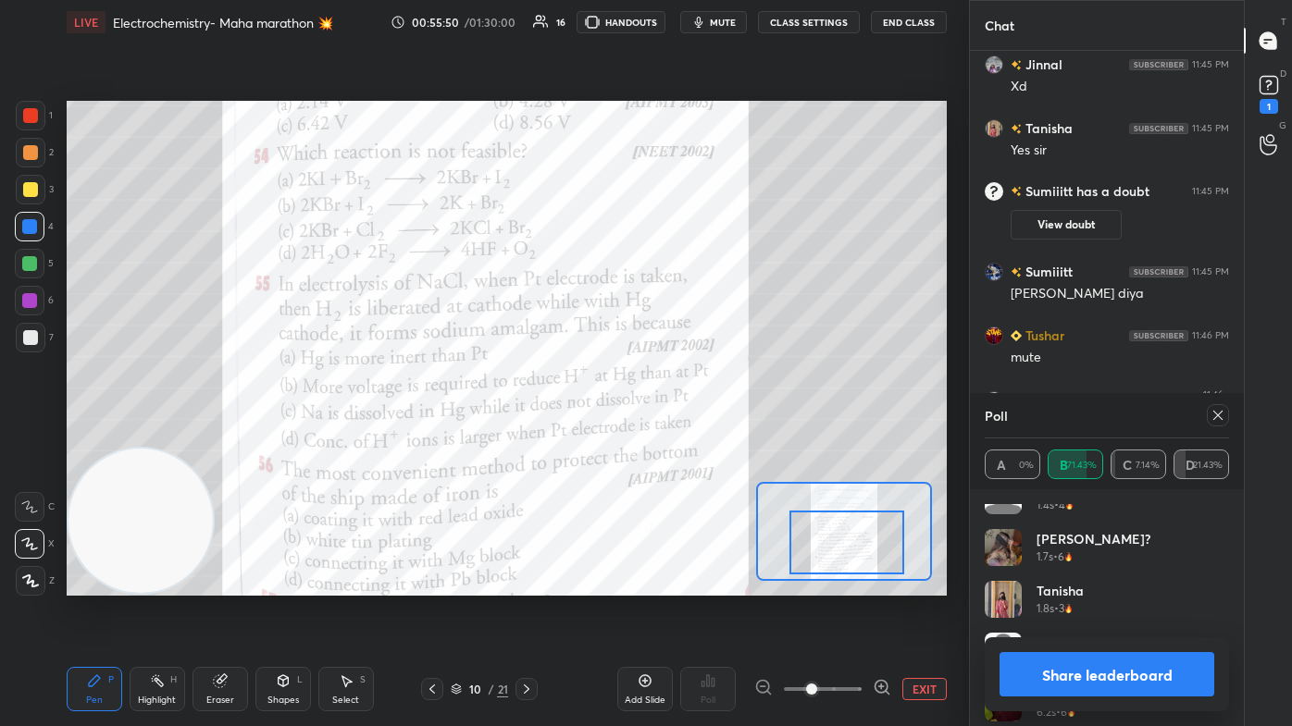
scroll to position [296, 0]
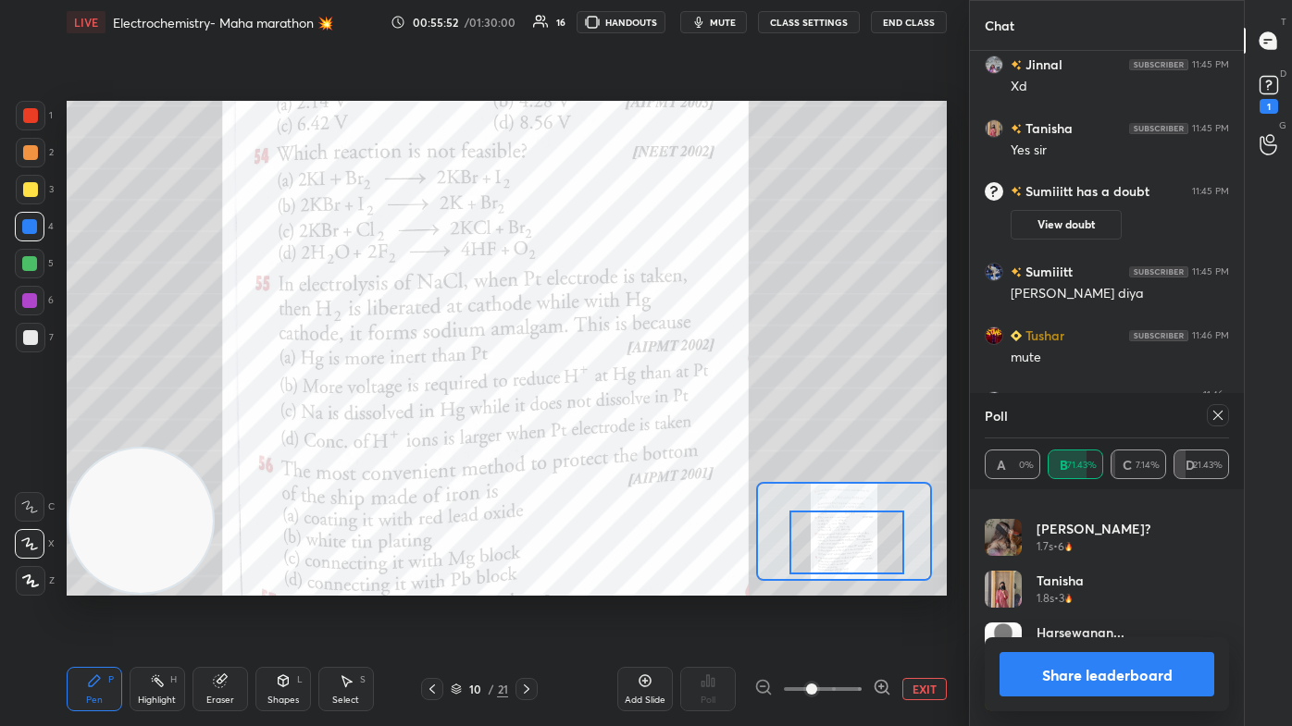
click at [663, 435] on button "Share leaderboard" at bounding box center [1106, 674] width 215 height 44
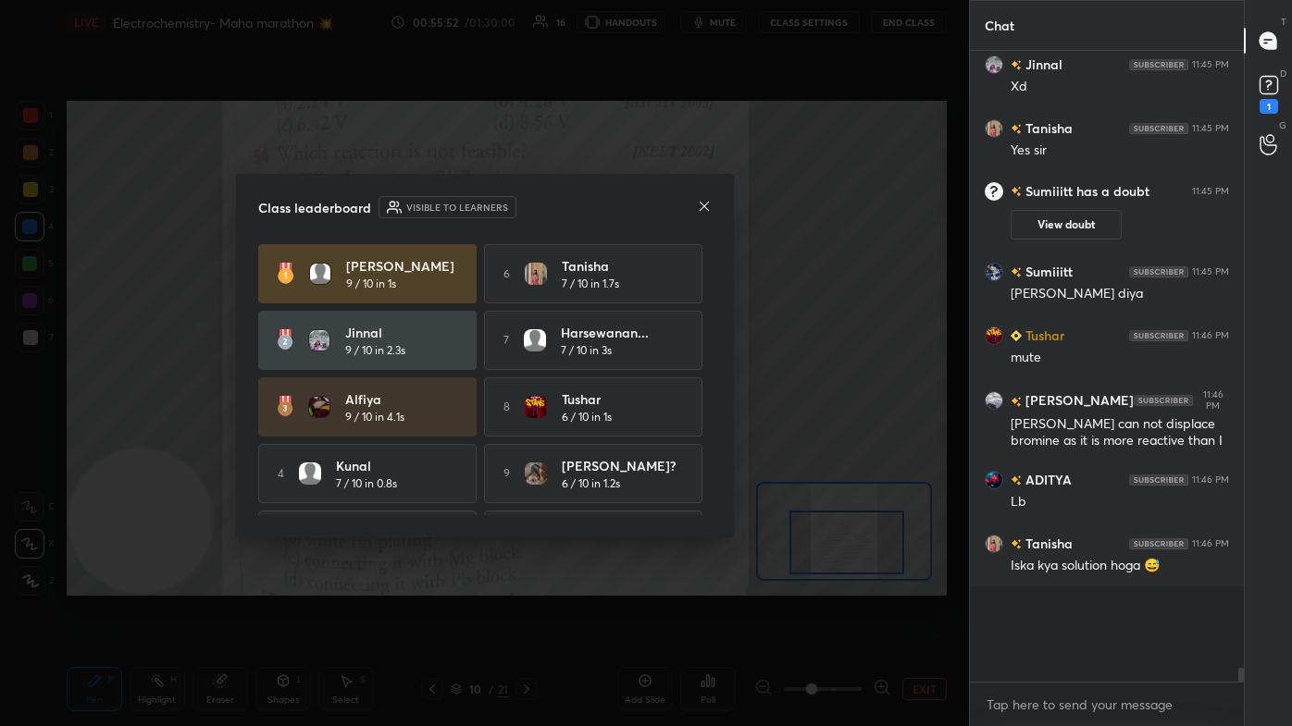
scroll to position [6, 5]
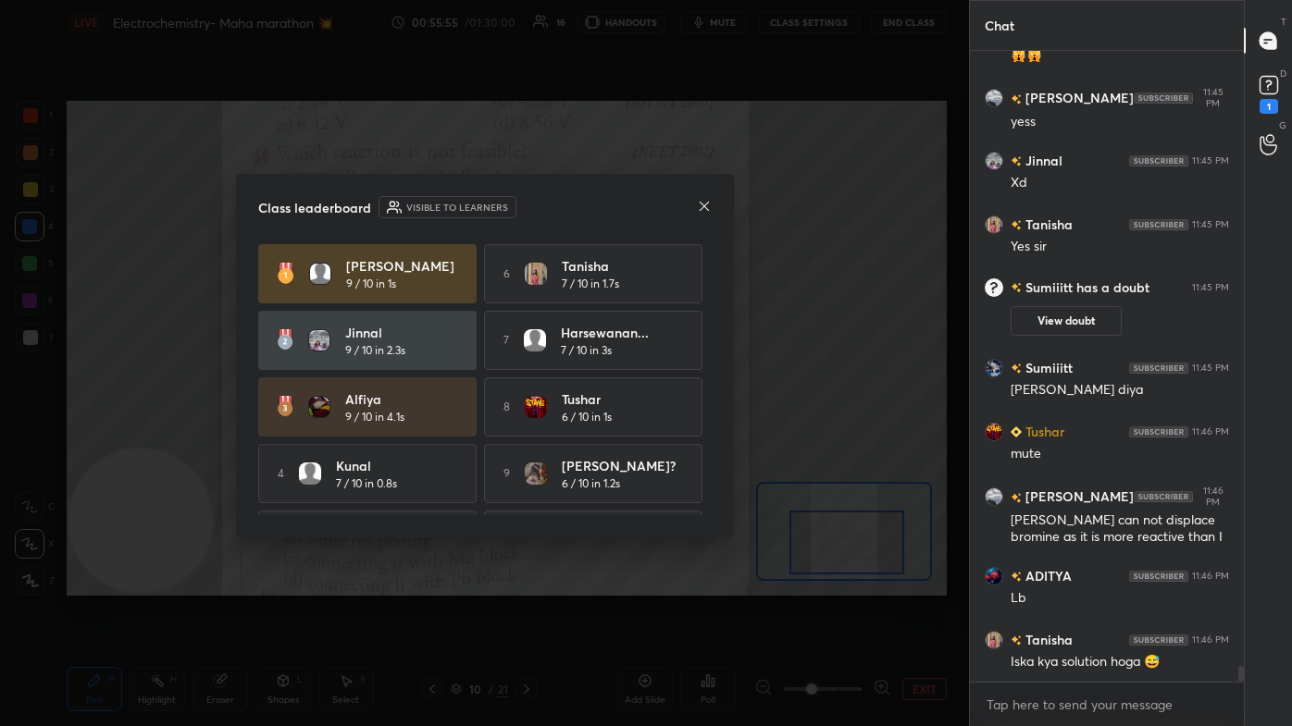
click at [663, 205] on icon at bounding box center [704, 206] width 15 height 15
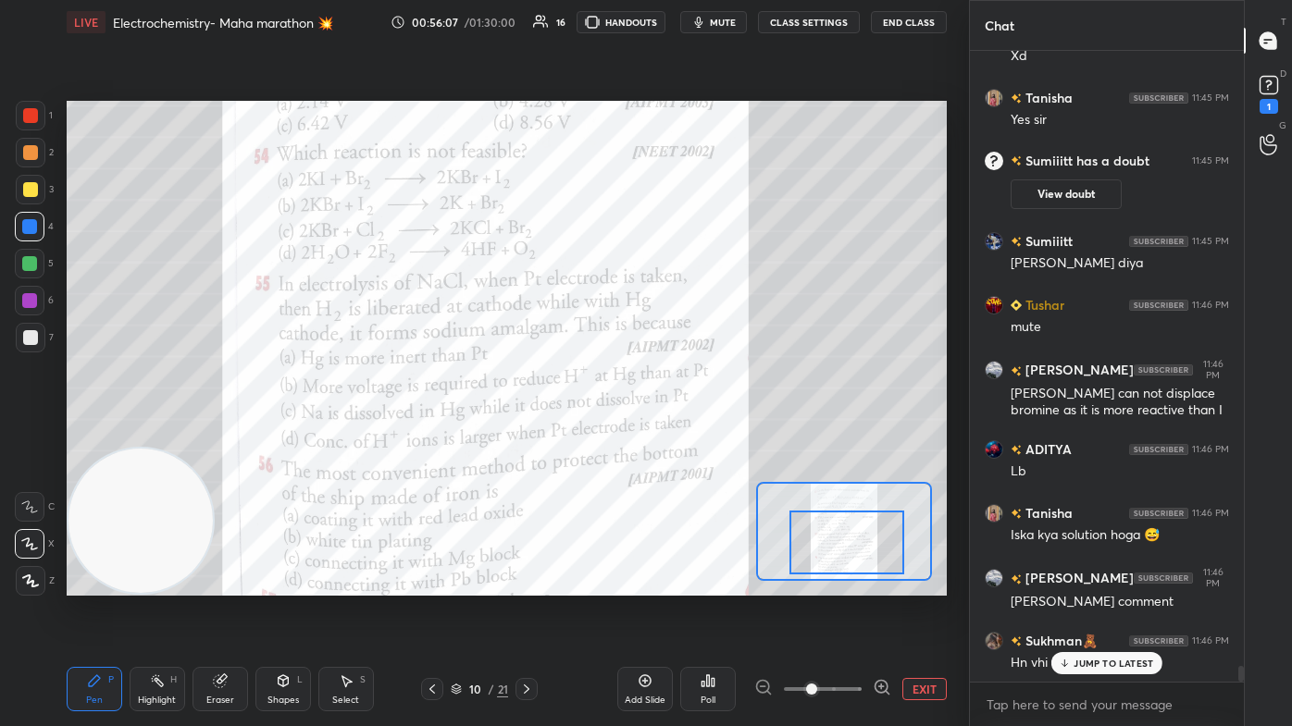
click at [39, 236] on div at bounding box center [30, 227] width 30 height 30
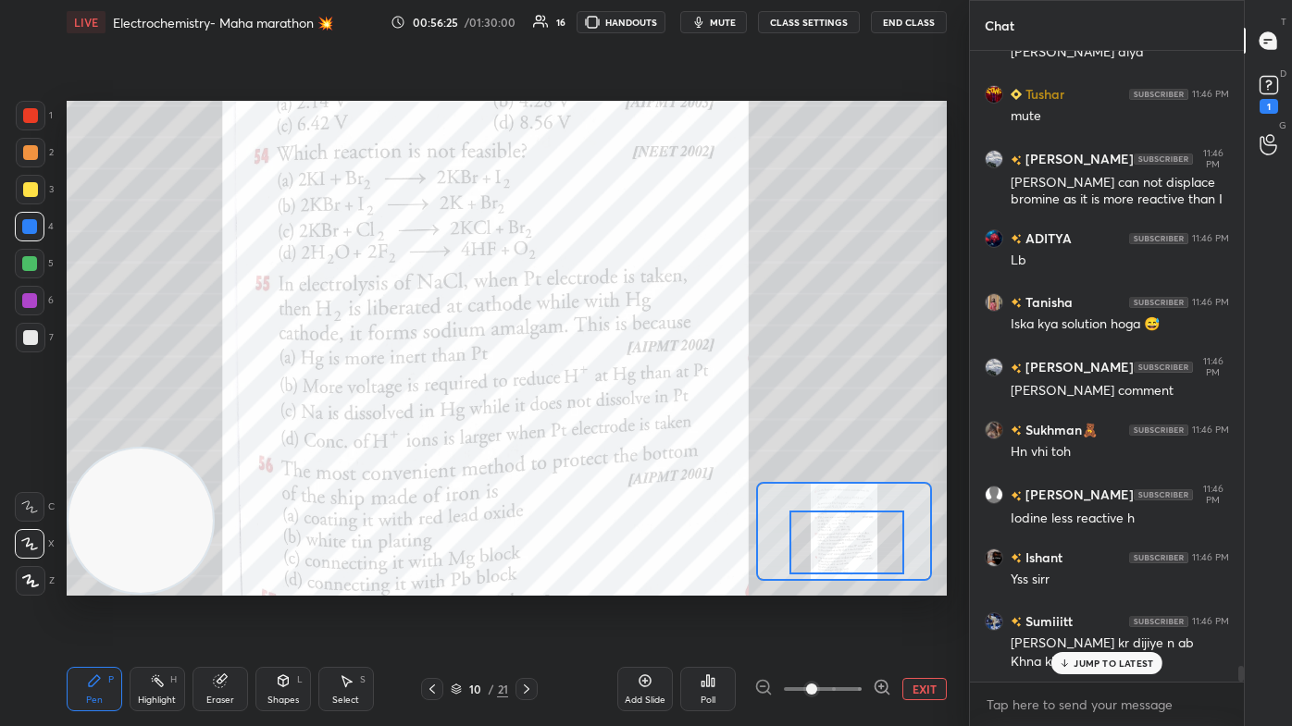
scroll to position [24628, 0]
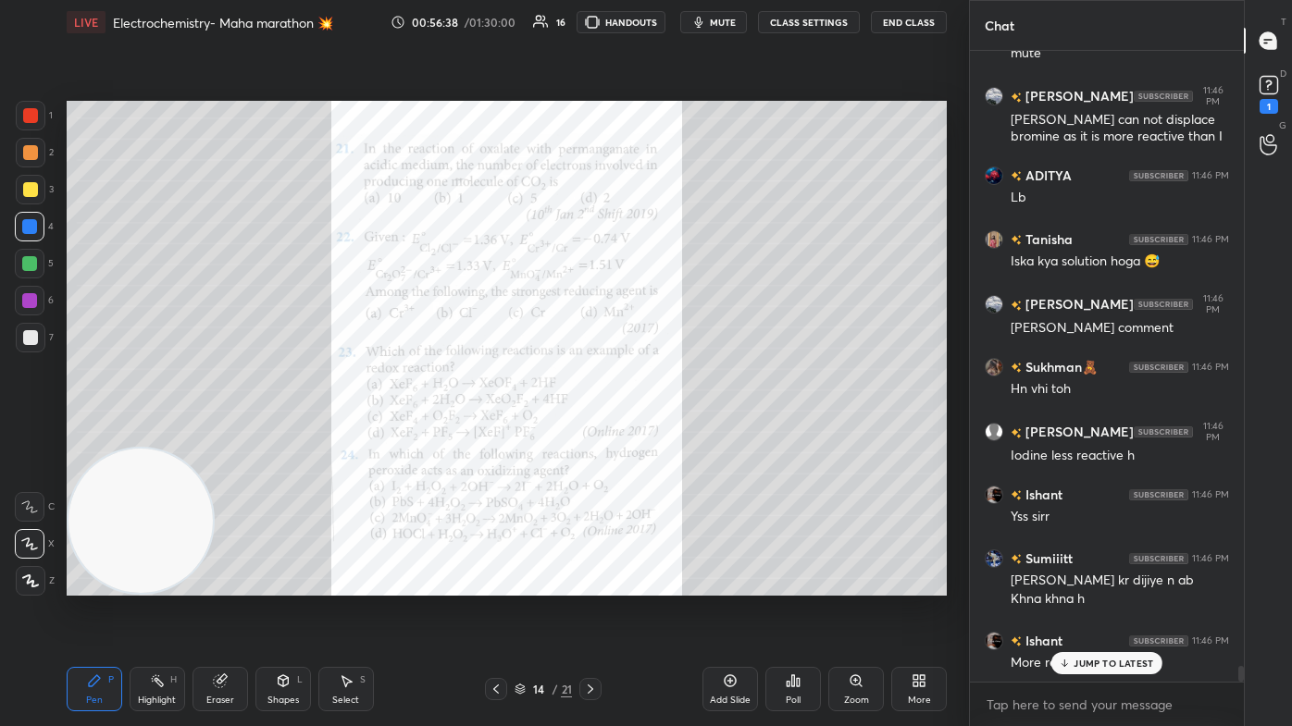
click at [663, 435] on div "Zoom" at bounding box center [856, 700] width 25 height 9
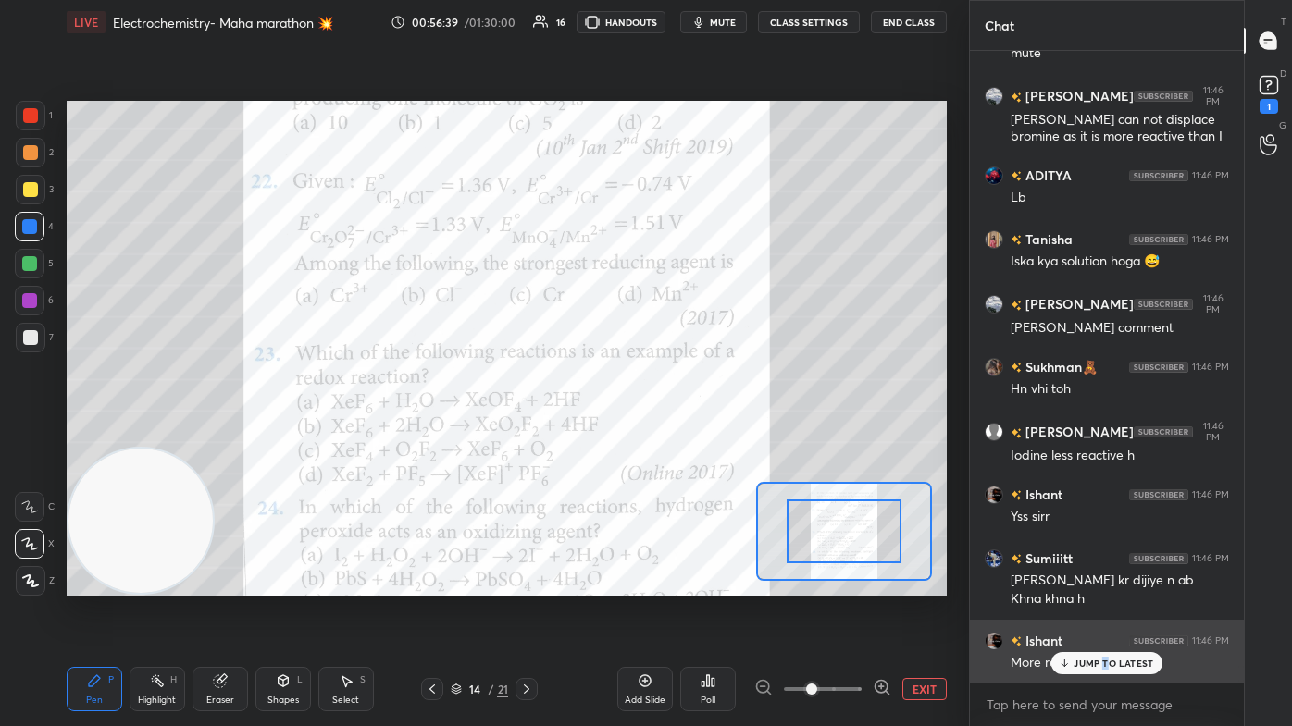
click at [663, 435] on p "JUMP TO LATEST" at bounding box center [1113, 663] width 80 height 11
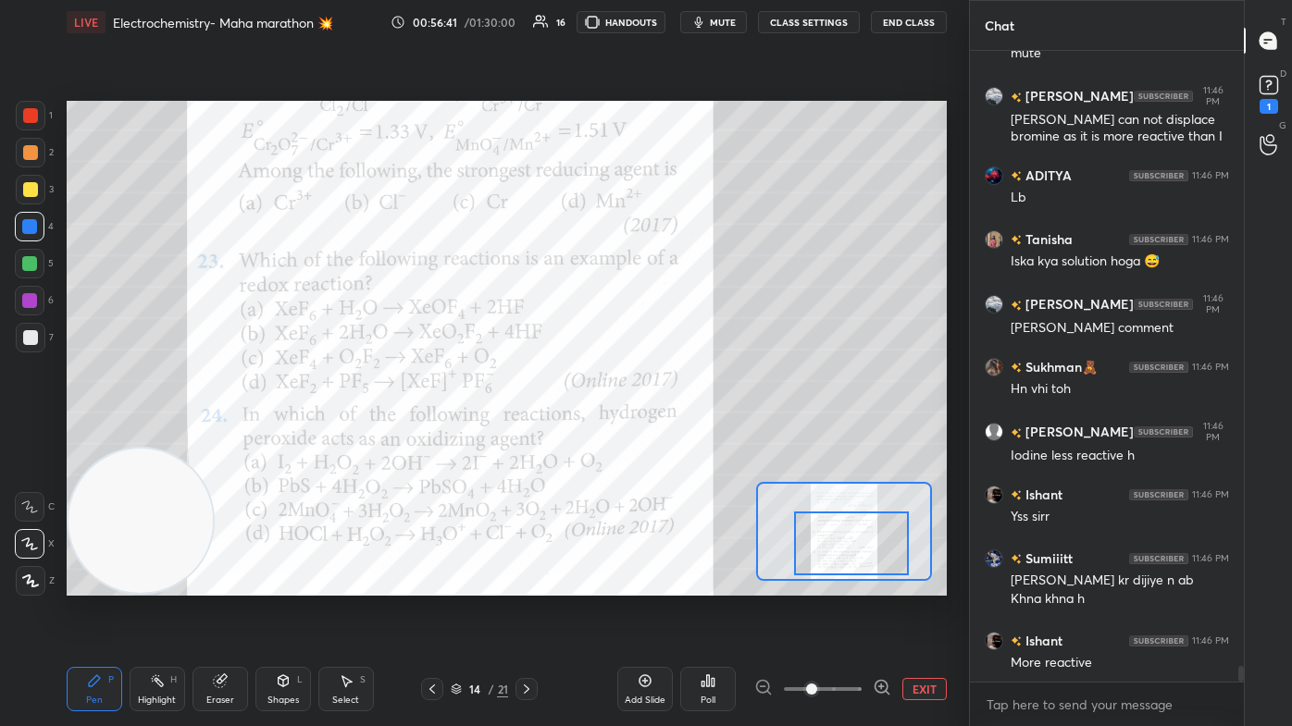
click at [663, 435] on div at bounding box center [851, 544] width 115 height 64
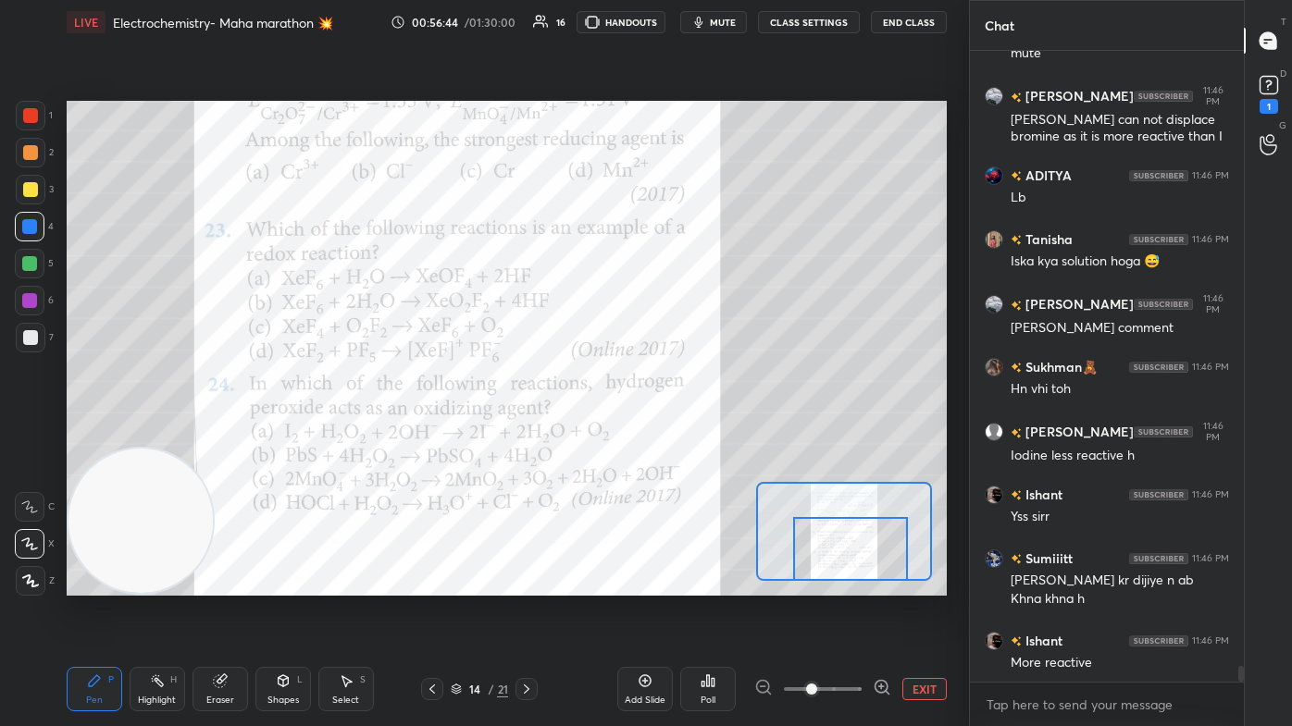
scroll to position [24692, 0]
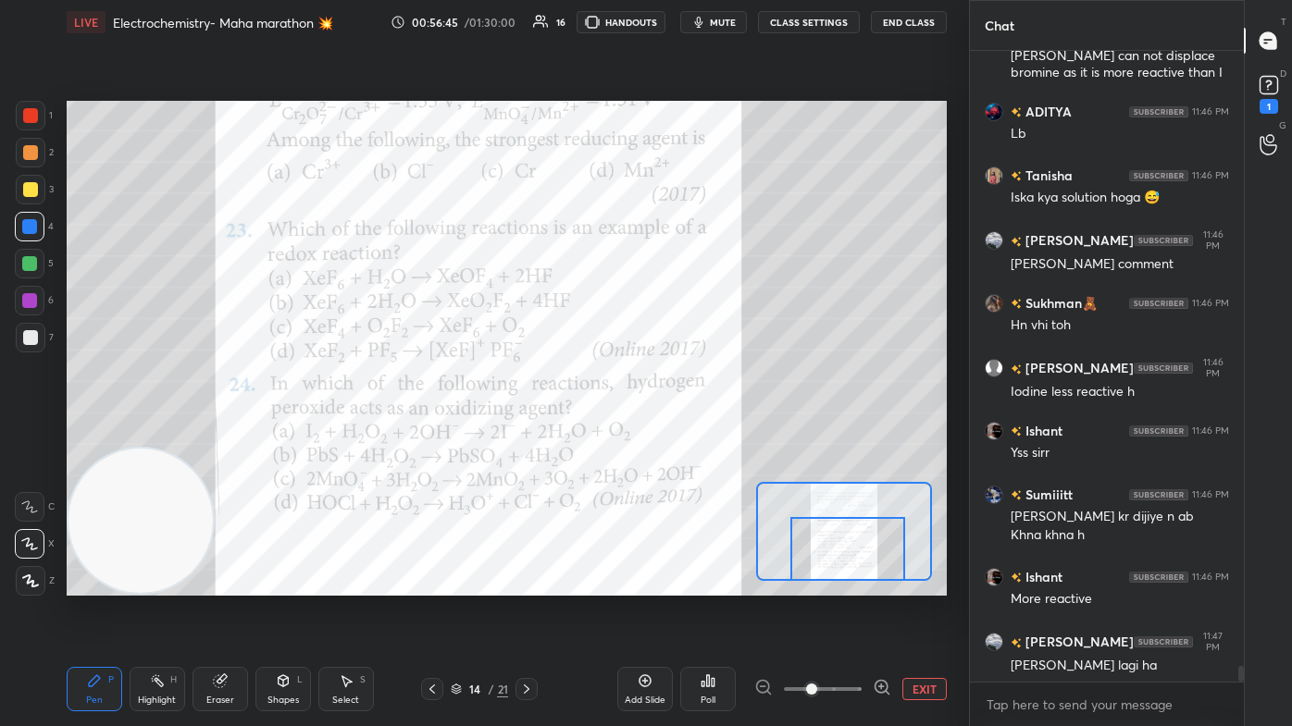
drag, startPoint x: 870, startPoint y: 533, endPoint x: 868, endPoint y: 553, distance: 20.4
click at [663, 435] on div at bounding box center [847, 549] width 115 height 64
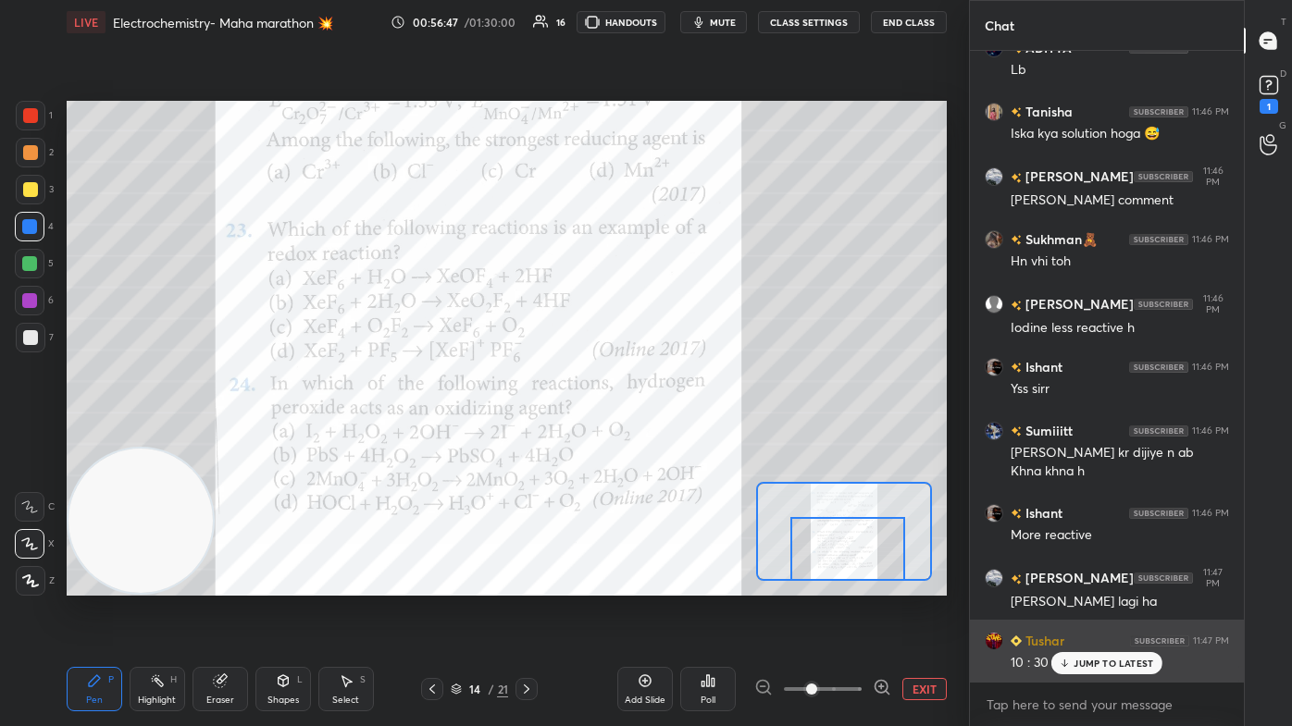
click at [663, 435] on p "JUMP TO LATEST" at bounding box center [1113, 663] width 80 height 11
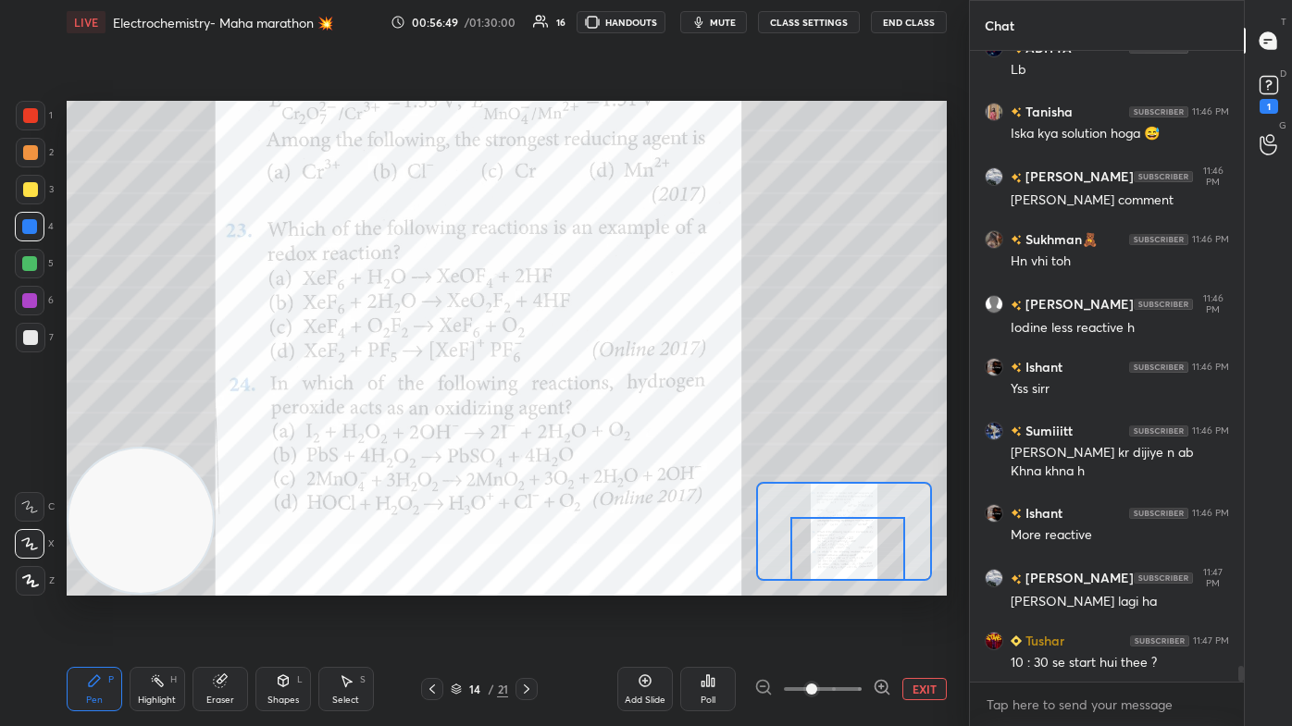
click at [22, 110] on div at bounding box center [31, 116] width 30 height 30
click at [663, 94] on icon at bounding box center [1269, 85] width 28 height 28
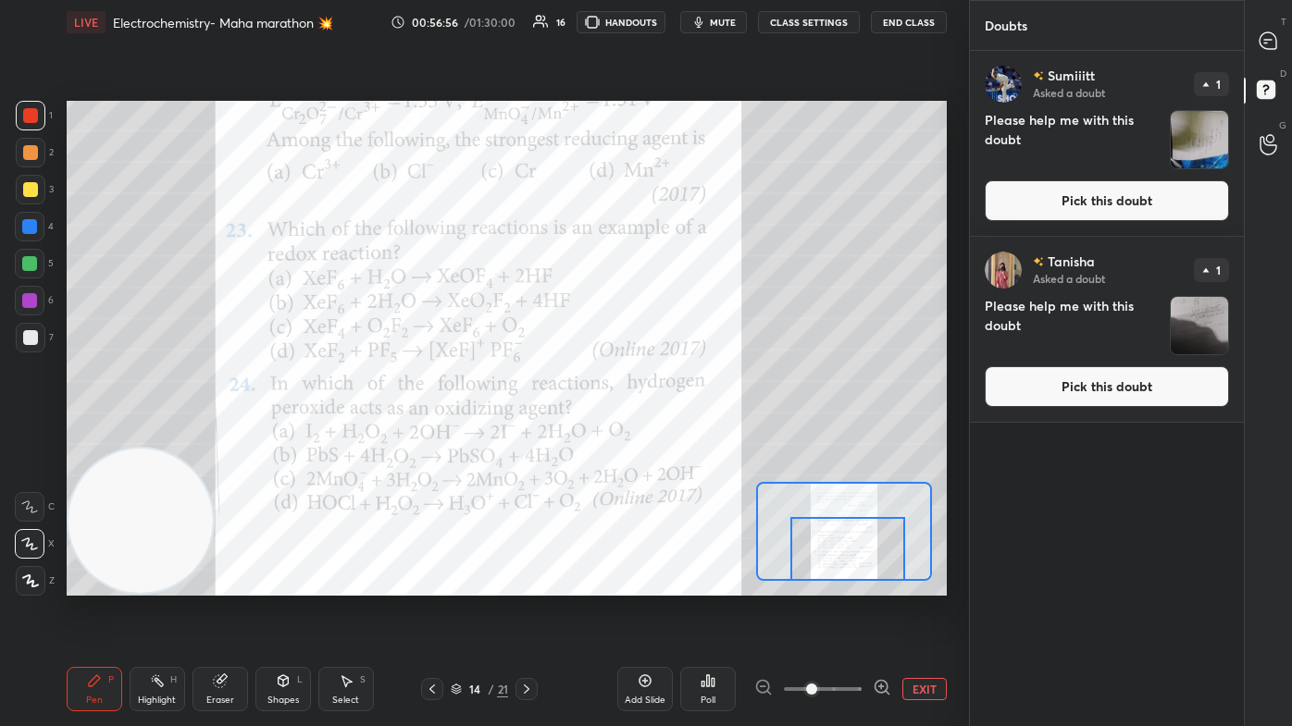
click at [663, 138] on img "grid" at bounding box center [1199, 139] width 57 height 57
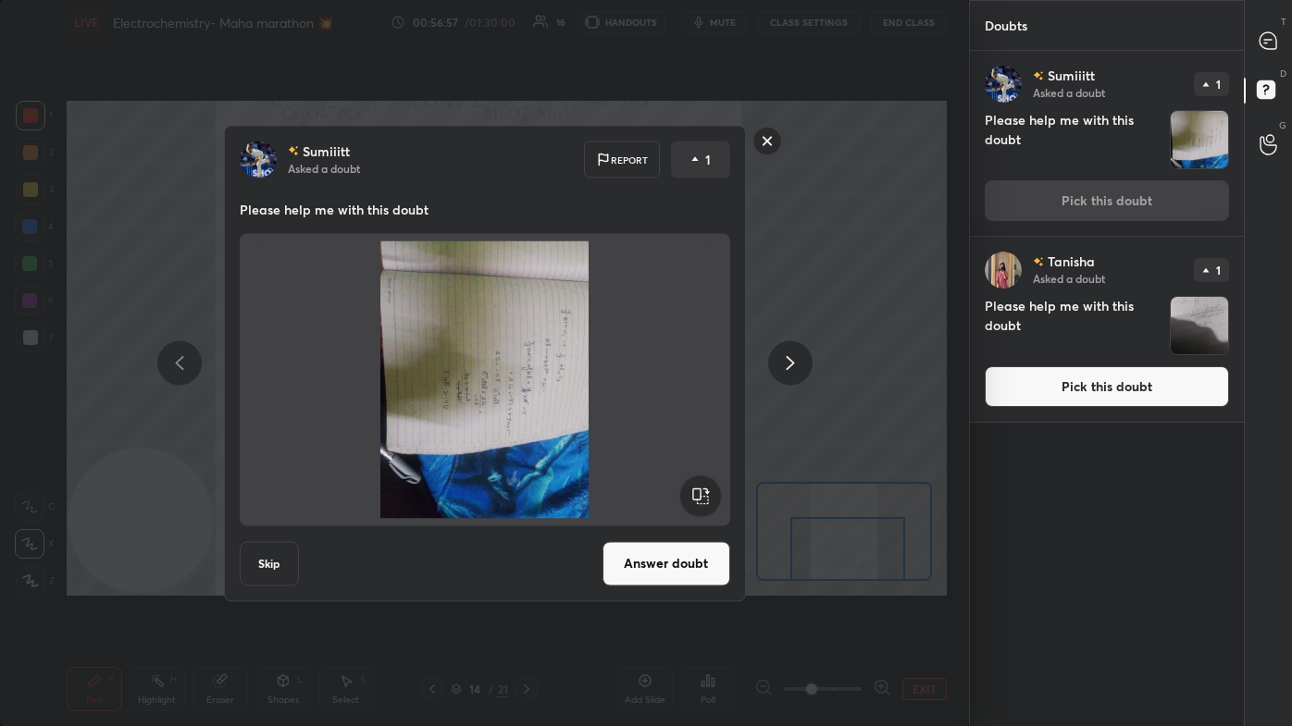
click at [663, 136] on rect at bounding box center [766, 141] width 29 height 29
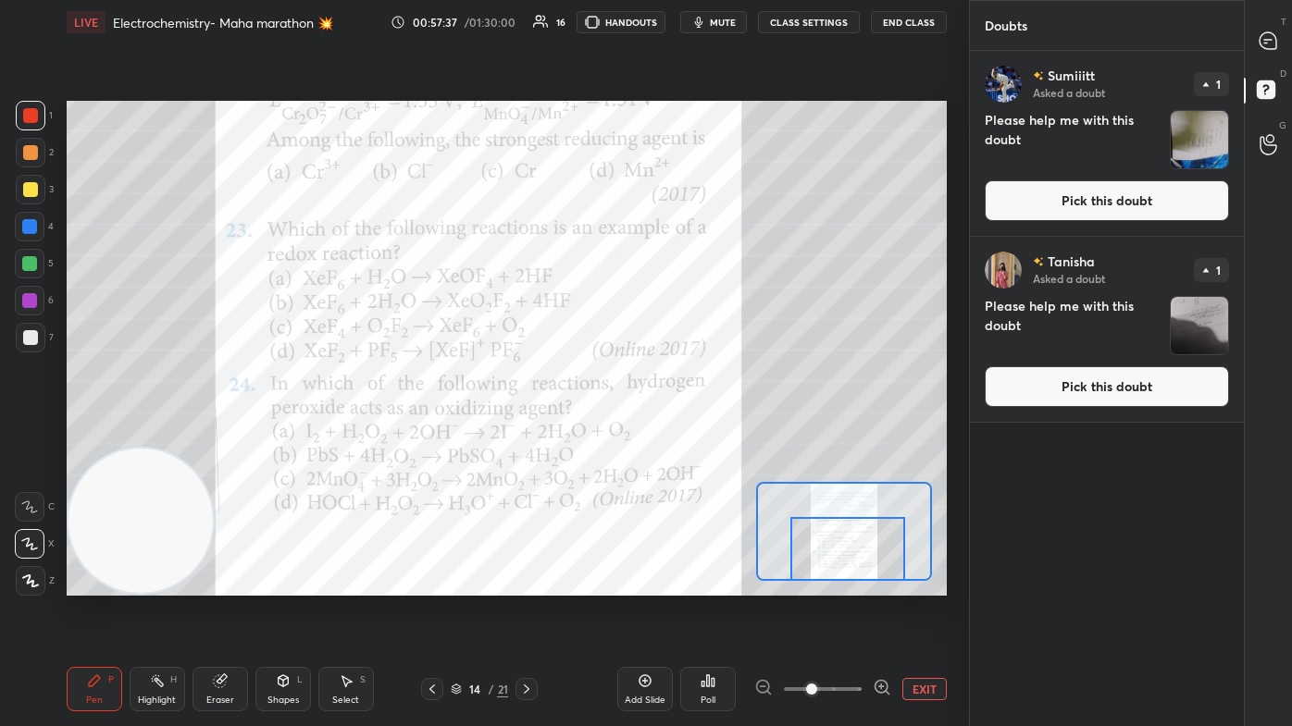
click at [663, 19] on span "mute" at bounding box center [723, 22] width 26 height 13
drag, startPoint x: 1274, startPoint y: 40, endPoint x: 1282, endPoint y: 48, distance: 11.1
click at [663, 38] on icon at bounding box center [1267, 40] width 17 height 17
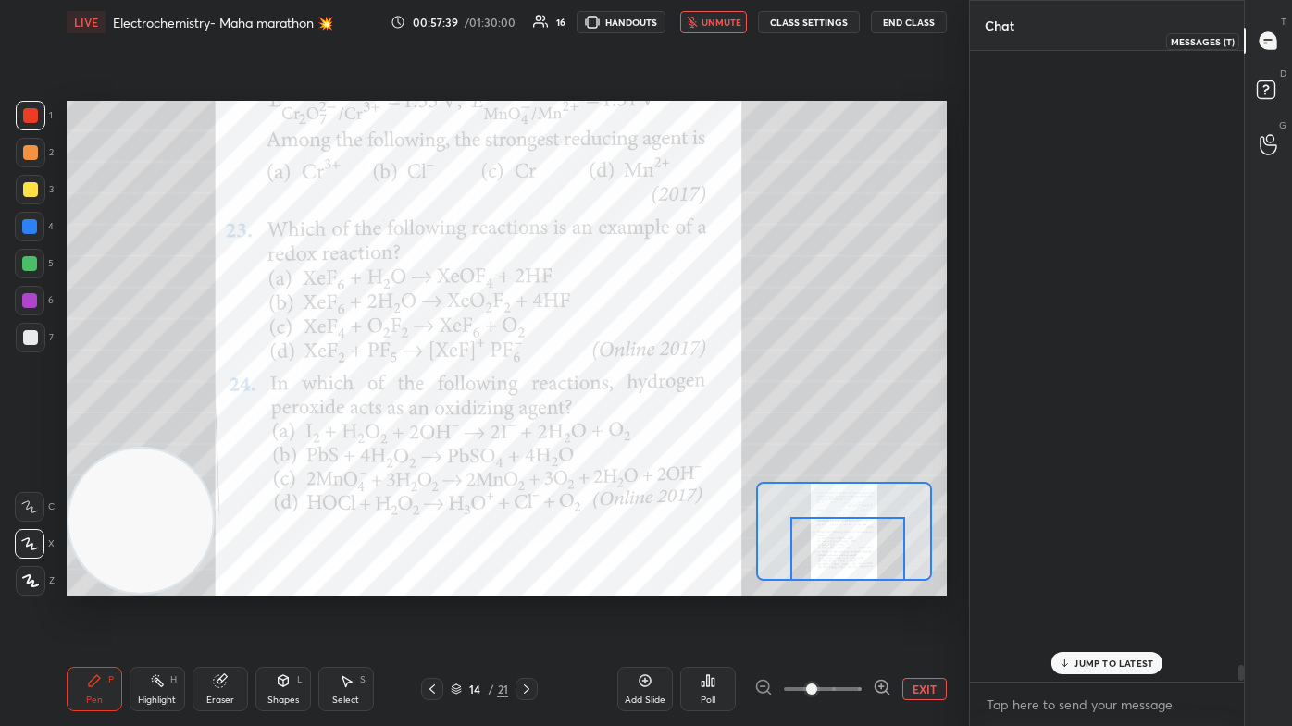
scroll to position [626, 268]
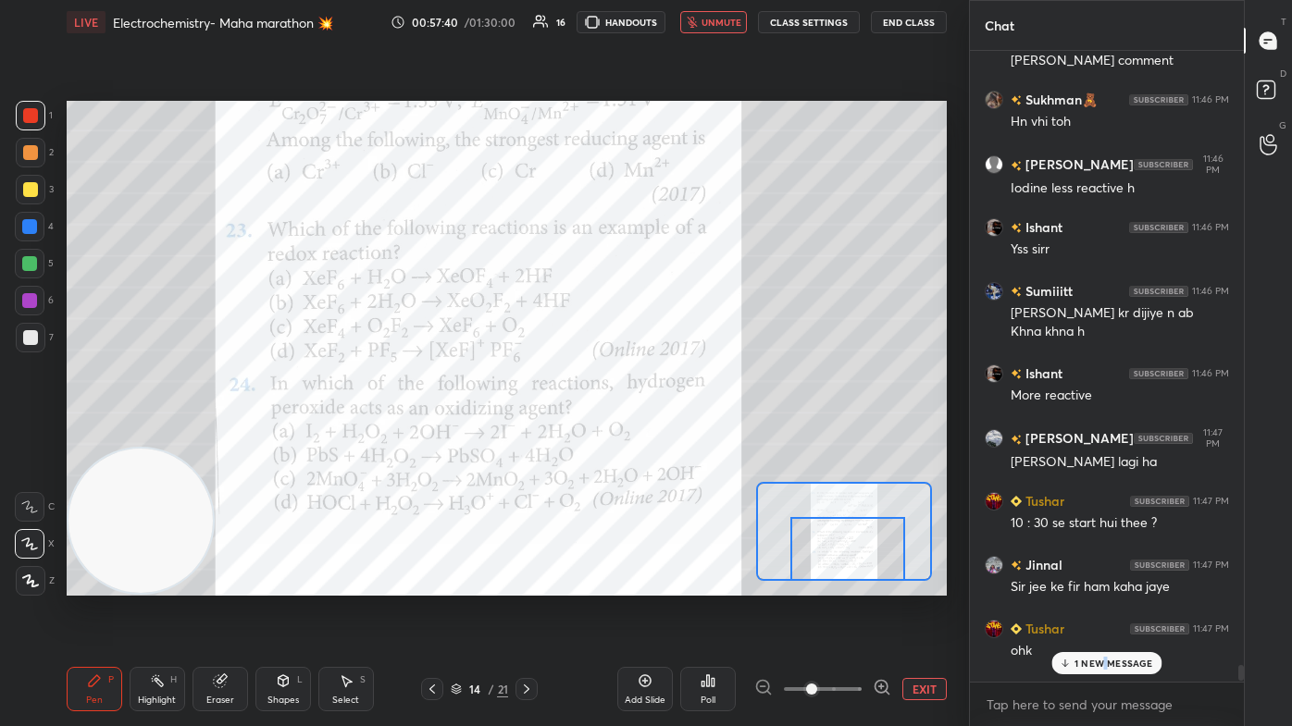
click at [663, 435] on p "1 NEW MESSAGE" at bounding box center [1113, 663] width 79 height 11
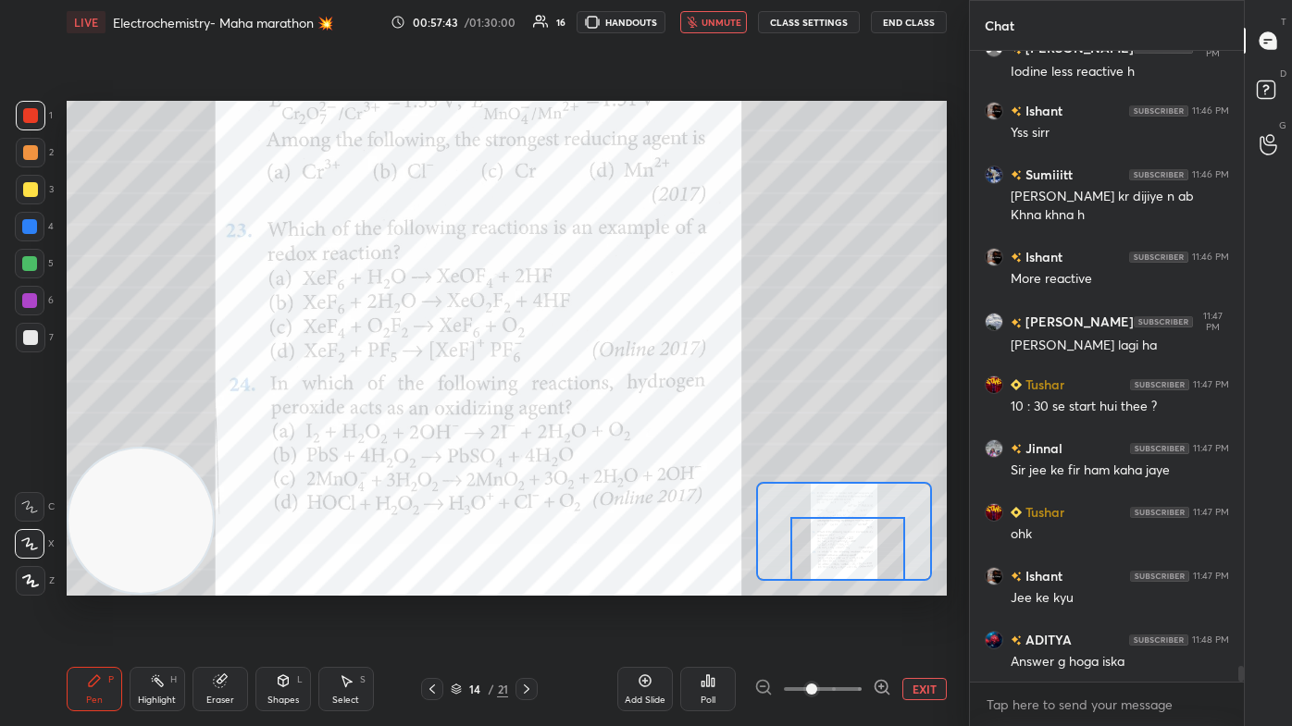
click at [663, 22] on span "unmute" at bounding box center [721, 22] width 40 height 13
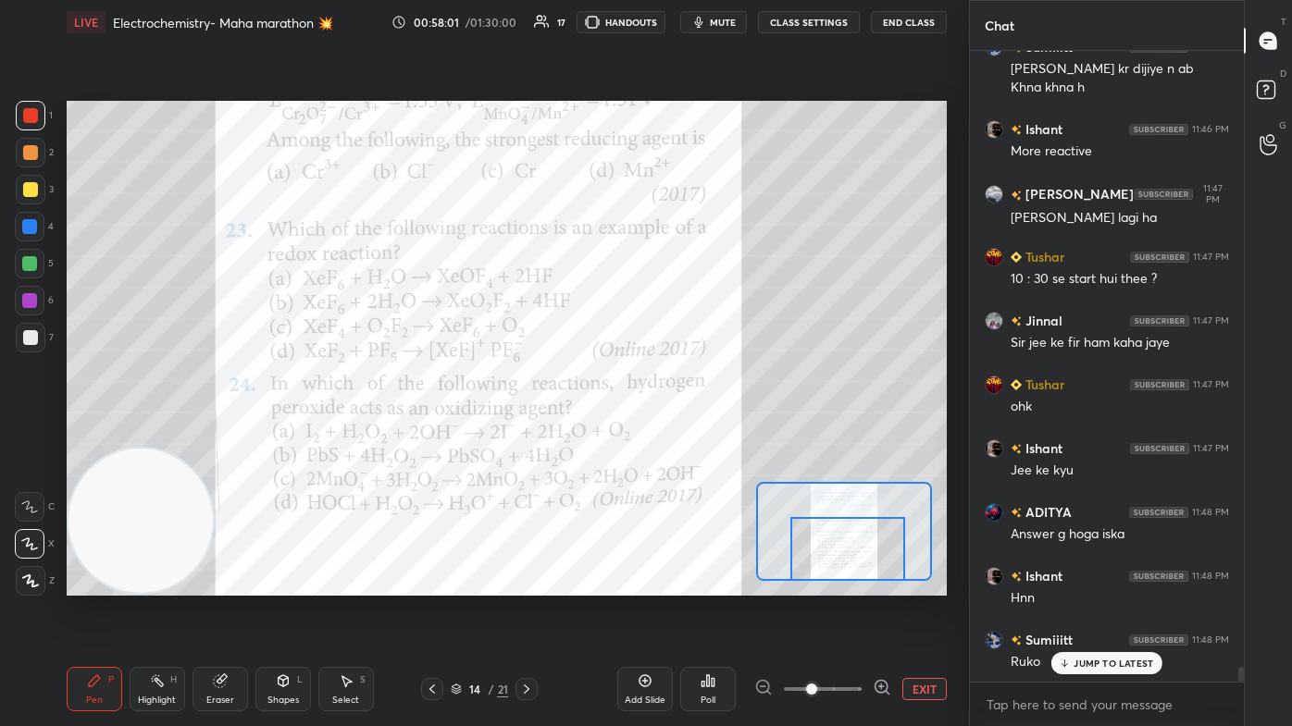
scroll to position [25642, 0]
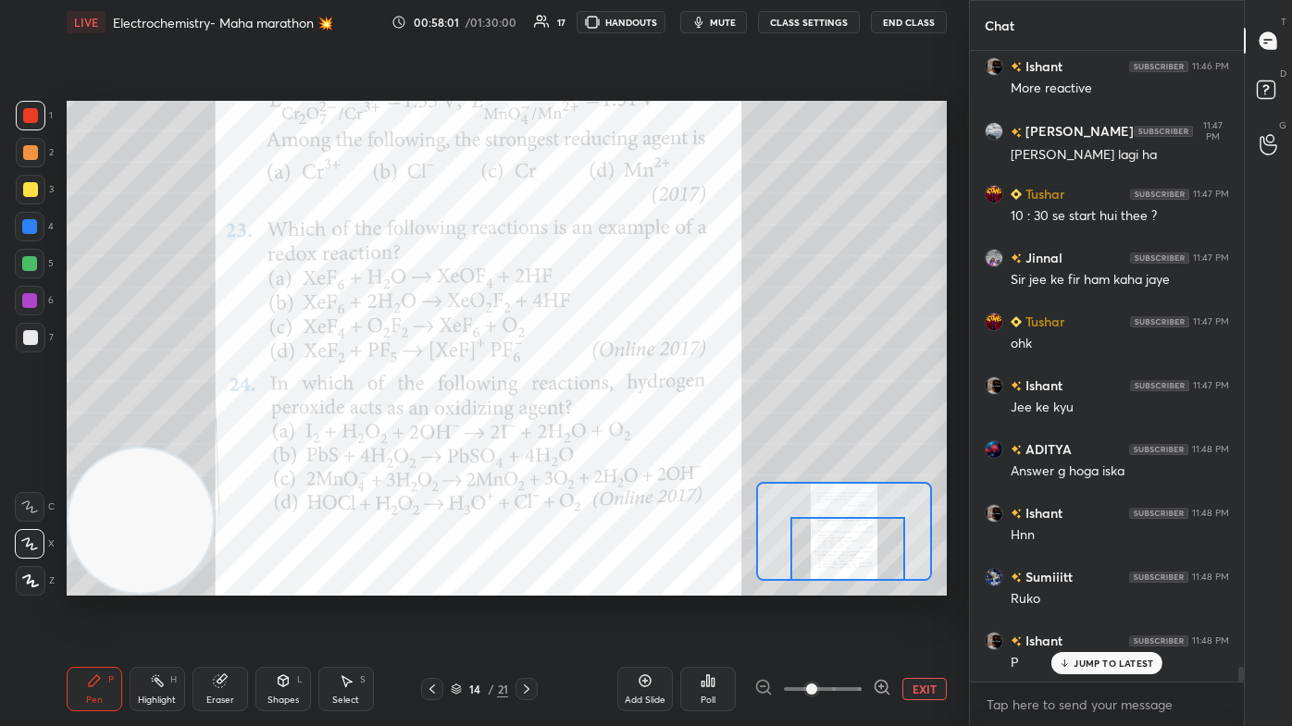
click at [663, 19] on span "mute" at bounding box center [723, 22] width 26 height 13
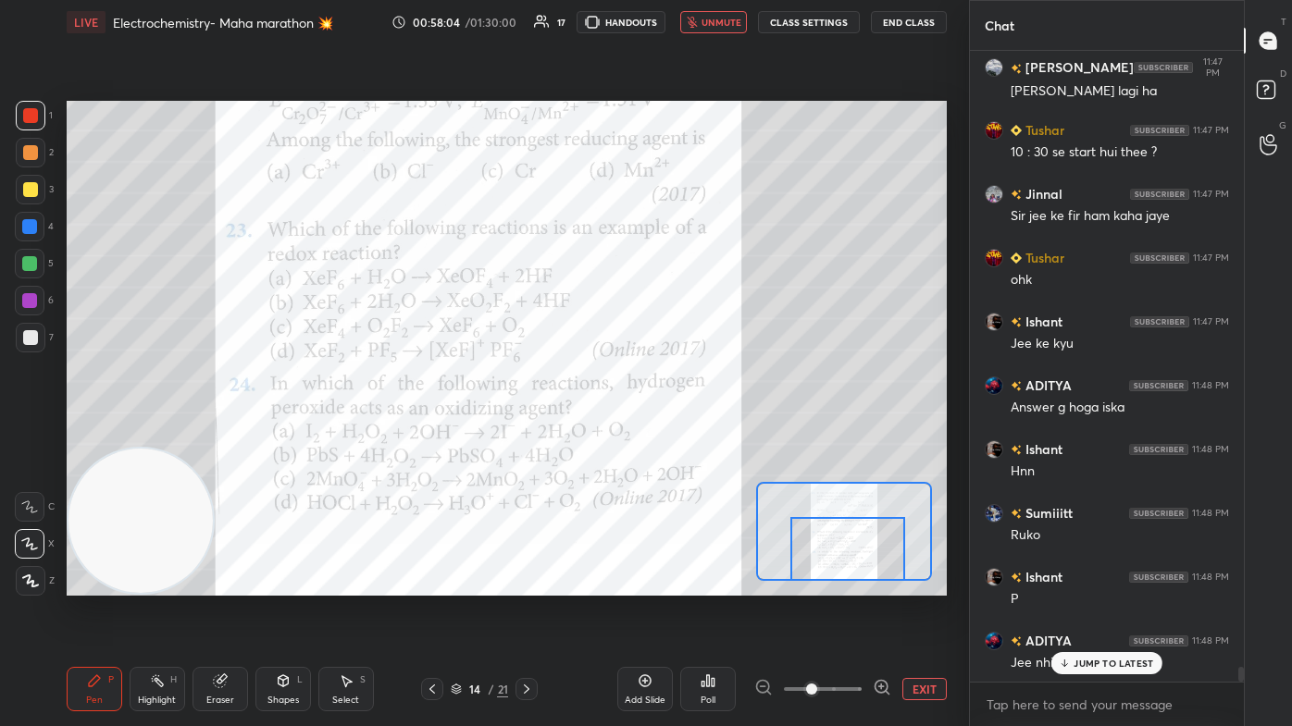
click at [663, 435] on p "JUMP TO LATEST" at bounding box center [1113, 663] width 80 height 11
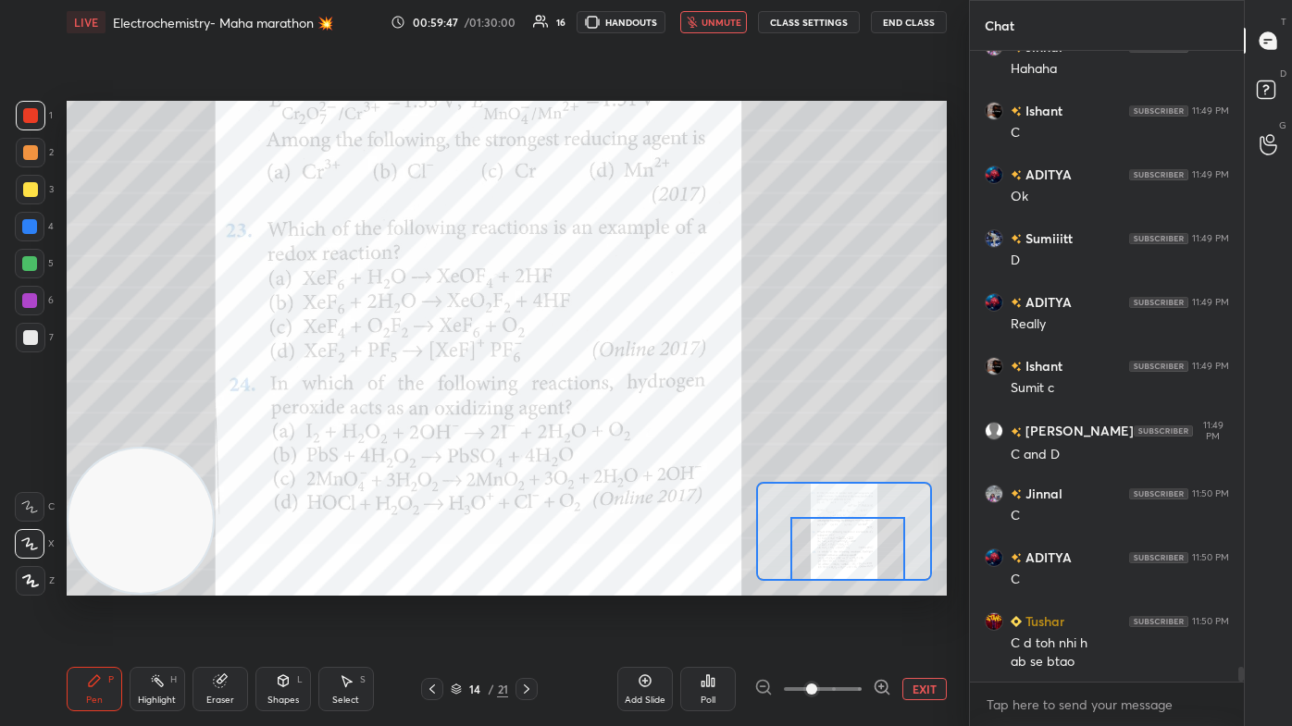
scroll to position [27194, 0]
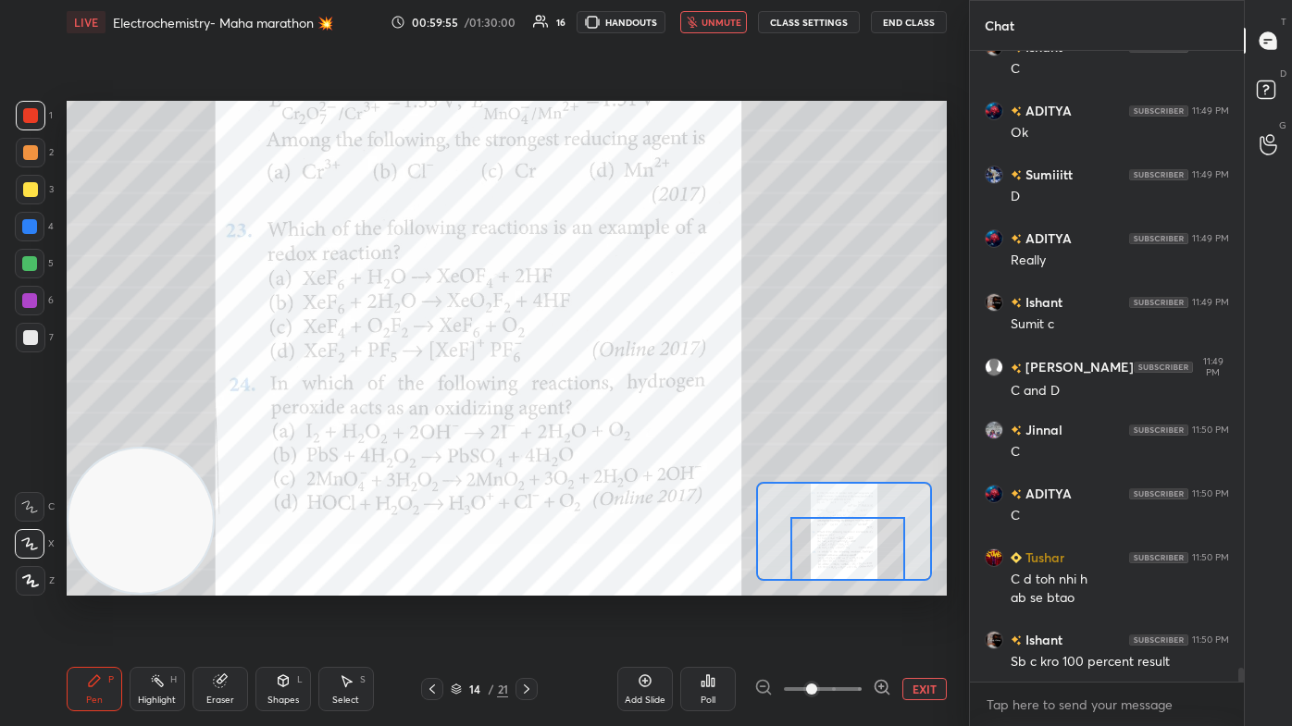
click at [663, 22] on span "unmute" at bounding box center [721, 22] width 40 height 13
click at [663, 435] on div "Poll" at bounding box center [707, 700] width 15 height 9
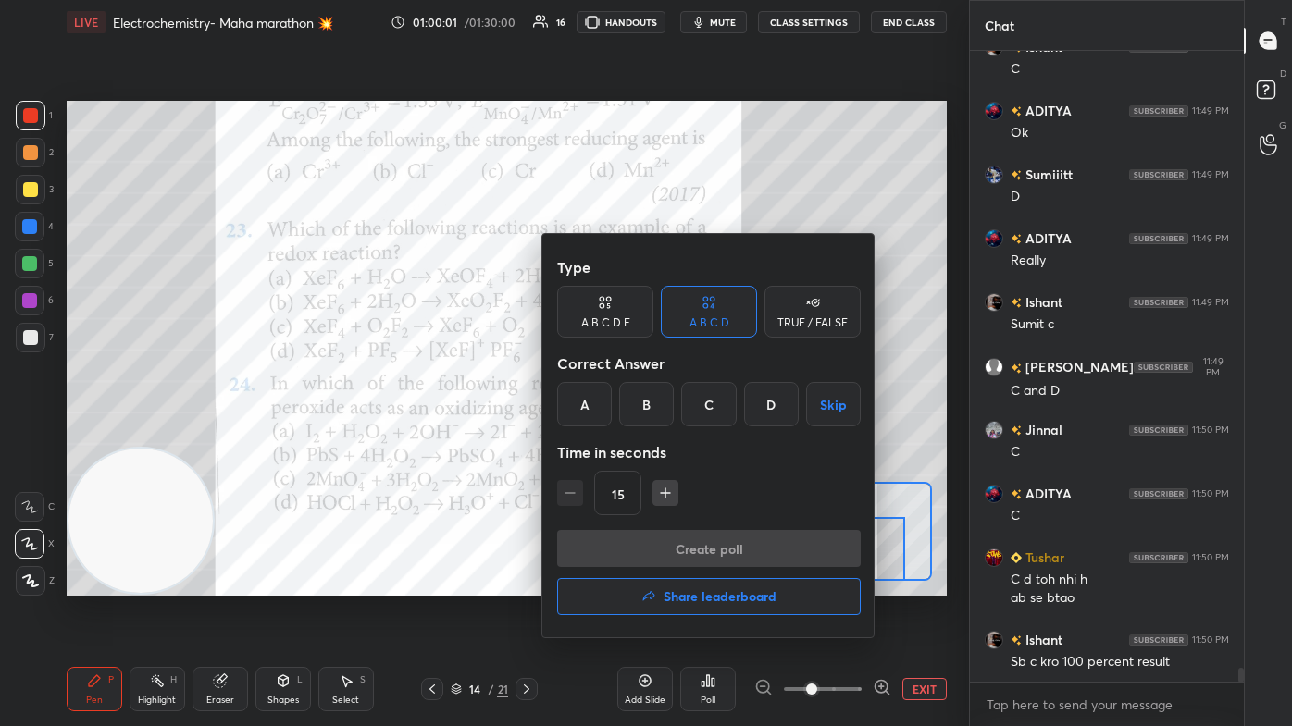
click at [663, 390] on div "C" at bounding box center [708, 404] width 55 height 44
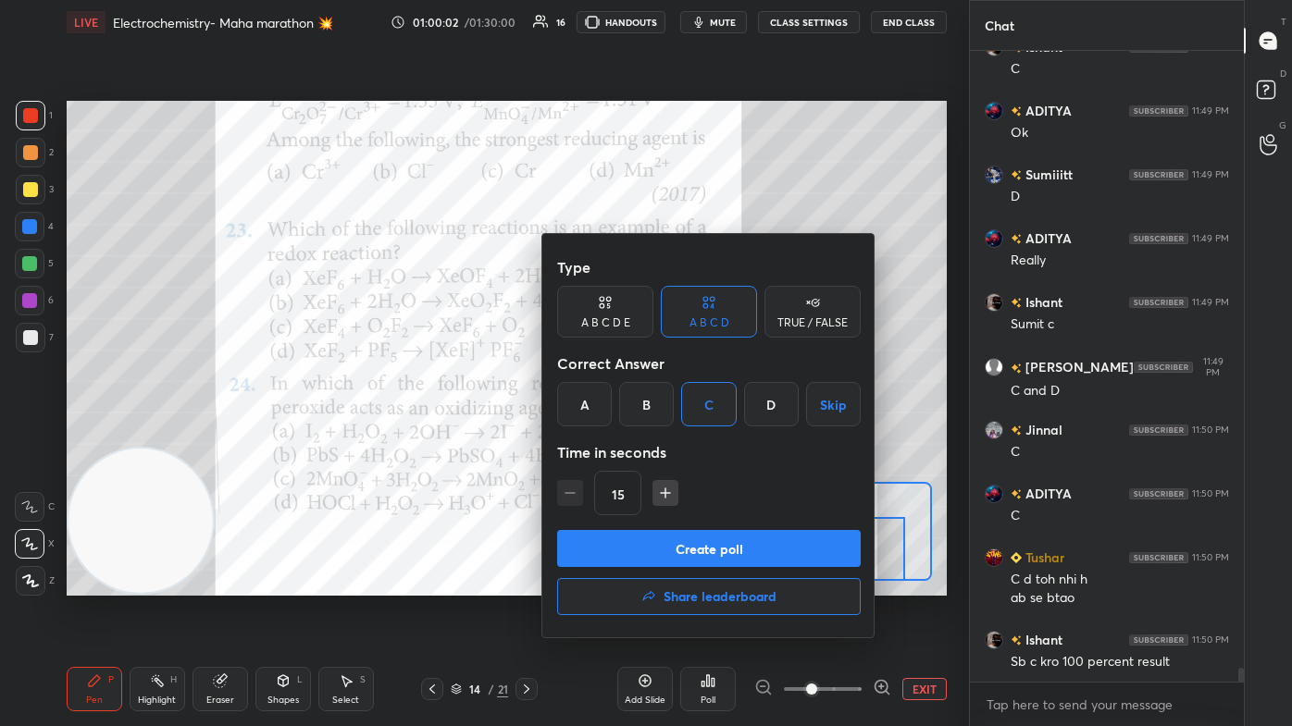
click at [663, 435] on button "Create poll" at bounding box center [708, 548] width 303 height 37
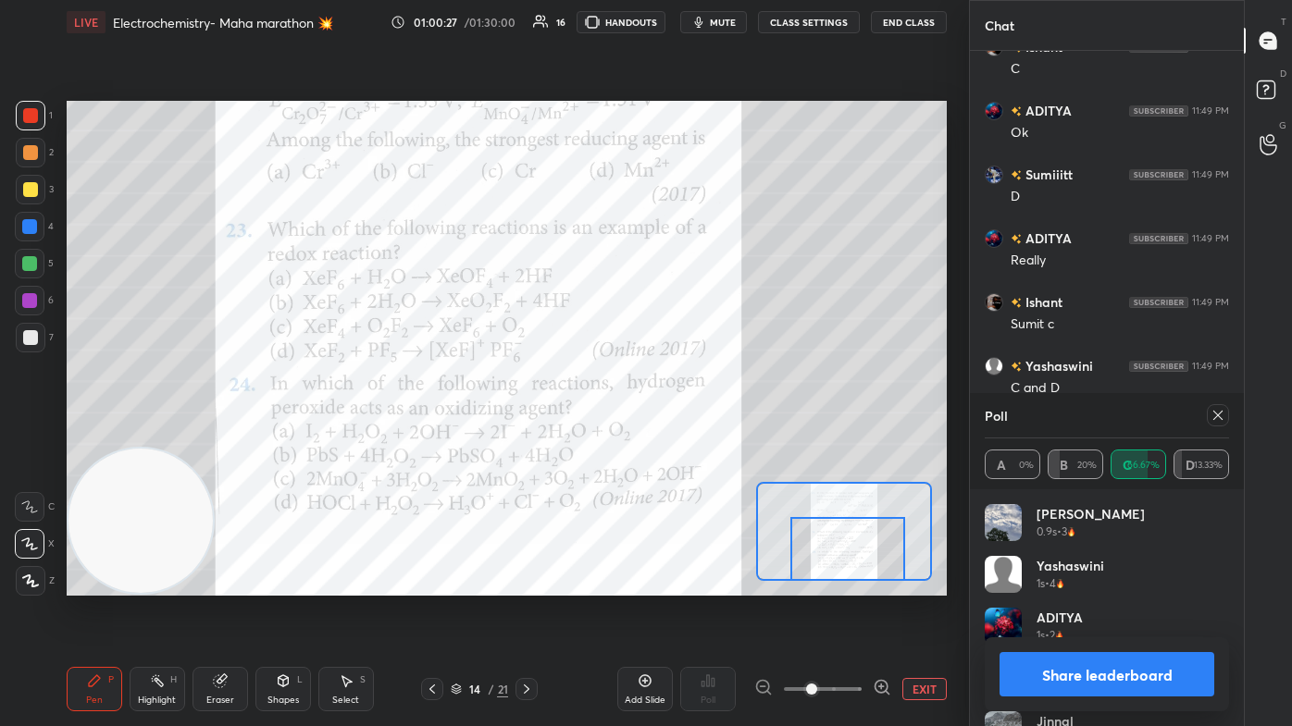
scroll to position [27354, 0]
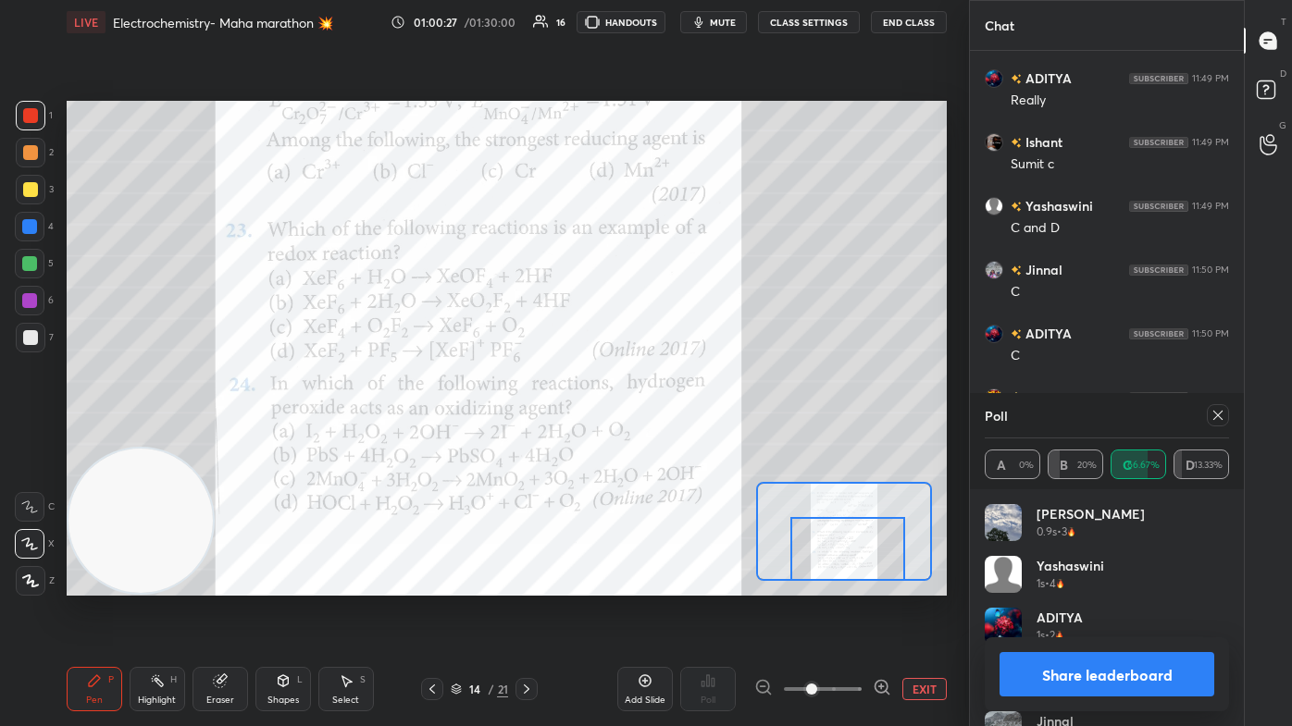
click at [663, 435] on button "Share leaderboard" at bounding box center [1106, 674] width 215 height 44
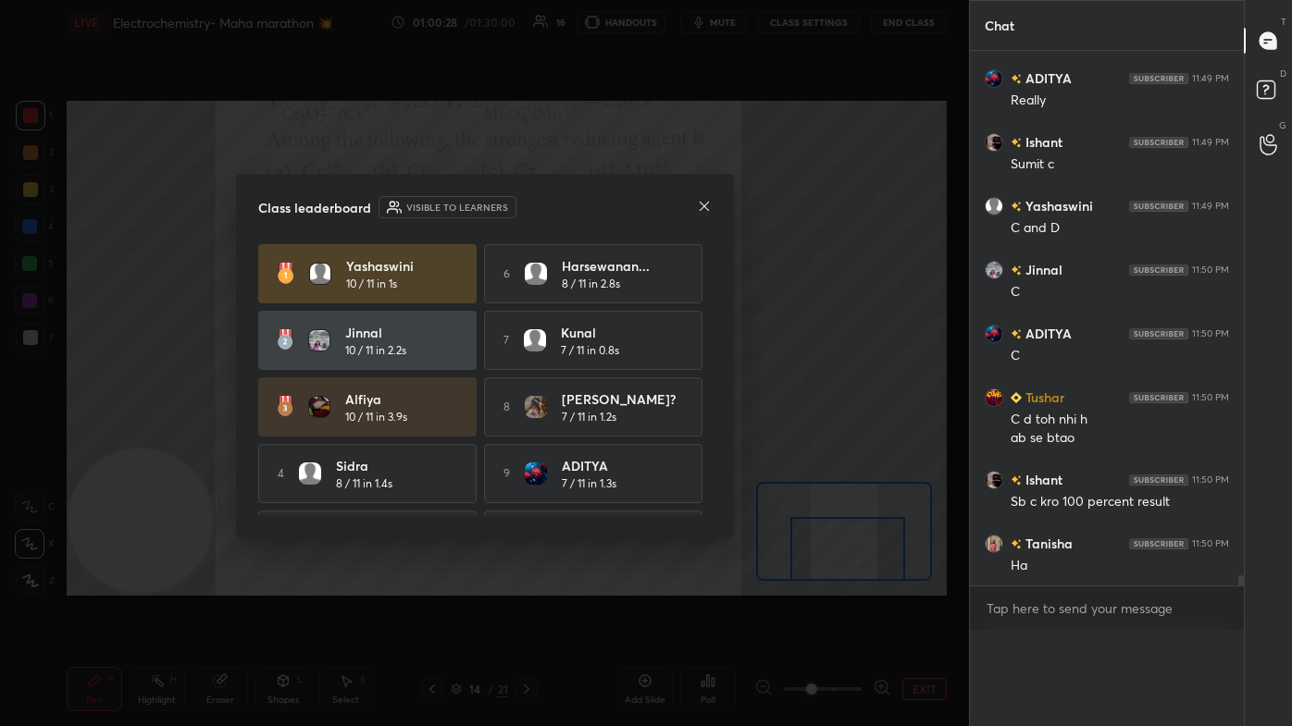
scroll to position [27315, 0]
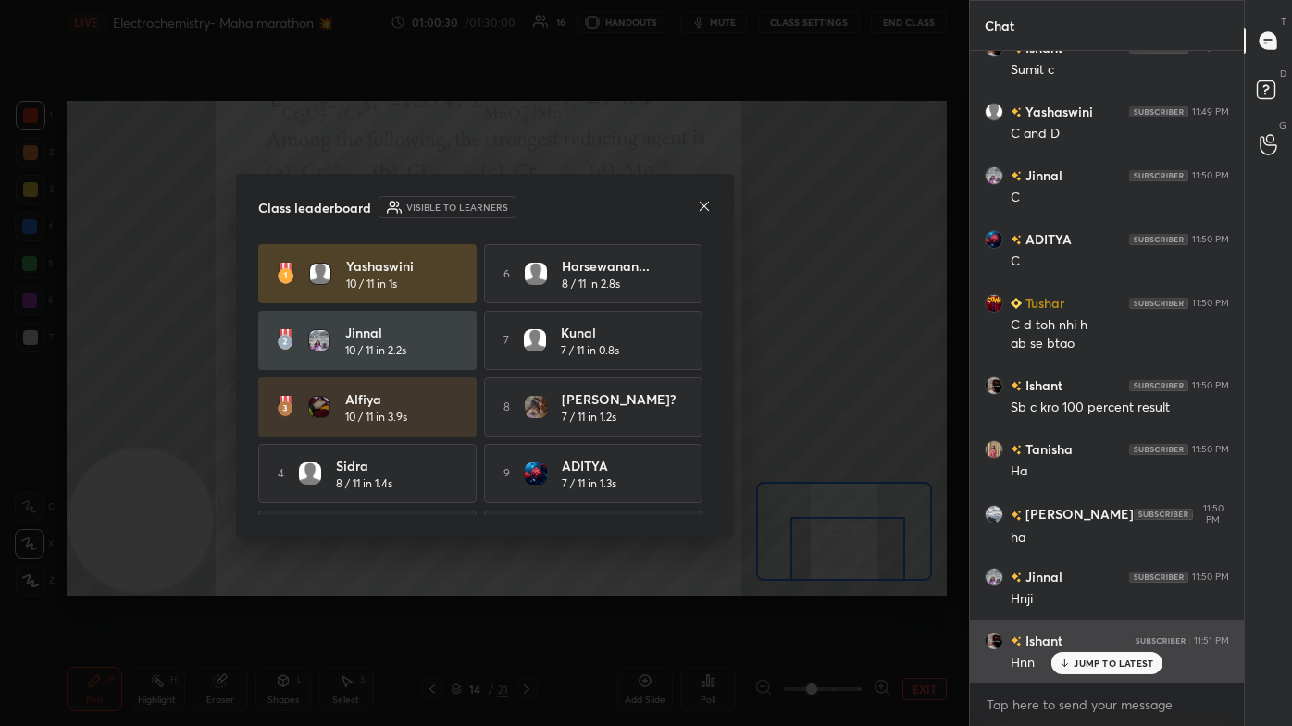
click at [663, 435] on div "JUMP TO LATEST" at bounding box center [1106, 663] width 111 height 22
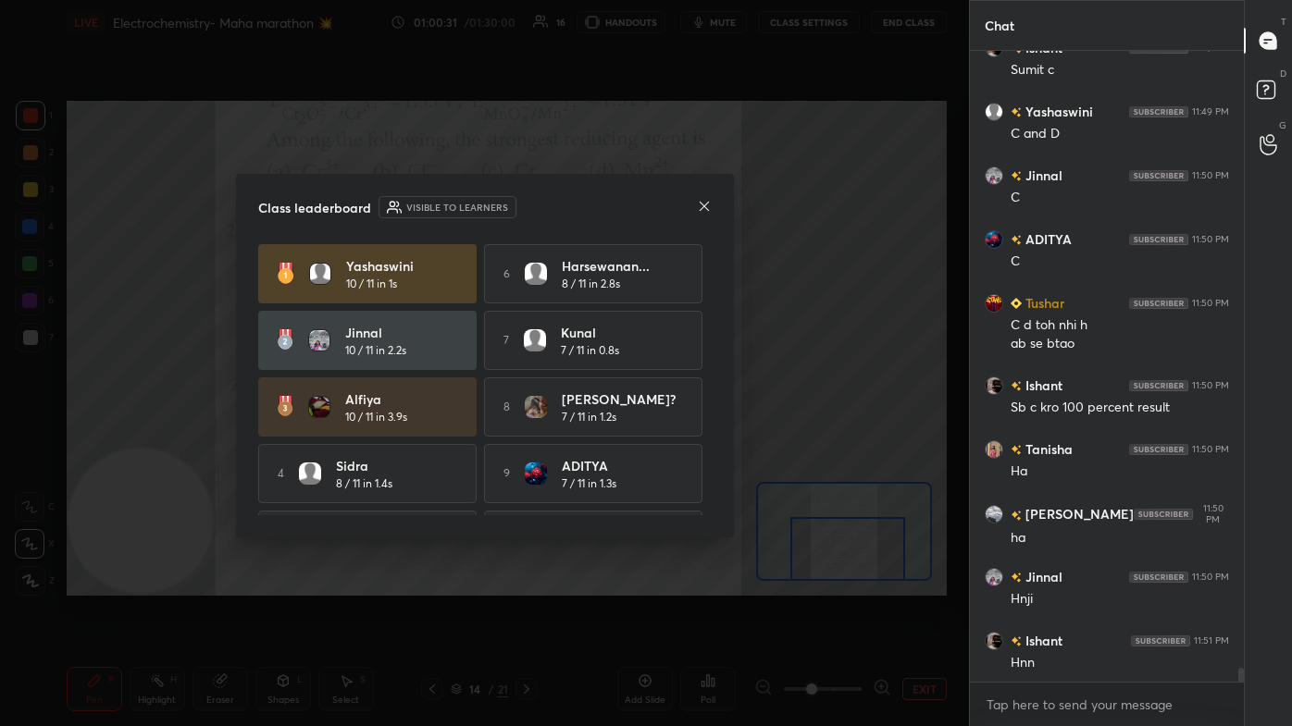
click at [663, 197] on div "Class leaderboard Visible to learners [PERSON_NAME][STREET_ADDRESS]... 8 / 11 i…" at bounding box center [485, 356] width 498 height 364
click at [663, 204] on icon at bounding box center [704, 206] width 15 height 15
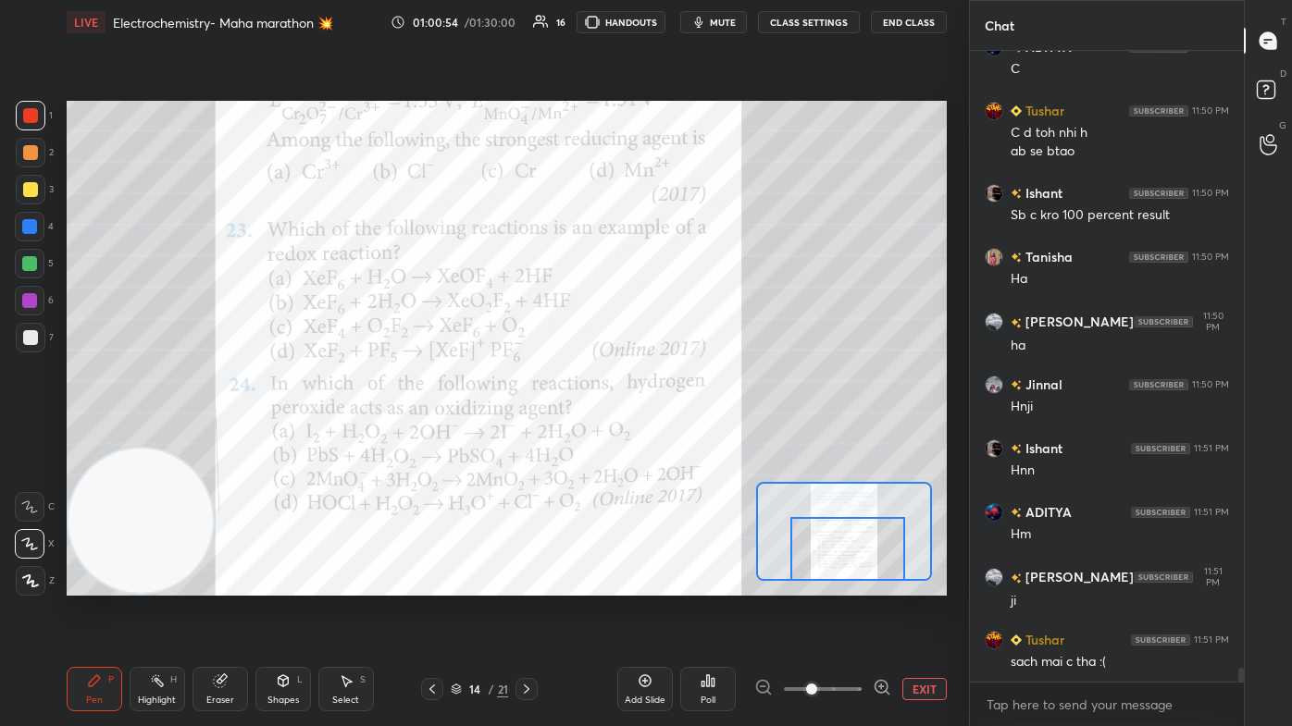
click at [31, 192] on div at bounding box center [30, 189] width 15 height 15
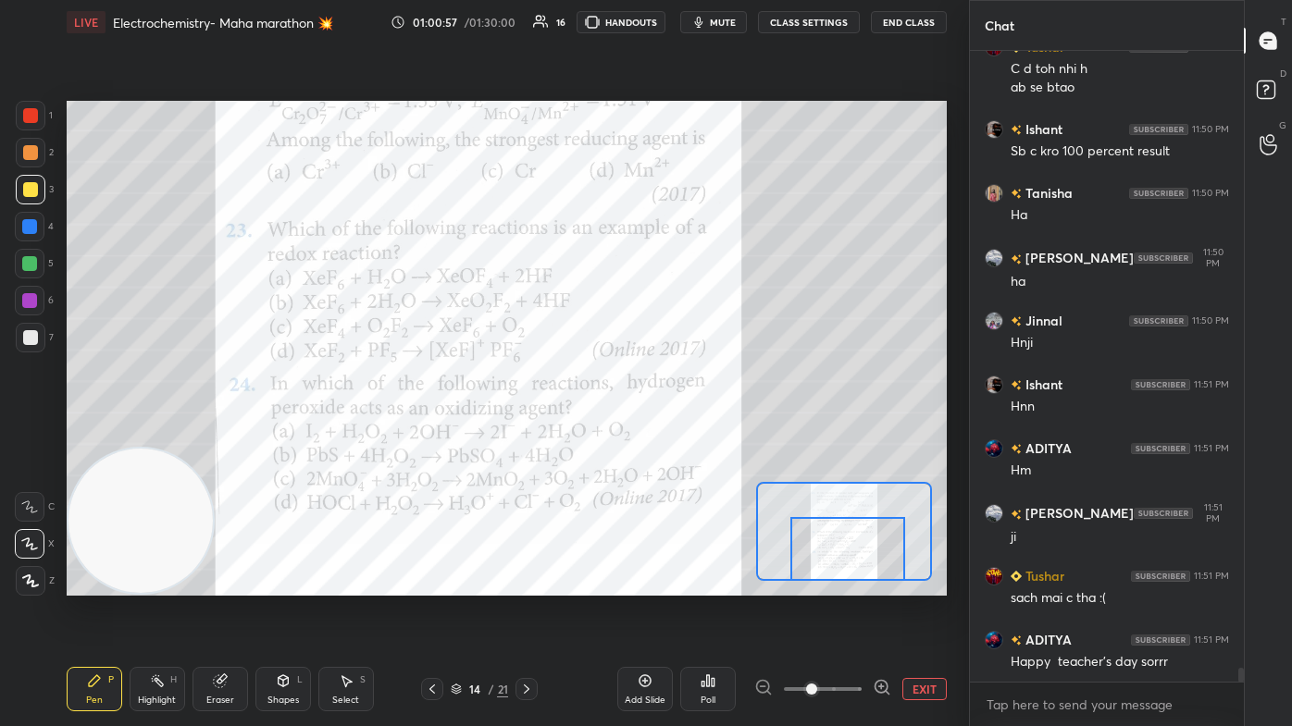
click at [30, 228] on div at bounding box center [29, 226] width 15 height 15
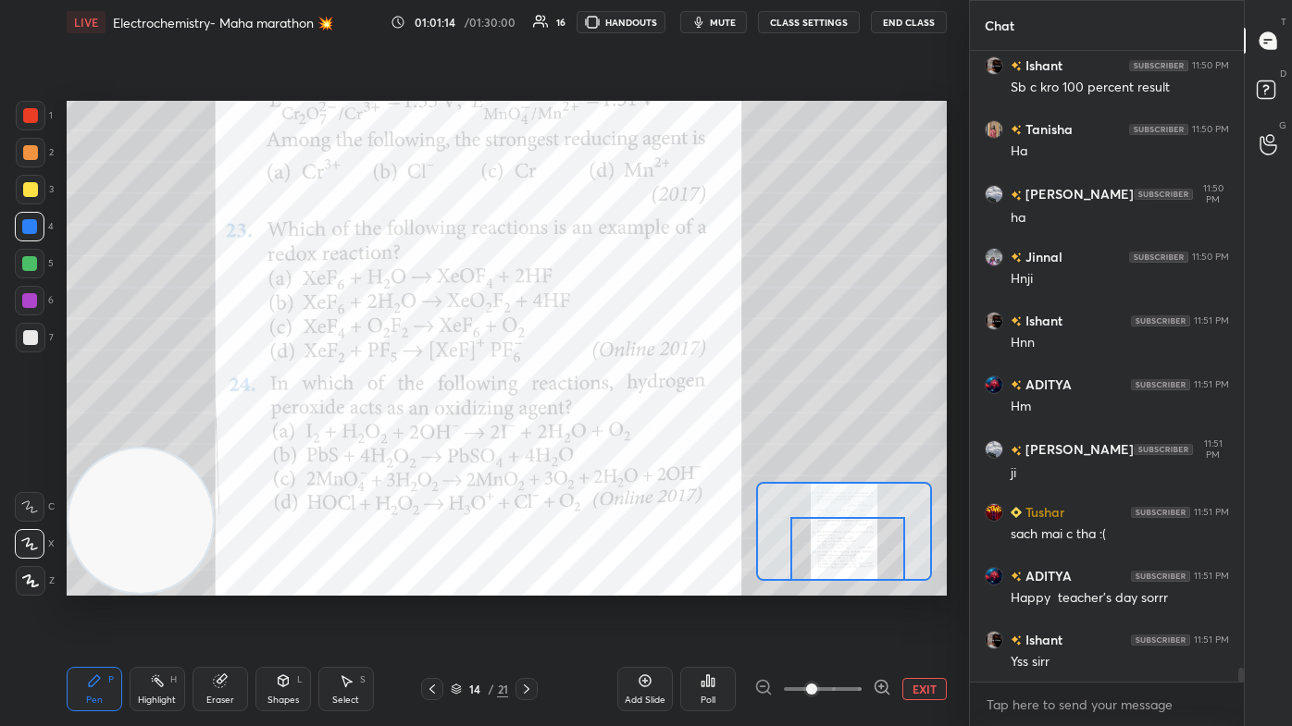
click at [31, 223] on div at bounding box center [29, 226] width 15 height 15
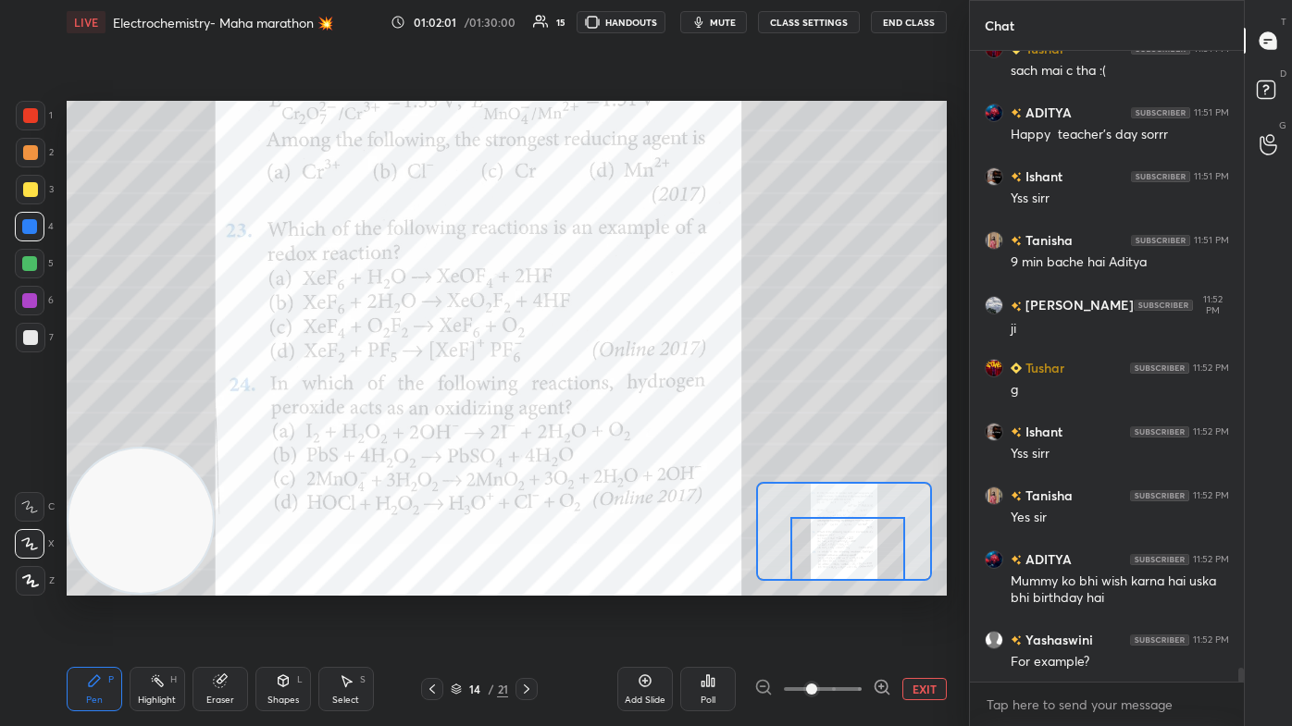
scroll to position [28296, 0]
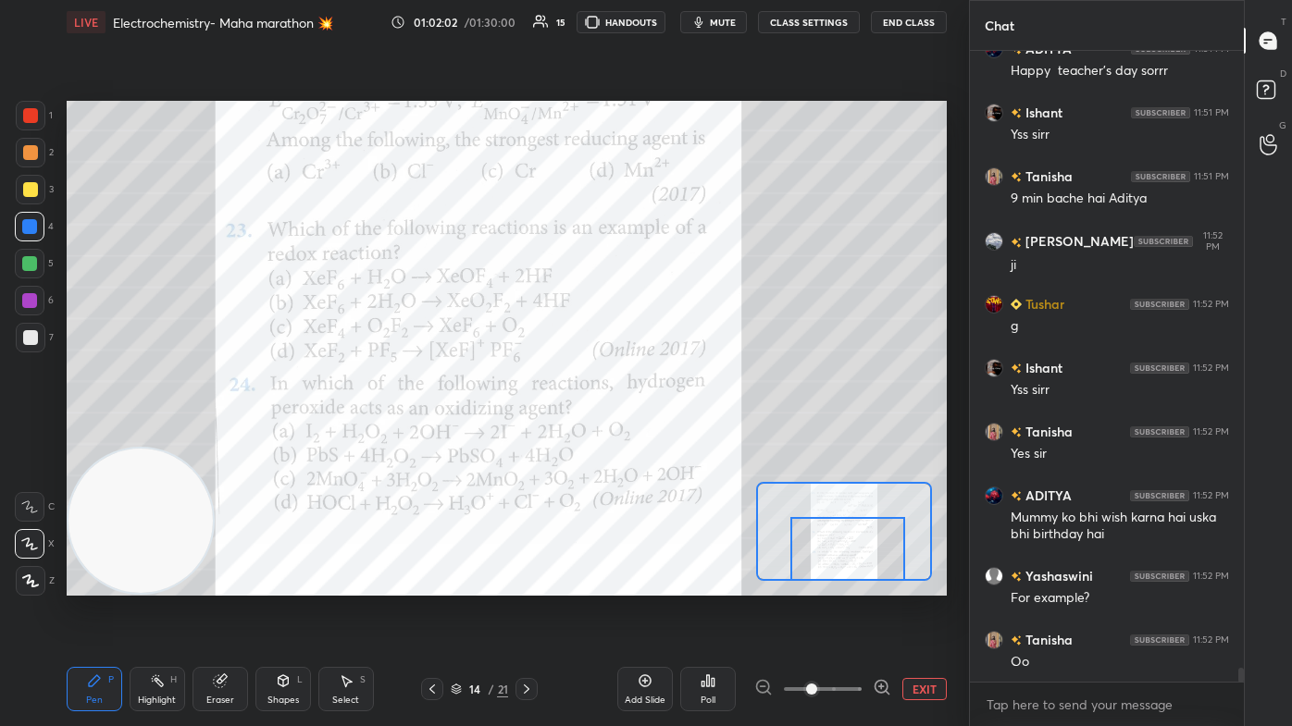
click at [26, 120] on div at bounding box center [30, 115] width 15 height 15
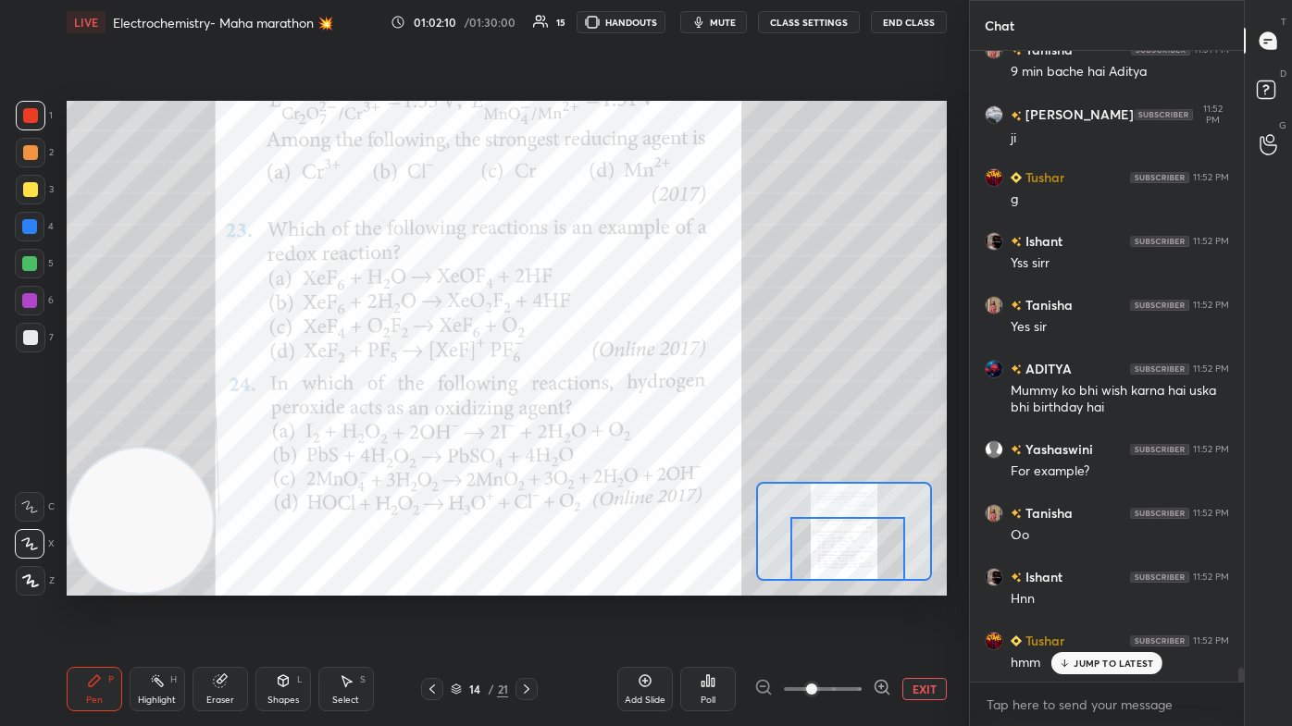
scroll to position [28486, 0]
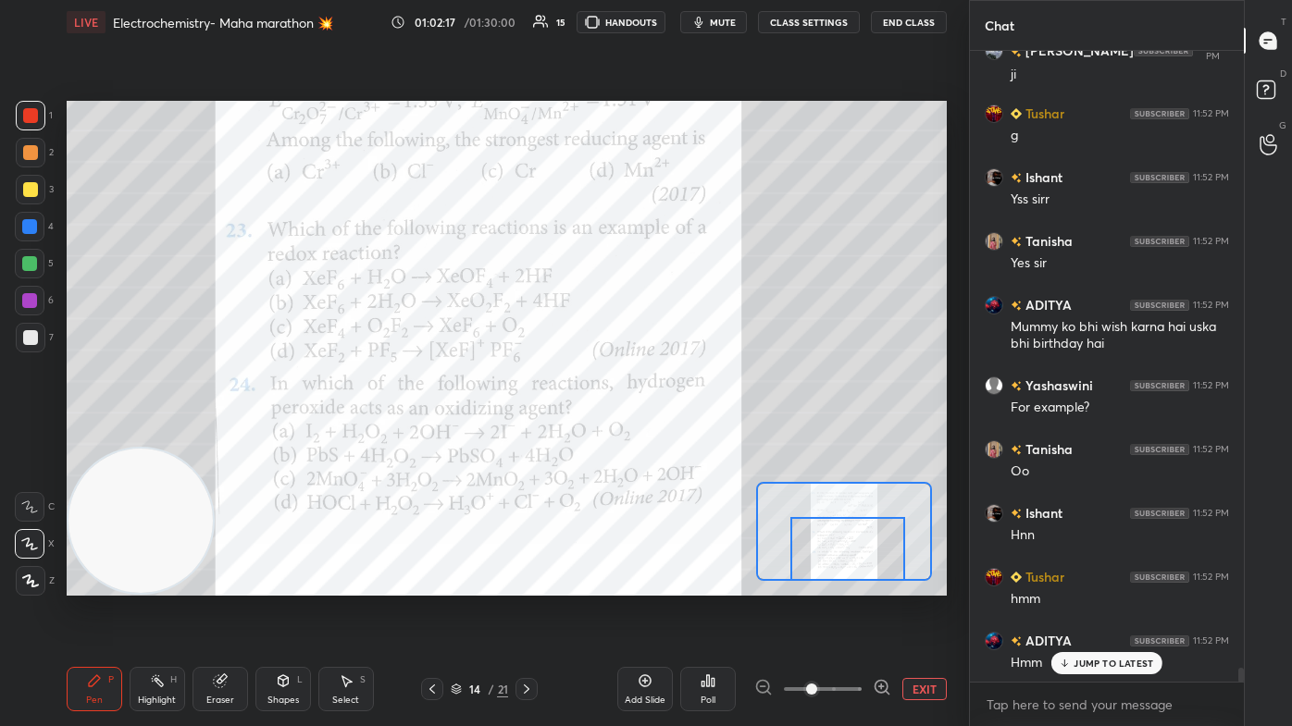
click at [30, 259] on div at bounding box center [29, 263] width 15 height 15
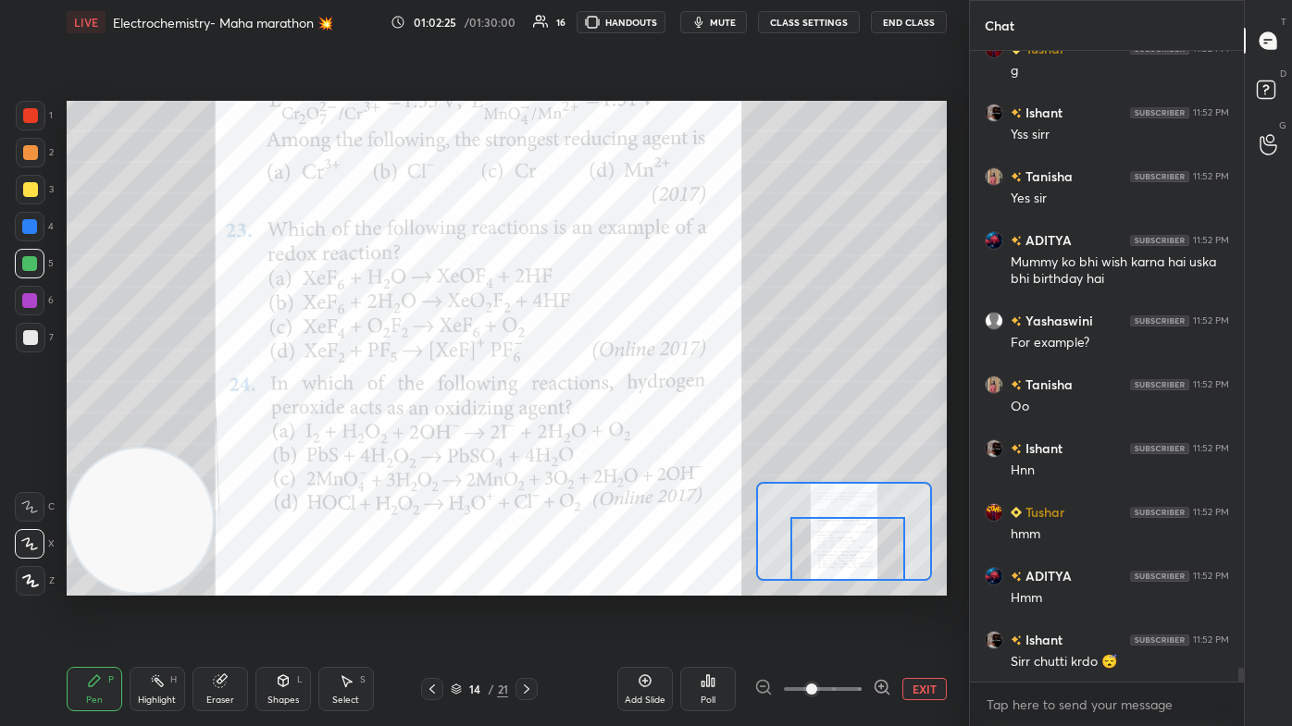
scroll to position [28632, 0]
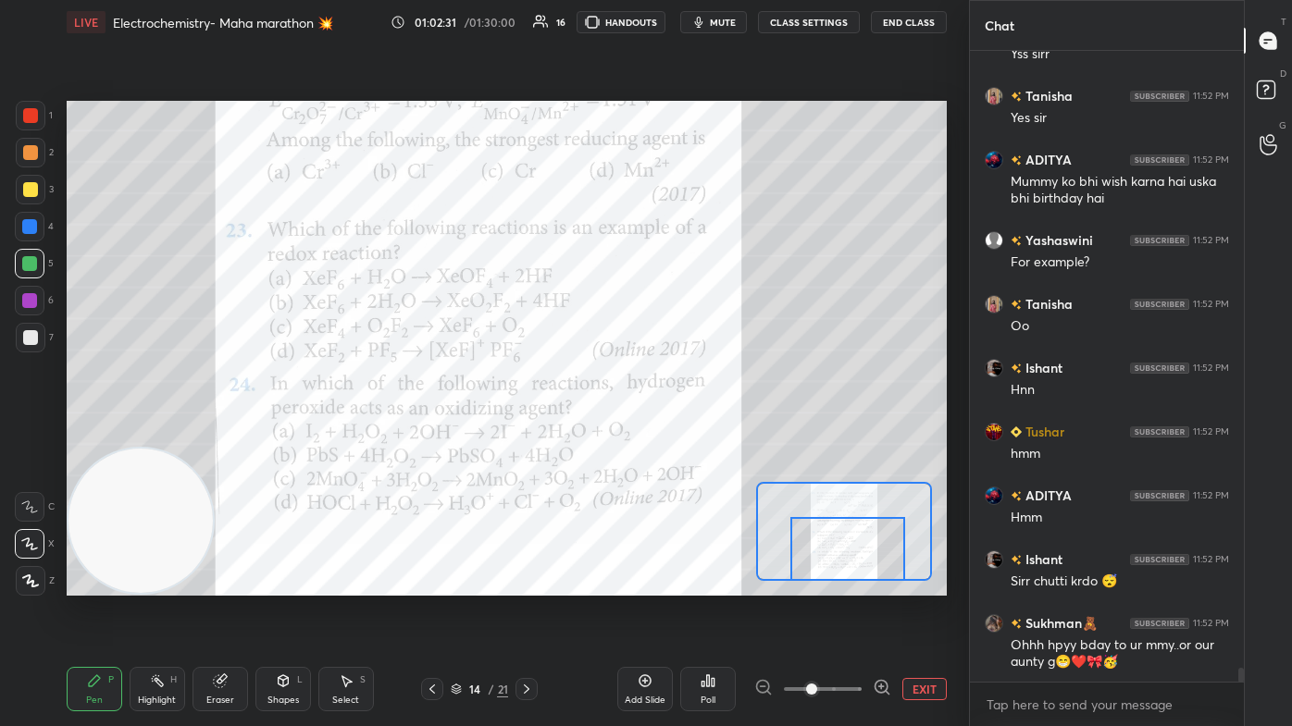
click at [209, 435] on div "Eraser" at bounding box center [220, 700] width 28 height 9
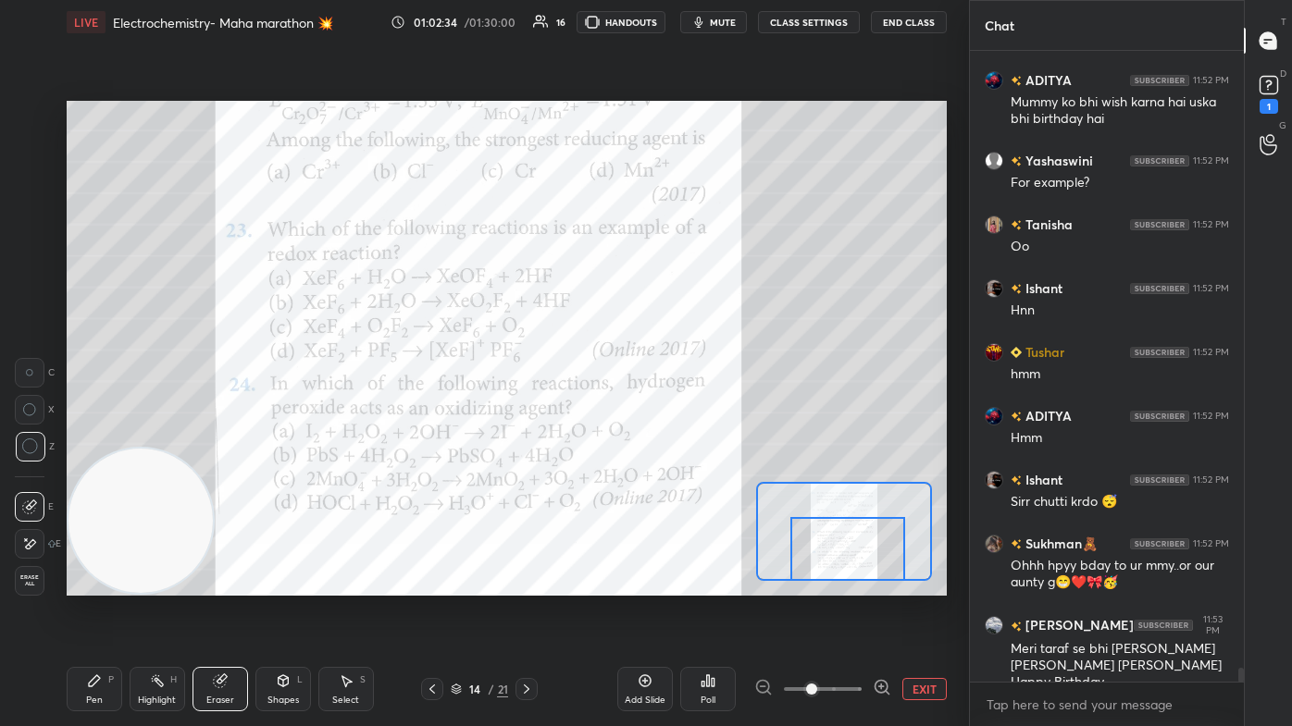
scroll to position [28792, 0]
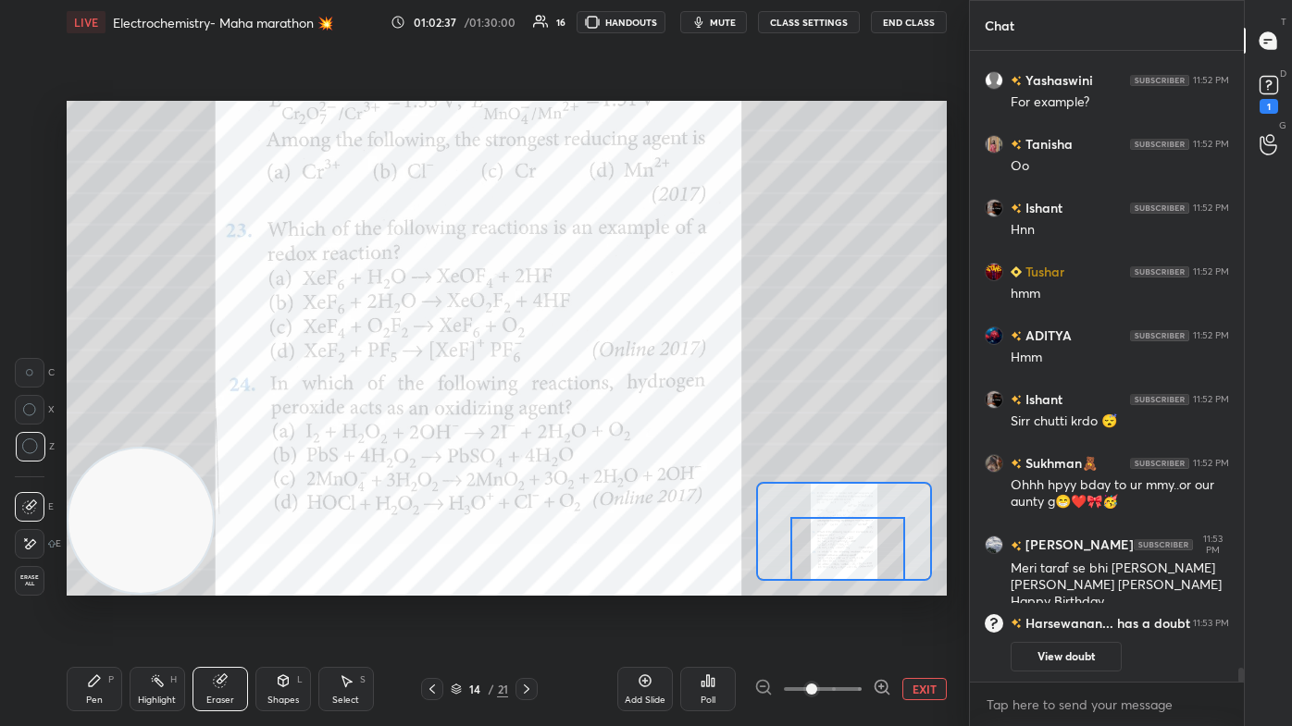
drag, startPoint x: 98, startPoint y: 703, endPoint x: 105, endPoint y: 694, distance: 11.8
click at [98, 435] on div "Pen" at bounding box center [94, 700] width 17 height 9
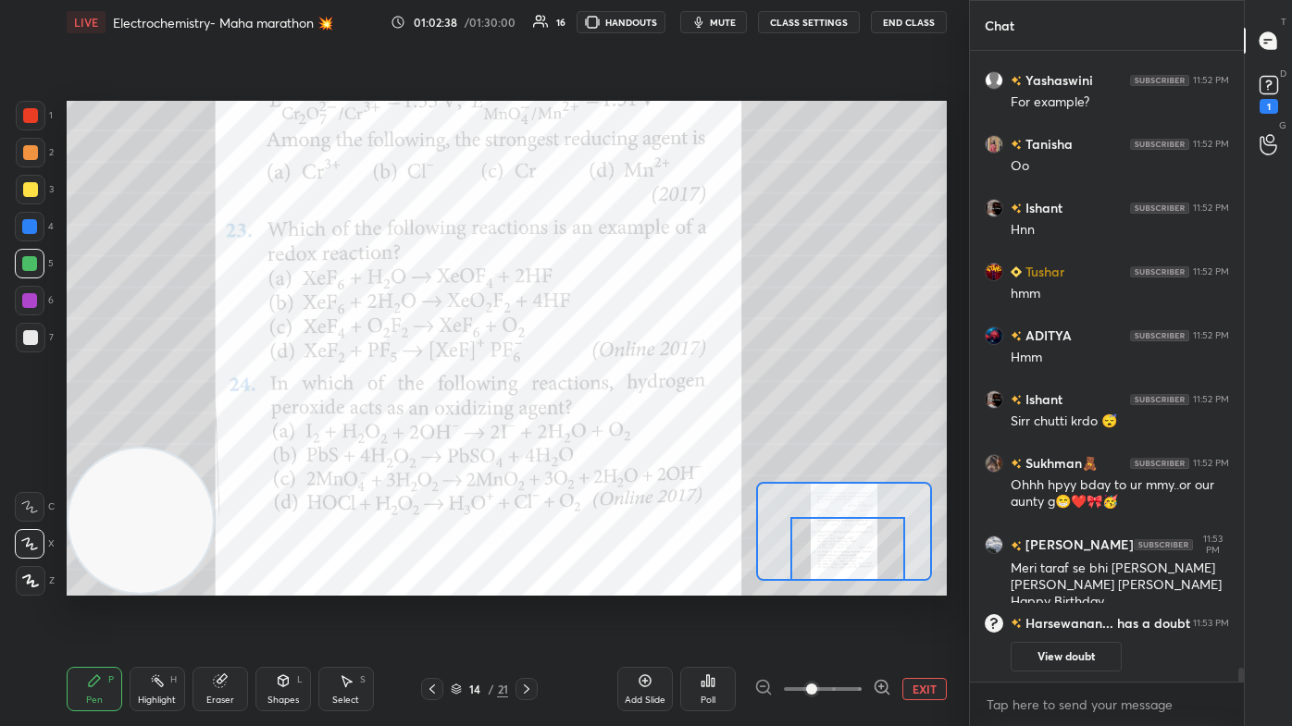
click at [28, 267] on div at bounding box center [29, 263] width 15 height 15
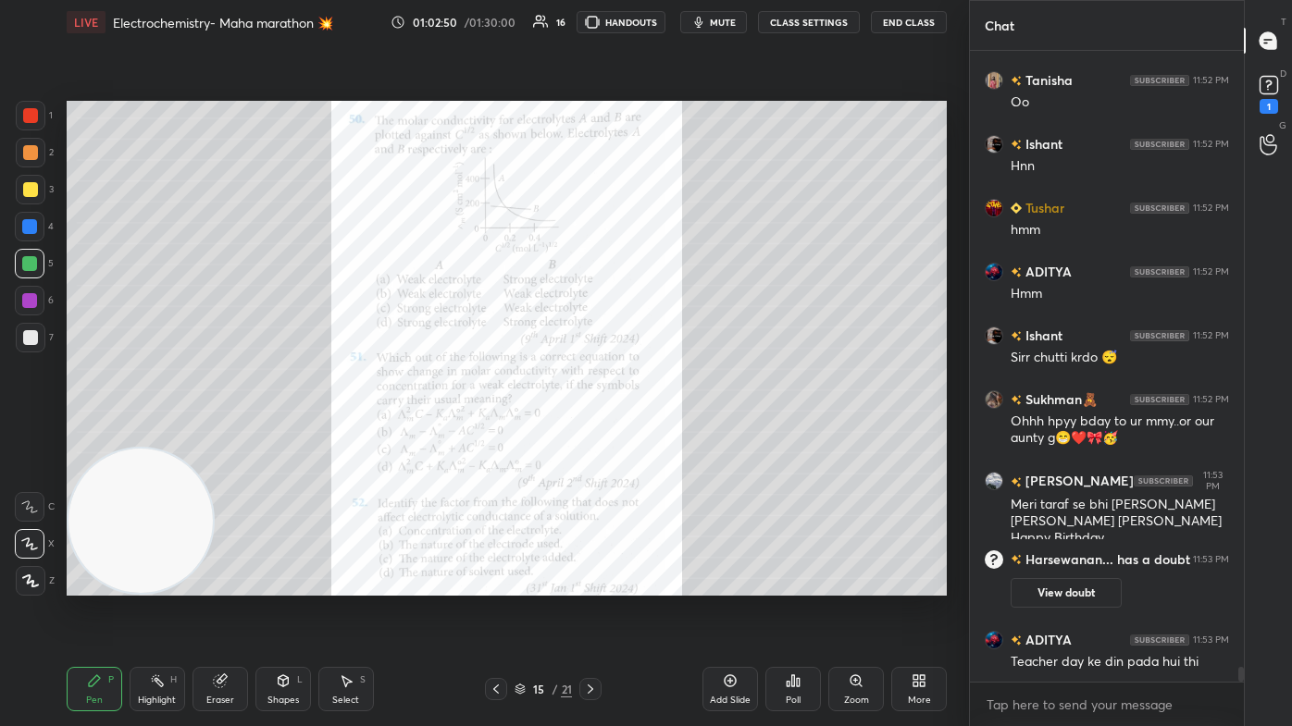
scroll to position [27163, 0]
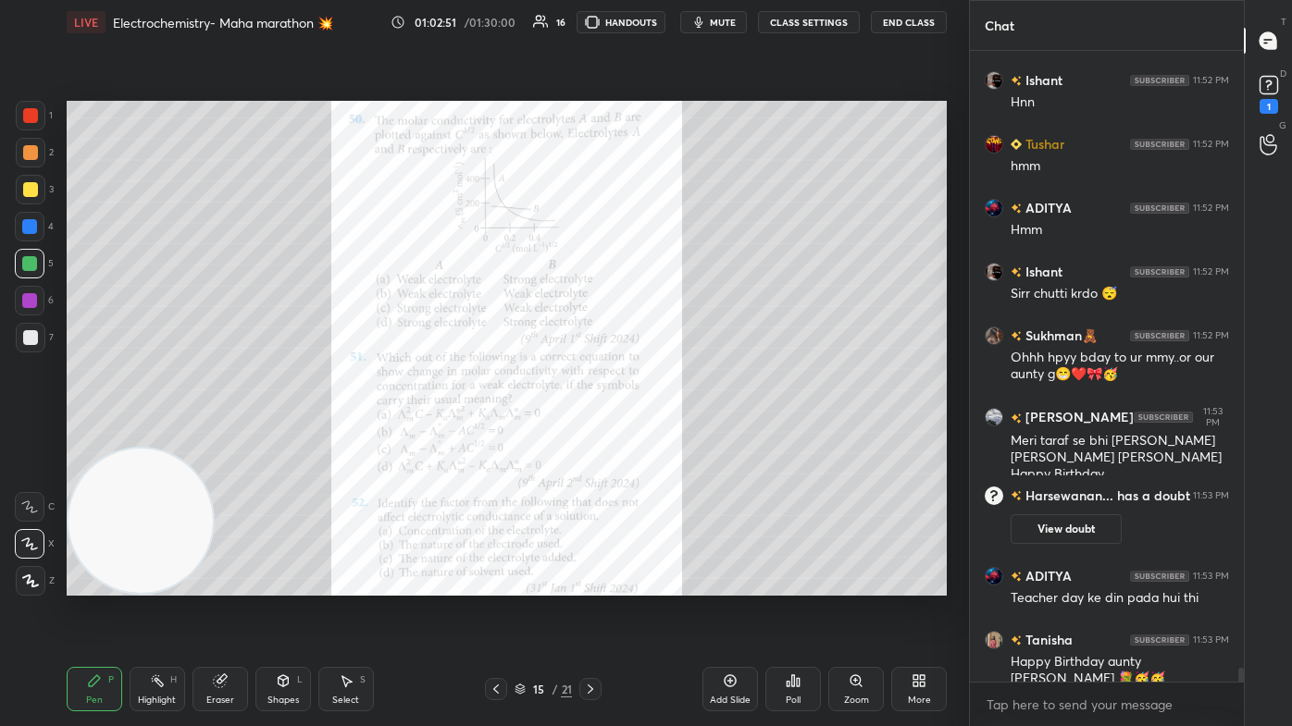
click at [663, 435] on div "Zoom" at bounding box center [856, 700] width 25 height 9
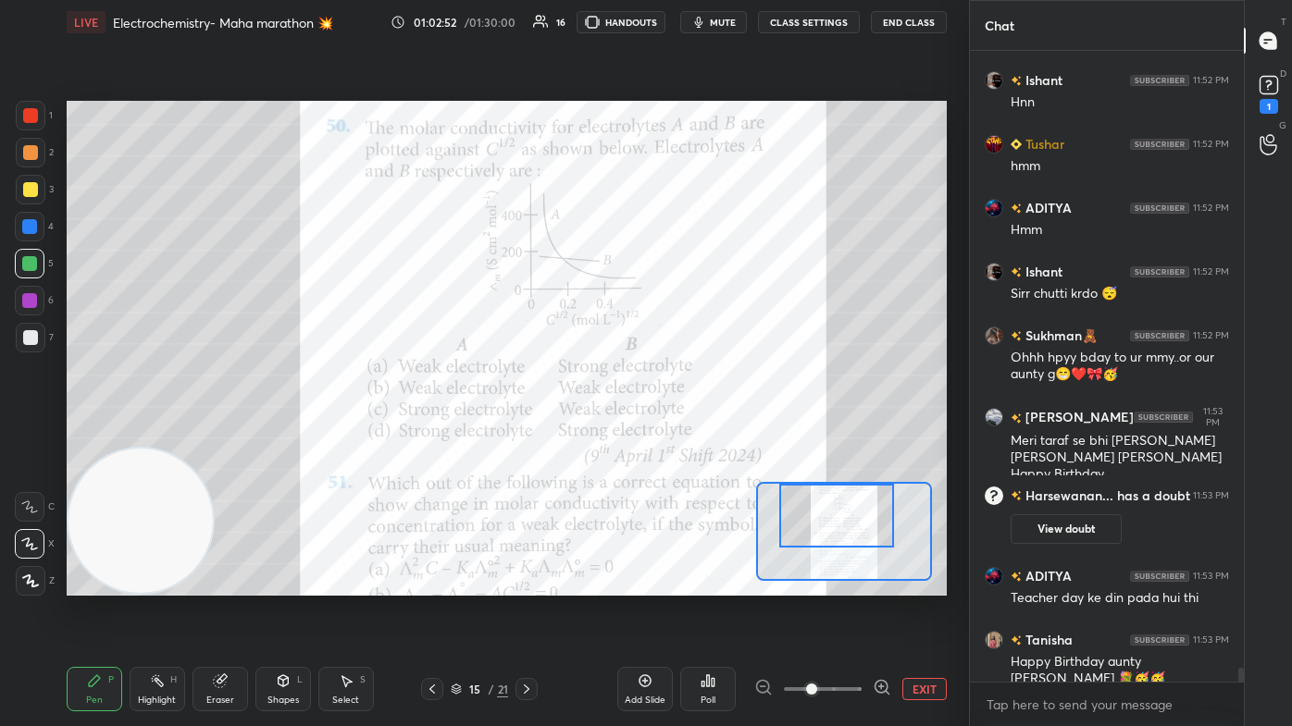
click at [663, 435] on div at bounding box center [836, 516] width 115 height 64
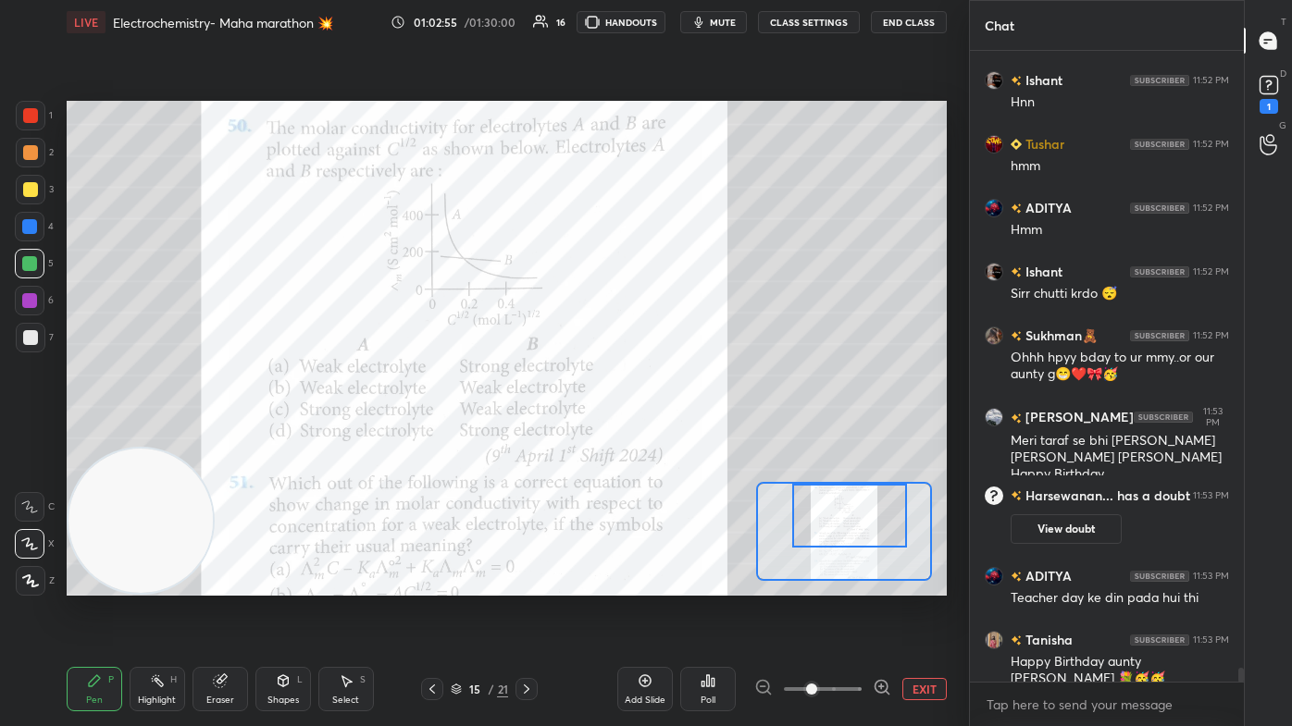
drag, startPoint x: 855, startPoint y: 526, endPoint x: 868, endPoint y: 521, distance: 14.1
click at [663, 435] on div at bounding box center [849, 516] width 115 height 64
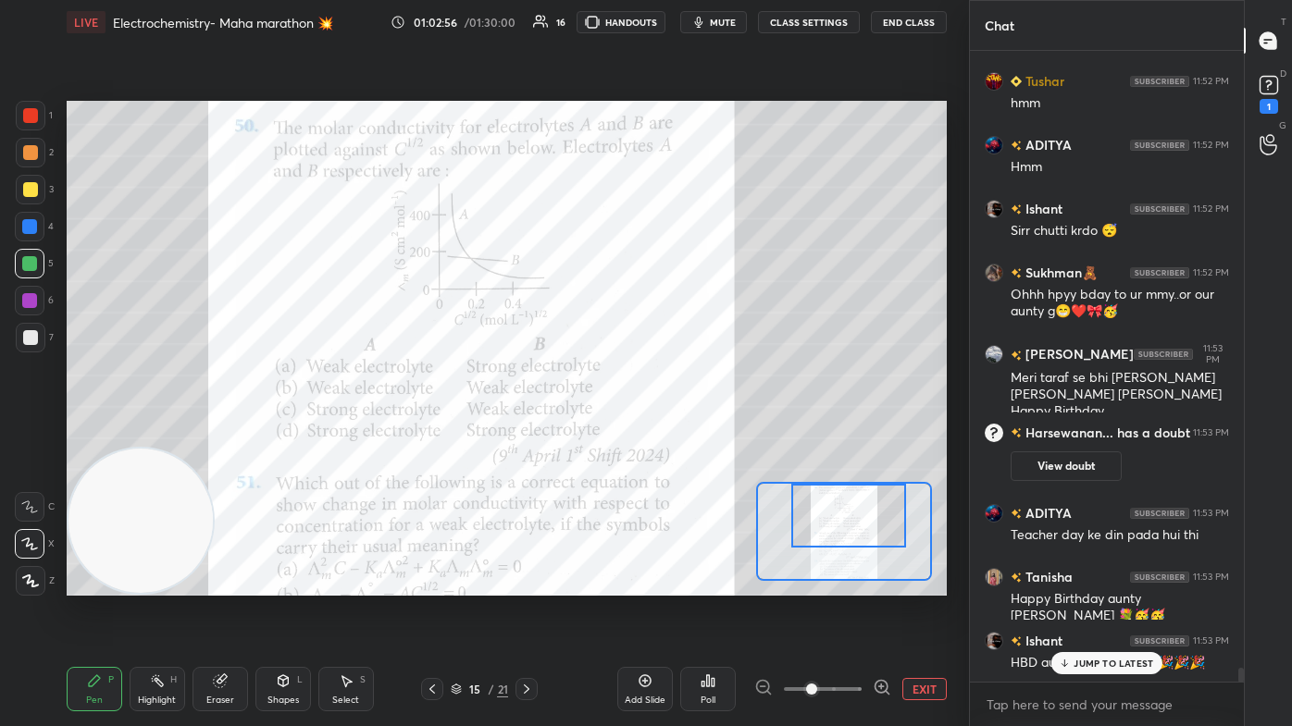
click at [30, 230] on div at bounding box center [29, 226] width 15 height 15
drag, startPoint x: 22, startPoint y: 109, endPoint x: 64, endPoint y: 116, distance: 42.1
click at [22, 110] on div at bounding box center [31, 116] width 30 height 30
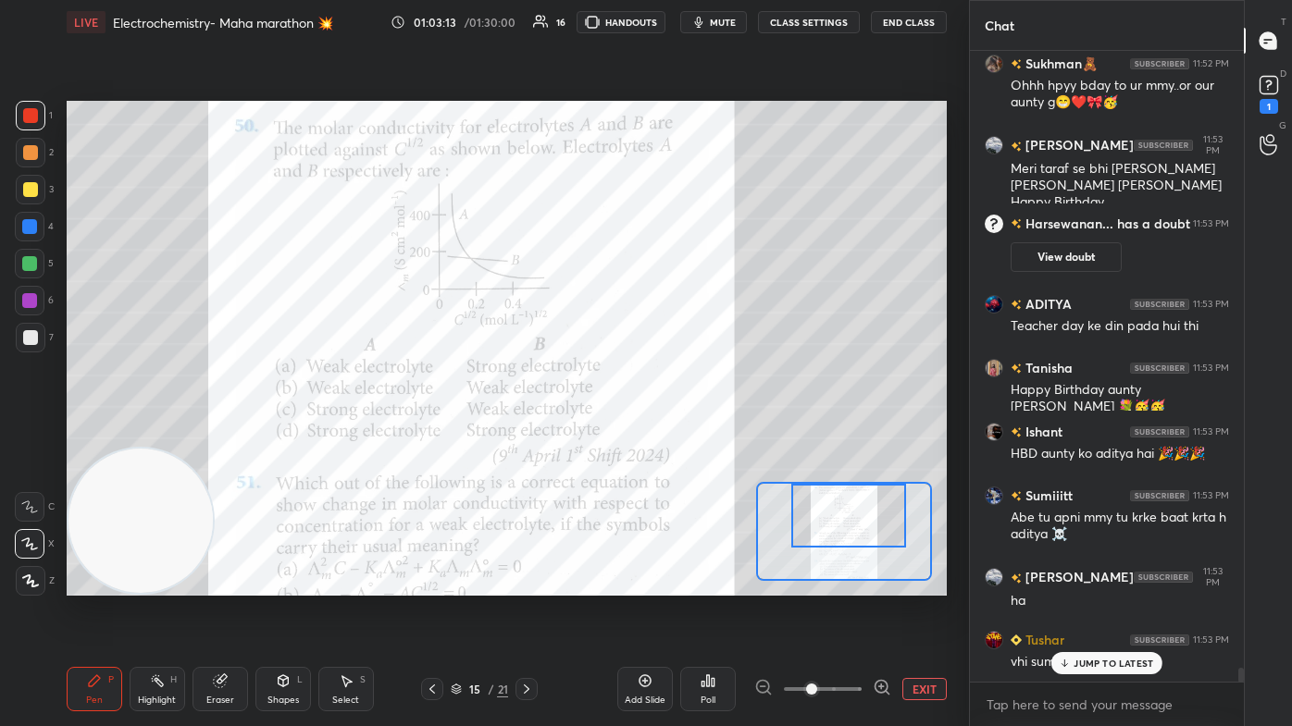
scroll to position [27515, 0]
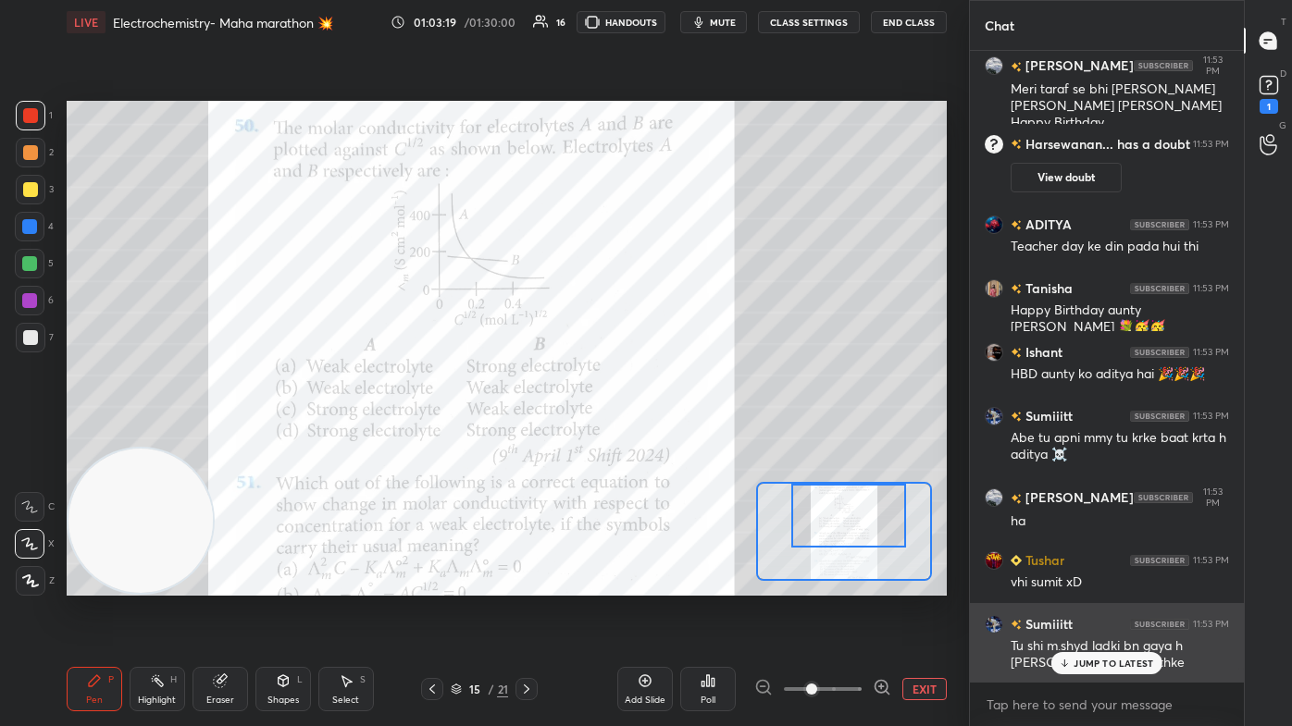
click at [663, 435] on p "JUMP TO LATEST" at bounding box center [1113, 663] width 80 height 11
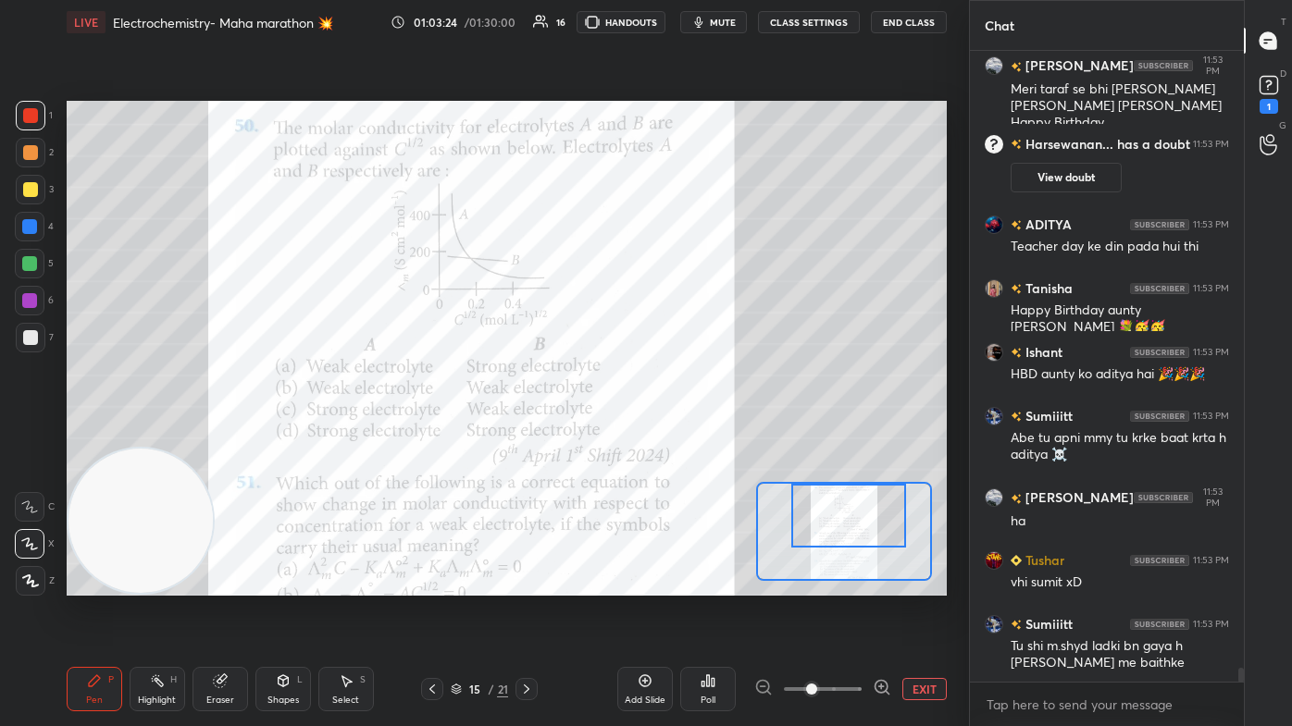
scroll to position [27579, 0]
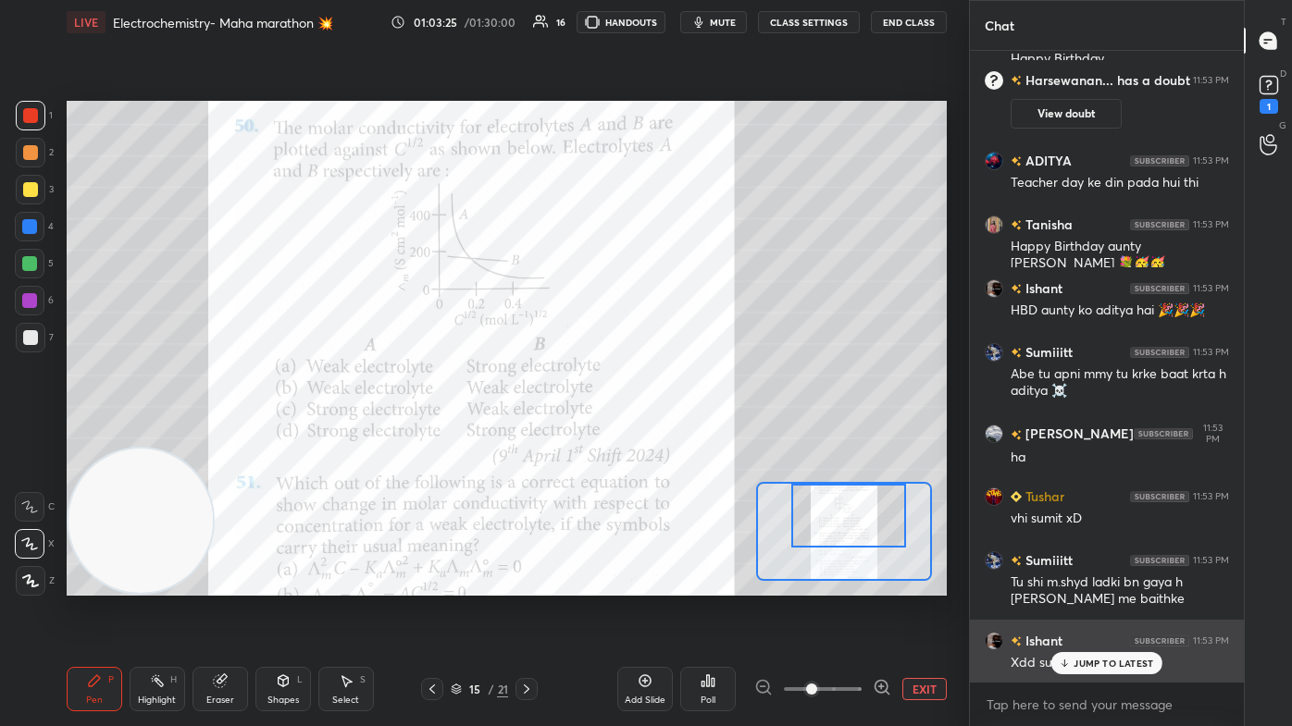
click at [663, 435] on p "JUMP TO LATEST" at bounding box center [1113, 663] width 80 height 11
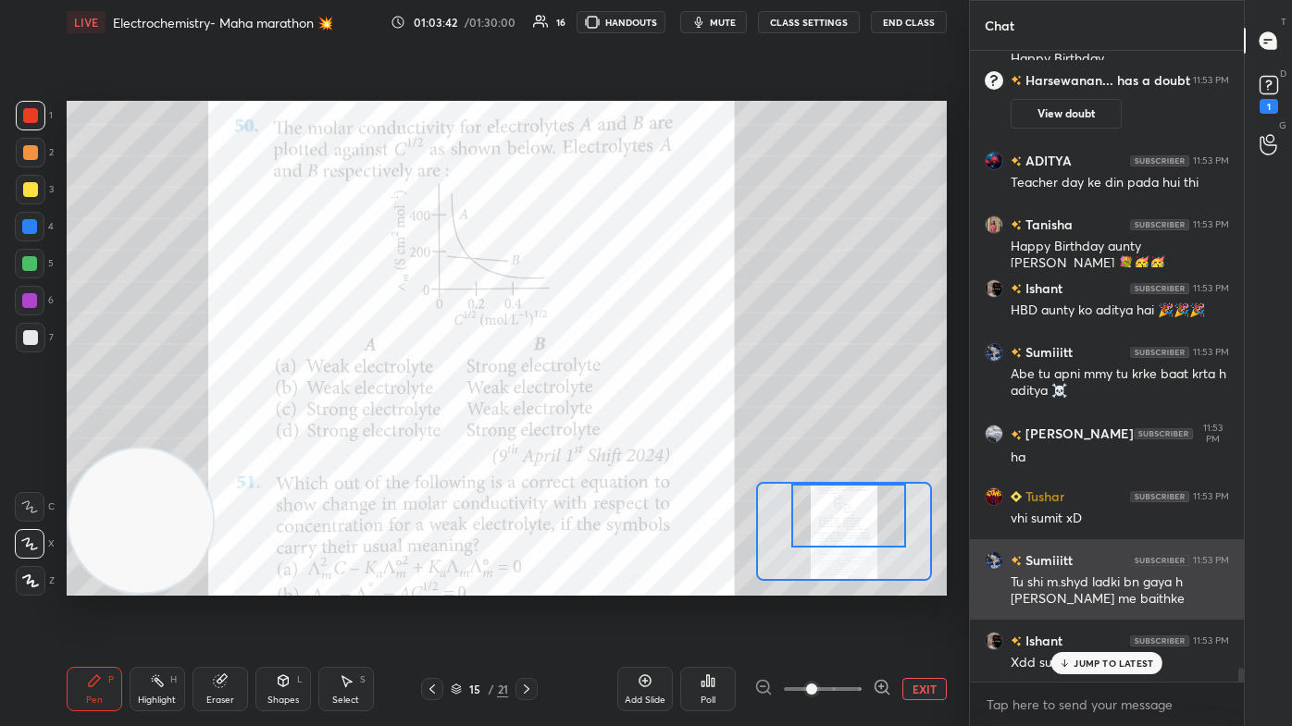
scroll to position [27643, 0]
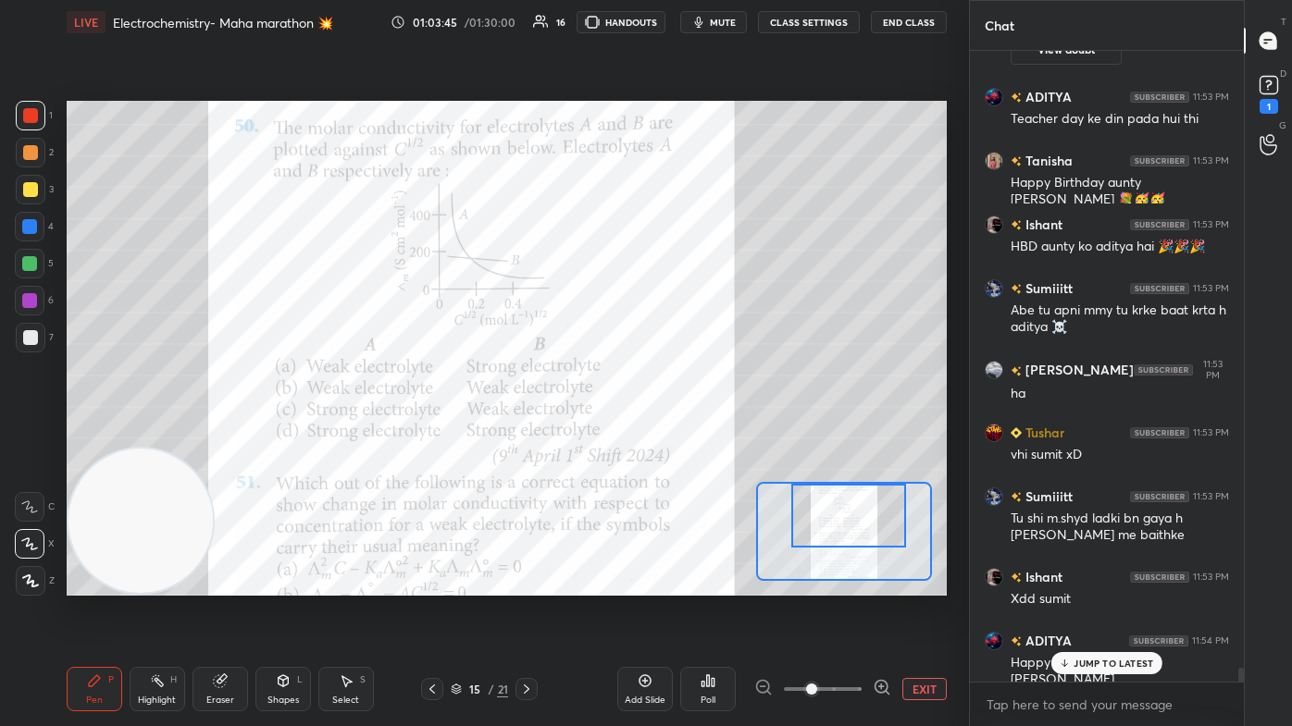
click at [663, 435] on p "JUMP TO LATEST" at bounding box center [1113, 663] width 80 height 11
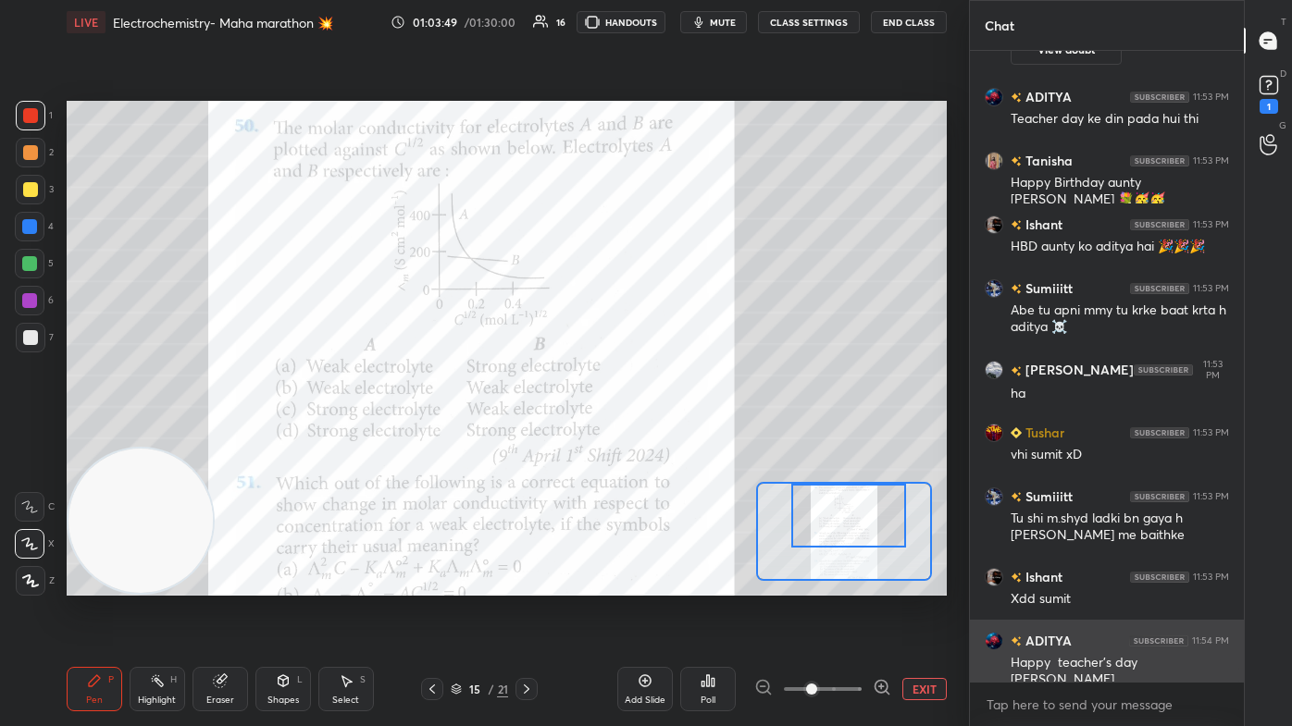
scroll to position [27707, 0]
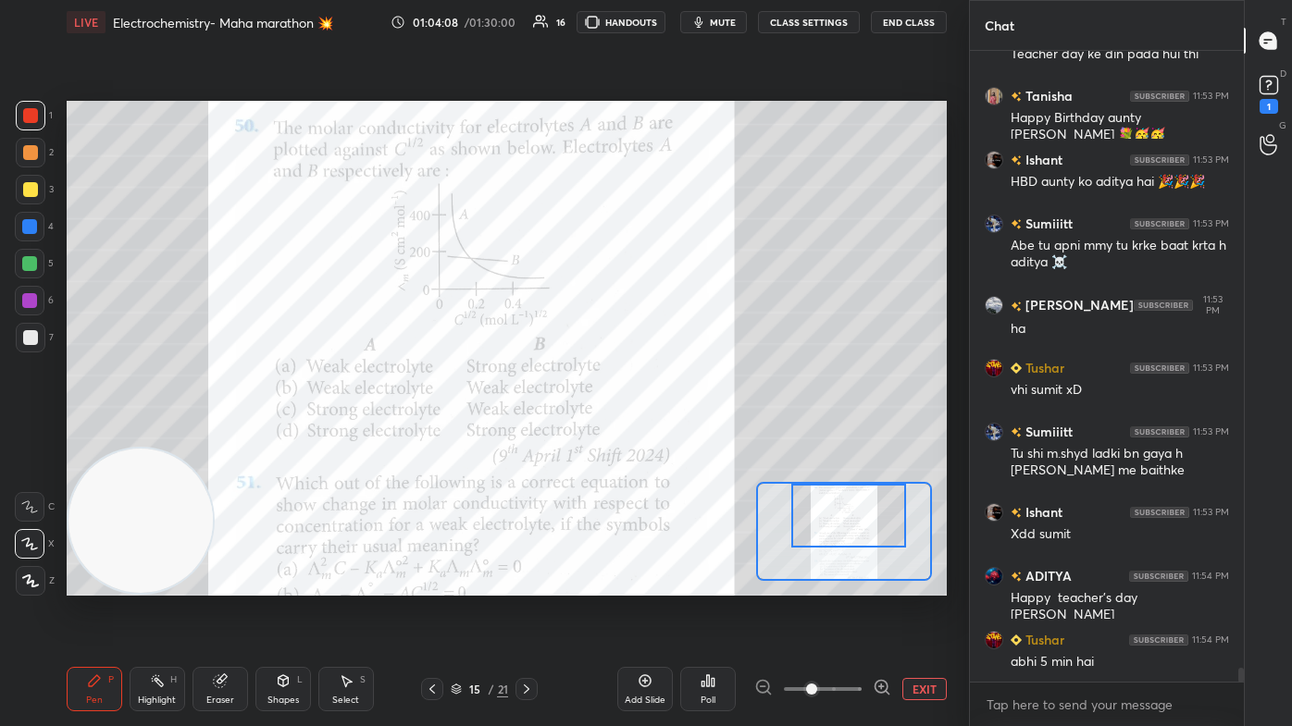
click at [663, 19] on span "mute" at bounding box center [723, 22] width 26 height 13
click at [663, 22] on span "unmute" at bounding box center [721, 22] width 40 height 13
click at [663, 25] on span "mute" at bounding box center [723, 22] width 26 height 13
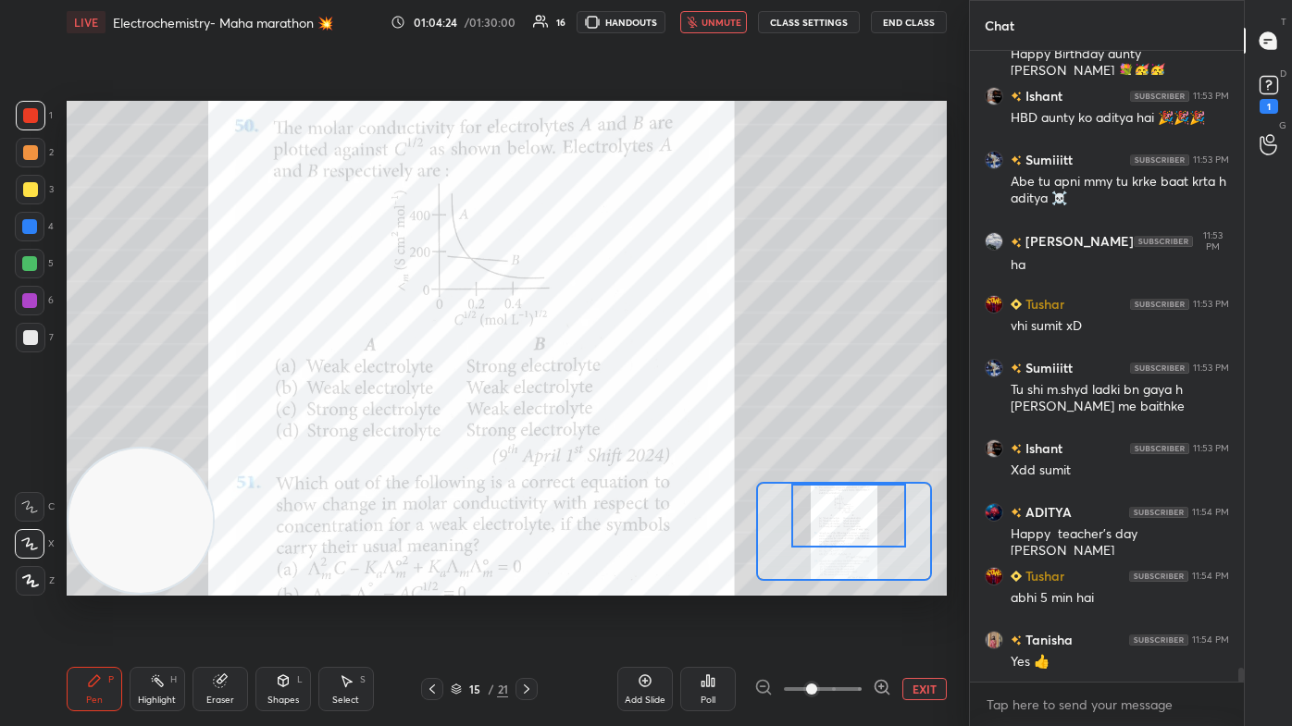
click at [663, 26] on span "unmute" at bounding box center [721, 22] width 40 height 13
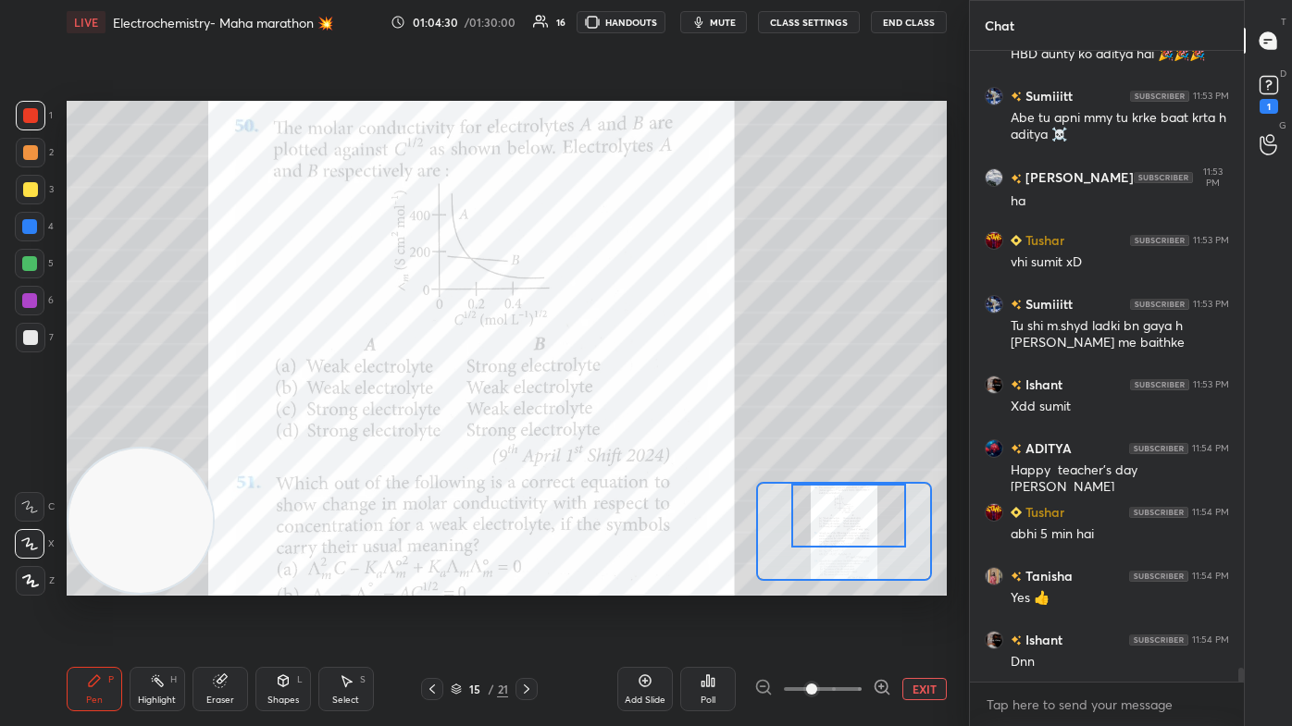
click at [663, 435] on div "Poll" at bounding box center [708, 689] width 56 height 44
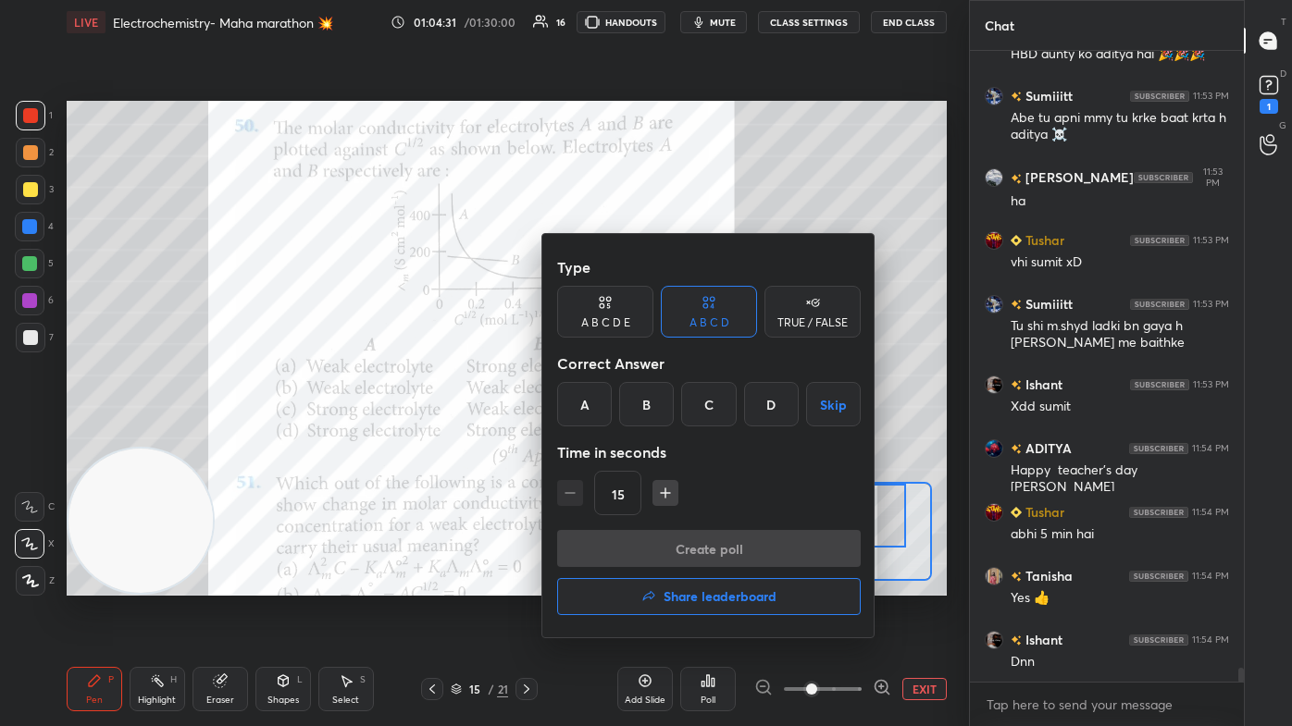
drag, startPoint x: 585, startPoint y: 410, endPoint x: 590, endPoint y: 423, distance: 14.1
click at [585, 409] on div "A" at bounding box center [584, 404] width 55 height 44
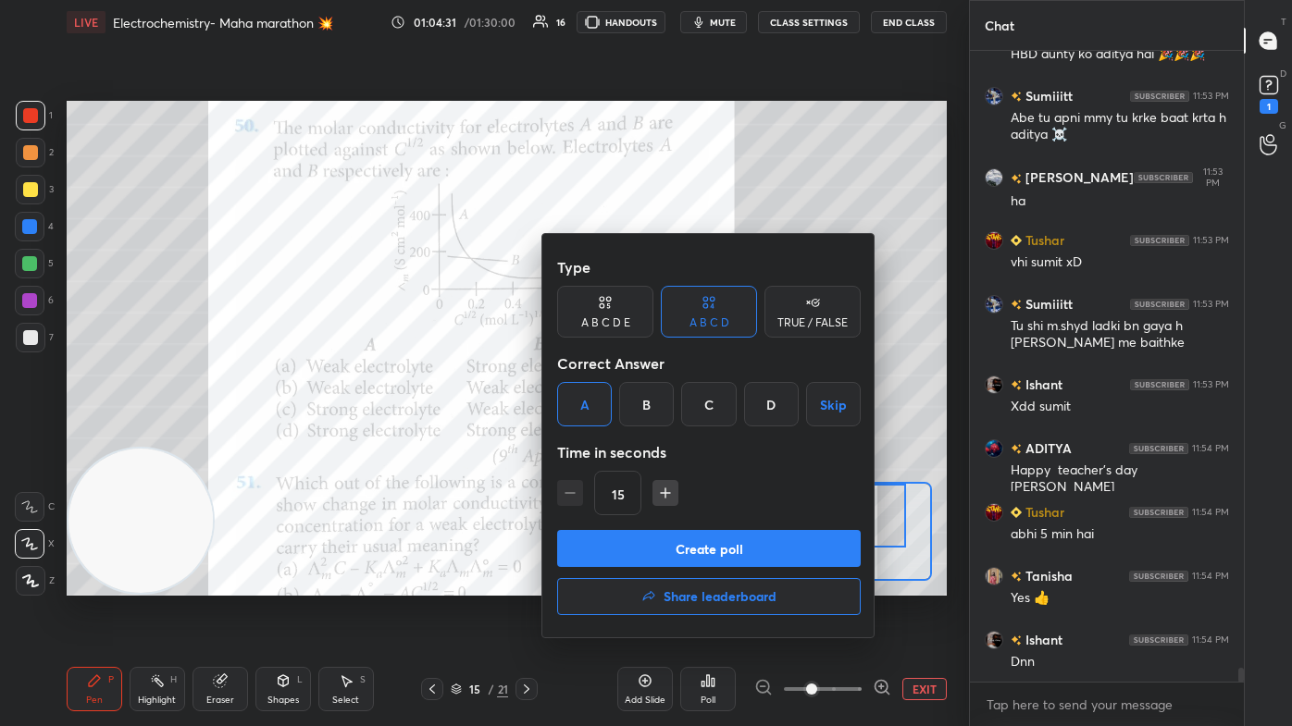
click at [607, 435] on button "Create poll" at bounding box center [708, 548] width 303 height 37
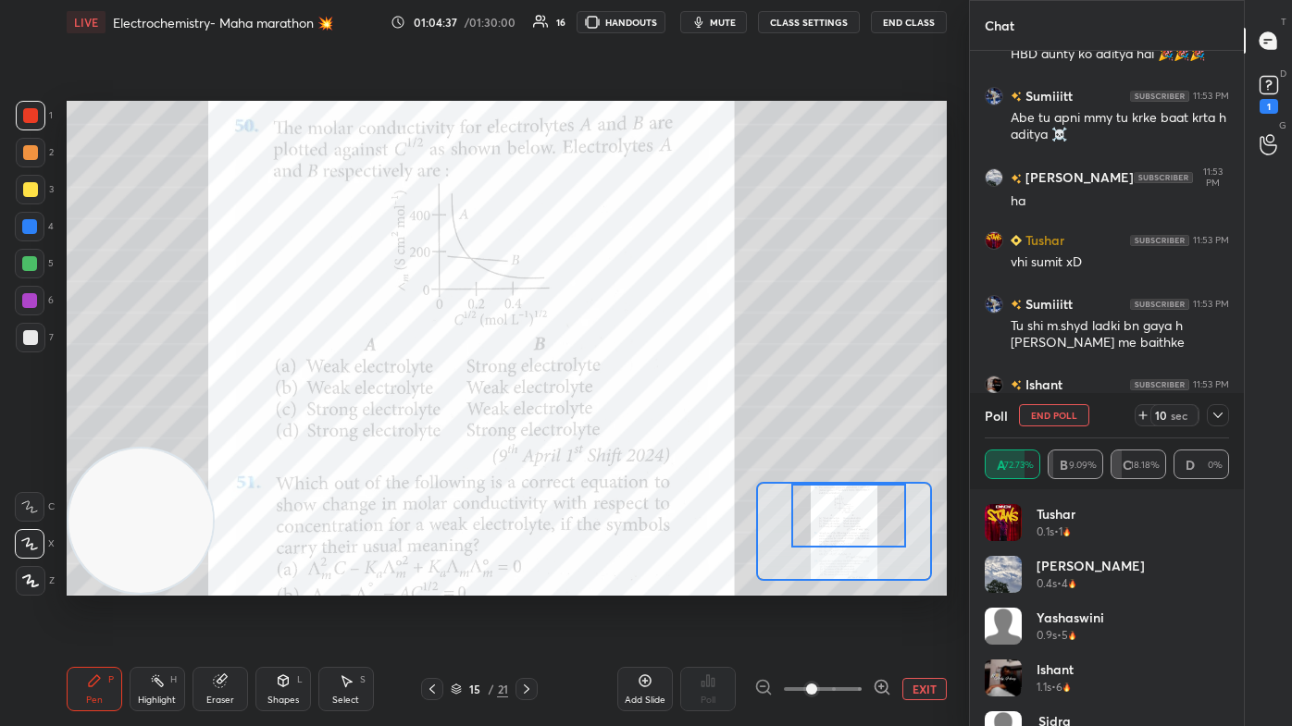
scroll to position [27995, 0]
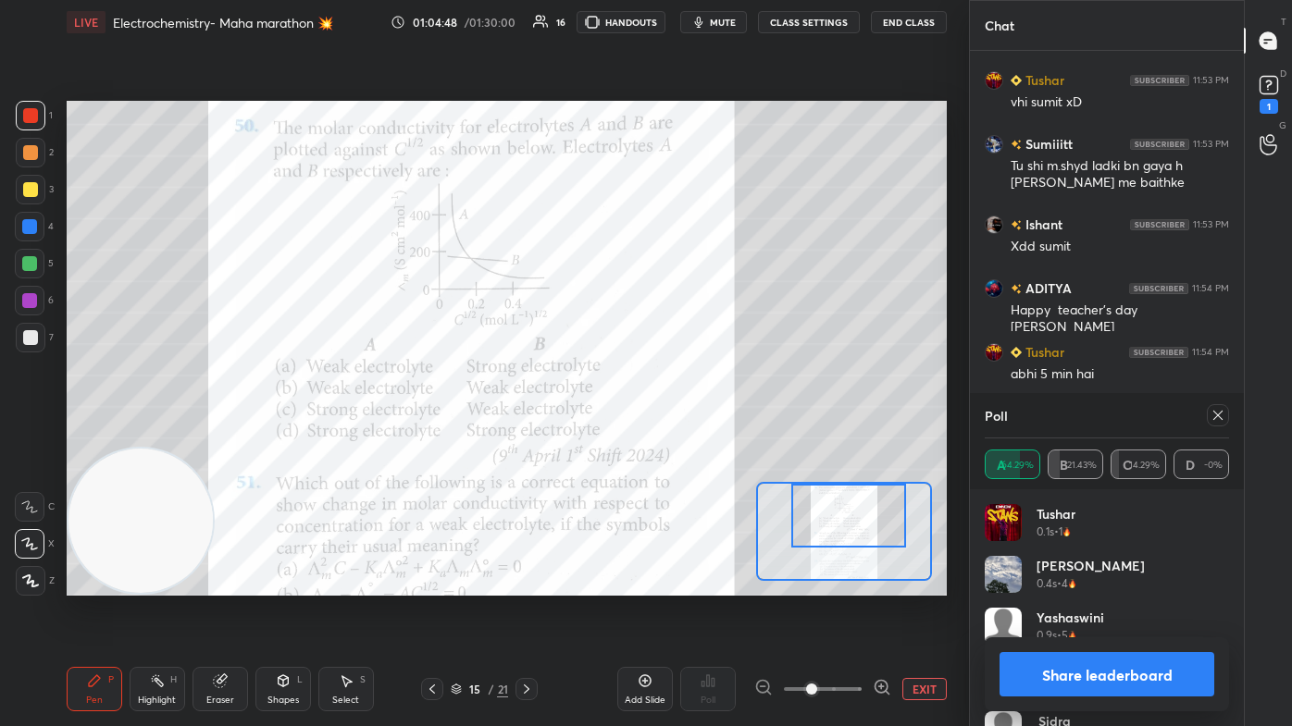
click at [663, 435] on div at bounding box center [848, 516] width 115 height 64
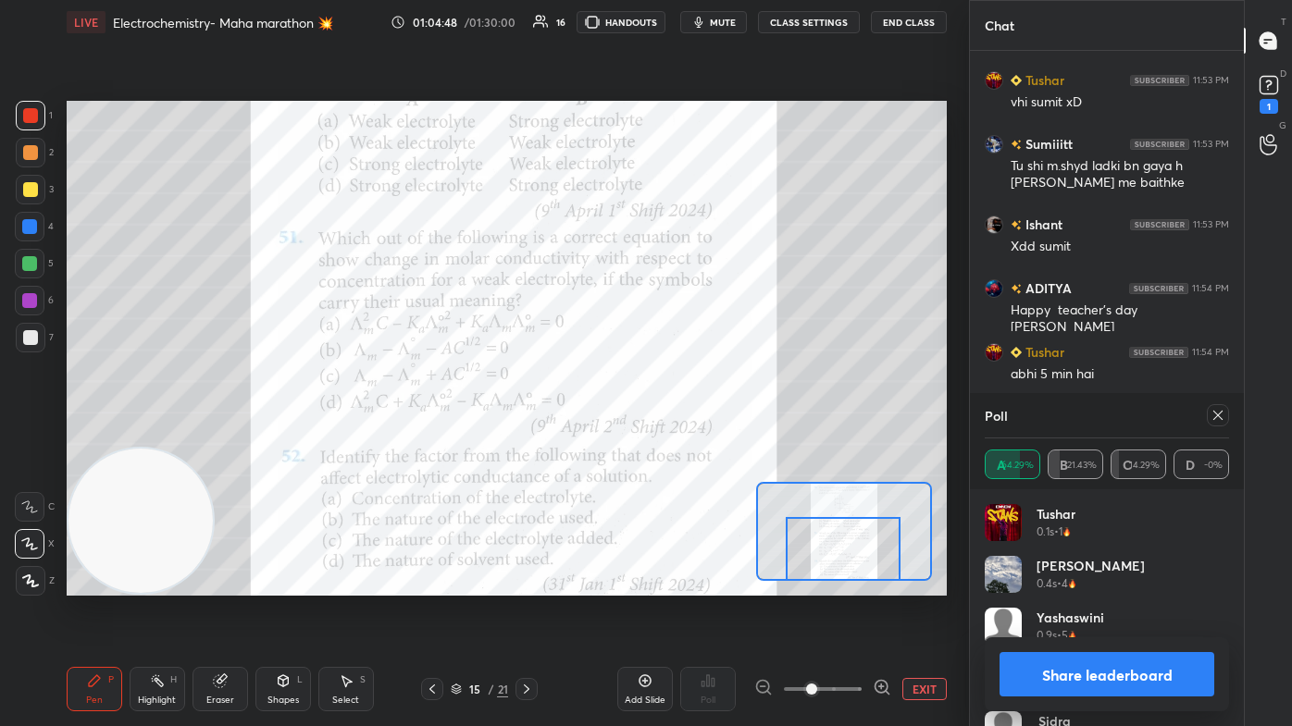
drag, startPoint x: 855, startPoint y: 573, endPoint x: 870, endPoint y: 550, distance: 27.5
click at [663, 435] on div at bounding box center [843, 549] width 115 height 64
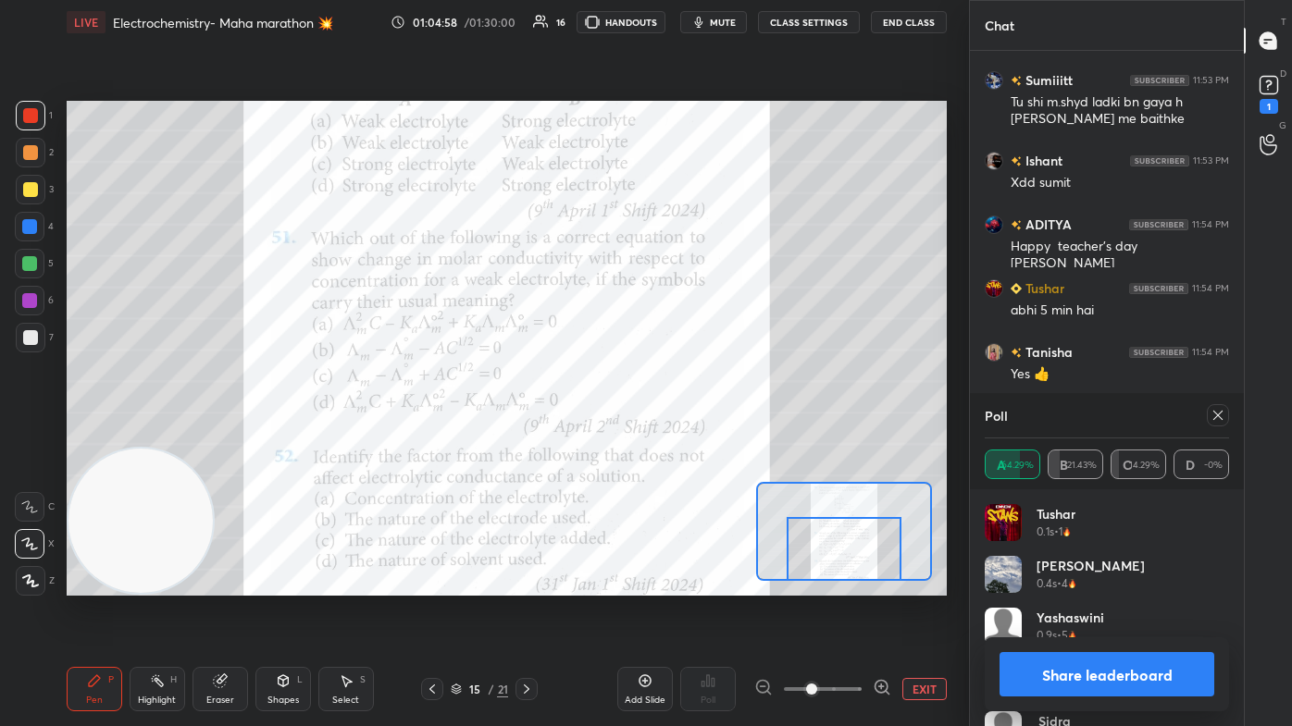
click at [663, 435] on button "Share leaderboard" at bounding box center [1106, 674] width 215 height 44
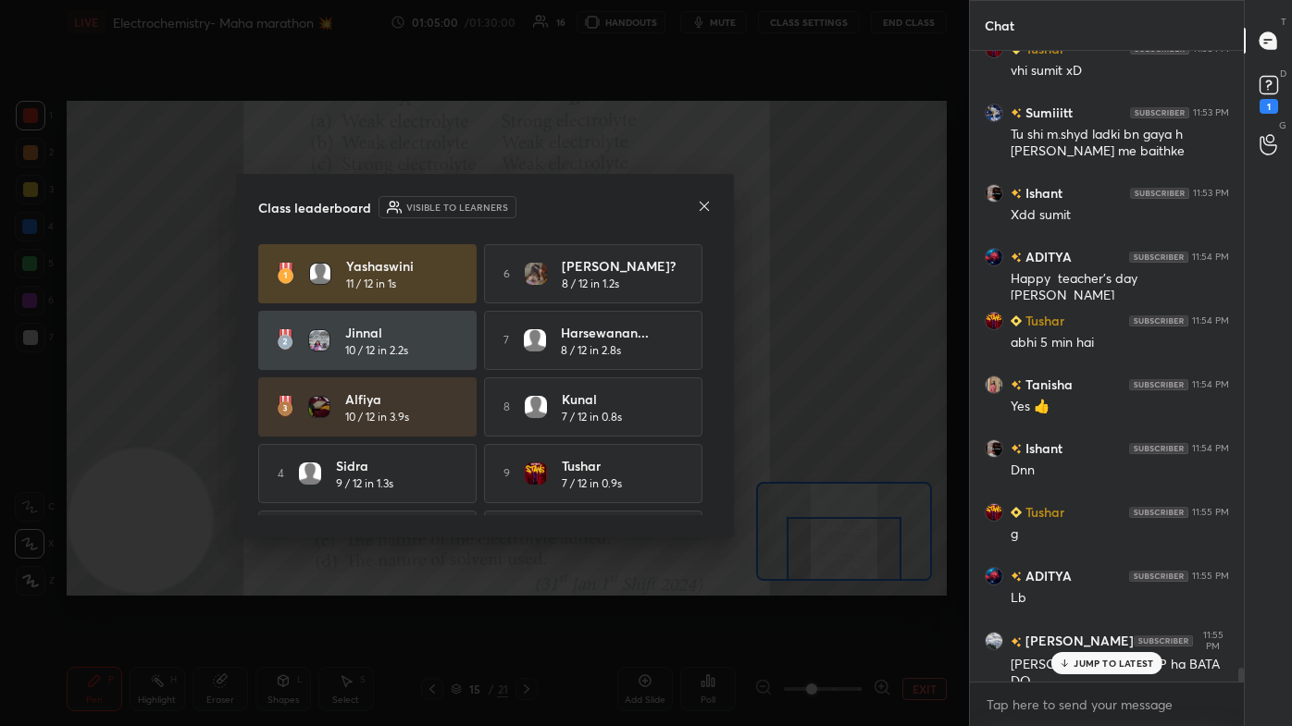
scroll to position [28089, 0]
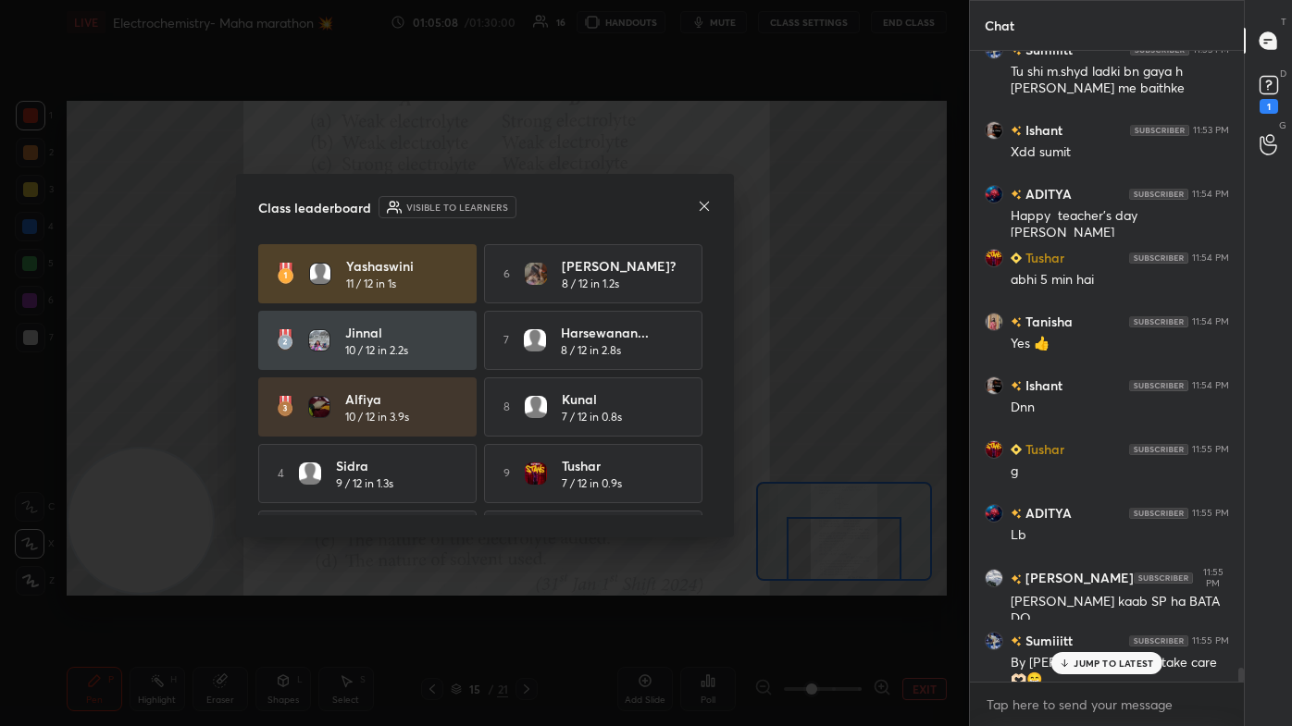
click at [440, 280] on div "[PERSON_NAME] 11 / 12 in 1s" at bounding box center [402, 274] width 112 height 36
click at [435, 408] on h4 "Alfiya" at bounding box center [402, 399] width 115 height 19
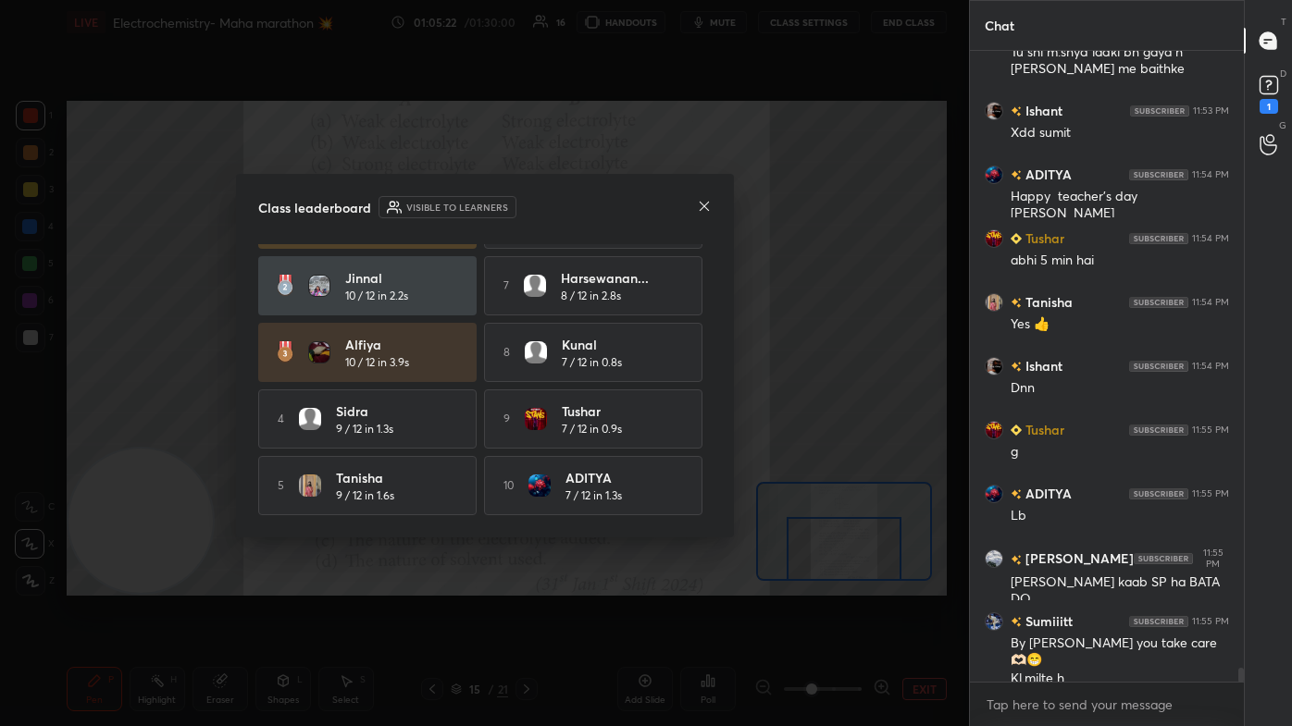
click at [663, 202] on icon at bounding box center [704, 206] width 15 height 15
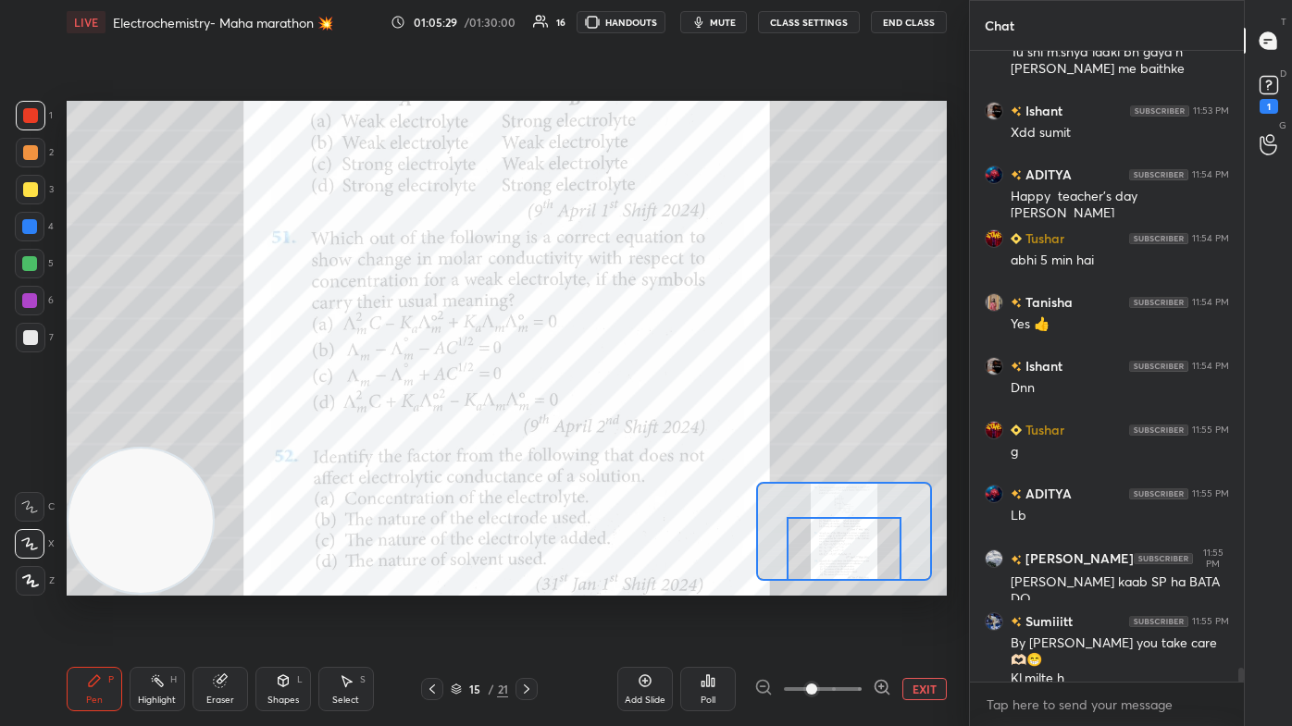
click at [663, 435] on button "EXIT" at bounding box center [924, 689] width 44 height 22
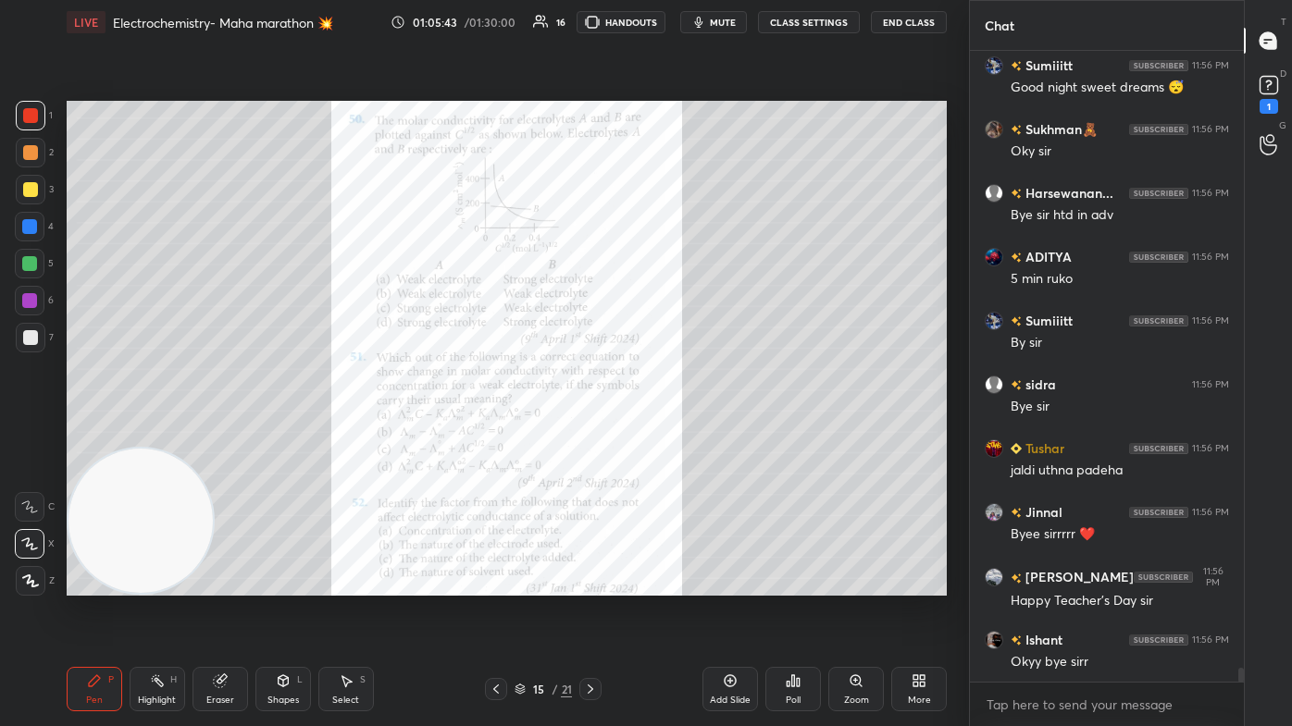
scroll to position [29036, 0]
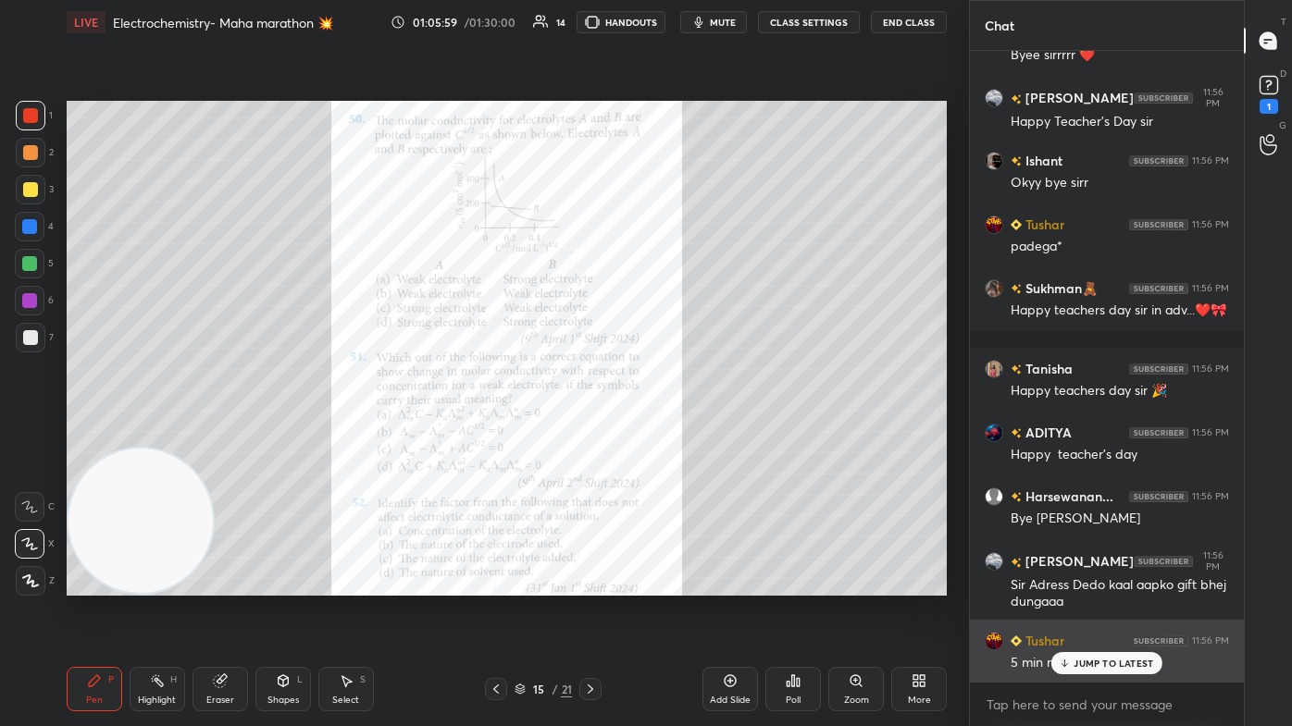
click at [663, 435] on p "JUMP TO LATEST" at bounding box center [1113, 663] width 80 height 11
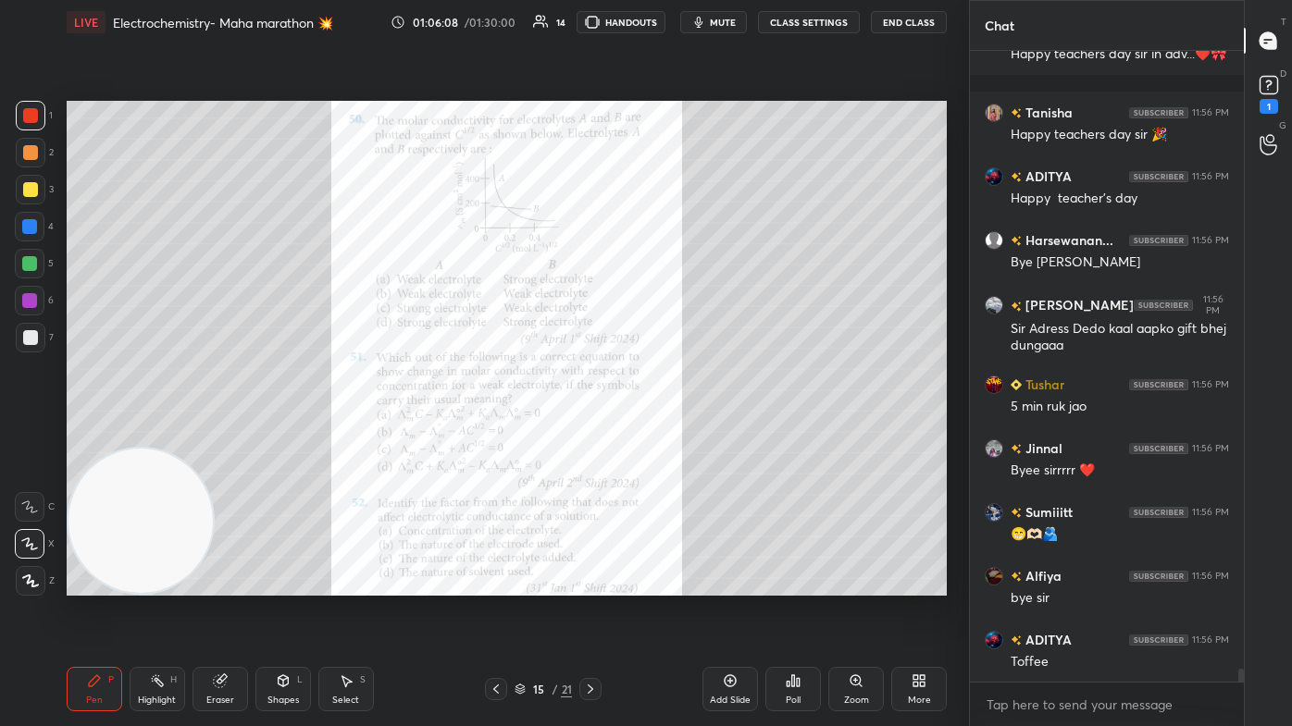
scroll to position [29772, 0]
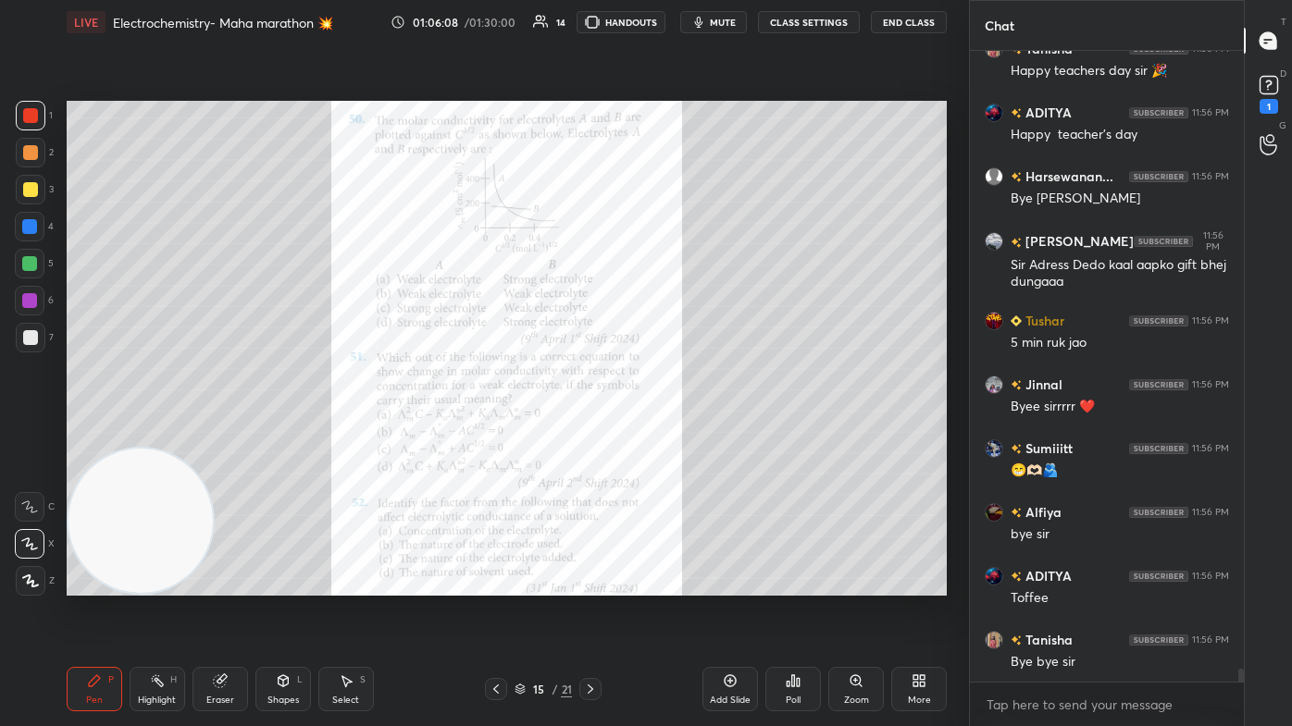
click at [663, 19] on button "End Class" at bounding box center [909, 22] width 76 height 22
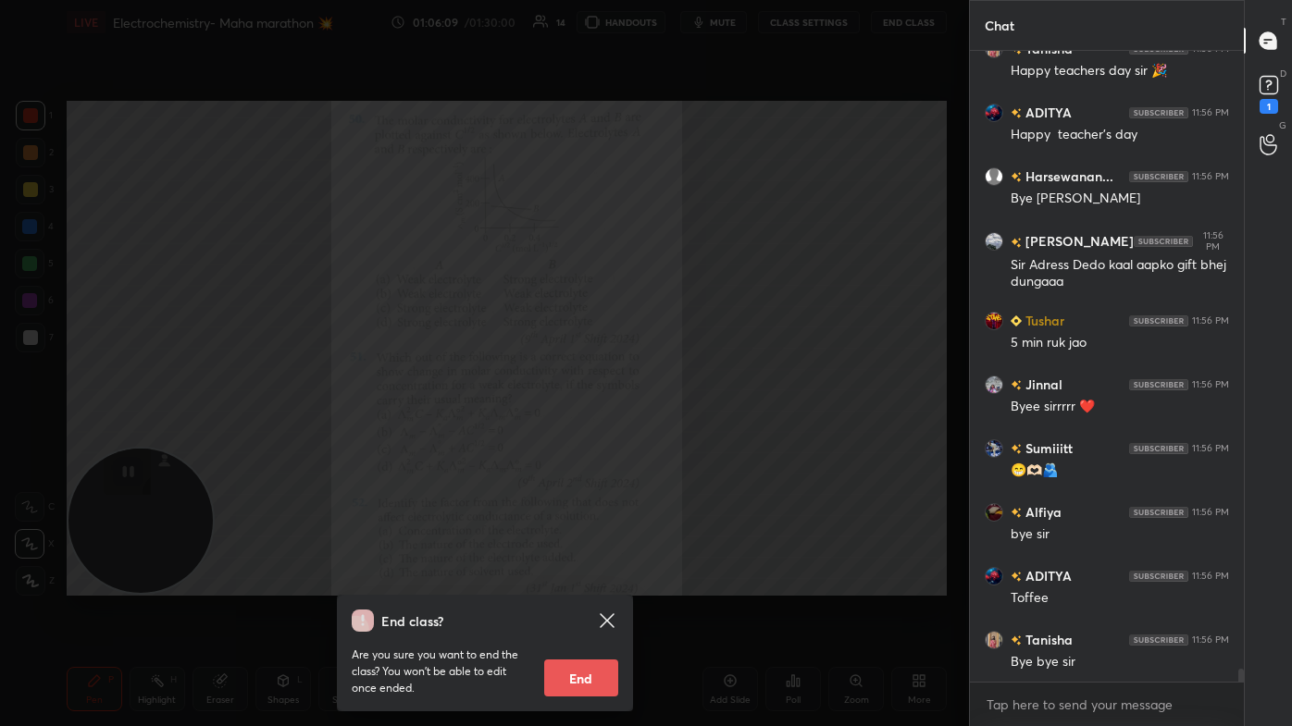
click at [585, 435] on button "End" at bounding box center [581, 678] width 74 height 37
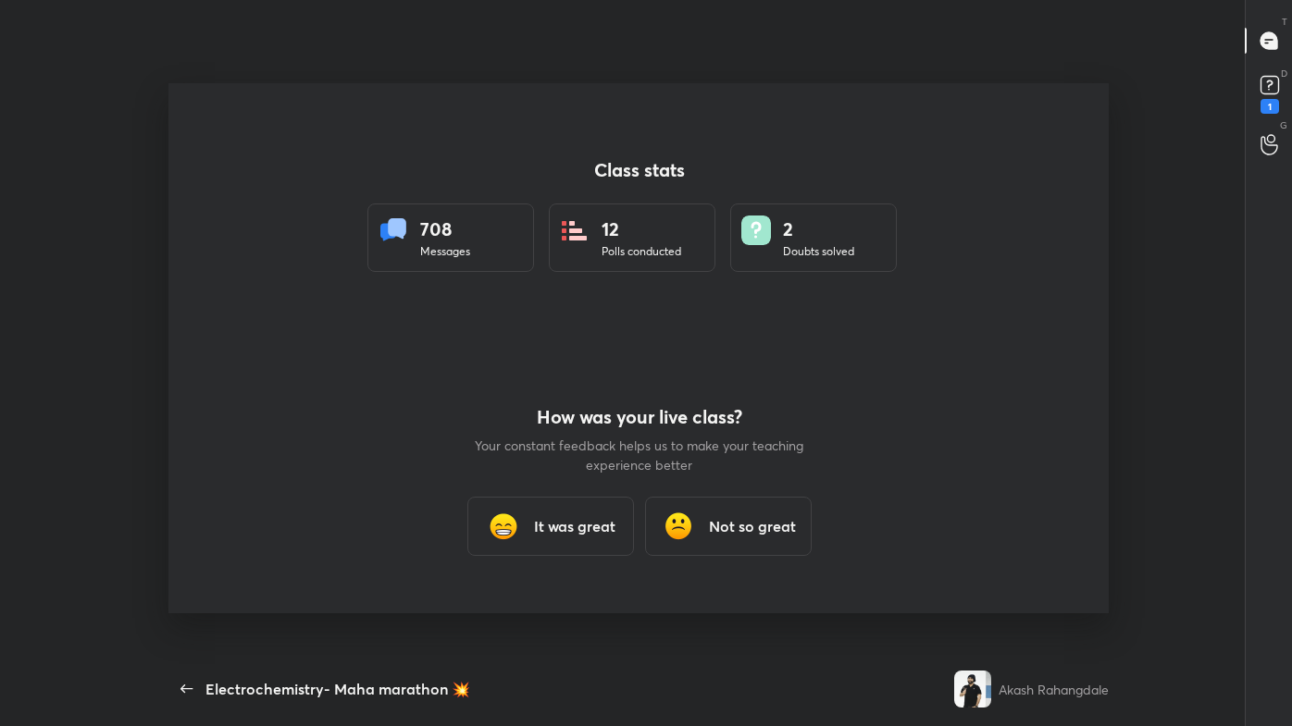
scroll to position [91921, 91405]
